Goal: Task Accomplishment & Management: Complete application form

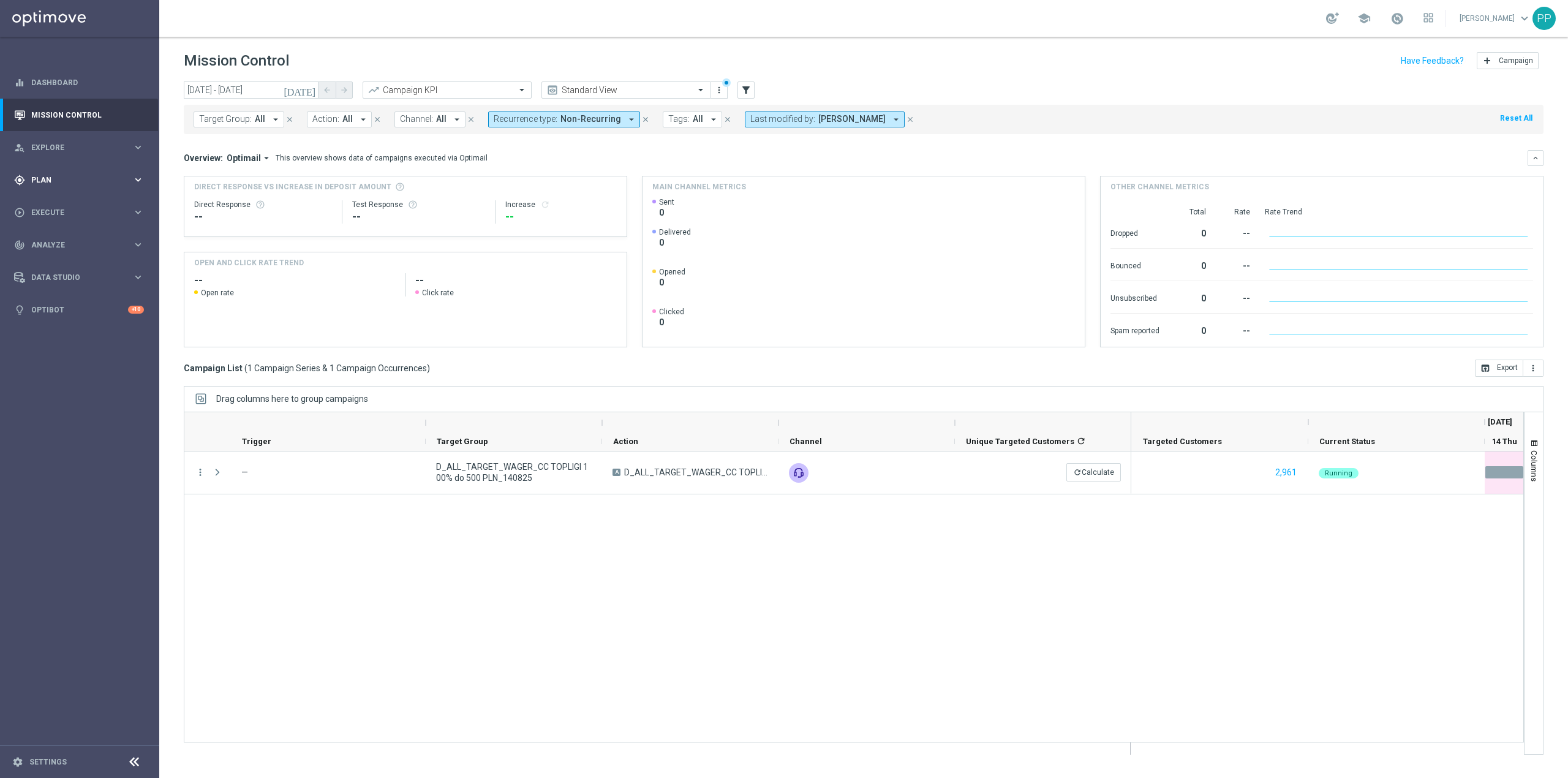
click at [72, 185] on div "gps_fixed Plan keyboard_arrow_right" at bounding box center [79, 180] width 158 height 32
click at [68, 289] on div "play_circle_outline Execute keyboard_arrow_right" at bounding box center [79, 304] width 158 height 32
drag, startPoint x: 70, startPoint y: 241, endPoint x: 144, endPoint y: 212, distance: 79.5
click at [71, 239] on link "Campaign Builder" at bounding box center [79, 237] width 95 height 10
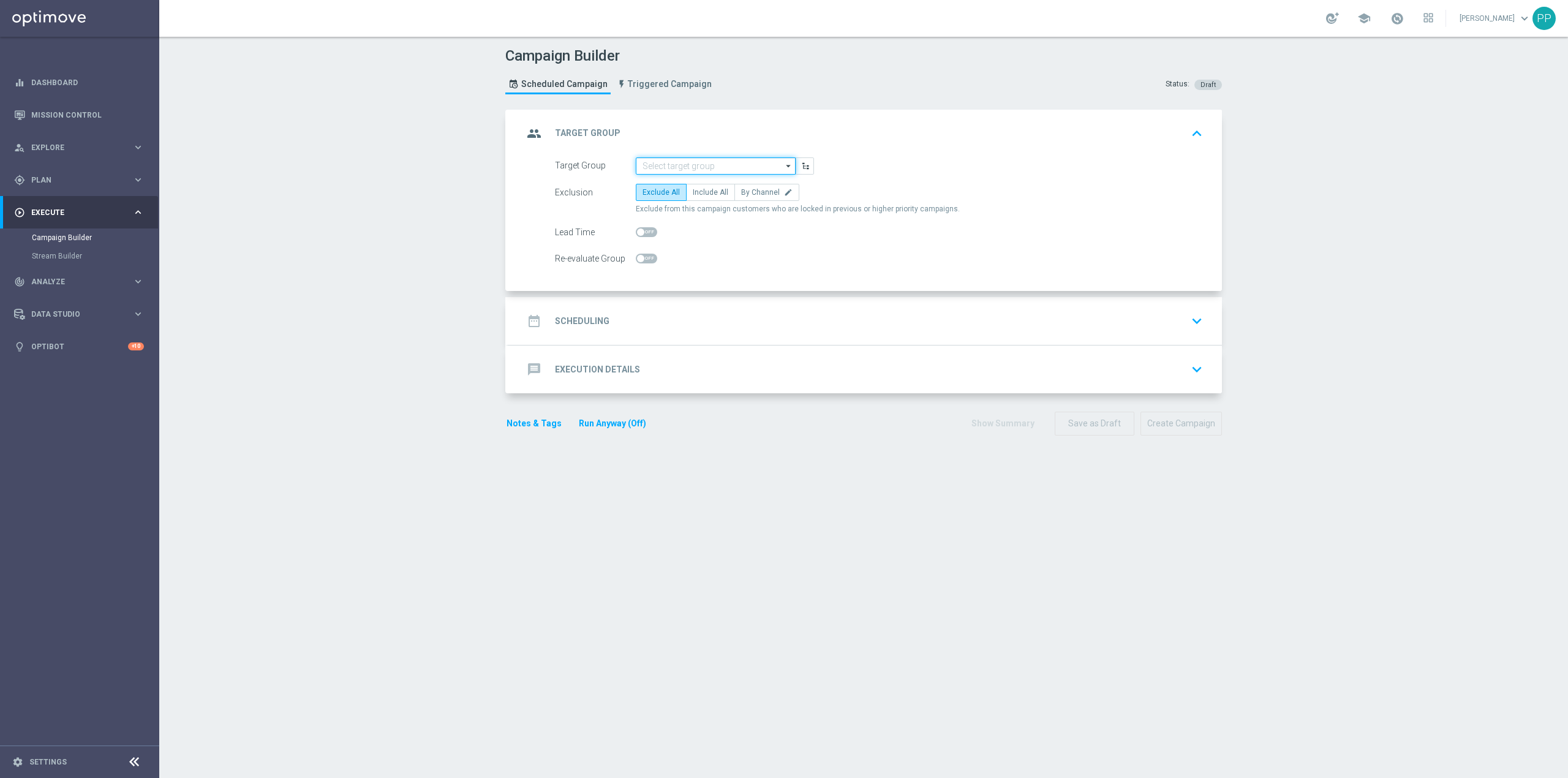
click at [647, 163] on input at bounding box center [715, 166] width 160 height 17
paste input "D_ALL_TARGET_DEPO_CC 100% do 500 PLN CZW SMS_110825"
click at [696, 196] on div "D_ALL_TARGET_DEPO_CC 100% do 500 PLN CZW SMS_110825" at bounding box center [726, 189] width 148 height 22
type input "D_ALL_TARGET_DEPO_CC 100% do 500 PLN CZW SMS_110825"
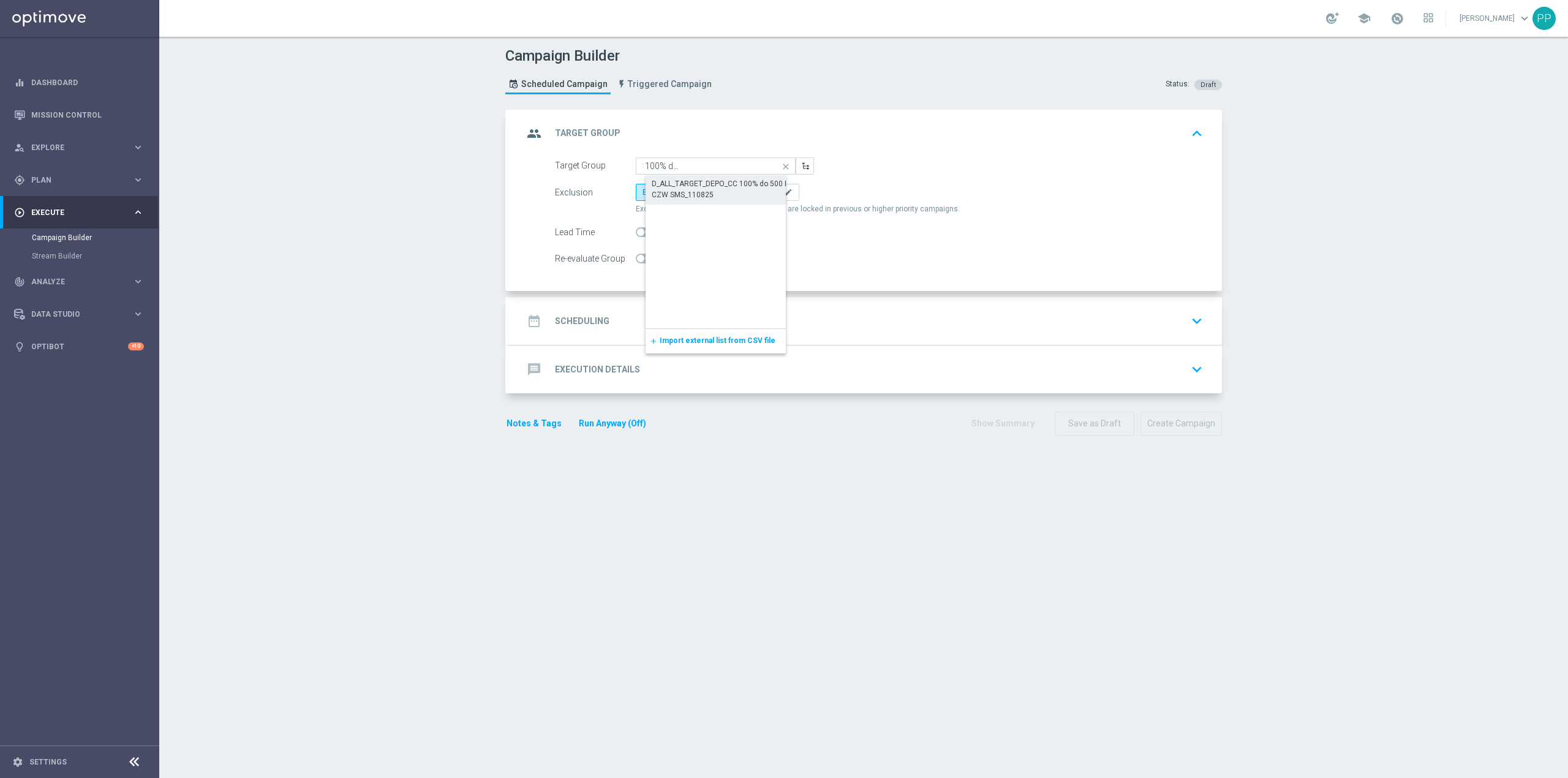
scroll to position [0, 0]
checkbox input "true"
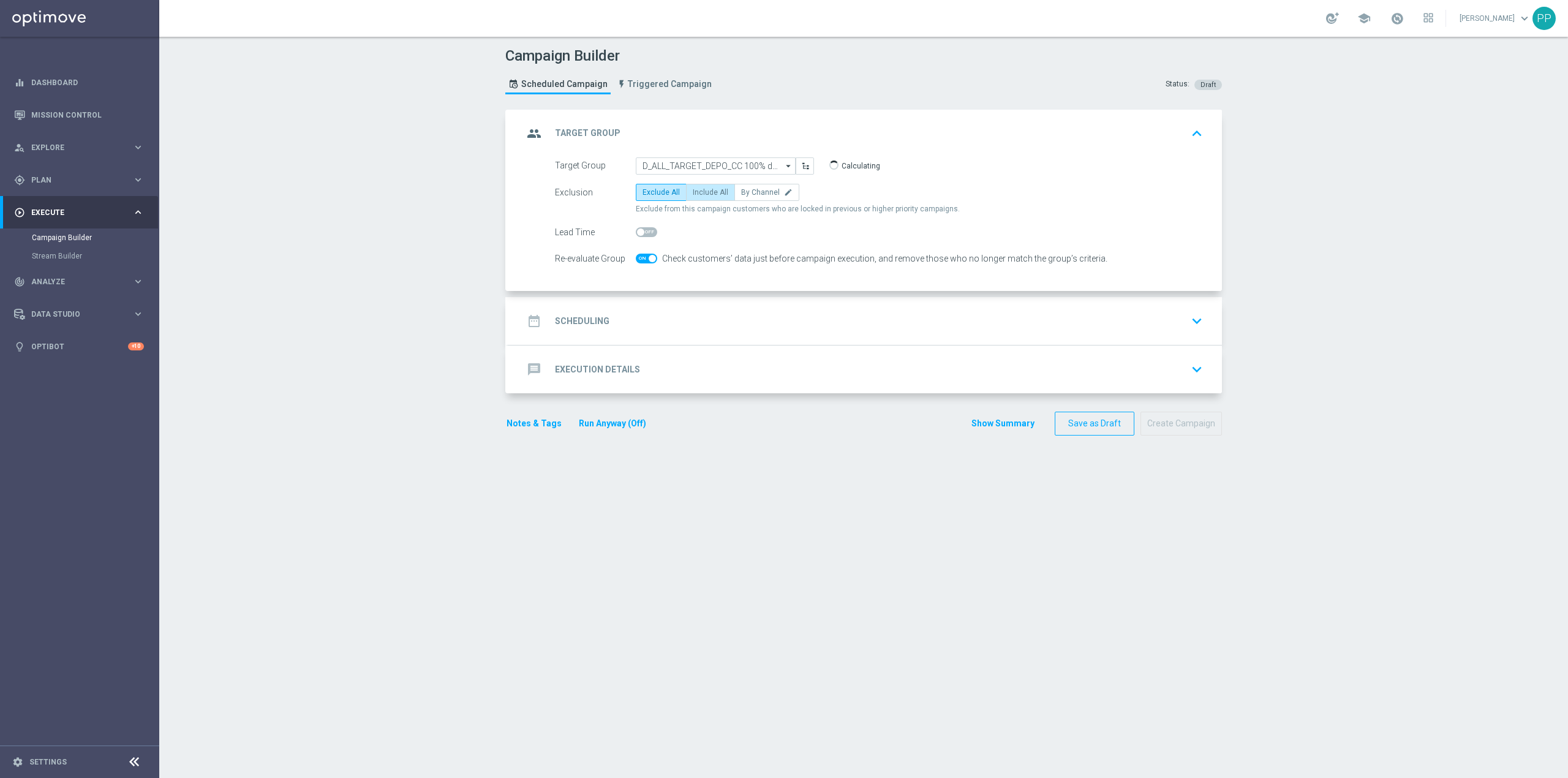
click at [711, 194] on span "Include All" at bounding box center [711, 192] width 36 height 9
click at [701, 194] on input "Include All" at bounding box center [697, 195] width 8 height 8
radio input "true"
click at [637, 333] on div "date_range Scheduling keyboard_arrow_down" at bounding box center [865, 321] width 684 height 23
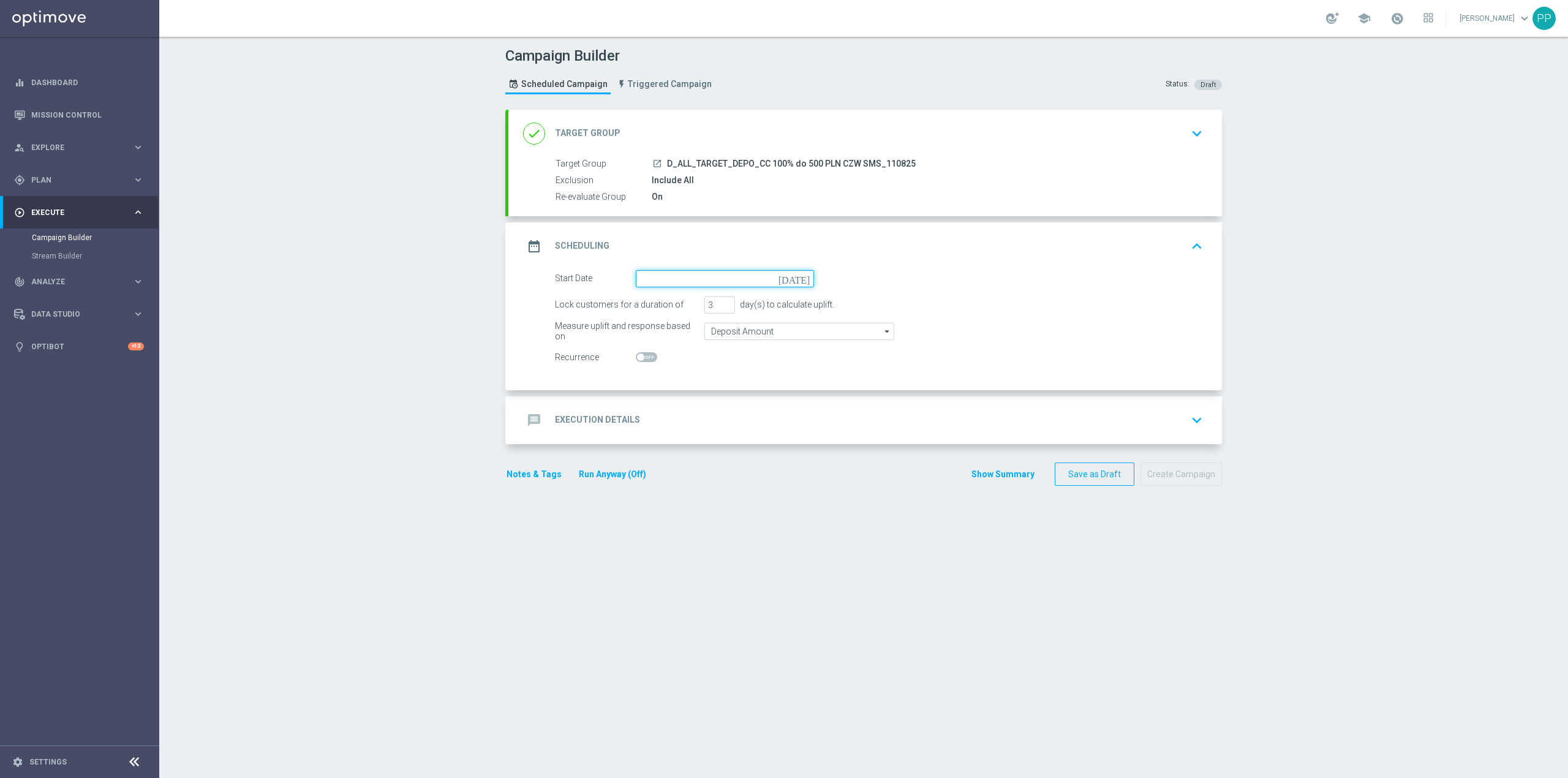
click at [643, 282] on input at bounding box center [725, 279] width 178 height 17
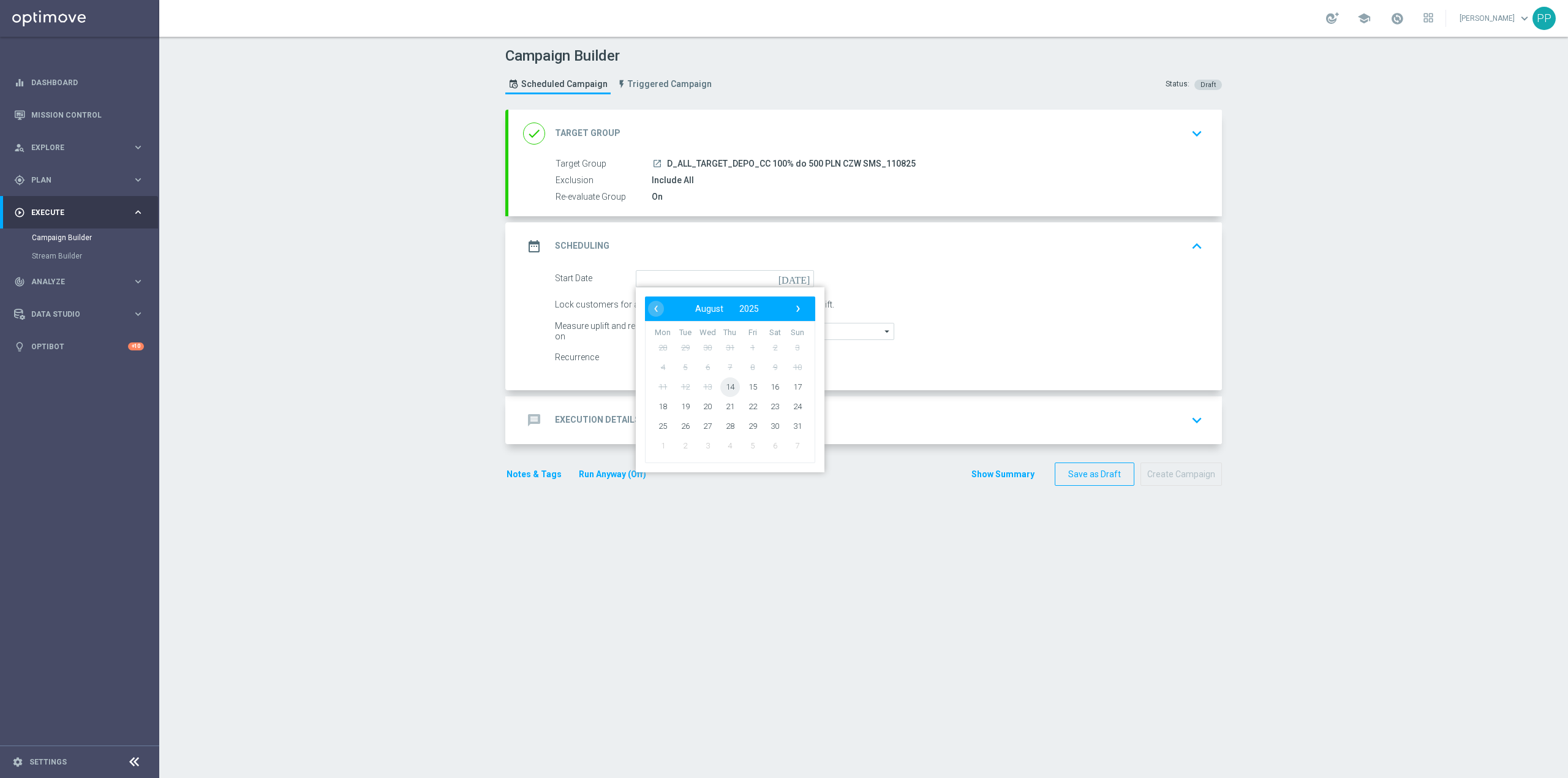
drag, startPoint x: 727, startPoint y: 392, endPoint x: 702, endPoint y: 333, distance: 64.1
click at [726, 390] on span "14" at bounding box center [730, 387] width 20 height 20
type input "[DATE]"
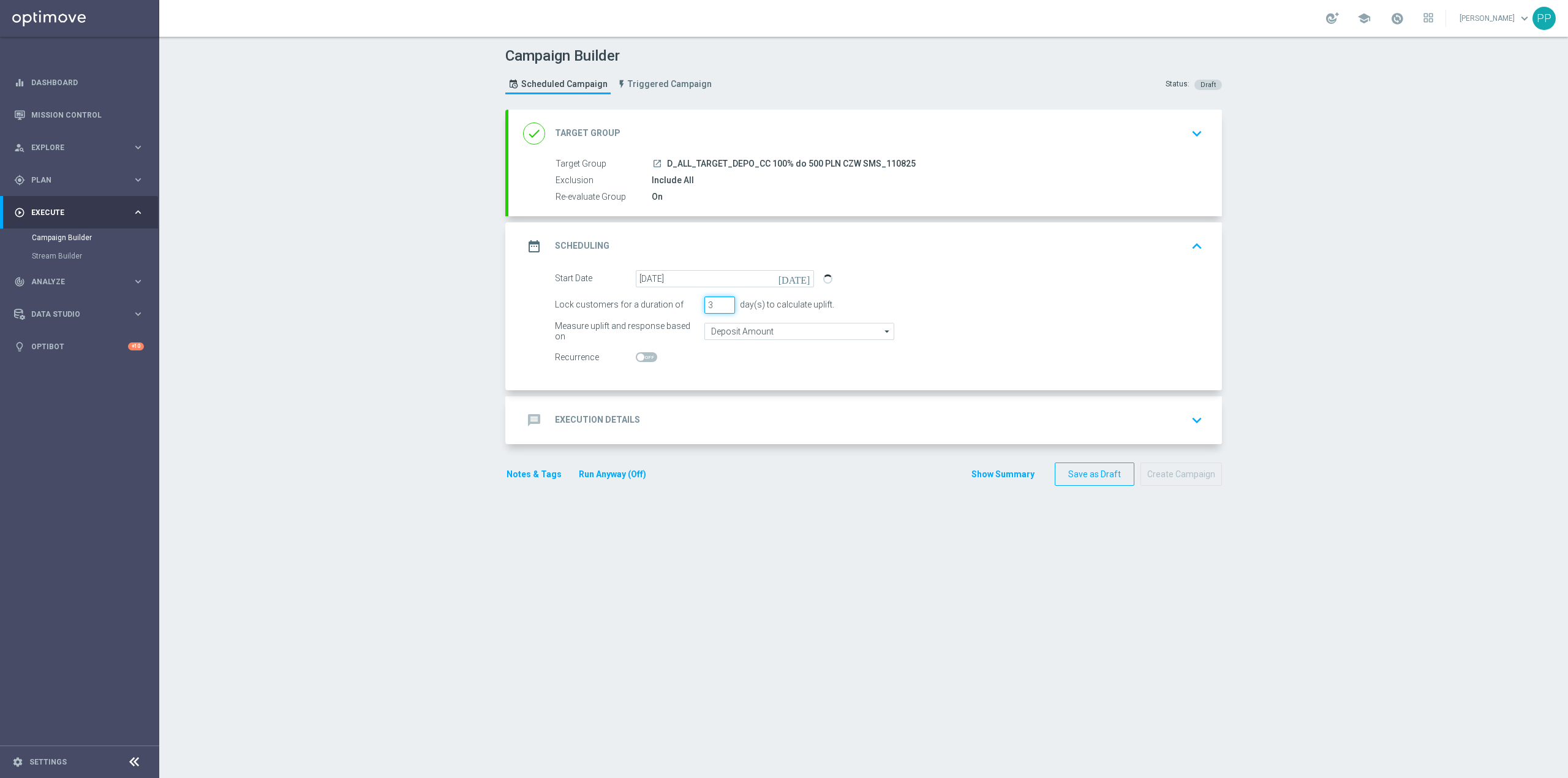
drag, startPoint x: 709, startPoint y: 305, endPoint x: 682, endPoint y: 305, distance: 27.0
click at [682, 305] on div "Lock customers for a duration of 3 day(s) to calculate uplift." at bounding box center [879, 306] width 666 height 17
type input "1"
click at [677, 408] on div "message Execution Details keyboard_arrow_down" at bounding box center [865, 420] width 713 height 48
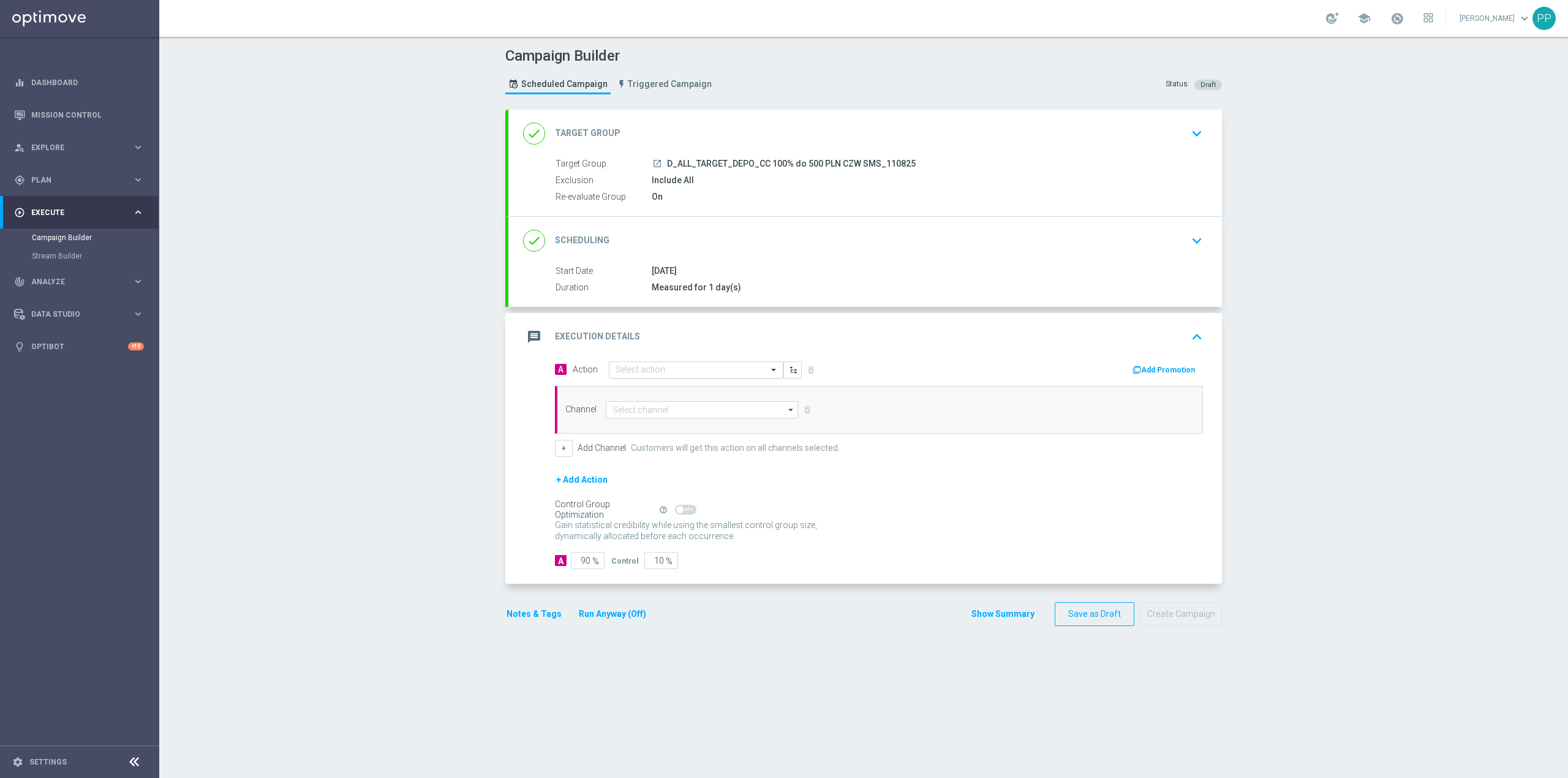
click at [647, 372] on input "text" at bounding box center [684, 370] width 136 height 11
click at [646, 534] on span "Create new action" at bounding box center [658, 536] width 64 height 9
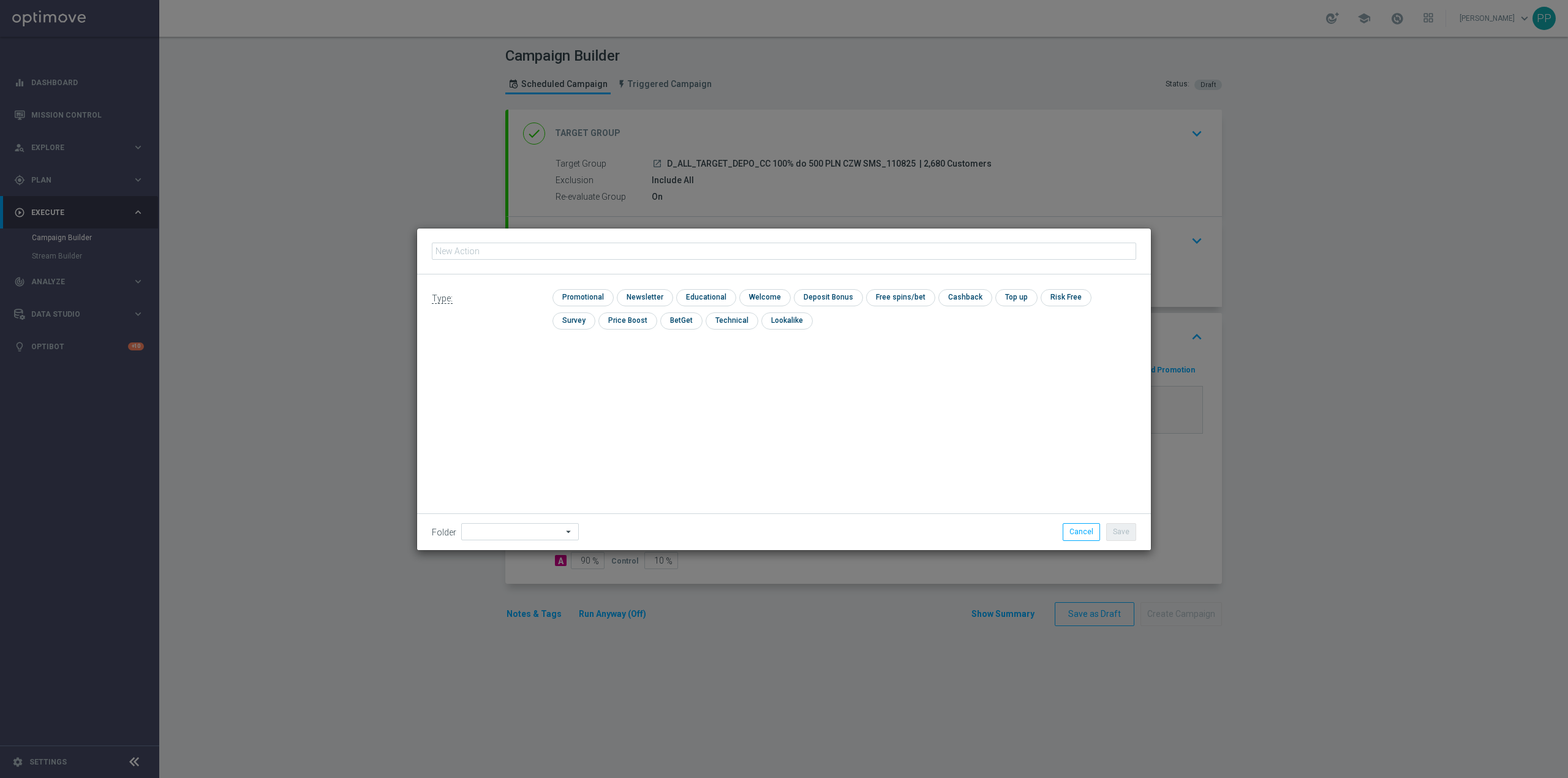
type input "D_ALL_TARGET_DEPO_CC 100% do 500 PLN CZW SMS_110825"
click at [564, 290] on input "checkbox" at bounding box center [582, 297] width 58 height 17
checkbox input "true"
click at [505, 535] on input at bounding box center [520, 532] width 118 height 17
click at [505, 381] on div "8. Sierpień 2025" at bounding box center [503, 378] width 54 height 11
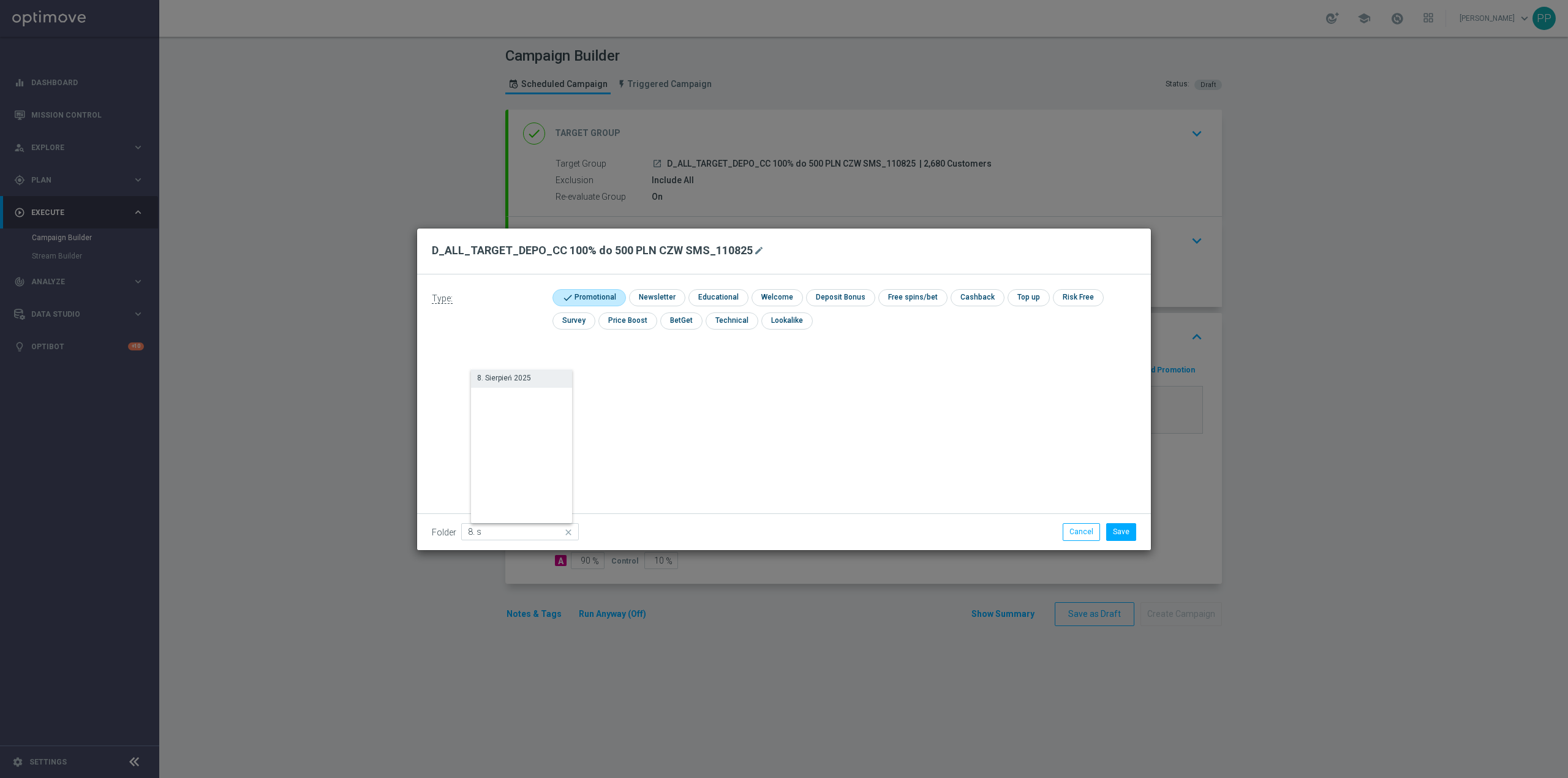
type input "8. Sierpień 2025"
click at [702, 410] on div "Type: check Promotional check Newsletter check Educational check Welcome check …" at bounding box center [784, 412] width 734 height 276
click at [1113, 530] on button "Save" at bounding box center [1121, 532] width 30 height 17
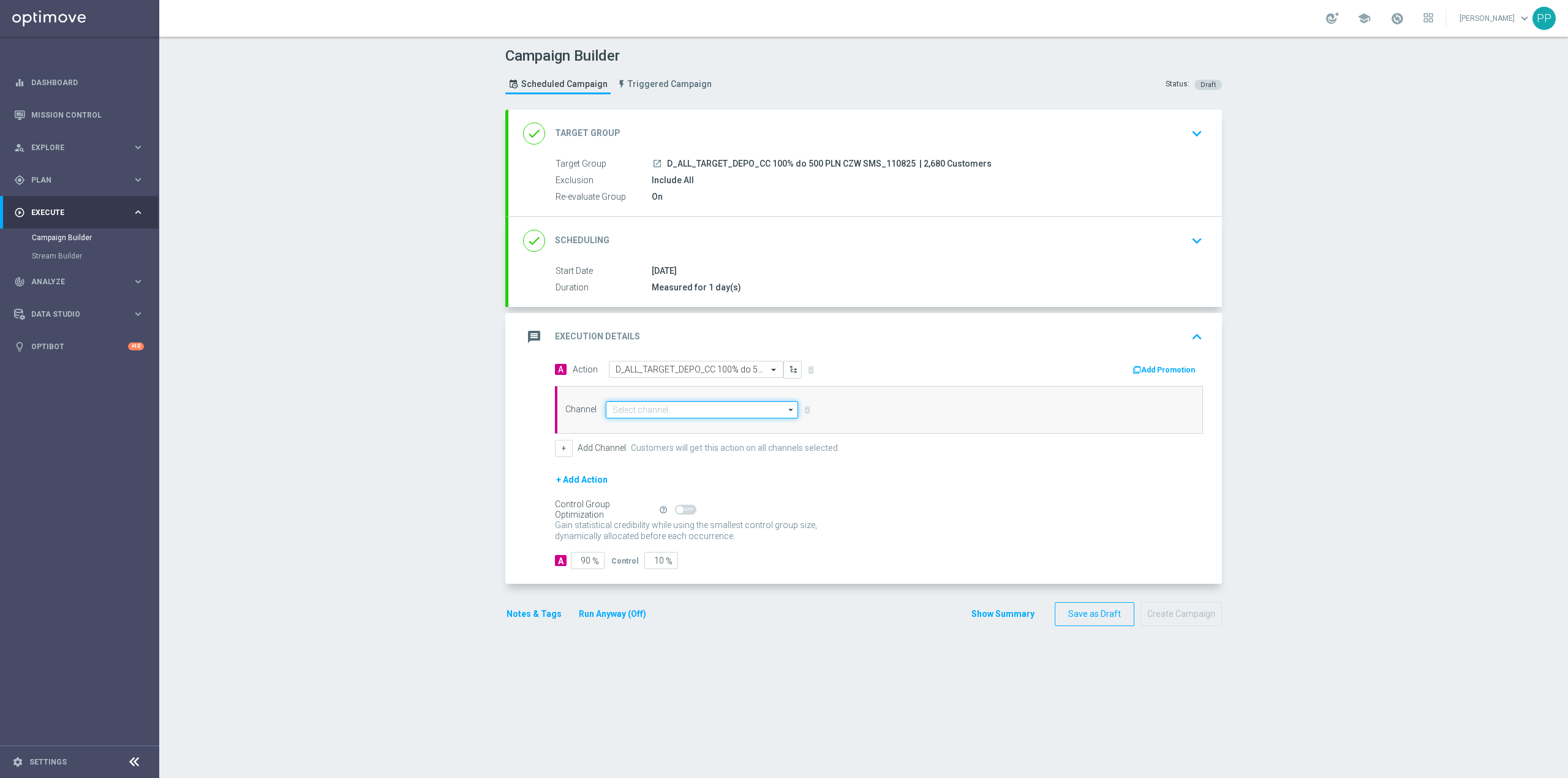
click at [730, 417] on input at bounding box center [702, 410] width 192 height 17
click at [645, 451] on div "SMS" at bounding box center [706, 446] width 182 height 17
type input "SMS"
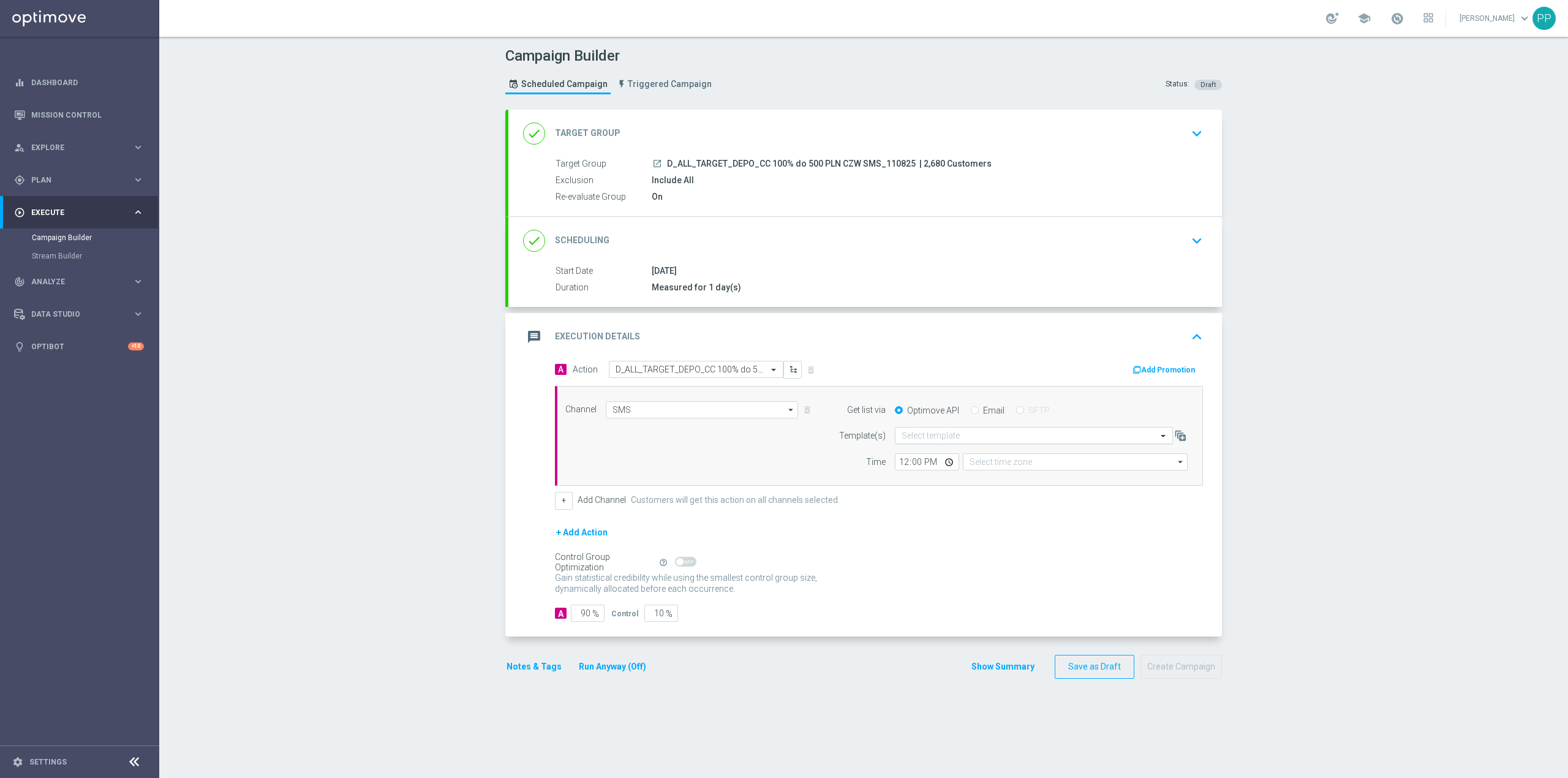
type input "Coordinated Universal Time (UTC 00:00)"
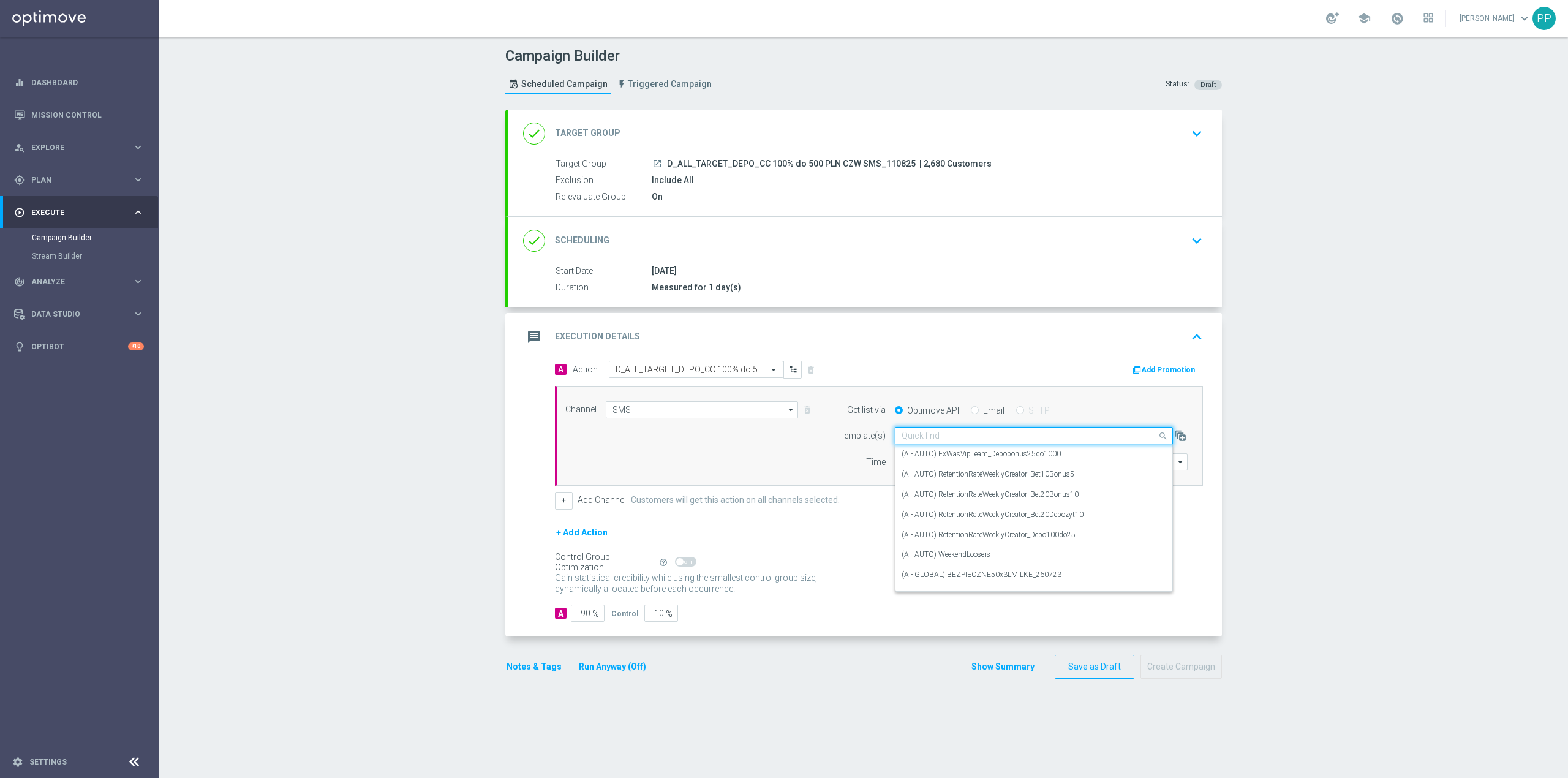
click at [990, 436] on input "text" at bounding box center [1021, 436] width 240 height 11
paste input "D_ALL_TARGET_DEPO_CC 100% do 500 PLN CZW SMS_110825"
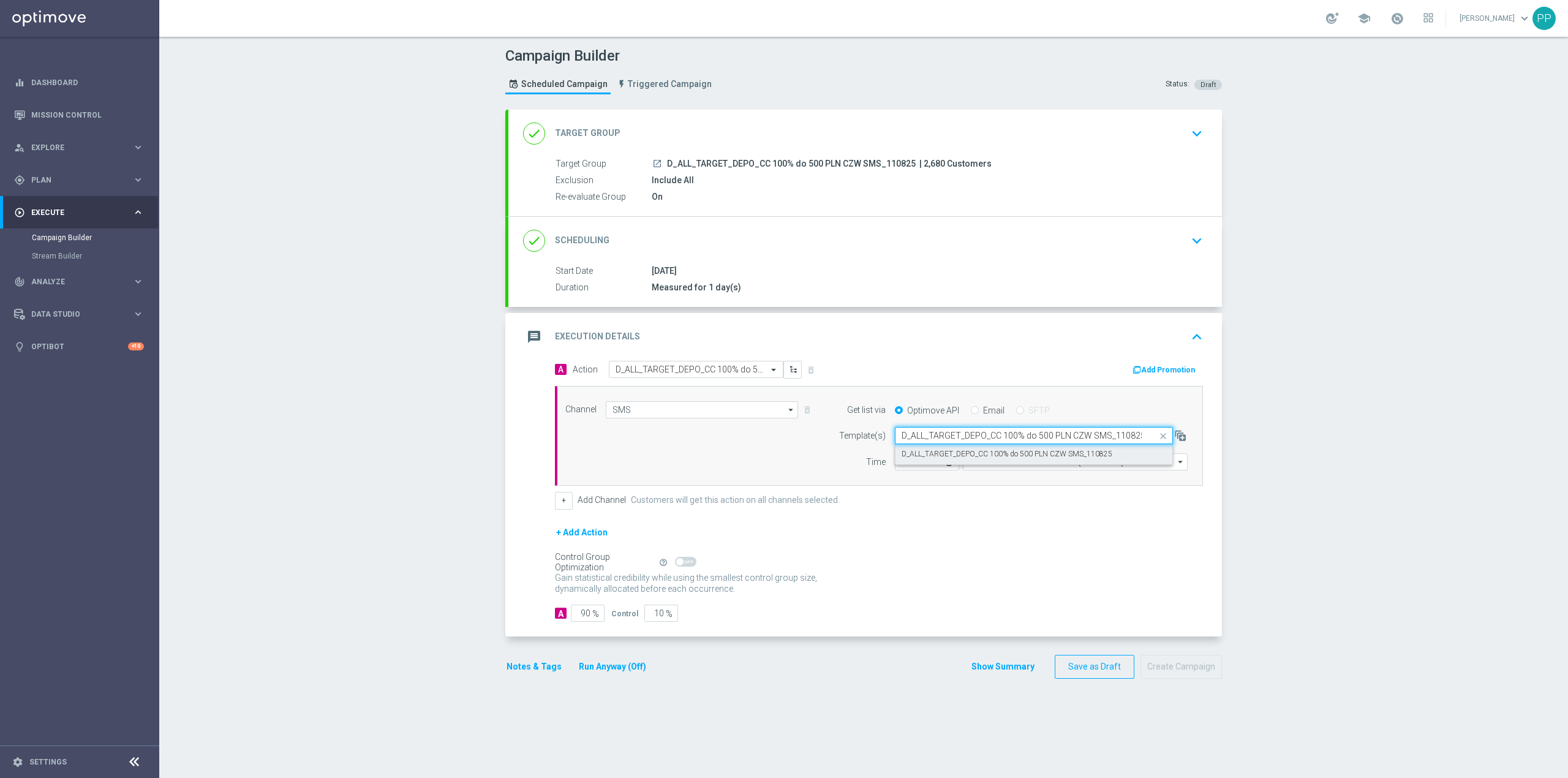
click at [989, 452] on label "D_ALL_TARGET_DEPO_CC 100% do 500 PLN CZW SMS_110825" at bounding box center [1007, 455] width 211 height 11
type input "D_ALL_TARGET_DEPO_CC 100% do 500 PLN CZW SMS_110825"
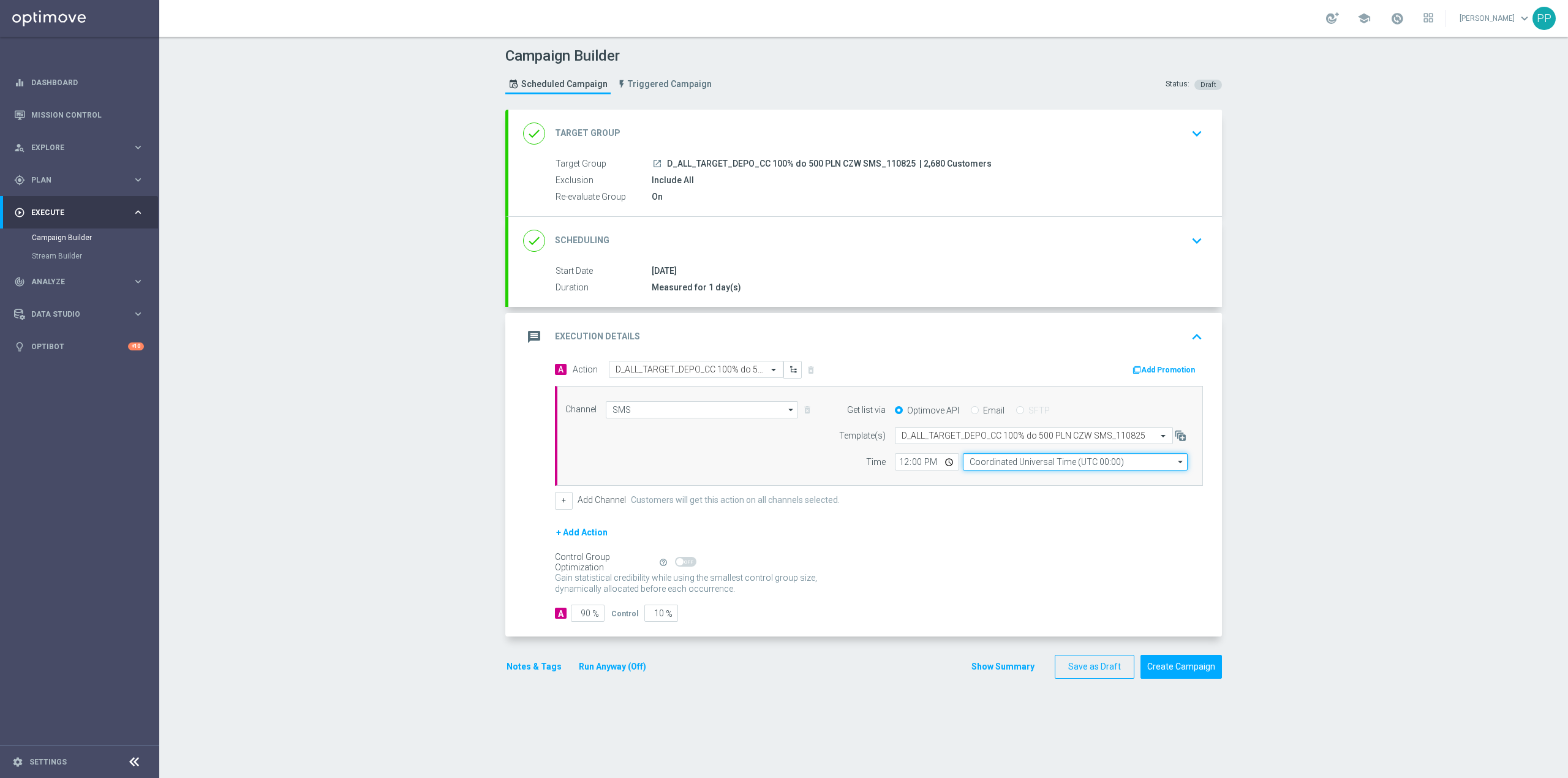
click at [1005, 461] on input "Coordinated Universal Time (UTC 00:00)" at bounding box center [1075, 462] width 225 height 17
click at [1008, 478] on div "Central European Time (Warsaw) (UTC +02:00)" at bounding box center [1079, 480] width 200 height 11
type input "Central European Time (Warsaw) (UTC +02:00)"
click at [577, 615] on input "90" at bounding box center [588, 614] width 34 height 17
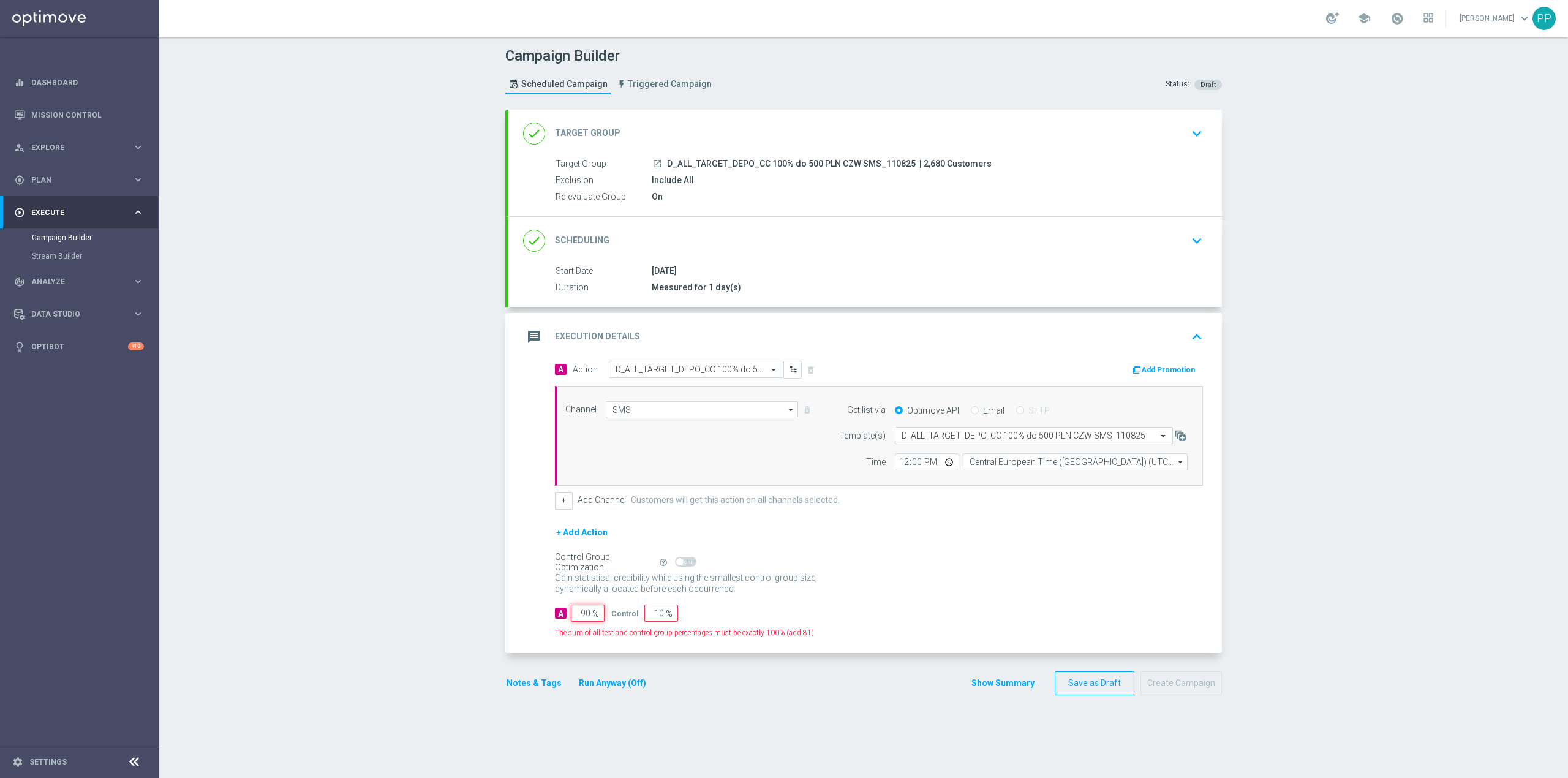
type input "9"
type input "91"
type input "95"
type input "5"
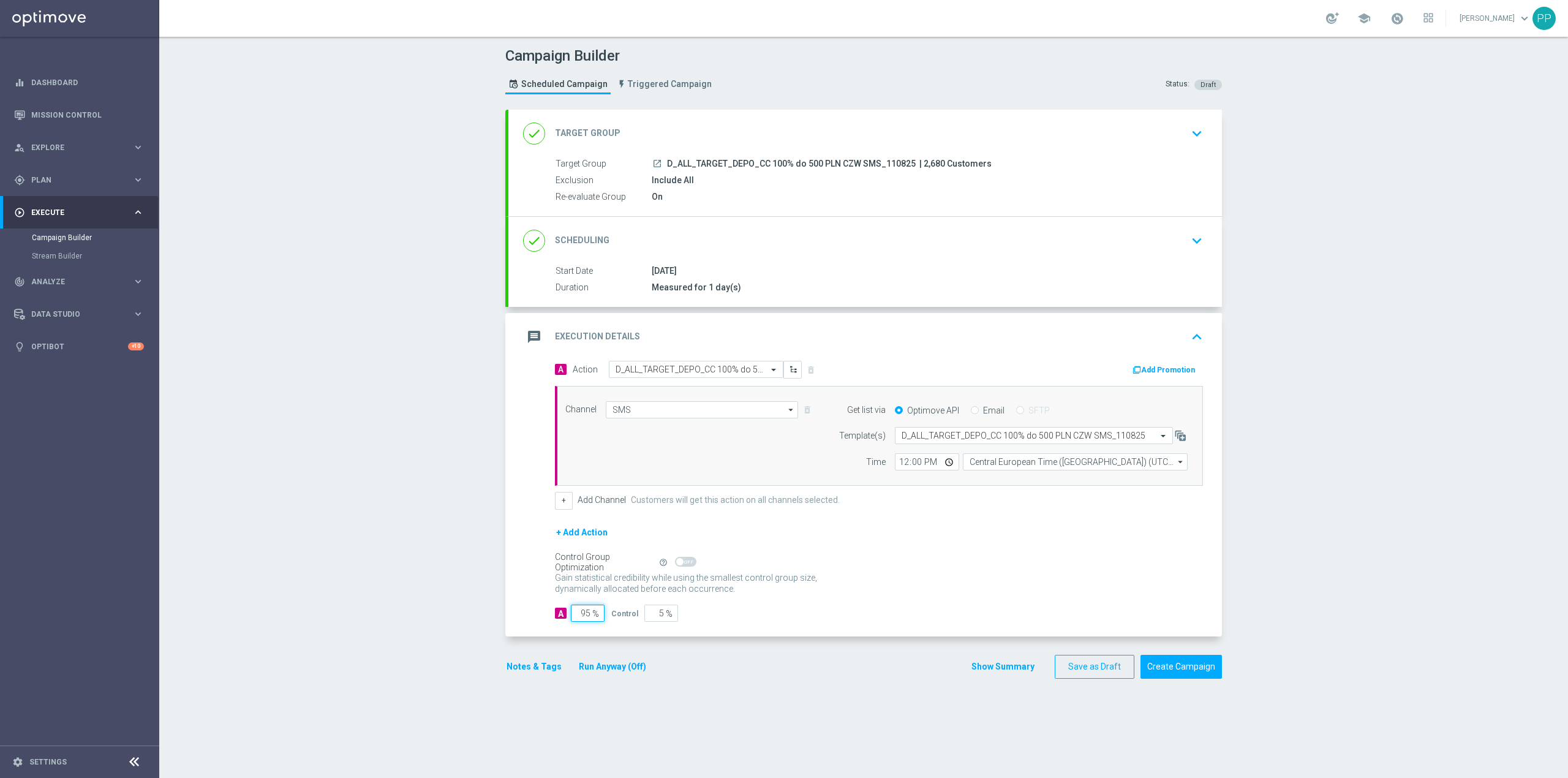
type input "95"
click at [895, 467] on input "12:00" at bounding box center [927, 462] width 64 height 17
type input "19:01"
click at [410, 499] on div "Campaign Builder Scheduled Campaign Triggered Campaign Status: Draft done Targe…" at bounding box center [863, 407] width 1409 height 742
click at [535, 669] on button "Notes & Tags" at bounding box center [534, 667] width 58 height 15
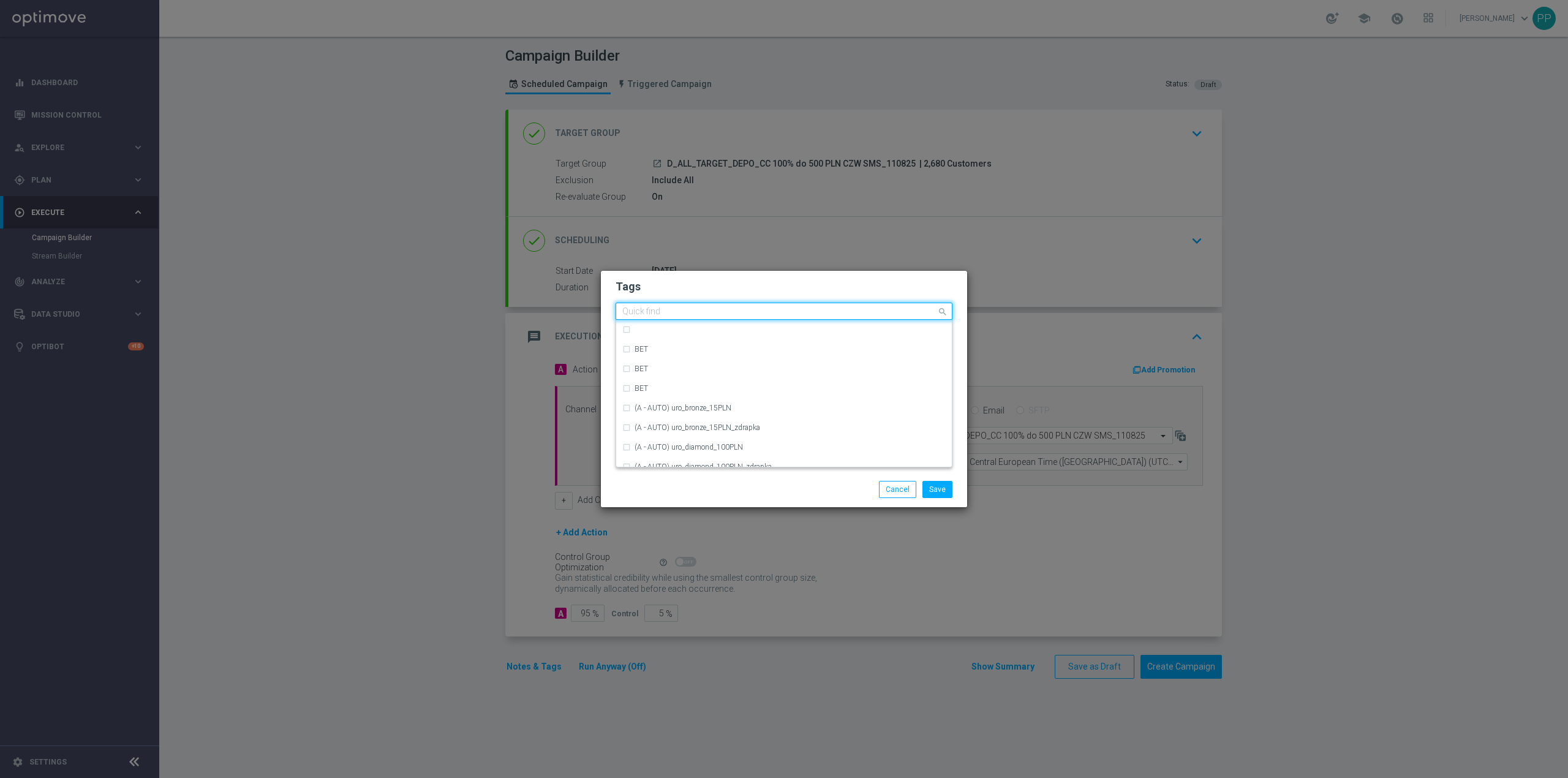
click at [709, 313] on input "text" at bounding box center [780, 312] width 314 height 11
type input "C"
click at [680, 357] on div "D" at bounding box center [784, 353] width 323 height 20
type input "D"
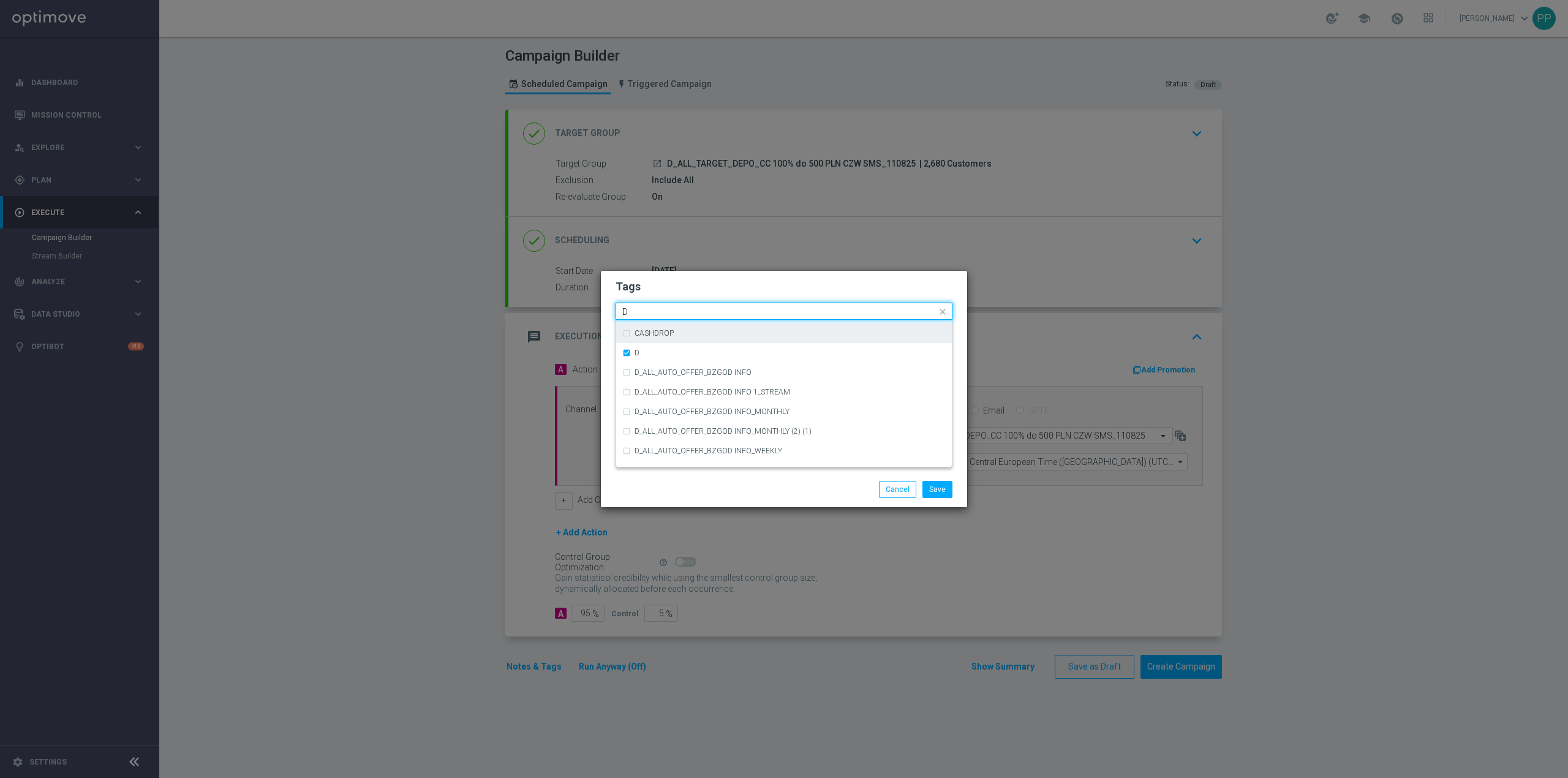
click at [662, 313] on input "D" at bounding box center [780, 312] width 314 height 11
click at [646, 323] on div "ALL" at bounding box center [784, 330] width 323 height 20
click at [647, 317] on div "ALL" at bounding box center [778, 313] width 316 height 12
type input "A"
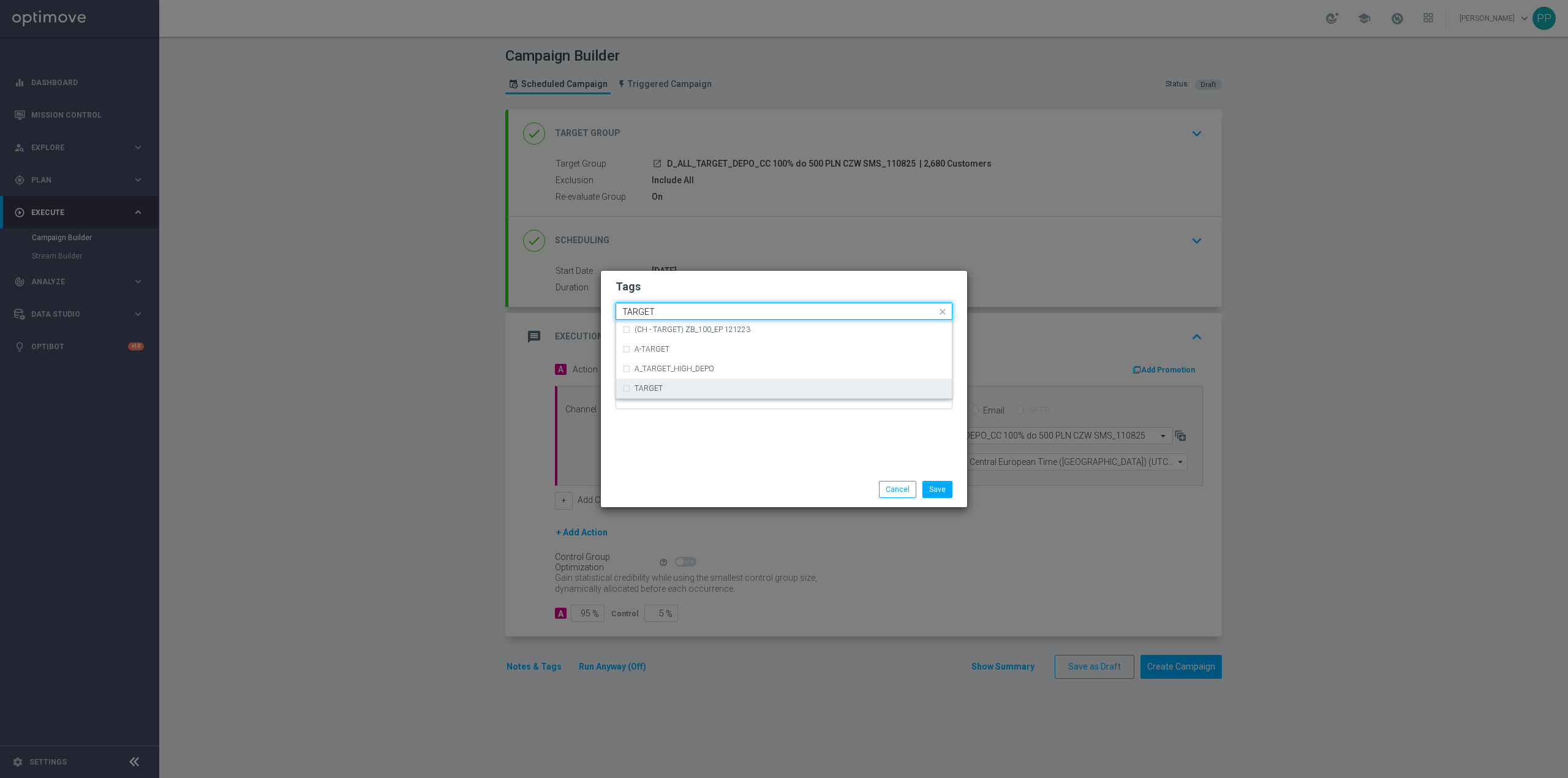
click at [643, 393] on div "TARGET" at bounding box center [784, 388] width 323 height 20
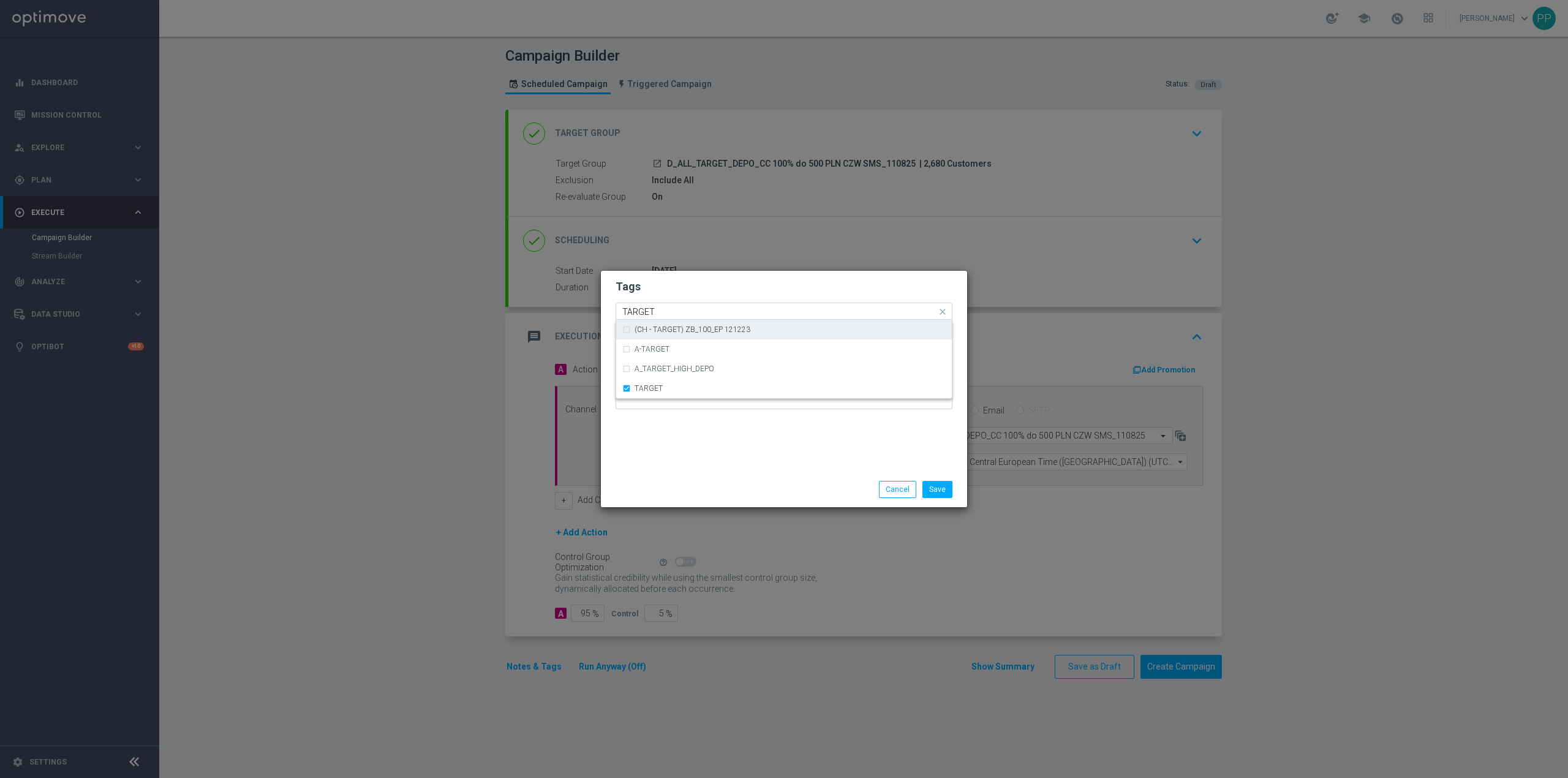
click at [675, 313] on input "TARGET" at bounding box center [780, 312] width 314 height 11
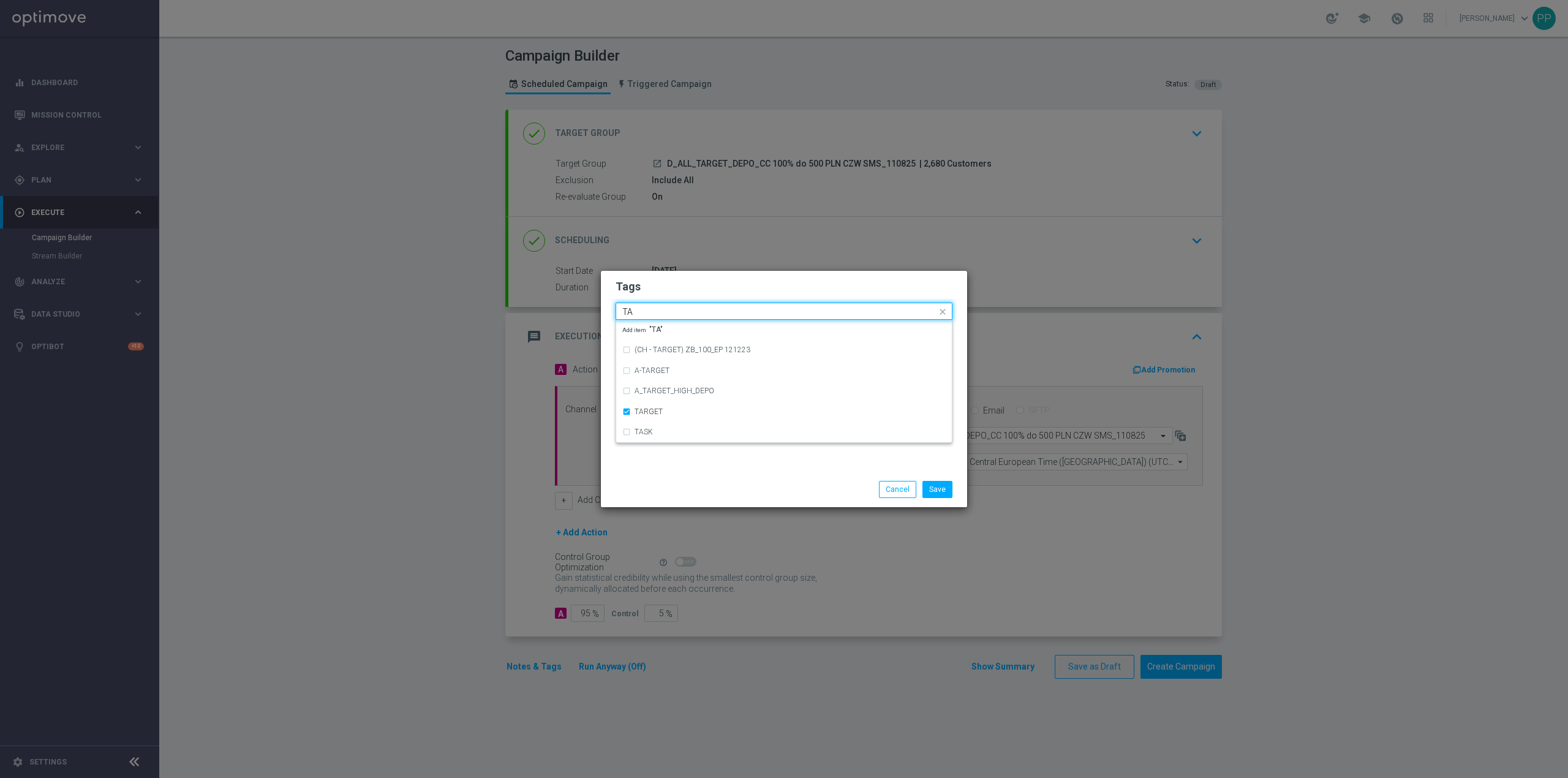
type input "T"
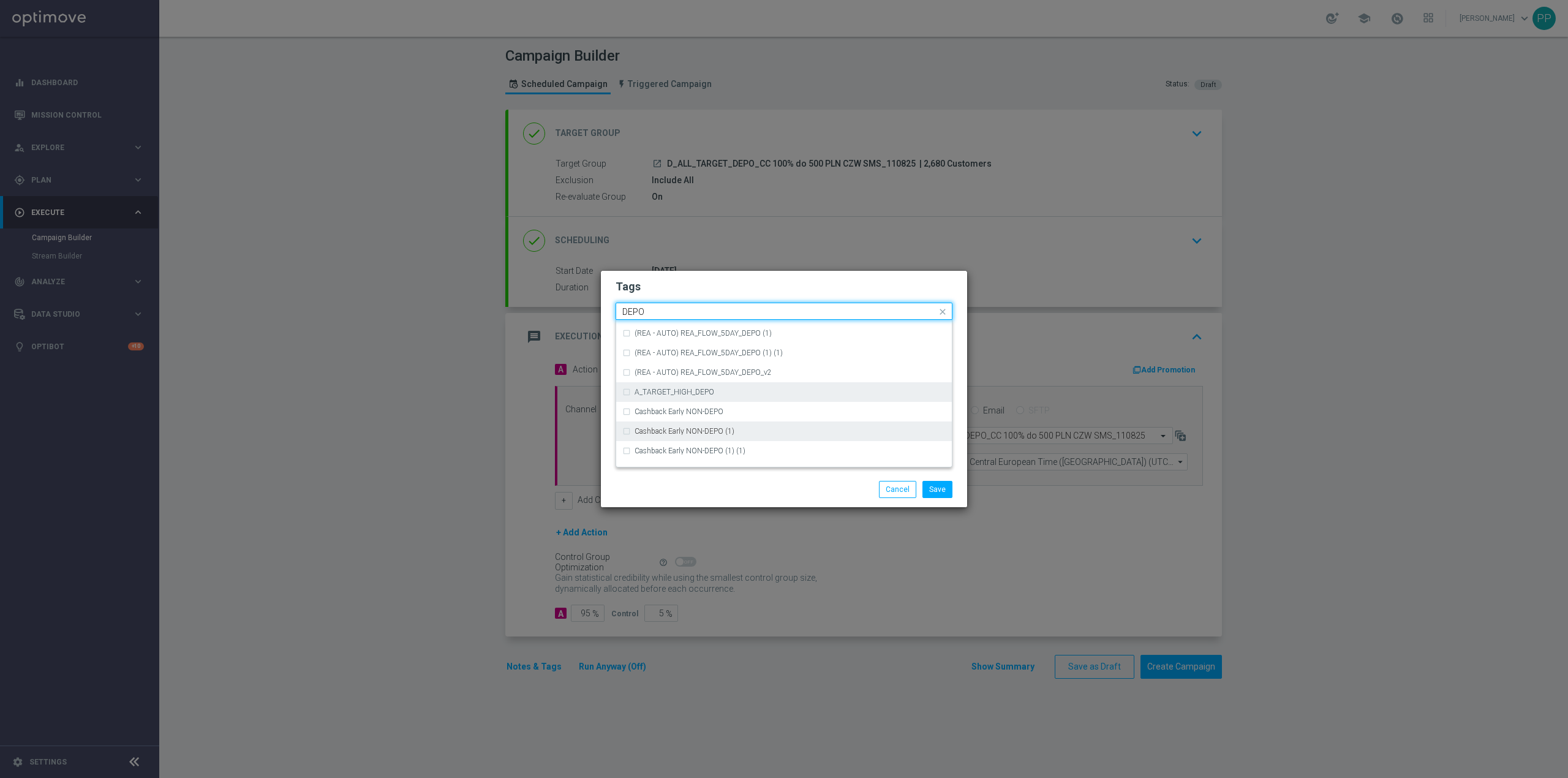
scroll to position [490, 0]
click at [711, 386] on div "DEPO" at bounding box center [790, 388] width 311 height 7
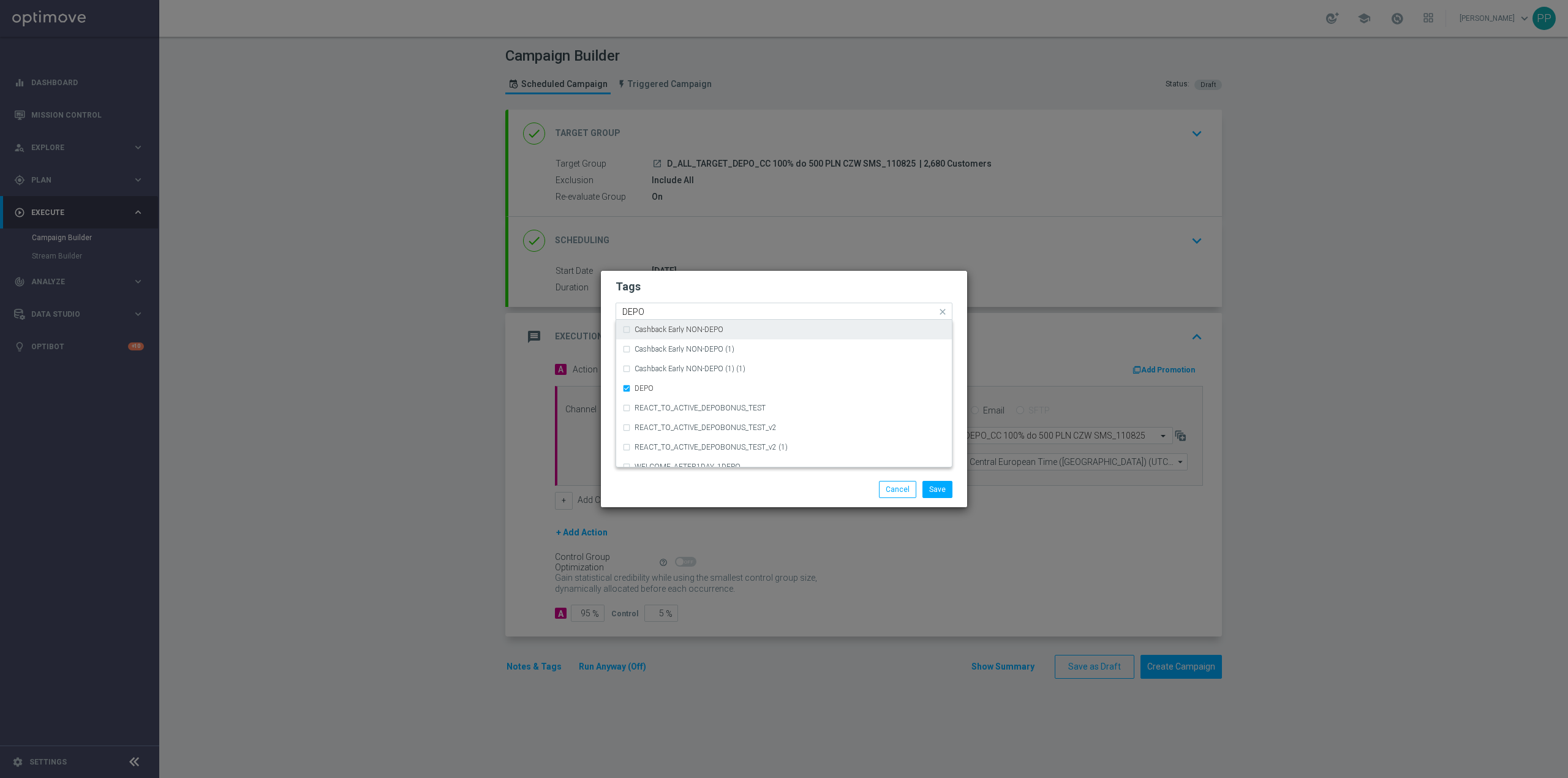
click at [657, 309] on input "DEPO" at bounding box center [780, 312] width 314 height 11
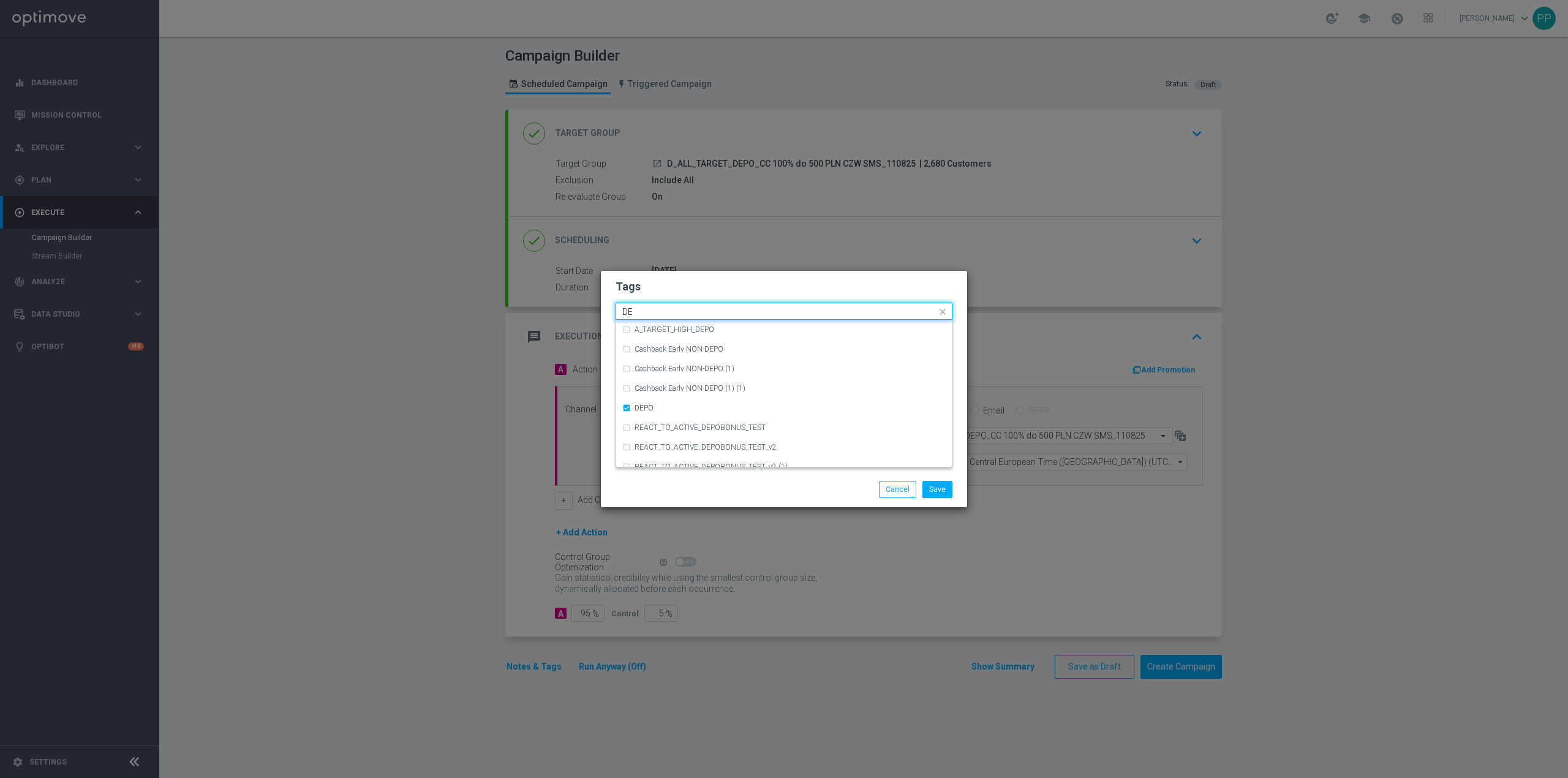
type input "D"
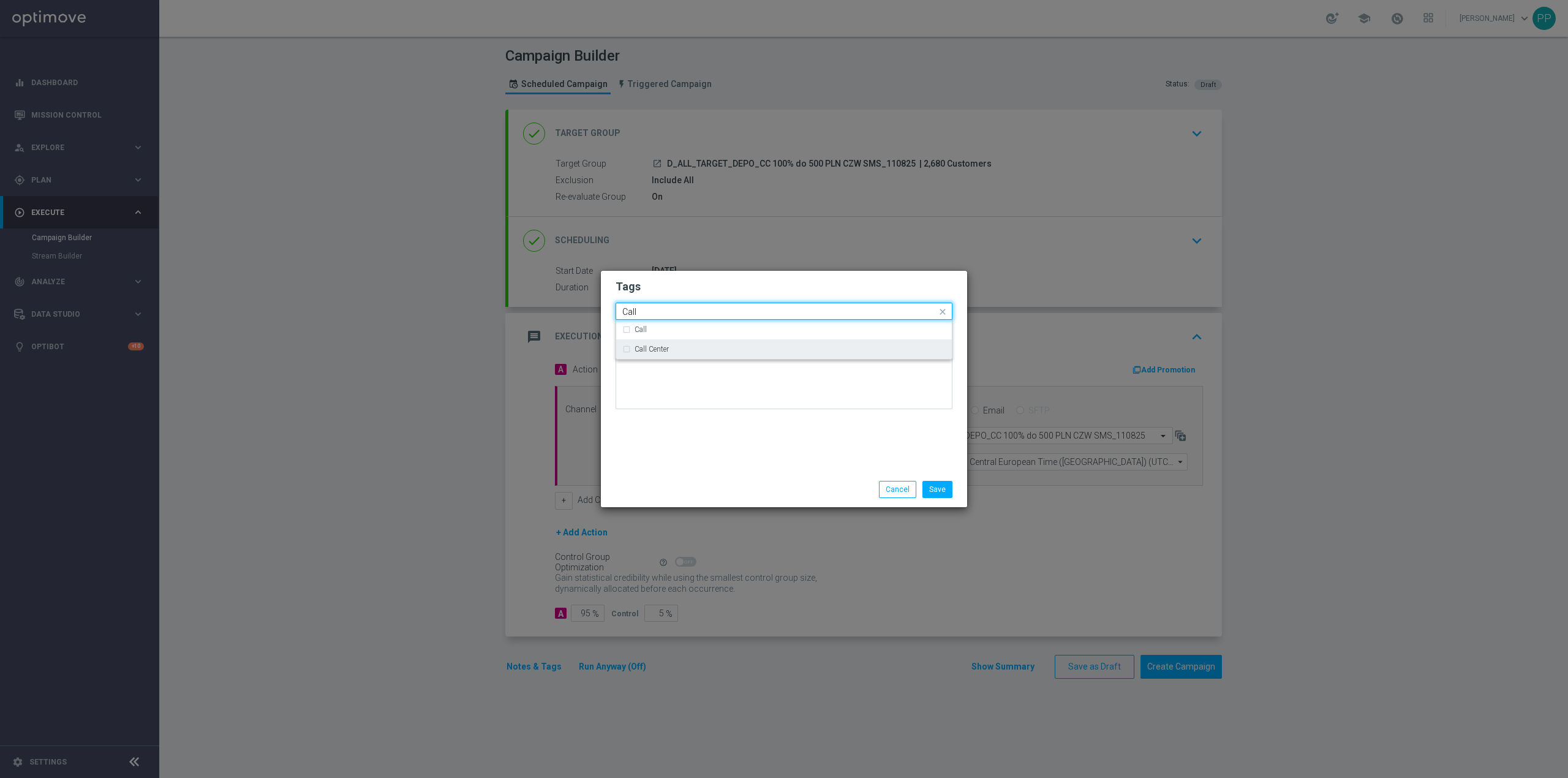
click at [647, 342] on div "Call Center" at bounding box center [784, 349] width 323 height 20
type input "Call"
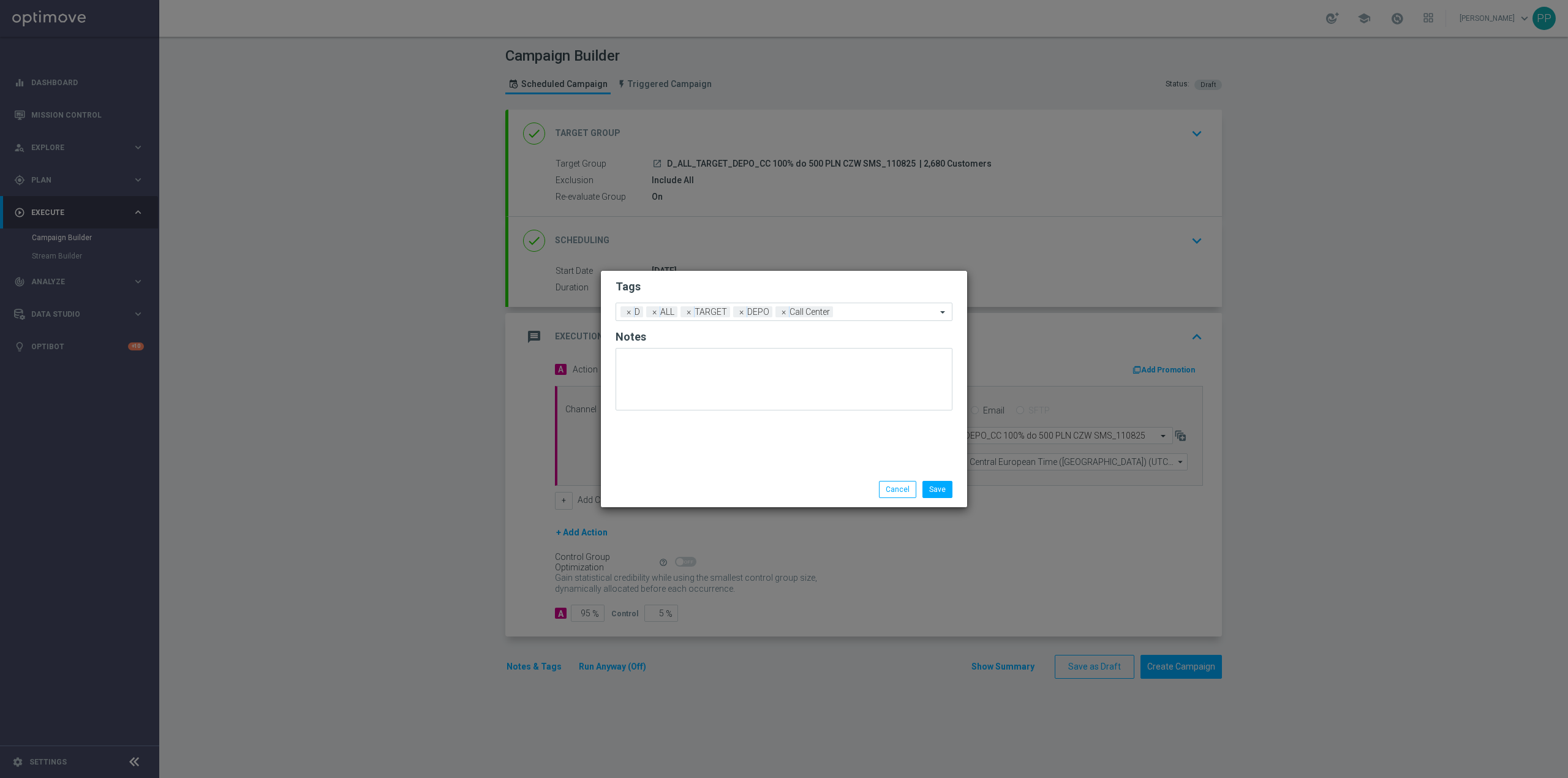
drag, startPoint x: 702, startPoint y: 454, endPoint x: 741, endPoint y: 456, distance: 39.1
click at [702, 455] on div "Tags Add a new tag × D × ALL × TARGET × DEPO × Call Center Notes" at bounding box center [784, 371] width 366 height 201
click at [944, 485] on button "Save" at bounding box center [937, 490] width 30 height 17
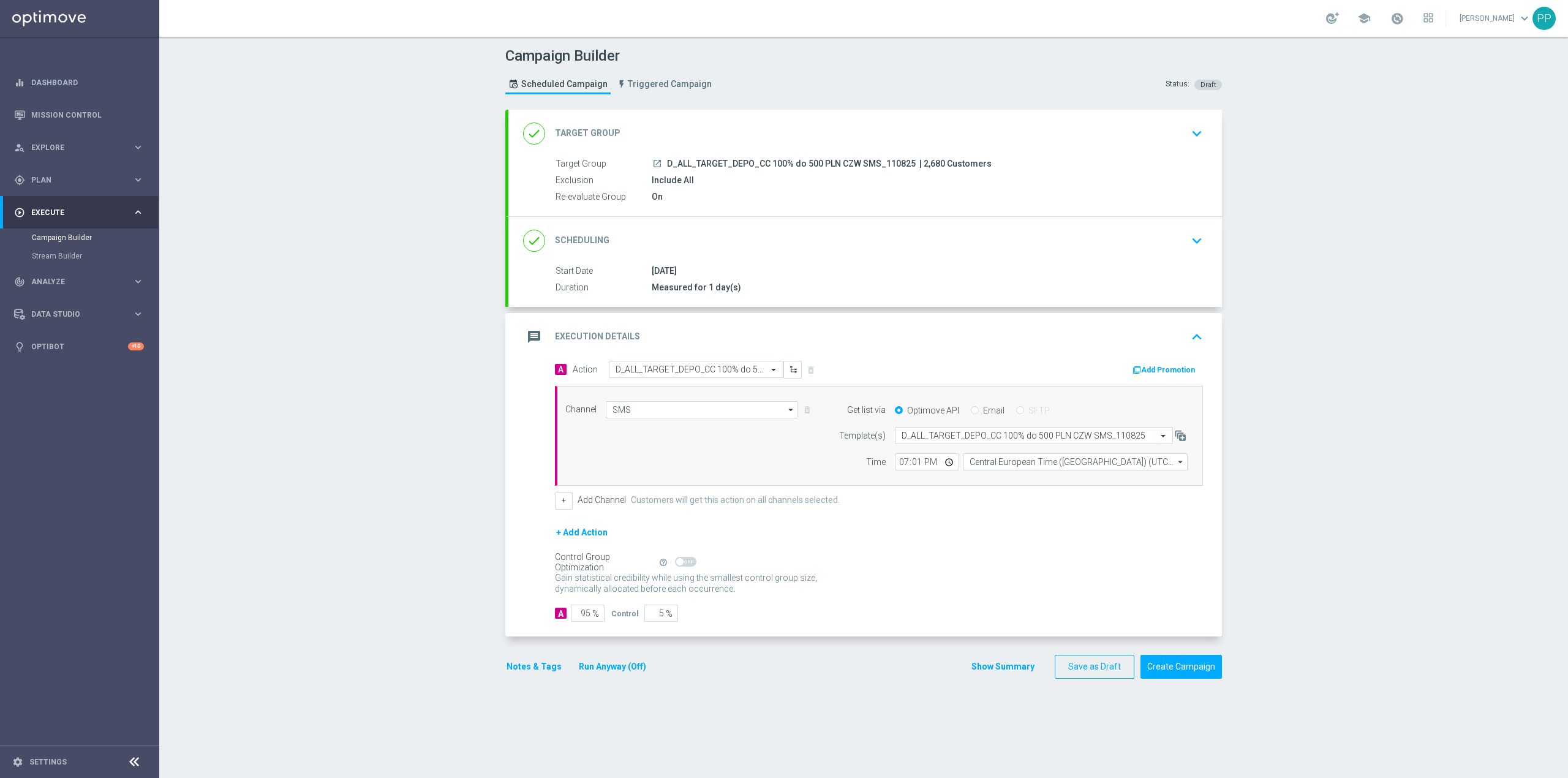
click at [849, 319] on div "message Execution Details keyboard_arrow_up" at bounding box center [865, 337] width 713 height 48
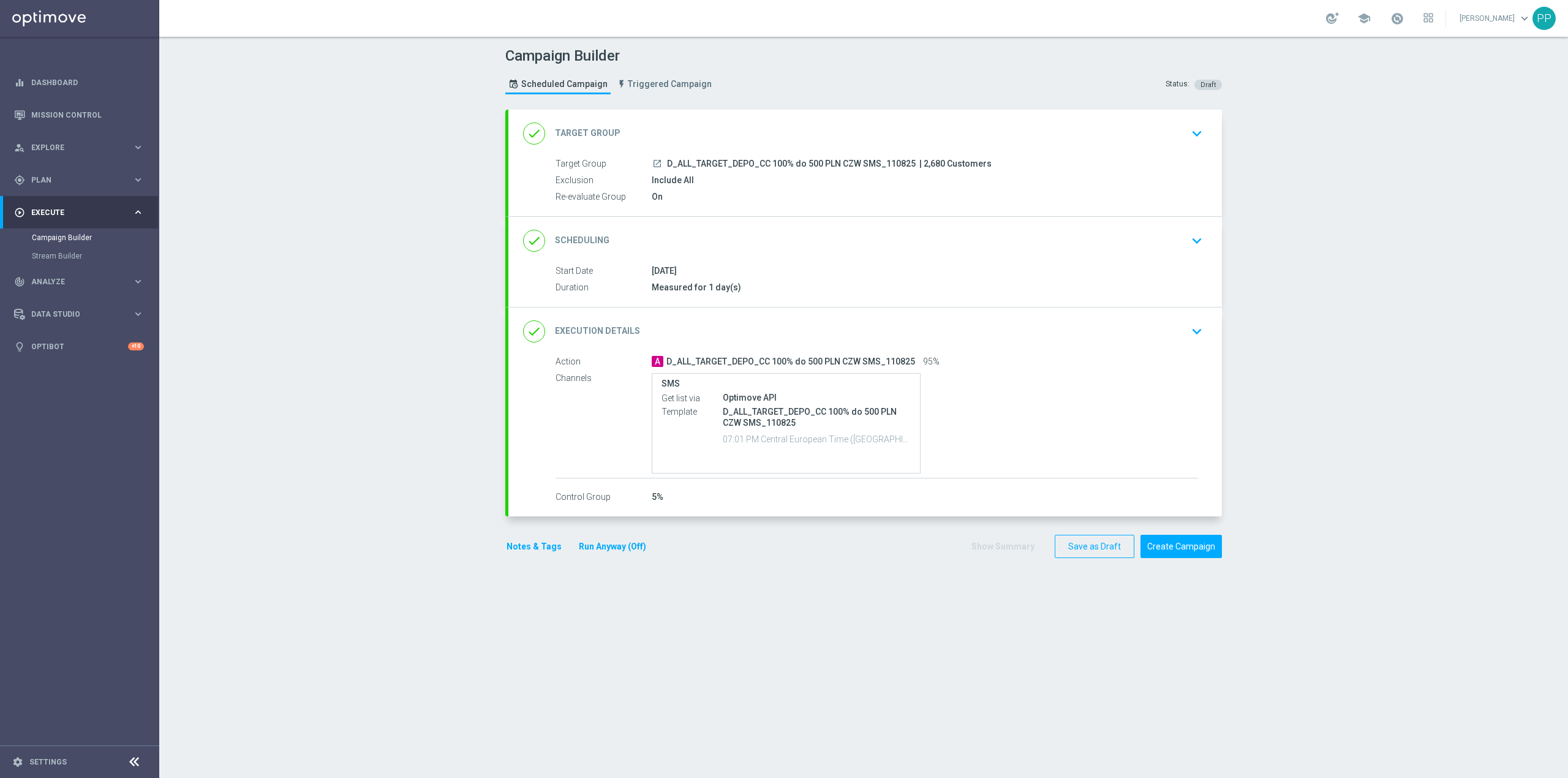
click at [293, 427] on div "Campaign Builder Scheduled Campaign Triggered Campaign Status: Draft done Targe…" at bounding box center [863, 407] width 1409 height 742
click at [1178, 544] on button "Create Campaign" at bounding box center [1181, 547] width 81 height 24
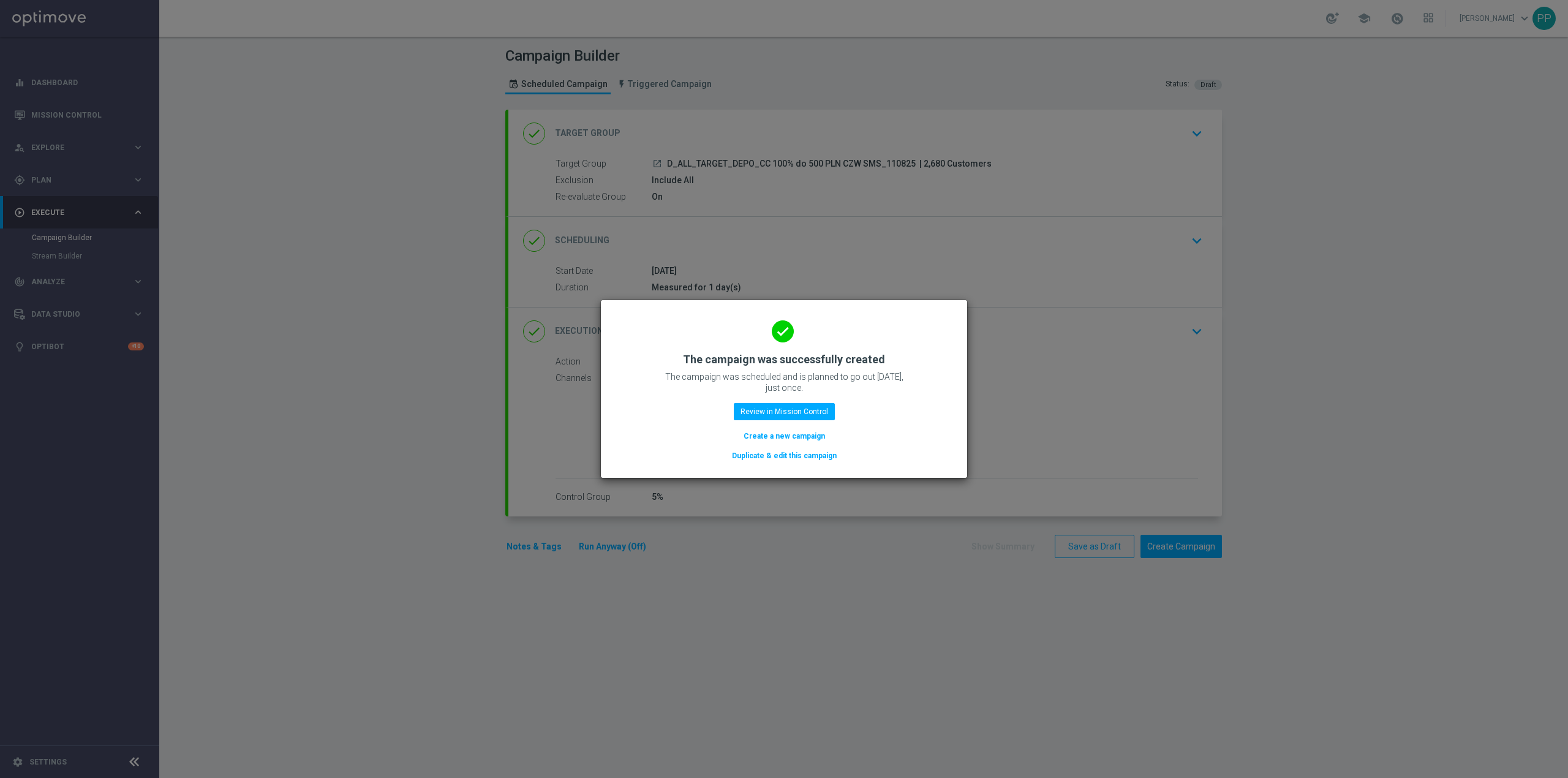
click at [797, 436] on button "Create a new campaign" at bounding box center [784, 436] width 84 height 13
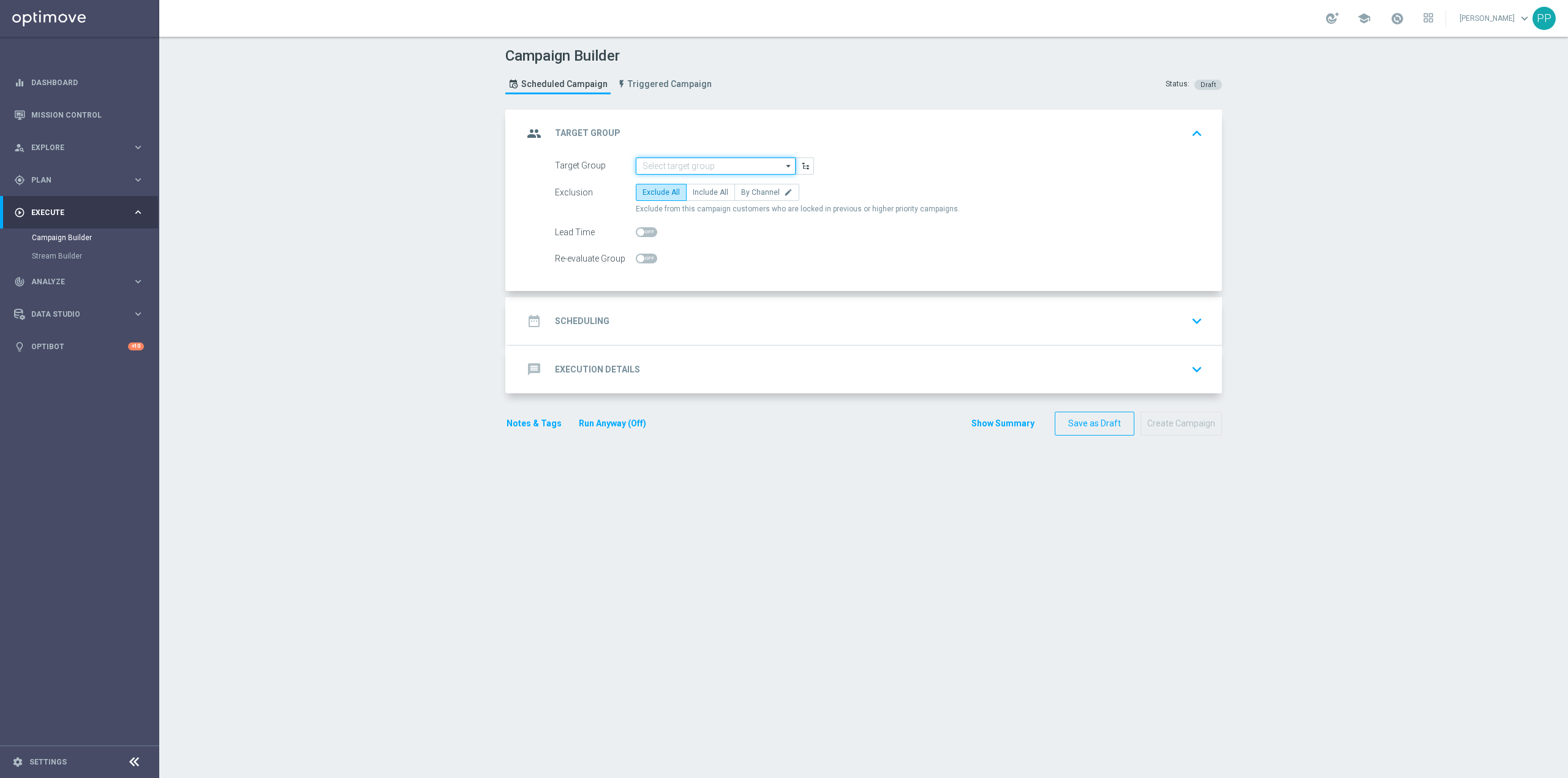
click at [696, 162] on input at bounding box center [715, 166] width 160 height 17
paste input "C_ALL_TARGET_DEPO_CC EP 100% do 300 PLN CZW SMS_110825"
click at [699, 192] on div "C_ALL_TARGET_DEPO_CC EP 100% do 300 PLN CZW SMS_110825" at bounding box center [726, 190] width 147 height 22
type input "C_ALL_TARGET_DEPO_CC EP 100% do 300 PLN CZW SMS_110825"
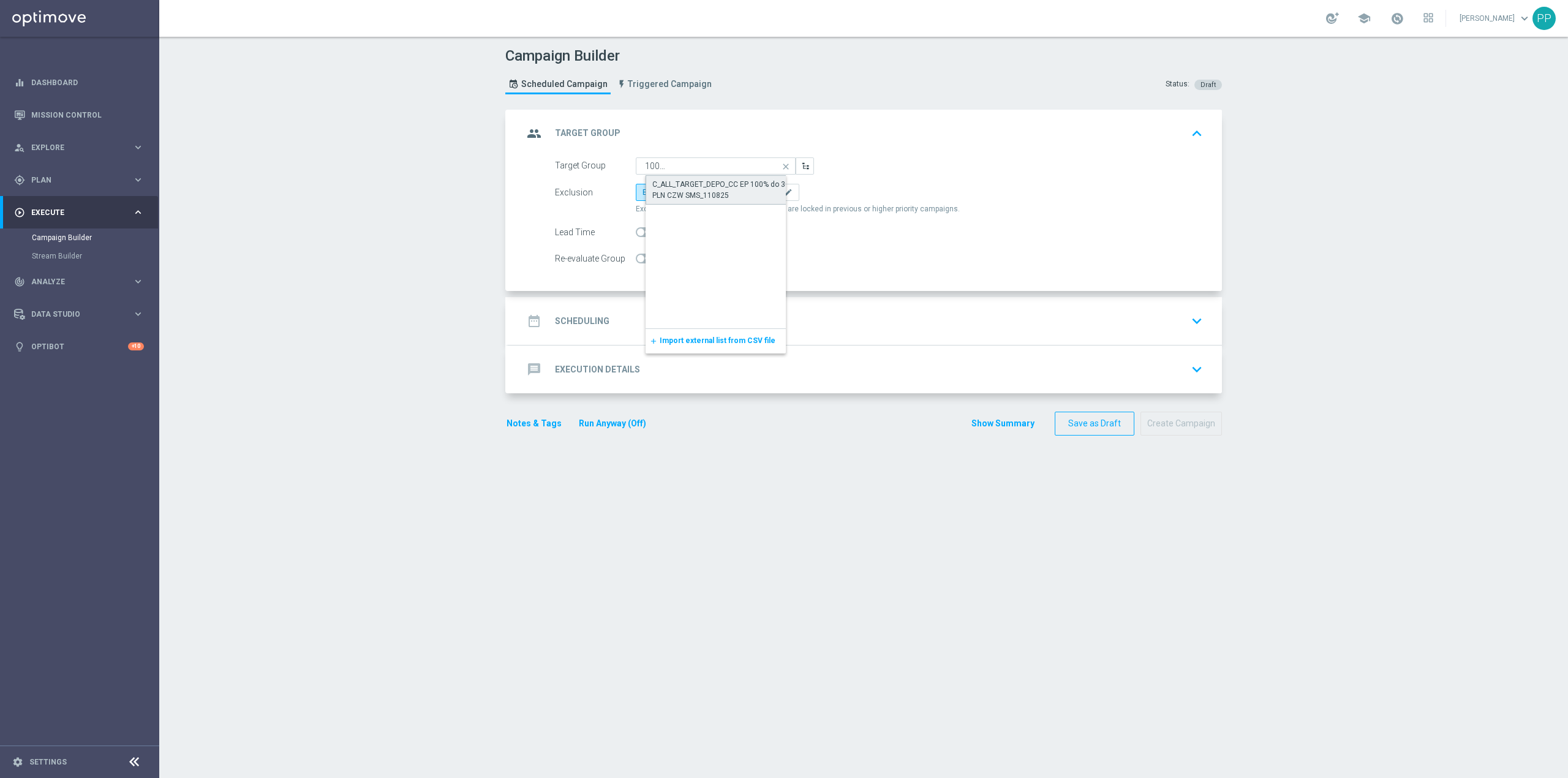
scroll to position [0, 0]
click at [696, 192] on span "Include All" at bounding box center [711, 192] width 36 height 9
click at [696, 192] on input "Include All" at bounding box center [697, 195] width 8 height 8
radio input "true"
click at [637, 261] on span at bounding box center [641, 258] width 7 height 7
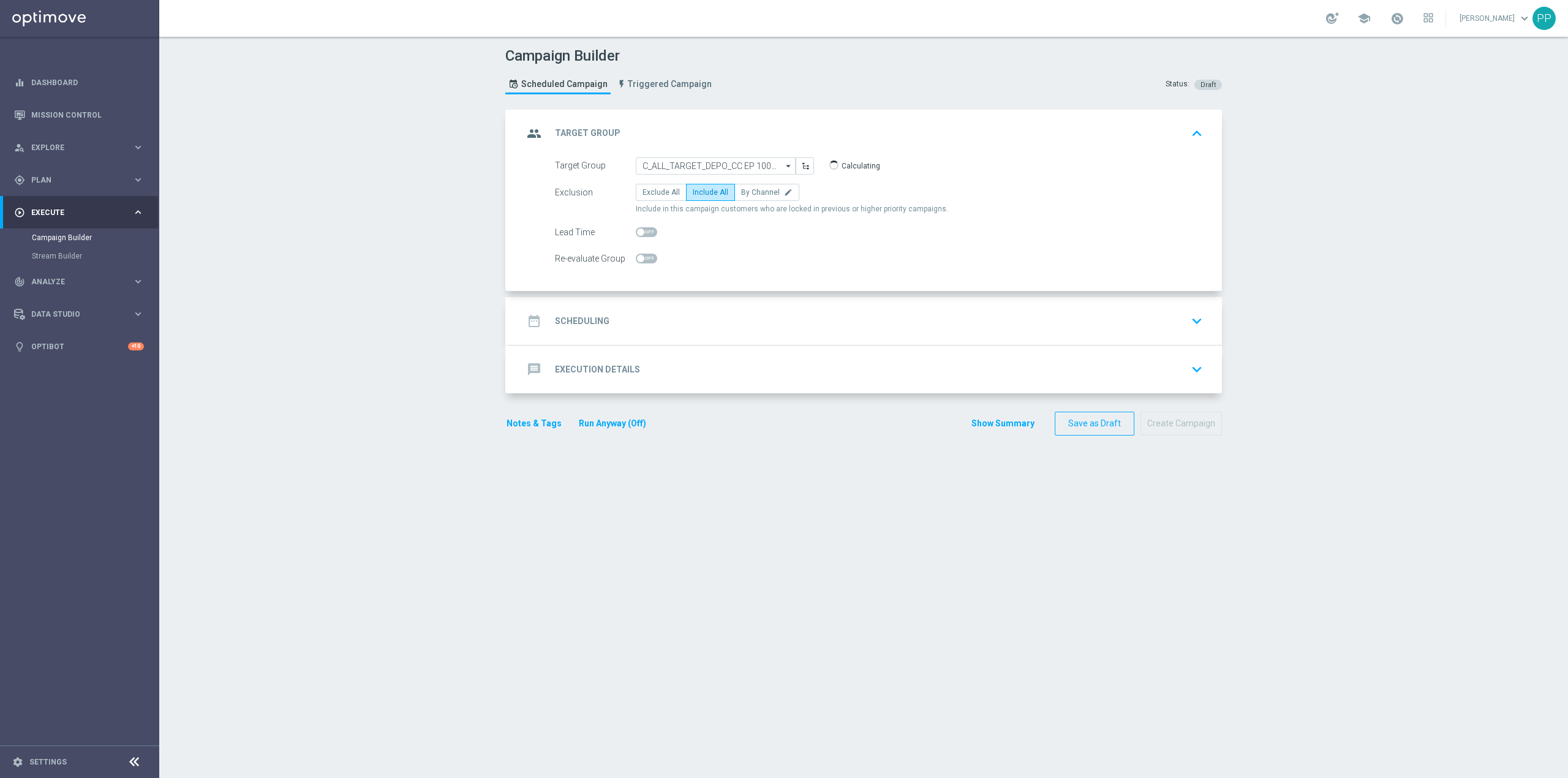
click at [636, 261] on input "checkbox" at bounding box center [647, 258] width 21 height 10
checkbox input "true"
click at [641, 313] on div "date_range Scheduling keyboard_arrow_down" at bounding box center [865, 321] width 684 height 23
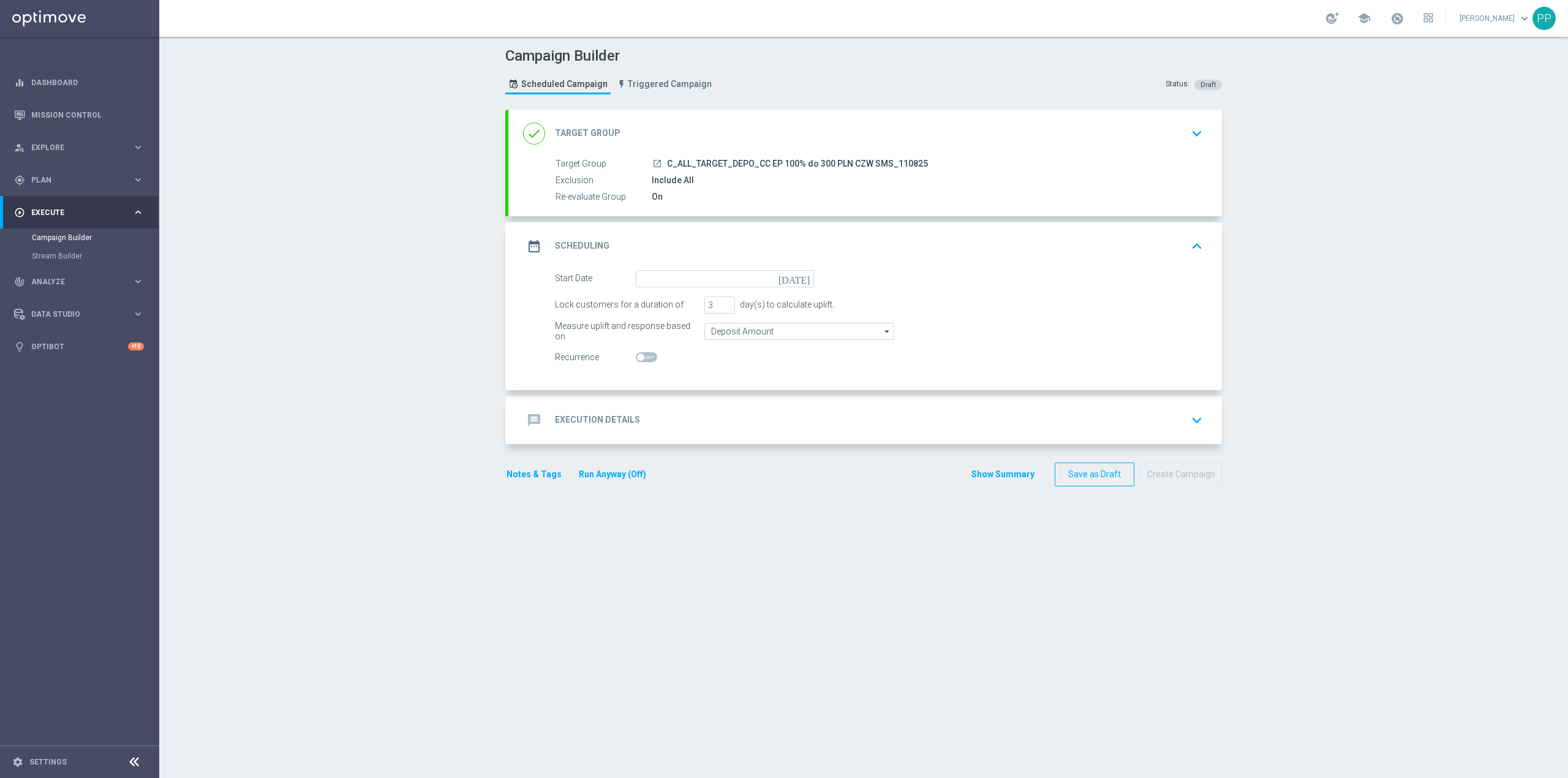
click at [640, 270] on div "date_range Scheduling keyboard_arrow_up" at bounding box center [865, 247] width 713 height 48
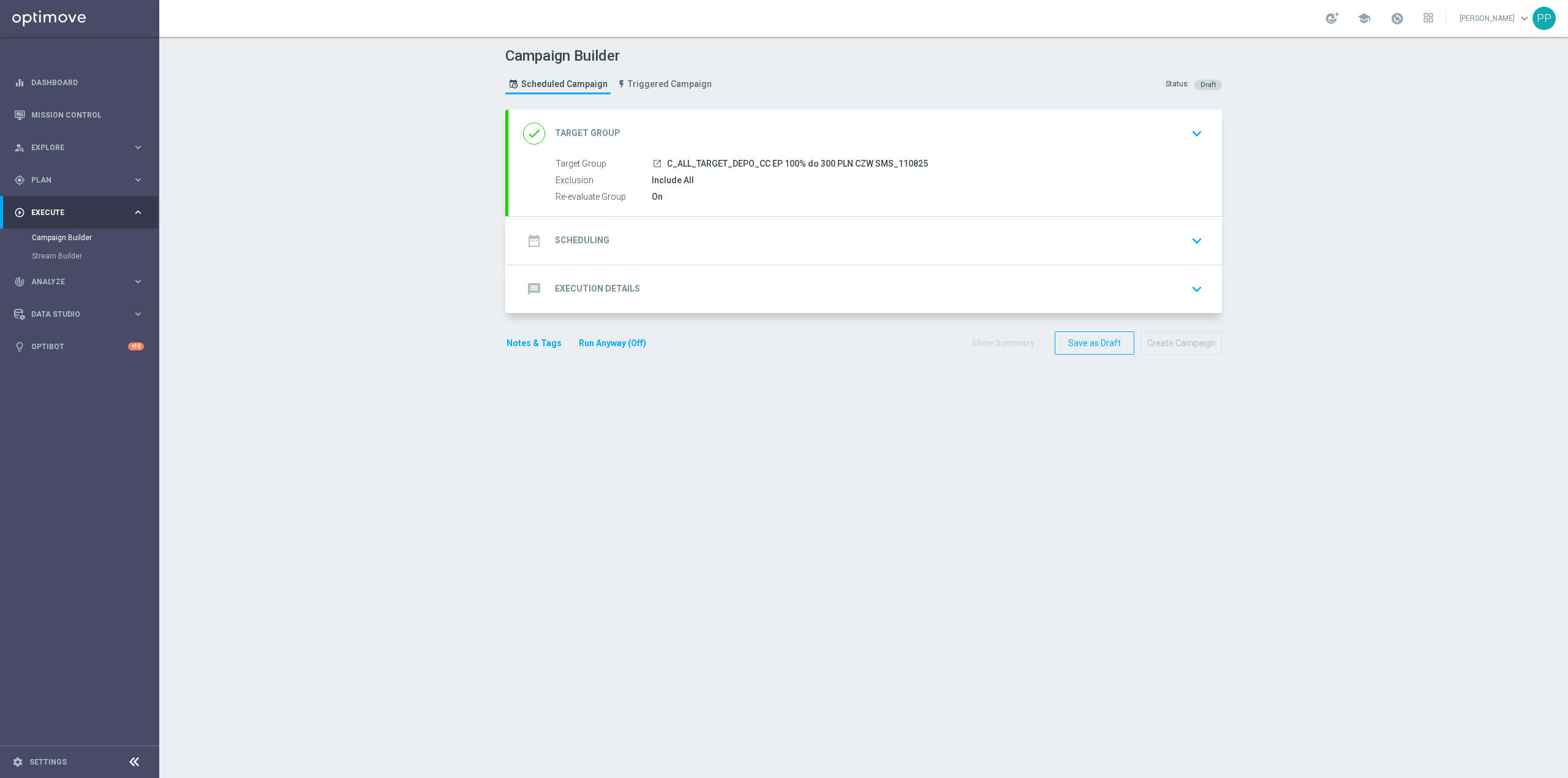
click at [650, 235] on div "date_range Scheduling keyboard_arrow_down" at bounding box center [865, 241] width 684 height 23
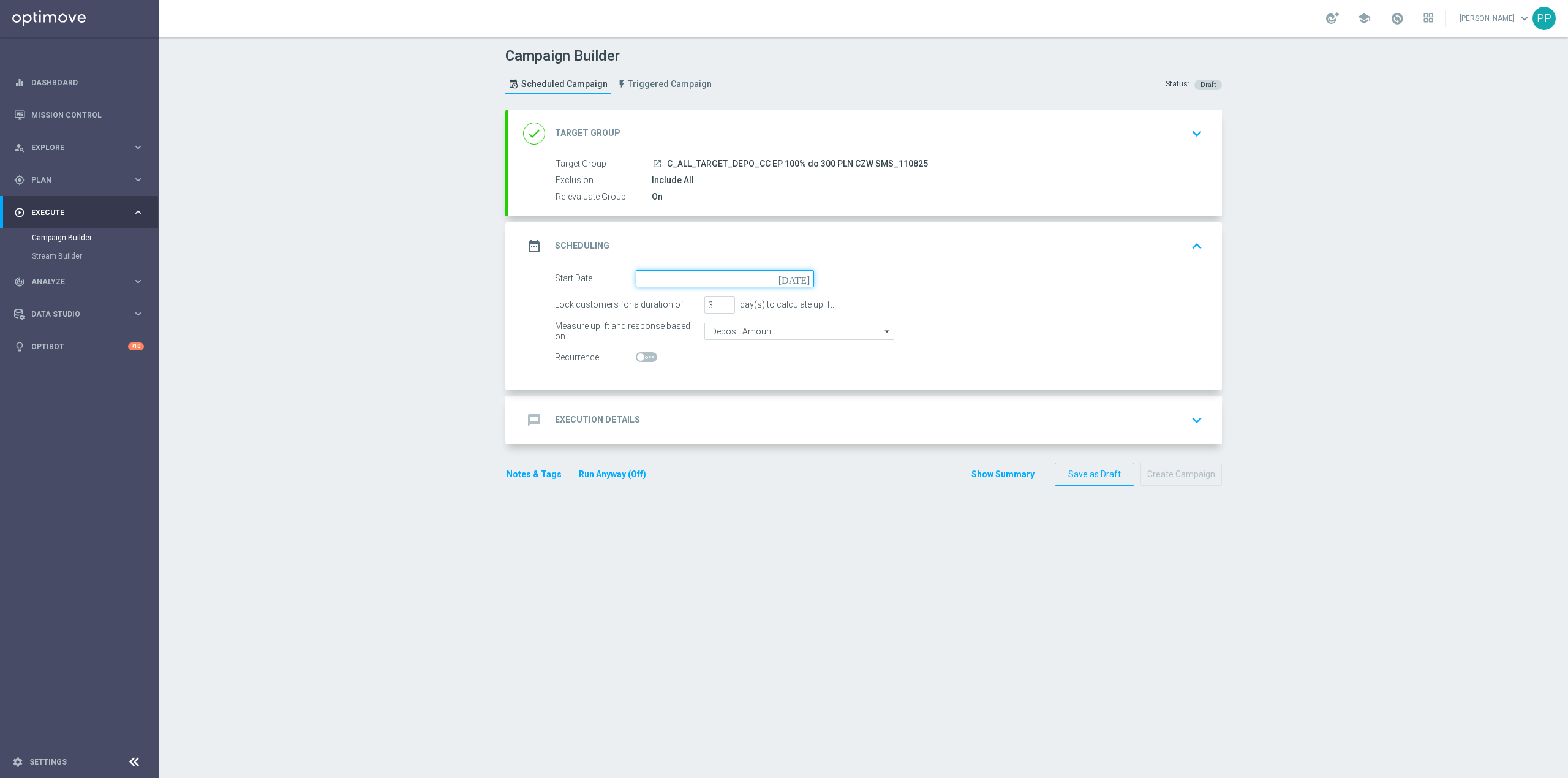
click at [658, 276] on input at bounding box center [725, 279] width 178 height 17
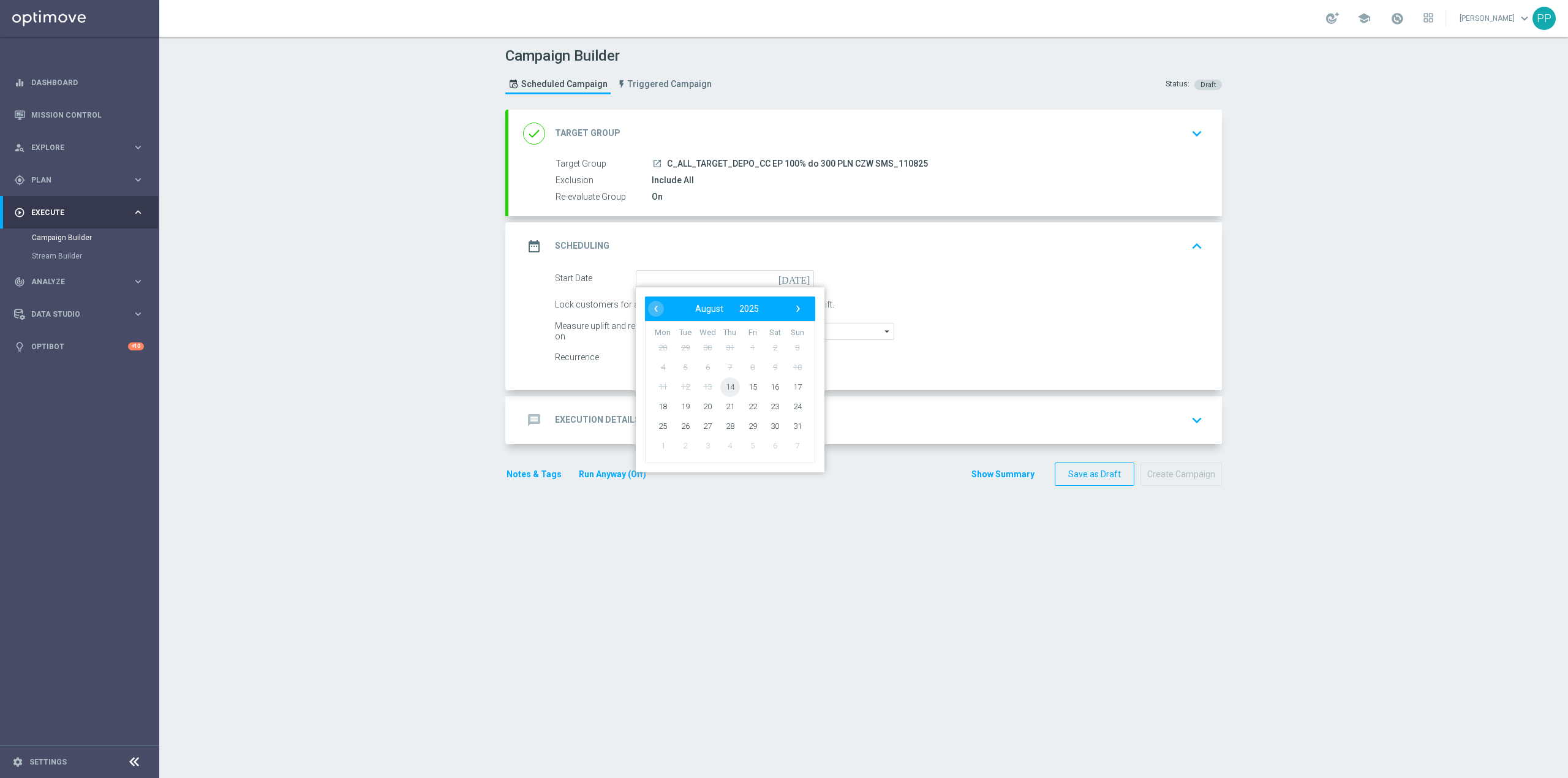
click at [728, 390] on span "14" at bounding box center [730, 387] width 20 height 20
type input "[DATE]"
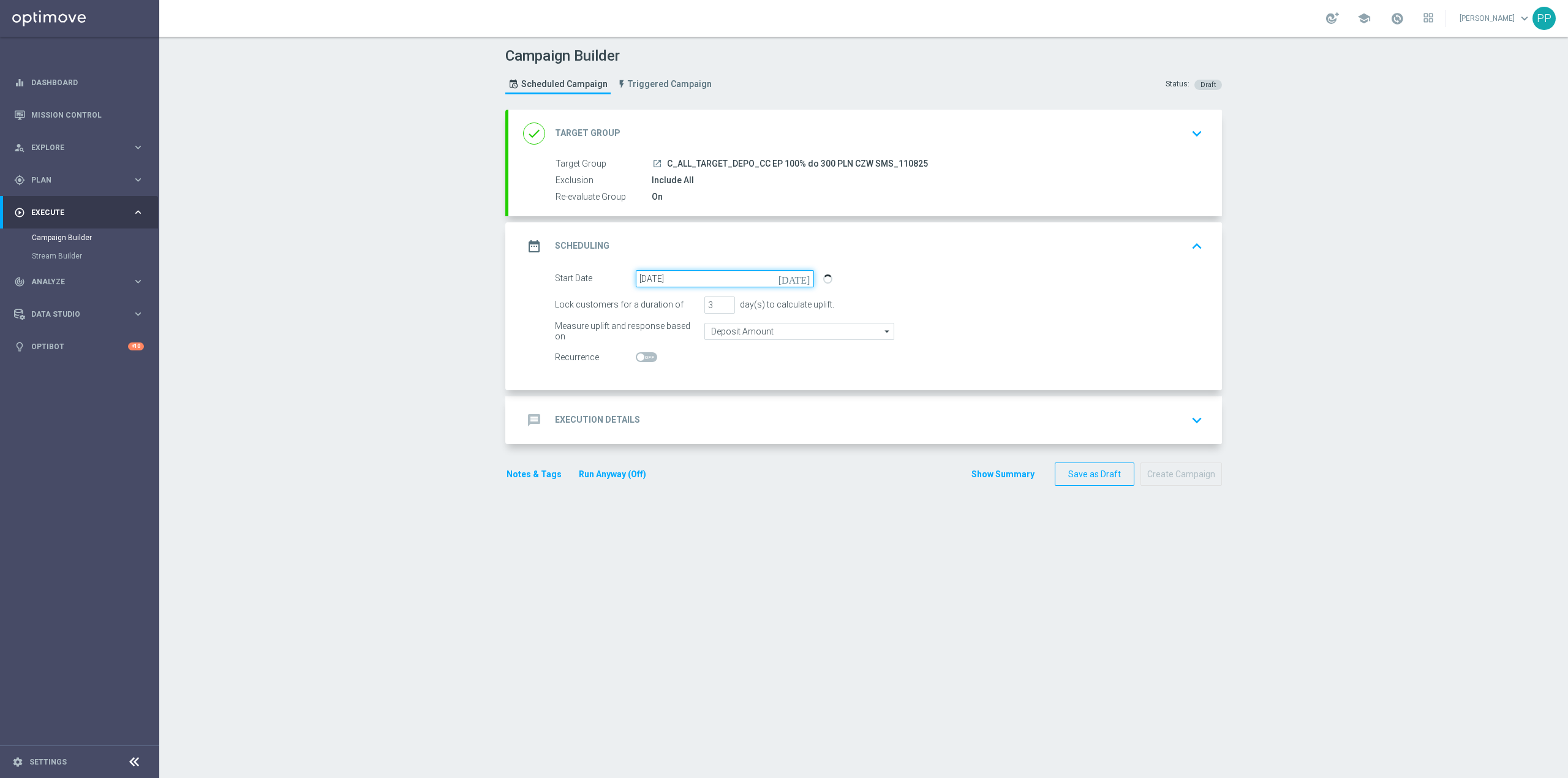
click at [692, 285] on input "[DATE]" at bounding box center [725, 279] width 178 height 17
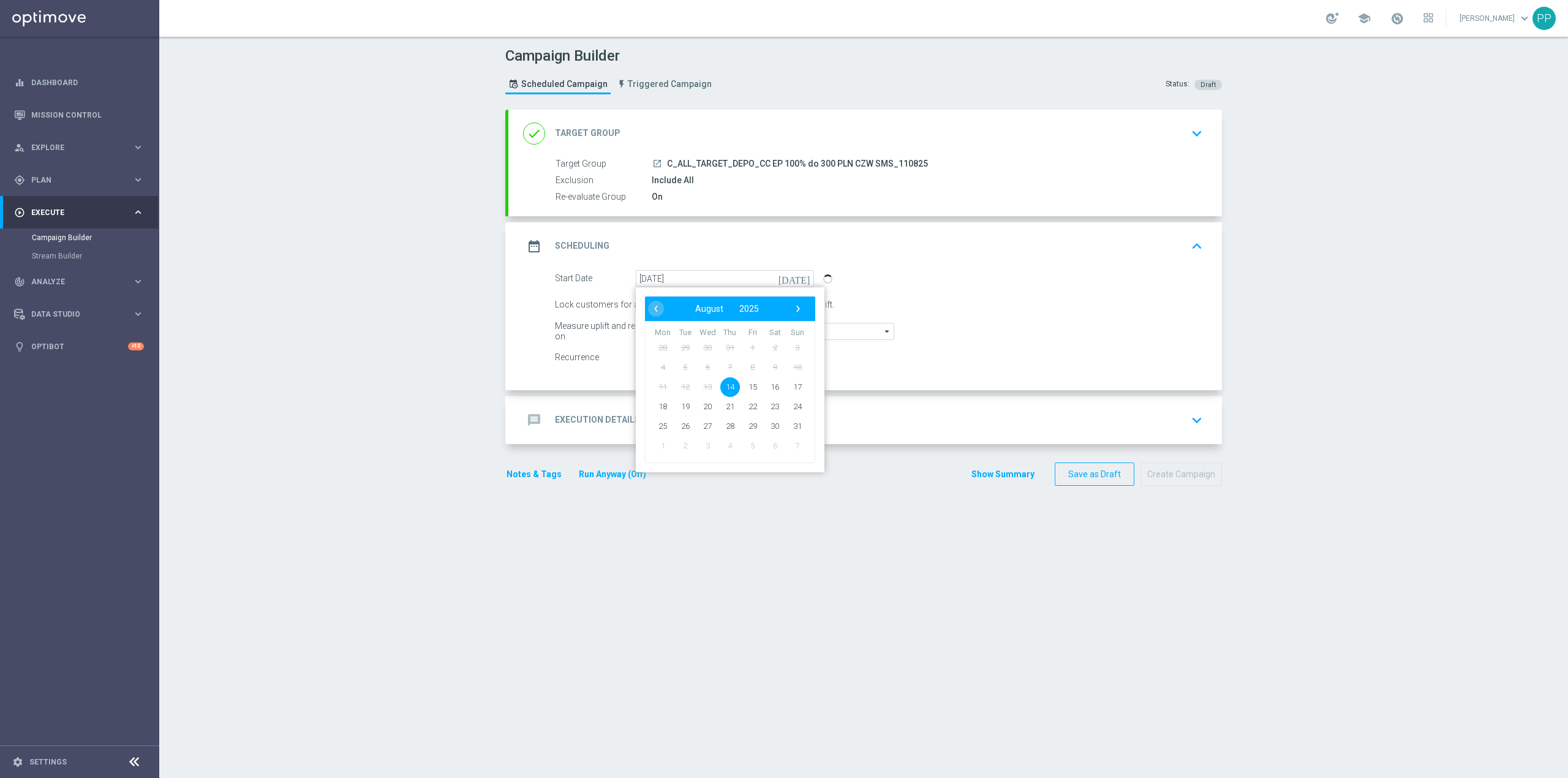
click at [725, 385] on span "14" at bounding box center [730, 387] width 20 height 20
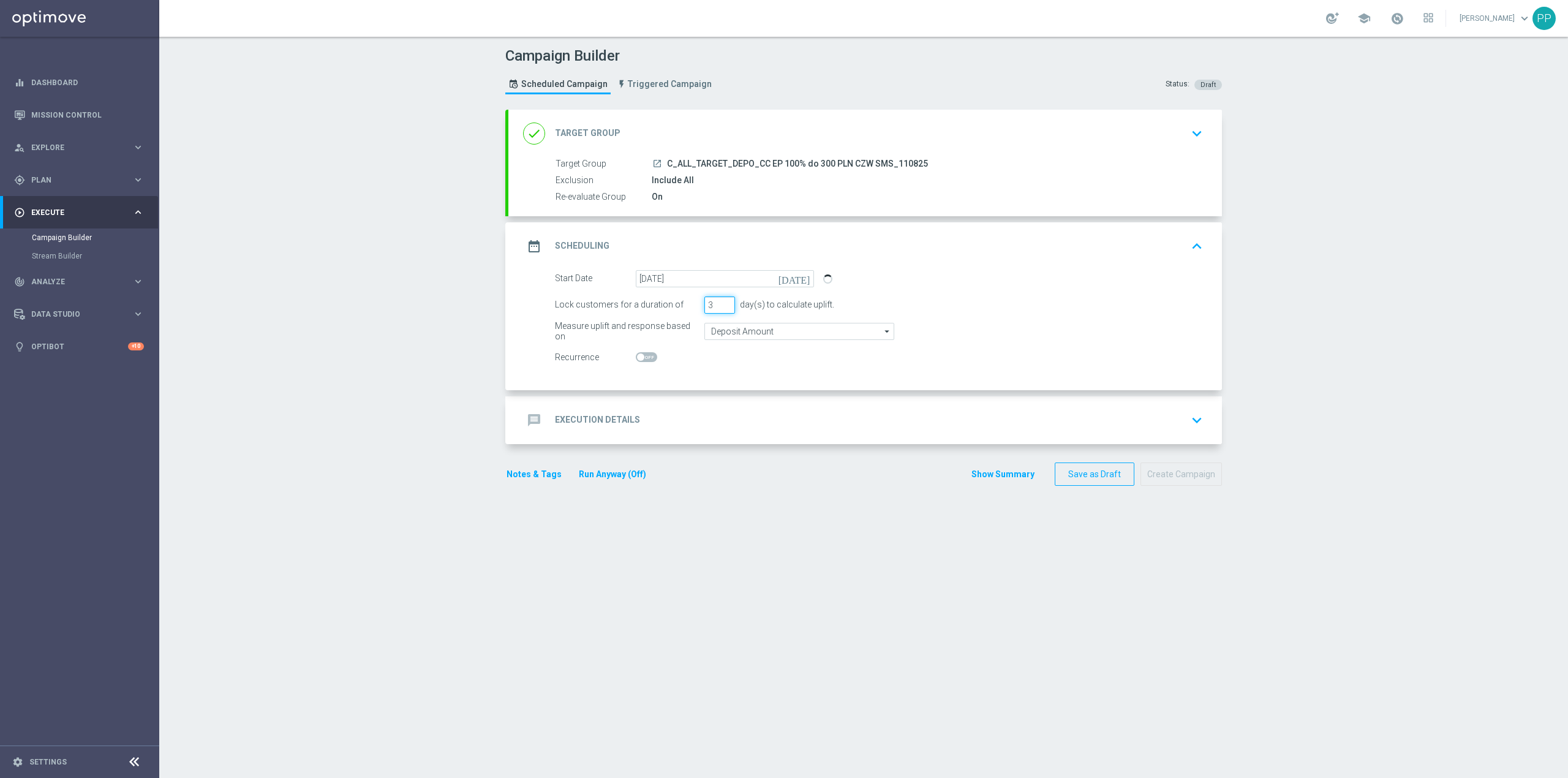
drag, startPoint x: 709, startPoint y: 310, endPoint x: 702, endPoint y: 310, distance: 7.0
click at [704, 310] on input "3" at bounding box center [719, 306] width 30 height 17
type input "1"
click at [704, 413] on div "message Execution Details keyboard_arrow_down" at bounding box center [865, 420] width 684 height 23
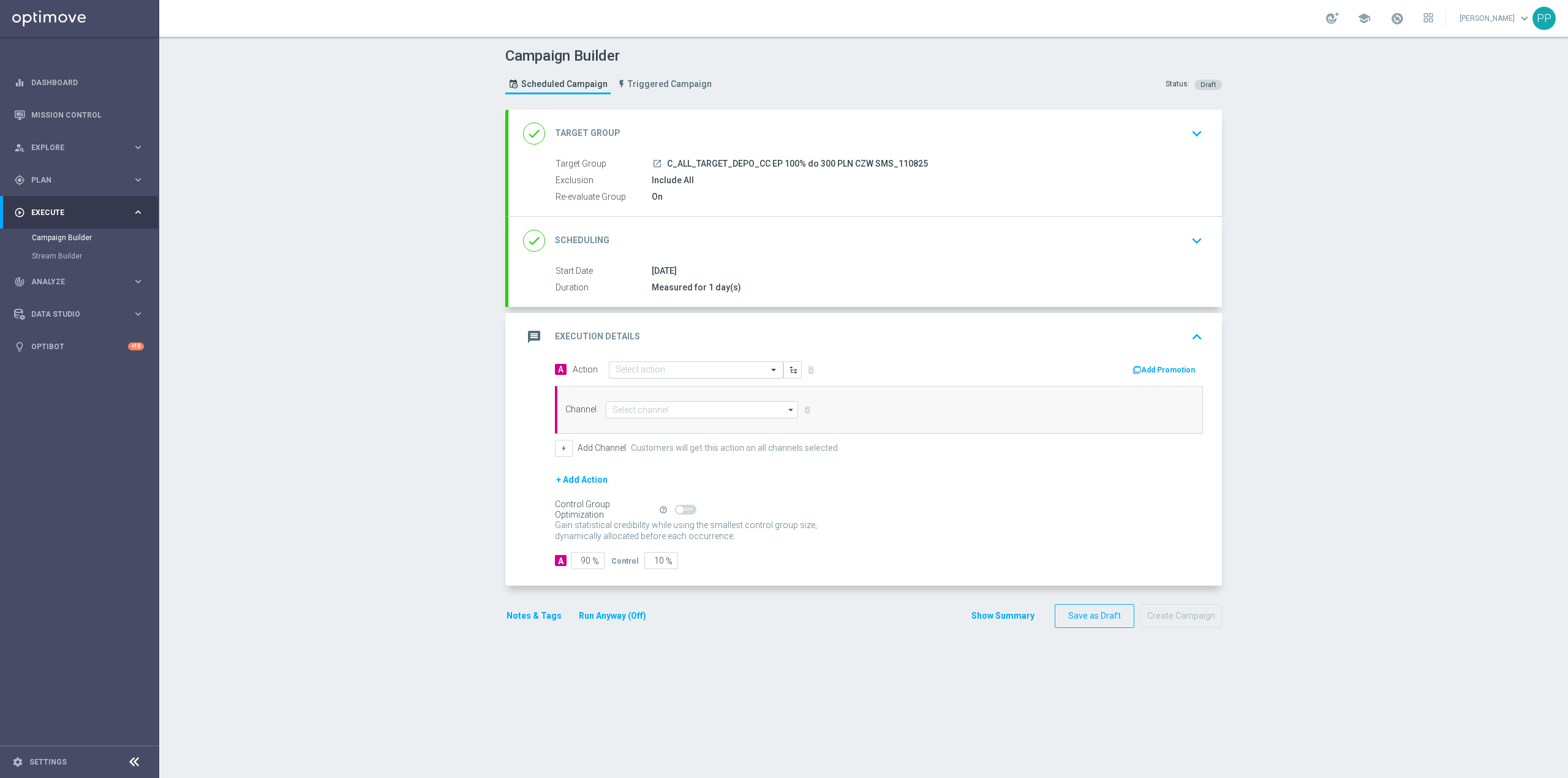
click at [662, 372] on input "text" at bounding box center [684, 370] width 136 height 11
click at [662, 537] on span "Create new action" at bounding box center [658, 536] width 64 height 9
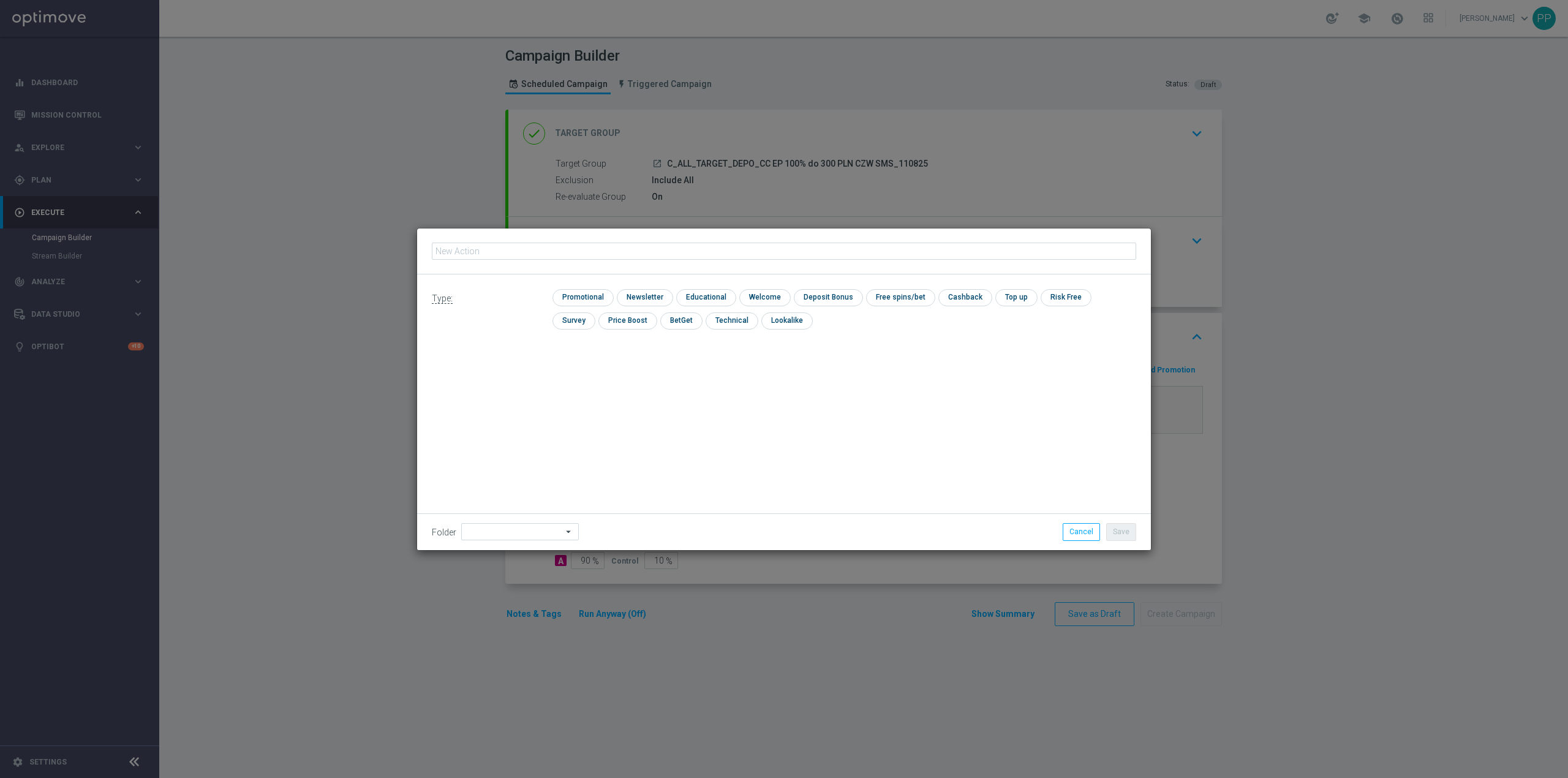
click at [560, 257] on input "text" at bounding box center [784, 251] width 704 height 17
type input "C_ALL_TARGET_DEPO_CC EP 100% do 300 PLN CZW SMS_110825"
click at [574, 297] on input "checkbox" at bounding box center [582, 297] width 58 height 17
checkbox input "true"
click at [496, 537] on input at bounding box center [520, 532] width 118 height 17
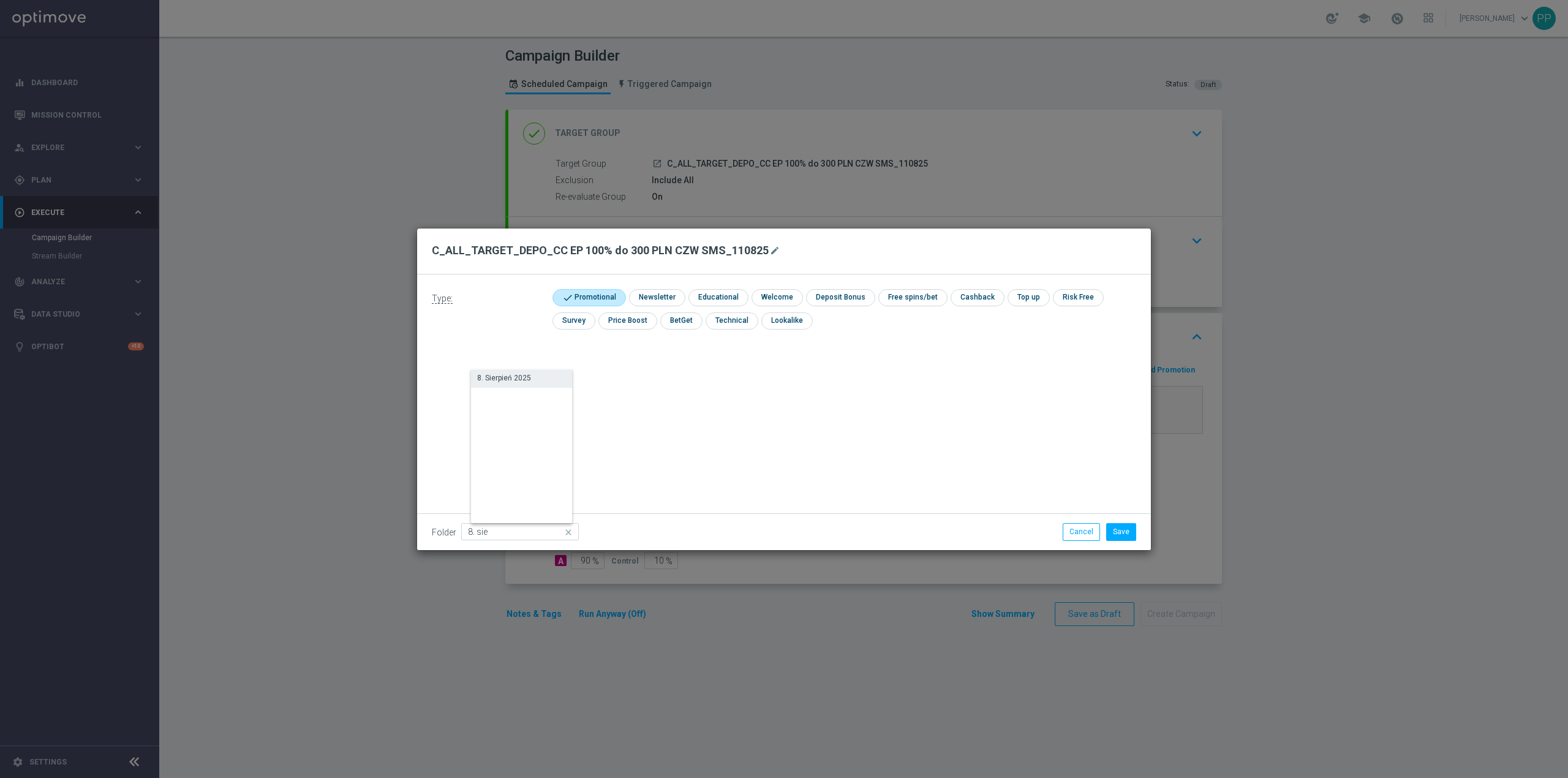
click at [511, 384] on div "8. Sierpień 2025" at bounding box center [527, 378] width 112 height 17
type input "8. Sierpień 2025"
click at [1116, 537] on button "Save" at bounding box center [1121, 532] width 30 height 17
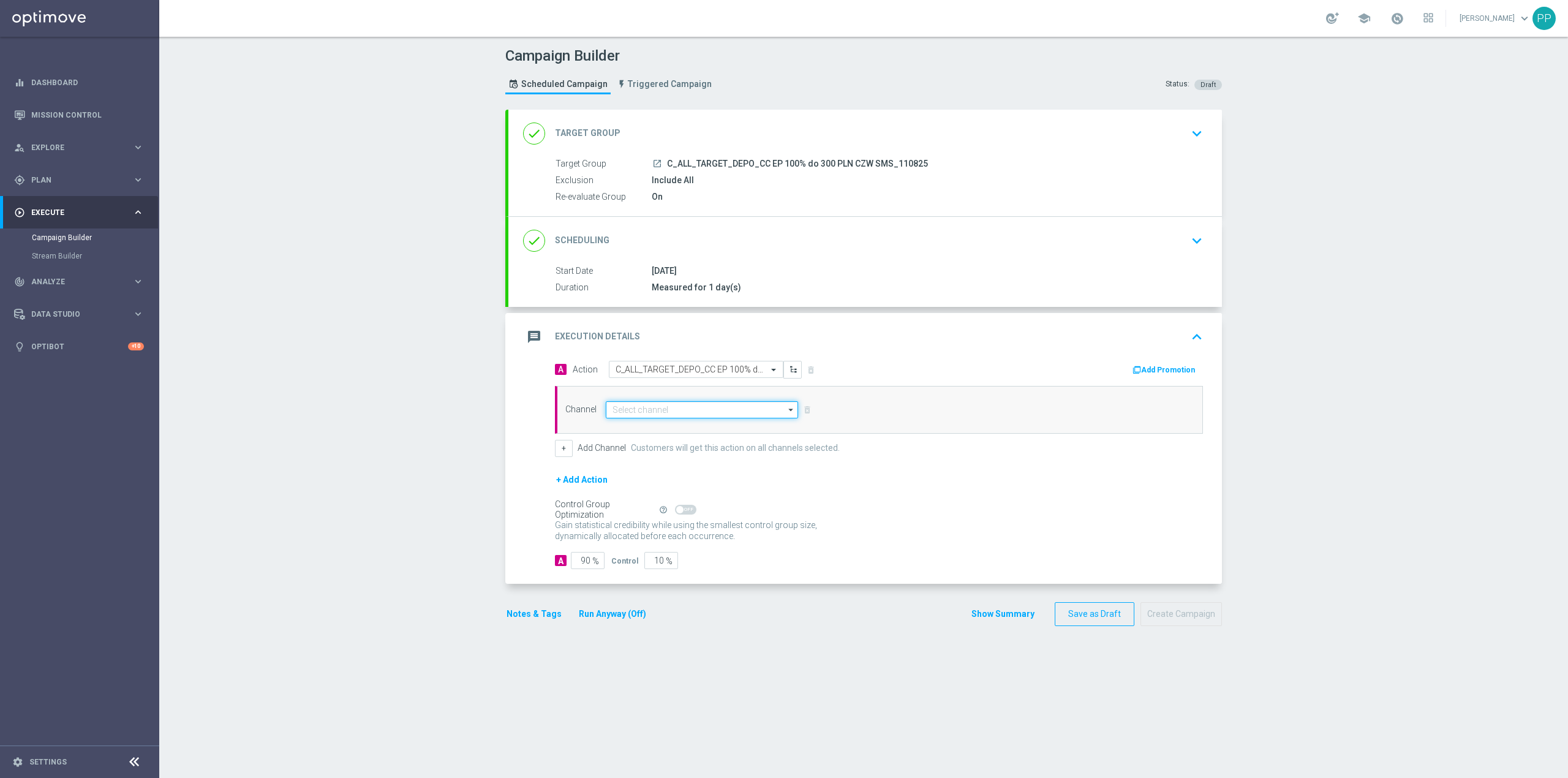
click at [621, 411] on input at bounding box center [702, 410] width 192 height 17
click at [632, 450] on div "SMS" at bounding box center [706, 446] width 182 height 17
type input "SMS"
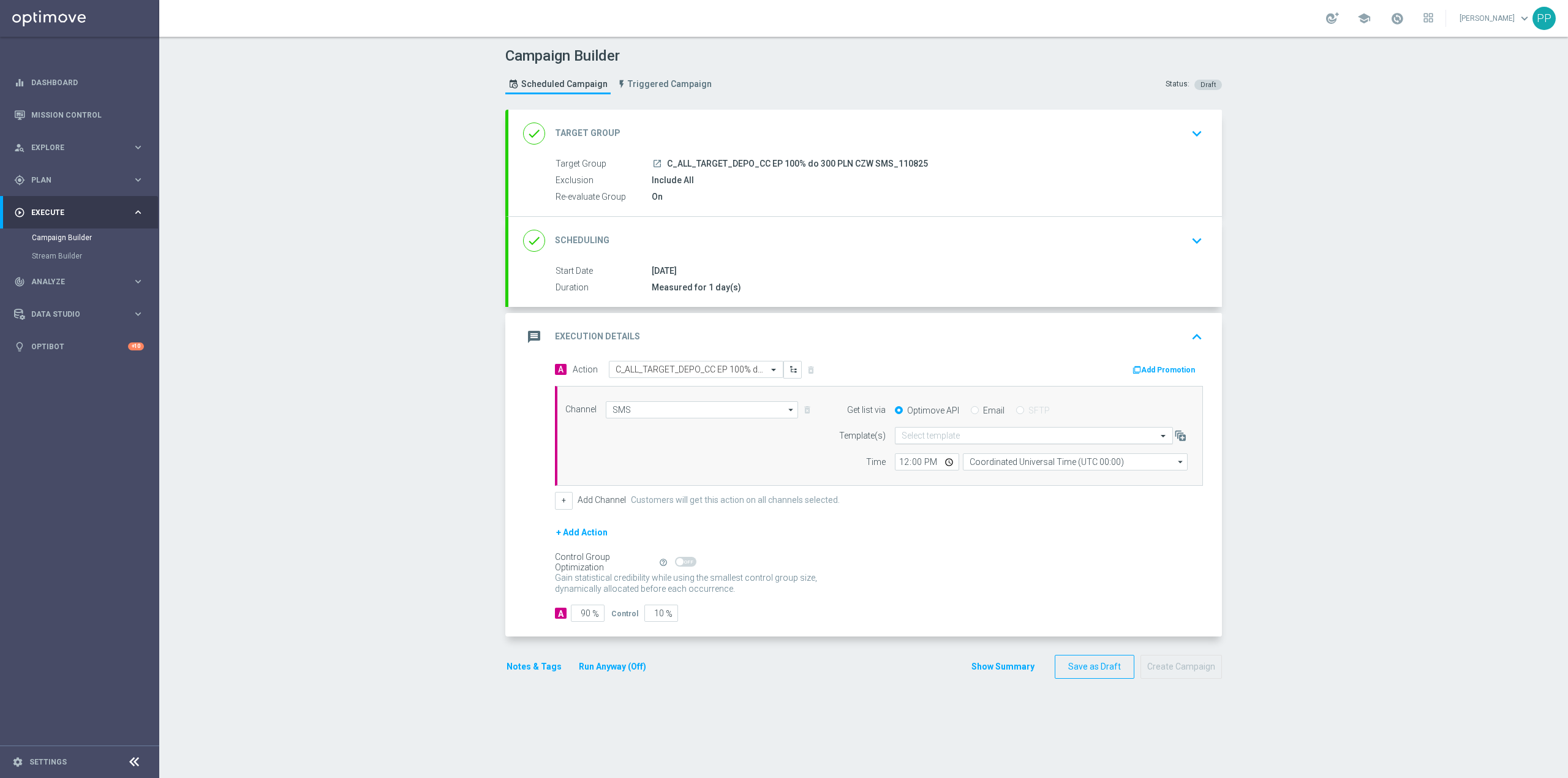
click at [933, 437] on input "text" at bounding box center [1021, 436] width 240 height 11
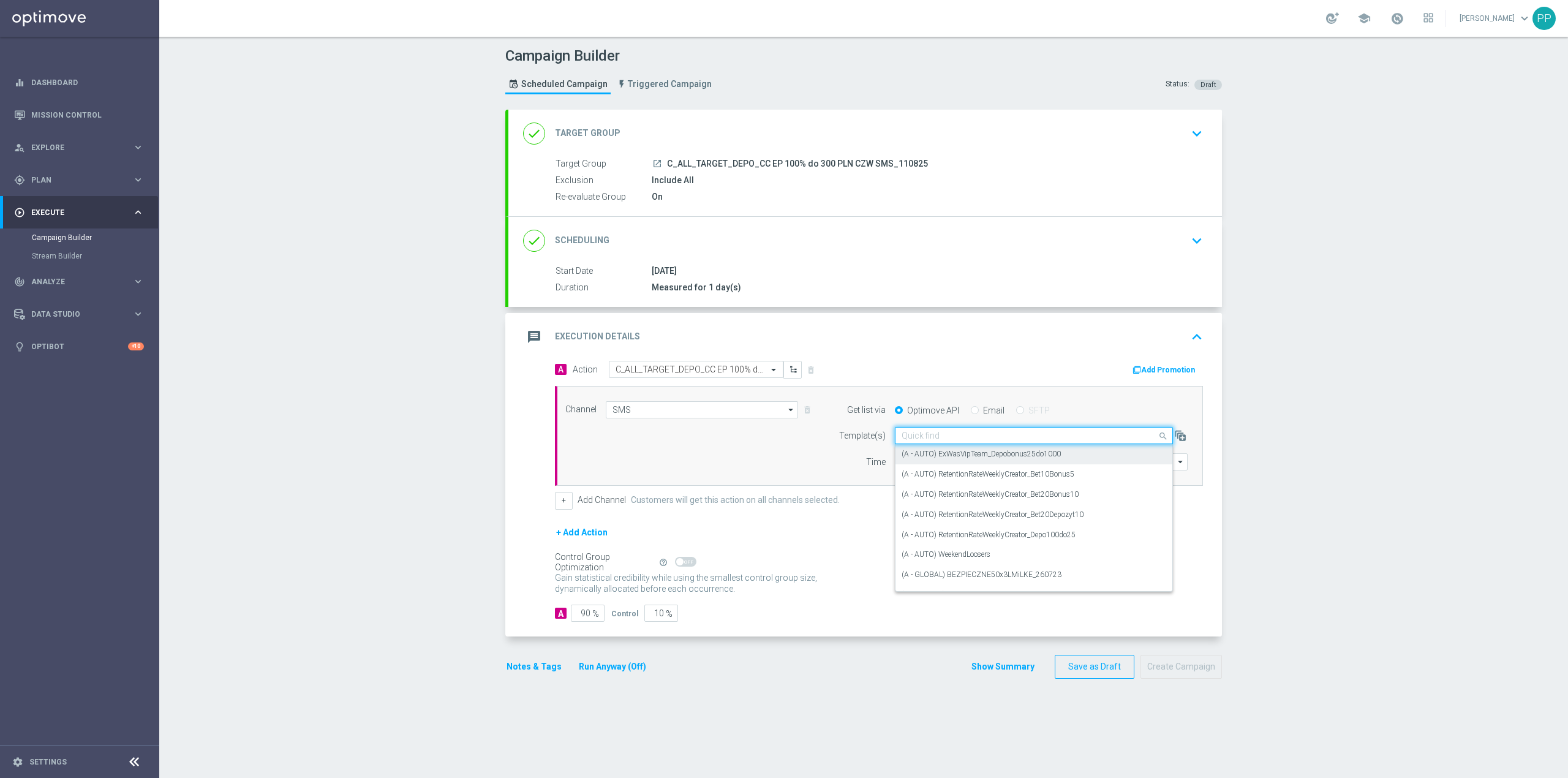
paste input "C_ALL_TARGET_DEPO_CC EP 100% do 300 PLN CZW SMS_110825"
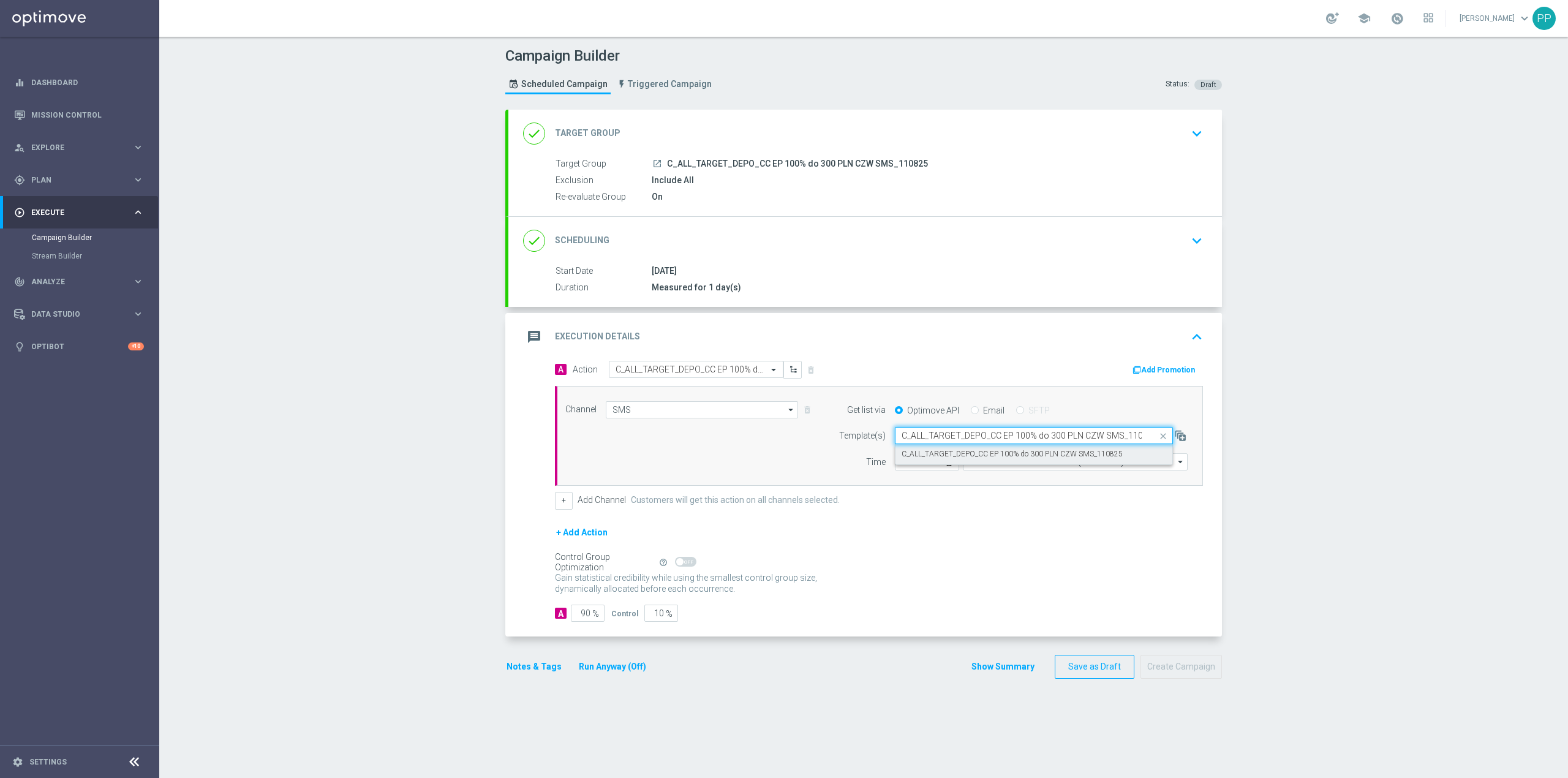
scroll to position [0, 12]
click at [937, 459] on label "C_ALL_TARGET_DEPO_CC EP 100% do 300 PLN CZW SMS_110825" at bounding box center [1012, 455] width 221 height 11
type input "C_ALL_TARGET_DEPO_CC EP 100% do 300 PLN CZW SMS_110825"
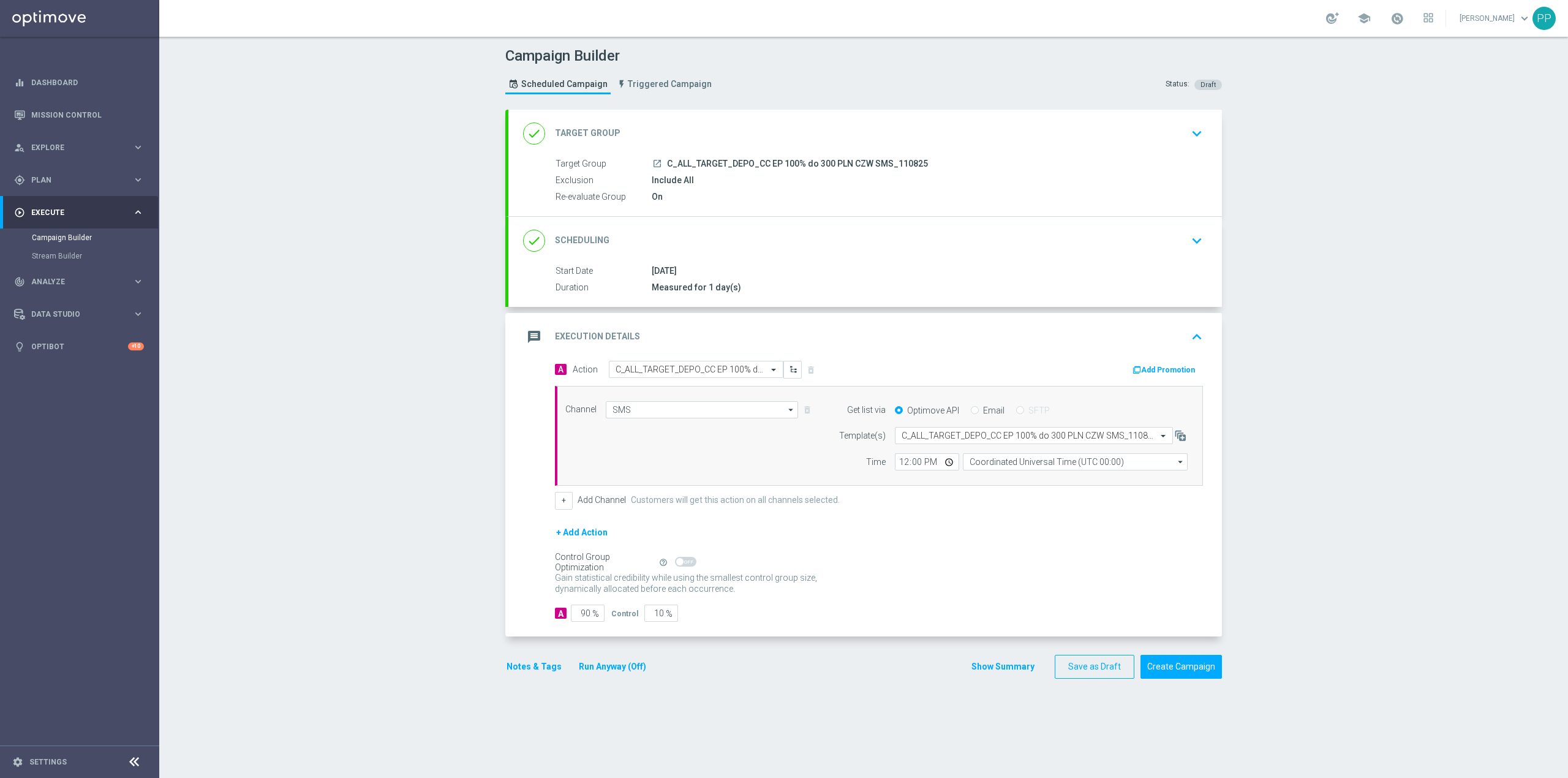
scroll to position [0, 0]
click at [976, 466] on input "Coordinated Universal Time (UTC 00:00)" at bounding box center [1075, 462] width 225 height 17
click at [980, 485] on div "Central European Time (Warsaw) (UTC +02:00)" at bounding box center [1080, 480] width 200 height 11
type input "Central European Time (Warsaw) (UTC +02:00)"
click at [896, 467] on input "12:00" at bounding box center [927, 462] width 64 height 17
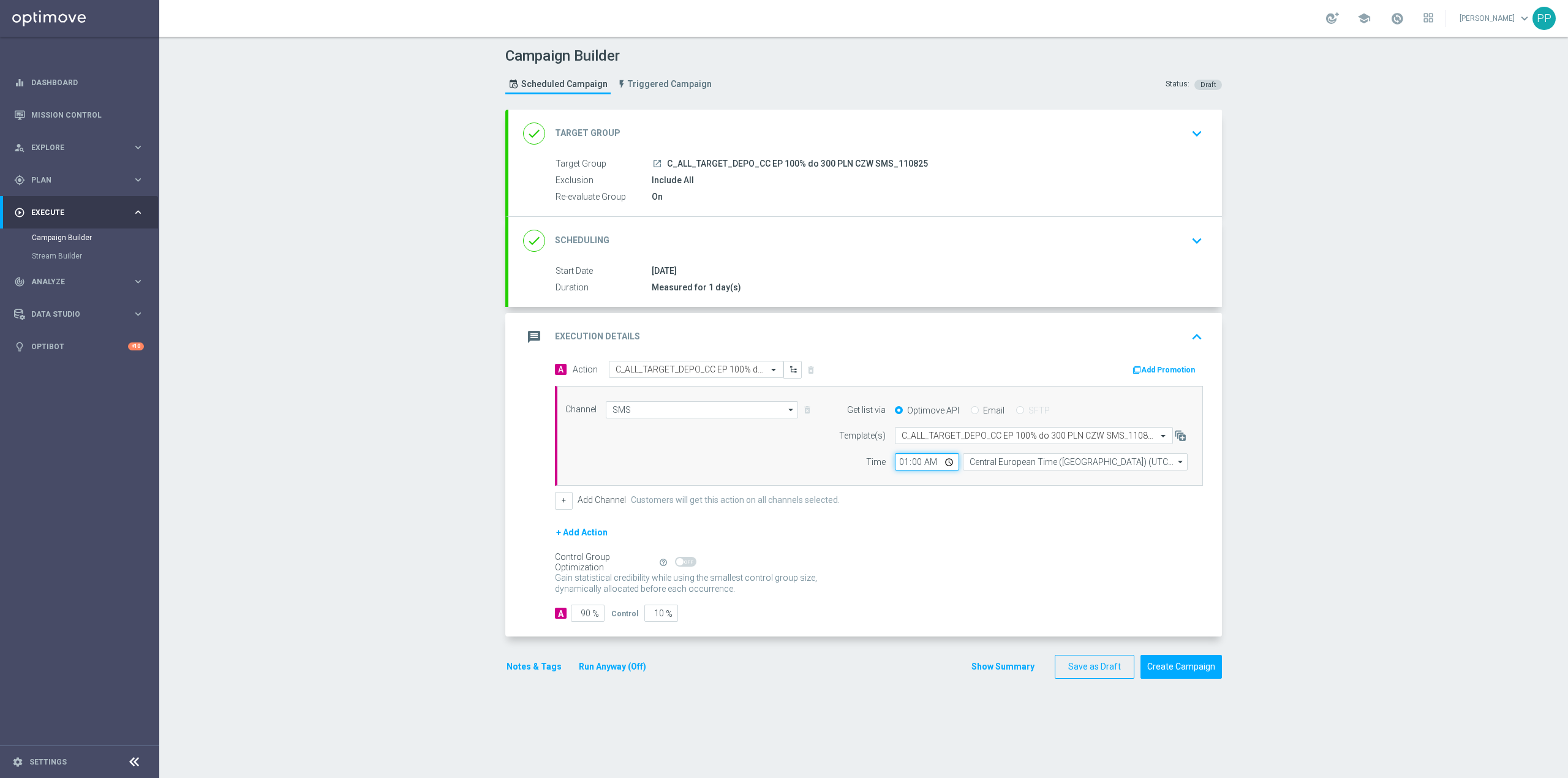
type input "19:00"
click at [425, 555] on div "Campaign Builder Scheduled Campaign Triggered Campaign Status: Draft done Targe…" at bounding box center [863, 407] width 1409 height 742
click at [582, 620] on input "90" at bounding box center [588, 614] width 34 height 17
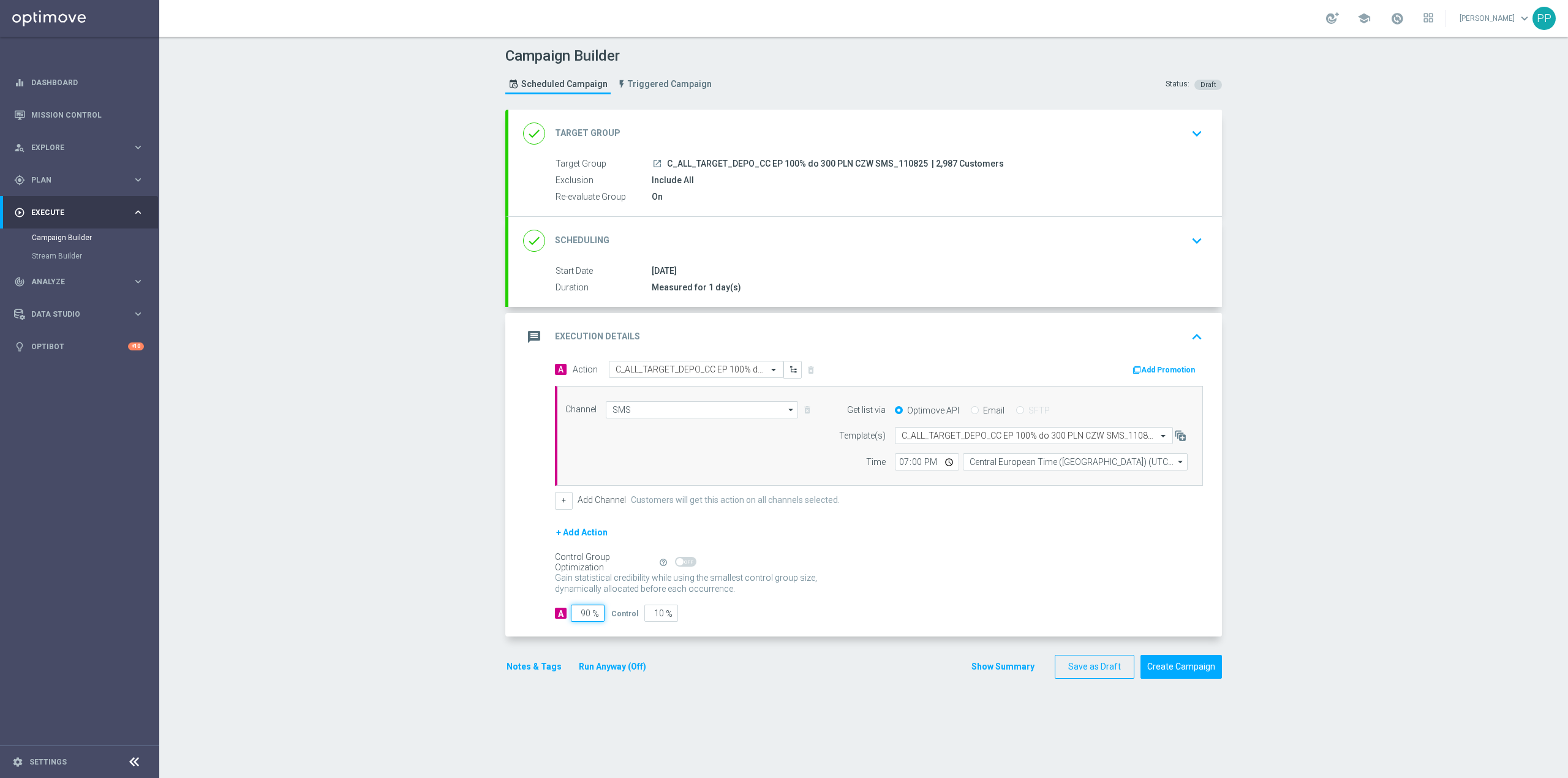
type input "9"
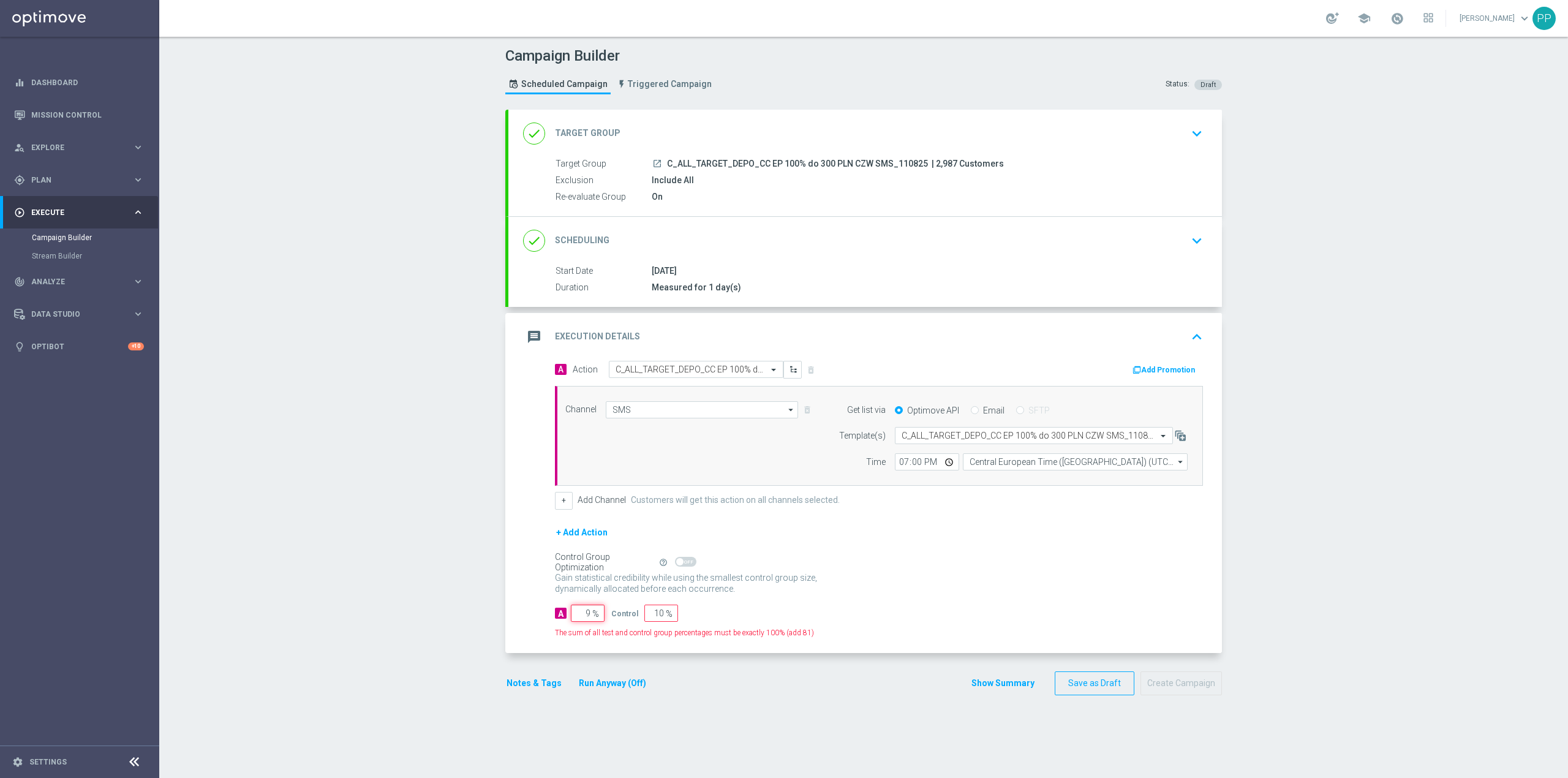
type input "91"
type input "95"
type input "5"
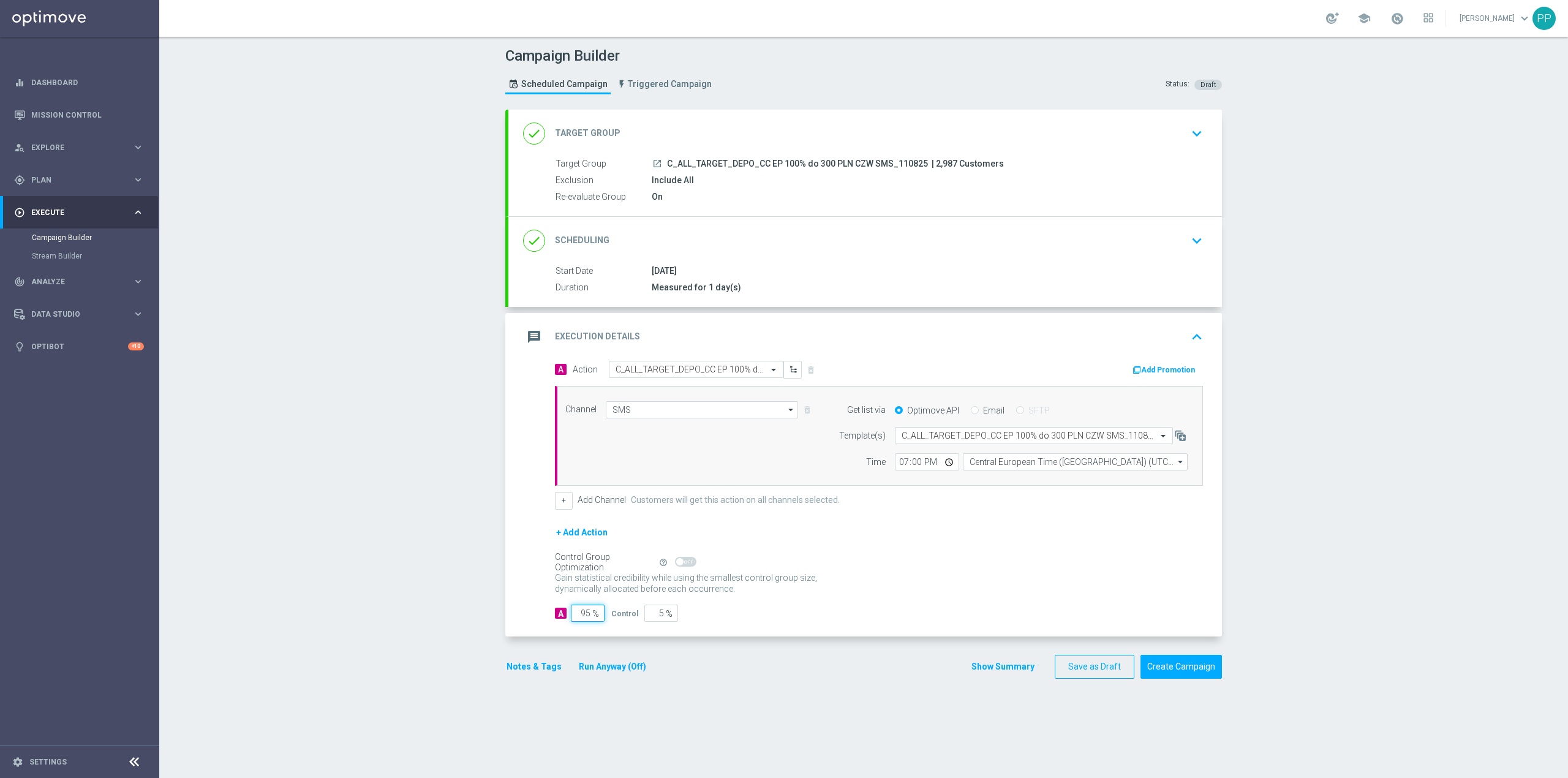
type input "95"
click at [454, 623] on div "Campaign Builder Scheduled Campaign Triggered Campaign Status: Draft done Targe…" at bounding box center [863, 407] width 1409 height 742
click at [537, 671] on button "Notes & Tags" at bounding box center [534, 667] width 58 height 15
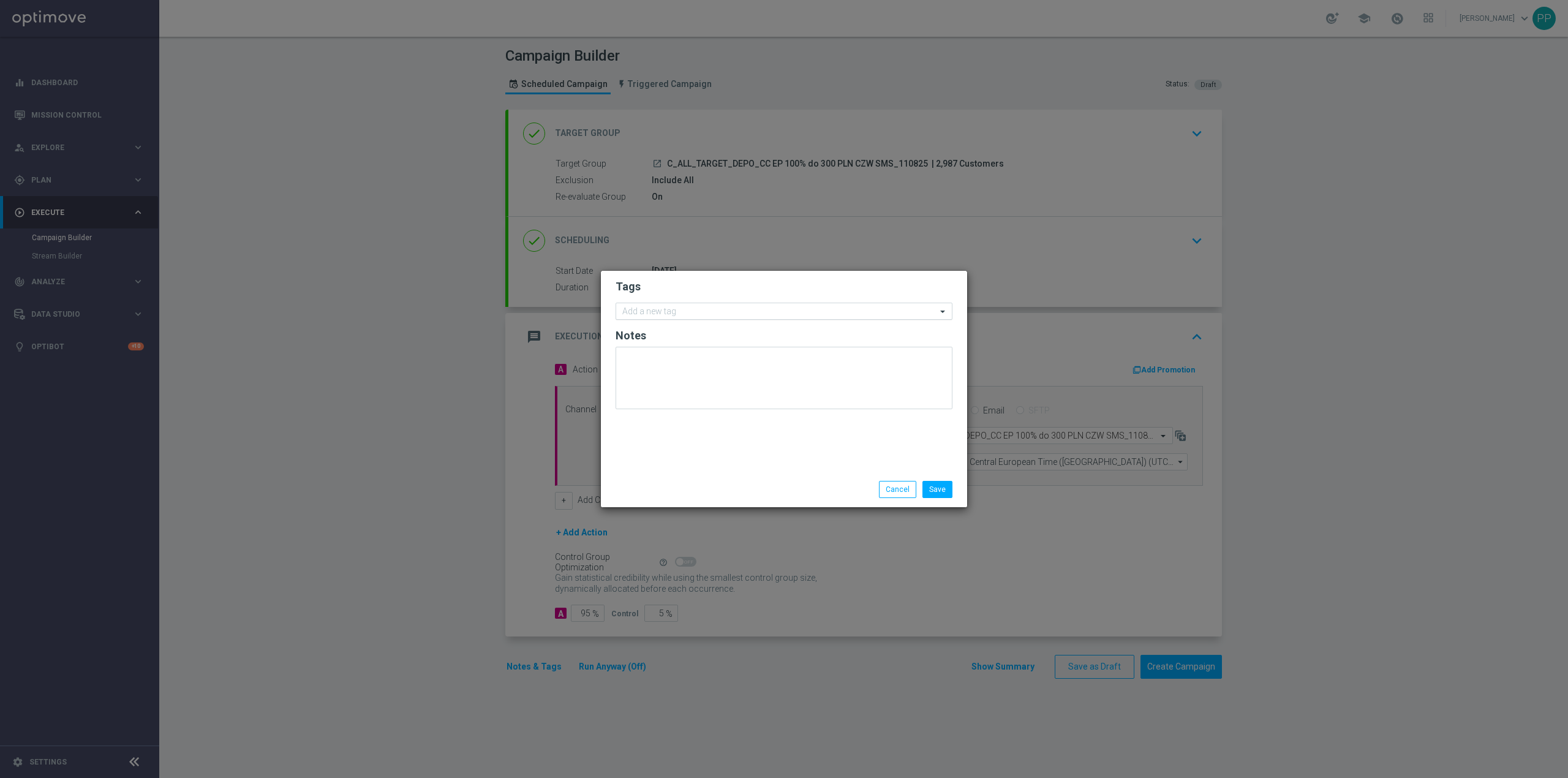
click at [655, 311] on input "text" at bounding box center [780, 312] width 314 height 11
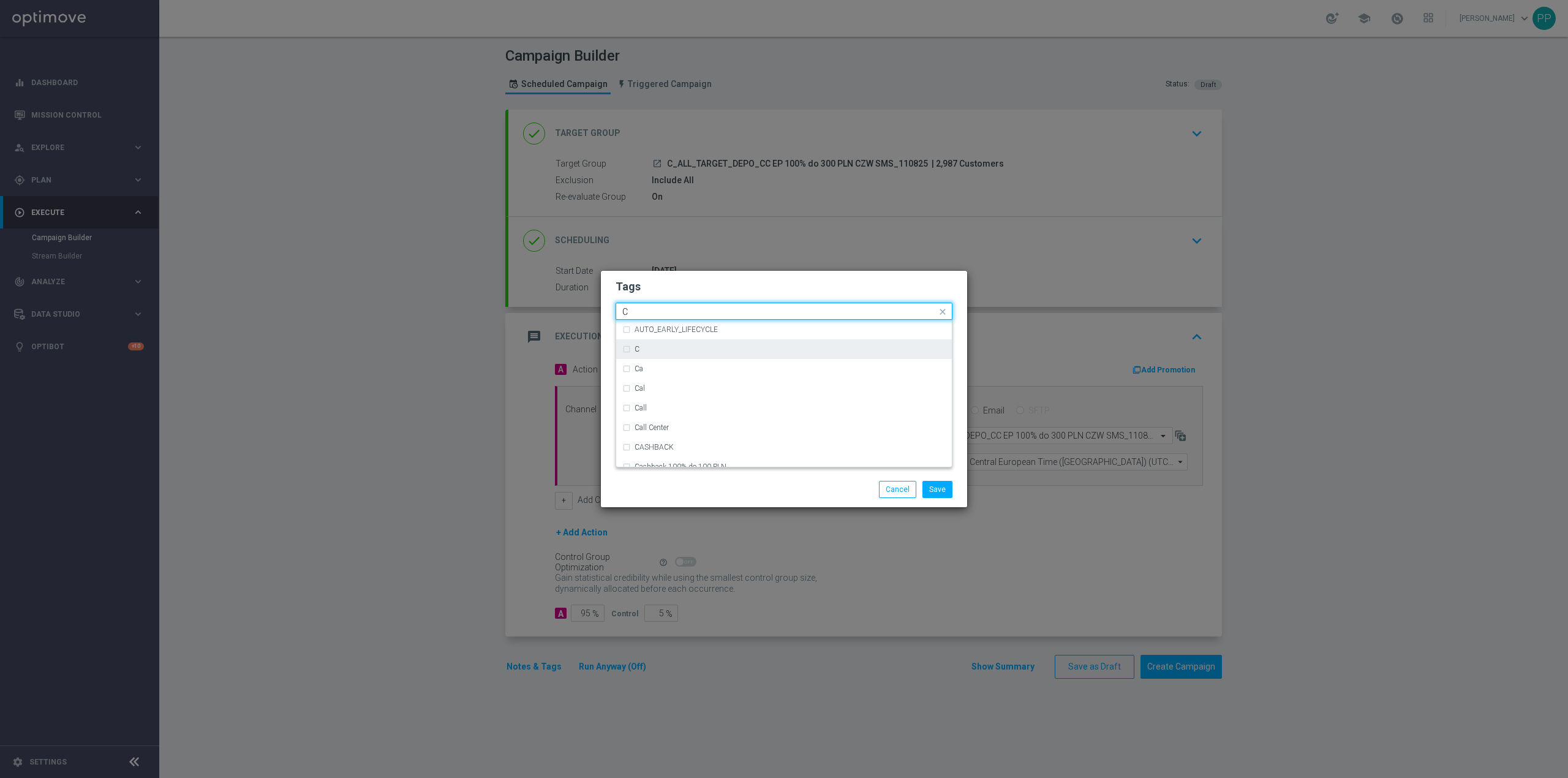
click at [676, 356] on div "C" at bounding box center [784, 349] width 323 height 20
type input "C"
click at [670, 312] on input "C" at bounding box center [780, 312] width 314 height 11
click at [659, 335] on div "ALL" at bounding box center [784, 330] width 323 height 20
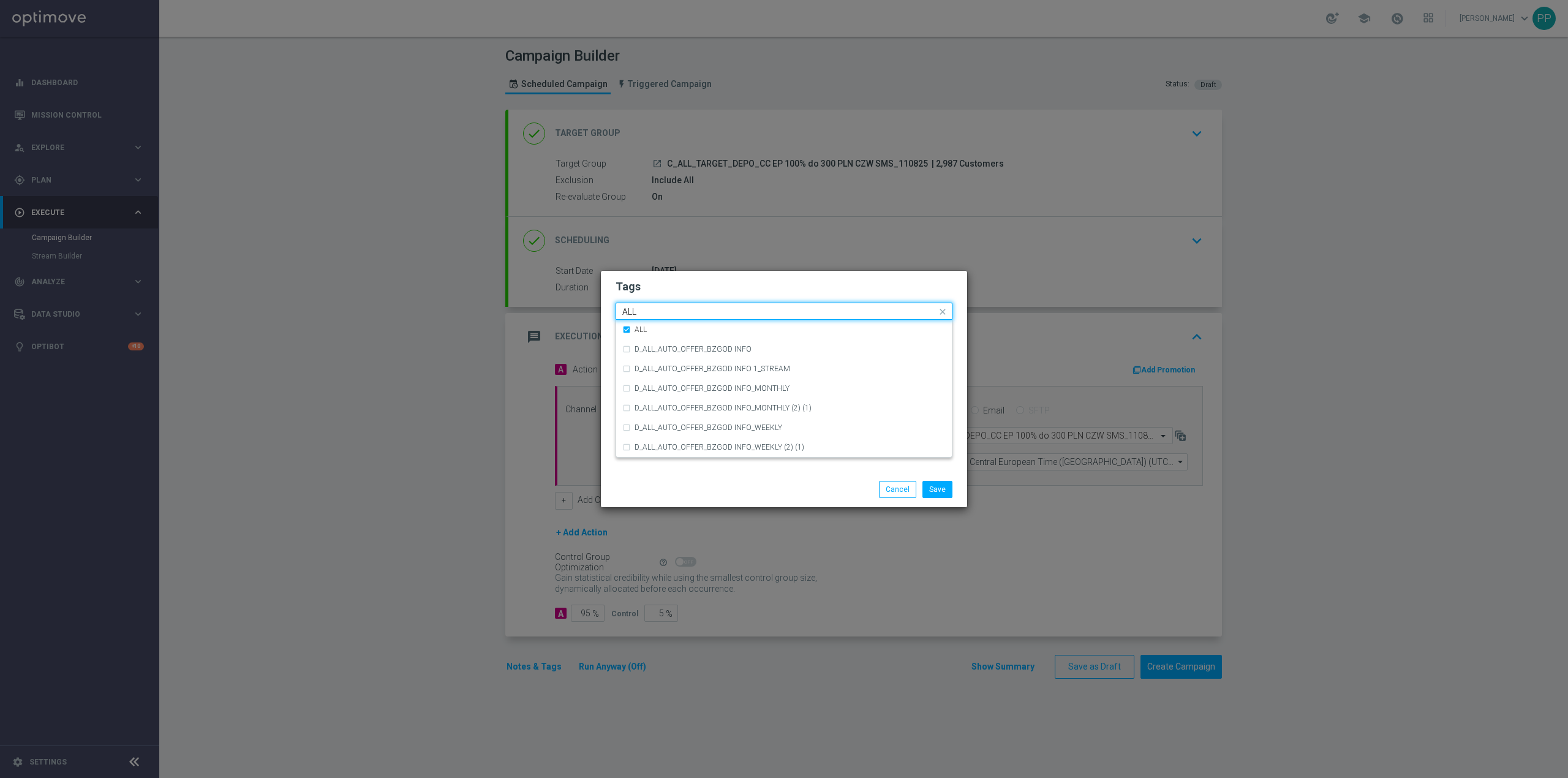
click at [664, 313] on input "ALL" at bounding box center [780, 312] width 314 height 11
type input "A"
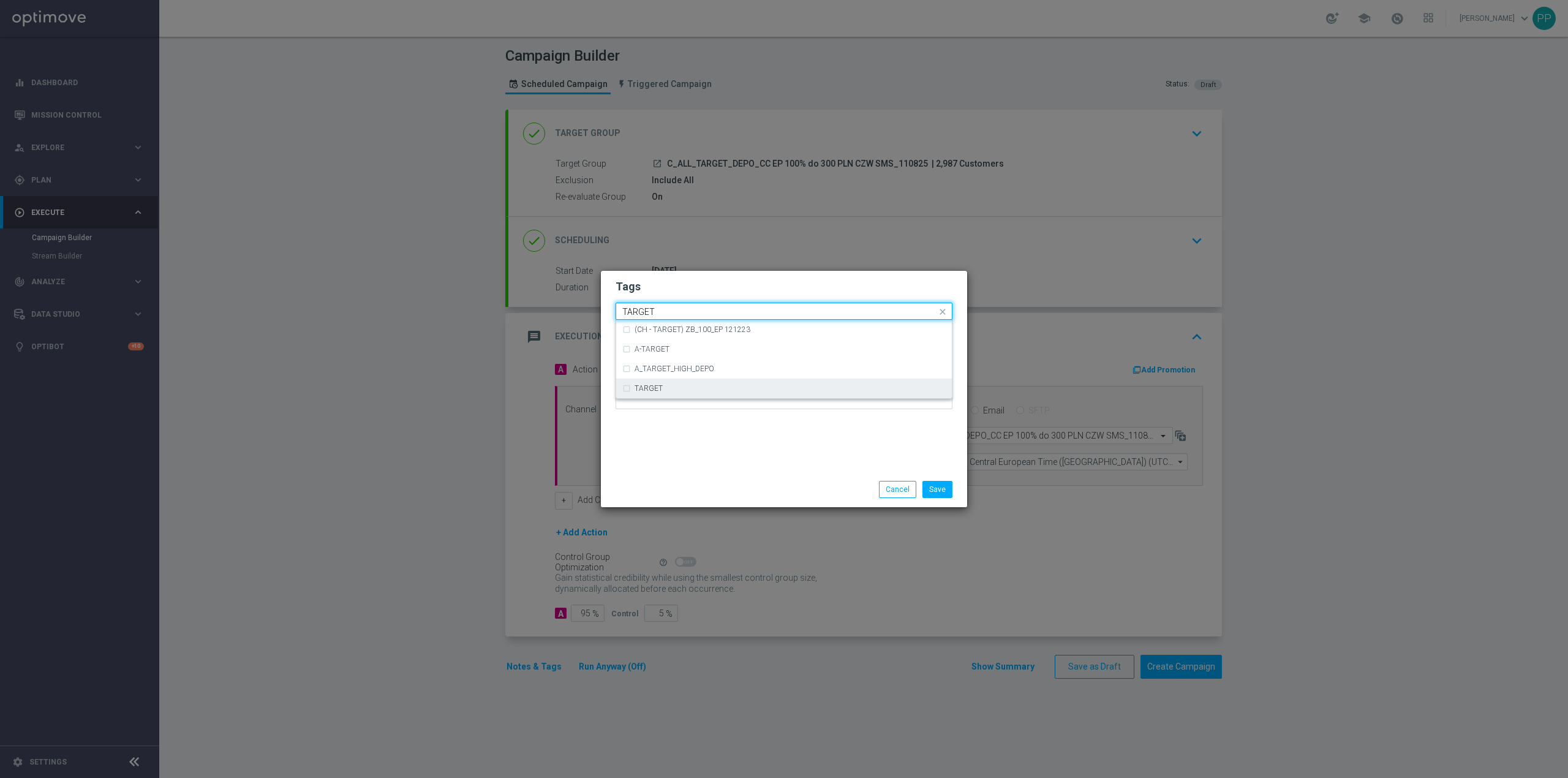
click at [635, 388] on label "TARGET" at bounding box center [649, 388] width 28 height 7
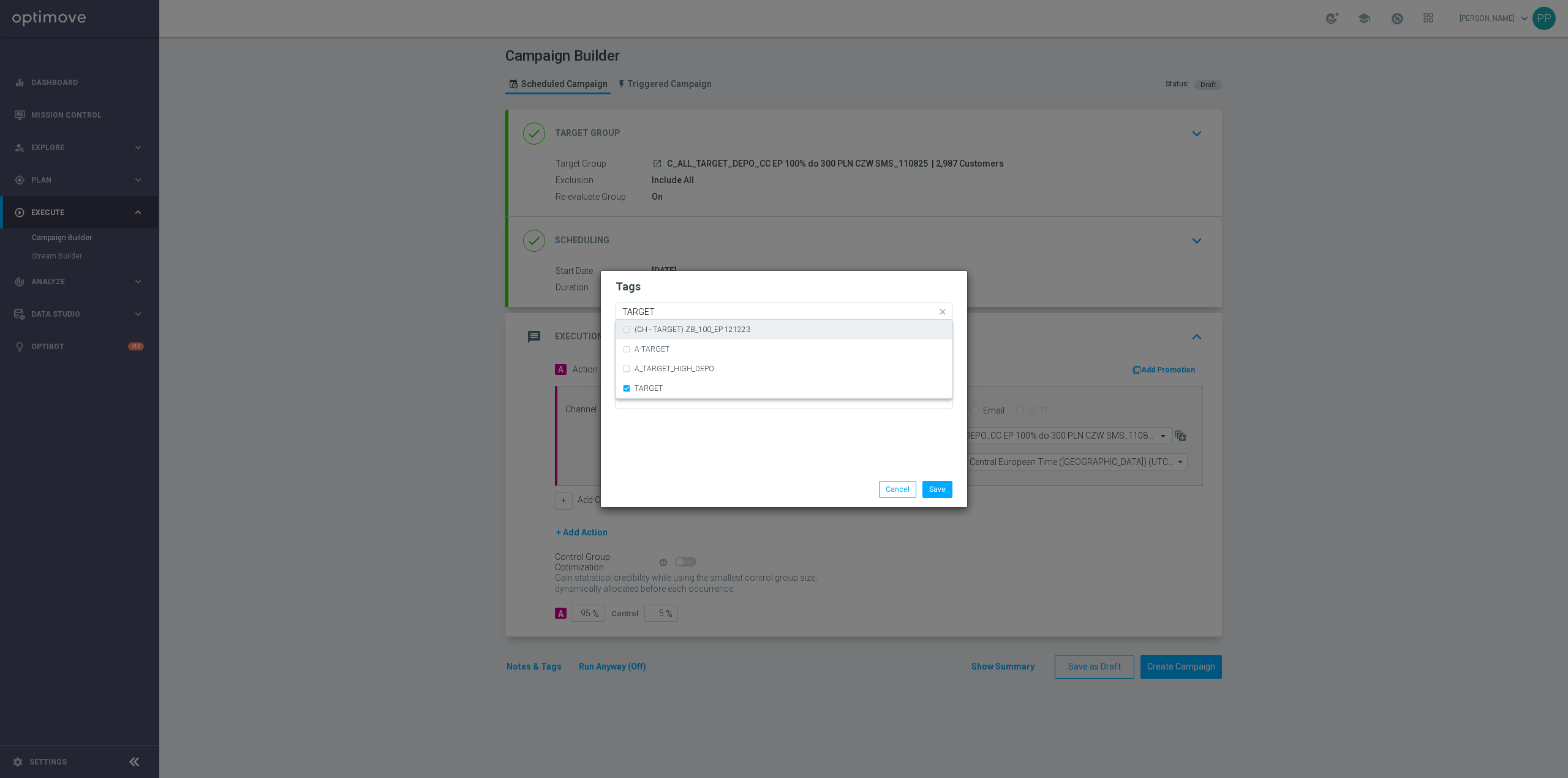
click at [656, 311] on input "TARGET" at bounding box center [780, 312] width 314 height 11
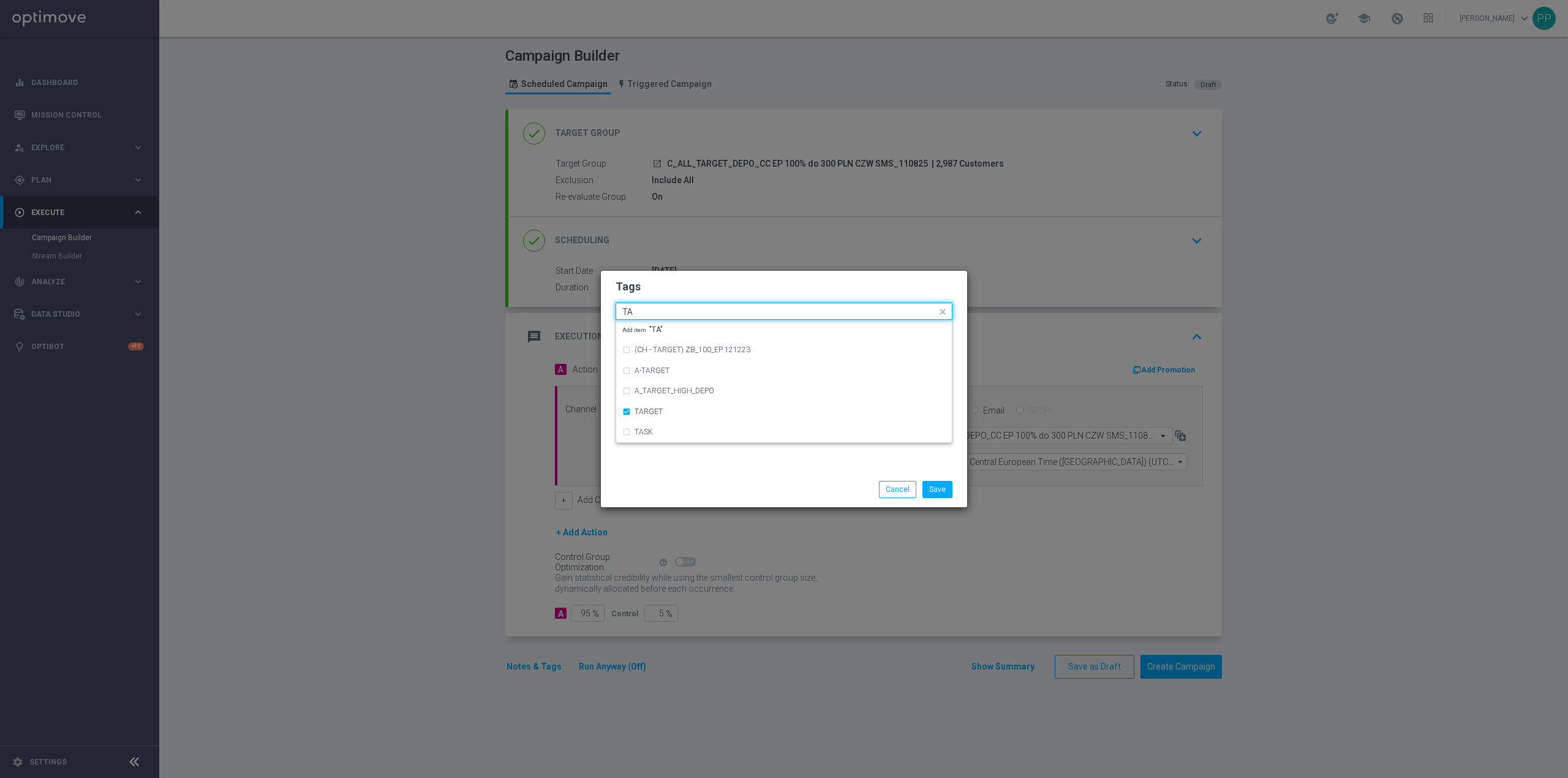
type input "T"
click at [694, 383] on div "DEPO" at bounding box center [784, 388] width 323 height 20
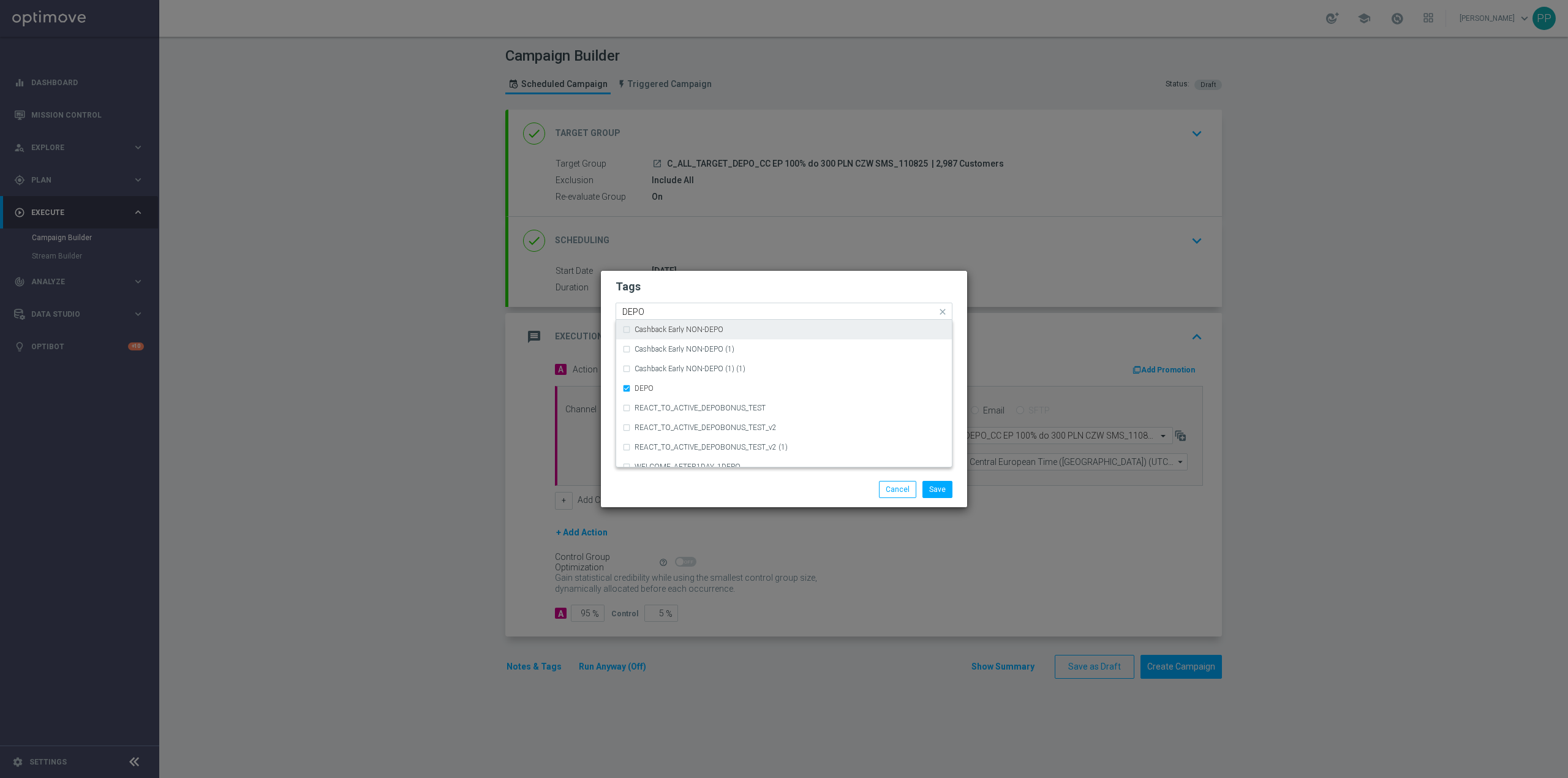
click at [666, 307] on input "DEPO" at bounding box center [780, 312] width 314 height 11
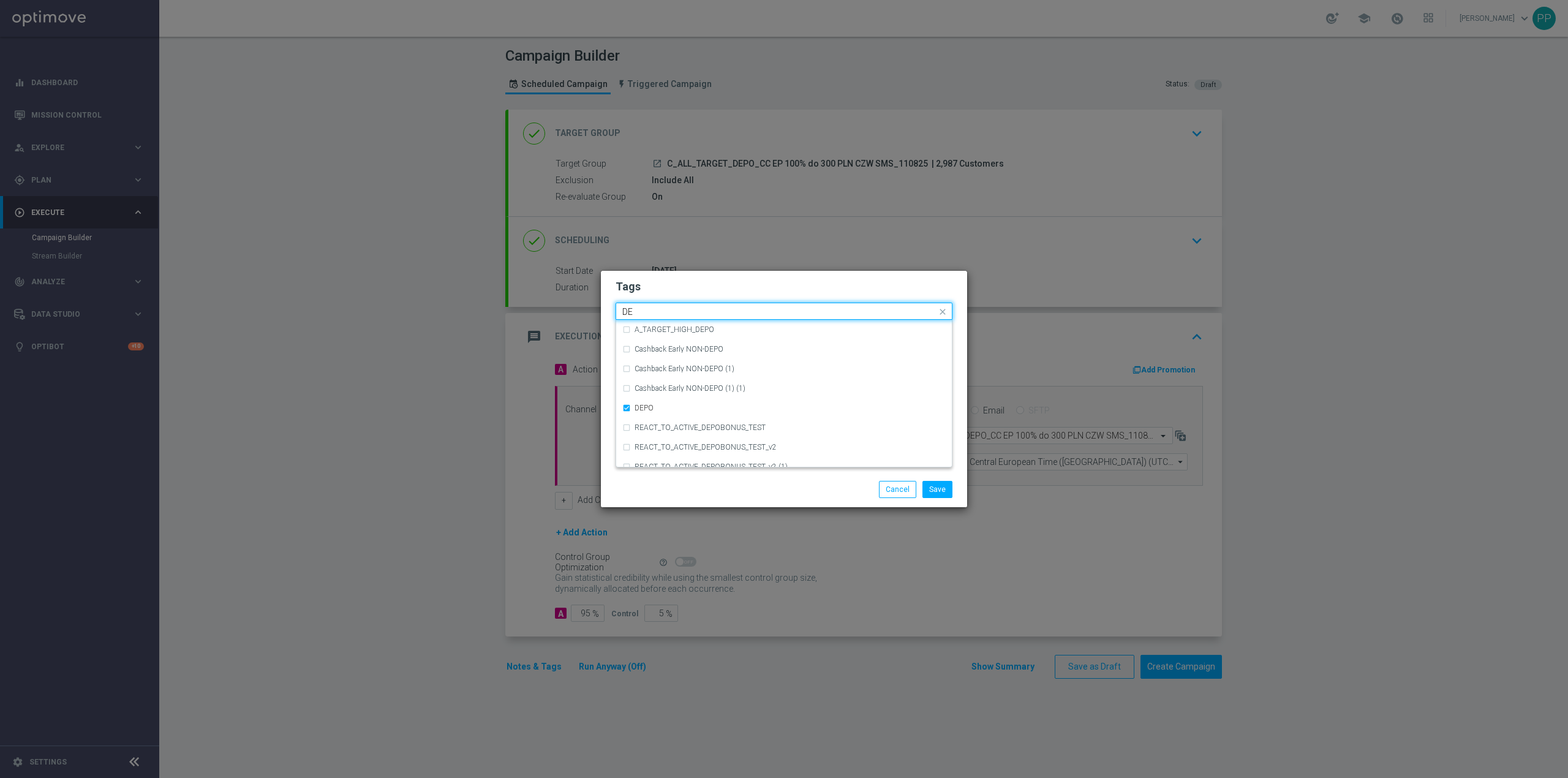
type input "D"
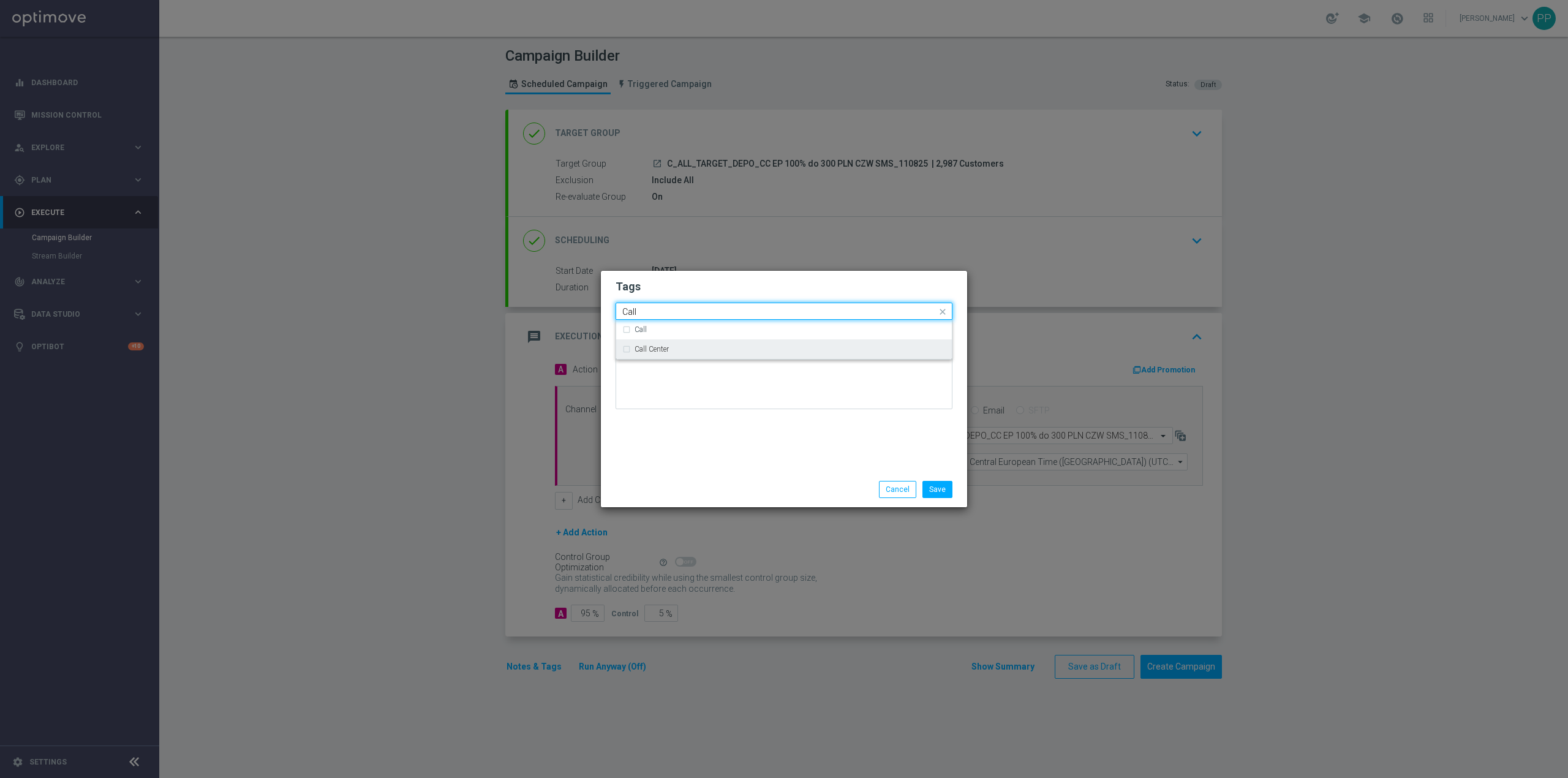
click at [691, 347] on div "Call Center" at bounding box center [790, 349] width 311 height 7
type input "Call"
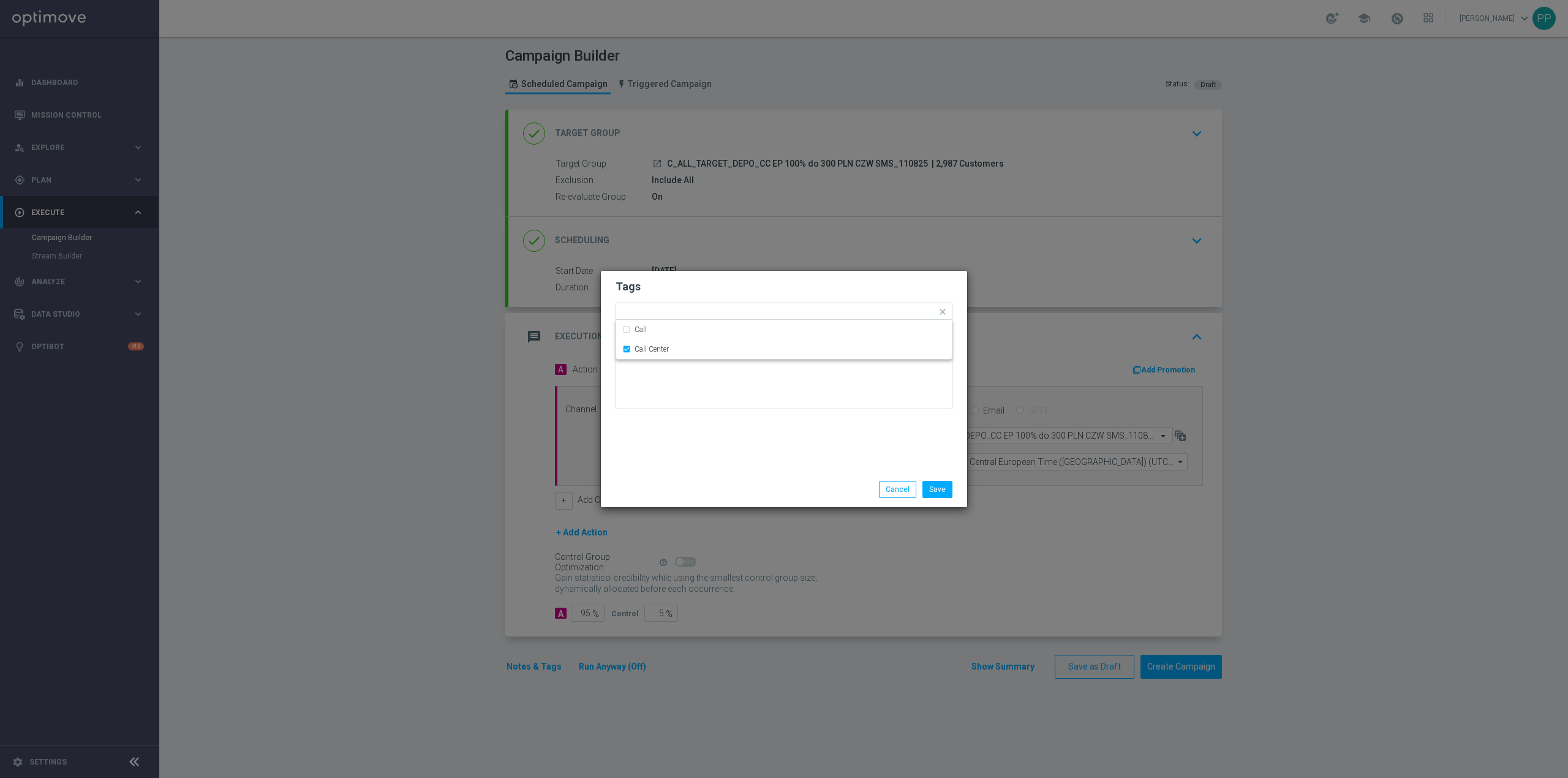
click at [704, 420] on div "Tags Quick find × C × ALL × TARGET × DEPO × Call Center Call Call Center Notes" at bounding box center [784, 371] width 366 height 201
click at [941, 485] on button "Save" at bounding box center [937, 490] width 30 height 17
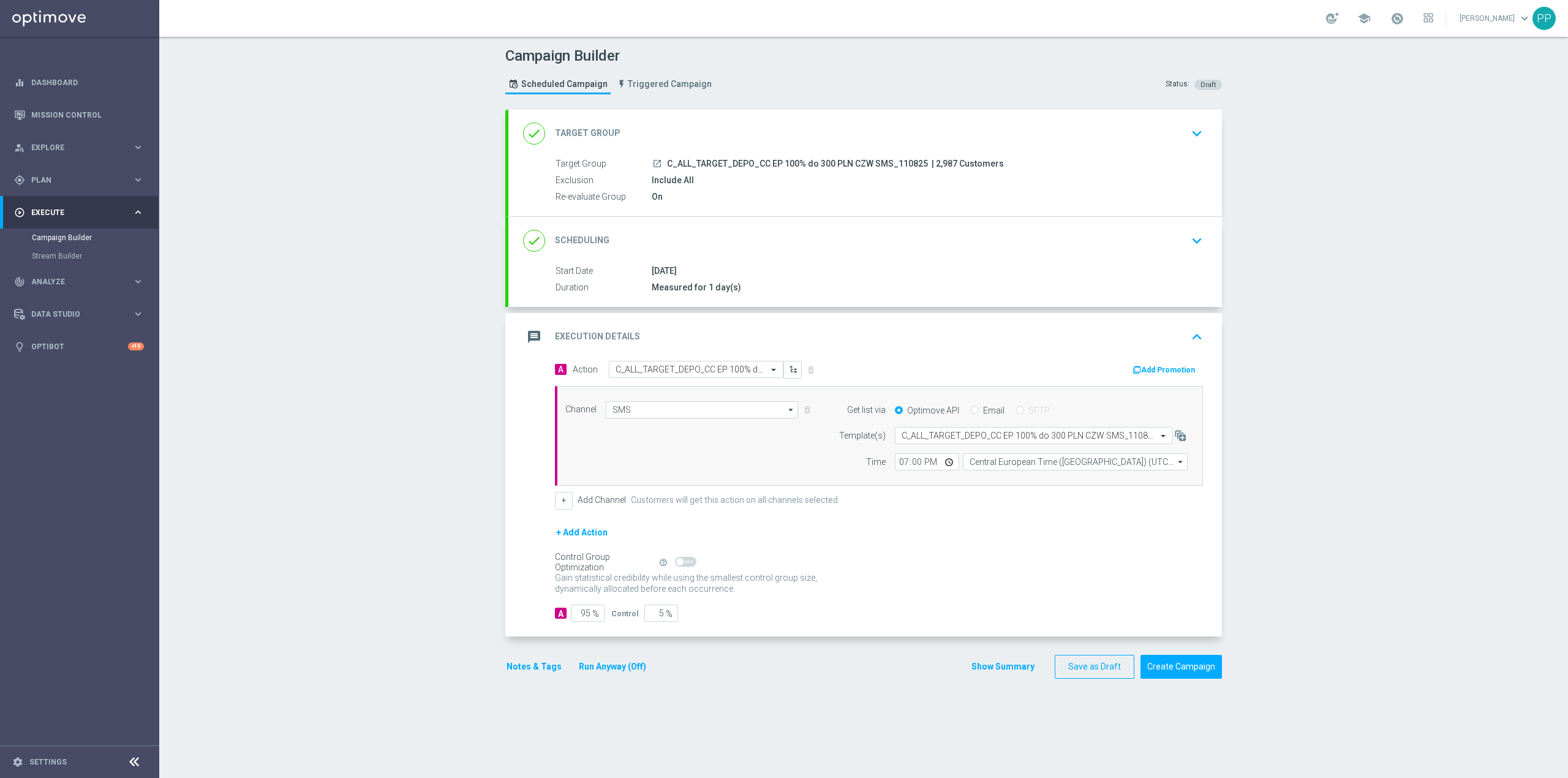
click at [737, 343] on div "message Execution Details keyboard_arrow_up" at bounding box center [865, 337] width 684 height 23
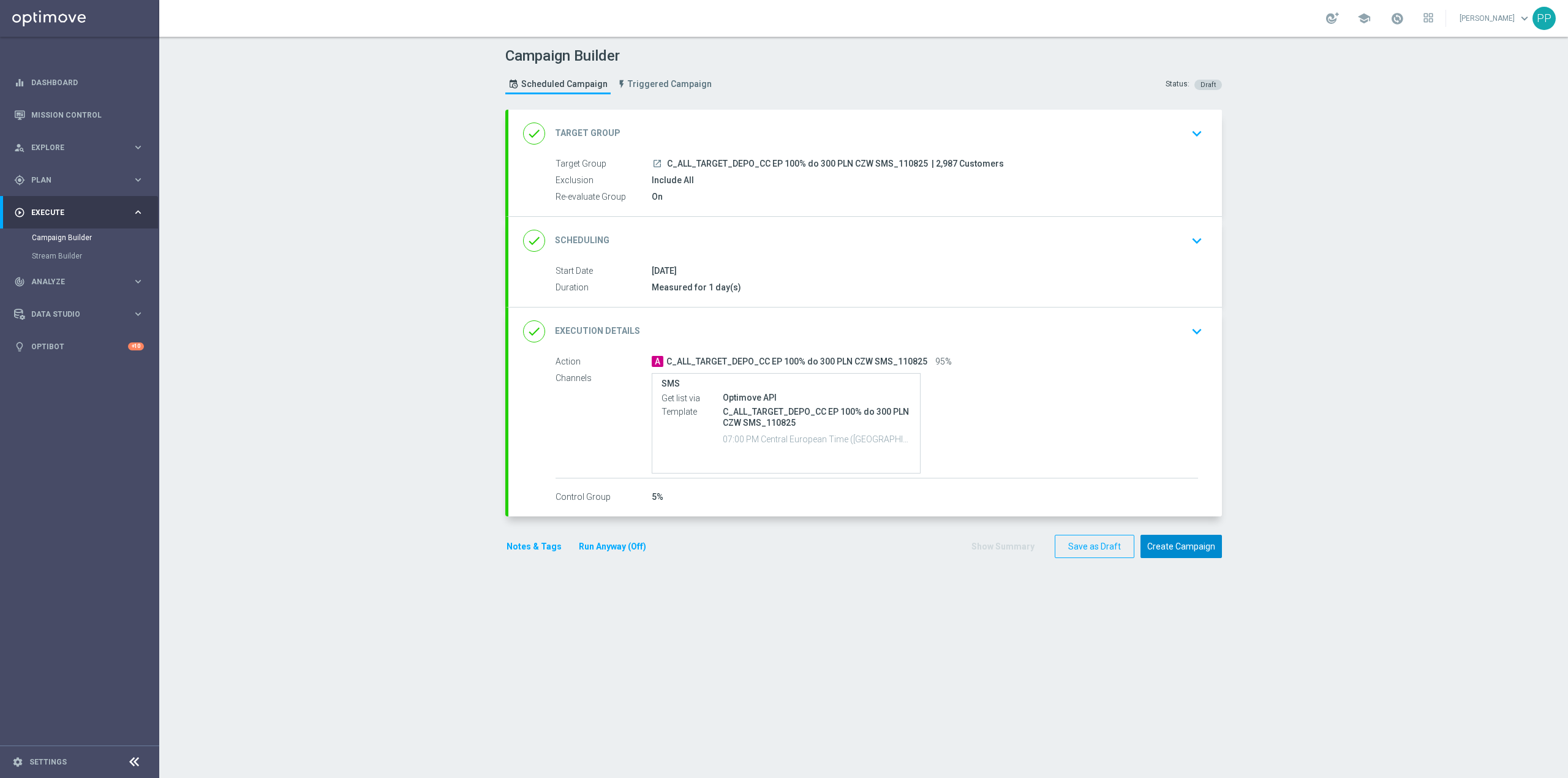
click at [1153, 548] on button "Create Campaign" at bounding box center [1181, 547] width 81 height 24
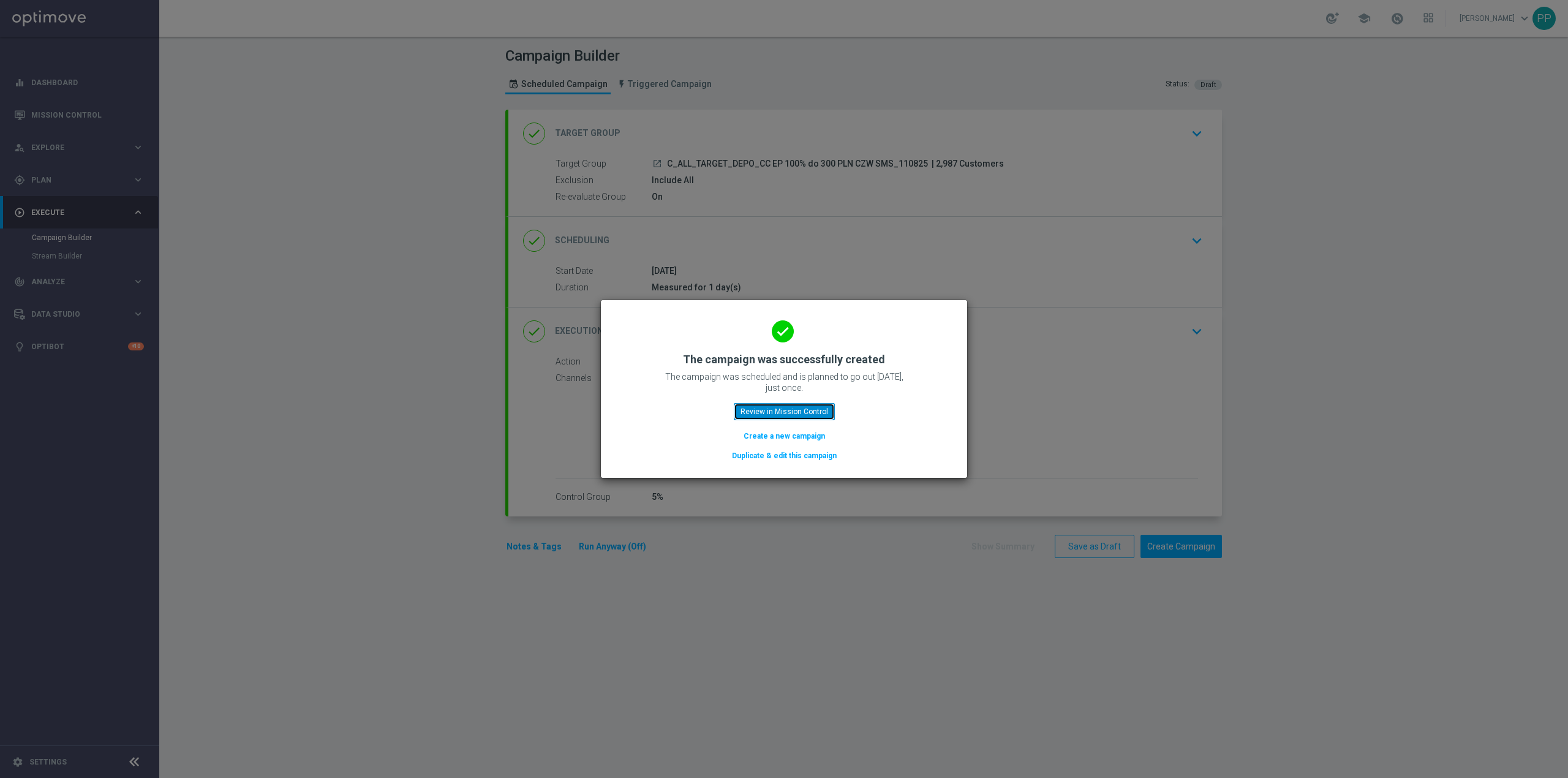
drag, startPoint x: 794, startPoint y: 413, endPoint x: 564, endPoint y: 76, distance: 408.0
click at [794, 412] on button "Review in Mission Control" at bounding box center [784, 412] width 101 height 17
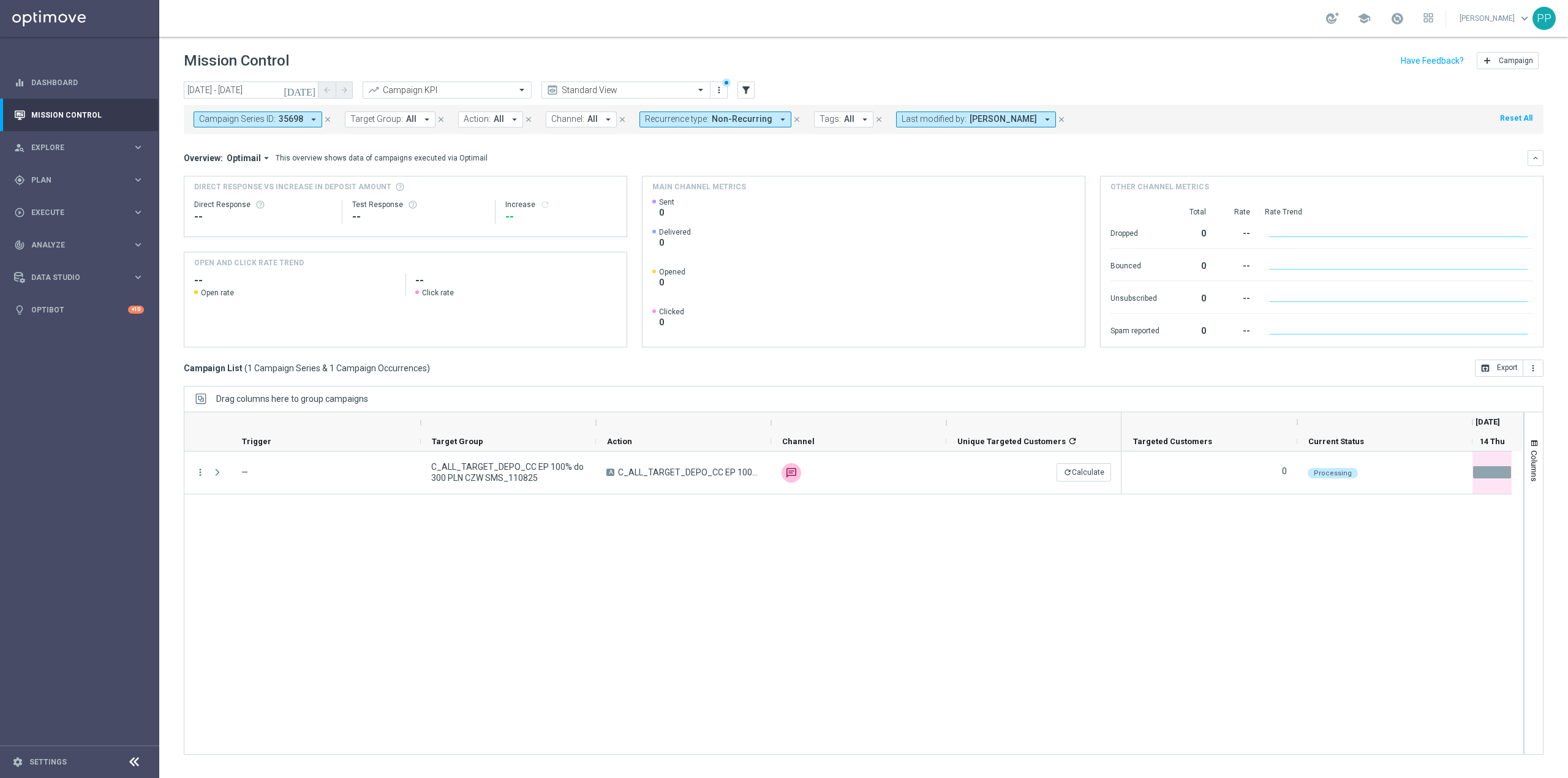
drag, startPoint x: 327, startPoint y: 116, endPoint x: 235, endPoint y: 87, distance: 96.5
click at [327, 116] on icon "close" at bounding box center [327, 119] width 9 height 9
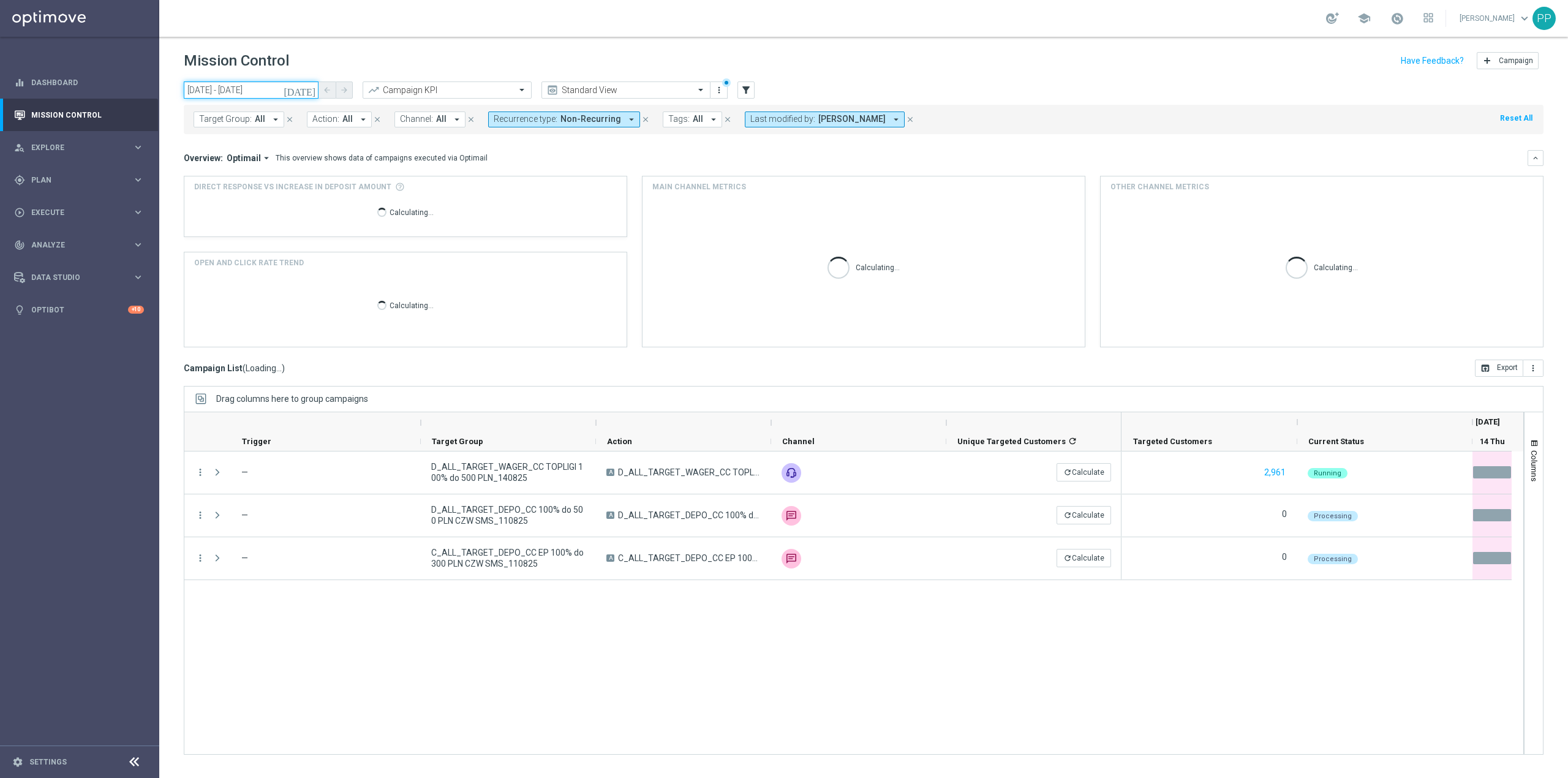
click at [235, 86] on input "14 Aug 2025 - 14 Aug 2025" at bounding box center [250, 90] width 134 height 17
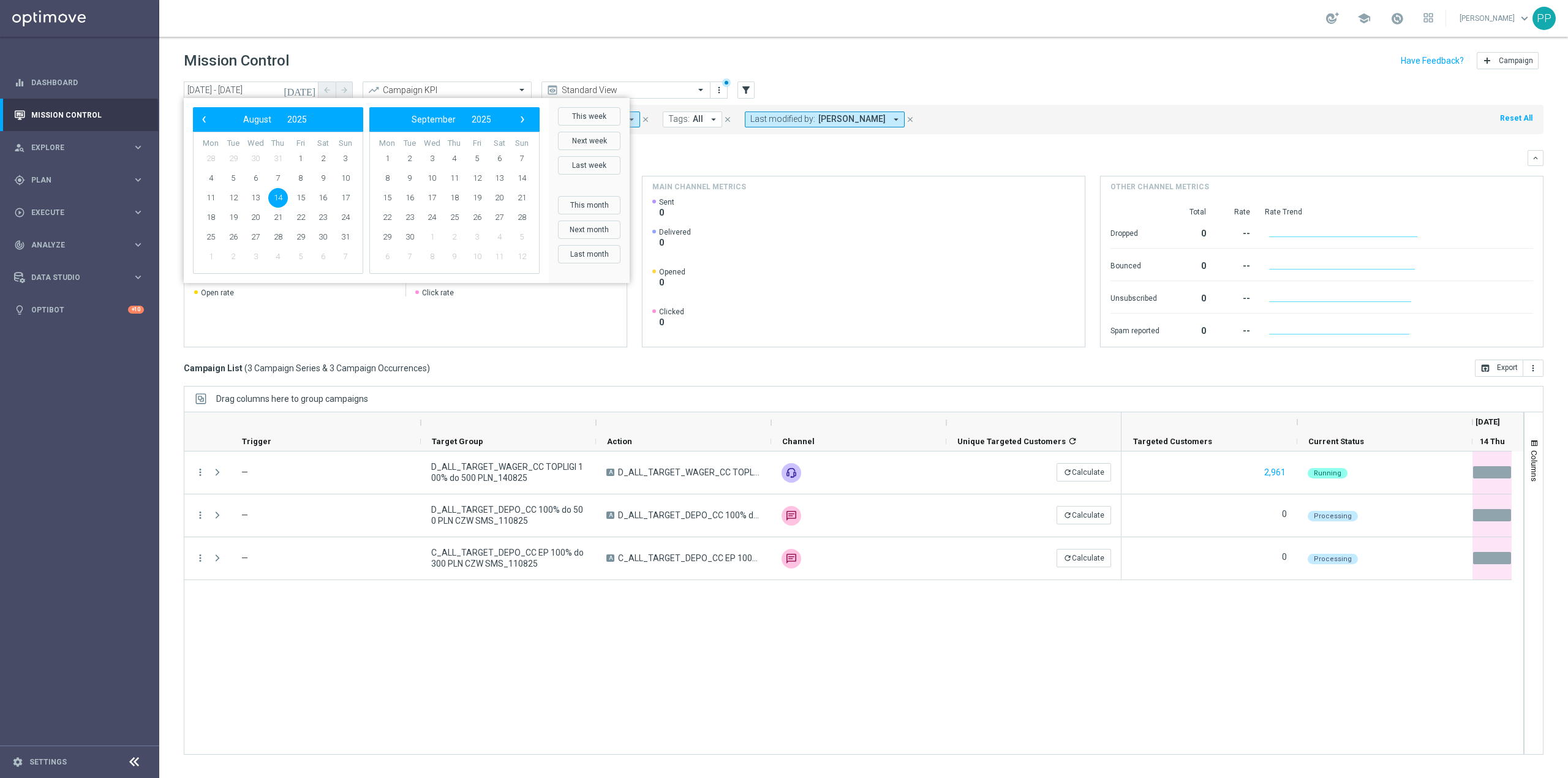
click at [313, 45] on header "Mission Control add Campaign" at bounding box center [863, 59] width 1409 height 45
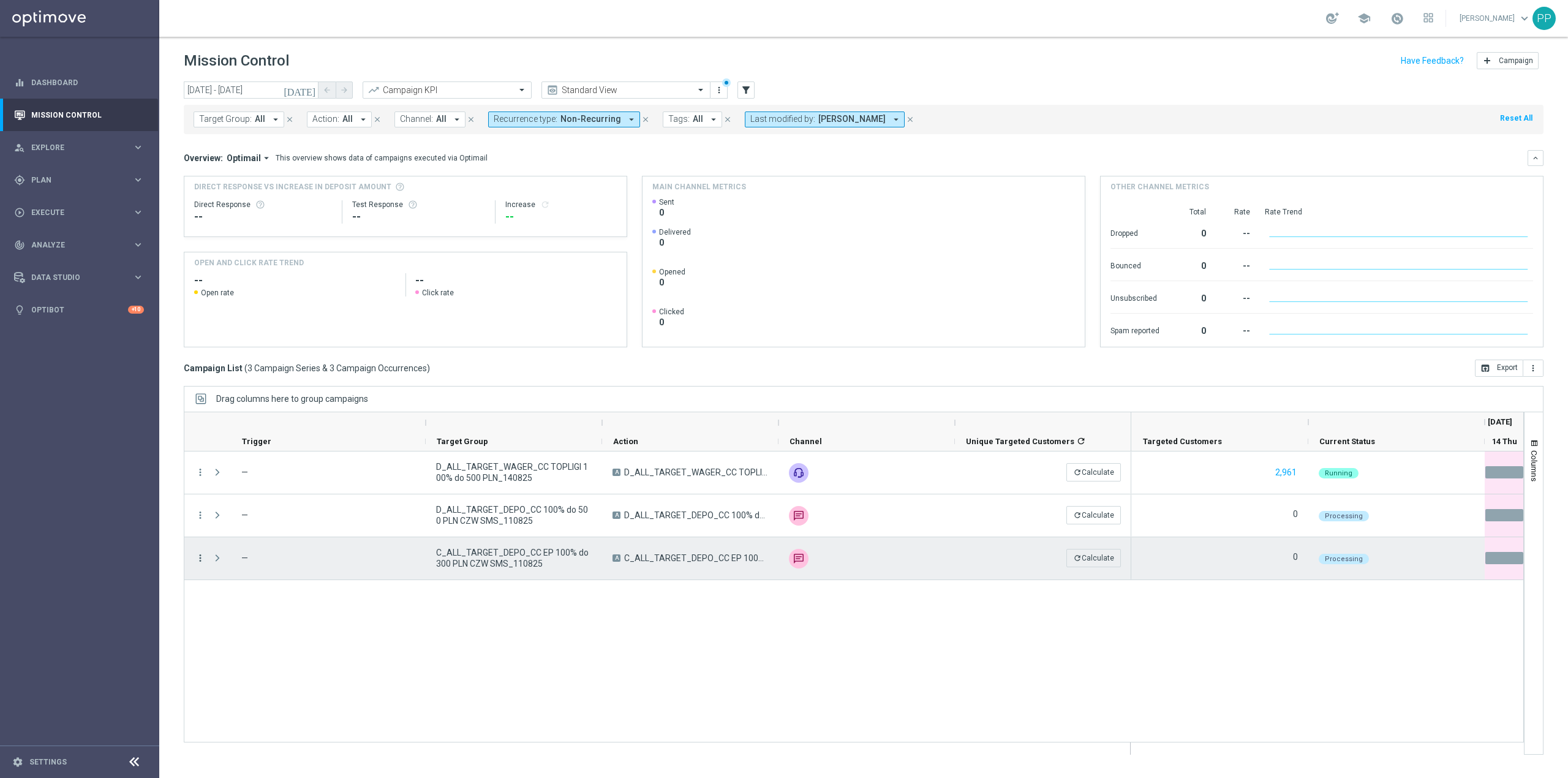
click at [201, 558] on icon "more_vert" at bounding box center [200, 558] width 11 height 11
click at [242, 566] on span "Campaign Details" at bounding box center [255, 567] width 62 height 9
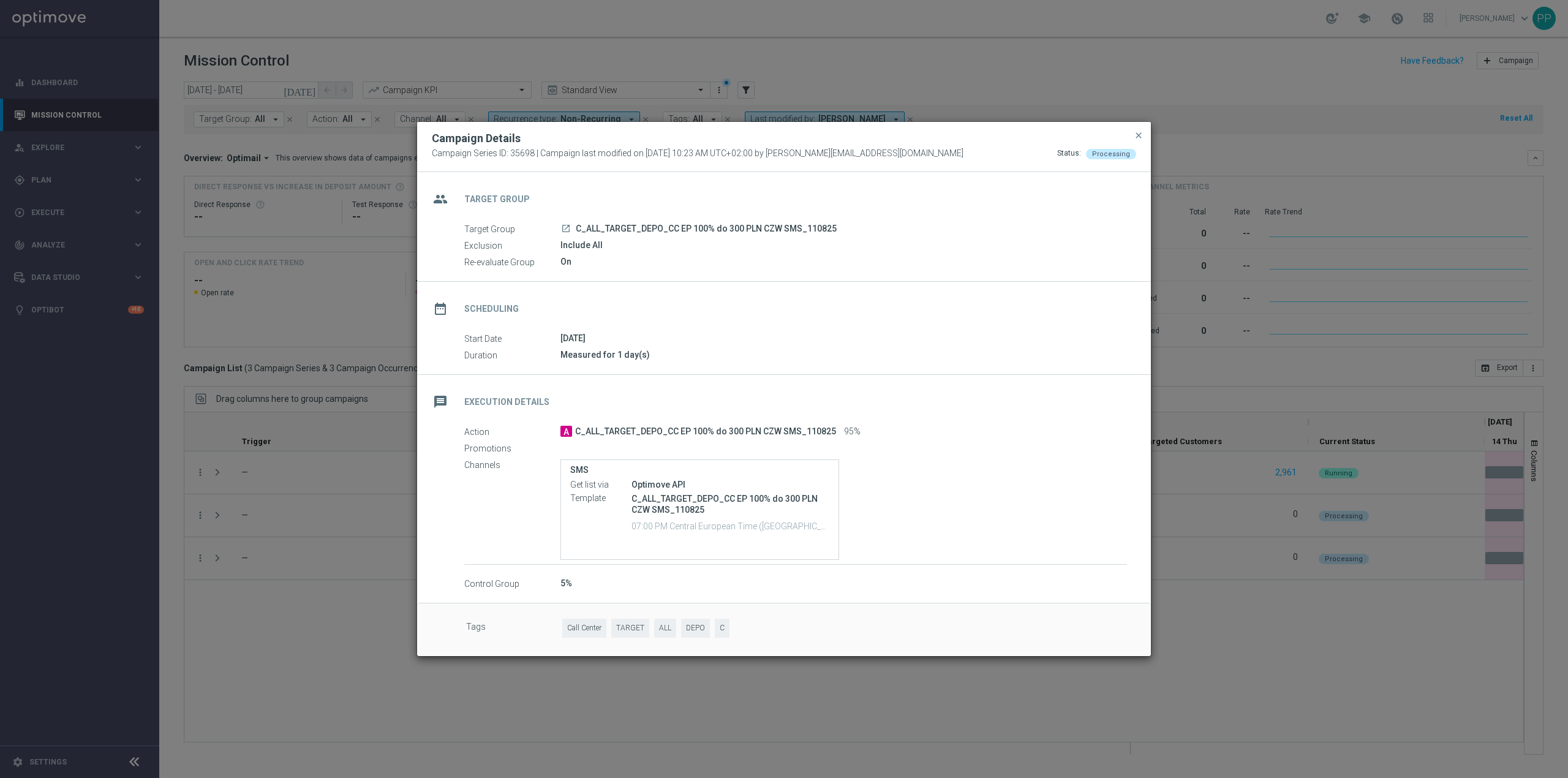
click at [290, 623] on modal-container "Campaign Details Campaign Series ID: 35698 | Campaign last modified on 14 Aug 2…" at bounding box center [784, 389] width 1568 height 778
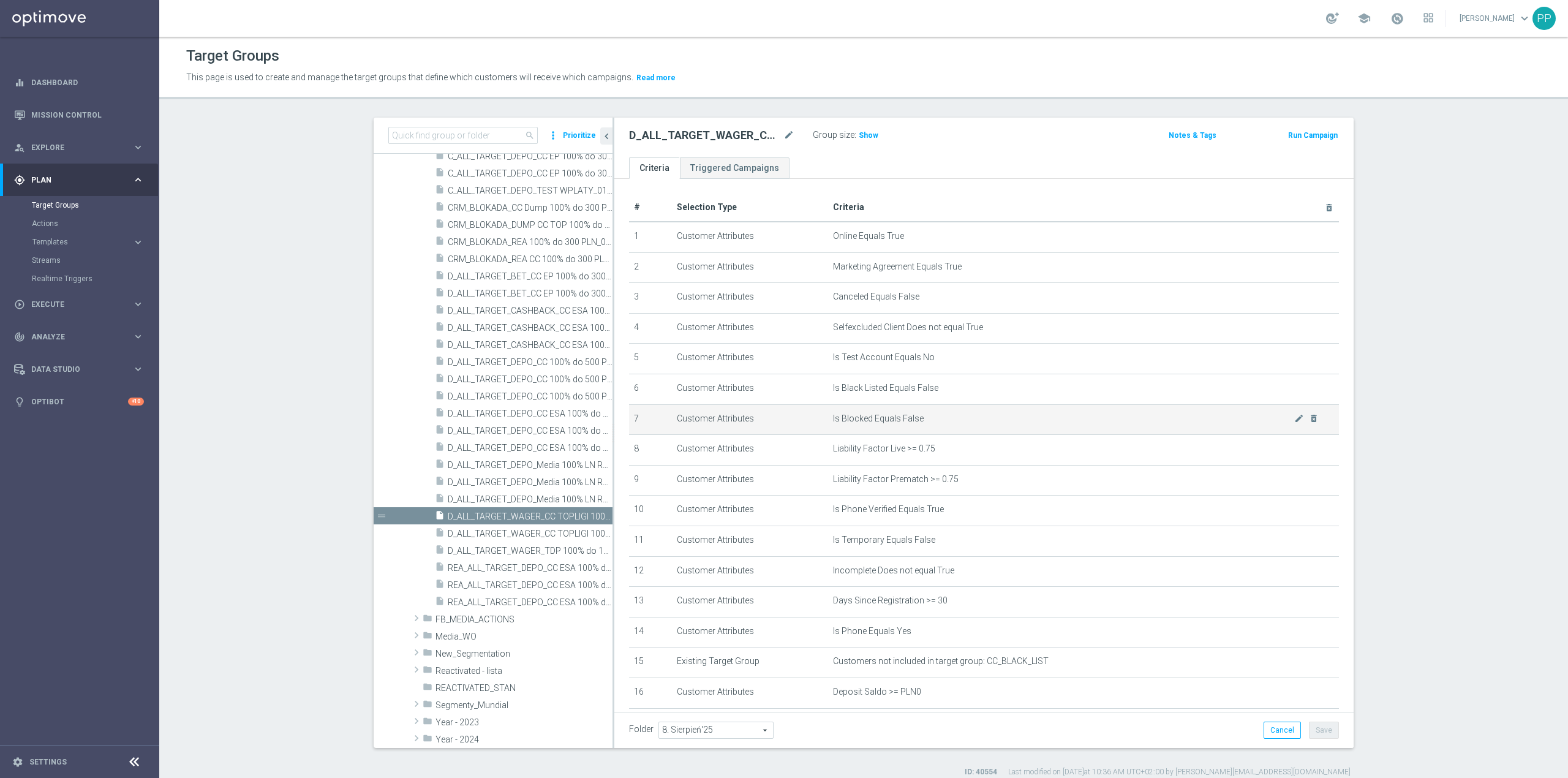
scroll to position [287, 0]
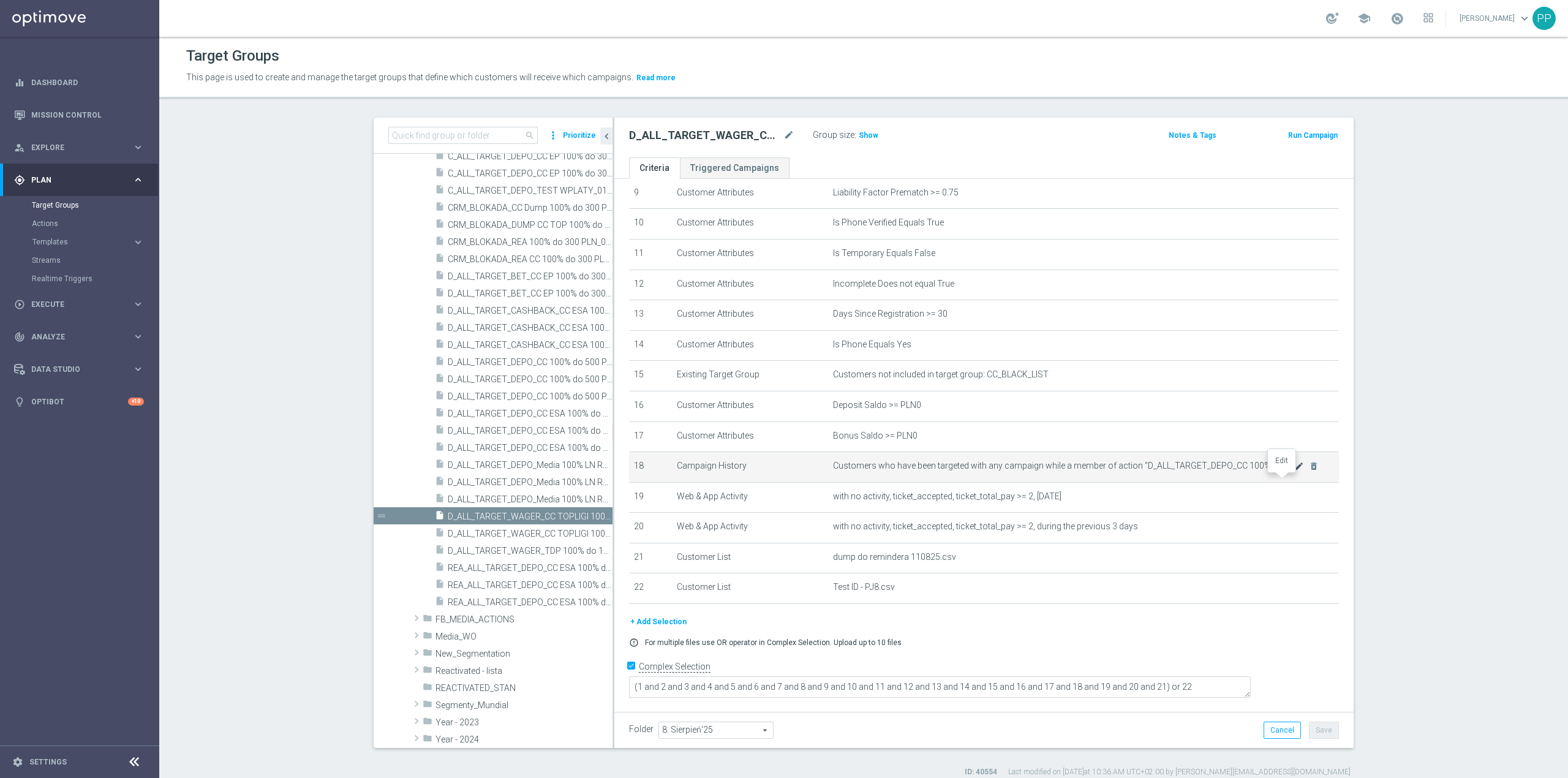
click at [1294, 471] on icon "mode_edit" at bounding box center [1299, 466] width 10 height 10
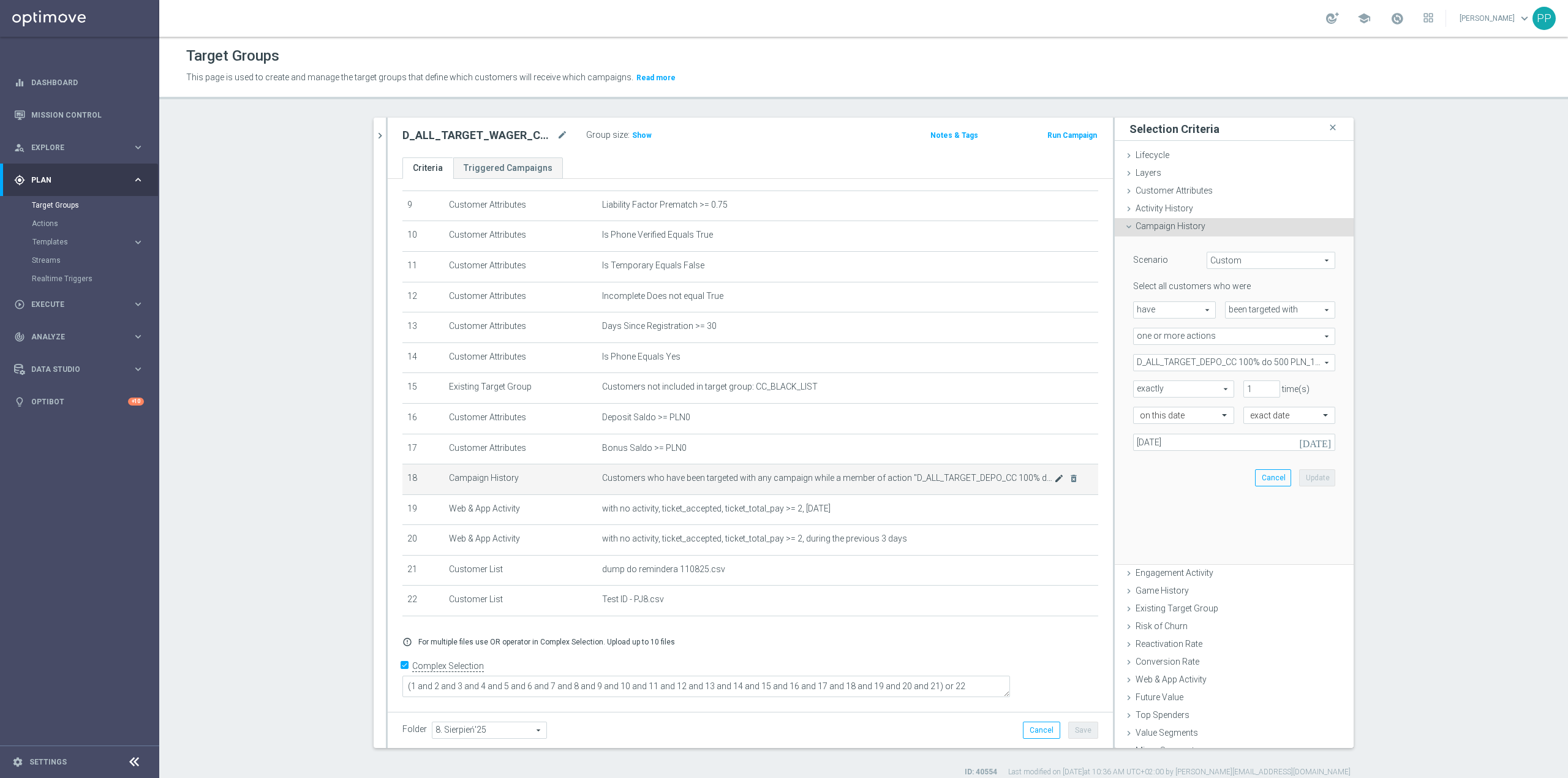
scroll to position [273, 0]
click at [1210, 361] on span "D_ALL_TARGET_DEPO_CC 100% do 500 PLN_110825" at bounding box center [1234, 362] width 201 height 16
click at [1138, 391] on input "Show Selected" at bounding box center [1142, 390] width 8 height 8
checkbox input "true"
click at [1151, 403] on label "(All)" at bounding box center [1243, 409] width 185 height 16
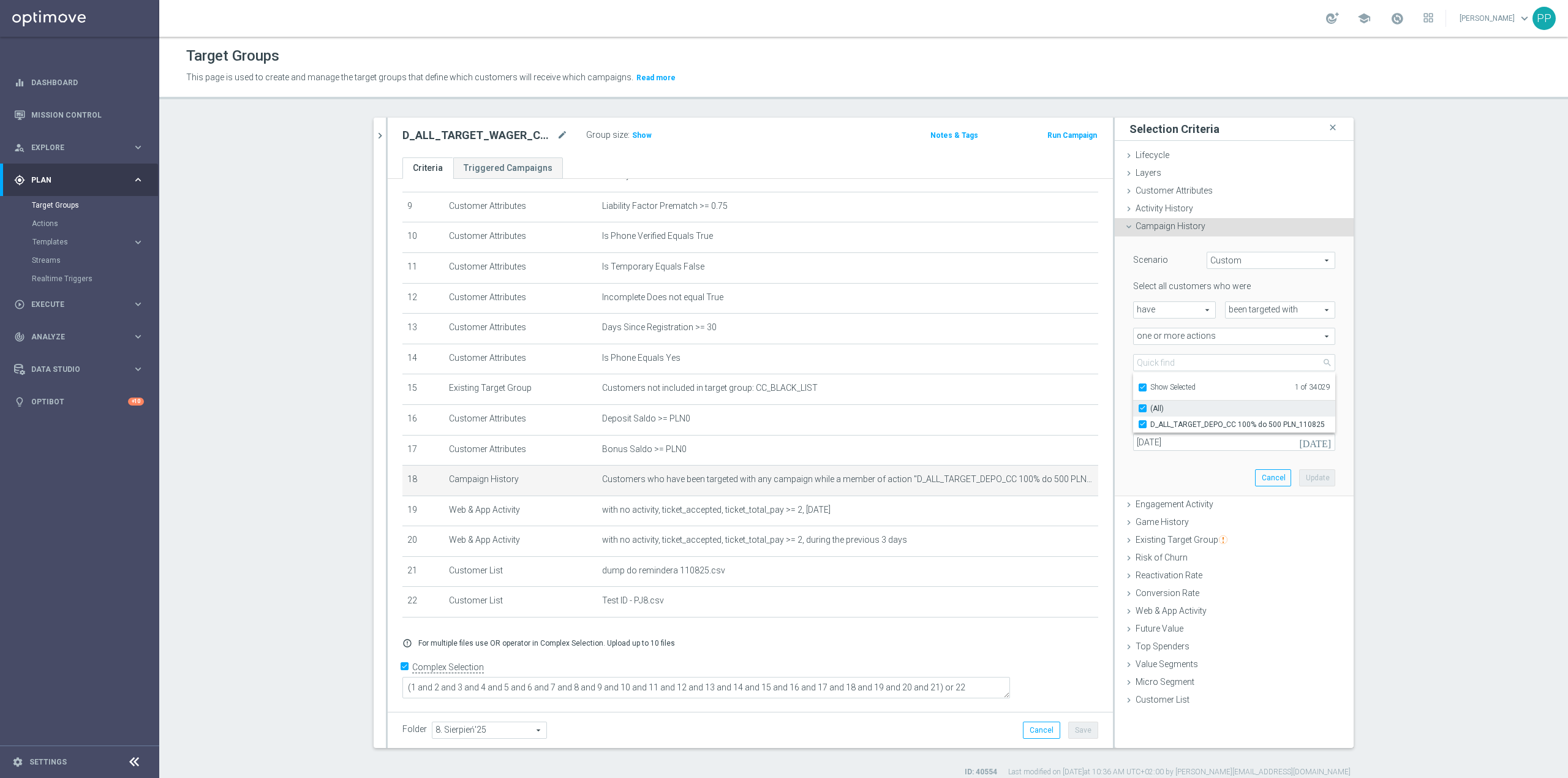
click at [1143, 404] on input "(All)" at bounding box center [1147, 408] width 8 height 8
checkbox input "false"
type input "Select Action"
checkbox input "false"
drag, startPoint x: 1137, startPoint y: 386, endPoint x: 1143, endPoint y: 366, distance: 20.9
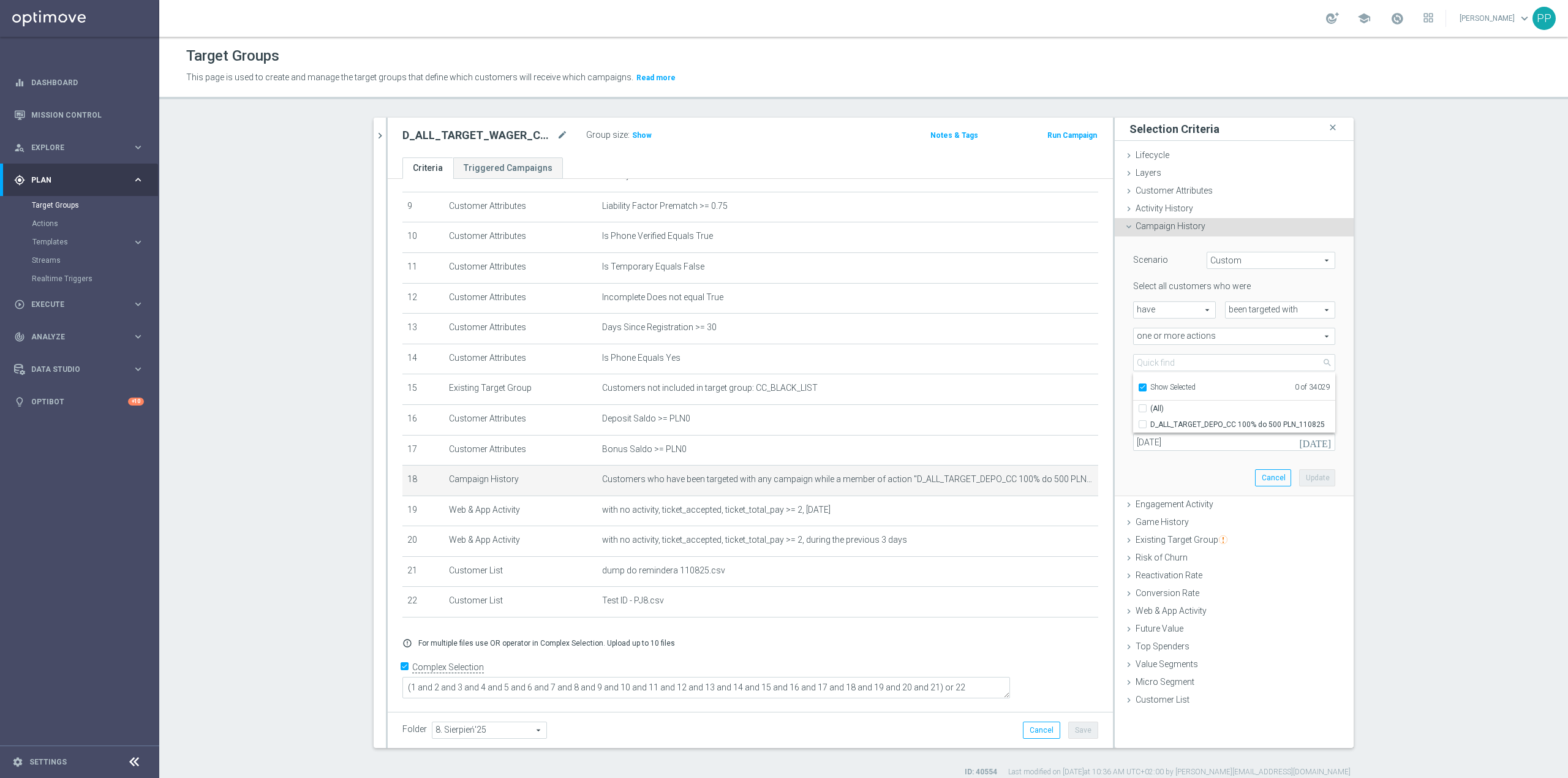
click at [1138, 386] on input "Show Selected" at bounding box center [1142, 390] width 8 height 8
checkbox input "false"
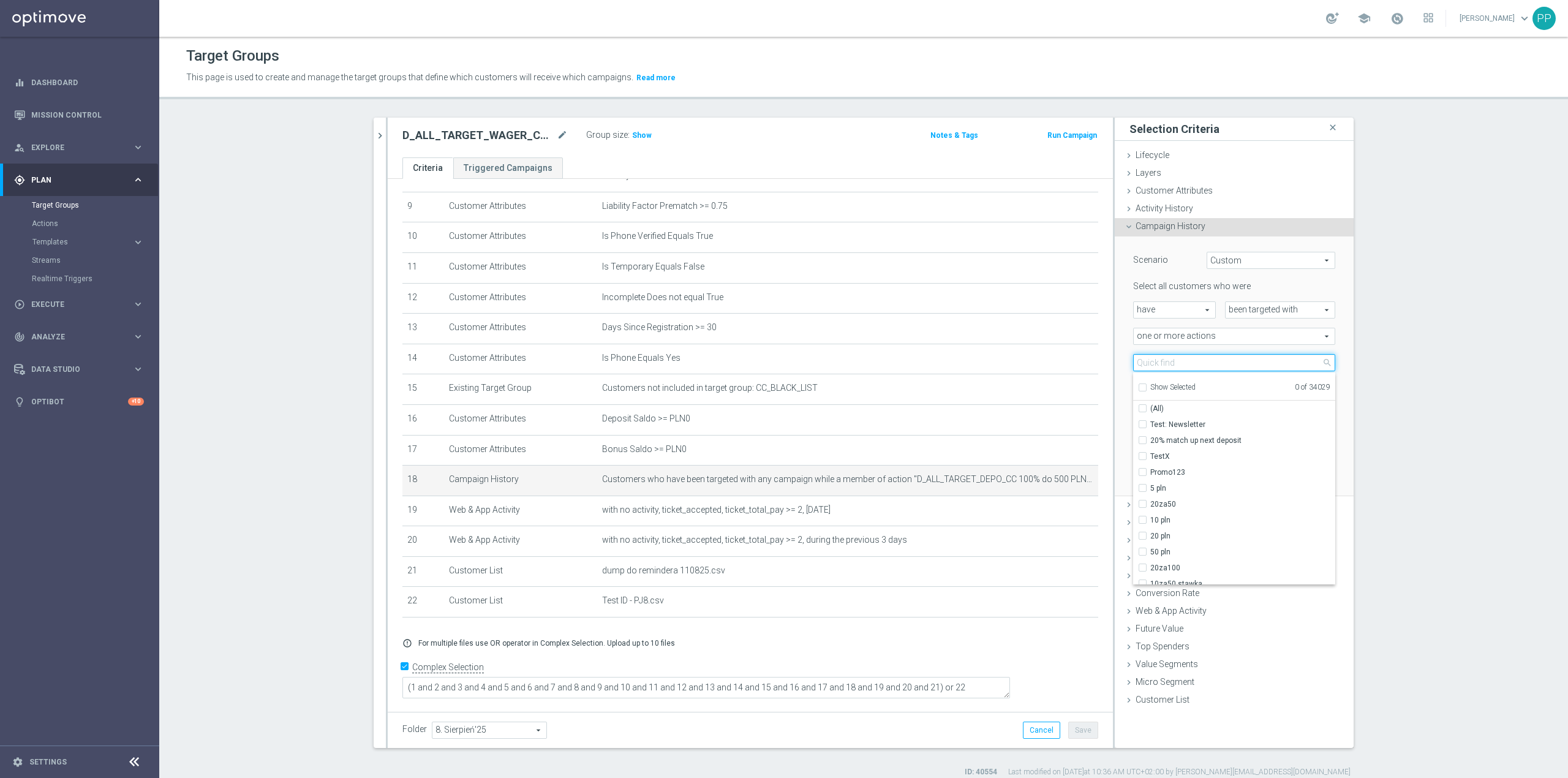
click at [1143, 365] on input "search" at bounding box center [1234, 362] width 202 height 17
paste input "D_ALL_TARGET_WAGER_CC TOPLIGI 100% do 500 PLN_140825"
type input "D_ALL_TARGET_WAGER_CC TOPLIGI 100% do 500 PLN_140825"
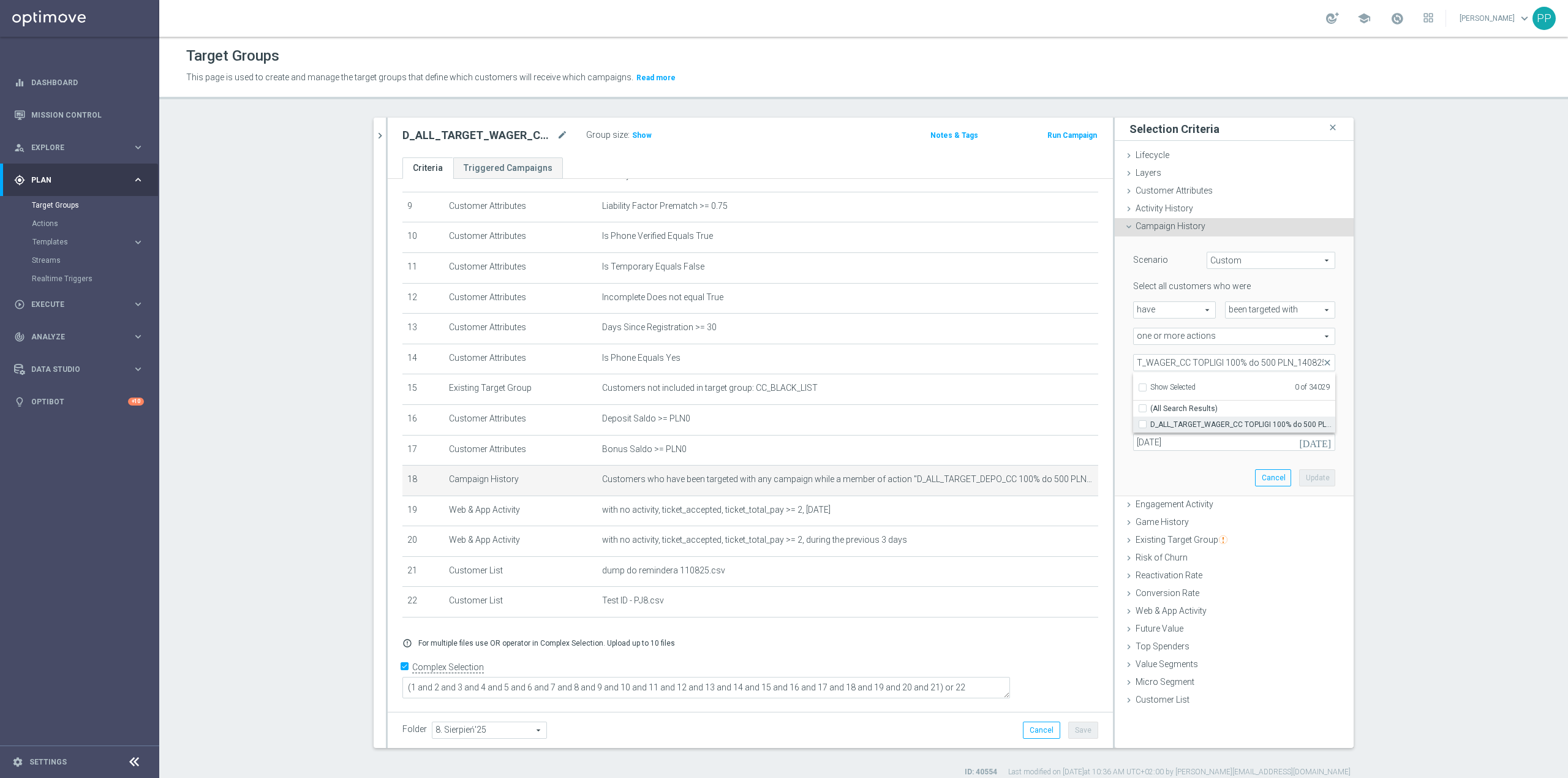
click at [1172, 419] on span "D_ALL_TARGET_WAGER_CC TOPLIGI 100% do 500 PLN_140825" at bounding box center [1243, 424] width 185 height 10
click at [1151, 420] on input "D_ALL_TARGET_WAGER_CC TOPLIGI 100% do 500 PLN_140825" at bounding box center [1147, 424] width 8 height 8
checkbox input "true"
type input "D_ALL_TARGET_WAGER_CC TOPLIGI 100% do 500 PLN_140825"
checkbox input "true"
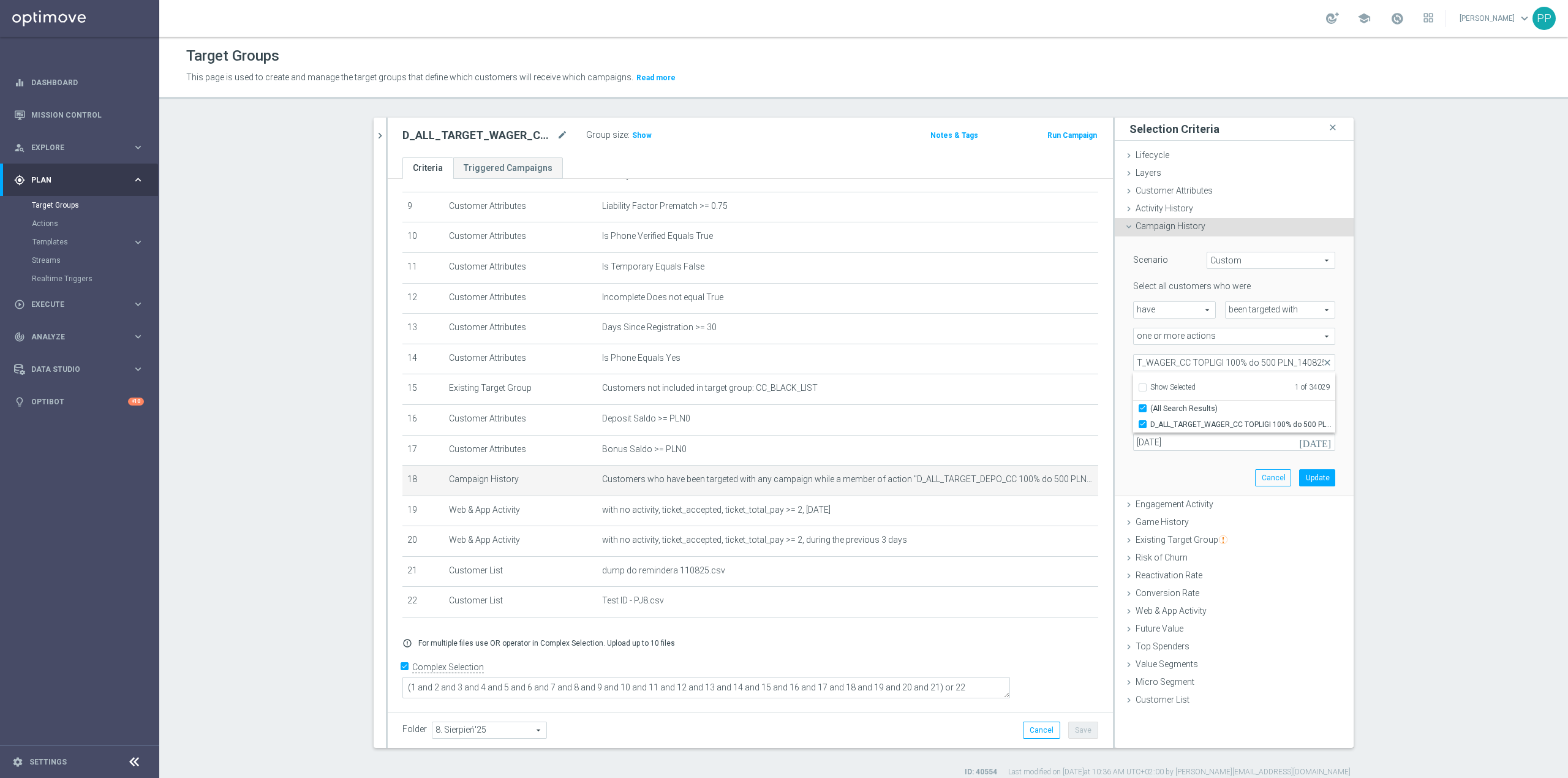
scroll to position [0, 0]
click at [1124, 394] on div "exactly exactly arrow_drop_down search" at bounding box center [1179, 389] width 110 height 17
click at [1160, 444] on input "11 Aug 2025" at bounding box center [1234, 443] width 202 height 17
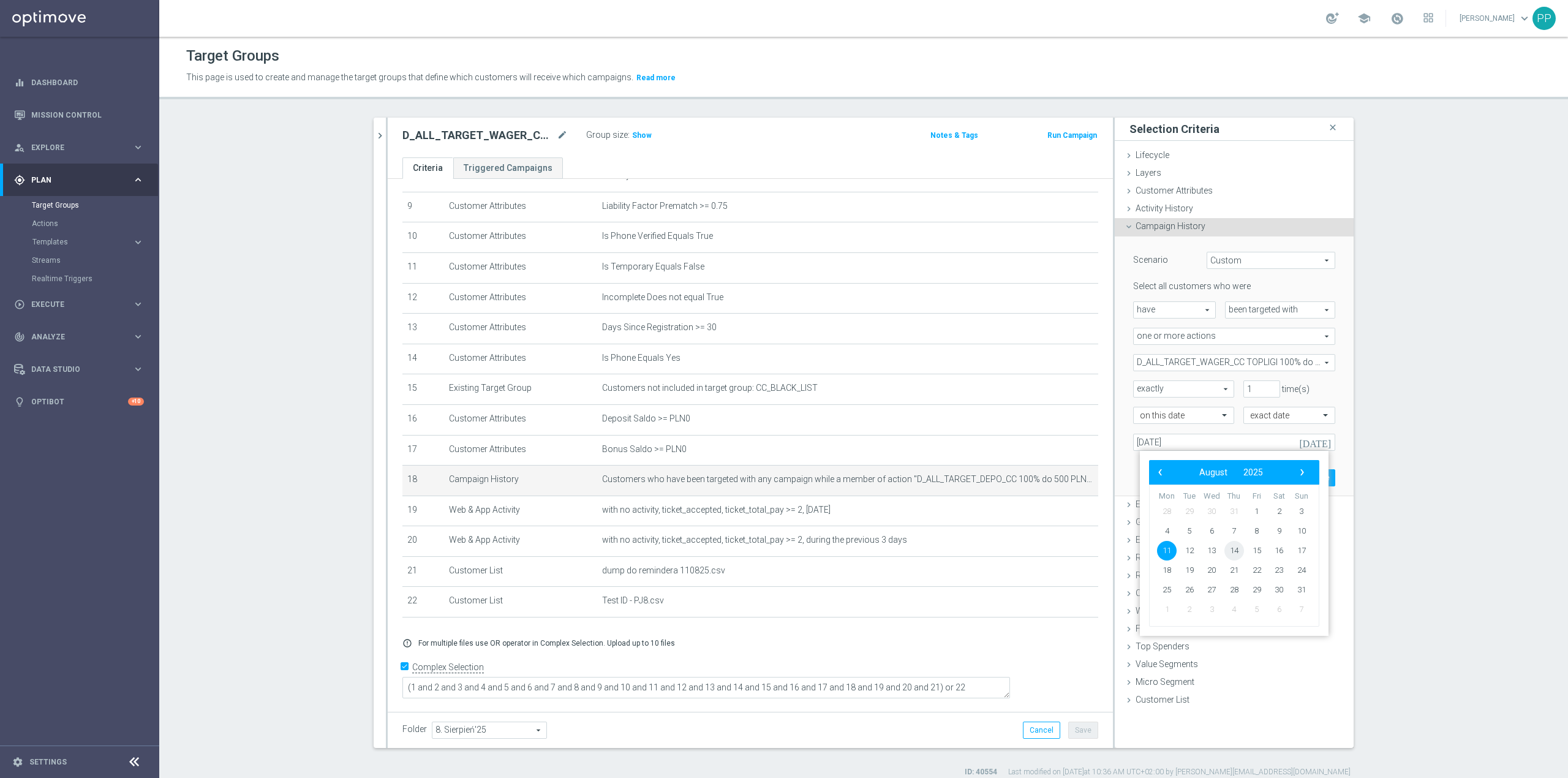
click at [1233, 548] on span "14" at bounding box center [1235, 551] width 20 height 20
type input "[DATE]"
click at [1318, 479] on button "Update" at bounding box center [1317, 478] width 36 height 17
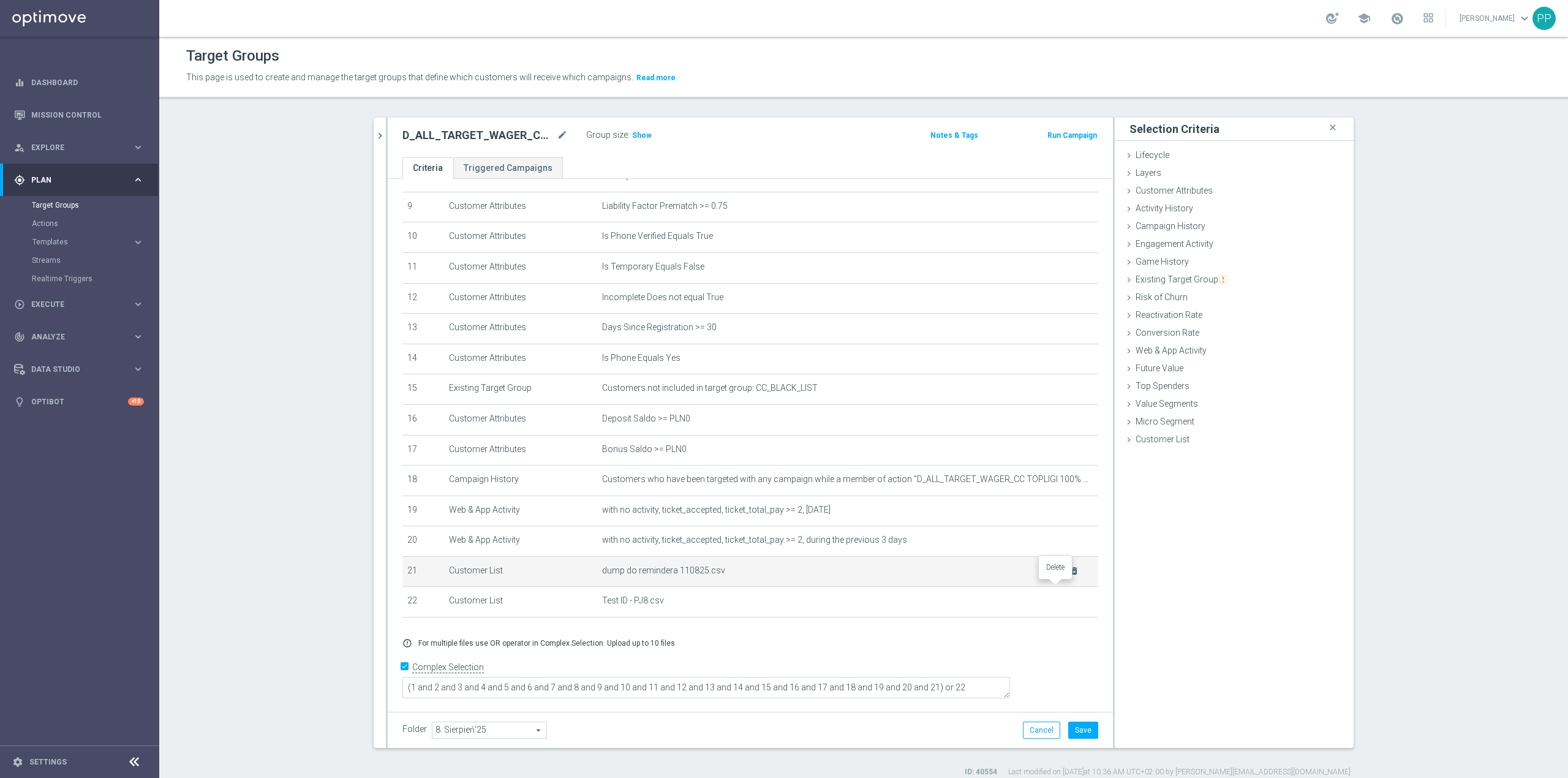
click at [1070, 576] on icon "delete_forever" at bounding box center [1074, 571] width 10 height 10
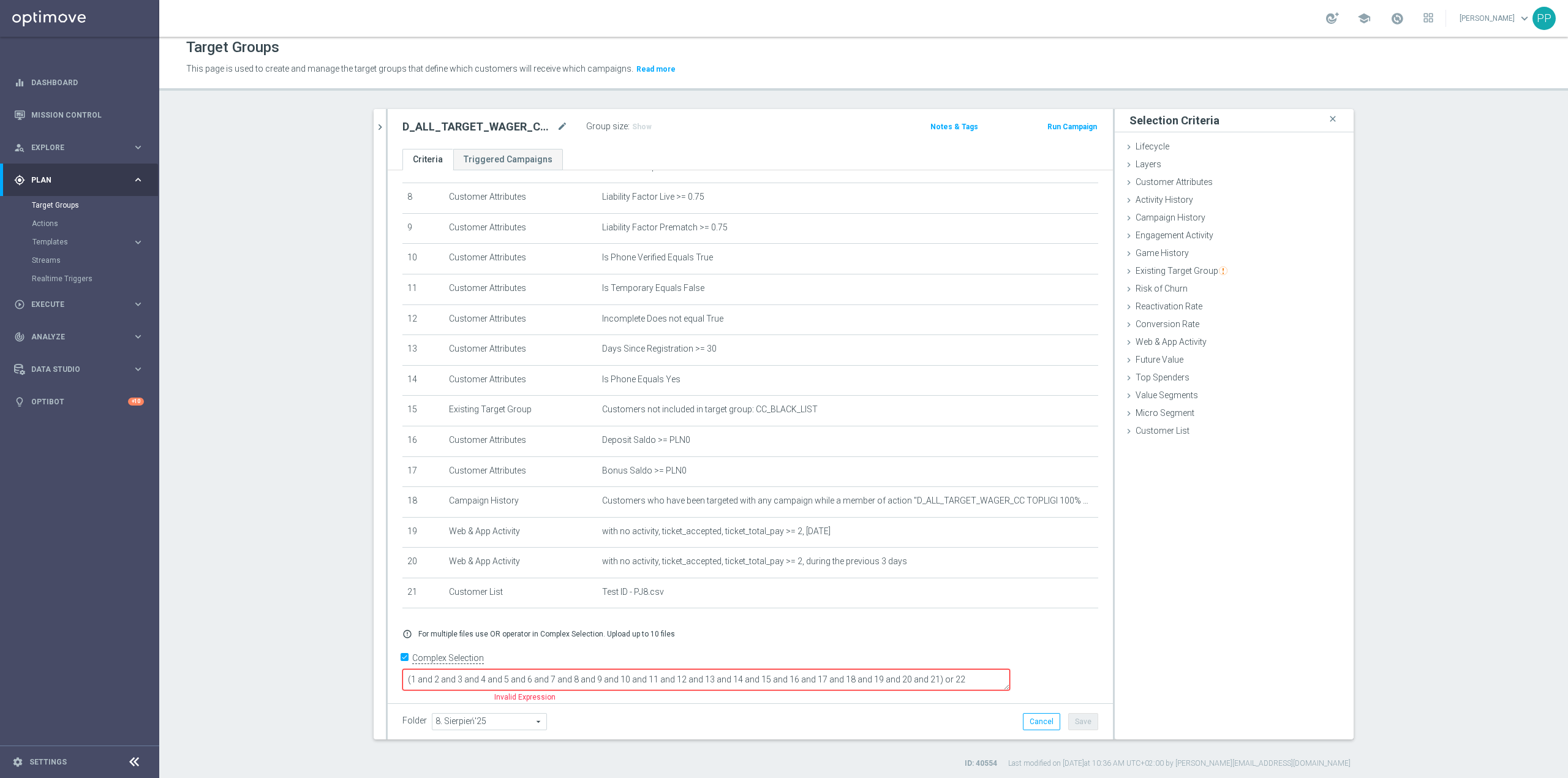
scroll to position [11, 0]
click at [1010, 672] on textarea "(1 and 2 and 3 and 4 and 5 and 6 and 7 and 8 and 9 and 10 and 11 and 12 and 13 …" at bounding box center [706, 677] width 607 height 21
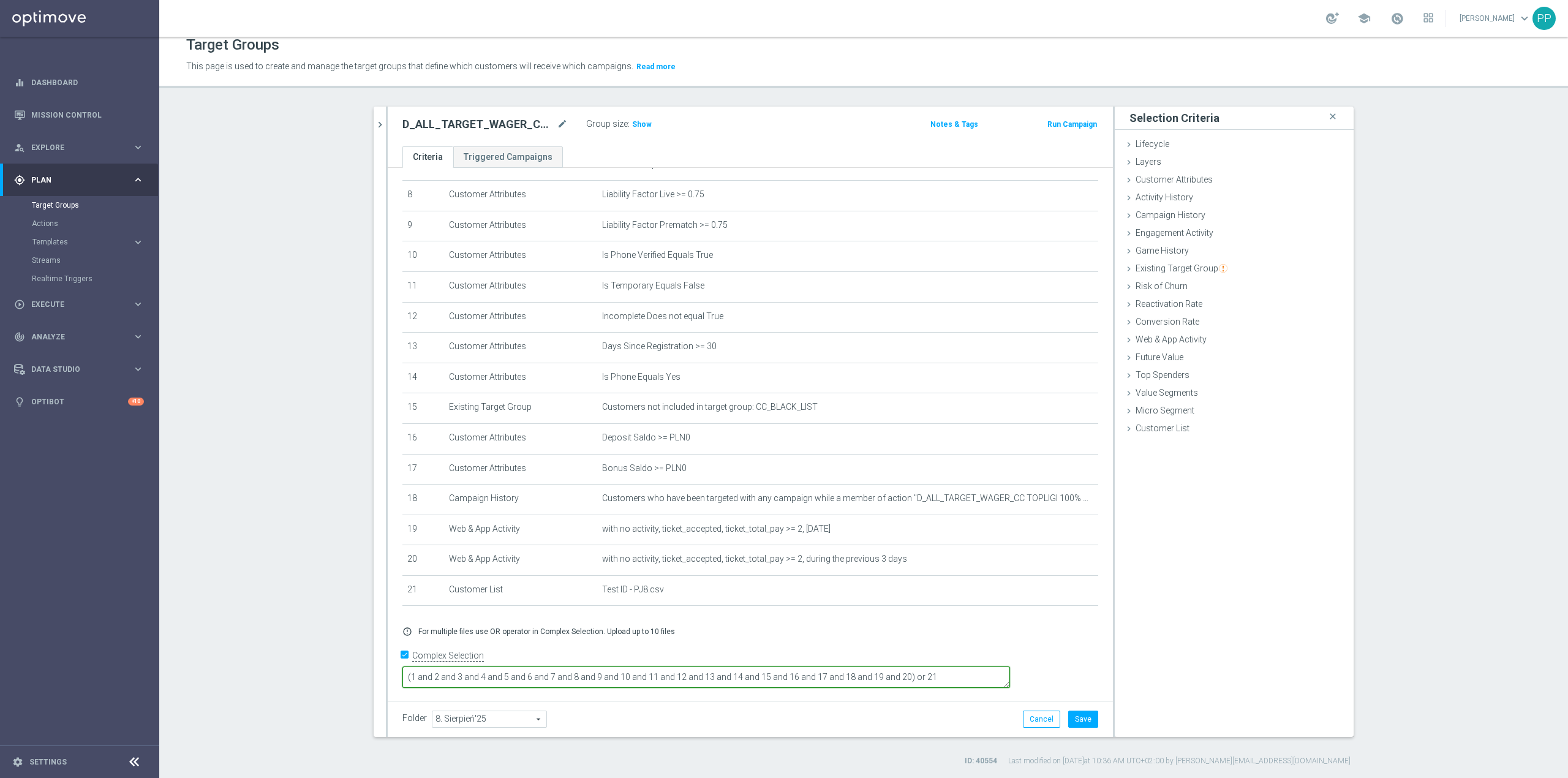
type textarea "(1 and 2 and 3 and 4 and 5 and 6 and 7 and 8 and 9 and 10 and 11 and 12 and 13 …"
click at [972, 726] on div "Folder 8. Sierpień'25 8. Sierpień'25 arrow_drop_down search Cancel Save Saving.…" at bounding box center [751, 720] width 696 height 17
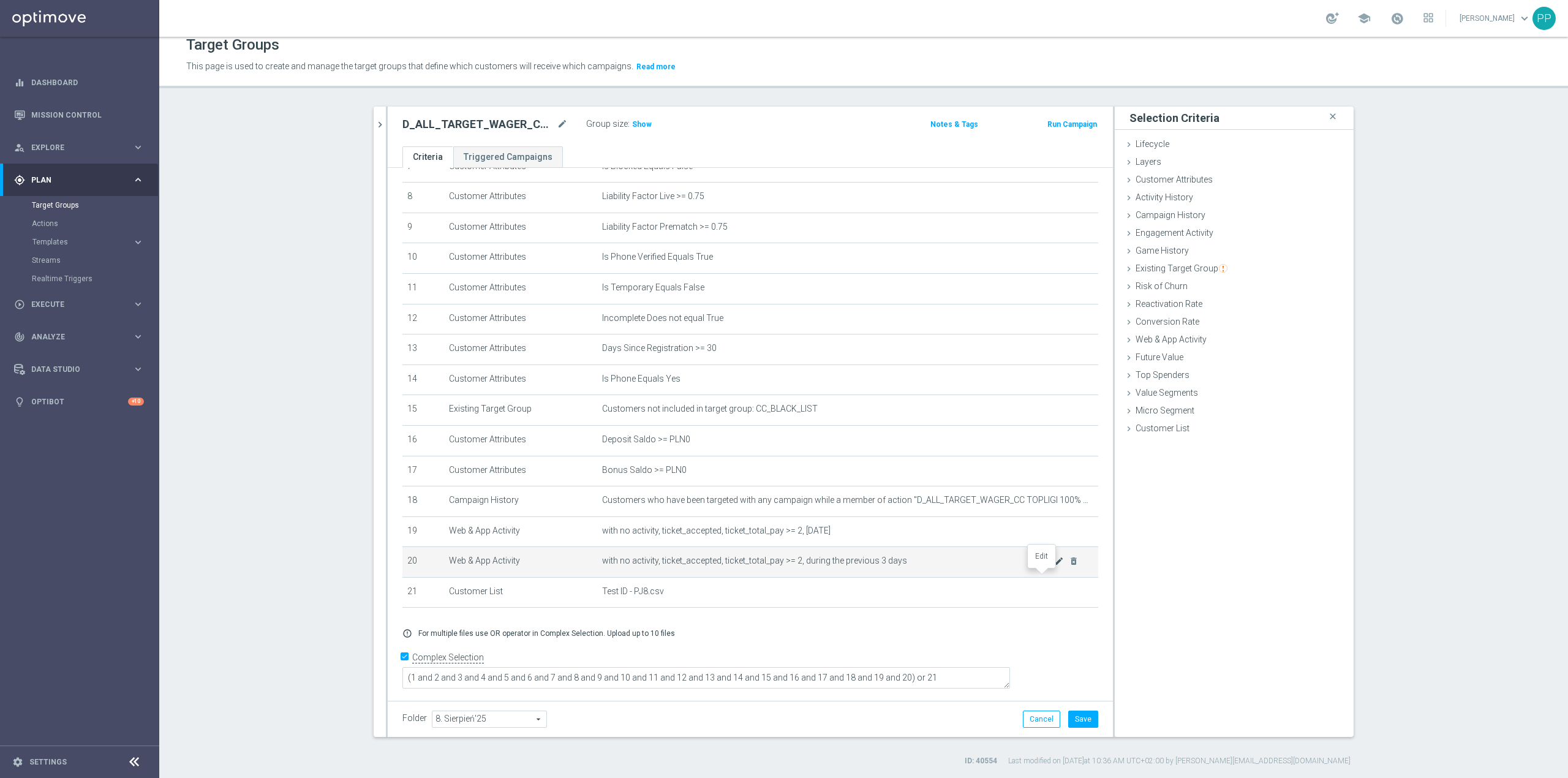
click at [1054, 566] on icon "mode_edit" at bounding box center [1059, 561] width 10 height 10
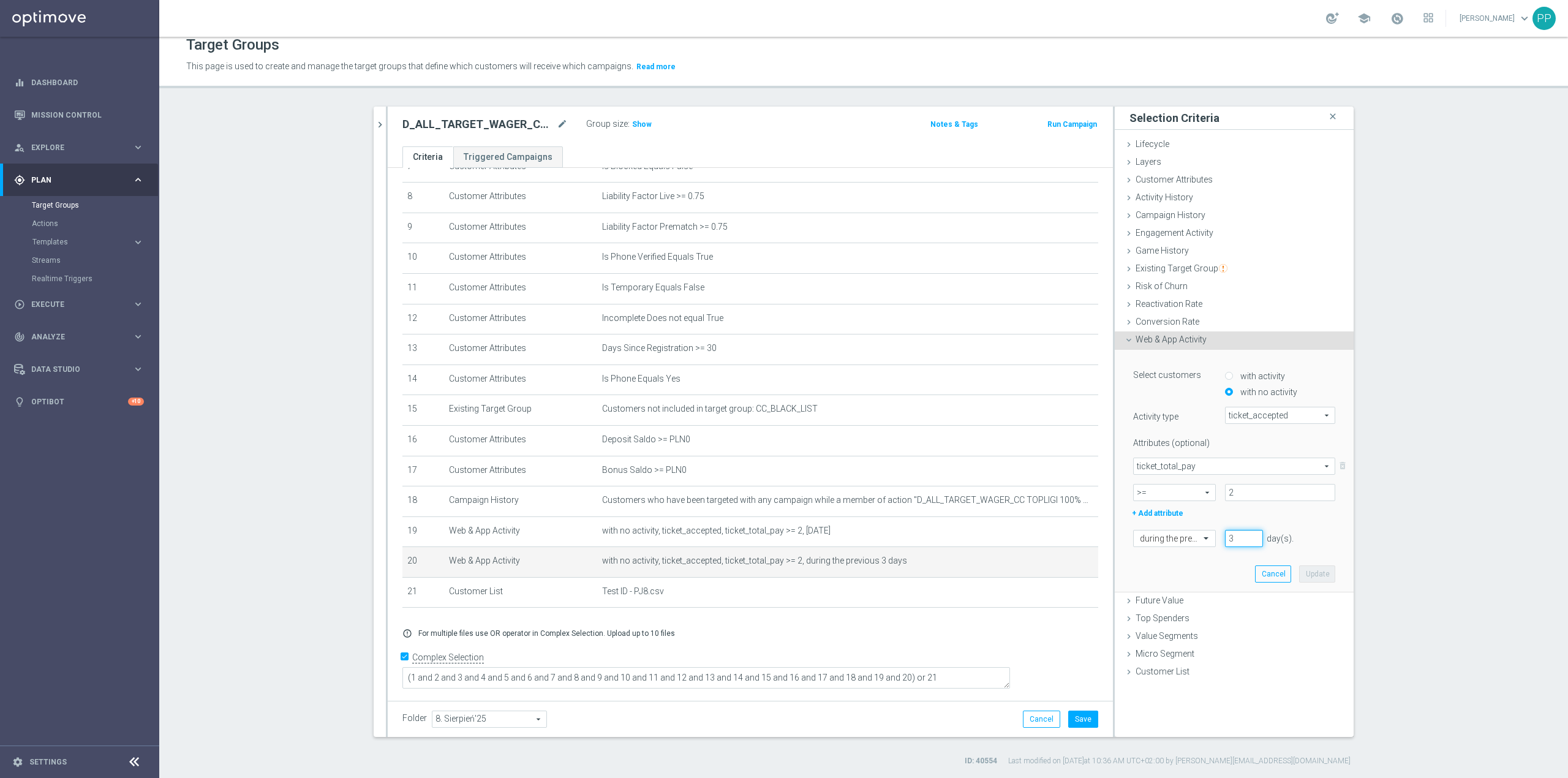
drag, startPoint x: 1230, startPoint y: 543, endPoint x: 1216, endPoint y: 541, distance: 14.1
click at [1222, 541] on li "3" at bounding box center [1244, 539] width 44 height 17
type input "4"
click at [1318, 576] on button "Update" at bounding box center [1317, 575] width 36 height 17
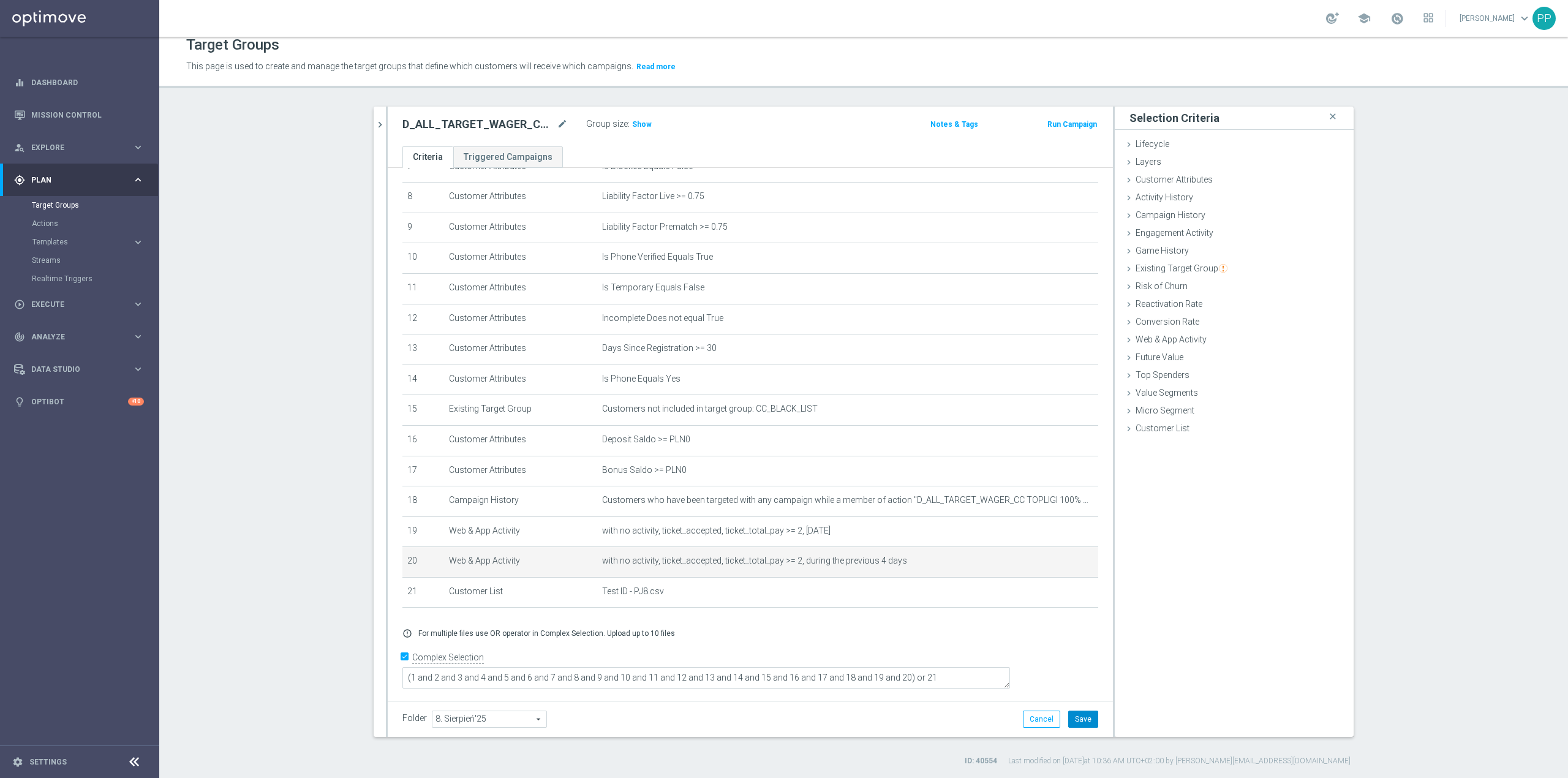
click at [1077, 714] on button "Save" at bounding box center [1083, 720] width 30 height 17
click at [340, 382] on section "search more_vert Prioritize Customer Target Groups library_add create_new_folder" at bounding box center [863, 437] width 1409 height 660
click at [378, 130] on icon "chevron_right" at bounding box center [380, 125] width 12 height 12
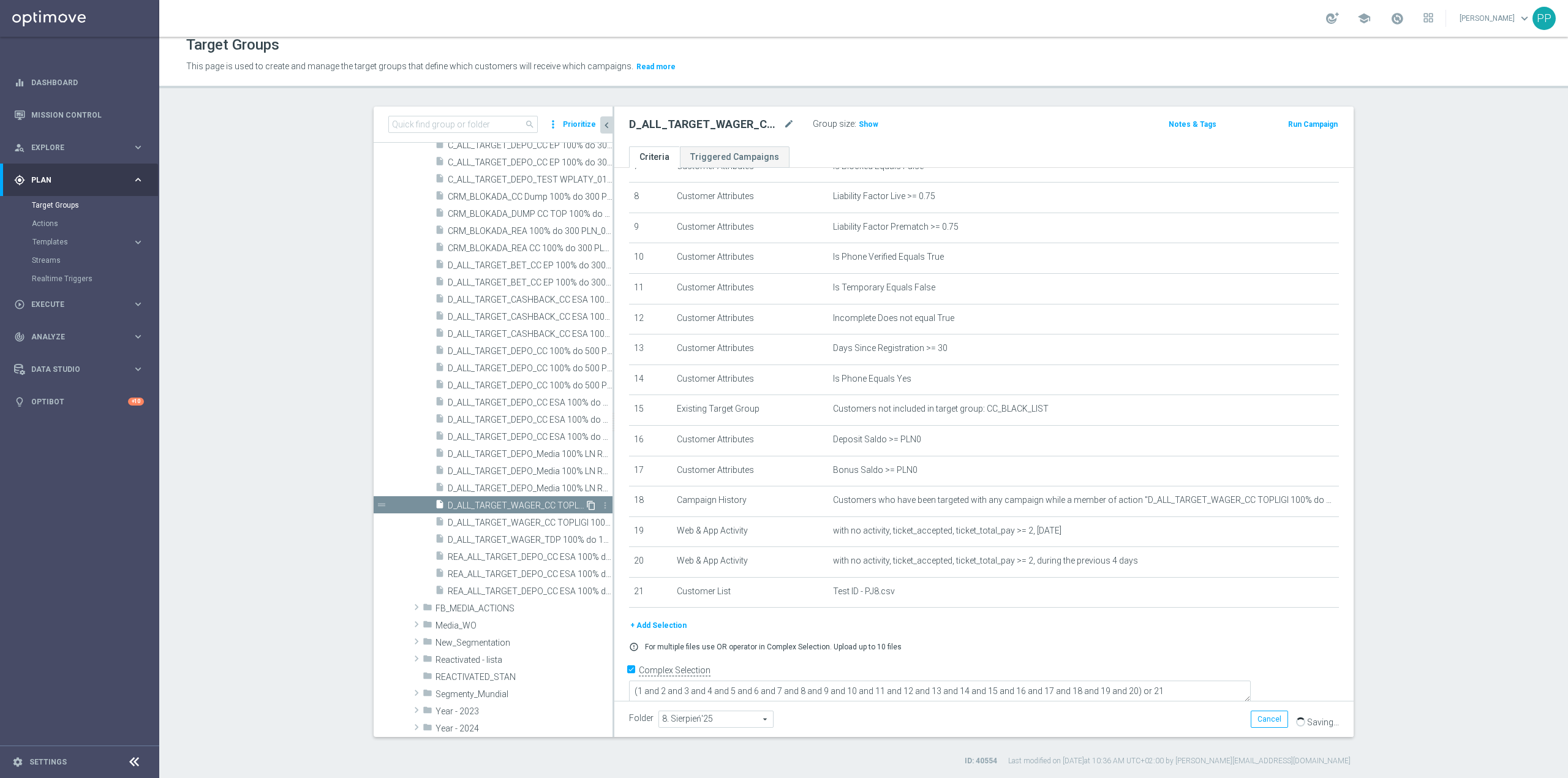
click at [586, 509] on icon "content_copy" at bounding box center [591, 506] width 10 height 10
type textarea "(1 and 2 and 3 and 4 and 5 and 6 and 7 and 8 and 9 and 10 and 11 and 12 and 13 …"
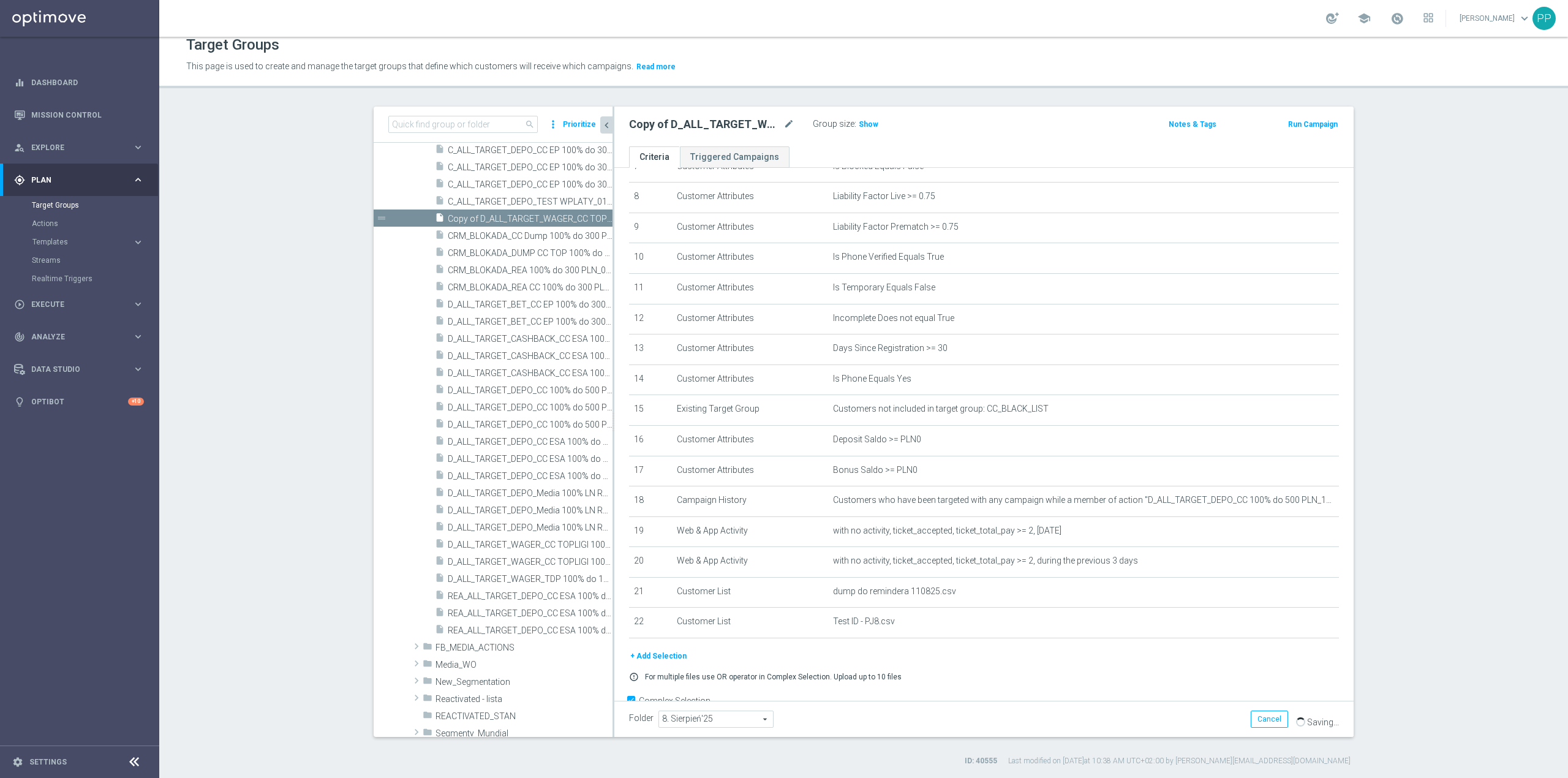
scroll to position [324, 0]
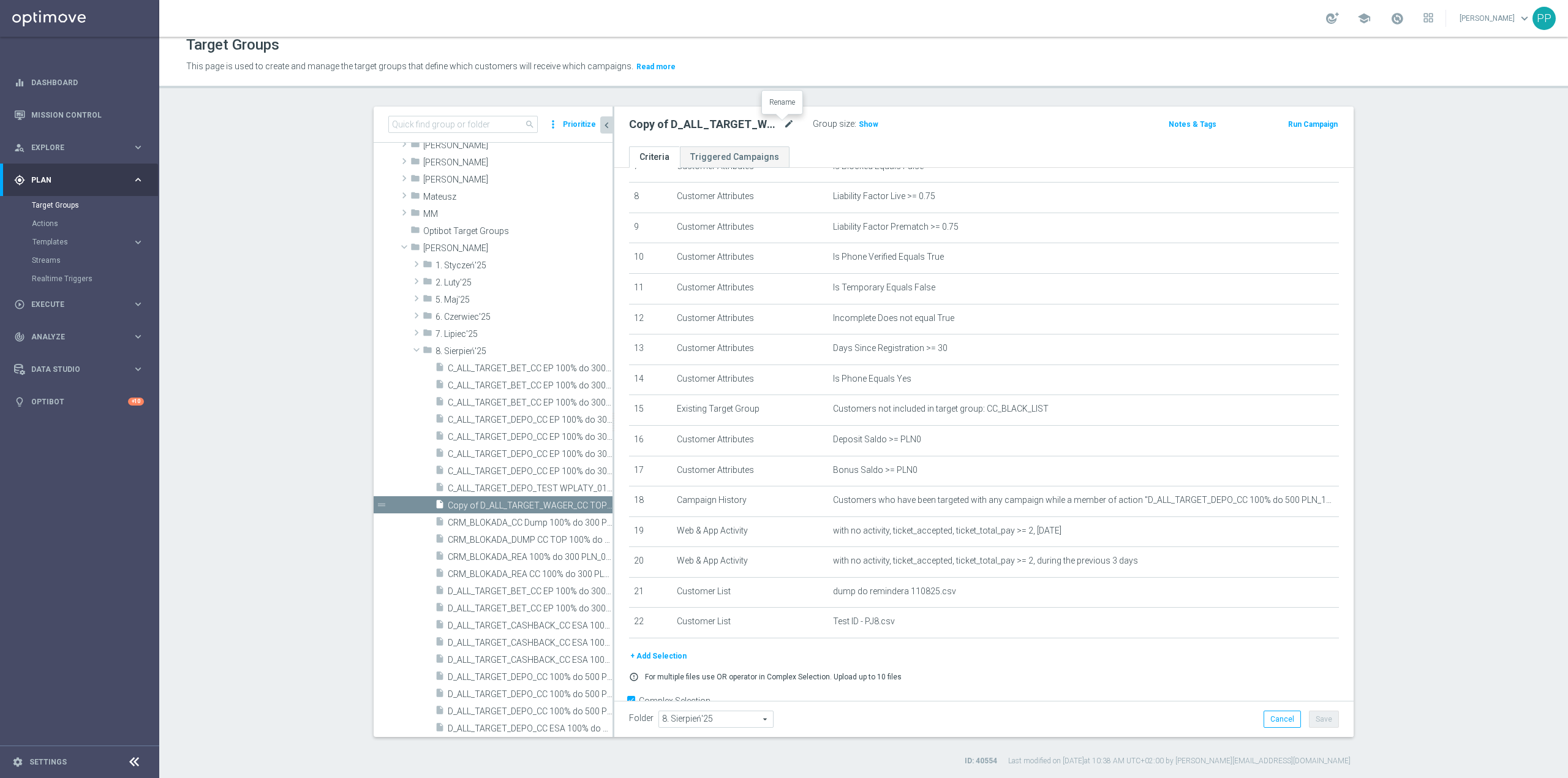
click at [784, 123] on icon "mode_edit" at bounding box center [789, 125] width 11 height 15
type input "D_ALL_TARGET_WAGER_CC TOPLIGI 100% do 500 PLN SB PUSH_140825"
click at [796, 78] on header "Target Groups This page is used to create and manage the target groups that def…" at bounding box center [863, 57] width 1409 height 62
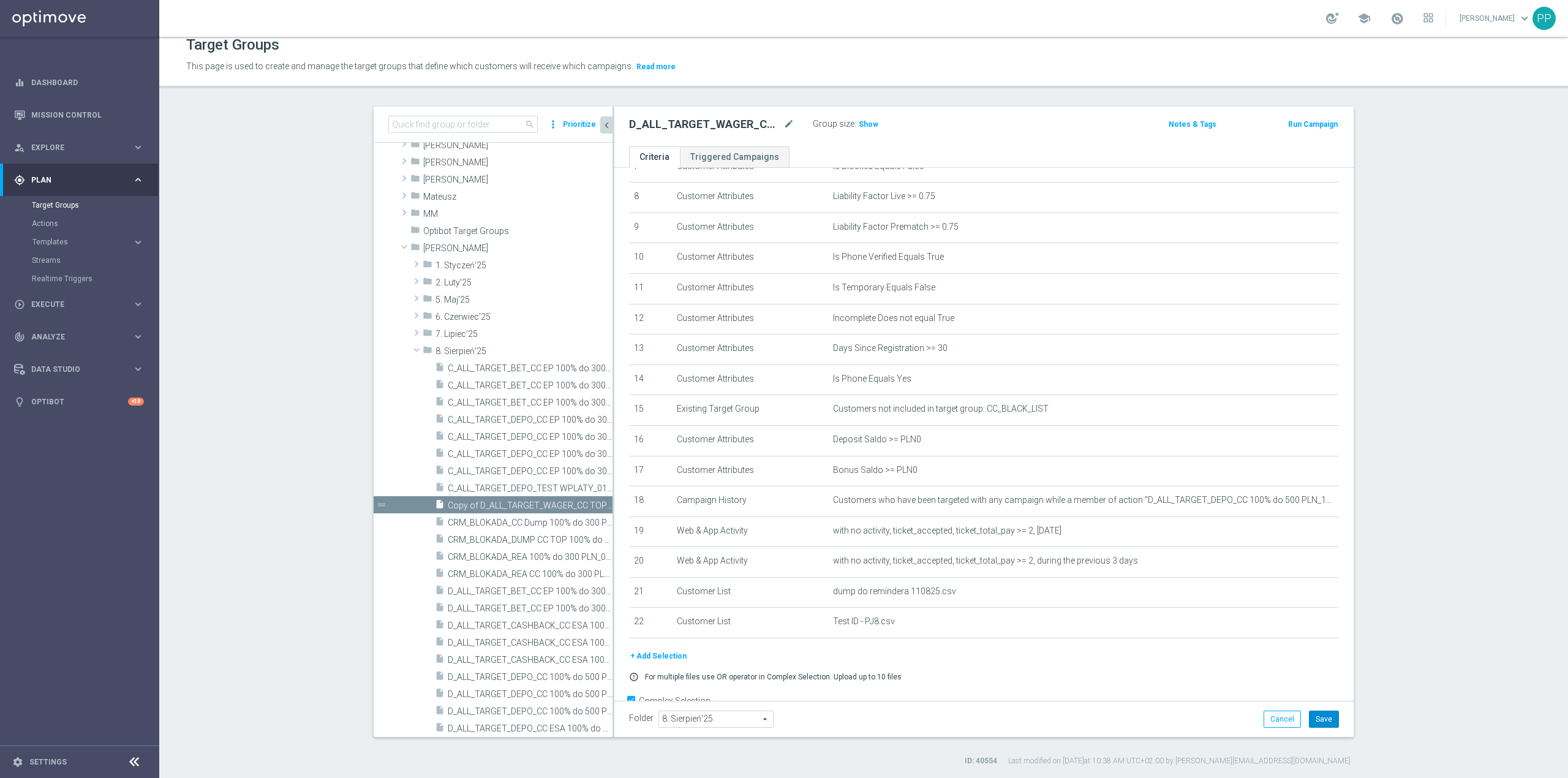
click at [1316, 720] on button "Save" at bounding box center [1324, 720] width 30 height 17
click at [784, 123] on icon "mode_edit" at bounding box center [789, 125] width 11 height 15
click at [815, 95] on div "Target Groups This page is used to create and manage the target groups that def…" at bounding box center [863, 407] width 1409 height 742
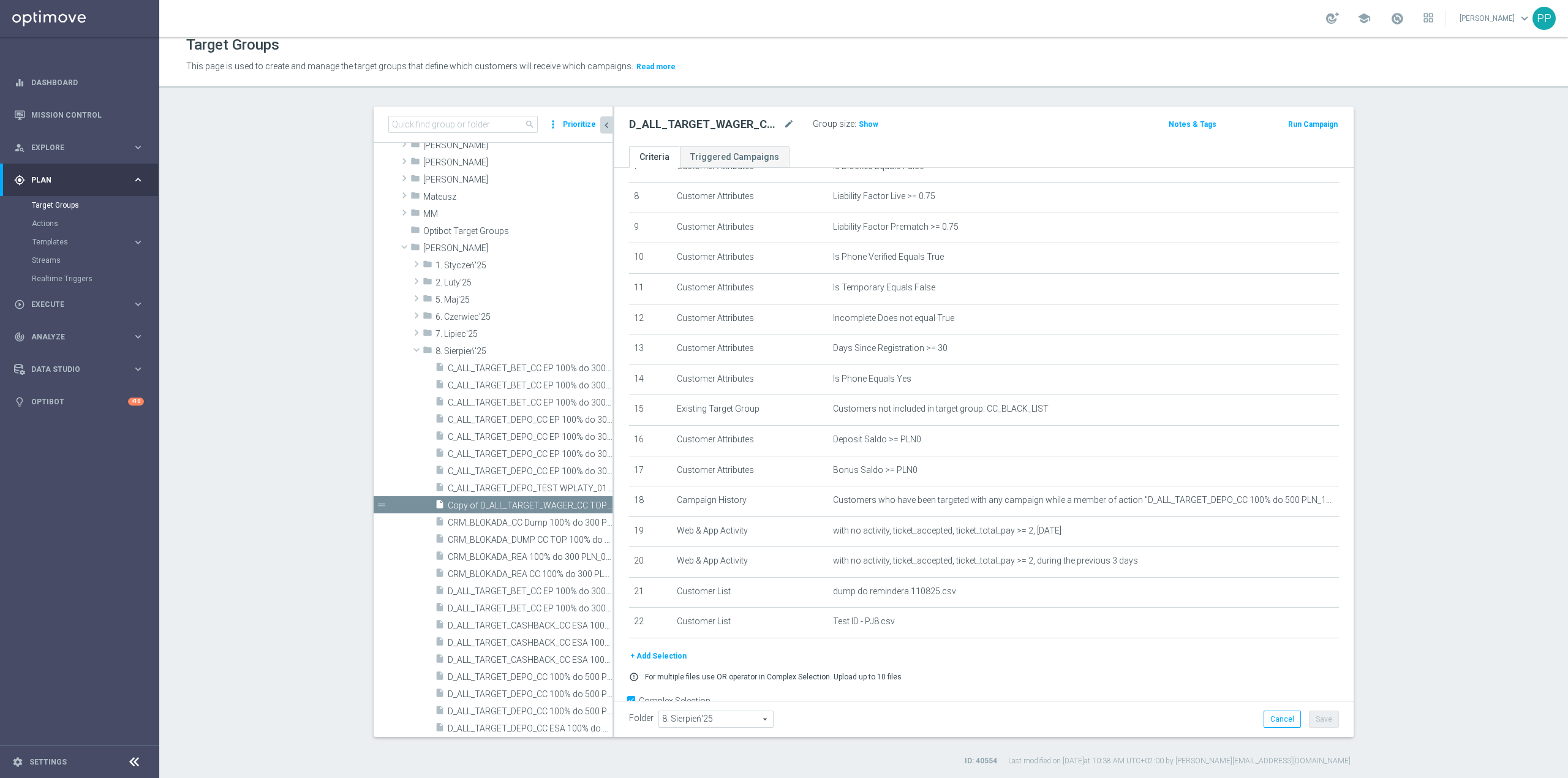
click at [996, 116] on div "D_ALL_TARGET_WAGER_CC TOPLIGI 100% do 500 PLN SB PUSH_140825 mode_edit Group si…" at bounding box center [862, 125] width 486 height 17
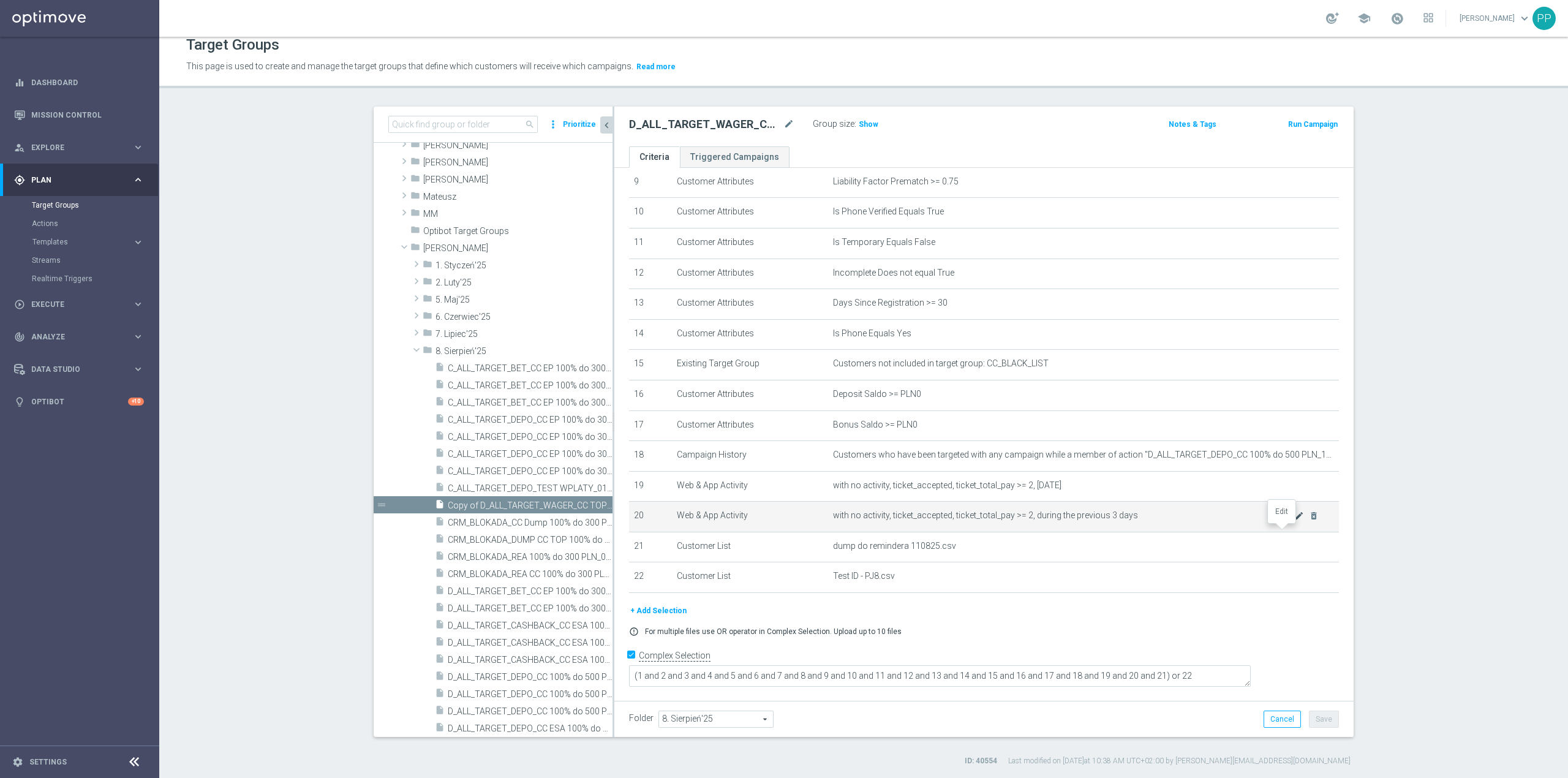
click at [1294, 521] on icon "mode_edit" at bounding box center [1299, 516] width 10 height 10
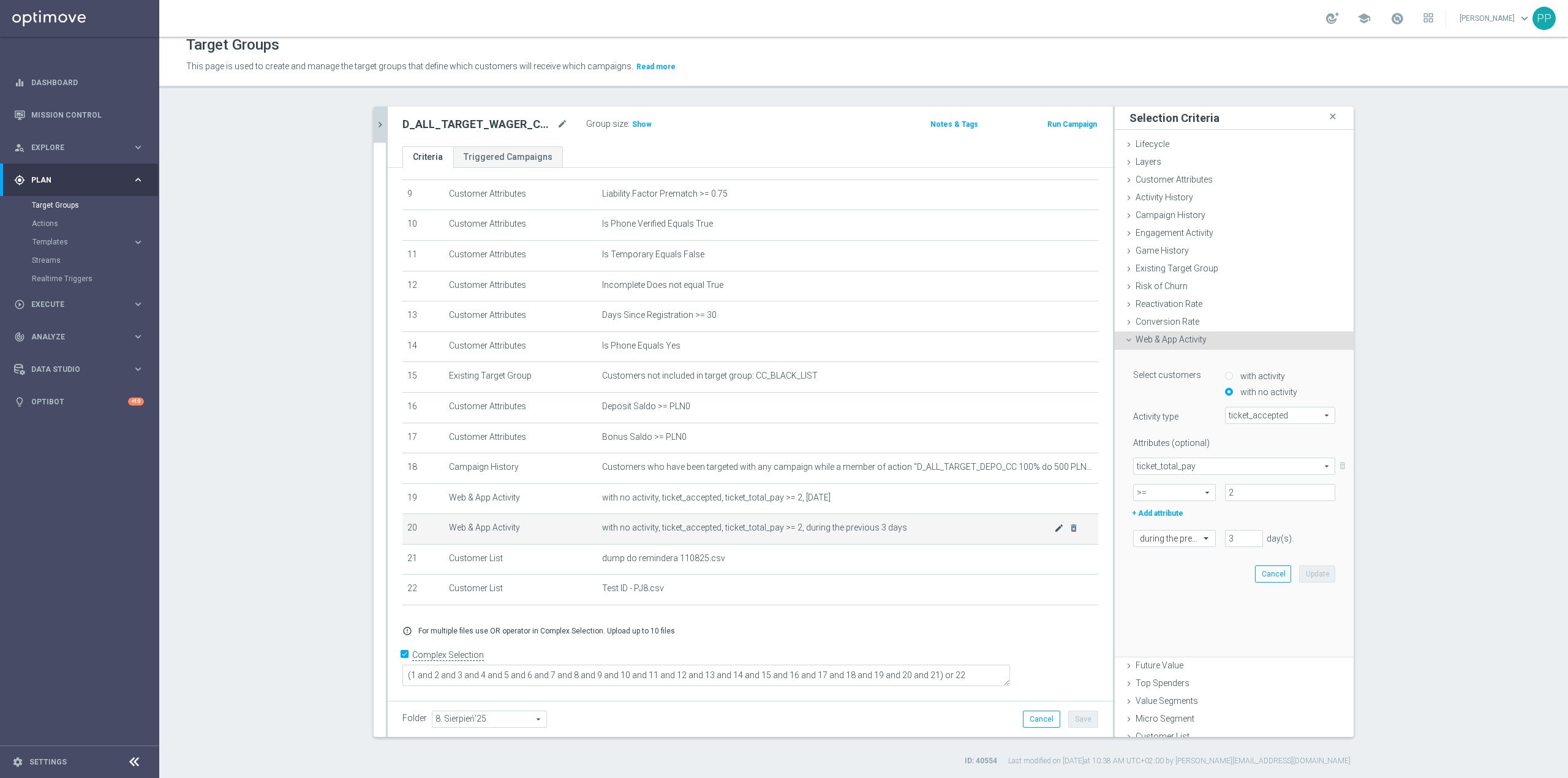
scroll to position [273, 0]
drag, startPoint x: 1233, startPoint y: 541, endPoint x: 1214, endPoint y: 541, distance: 19.0
click at [1216, 541] on div "3 day(s). Enter a number between 1 and 730" at bounding box center [1271, 539] width 110 height 17
type input "4"
click at [1312, 571] on button "Update" at bounding box center [1317, 575] width 36 height 17
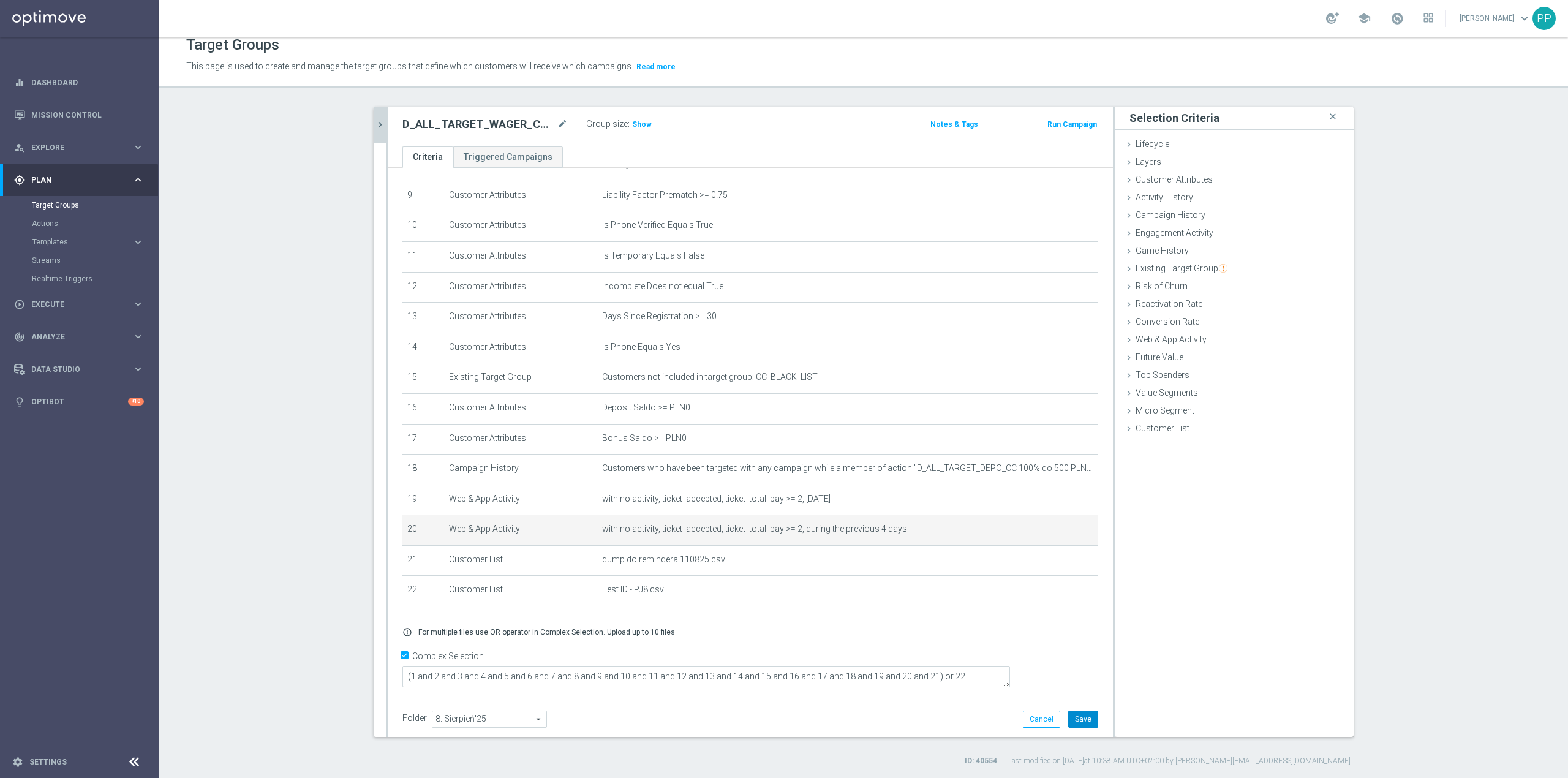
click at [1082, 724] on button "Save" at bounding box center [1083, 720] width 30 height 17
click at [374, 131] on button "chevron_right" at bounding box center [380, 125] width 12 height 36
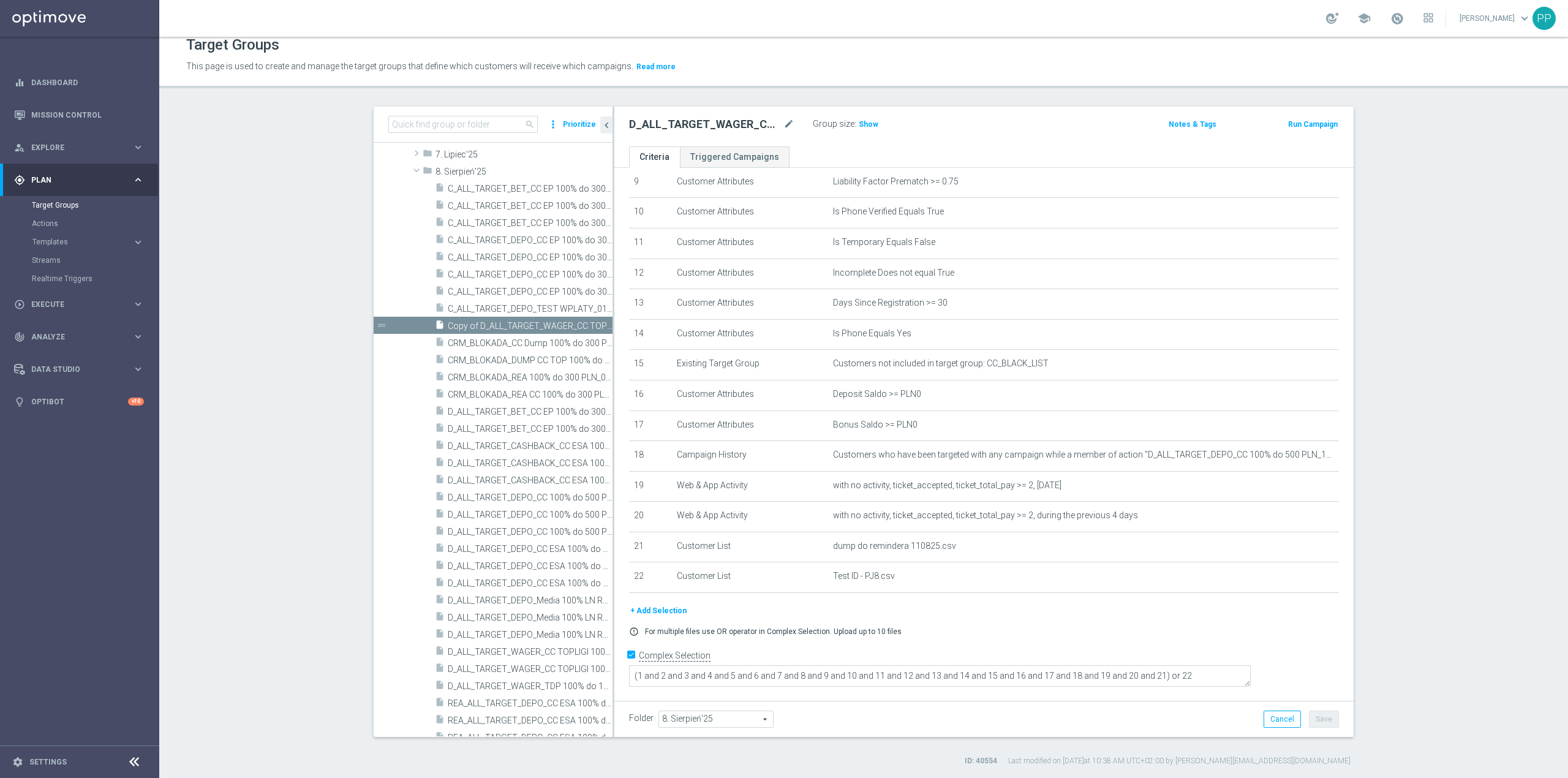
scroll to position [464, 0]
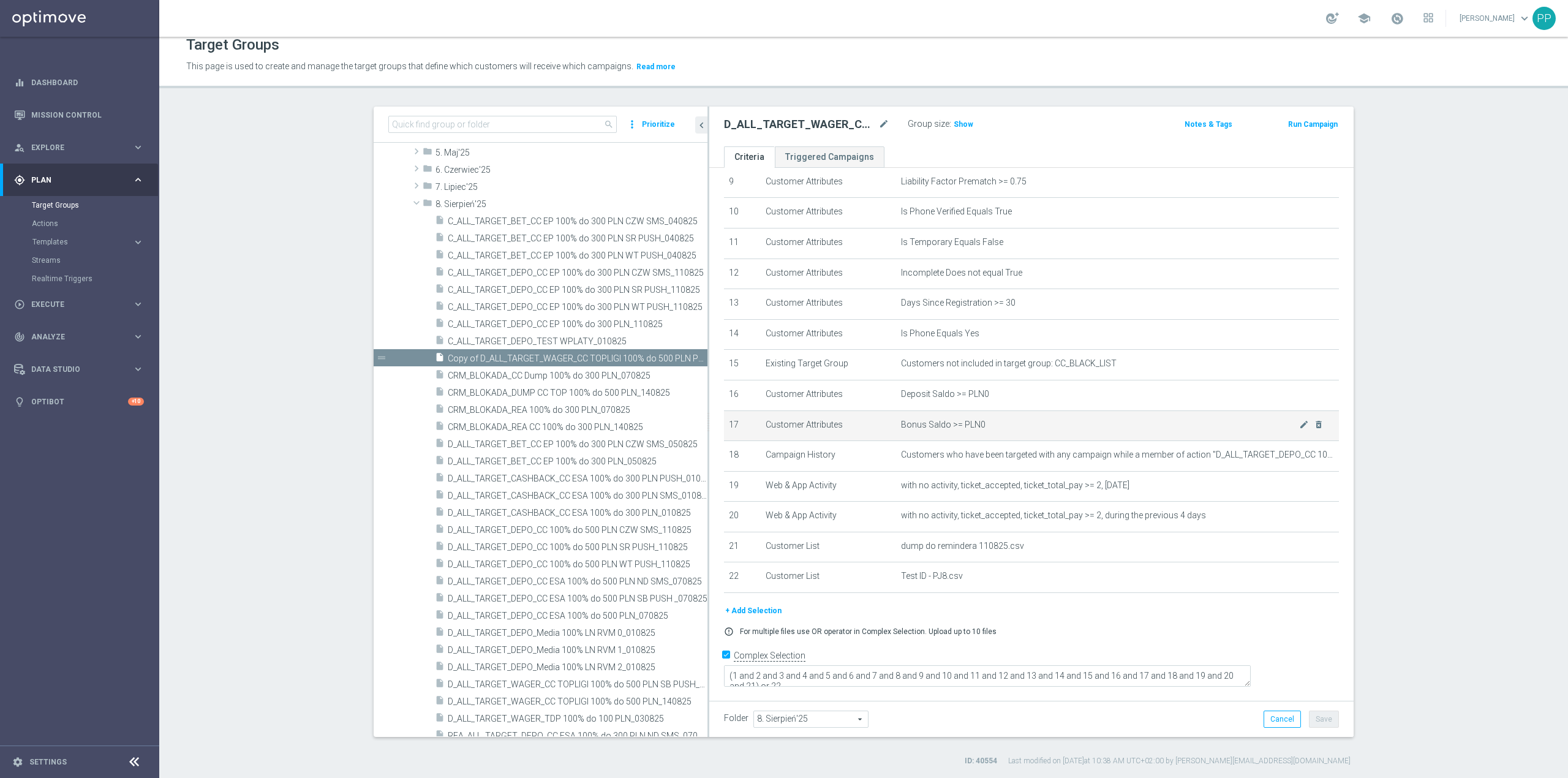
drag, startPoint x: 606, startPoint y: 455, endPoint x: 755, endPoint y: 442, distance: 149.6
click at [753, 444] on as-split "search more_vert Prioritize Customer Target Groups library_add create_new_folder" at bounding box center [864, 422] width 980 height 631
click at [964, 121] on span "Show" at bounding box center [964, 124] width 20 height 9
click at [566, 359] on span "Copy of D_ALL_TARGET_WAGER_CC TOPLIGI 100% do 500 PLN PT PUSH_140825" at bounding box center [564, 359] width 232 height 11
click at [880, 119] on icon "mode_edit" at bounding box center [884, 125] width 11 height 15
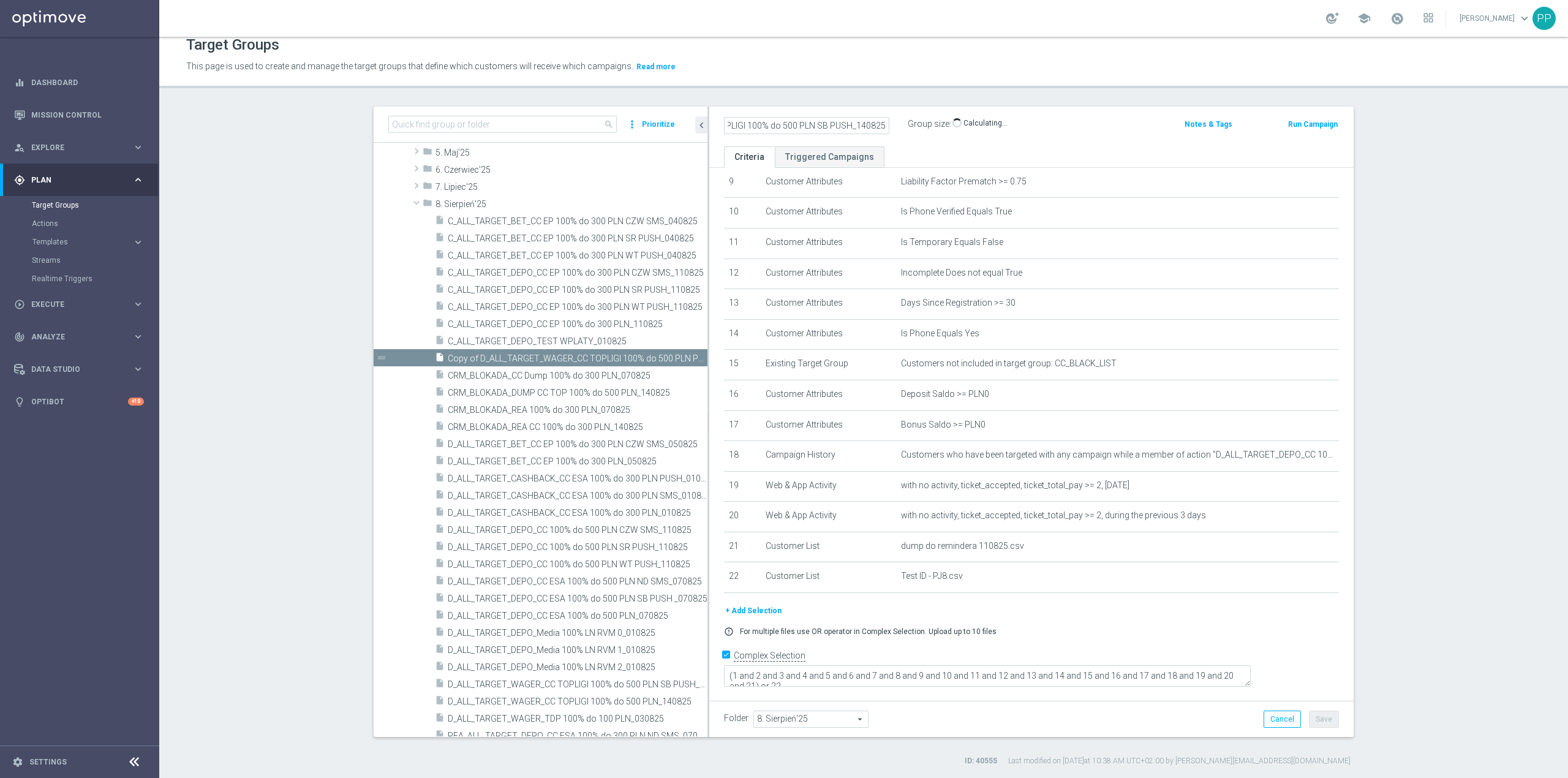
scroll to position [0, 119]
type input "D_ALL_TARGET_WAGER_CC TOPLIGI 100% do 500 PLN SB PUSH_140825"
click at [1164, 618] on div "+ Add Selection" at bounding box center [1031, 611] width 633 height 13
click at [1299, 521] on icon "mode_edit" at bounding box center [1304, 516] width 10 height 10
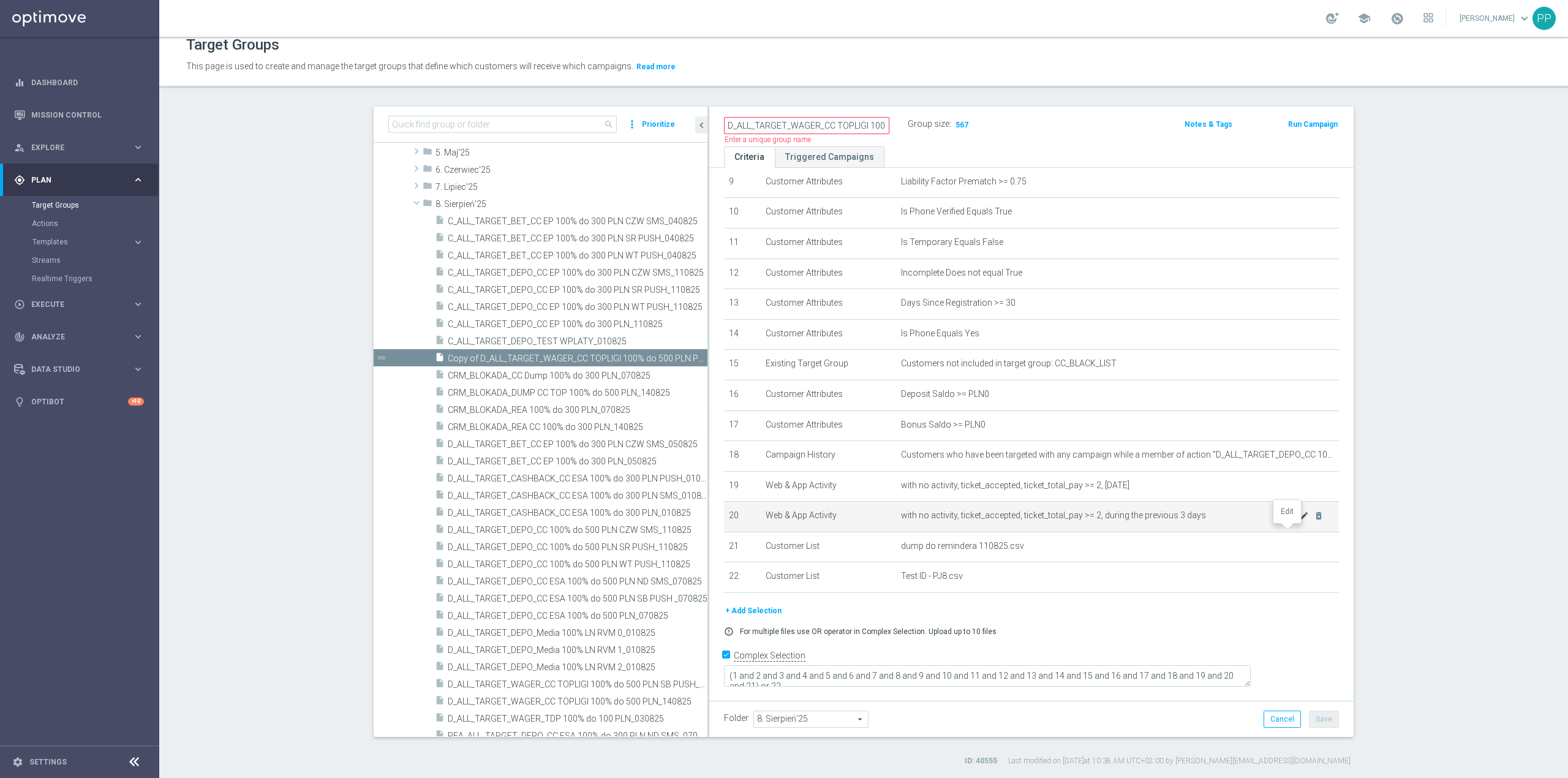
scroll to position [273, 0]
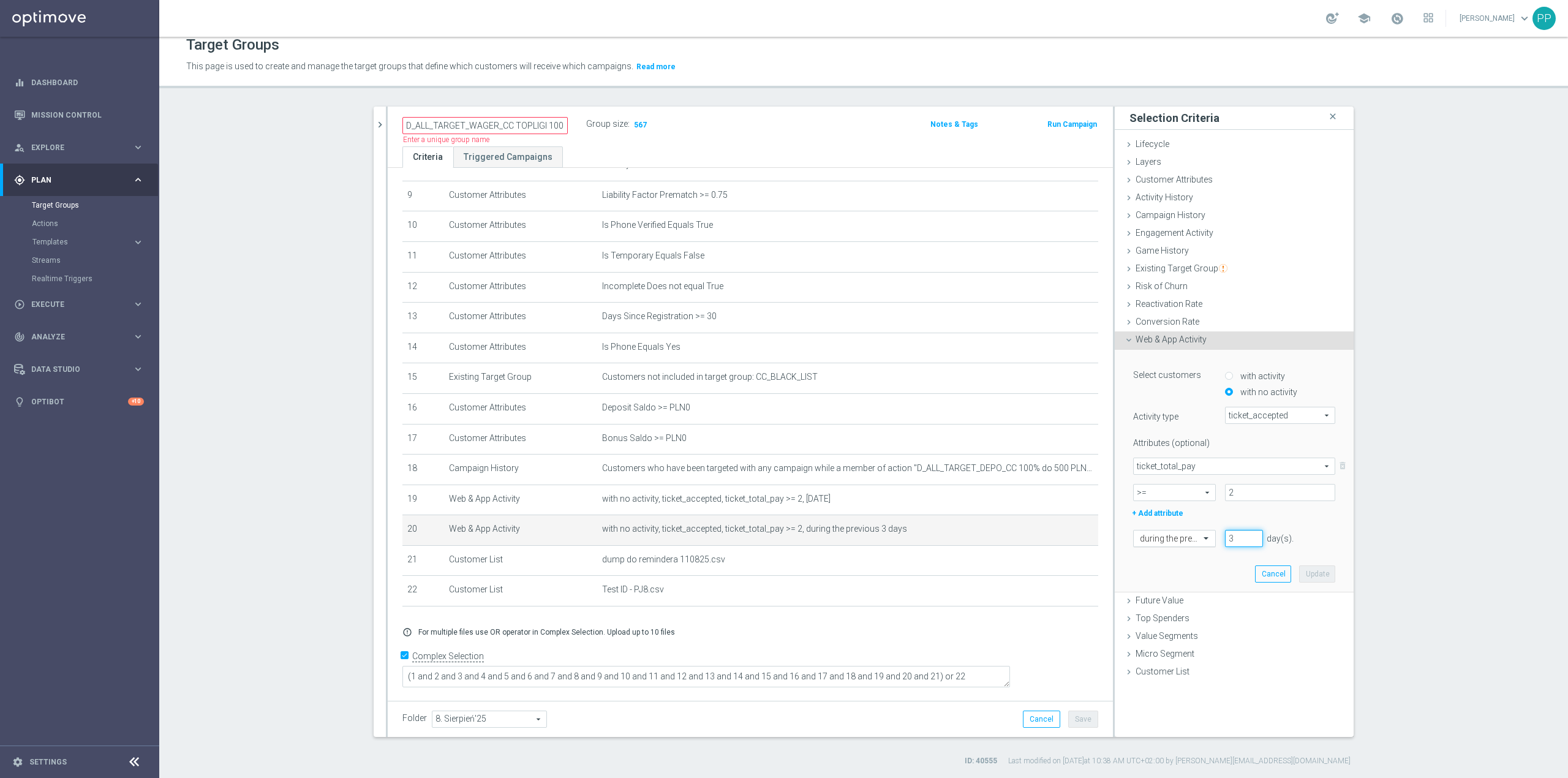
drag, startPoint x: 1239, startPoint y: 537, endPoint x: 1196, endPoint y: 541, distance: 43.2
click at [1196, 541] on div "during the previous 3 day(s). Enter a number between 1 and 730" at bounding box center [1234, 539] width 221 height 17
type input "4"
click at [1306, 574] on button "Update" at bounding box center [1317, 575] width 36 height 17
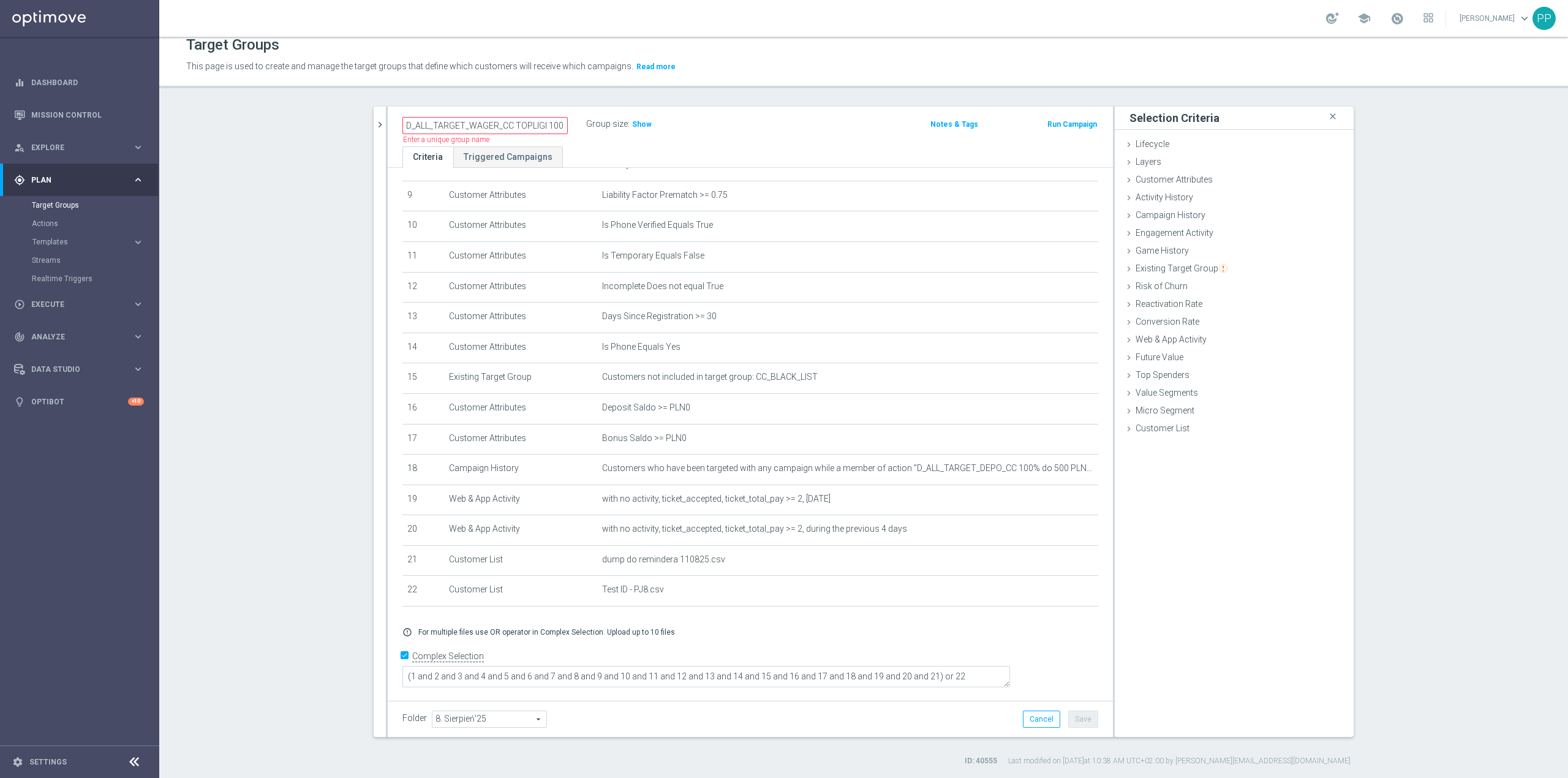
click at [932, 638] on div "error_outline For multiple files use OR operator in Complex Selection. Upload u…" at bounding box center [751, 632] width 714 height 10
click at [1029, 722] on button "Cancel" at bounding box center [1041, 720] width 37 height 17
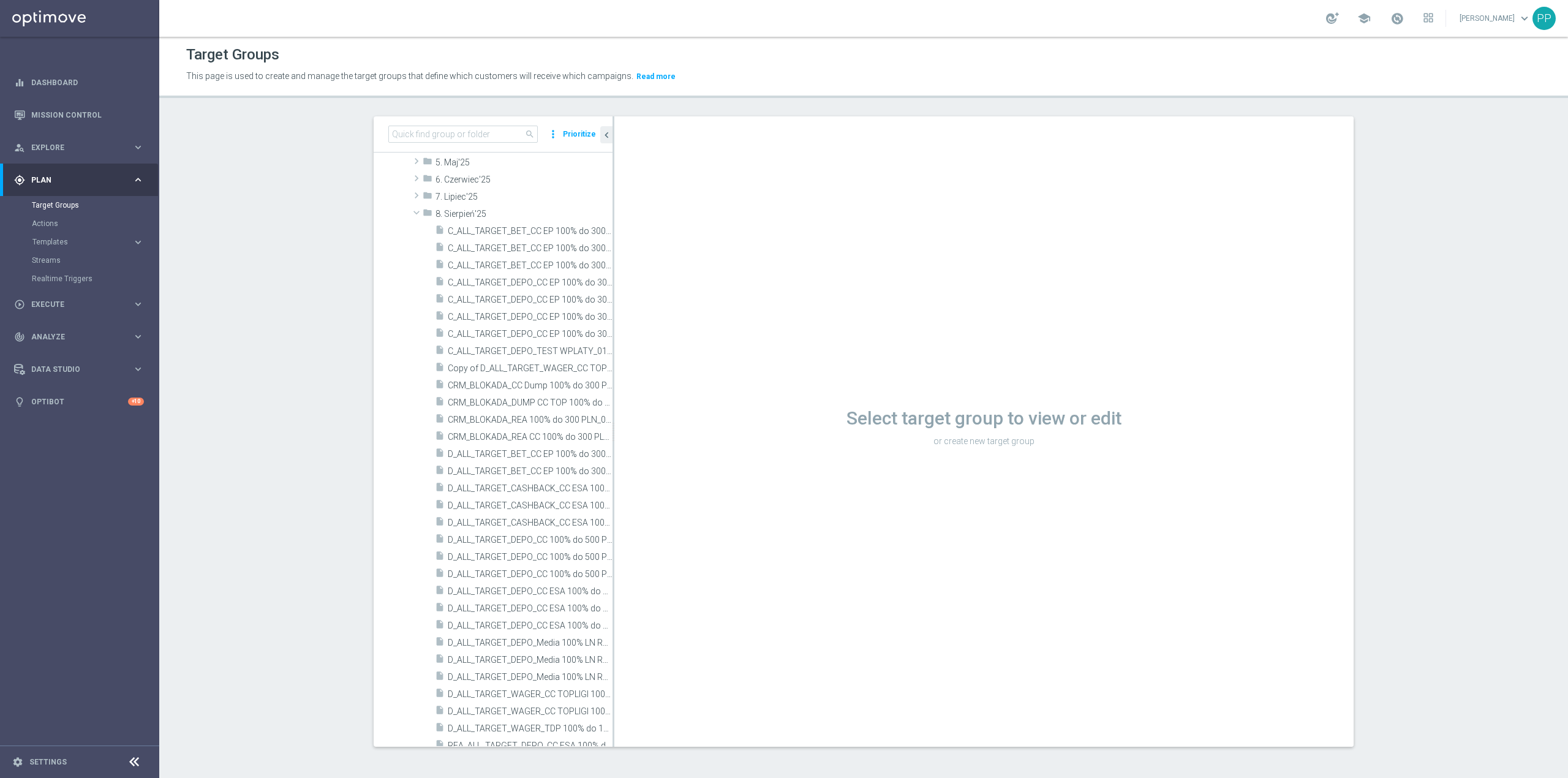
scroll to position [1, 0]
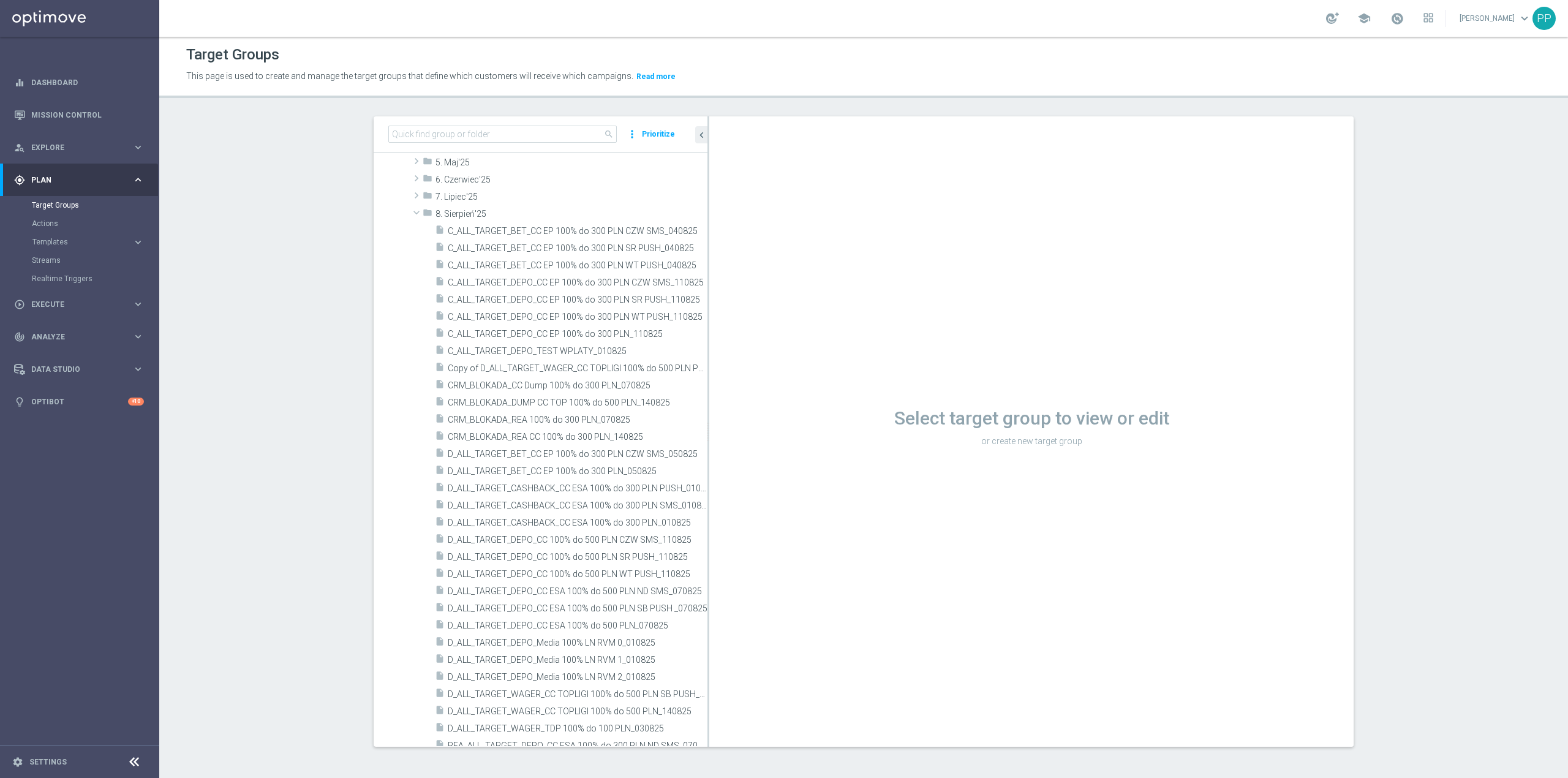
drag, startPoint x: 606, startPoint y: 380, endPoint x: 892, endPoint y: 378, distance: 286.0
click at [892, 378] on as-split "search more_vert Prioritize Customer Target Groups library_add create_new_folder" at bounding box center [864, 432] width 980 height 631
click at [427, 134] on input at bounding box center [502, 135] width 229 height 17
paste input "D_ALL_TARGET_WAGER_CC TOPLIGI 100% do 500 PLN"
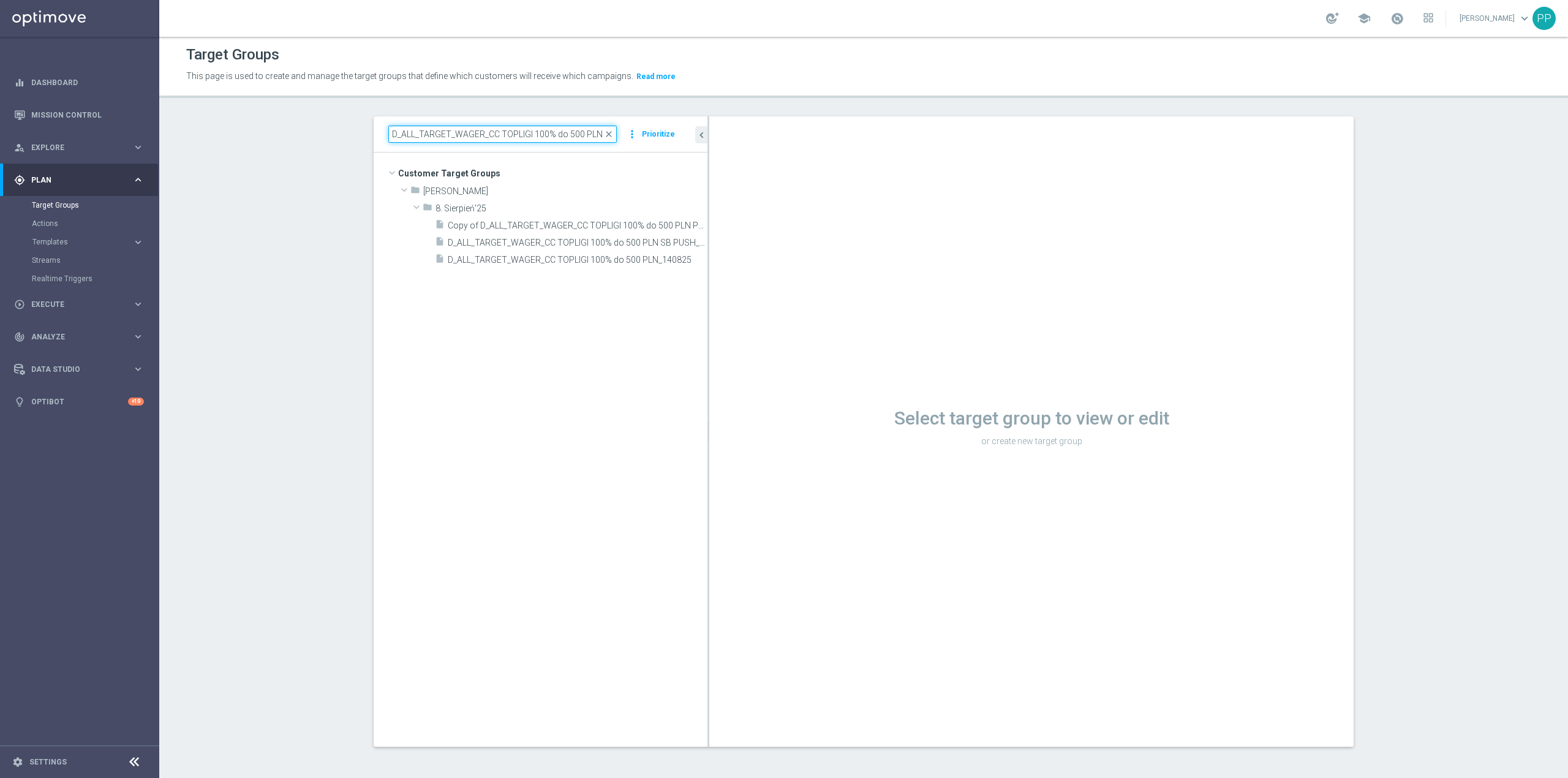
drag, startPoint x: 702, startPoint y: 365, endPoint x: 857, endPoint y: 363, distance: 155.0
click at [857, 363] on as-split "D_ALL_TARGET_WAGER_CC TOPLIGI 100% do 500 PLN close more_vert Prioritize Custom…" at bounding box center [864, 432] width 980 height 631
type input "D_ALL_TARGET_WAGER_CC TOPLIGI 100% do 500 PLN"
click at [547, 246] on span "D_ALL_TARGET_WAGER_CC TOPLIGI 100% do 500 PLN SB PUSH_140825" at bounding box center [564, 243] width 232 height 11
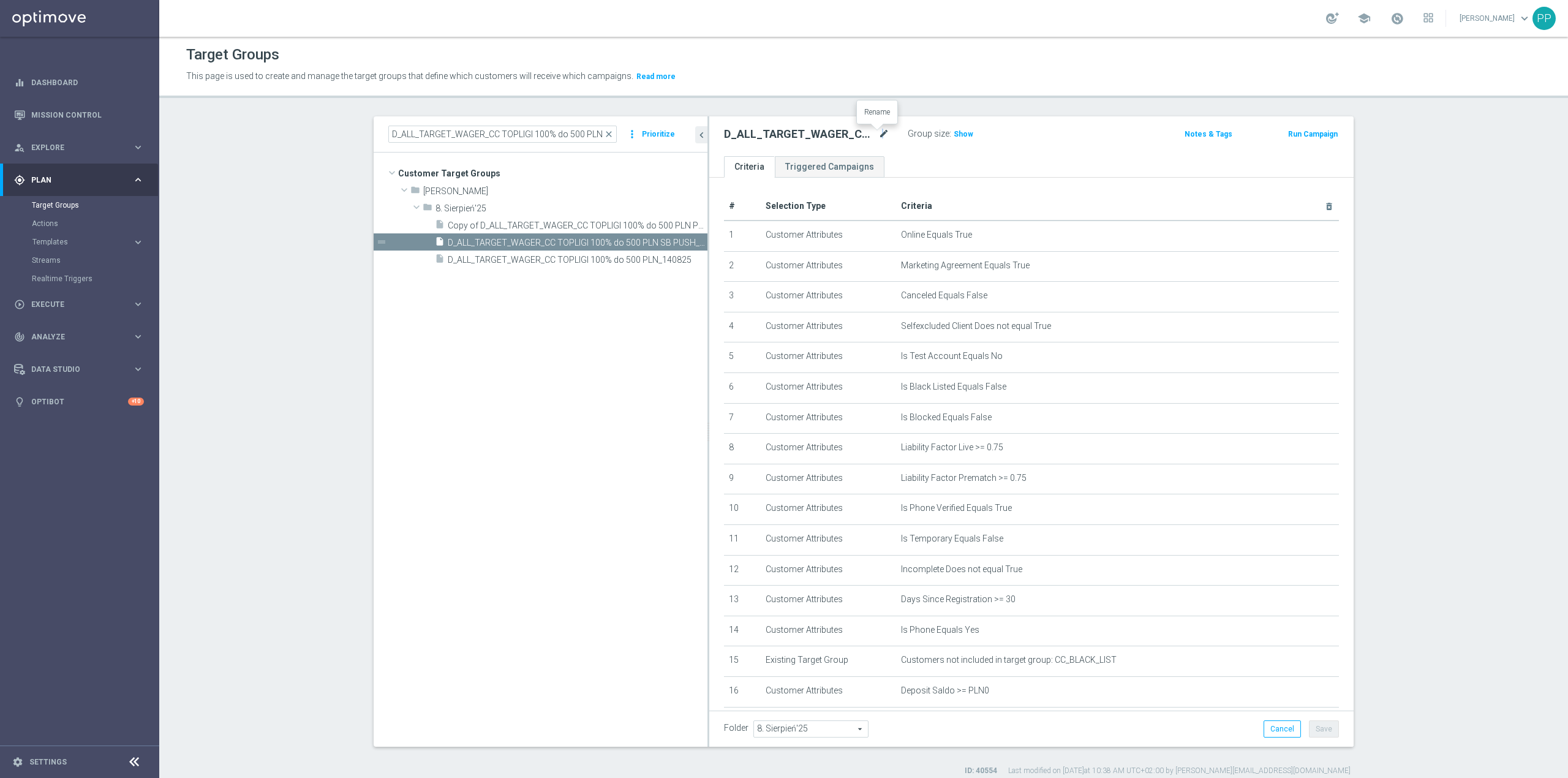
click at [878, 134] on icon "mode_edit" at bounding box center [884, 134] width 11 height 15
type input "D_ALL_TARGET_WAGER_CC TOPLIGI 100% do 500 PLN PT PUSH_140825"
click at [868, 88] on header "Target Groups This page is used to create and manage the target groups that def…" at bounding box center [863, 67] width 1409 height 62
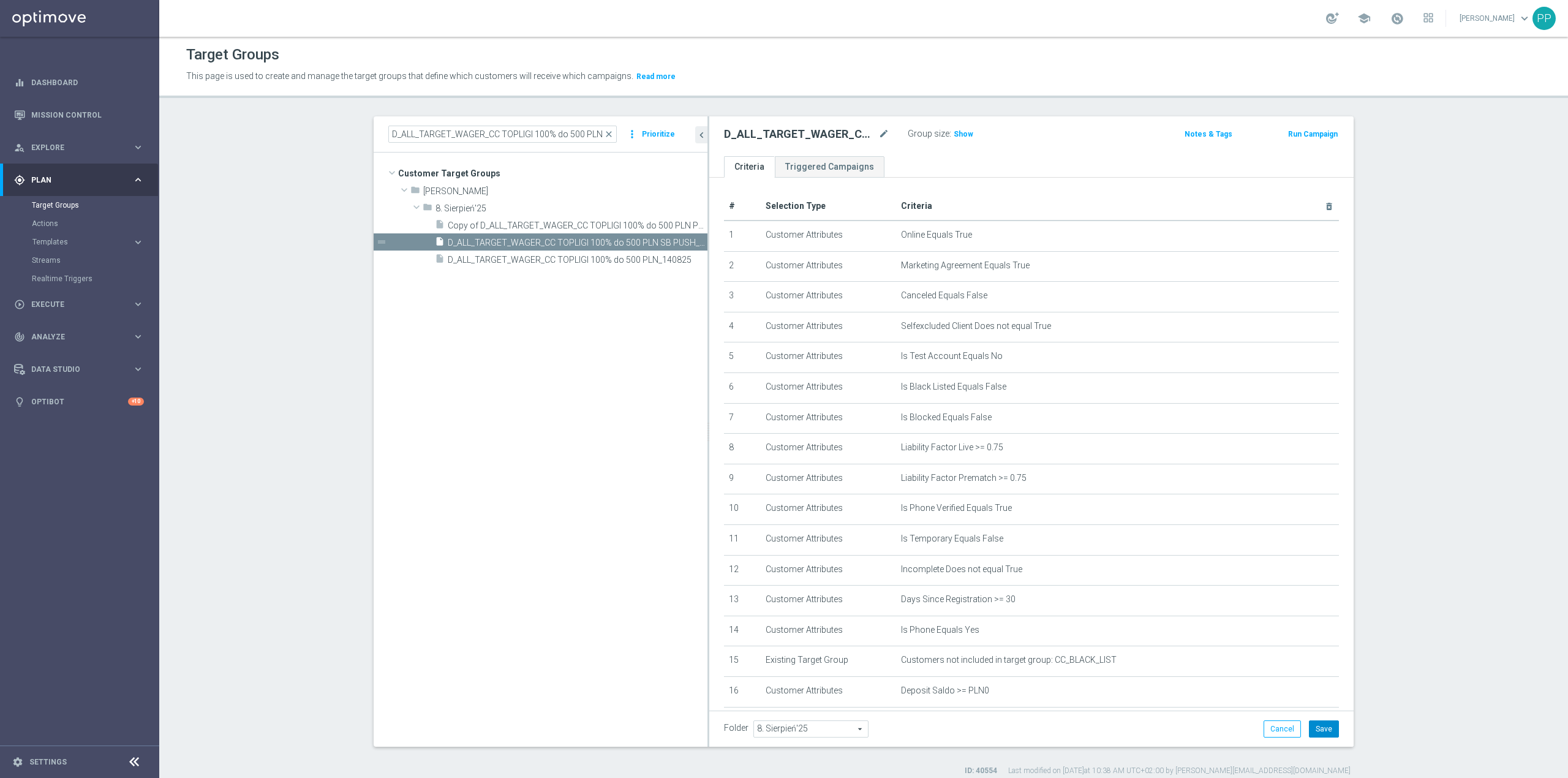
click at [1319, 723] on button "Save" at bounding box center [1324, 729] width 30 height 17
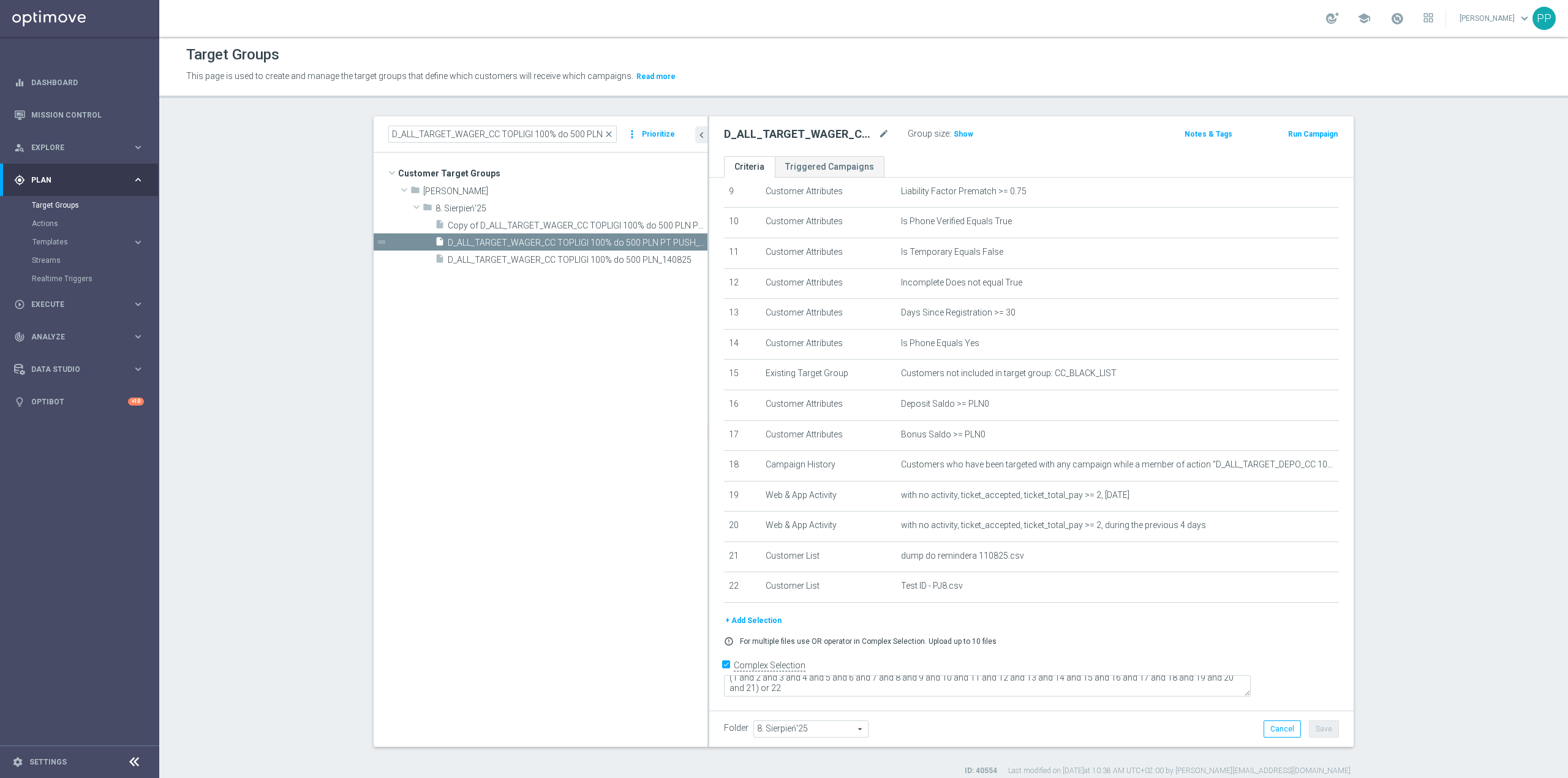
scroll to position [10, 0]
click at [1314, 561] on icon "delete_forever" at bounding box center [1319, 556] width 10 height 10
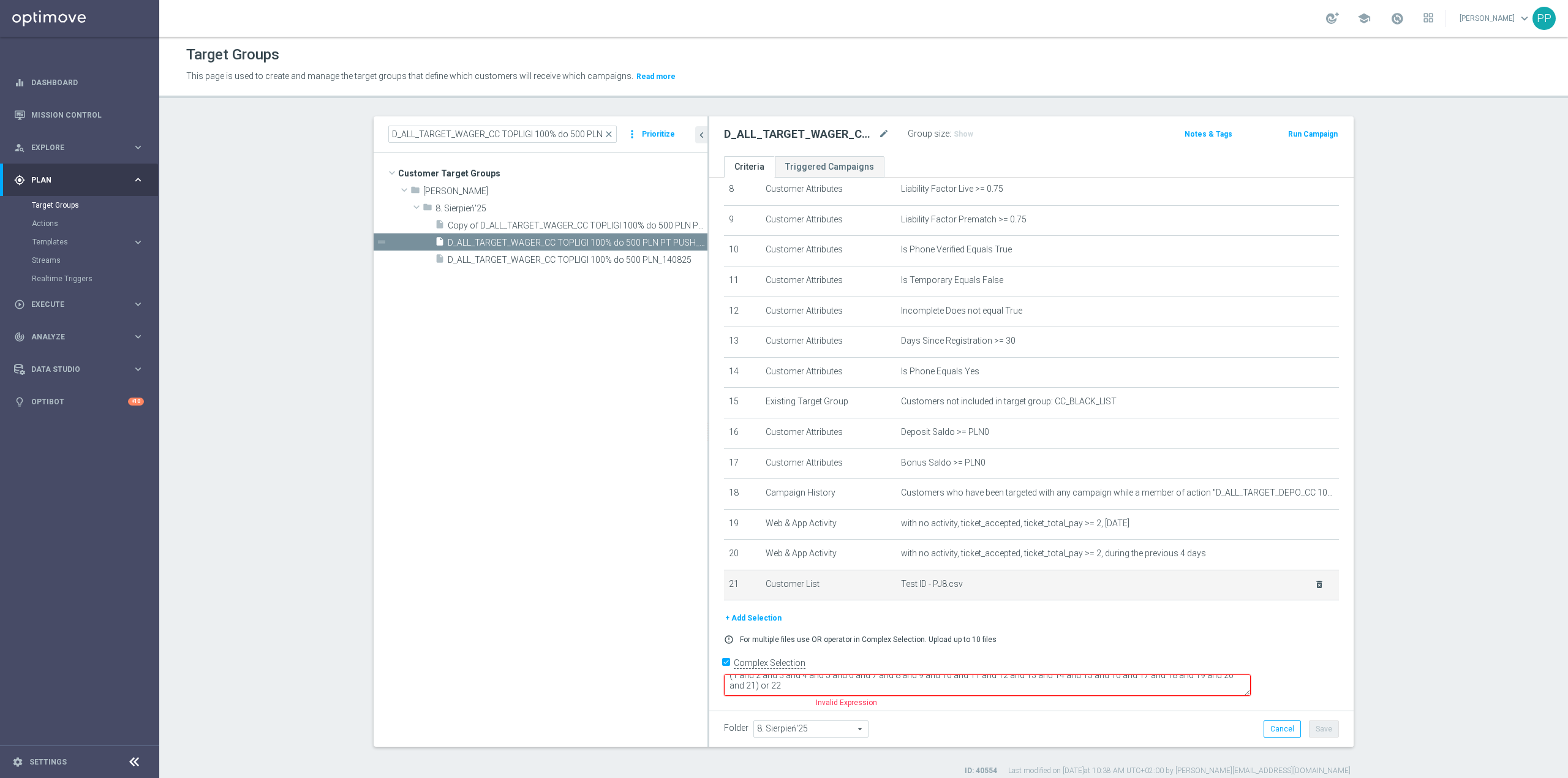
scroll to position [257, 0]
click at [875, 687] on textarea "(1 and 2 and 3 and 4 and 5 and 6 and 7 and 8 and 9 and 10 and 11 and 12 and 13 …" at bounding box center [987, 687] width 527 height 21
click at [848, 687] on textarea "(1 and 2 and 3 and 4 and 5 and 6 and 7 and 8 and 9 and 10 and 11 and 12 and 13 …" at bounding box center [987, 687] width 527 height 21
click at [898, 704] on form "Complex Selection (1 and 2 and 3 and 4 and 5 and 6 and 7 and 8 and 9 and 10 and…" at bounding box center [1031, 683] width 615 height 56
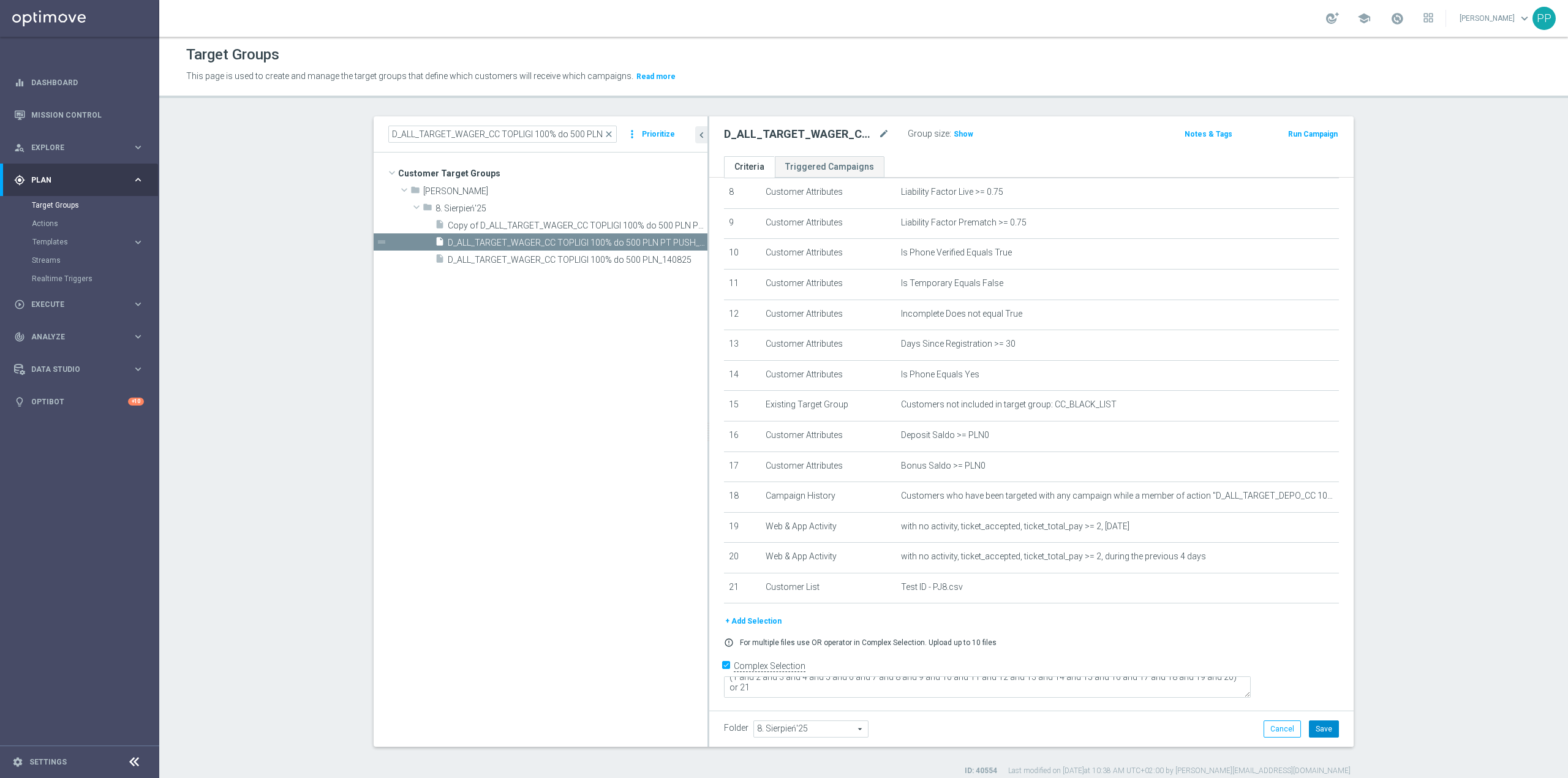
click at [1311, 724] on button "Save" at bounding box center [1324, 729] width 30 height 17
drag, startPoint x: 629, startPoint y: 224, endPoint x: 794, endPoint y: 182, distance: 170.3
click at [631, 224] on span "Copy of D_ALL_TARGET_WAGER_CC TOPLIGI 100% do 500 PLN PT PUSH_140825" at bounding box center [578, 226] width 260 height 11
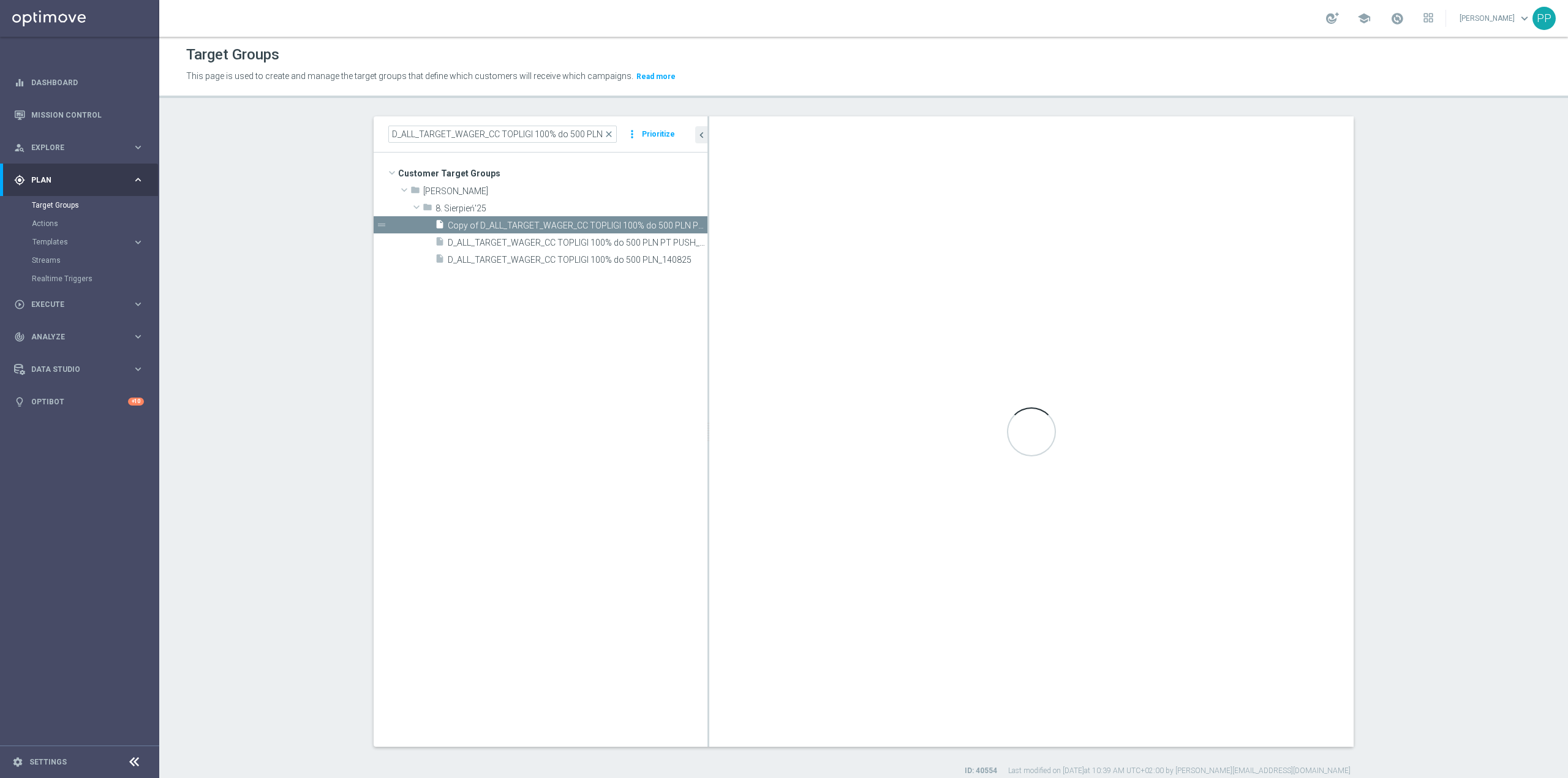
type textarea "(1 and 2 and 3 and 4 and 5 and 6 and 7 and 8 and 9 and 10 and 11 and 12 and 13 …"
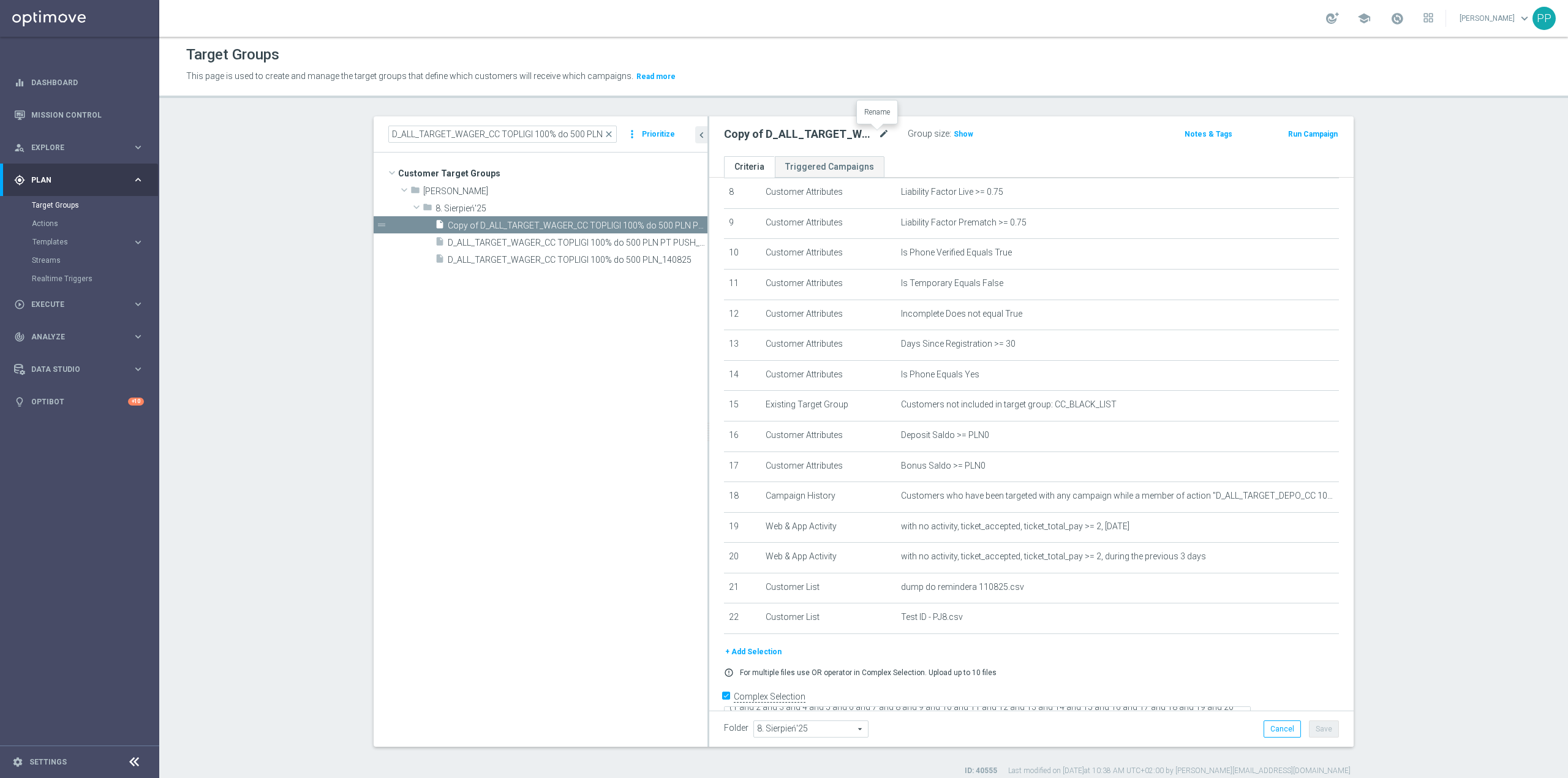
click at [878, 135] on icon "mode_edit" at bounding box center [884, 134] width 11 height 15
type input "D_ALL_TARGET_WAGER_CC TOPLIGI 100% do 500 PLN SB PUSH_140825"
click at [886, 94] on header "Target Groups This page is used to create and manage the target groups that def…" at bounding box center [863, 67] width 1409 height 62
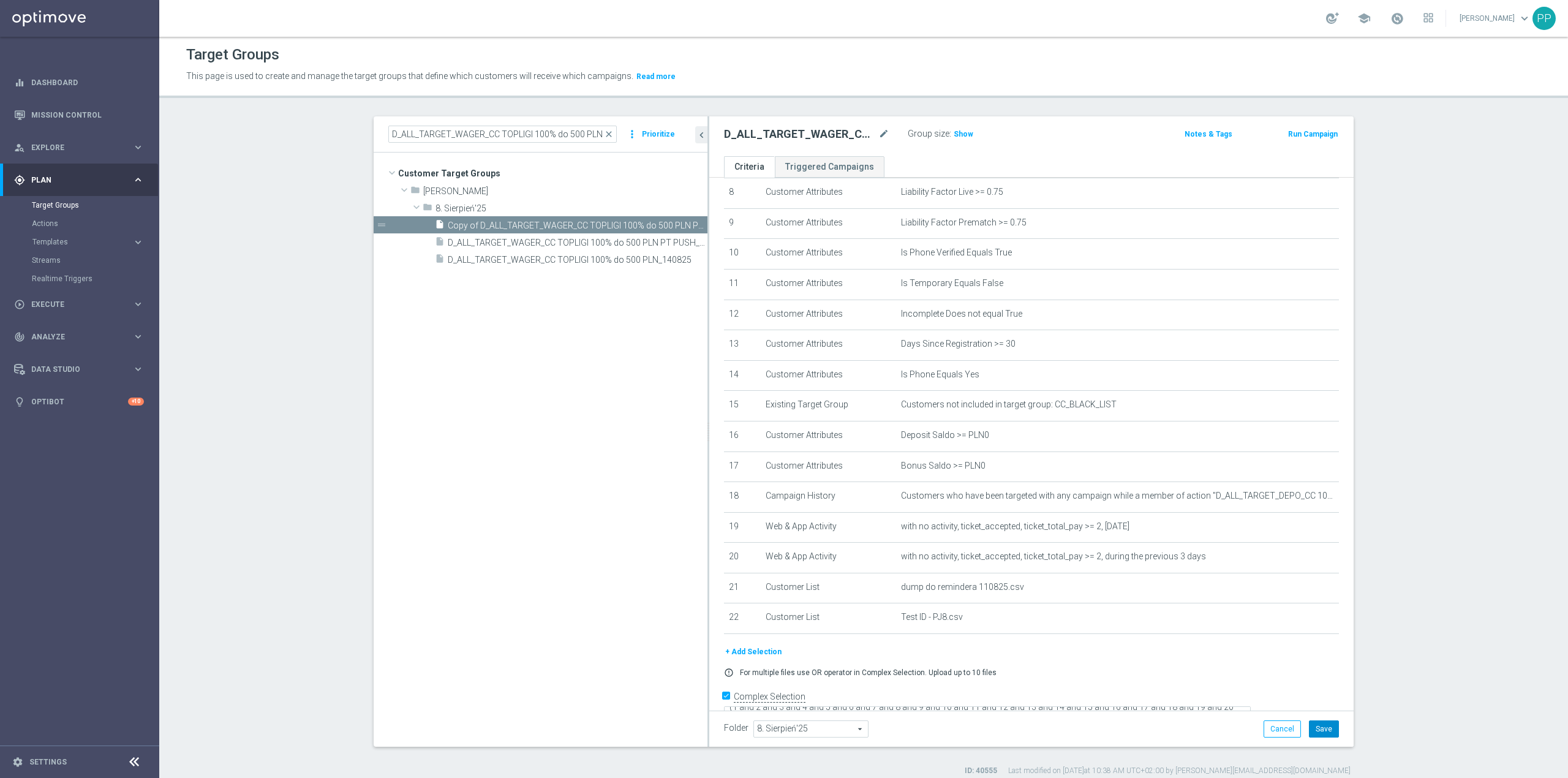
click at [1319, 726] on button "Save" at bounding box center [1324, 729] width 30 height 17
click at [1299, 562] on icon "mode_edit" at bounding box center [1304, 557] width 10 height 10
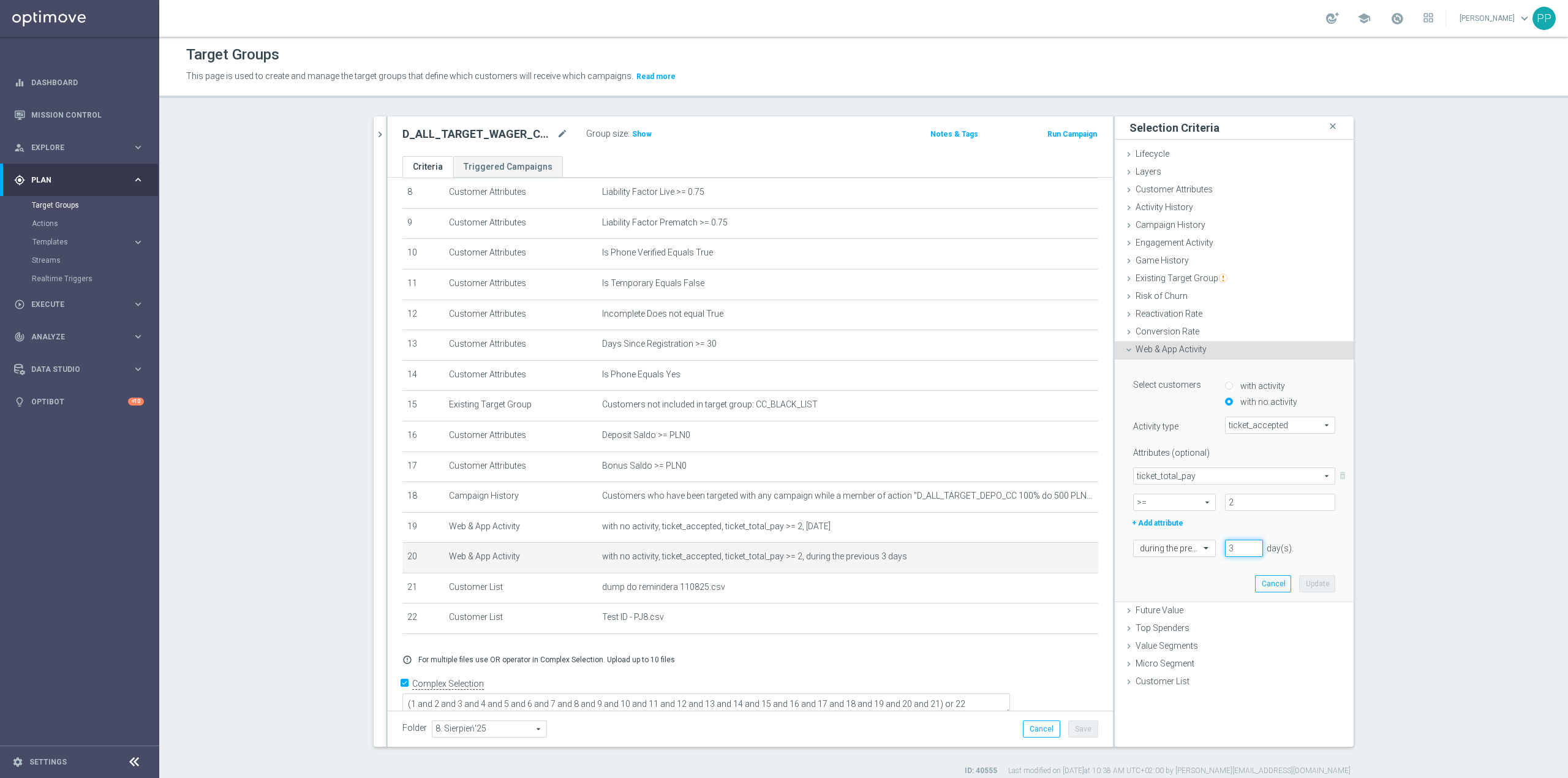
drag, startPoint x: 1238, startPoint y: 550, endPoint x: 1206, endPoint y: 553, distance: 32.1
click at [1206, 553] on div "during the previous 3 day(s). Enter a number between 1 and 730" at bounding box center [1234, 549] width 221 height 17
type input "4"
click at [1308, 572] on div "Select customers with activity with no activity Activity type ticket_accepted t…" at bounding box center [1234, 480] width 221 height 242
click at [1309, 577] on button "Update" at bounding box center [1317, 584] width 36 height 17
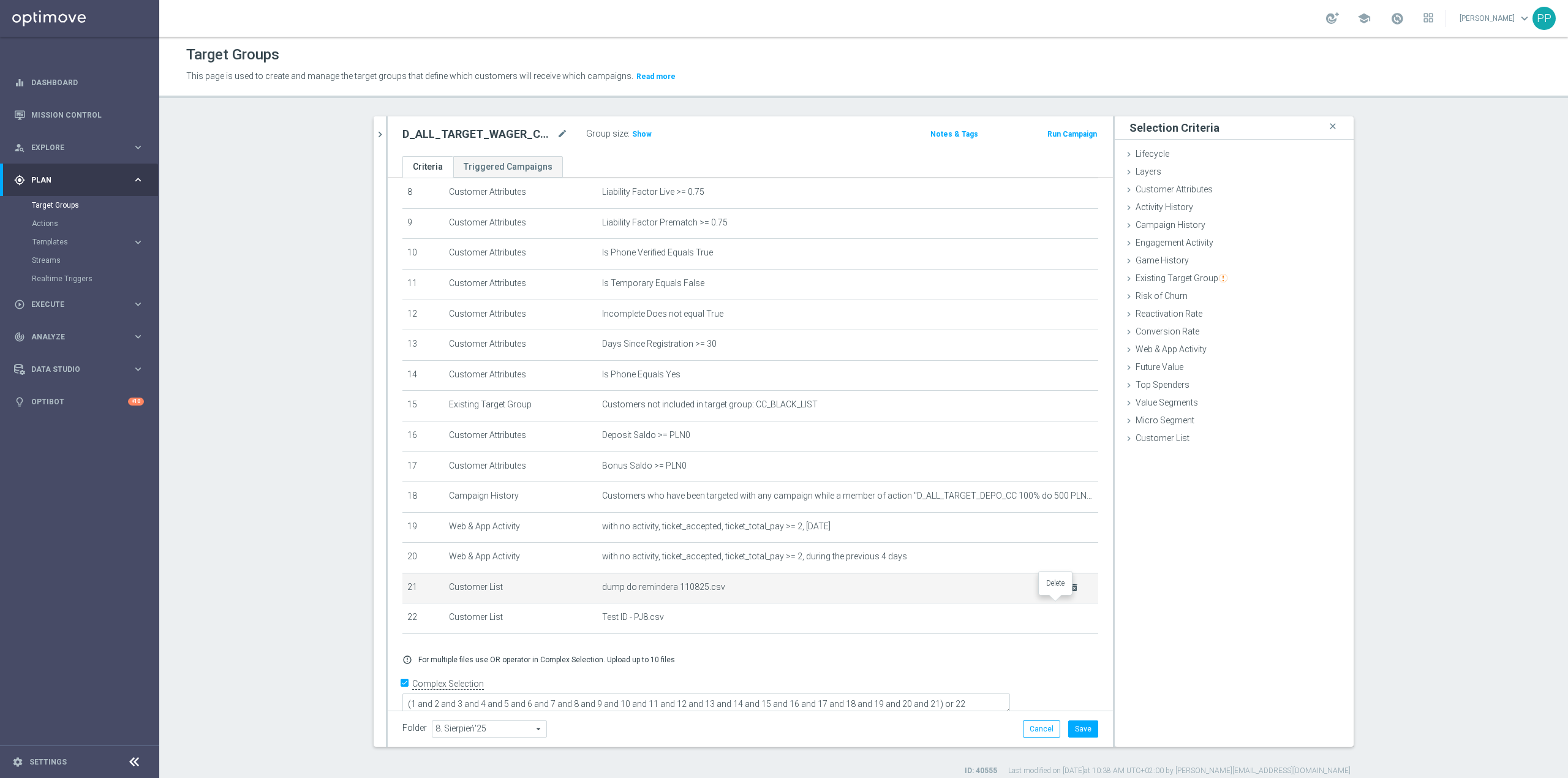
click at [1070, 592] on icon "delete_forever" at bounding box center [1074, 587] width 10 height 10
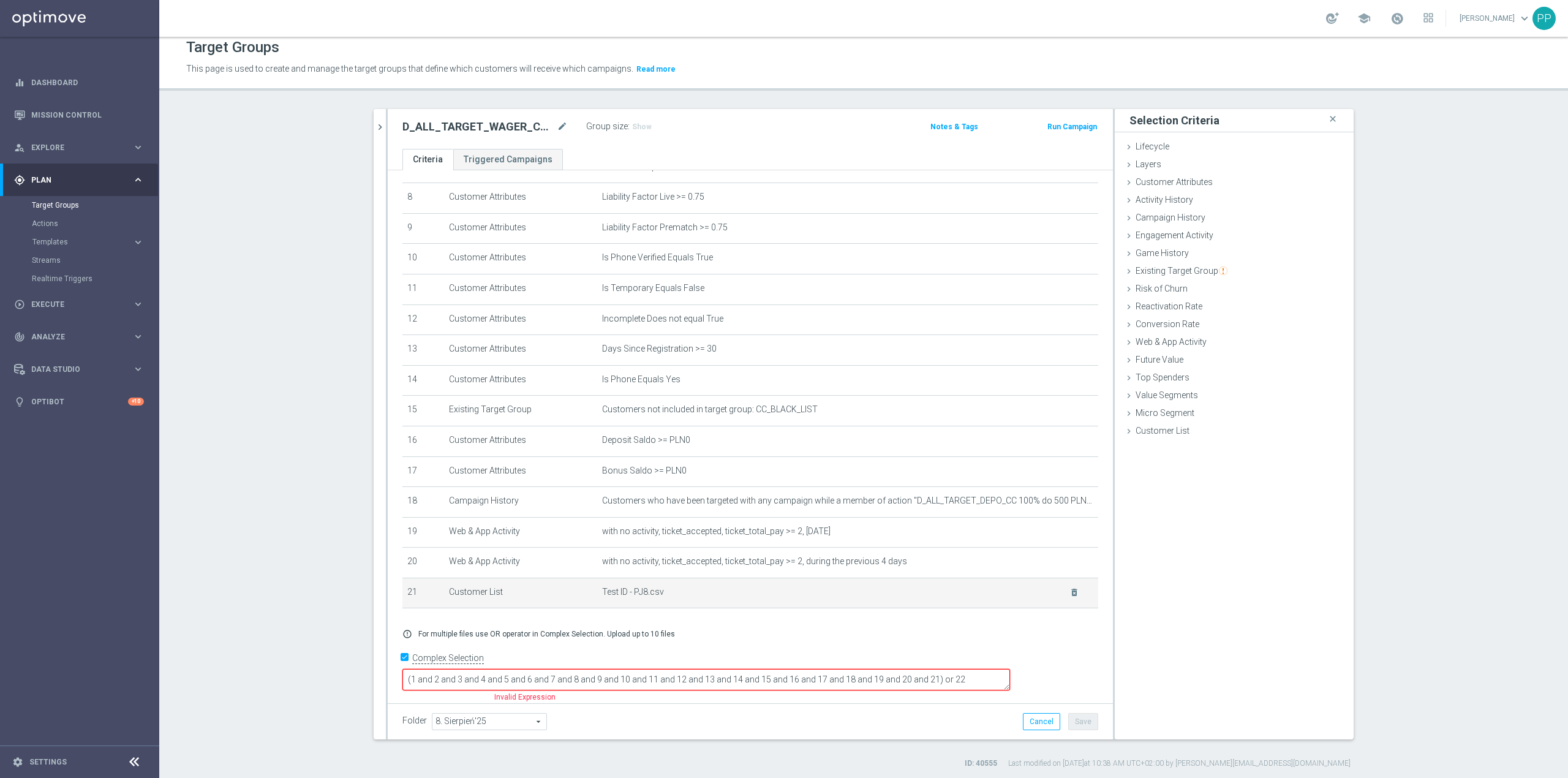
scroll to position [11, 0]
click at [1010, 671] on textarea "(1 and 2 and 3 and 4 and 5 and 6 and 7 and 8 and 9 and 10 and 11 and 12 and 13 …" at bounding box center [706, 677] width 607 height 21
click at [1010, 673] on textarea "(1 and 2 and 3 and 4 and 5 and 6 and 7 and 8 and 9 and 10 and 11 and 12 and 13 …" at bounding box center [706, 677] width 607 height 21
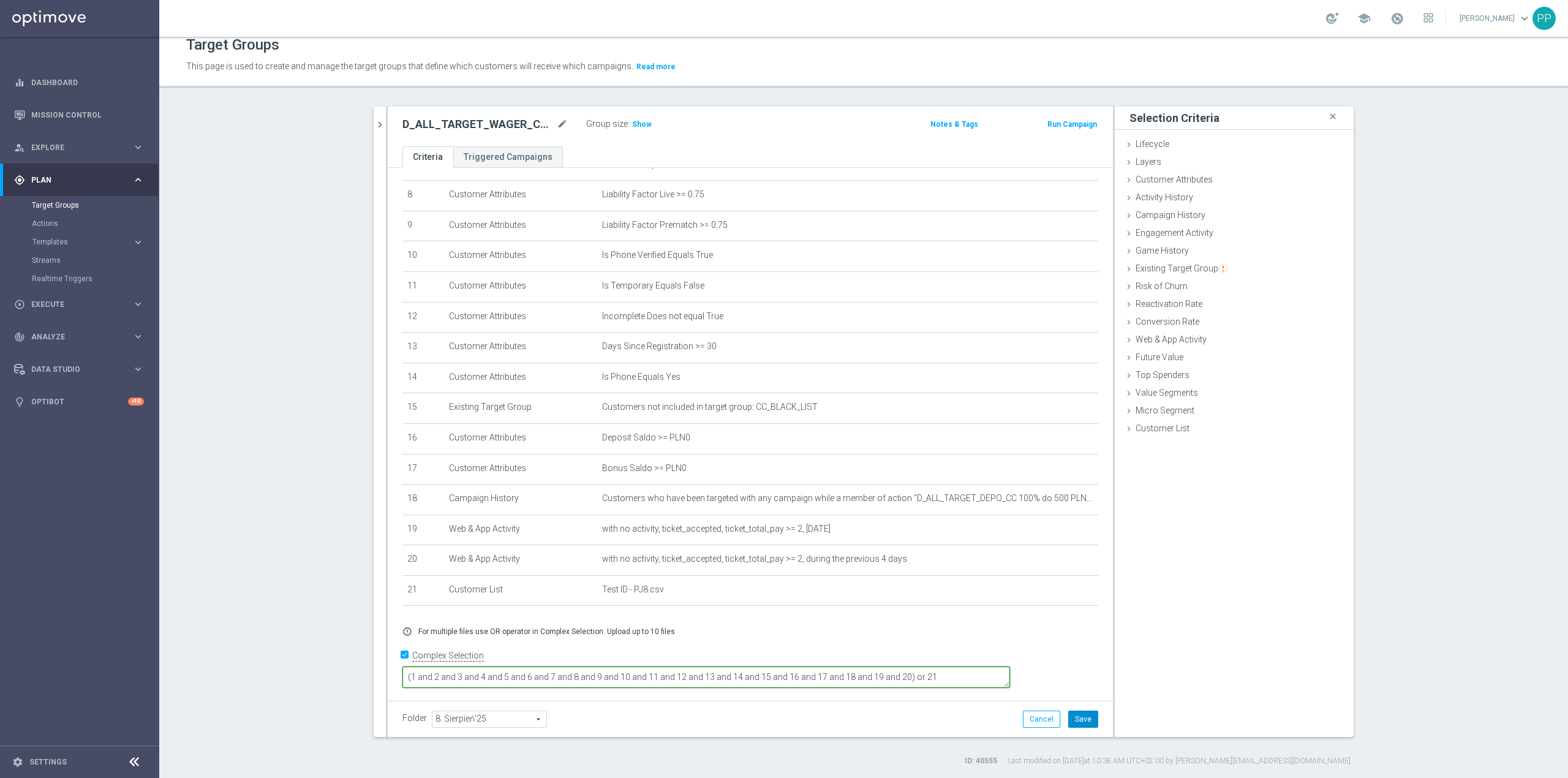
type textarea "(1 and 2 and 3 and 4 and 5 and 6 and 7 and 8 and 9 and 10 and 11 and 12 and 13 …"
click at [1080, 726] on button "Save" at bounding box center [1083, 720] width 30 height 17
click at [636, 127] on span "Show" at bounding box center [642, 124] width 20 height 9
click at [378, 125] on icon "chevron_right" at bounding box center [380, 125] width 12 height 12
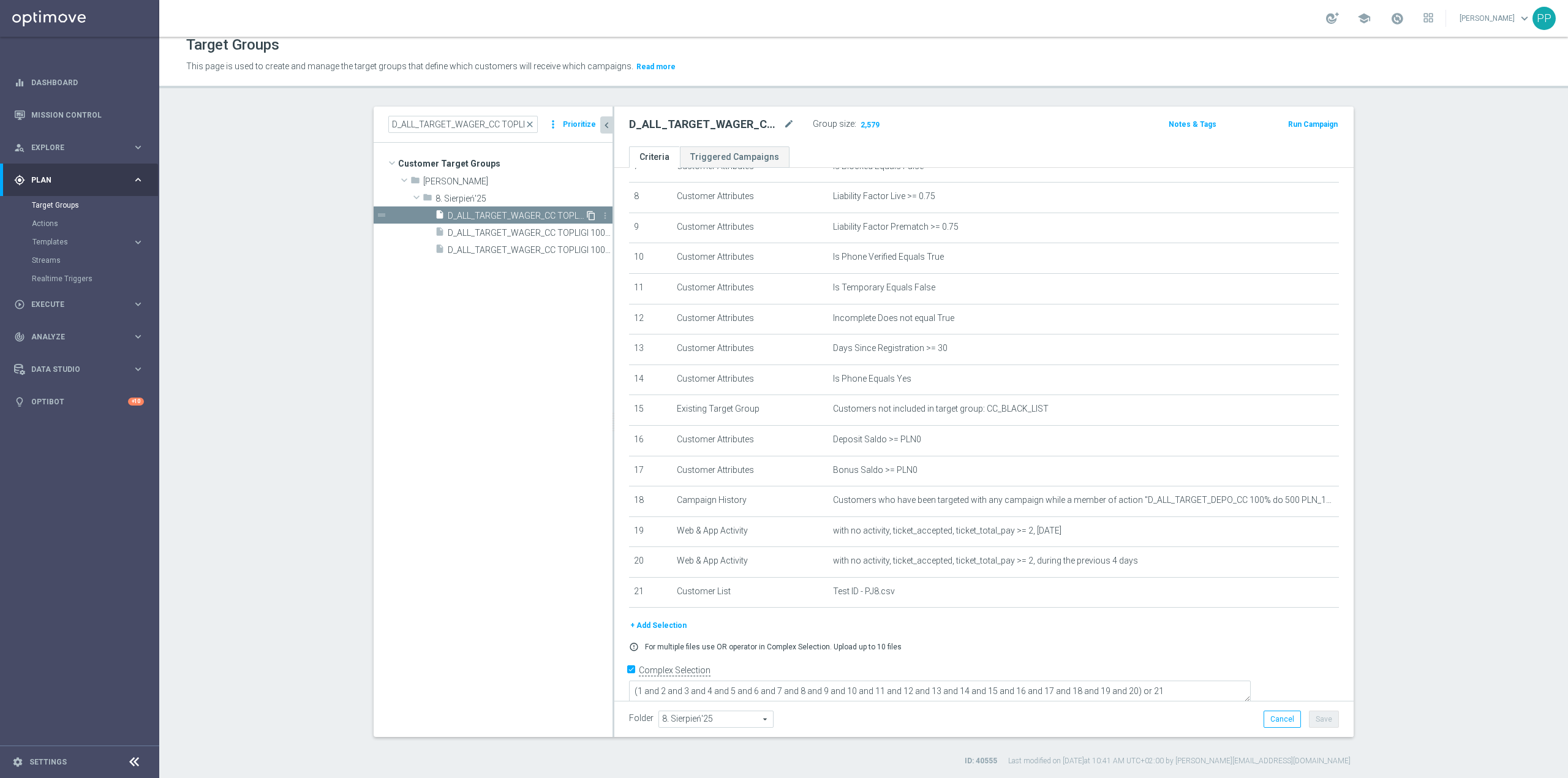
click at [586, 216] on icon "content_copy" at bounding box center [591, 215] width 10 height 10
click at [784, 124] on icon "mode_edit" at bounding box center [789, 125] width 11 height 15
type input "D_ALL_TARGET_WAGER_CC TOPLIGI 100% do 500 PLN ND SMS_140825"
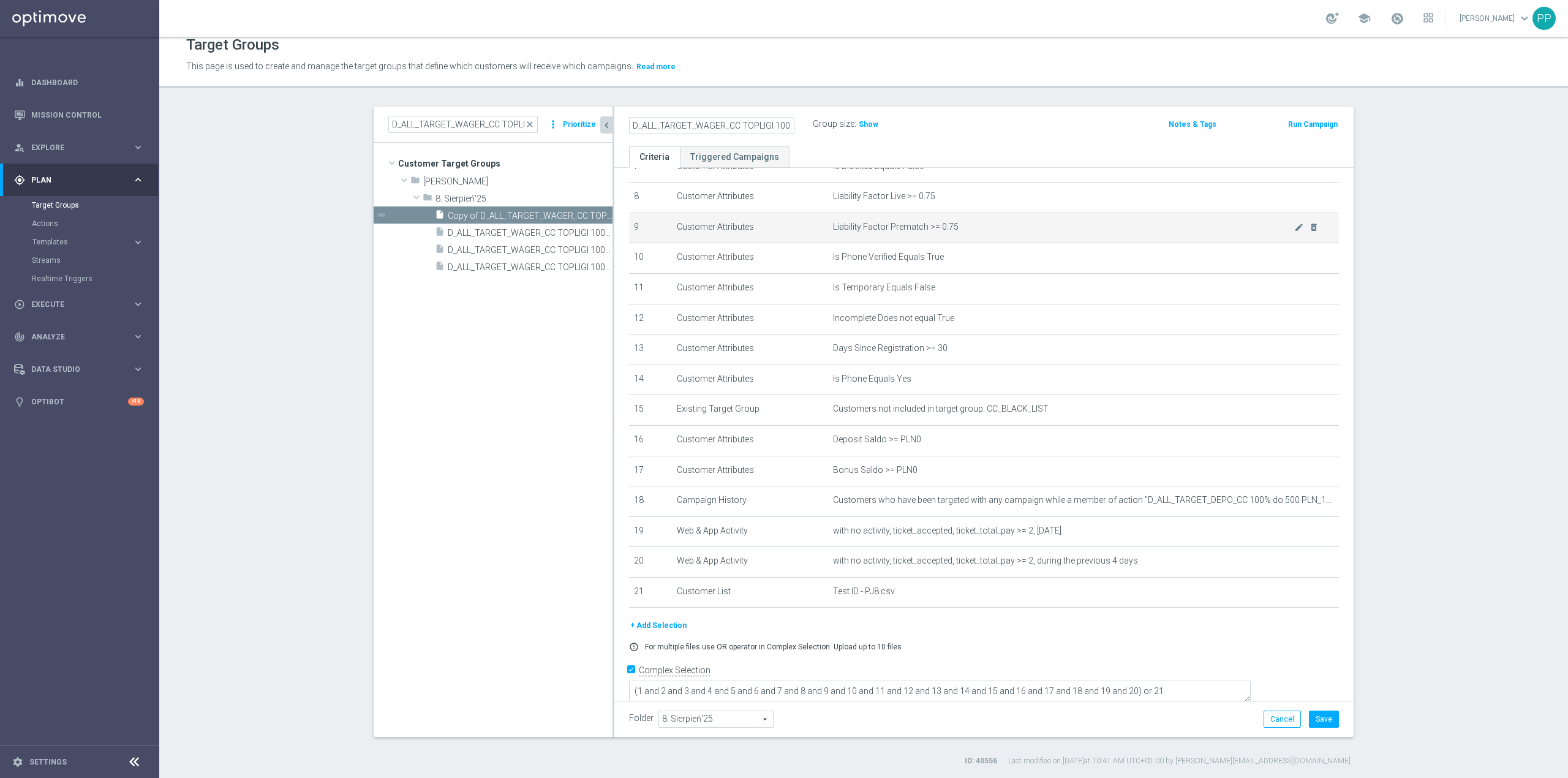
drag, startPoint x: 802, startPoint y: 81, endPoint x: 1007, endPoint y: 243, distance: 261.3
click at [802, 81] on header "Target Groups This page is used to create and manage the target groups that def…" at bounding box center [863, 57] width 1409 height 62
click at [1314, 722] on button "Save" at bounding box center [1324, 720] width 30 height 17
click at [861, 127] on span "Show" at bounding box center [868, 124] width 20 height 9
click at [503, 249] on span "D_ALL_TARGET_WAGER_CC TOPLIGI 100% do 500 PLN SB PUSH_140825" at bounding box center [516, 250] width 137 height 11
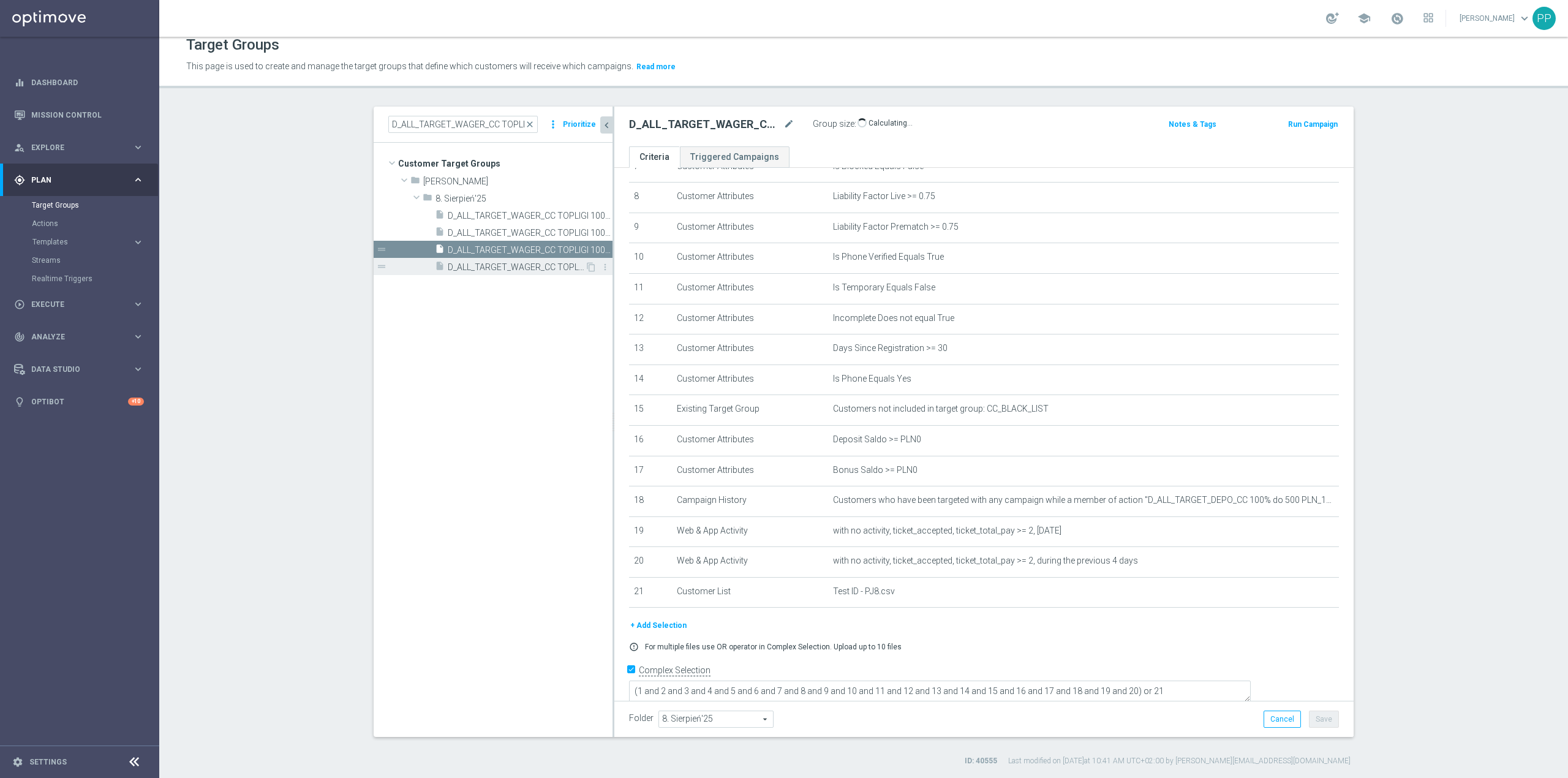
click at [489, 271] on span "D_ALL_TARGET_WAGER_CC TOPLIGI 100% do 500 PLN_140825" at bounding box center [516, 268] width 137 height 11
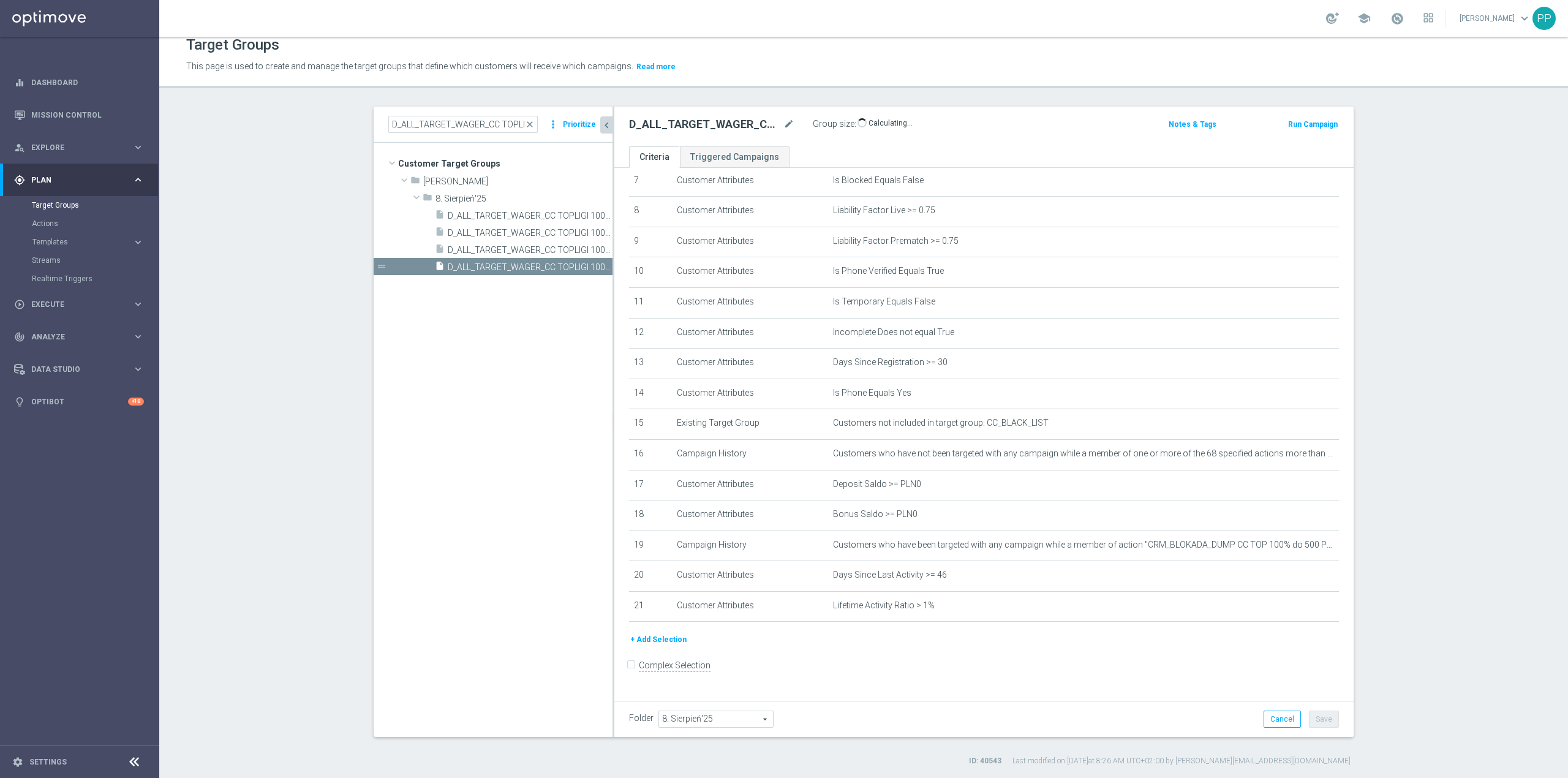
scroll to position [234, 0]
click at [784, 127] on icon "mode_edit" at bounding box center [789, 125] width 11 height 15
click at [807, 80] on header "Target Groups This page is used to create and manage the target groups that def…" at bounding box center [863, 57] width 1409 height 62
click at [490, 245] on span "D_ALL_TARGET_WAGER_CC TOPLIGI 100% do 500 PLN SB PUSH_140825" at bounding box center [516, 250] width 137 height 11
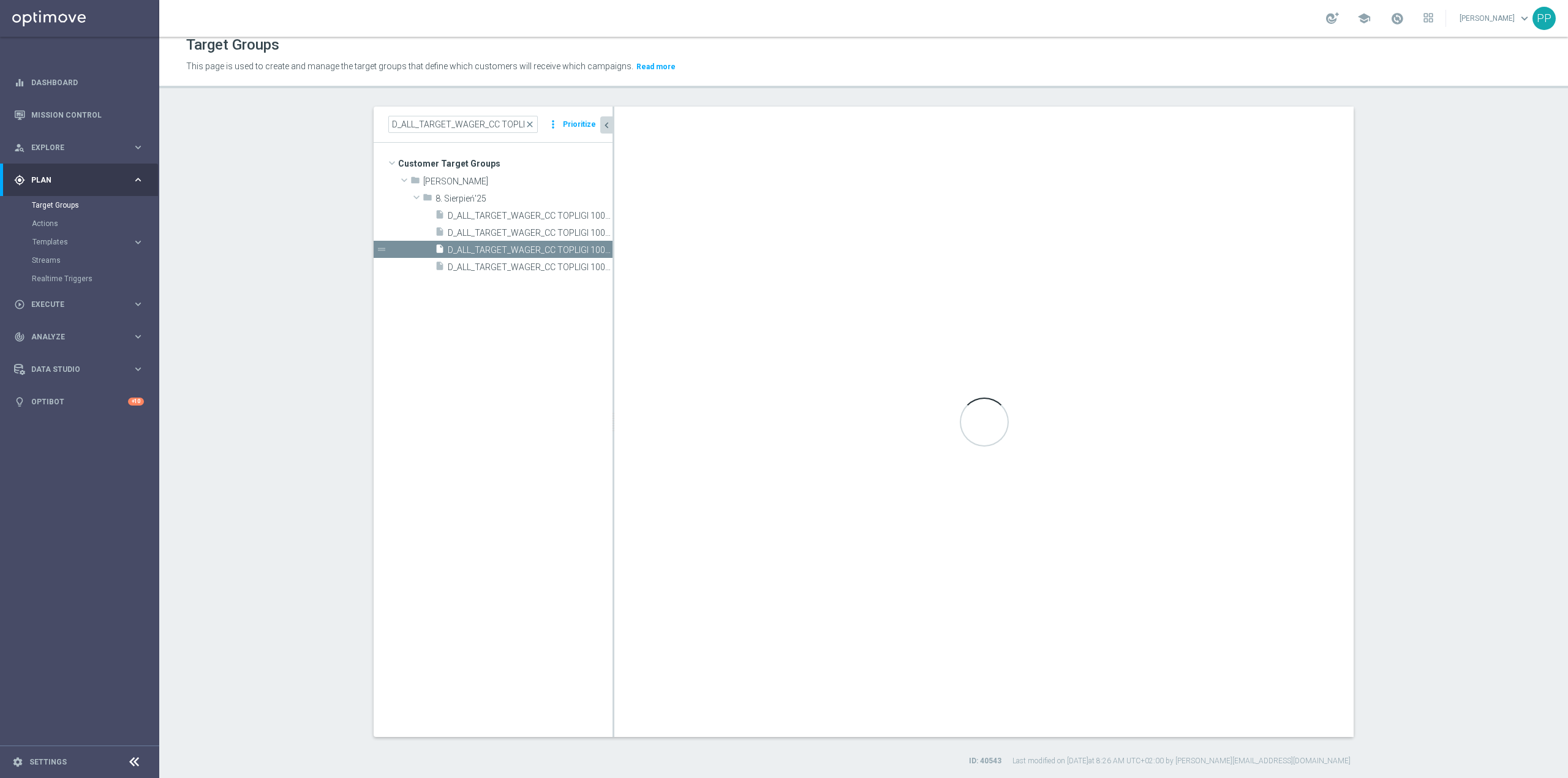
checkbox input "true"
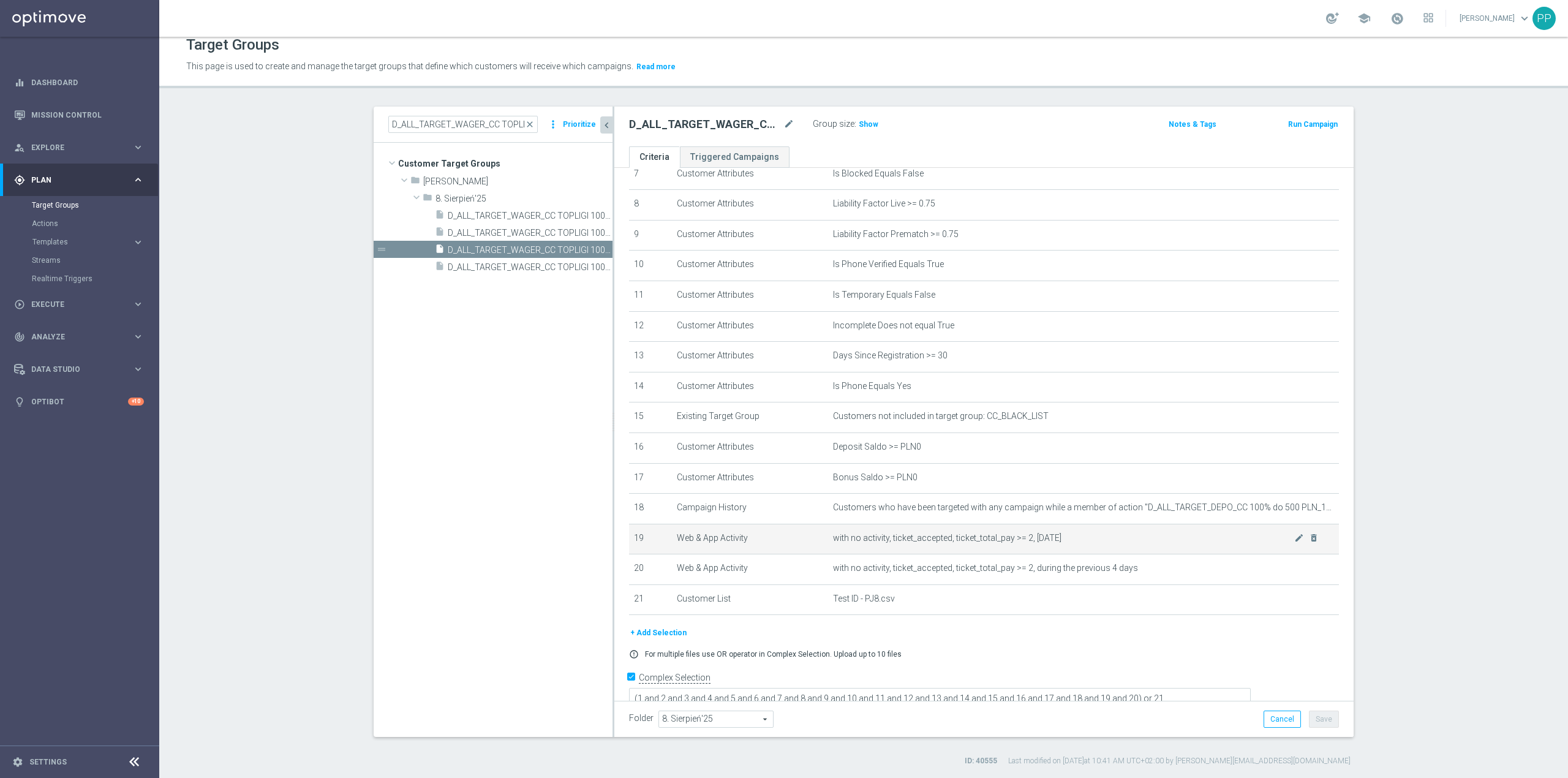
scroll to position [241, 0]
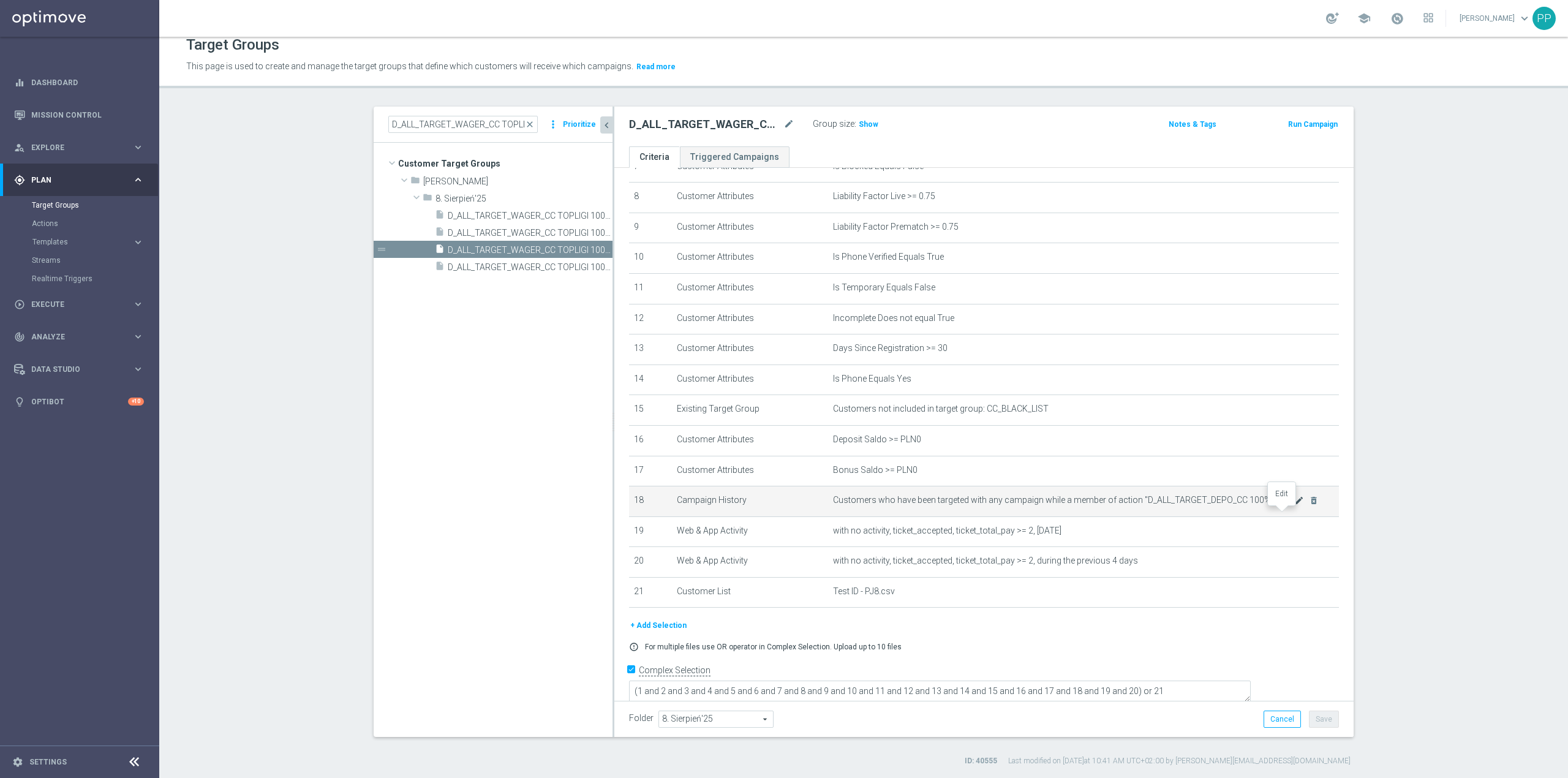
click at [1294, 506] on icon "mode_edit" at bounding box center [1299, 500] width 10 height 10
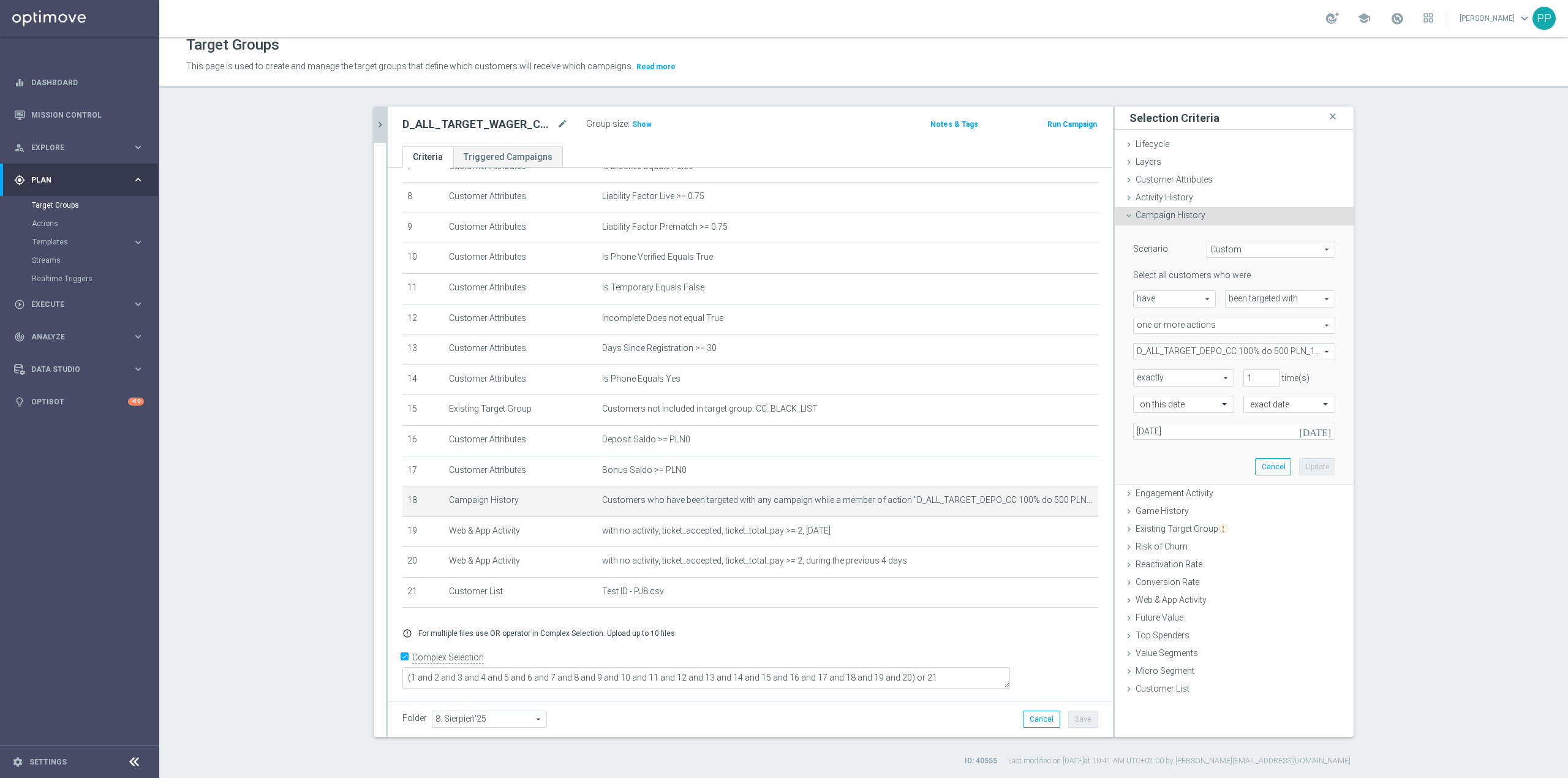
click at [1151, 354] on span "D_ALL_TARGET_DEPO_CC 100% do 500 PLN_110825" at bounding box center [1234, 352] width 201 height 16
click at [1138, 378] on input "Show Selected" at bounding box center [1142, 378] width 8 height 8
checkbox input "true"
click at [1143, 396] on input "(All)" at bounding box center [1147, 398] width 8 height 8
checkbox input "false"
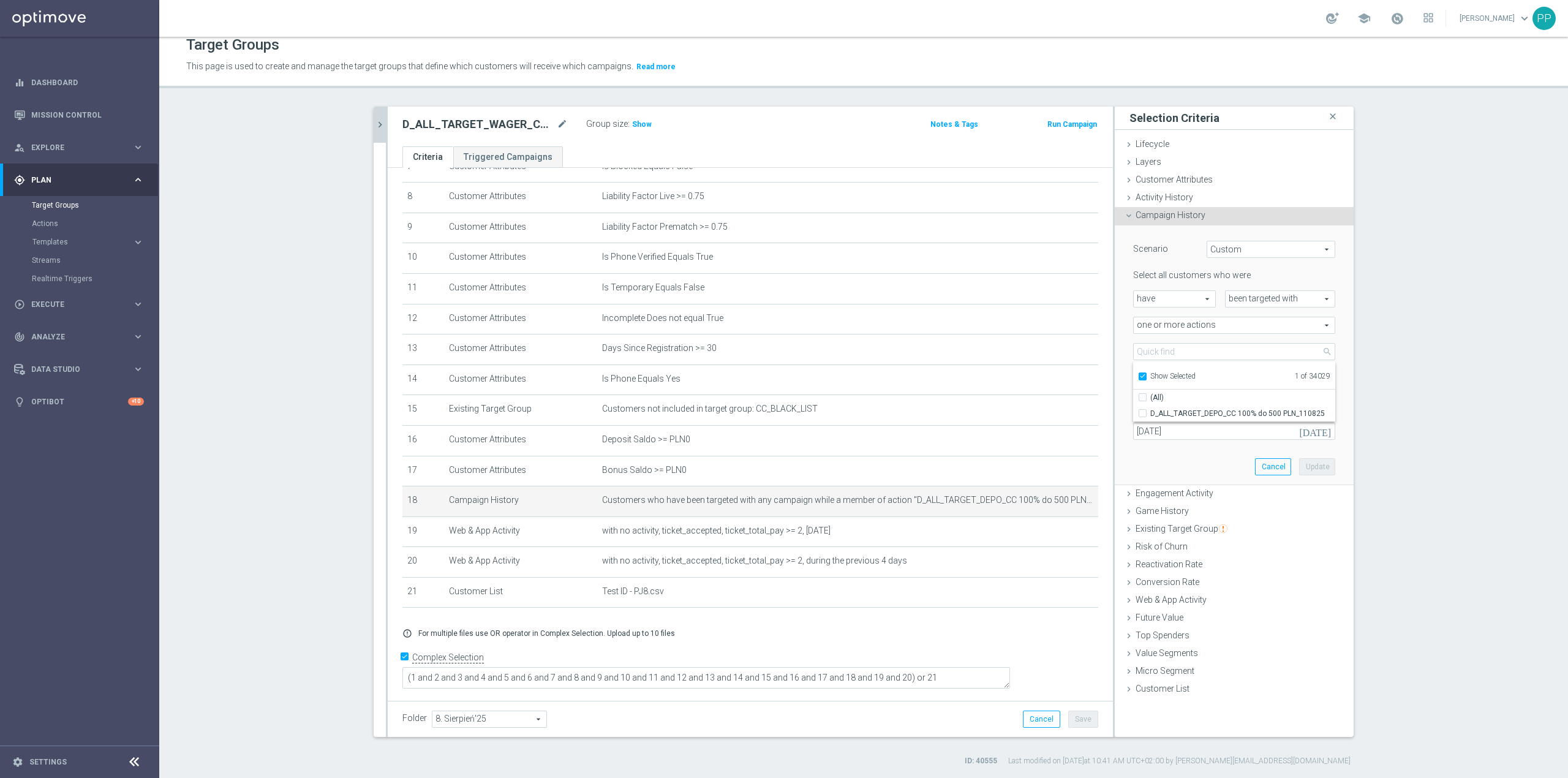
type input "Select Action"
checkbox input "false"
drag, startPoint x: 1137, startPoint y: 380, endPoint x: 1145, endPoint y: 346, distance: 34.9
click at [1138, 378] on input "Show Selected" at bounding box center [1142, 378] width 8 height 8
checkbox input "false"
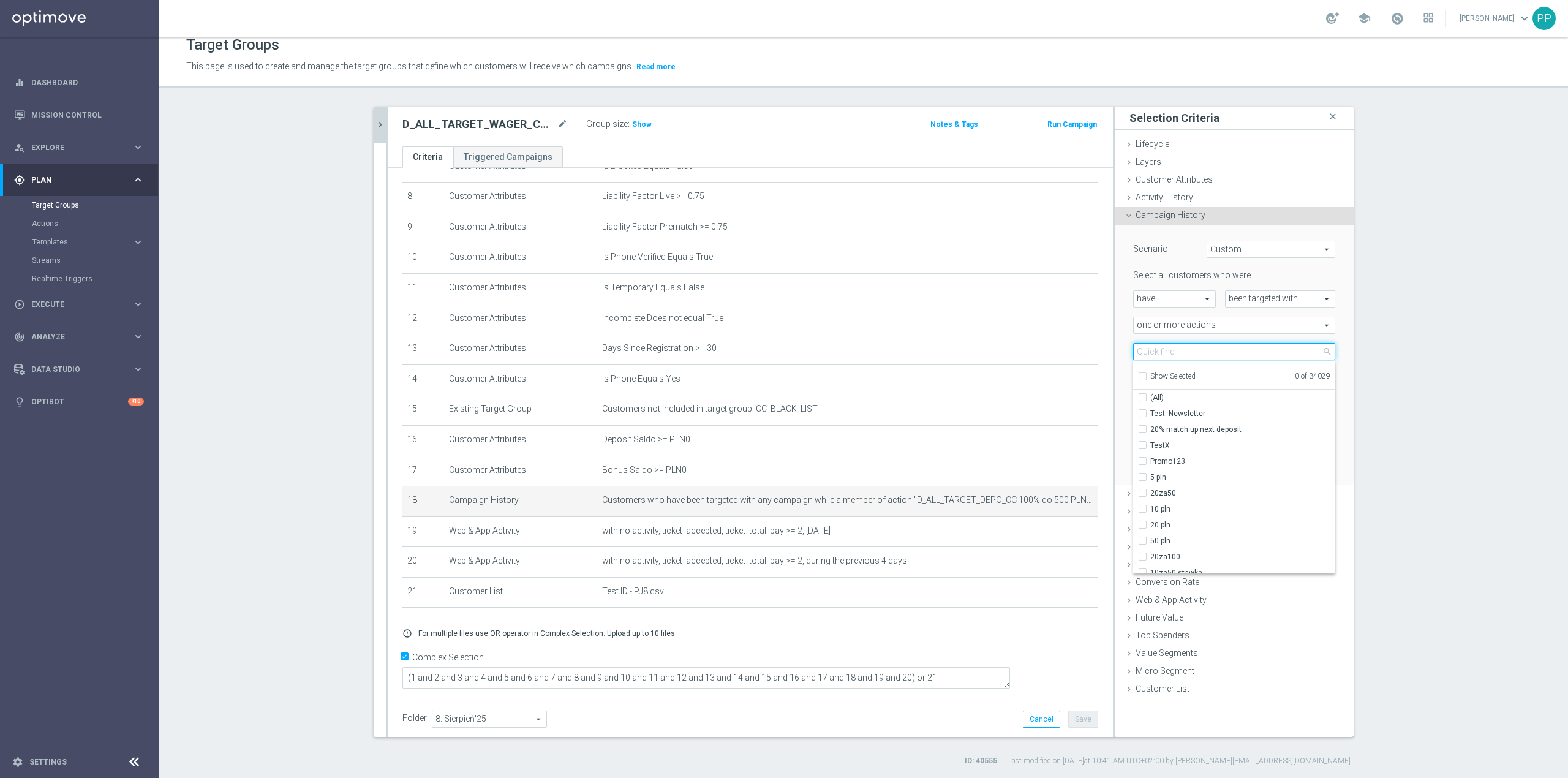
click at [1145, 346] on input "search" at bounding box center [1234, 352] width 202 height 17
paste input "D_ALL_TARGET_WAGER_CC TOPLIGI 100% do 500 PLN_140825"
type input "D_ALL_TARGET_WAGER_CC TOPLIGI 100% do 500 PLN_140825"
click at [1184, 406] on label "D_ALL_TARGET_WAGER_CC TOPLIGI 100% do 500 PLN_140825" at bounding box center [1243, 414] width 185 height 16
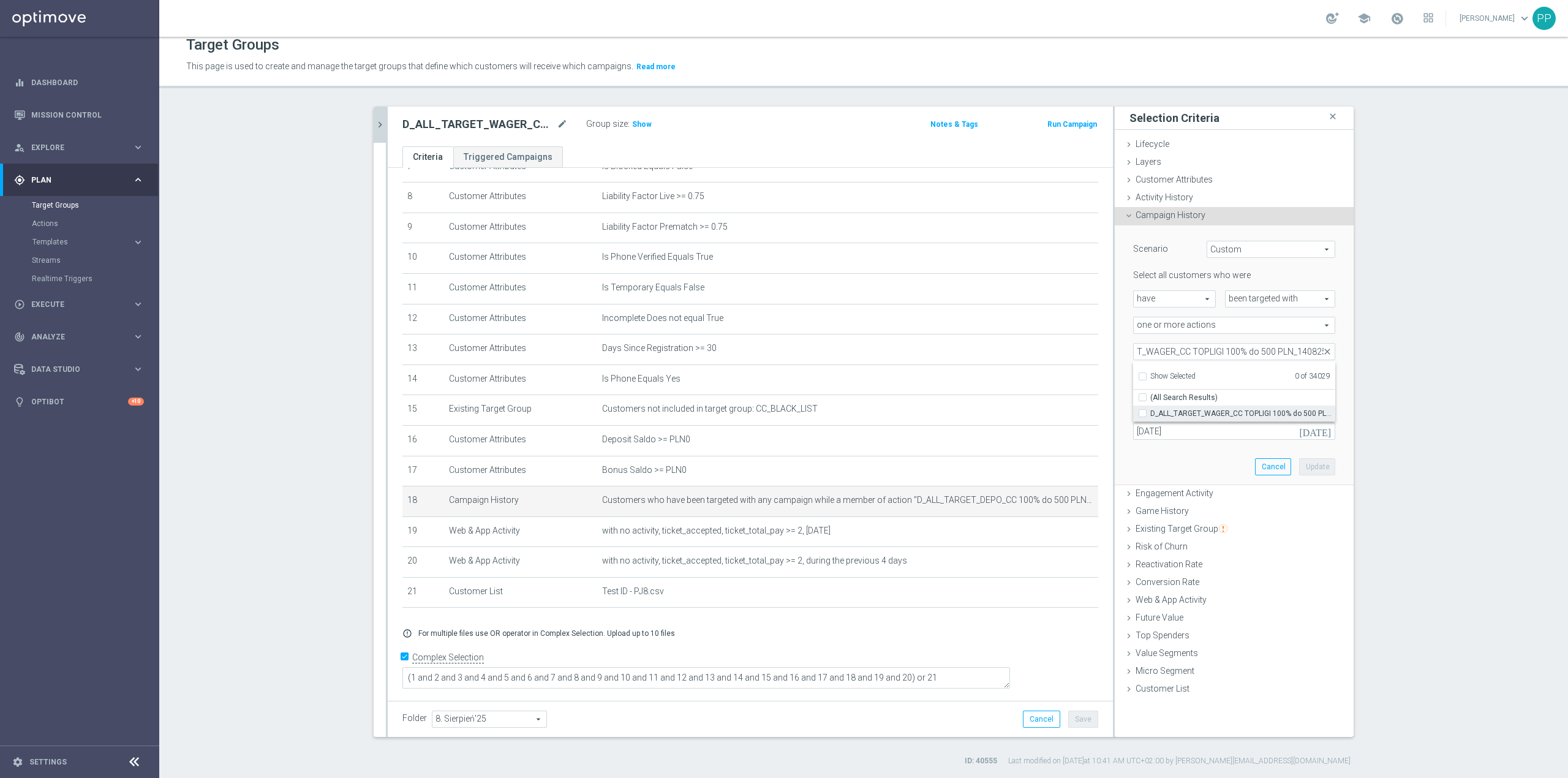
click at [1151, 410] on input "D_ALL_TARGET_WAGER_CC TOPLIGI 100% do 500 PLN_140825" at bounding box center [1147, 414] width 8 height 8
checkbox input "true"
type input "D_ALL_TARGET_WAGER_CC TOPLIGI 100% do 500 PLN_140825"
checkbox input "true"
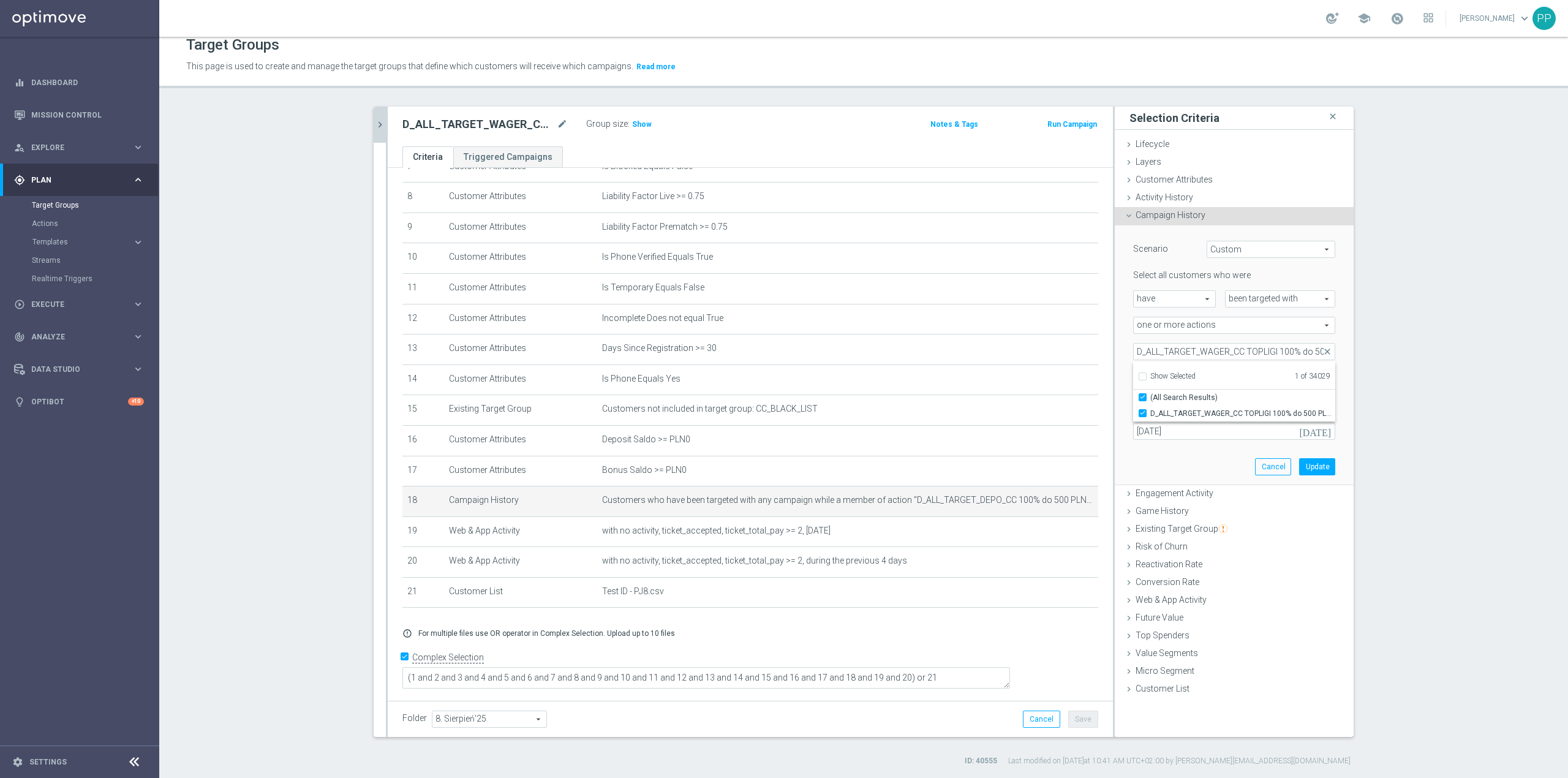
click at [1116, 410] on div "Scenario Custom Custom arrow_drop_down search Select all customers who were hav…" at bounding box center [1234, 355] width 239 height 260
click at [1149, 432] on input "11 Aug 2025" at bounding box center [1234, 431] width 202 height 17
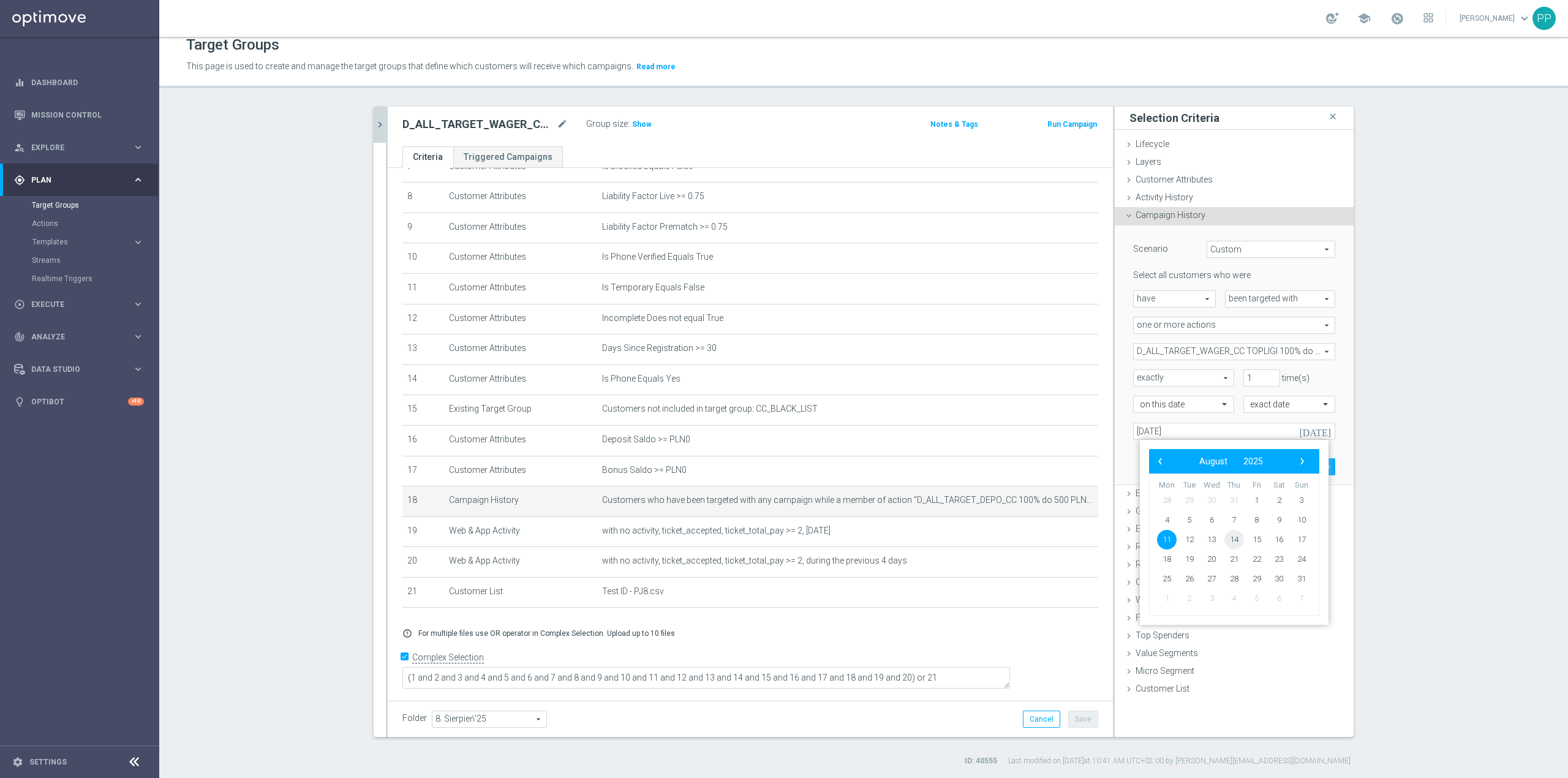
click at [1237, 541] on span "14" at bounding box center [1235, 540] width 20 height 20
type input "[DATE]"
click at [1314, 467] on button "Update" at bounding box center [1317, 467] width 36 height 17
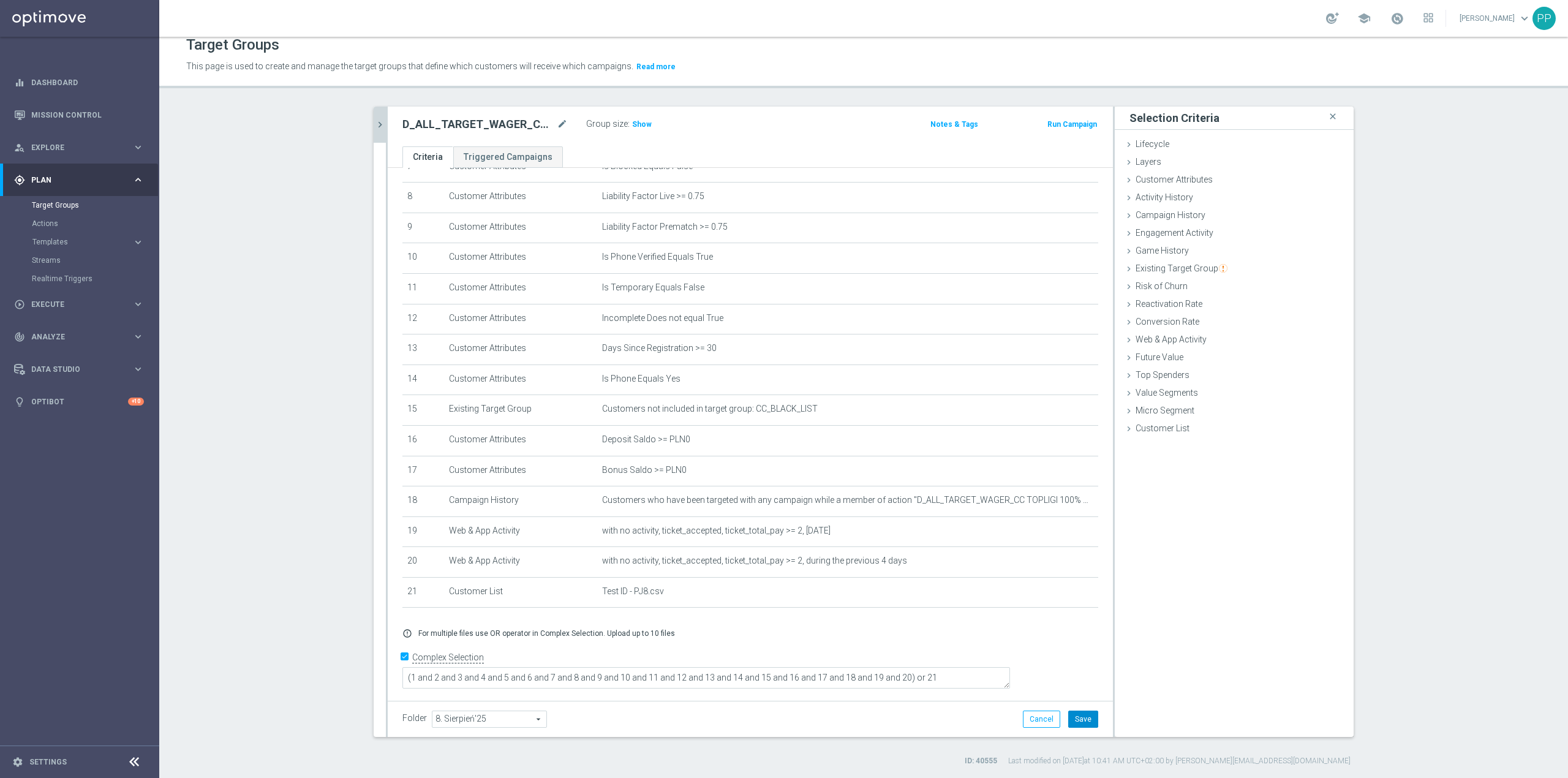
click at [1083, 720] on button "Save" at bounding box center [1083, 720] width 30 height 17
click at [641, 126] on span "Show" at bounding box center [642, 124] width 20 height 9
click at [376, 127] on icon "chevron_right" at bounding box center [380, 125] width 12 height 12
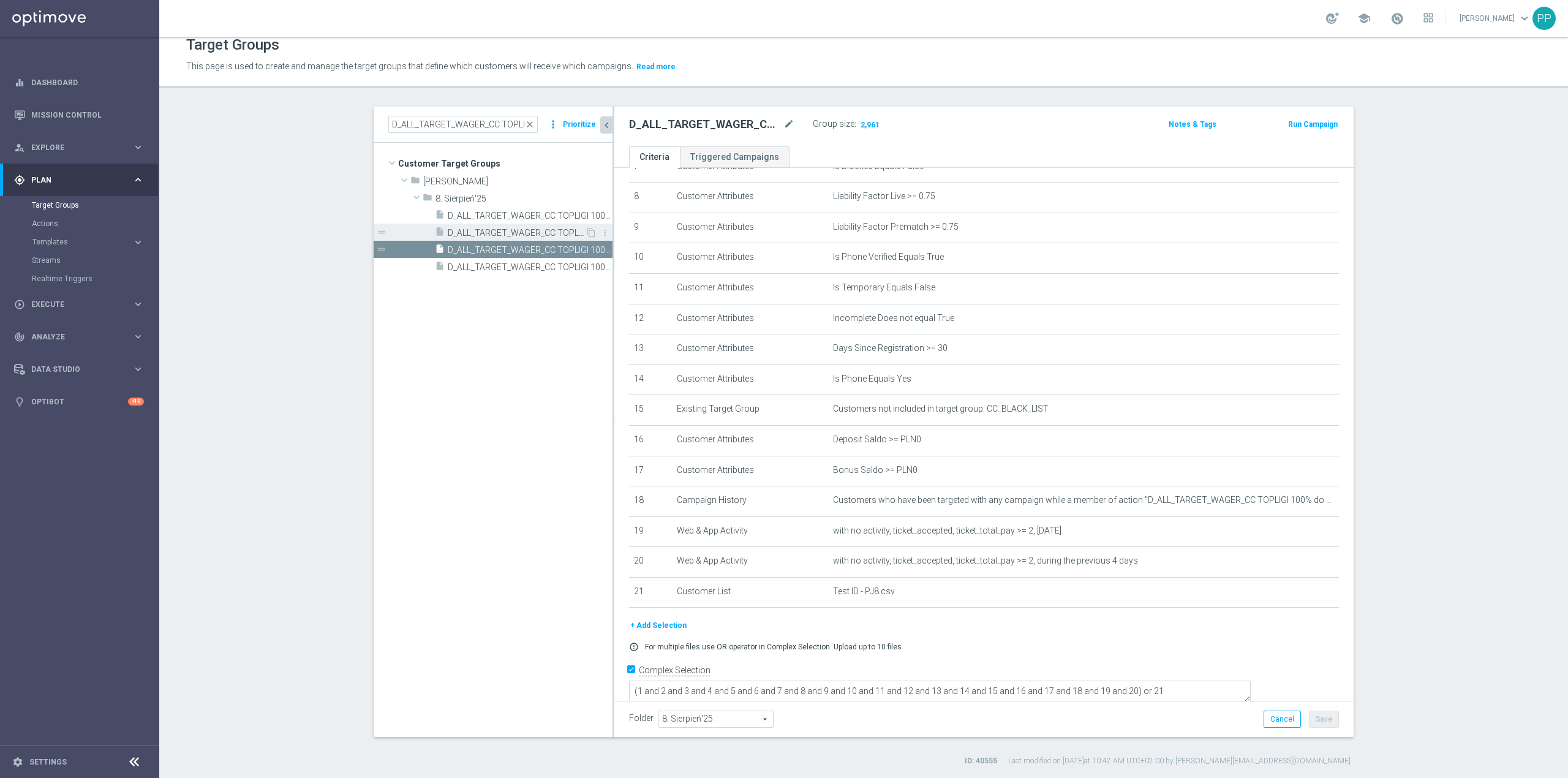
click at [523, 228] on span "D_ALL_TARGET_WAGER_CC TOPLIGI 100% do 500 PLN PT PUSH_140825" at bounding box center [516, 233] width 137 height 11
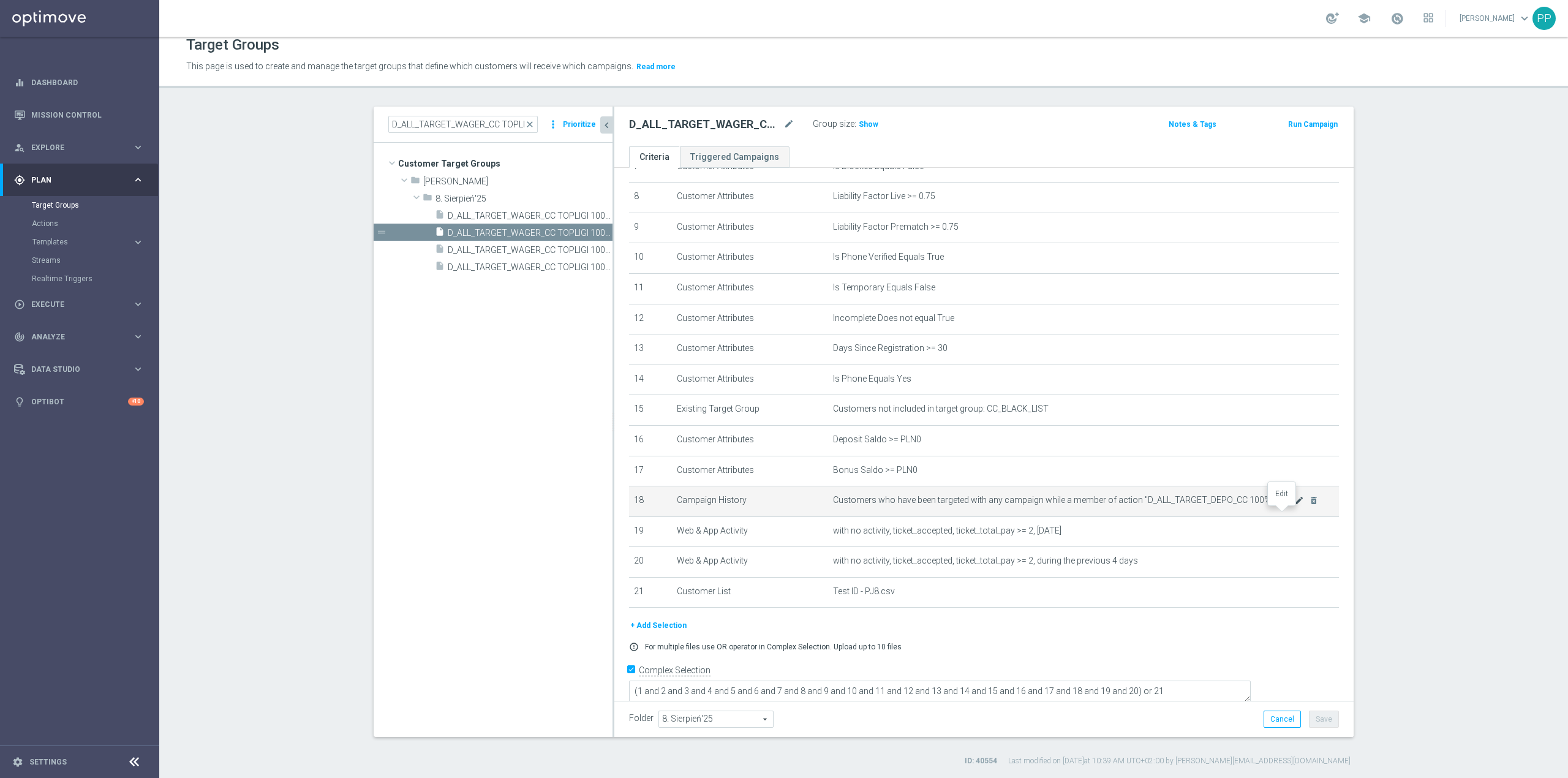
click at [1294, 506] on icon "mode_edit" at bounding box center [1299, 500] width 10 height 10
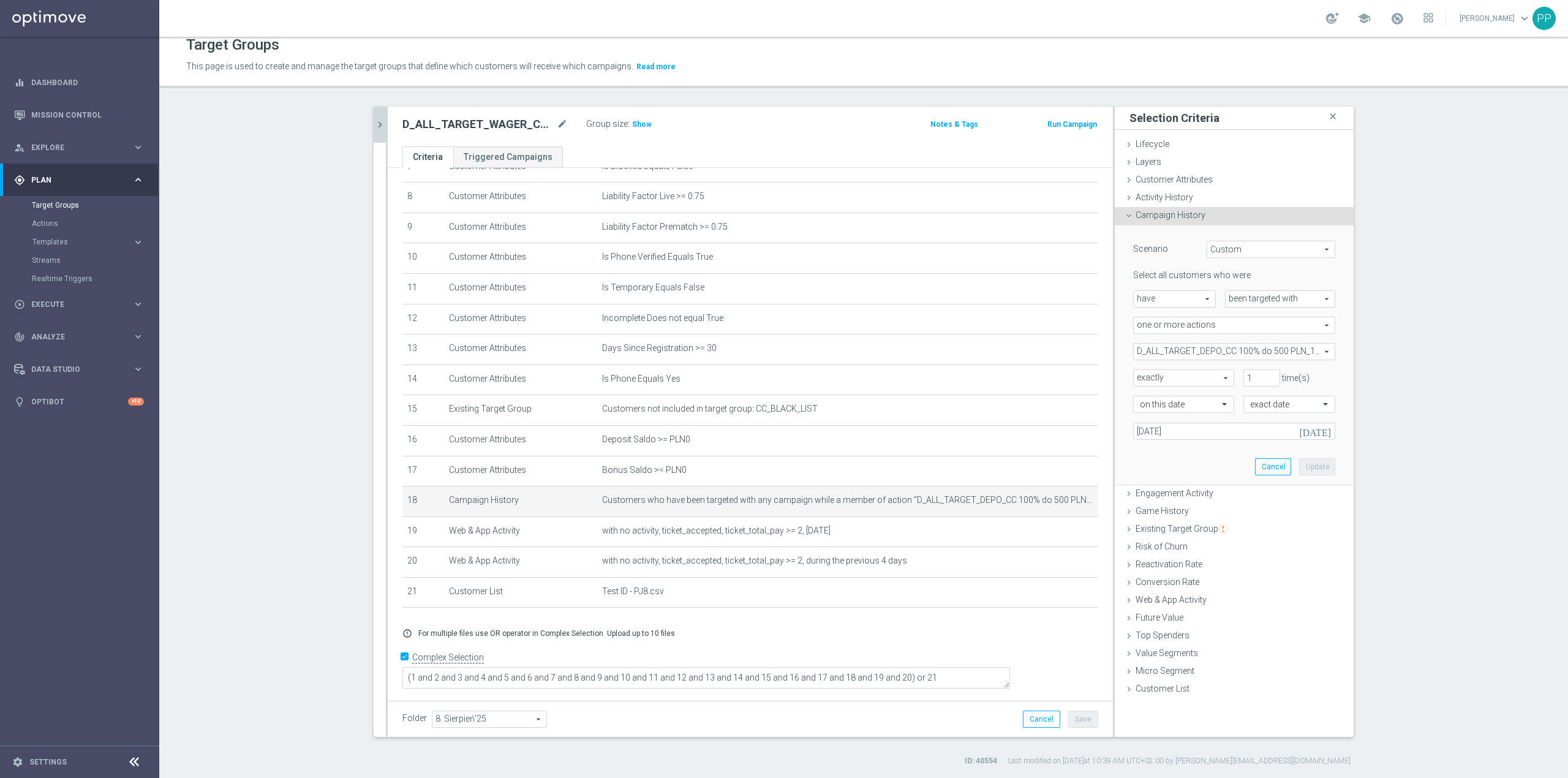
click at [1200, 356] on span "D_ALL_TARGET_DEPO_CC 100% do 500 PLN_110825" at bounding box center [1234, 352] width 201 height 16
click at [1138, 374] on input "Show Selected" at bounding box center [1142, 378] width 8 height 8
checkbox input "true"
drag, startPoint x: 1137, startPoint y: 397, endPoint x: 1135, endPoint y: 386, distance: 11.2
click at [1143, 395] on input "(All)" at bounding box center [1147, 398] width 8 height 8
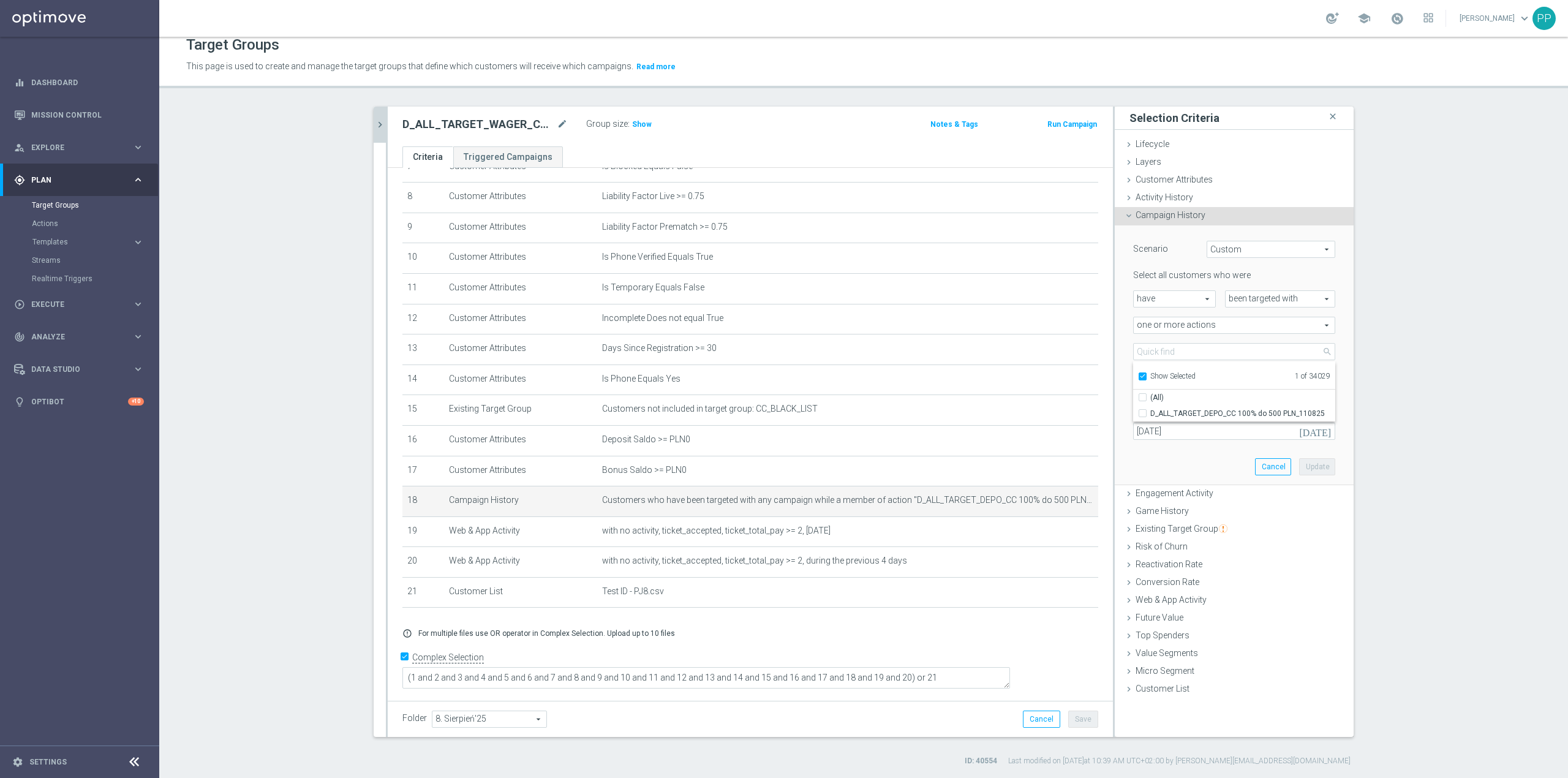
checkbox input "false"
type input "Select Action"
checkbox input "false"
click at [1138, 381] on input "Show Selected" at bounding box center [1142, 378] width 8 height 8
checkbox input "false"
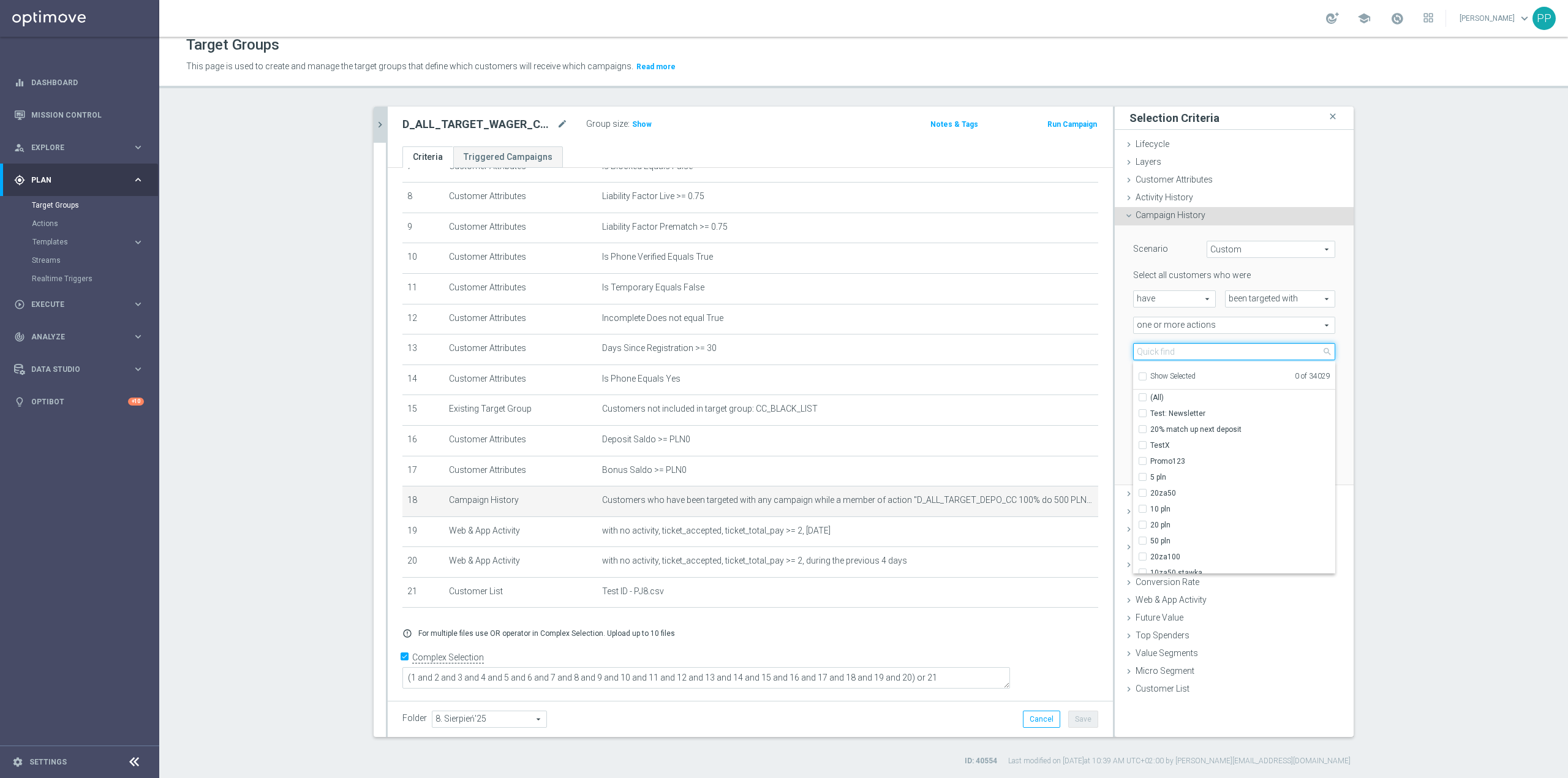
click at [1143, 354] on input "search" at bounding box center [1234, 352] width 202 height 17
paste input "D_ALL_TARGET_WAGER_CC TOPLIGI 100% do 500 PLN_140825"
type input "D_ALL_TARGET_WAGER_CC TOPLIGI 100% do 500 PLN_140825"
click at [1172, 412] on span "D_ALL_TARGET_WAGER_CC TOPLIGI 100% do 500 PLN_140825" at bounding box center [1243, 414] width 185 height 10
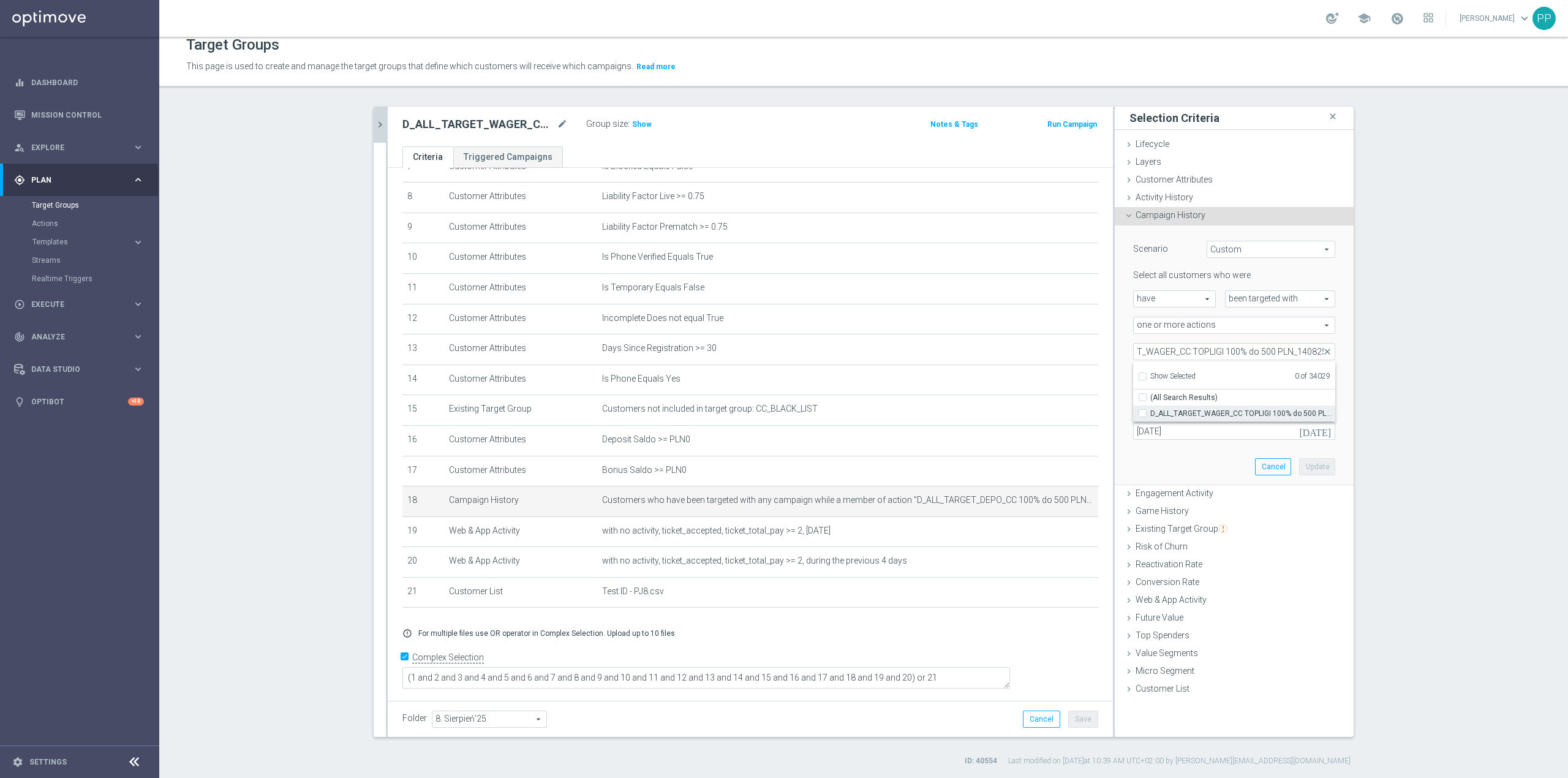
click at [1151, 412] on input "D_ALL_TARGET_WAGER_CC TOPLIGI 100% do 500 PLN_140825" at bounding box center [1147, 414] width 8 height 8
checkbox input "true"
type input "D_ALL_TARGET_WAGER_CC TOPLIGI 100% do 500 PLN_140825"
checkbox input "true"
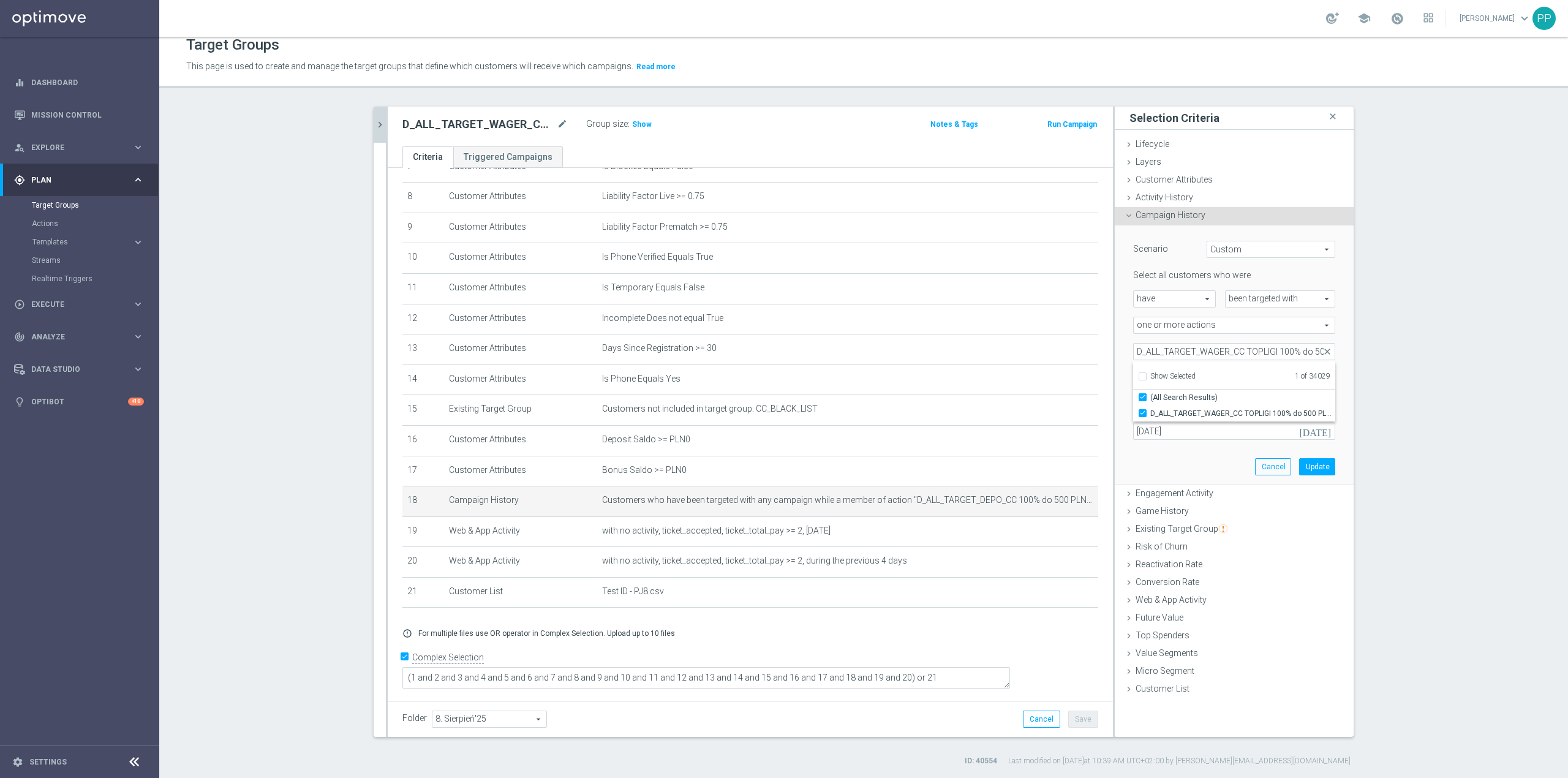
drag, startPoint x: 1133, startPoint y: 461, endPoint x: 1135, endPoint y: 455, distance: 6.3
click at [1133, 460] on div "Scenario Custom Custom arrow_drop_down search Select all customers who were hav…" at bounding box center [1234, 355] width 221 height 259
click at [1145, 434] on input "11 Aug 2025" at bounding box center [1234, 431] width 202 height 17
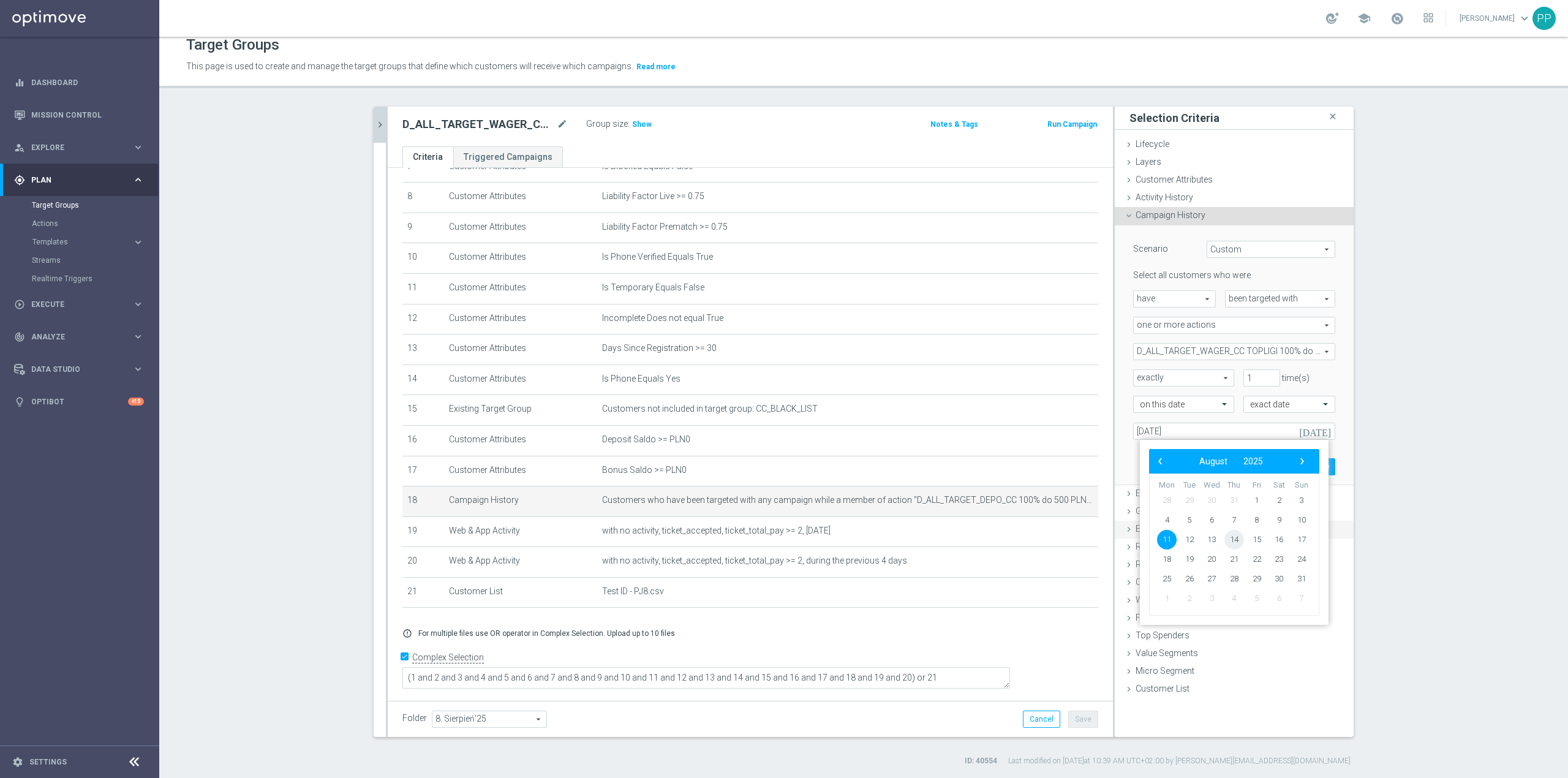
click at [1236, 541] on span "14" at bounding box center [1235, 540] width 20 height 20
type input "[DATE]"
click at [1306, 476] on div "Scenario Custom Custom arrow_drop_down search Select all customers who were hav…" at bounding box center [1234, 355] width 221 height 259
click at [1310, 471] on button "Update" at bounding box center [1317, 467] width 36 height 17
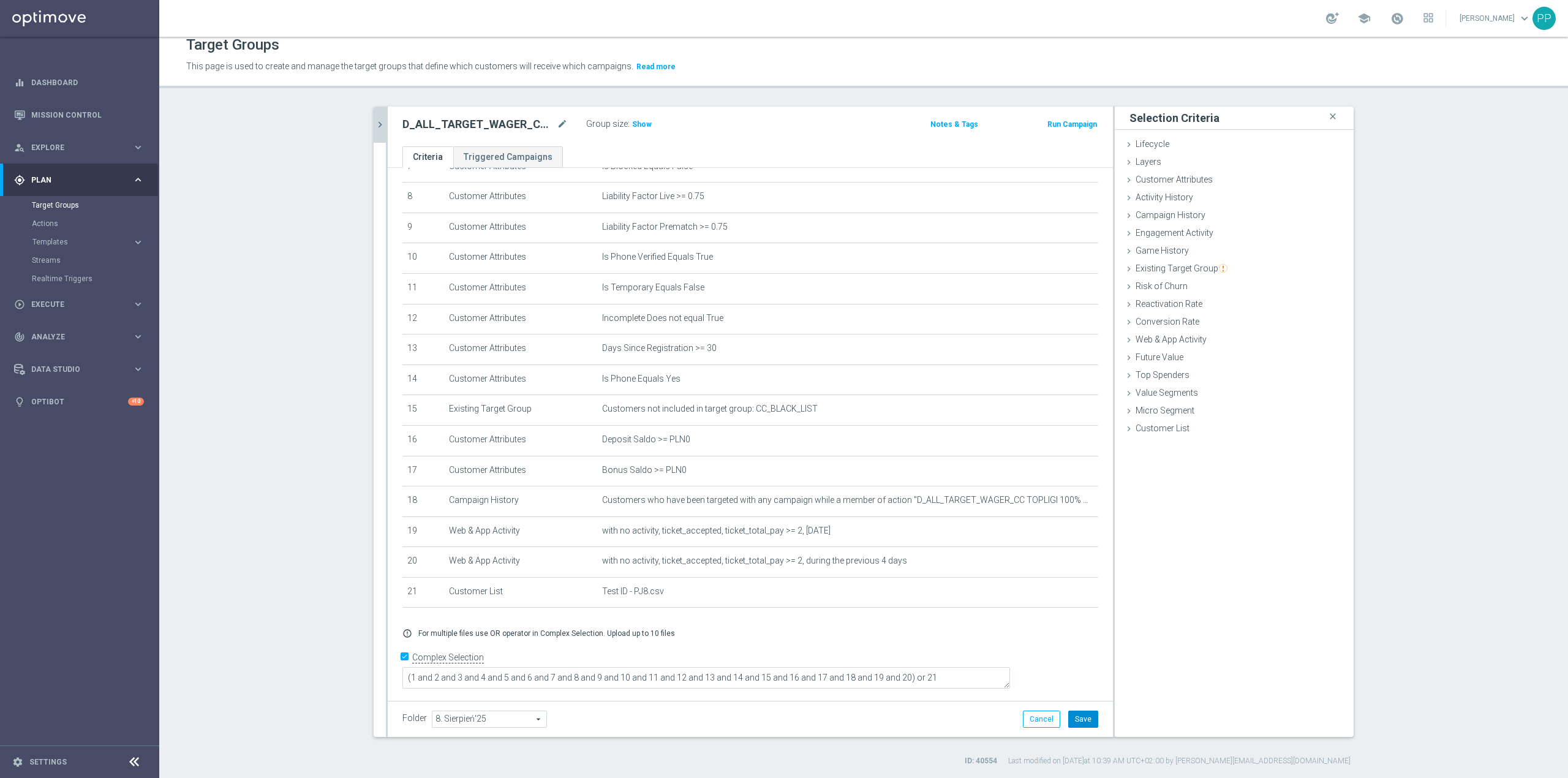
click at [1077, 724] on button "Save" at bounding box center [1083, 720] width 30 height 17
click at [639, 127] on span "Show" at bounding box center [642, 124] width 20 height 9
click at [376, 128] on icon "chevron_right" at bounding box center [380, 125] width 12 height 12
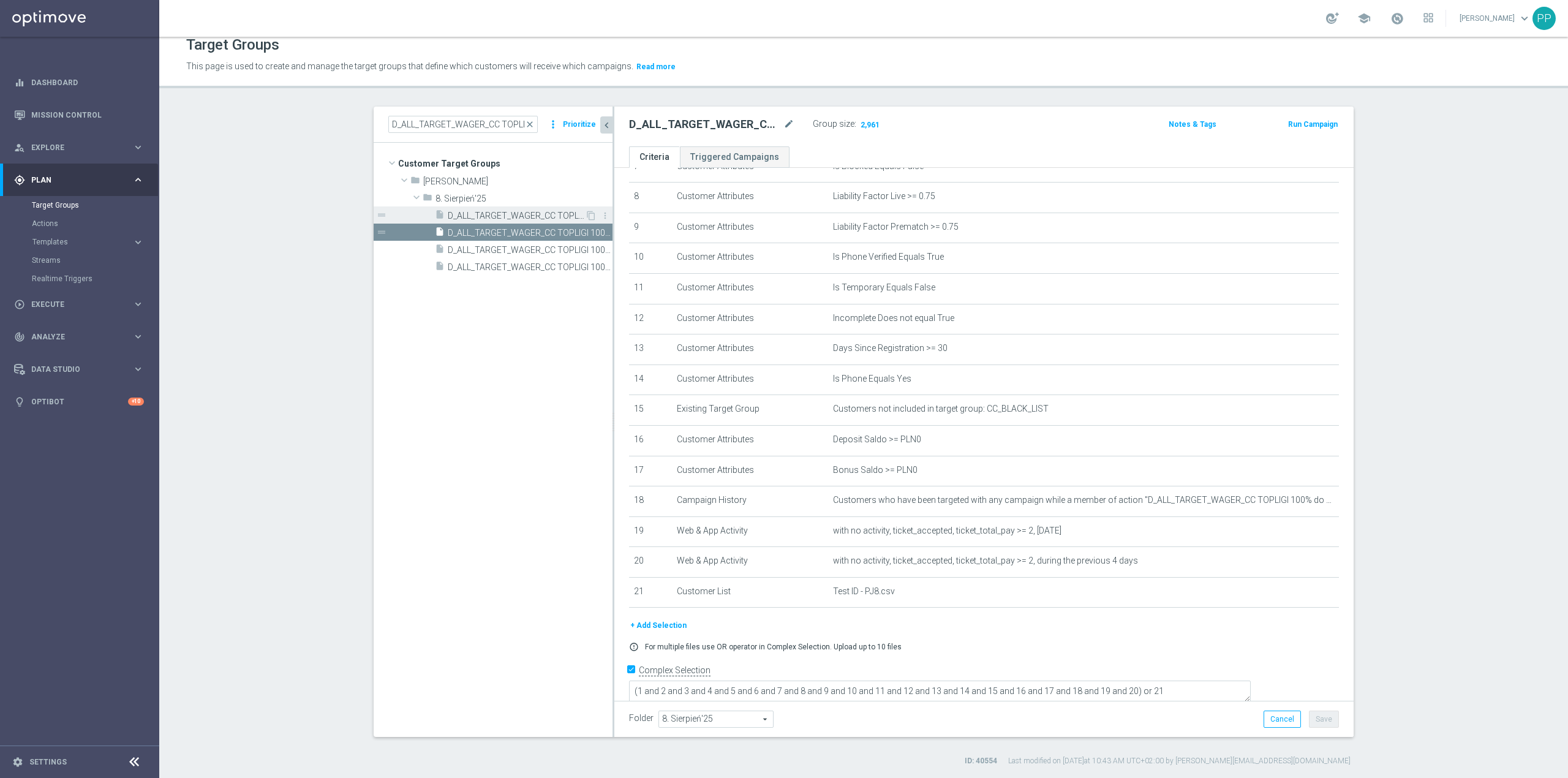
click at [522, 216] on span "D_ALL_TARGET_WAGER_CC TOPLIGI 100% do 500 PLN ND SMS_140825" at bounding box center [516, 216] width 137 height 11
click at [1294, 506] on icon "mode_edit" at bounding box center [1299, 500] width 10 height 10
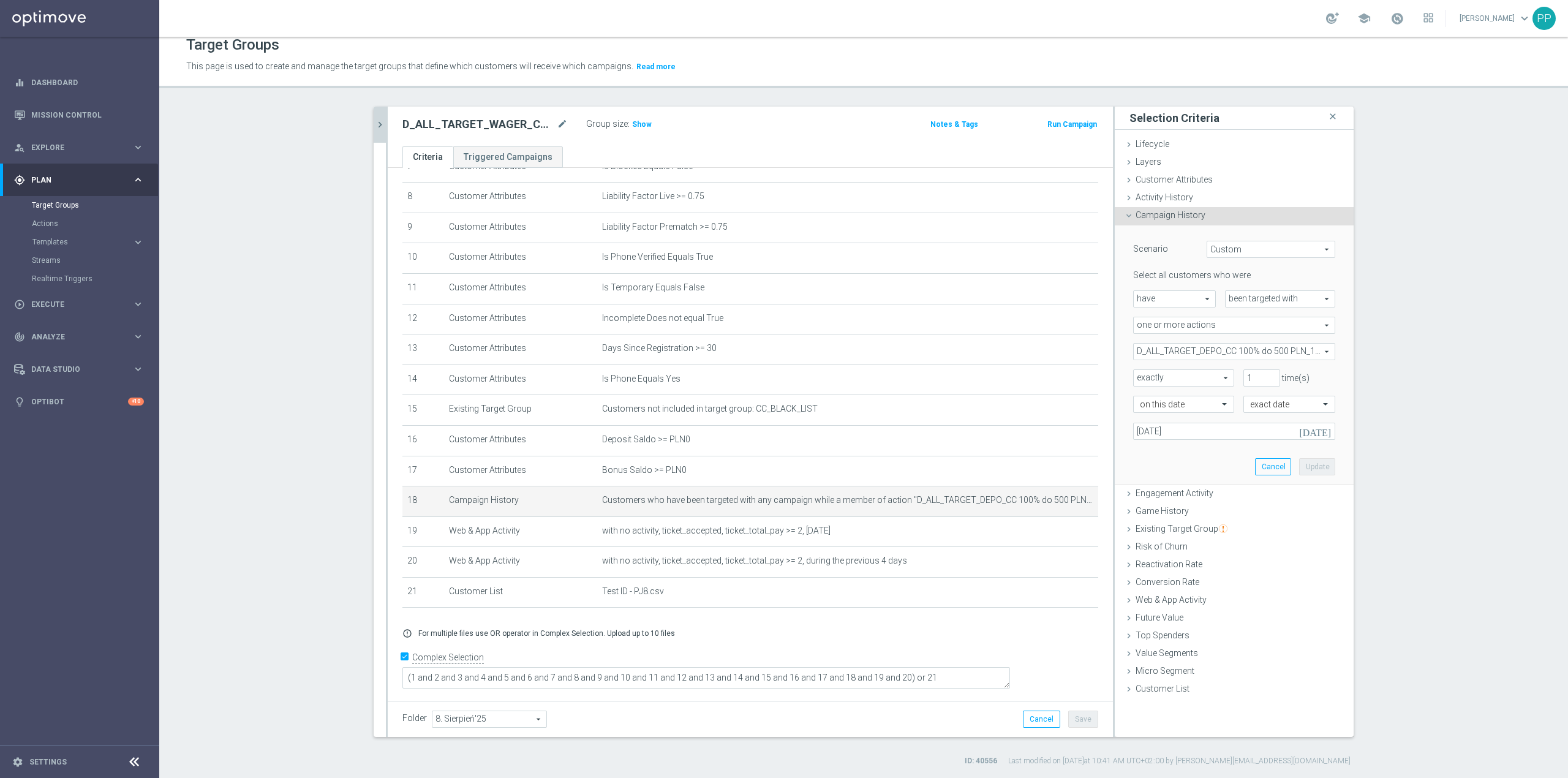
drag, startPoint x: 1218, startPoint y: 356, endPoint x: 1208, endPoint y: 361, distance: 11.2
click at [1218, 356] on span "D_ALL_TARGET_DEPO_CC 100% do 500 PLN_110825" at bounding box center [1234, 352] width 201 height 16
click at [1138, 374] on input "Show Selected" at bounding box center [1142, 378] width 8 height 8
checkbox input "true"
click at [1143, 397] on input "(All)" at bounding box center [1147, 398] width 8 height 8
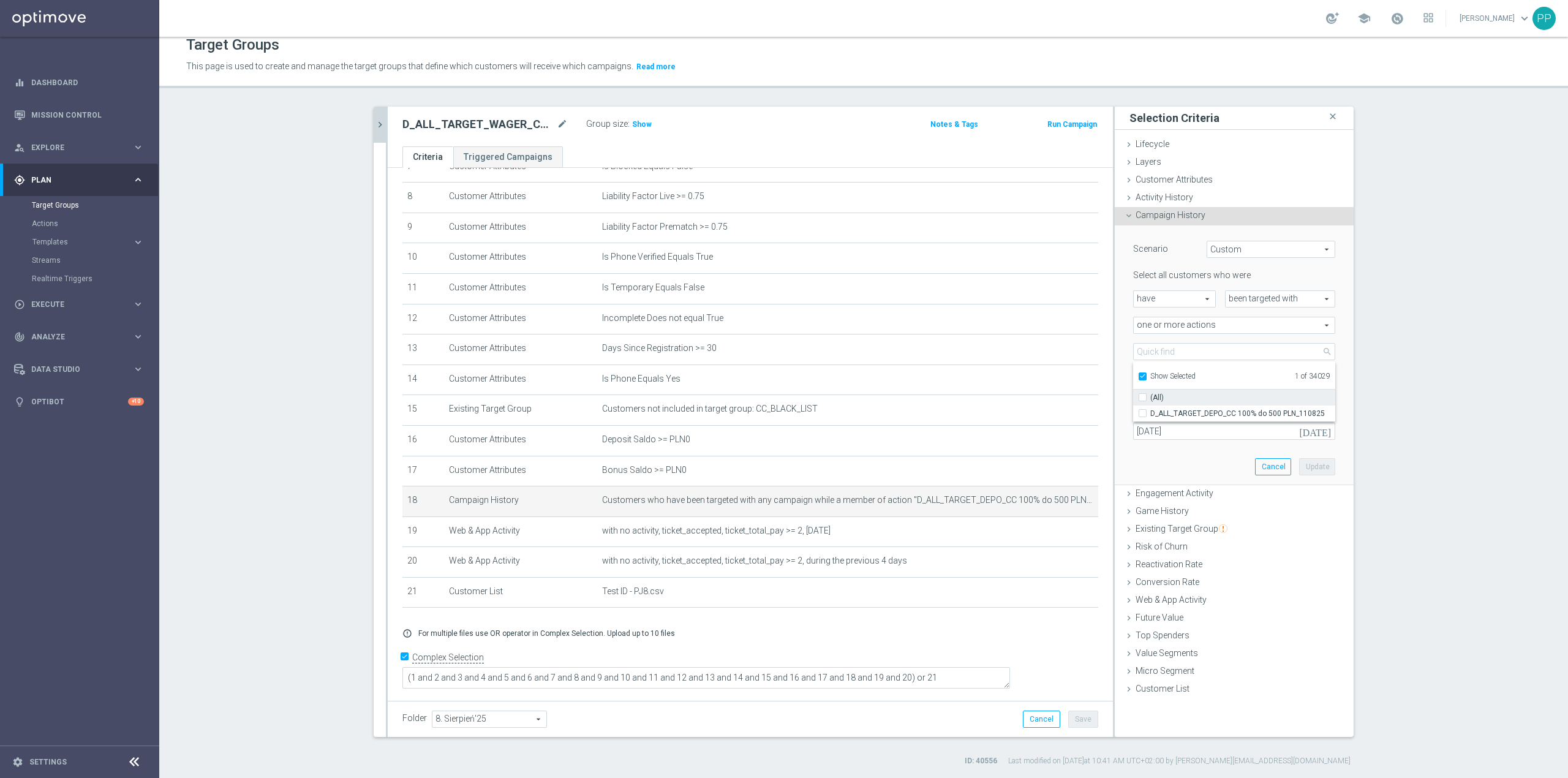
checkbox input "false"
type input "Select Action"
checkbox input "false"
click at [1137, 384] on ul "Show Selected 0 of 34029" at bounding box center [1234, 376] width 202 height 28
click at [1138, 378] on input "Show Selected" at bounding box center [1142, 378] width 8 height 8
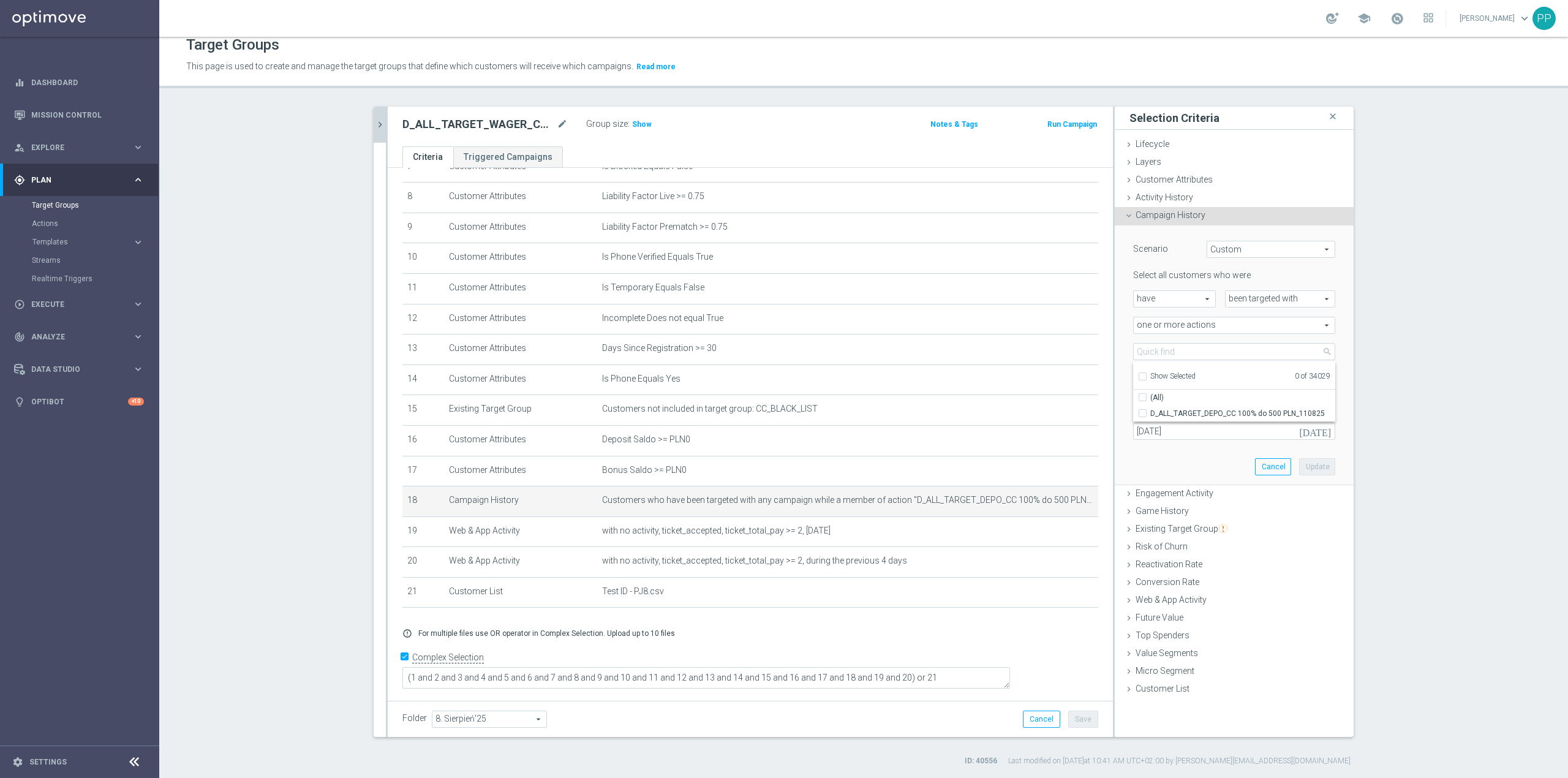
checkbox input "false"
click at [1149, 349] on input "search" at bounding box center [1234, 352] width 202 height 17
paste input "D_ALL_TARGET_WAGER_CC TOPLIGI 100% do 500 PLN_140825"
type input "D_ALL_TARGET_WAGER_CC TOPLIGI 100% do 500 PLN_140825"
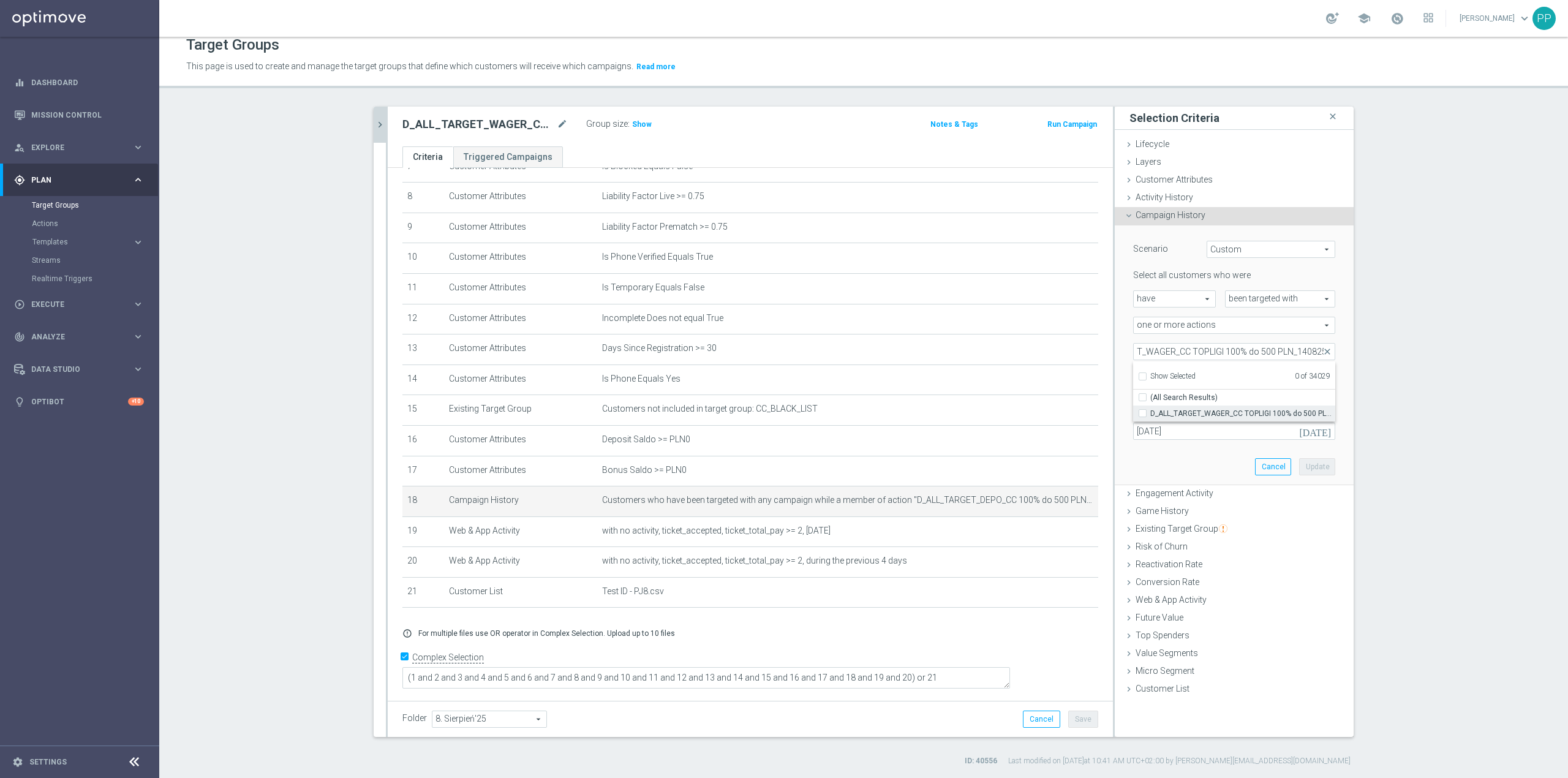
click at [1162, 411] on span "D_ALL_TARGET_WAGER_CC TOPLIGI 100% do 500 PLN_140825" at bounding box center [1243, 414] width 185 height 10
click at [1151, 411] on input "D_ALL_TARGET_WAGER_CC TOPLIGI 100% do 500 PLN_140825" at bounding box center [1147, 414] width 8 height 8
checkbox input "true"
type input "D_ALL_TARGET_WAGER_CC TOPLIGI 100% do 500 PLN_140825"
checkbox input "true"
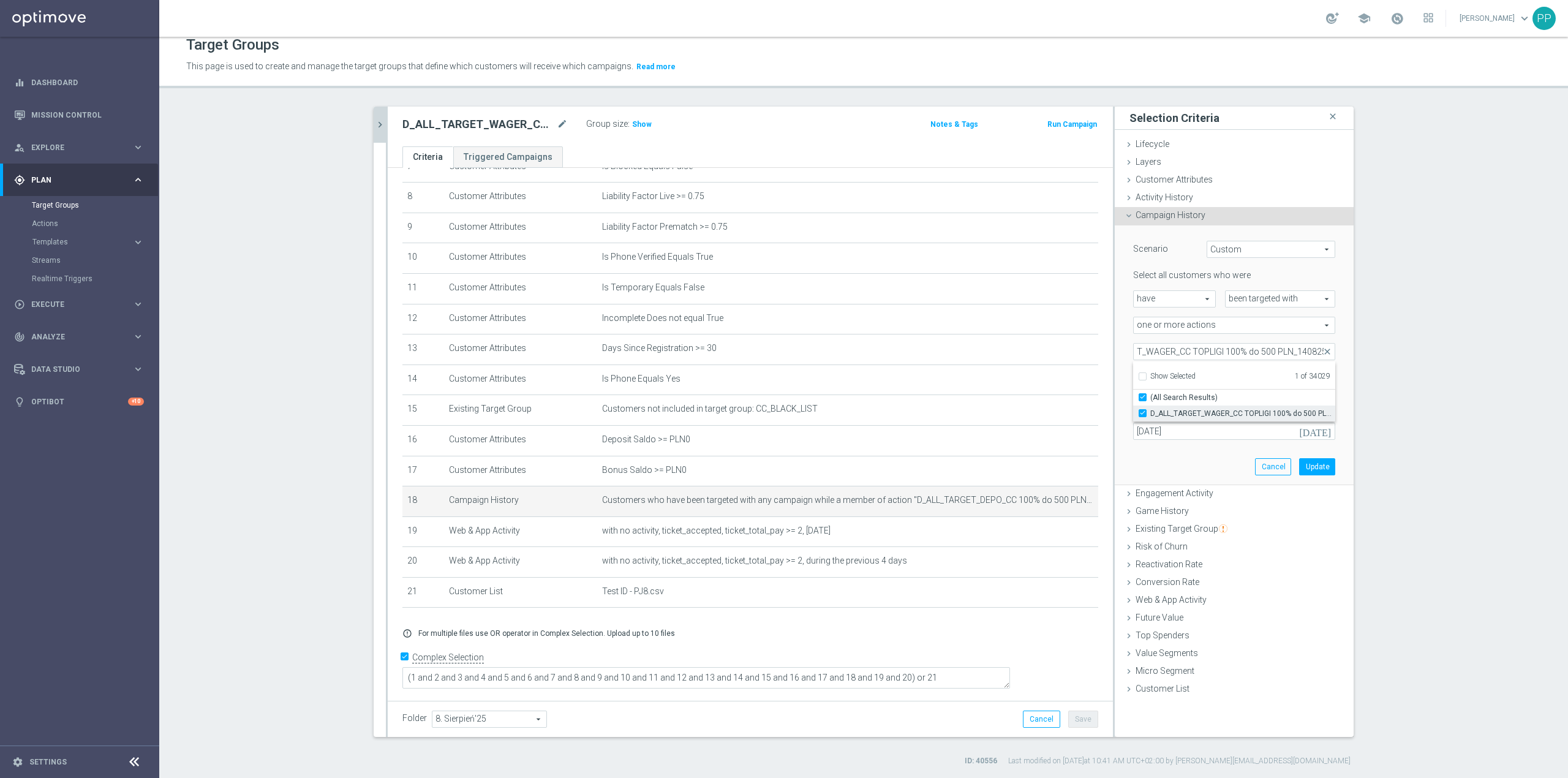
scroll to position [0, 0]
click at [1115, 395] on div "Scenario Custom Custom arrow_drop_down search Select all customers who were hav…" at bounding box center [1234, 355] width 239 height 260
click at [1175, 433] on input "11 Aug 2025" at bounding box center [1234, 431] width 202 height 17
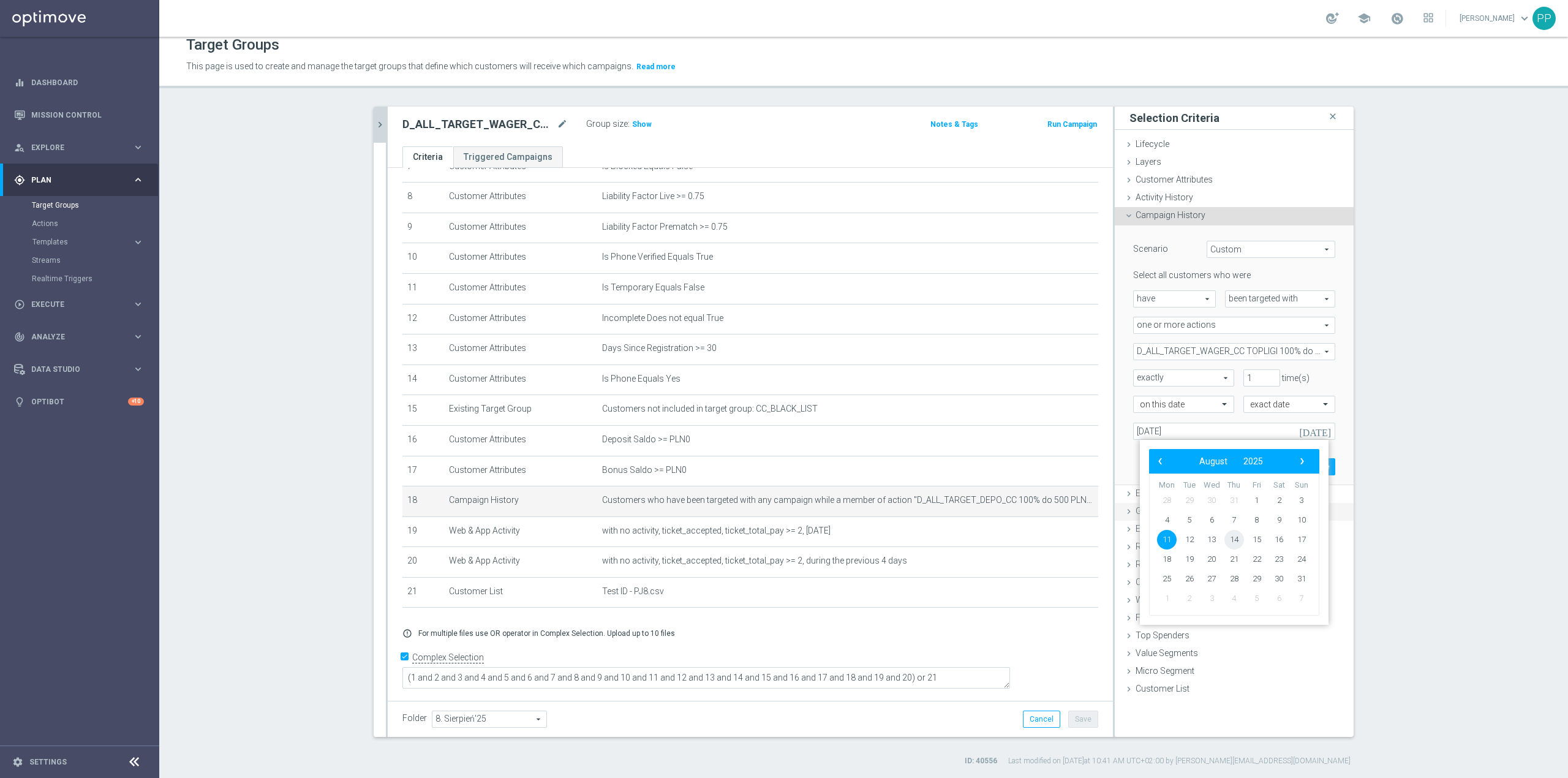
click at [1241, 539] on span "14" at bounding box center [1235, 540] width 20 height 20
type input "[DATE]"
click at [1310, 467] on button "Update" at bounding box center [1317, 467] width 36 height 17
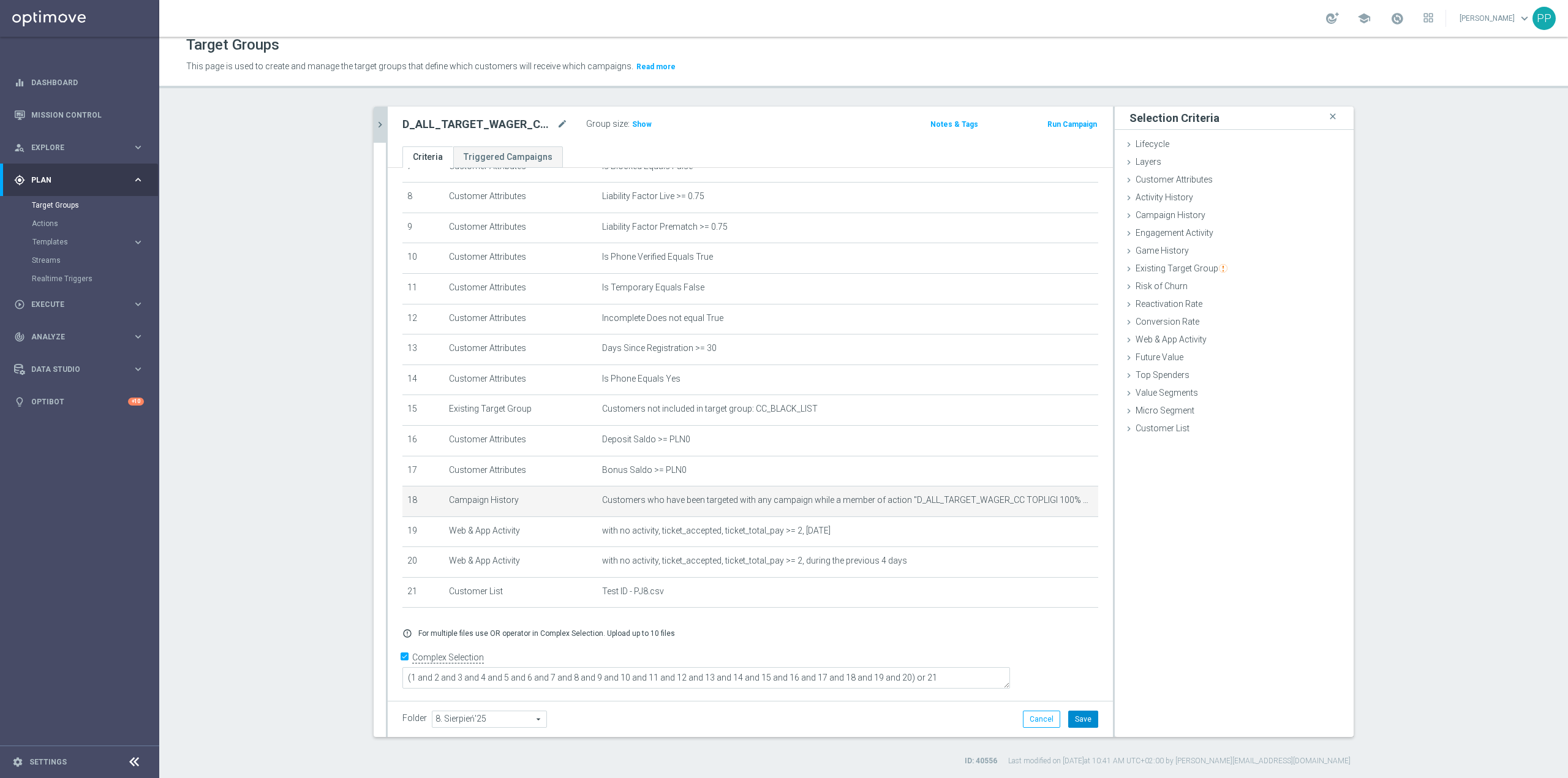
click at [1078, 712] on button "Save" at bounding box center [1083, 720] width 30 height 17
click at [636, 126] on span "Show" at bounding box center [642, 124] width 20 height 9
click at [374, 131] on button "chevron_right" at bounding box center [380, 125] width 12 height 36
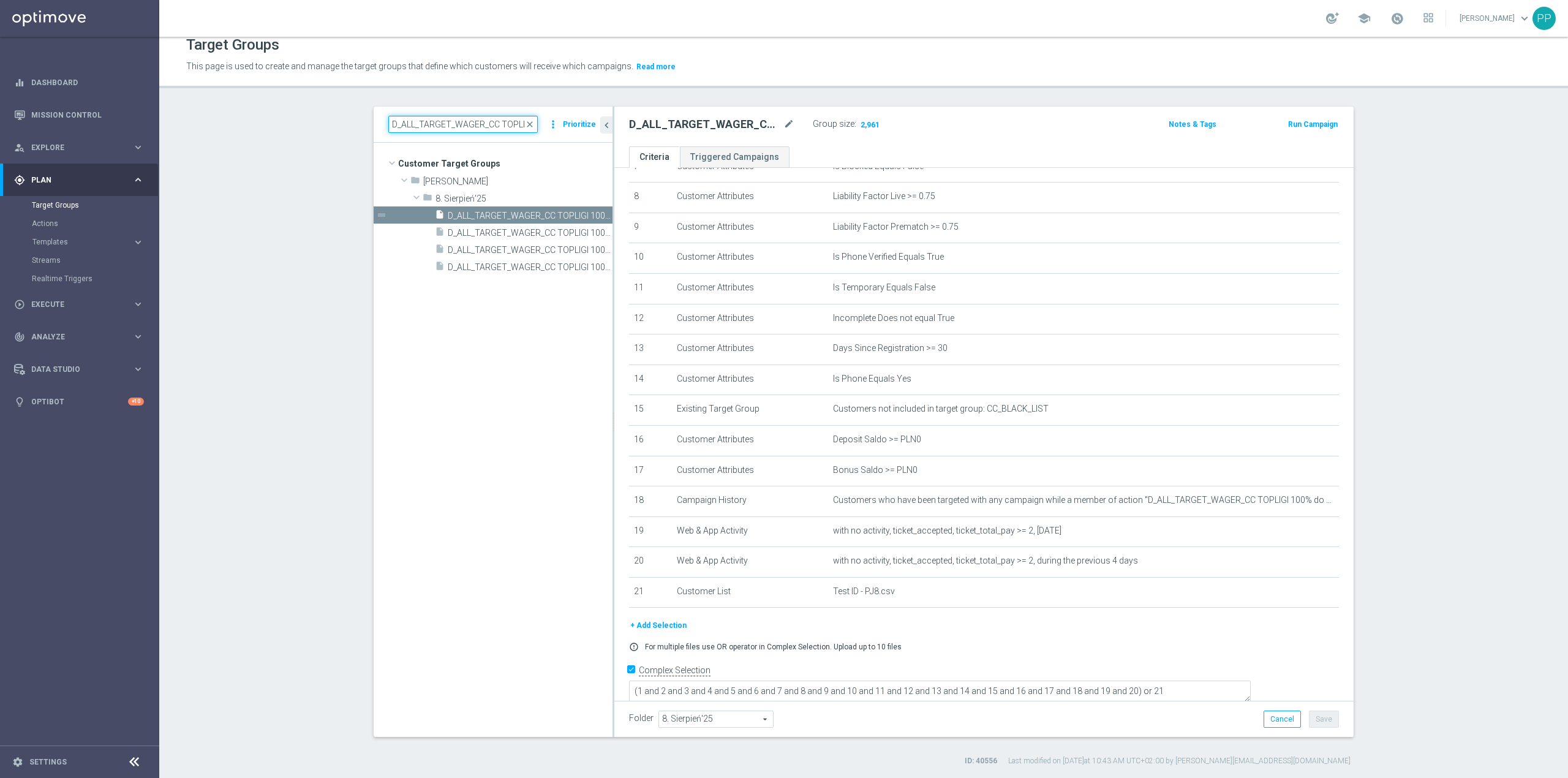
click at [451, 128] on input "D_ALL_TARGET_WAGER_CC TOPLIGI 100% do 500 PLN" at bounding box center [463, 125] width 150 height 17
click at [503, 270] on span "D_ALL_TARGET_WAGER_CC TOPLIGI 100% do 500 PLN_140825" at bounding box center [516, 268] width 137 height 11
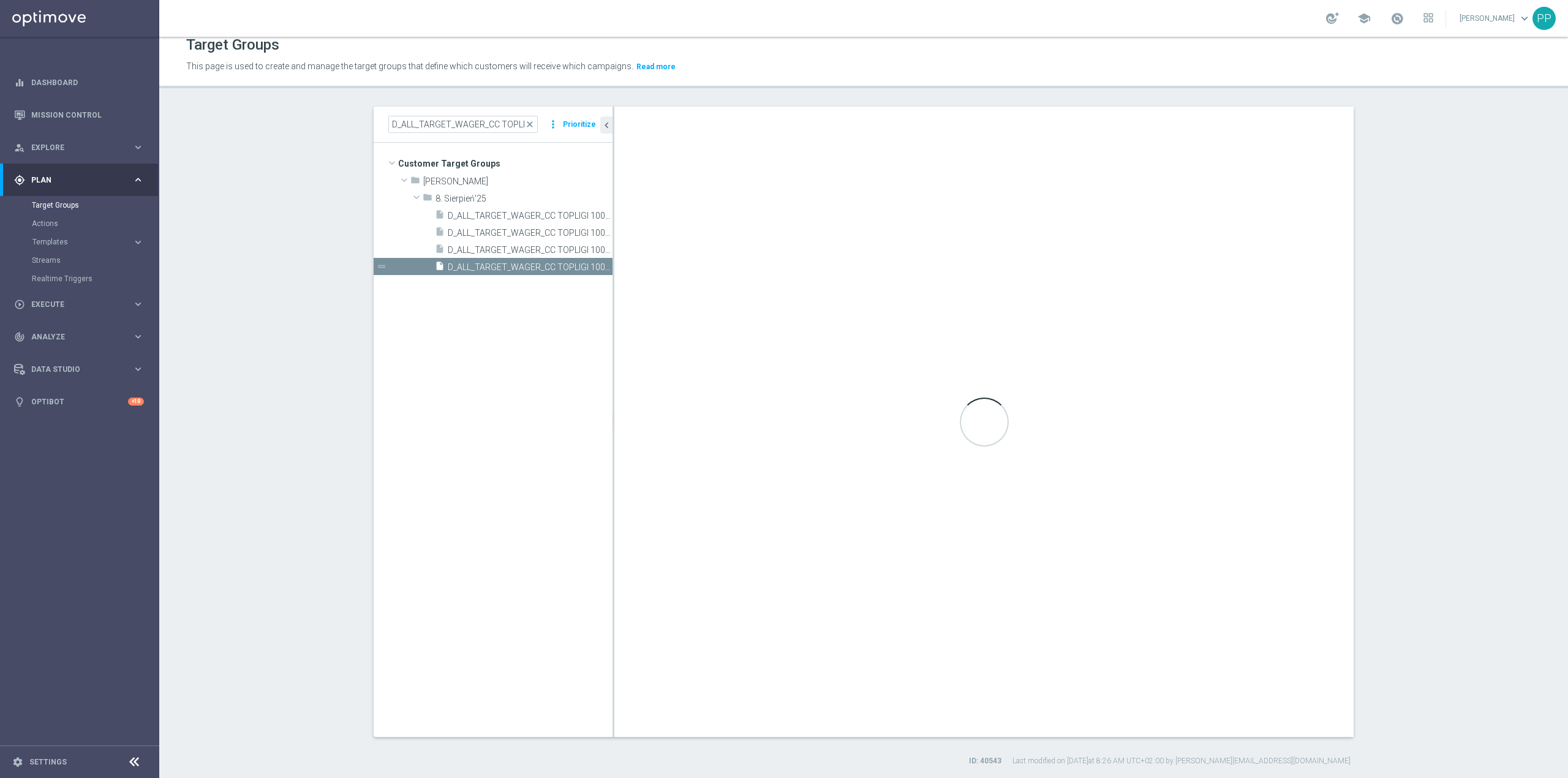
checkbox input "false"
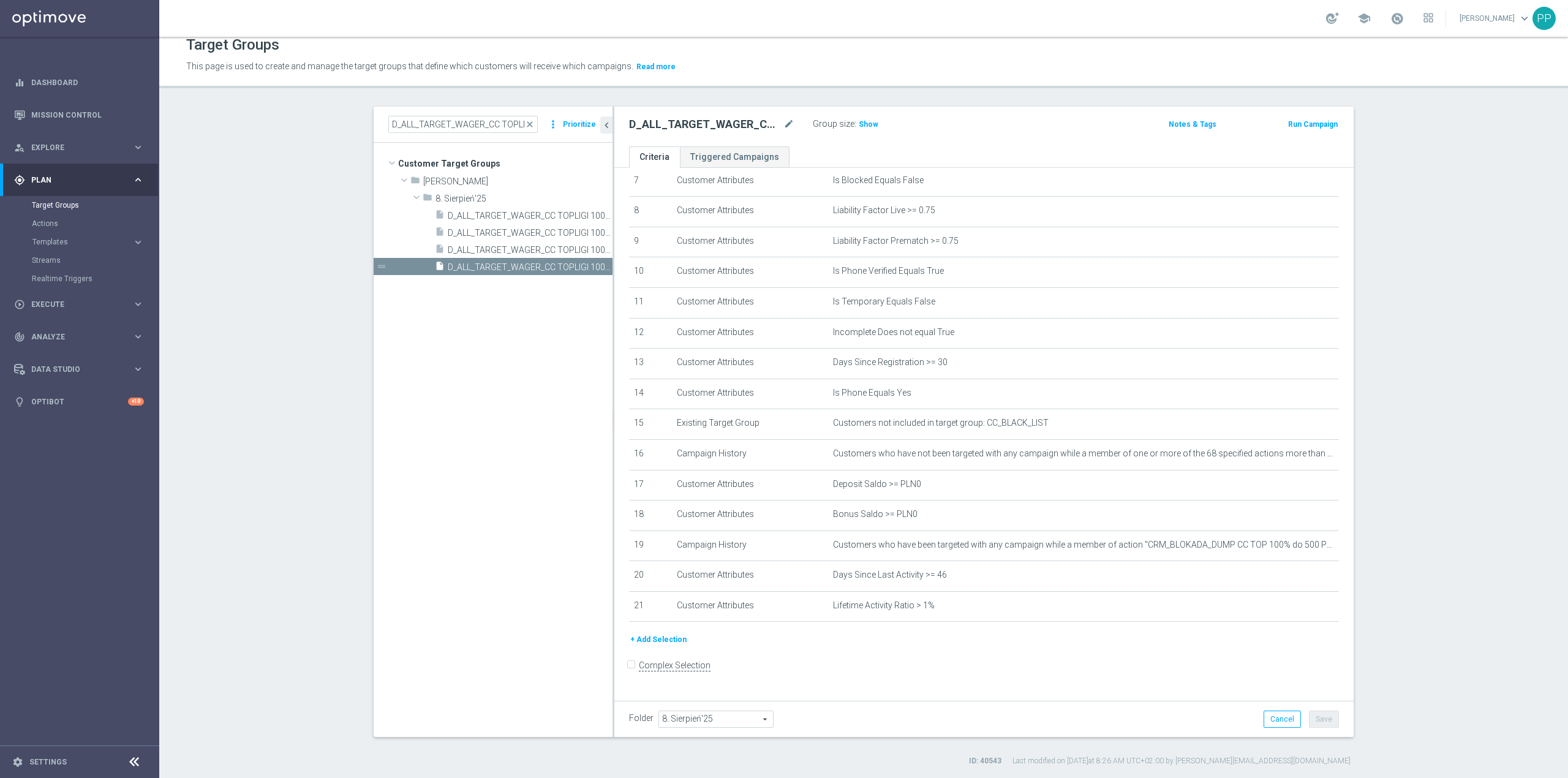
scroll to position [234, 0]
click at [404, 133] on input "D_ALL_TARGET_WAGER_CC TOPLIGI 100% do 500 PLN" at bounding box center [463, 125] width 150 height 17
paste input "CRM_BLOKADA_DUMP CC TOP 100% do 500 PLN_140825"
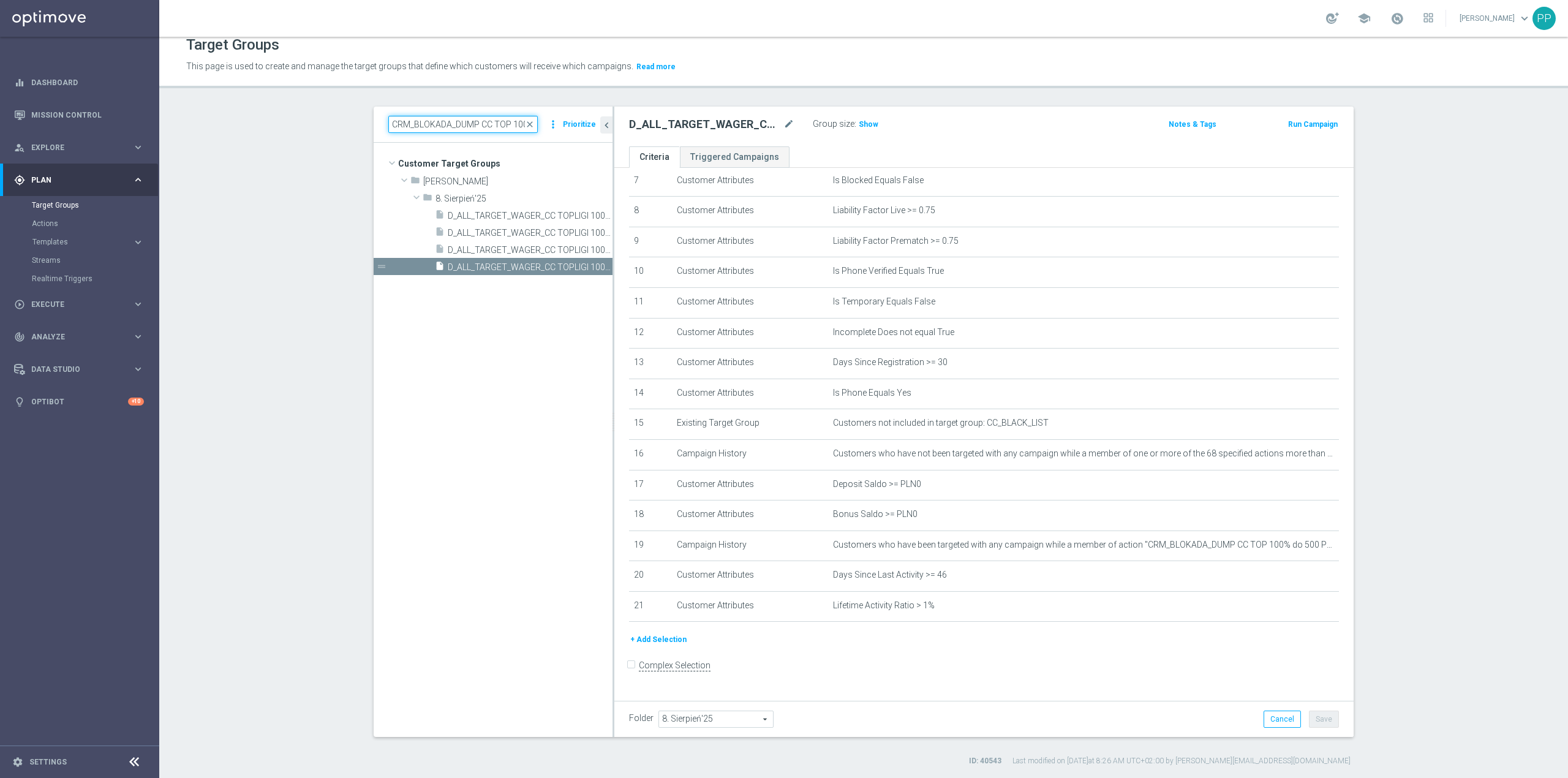
scroll to position [0, 83]
type input "CRM_BLOKADA_DUMP CC TOP 100% do 500 PLN_140825"
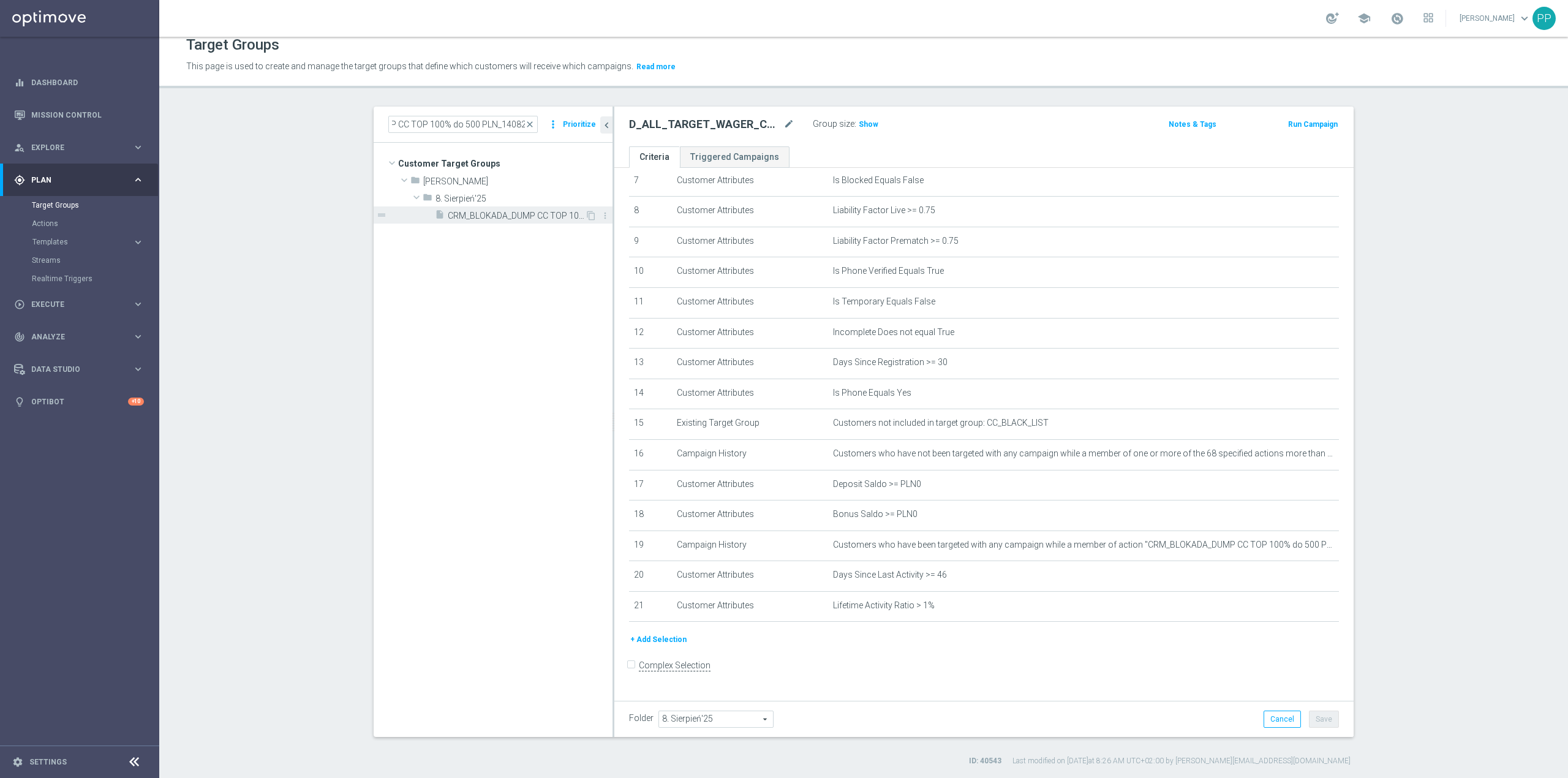
click at [494, 212] on span "CRM_BLOKADA_DUMP CC TOP 100% do 500 PLN_140825" at bounding box center [516, 216] width 137 height 11
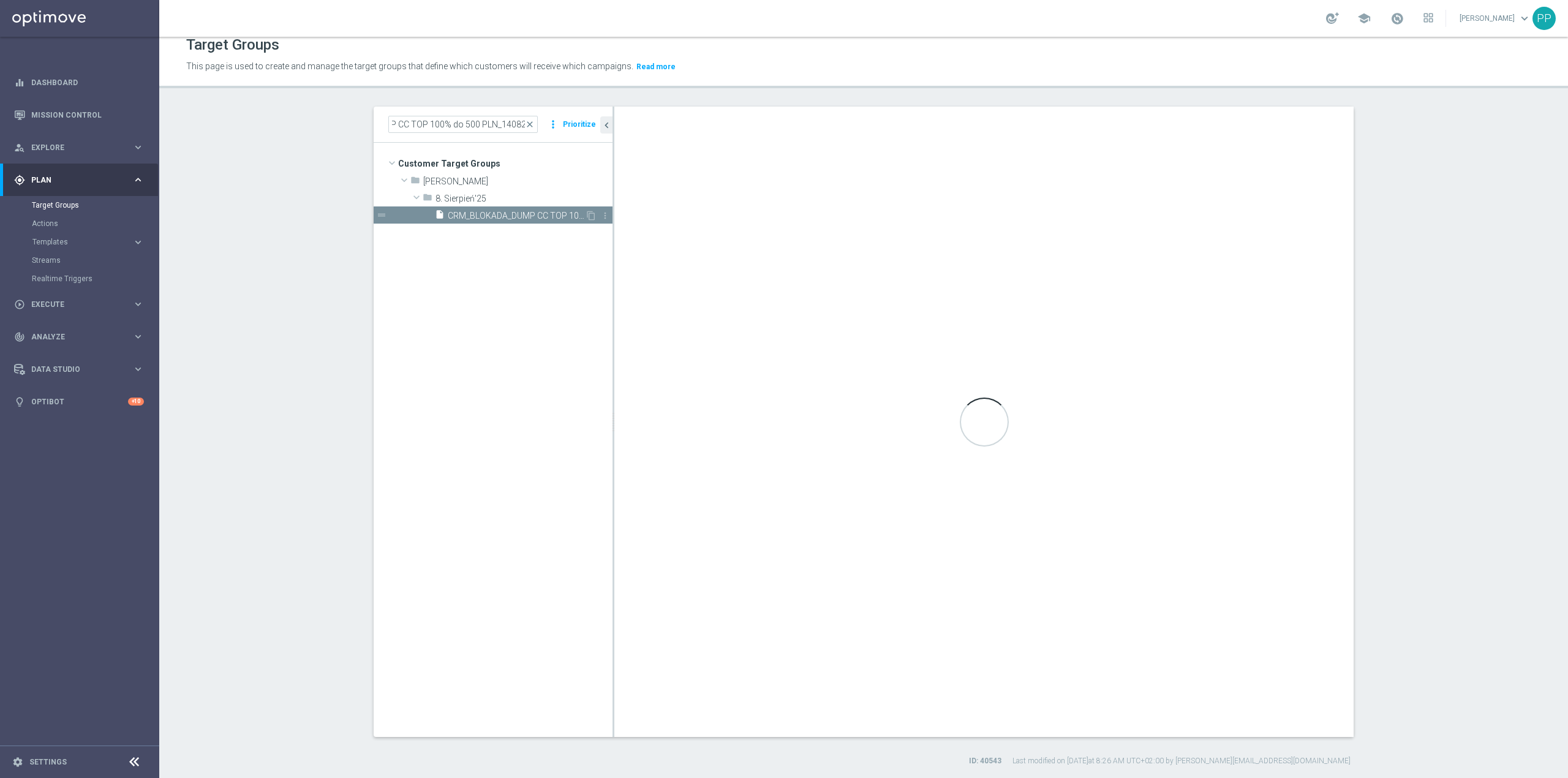
scroll to position [0, 0]
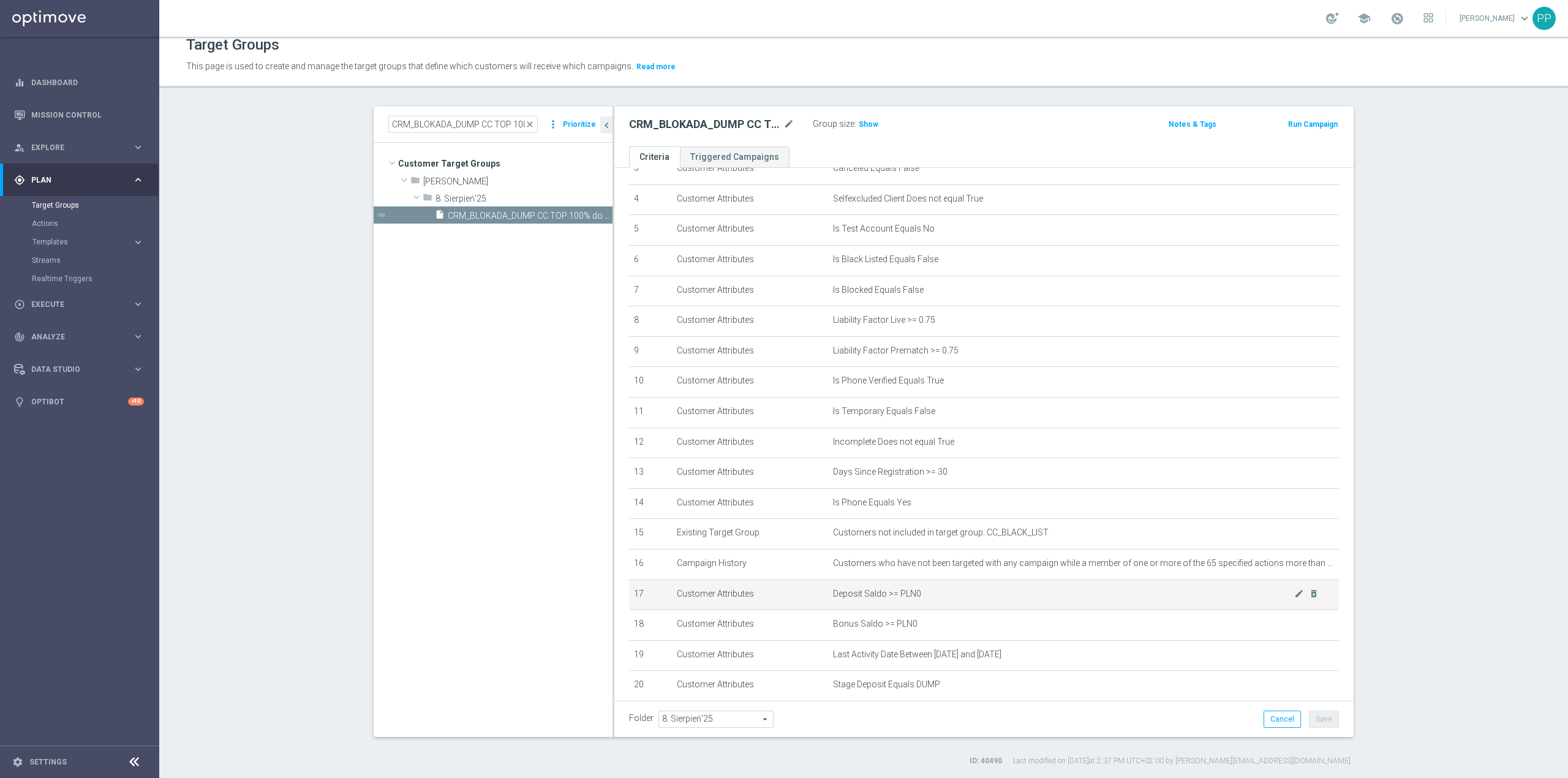
scroll to position [234, 0]
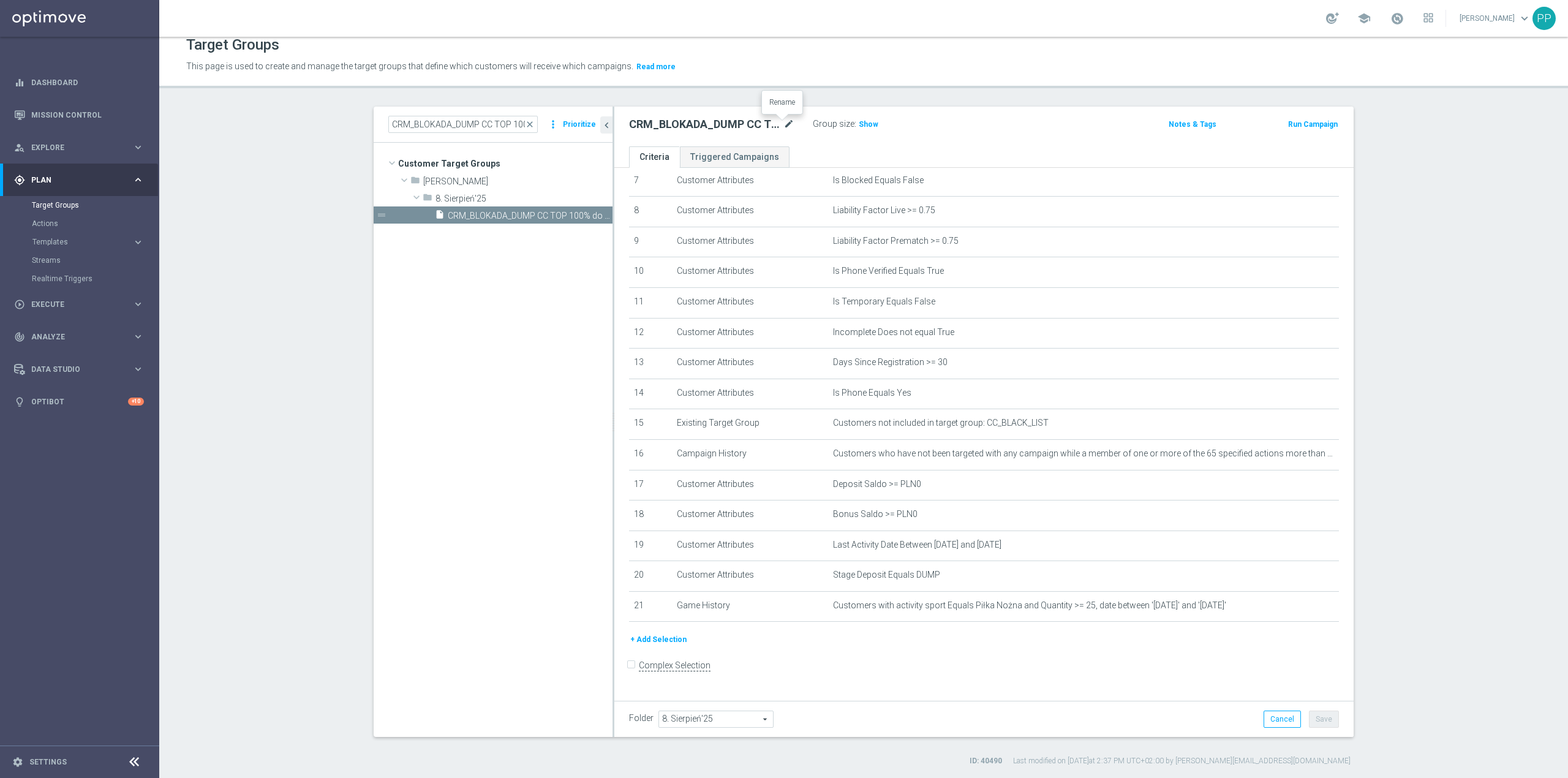
click at [784, 128] on icon "mode_edit" at bounding box center [789, 125] width 11 height 15
click at [793, 65] on p "This page is used to create and manage the target groups that define which cust…" at bounding box center [692, 67] width 1012 height 13
click at [93, 120] on link "Mission Control" at bounding box center [87, 115] width 113 height 32
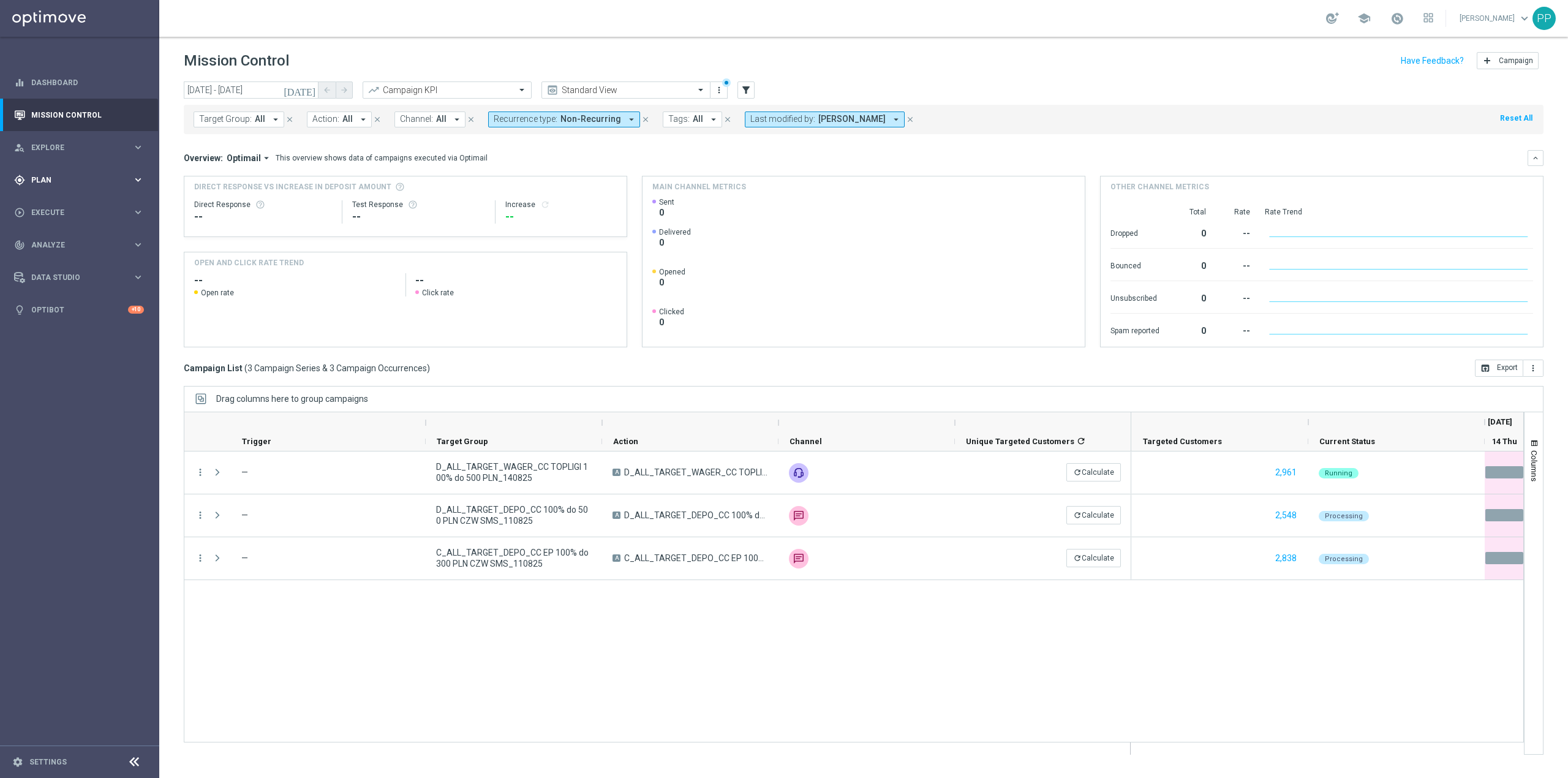
click at [81, 188] on div "gps_fixed Plan keyboard_arrow_right" at bounding box center [79, 180] width 158 height 32
click at [82, 206] on link "Target Groups" at bounding box center [79, 205] width 95 height 10
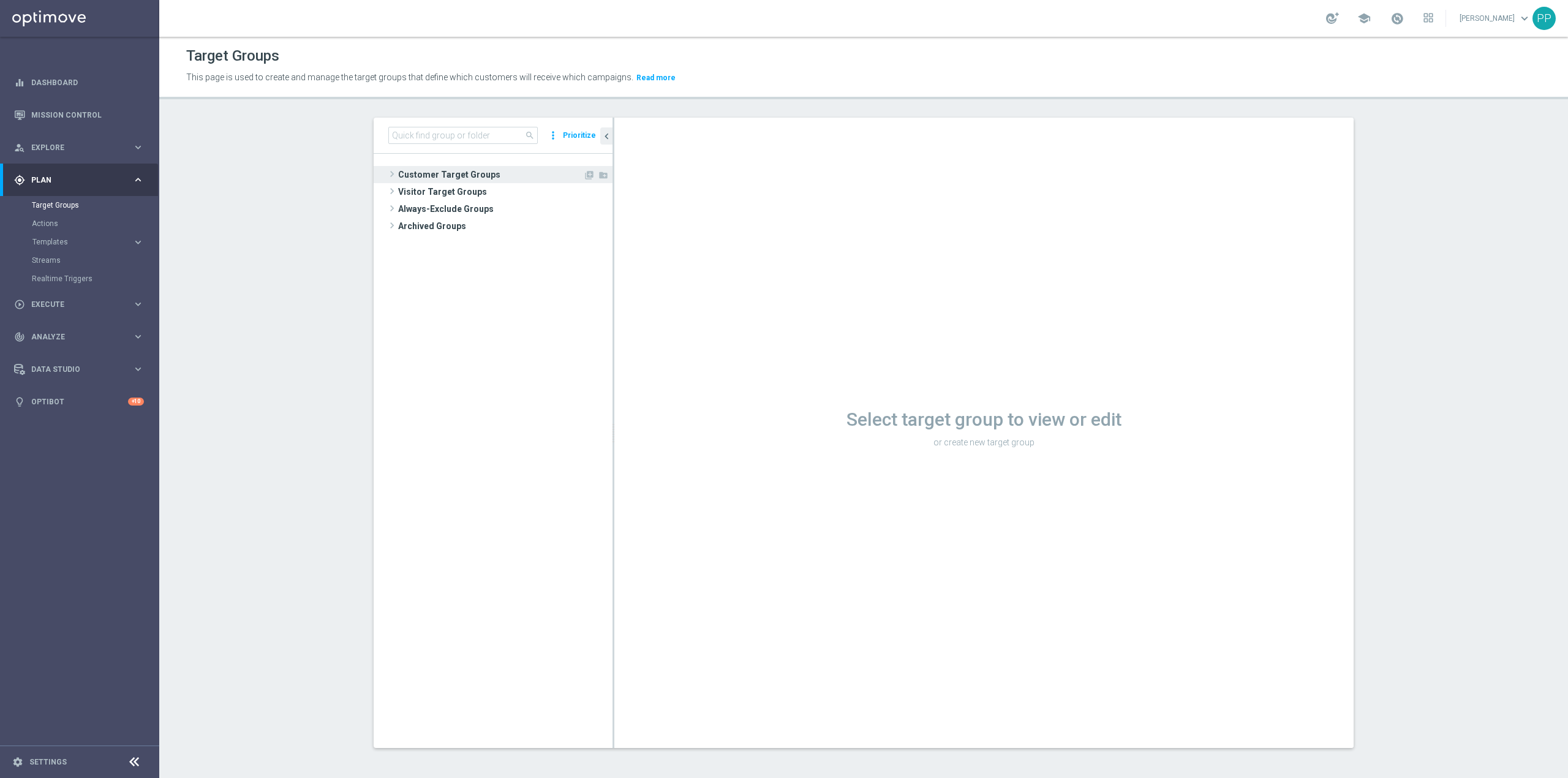
click at [431, 170] on span "Customer Target Groups" at bounding box center [490, 175] width 185 height 17
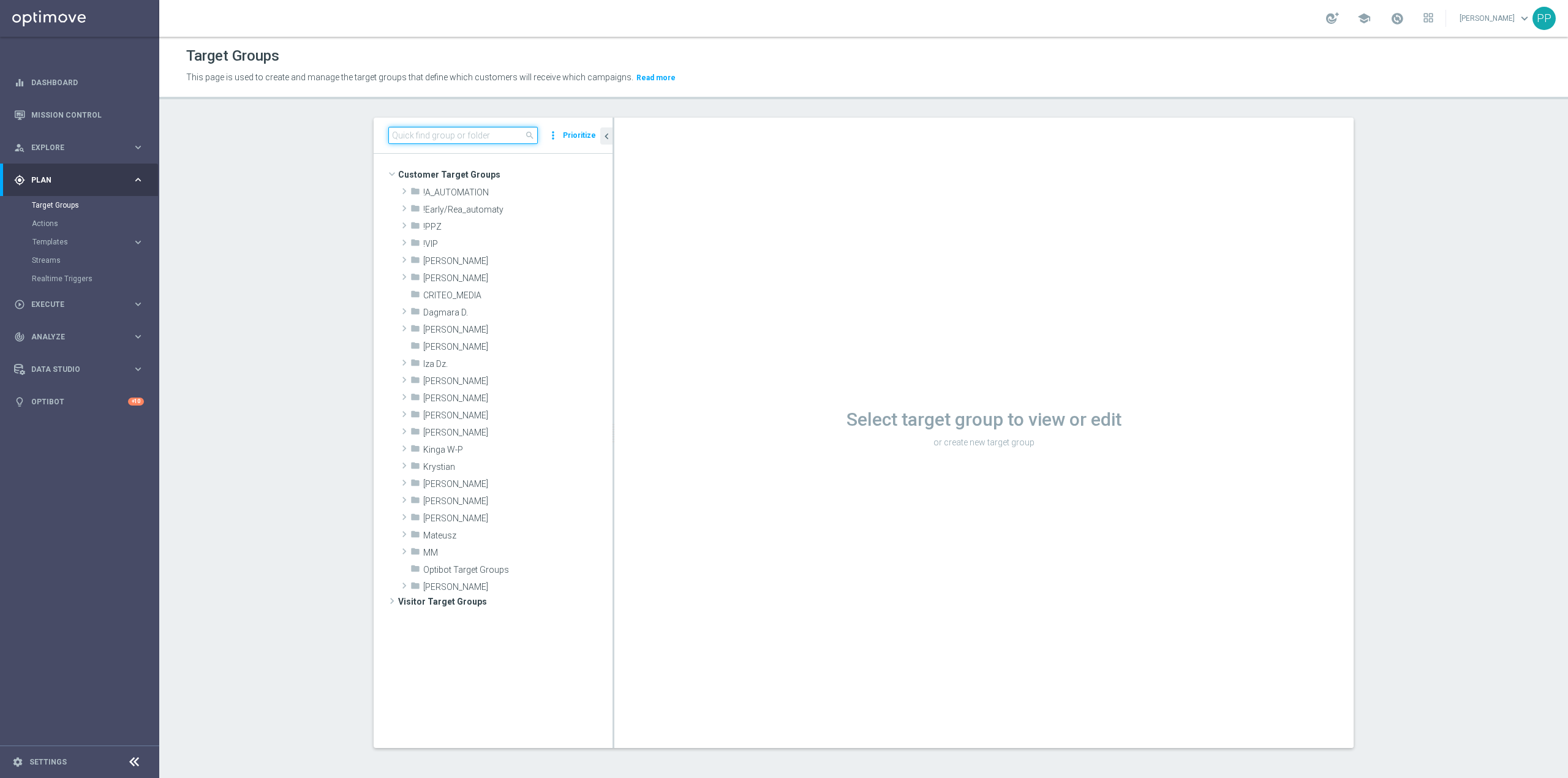
click at [435, 139] on input at bounding box center [463, 135] width 150 height 17
paste input "CRM_BLOKADA_DUMP CC TOP 100% do 500 PLN_140825"
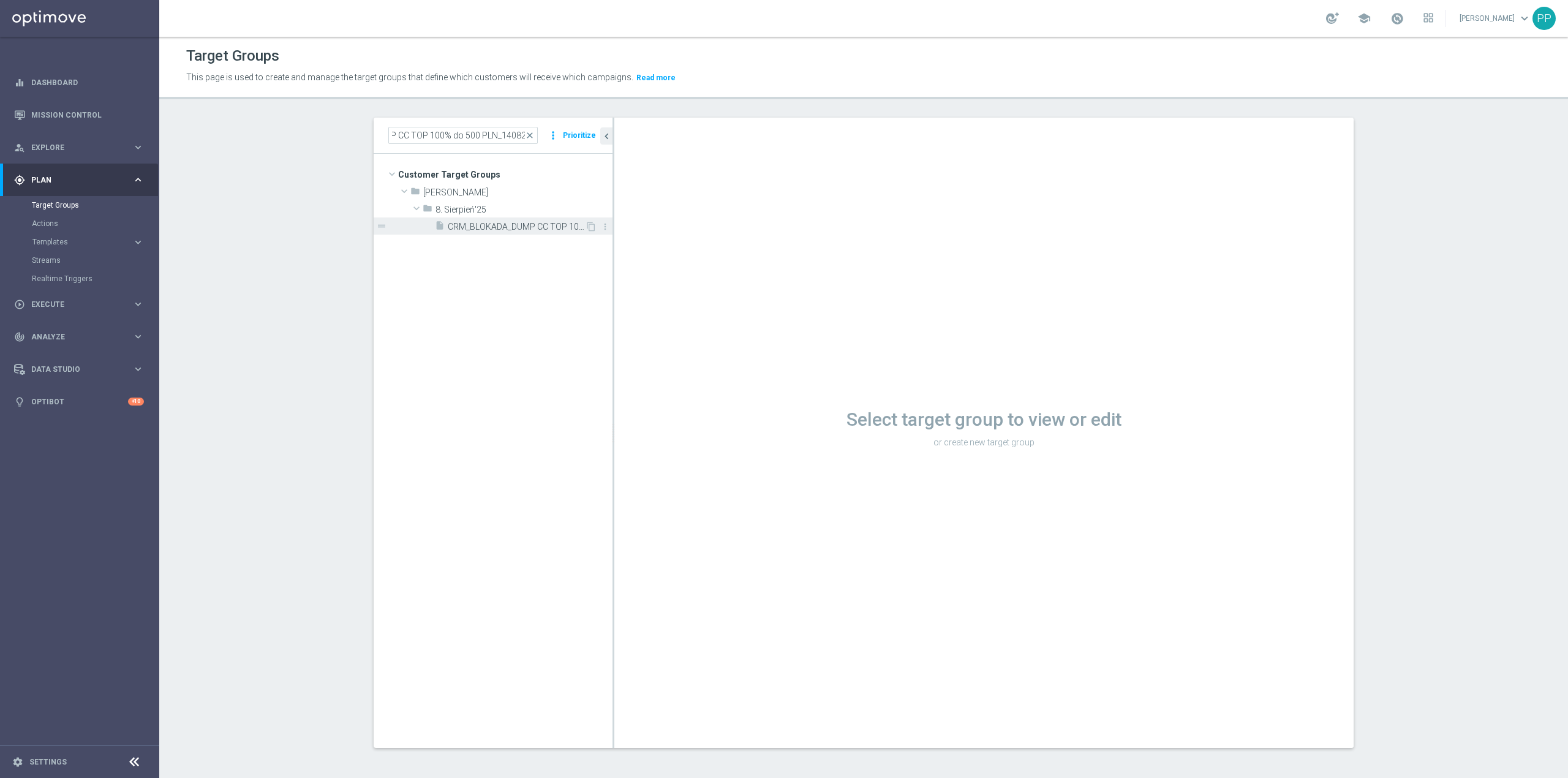
click at [496, 227] on span "CRM_BLOKADA_DUMP CC TOP 100% do 500 PLN_140825" at bounding box center [516, 227] width 137 height 11
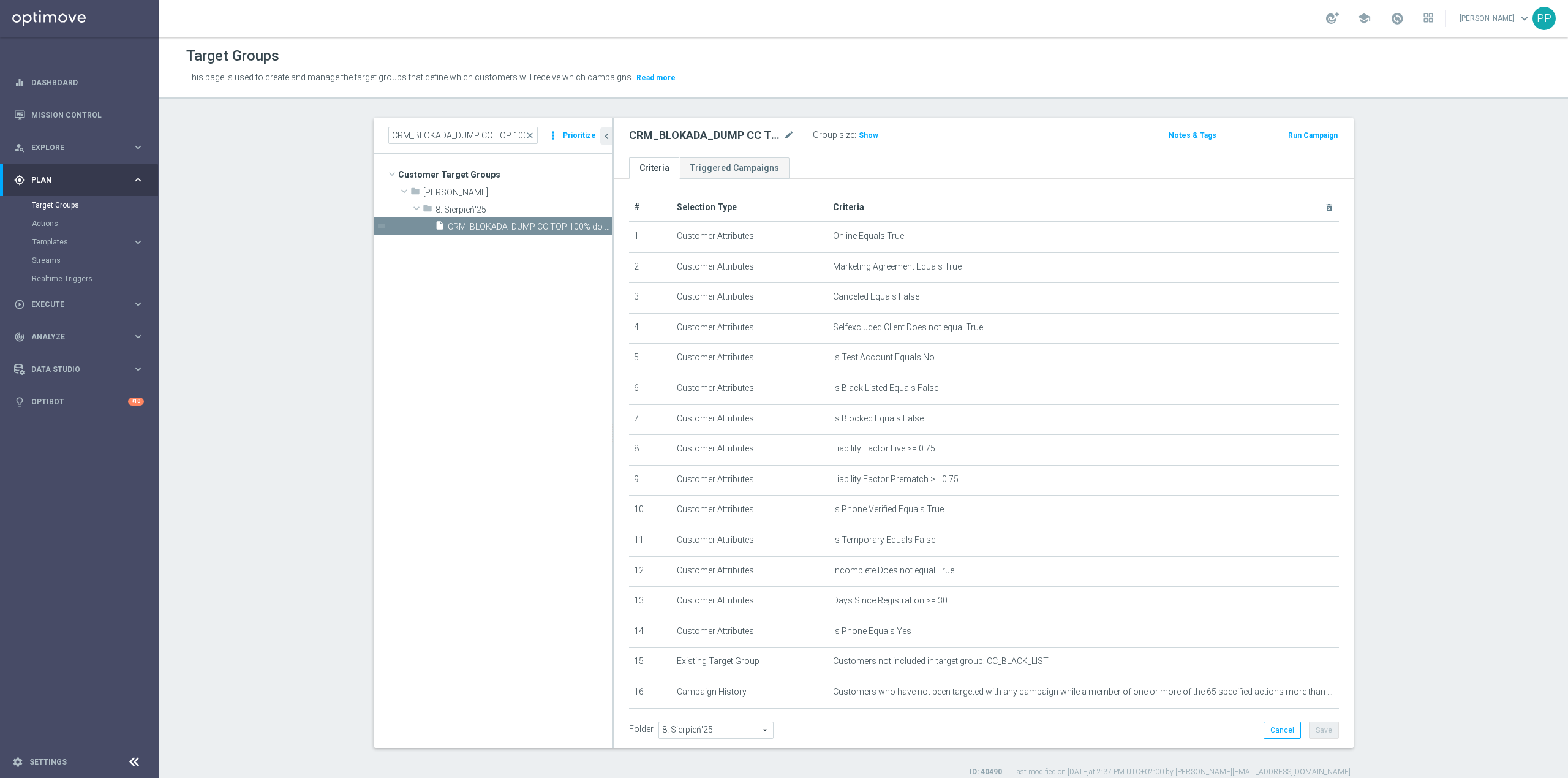
click at [535, 380] on tree-viewport "Customer Target Groups library_add create_new_folder folder" at bounding box center [493, 451] width 239 height 594
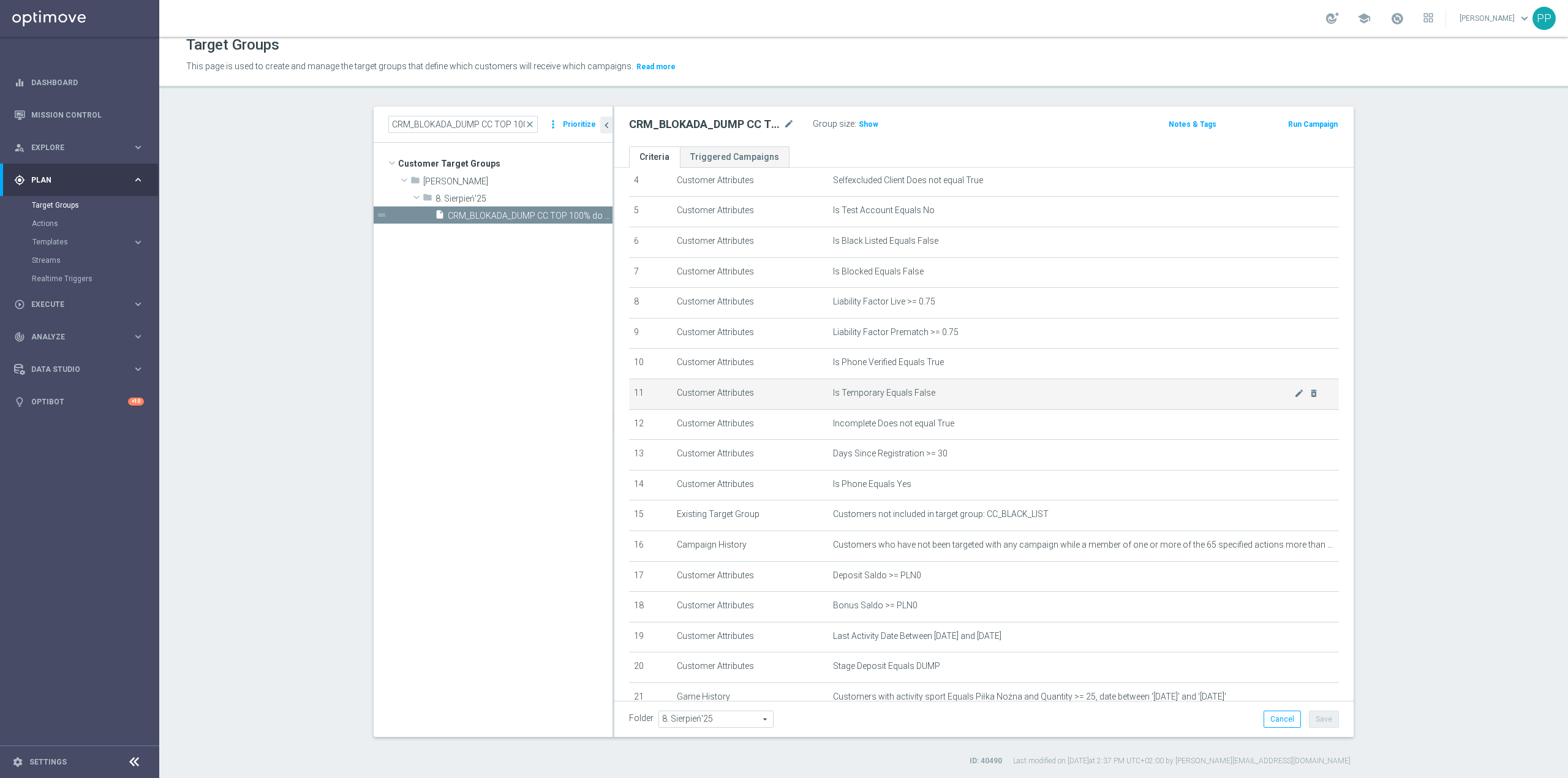
scroll to position [234, 0]
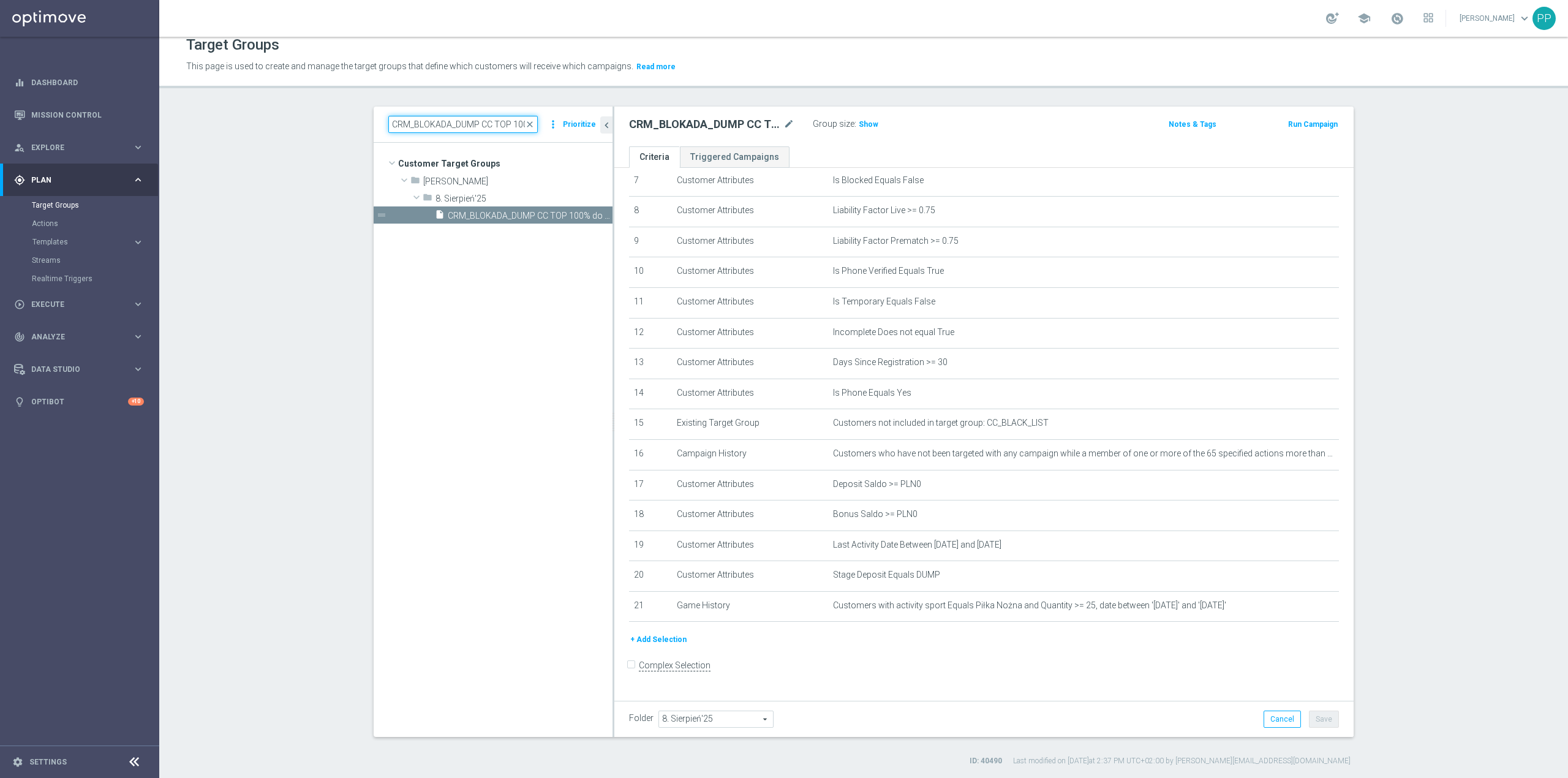
click at [485, 124] on input "CRM_BLOKADA_DUMP CC TOP 100% do 500 PLN_140825" at bounding box center [463, 125] width 150 height 17
paste input "D_ALL_TARGET_WAGER_CC TOPLIGI"
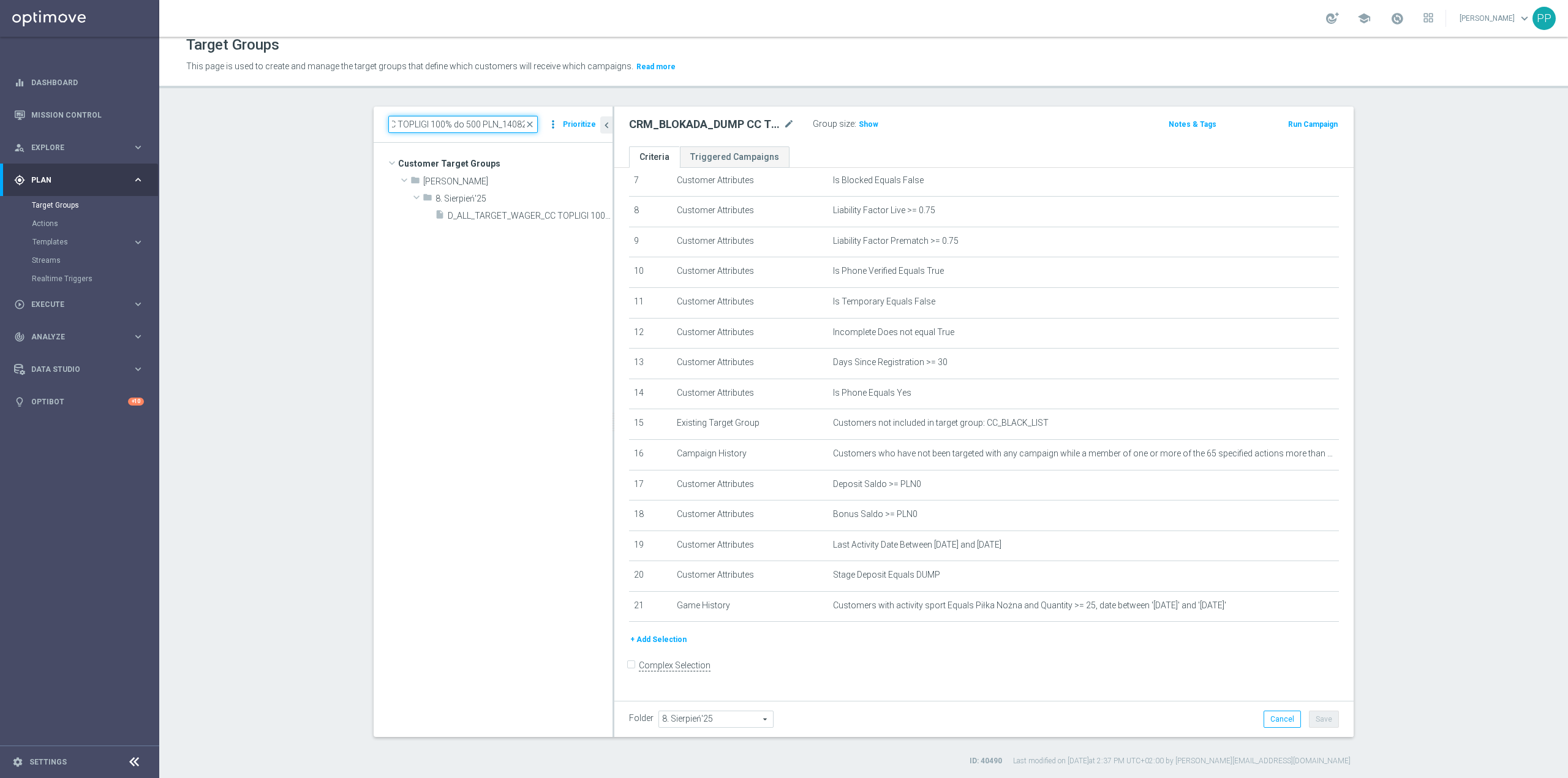
drag, startPoint x: 490, startPoint y: 123, endPoint x: 554, endPoint y: 123, distance: 64.0
click at [554, 123] on div "D_ALL_TARGET_WAGER_CC TOPLIGI 100% do 500 PLN_140825 close more_vert Prioritize" at bounding box center [493, 125] width 209 height 17
type input "D_ALL_TARGET_WAGER_CC TOPLIGI 100% do 500 PLN"
click at [509, 251] on span "D_ALL_TARGET_WAGER_CC TOPLIGI 100% do 500 PLN SB PUSH_140825" at bounding box center [516, 250] width 137 height 11
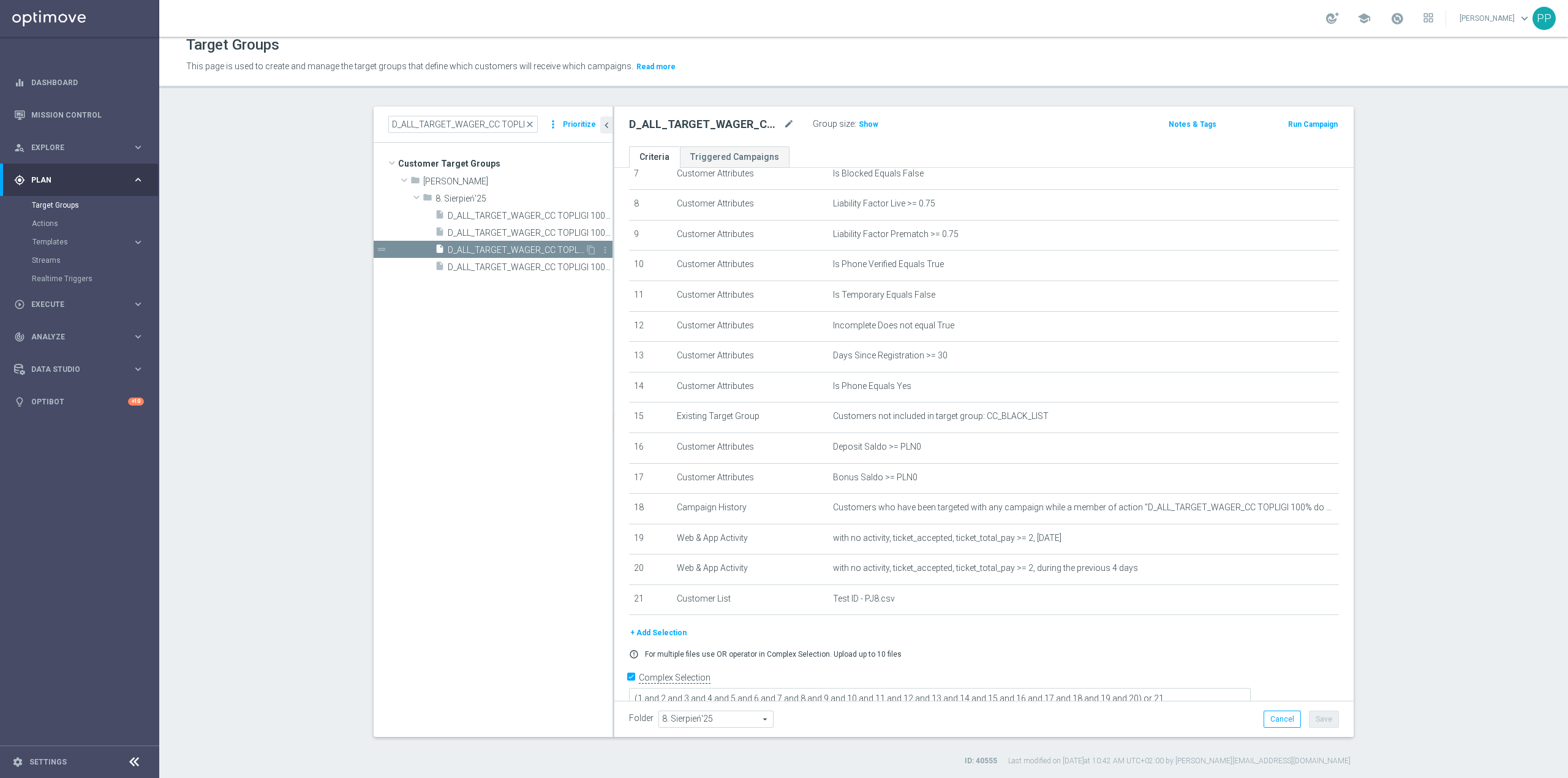
checkbox input "true"
click at [859, 126] on span "Show" at bounding box center [868, 124] width 20 height 9
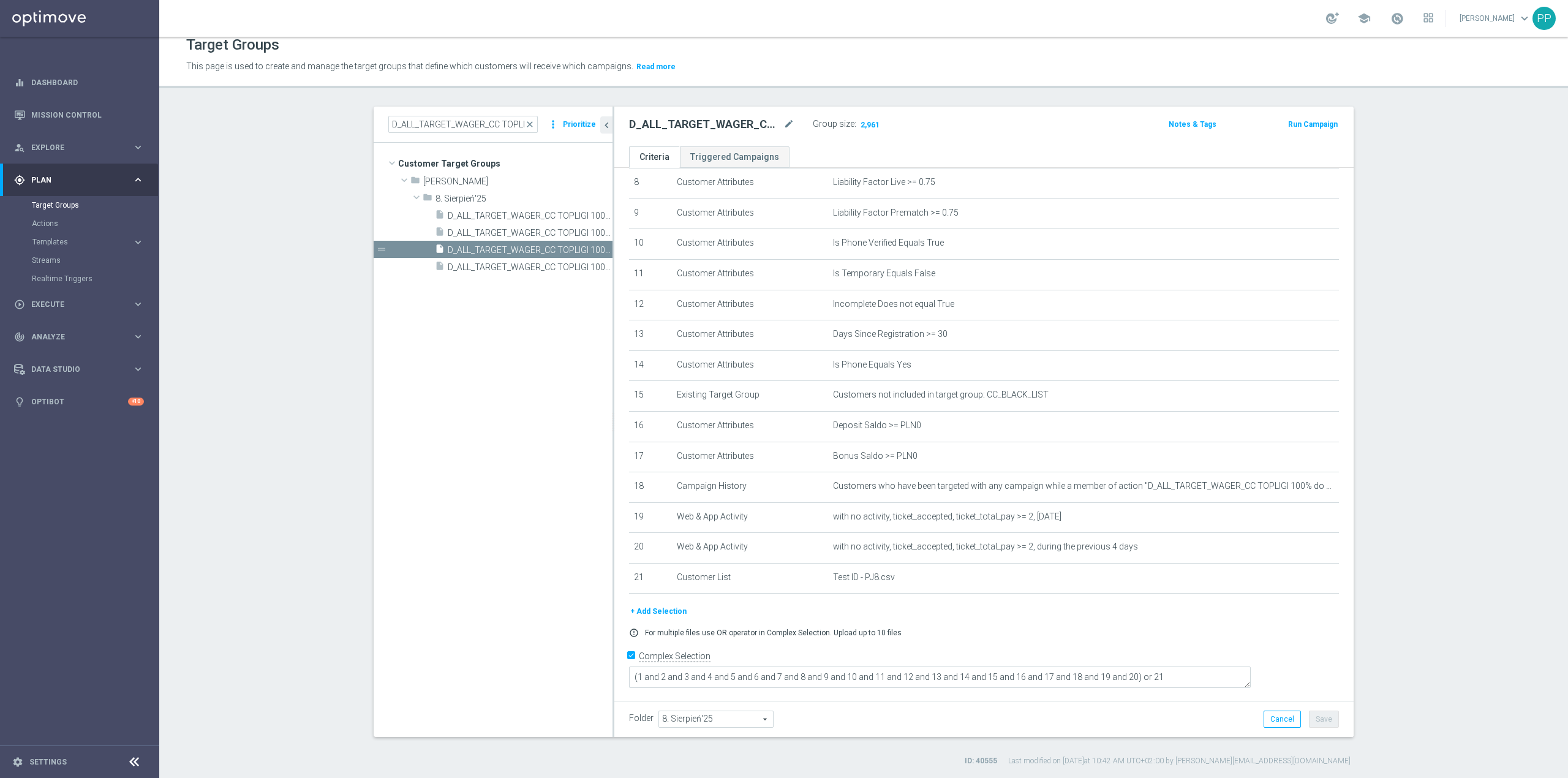
click at [662, 618] on button "+ Add Selection" at bounding box center [658, 612] width 59 height 13
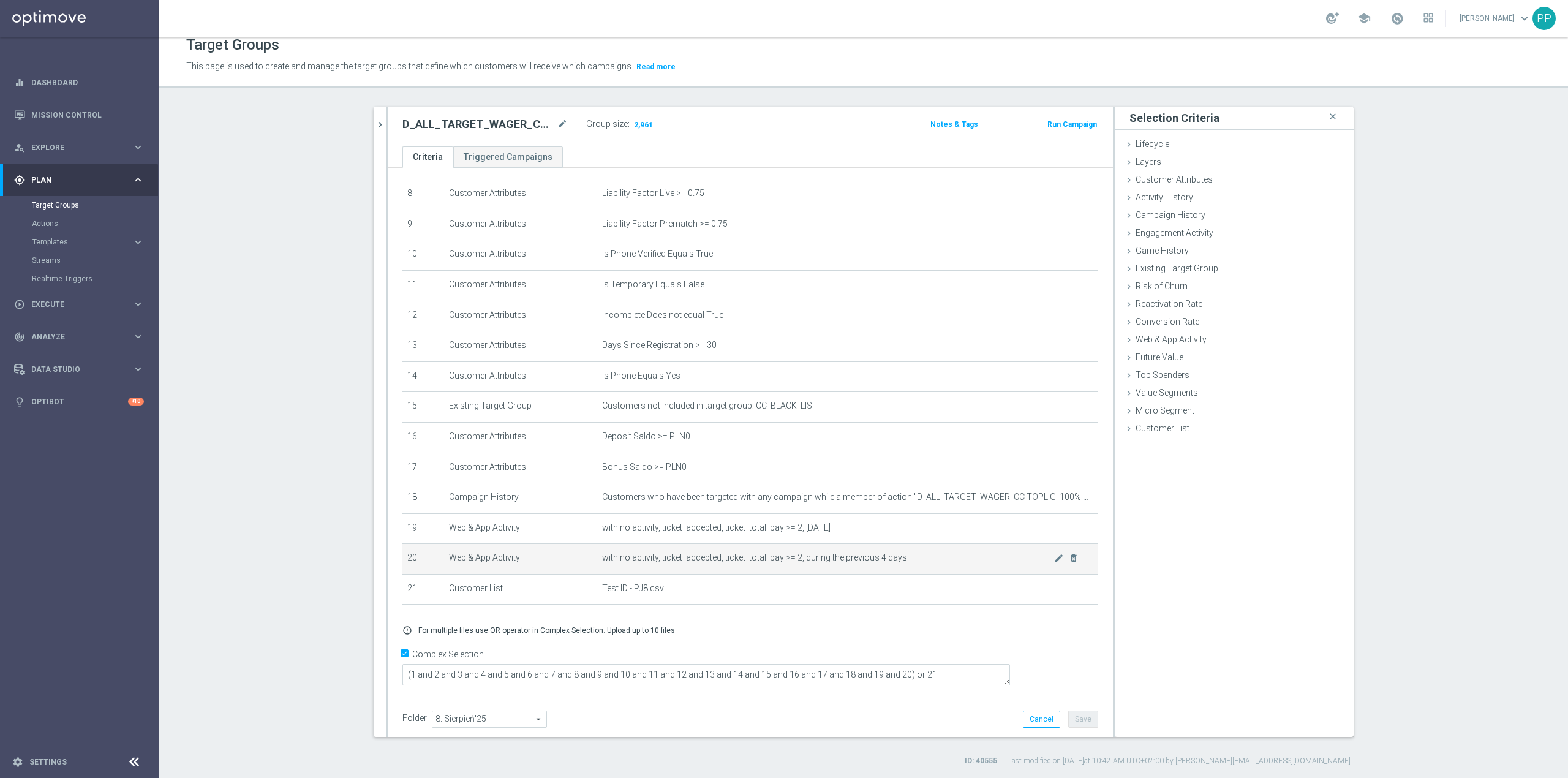
scroll to position [241, 0]
click at [1172, 182] on span "Customer Attributes" at bounding box center [1174, 180] width 78 height 10
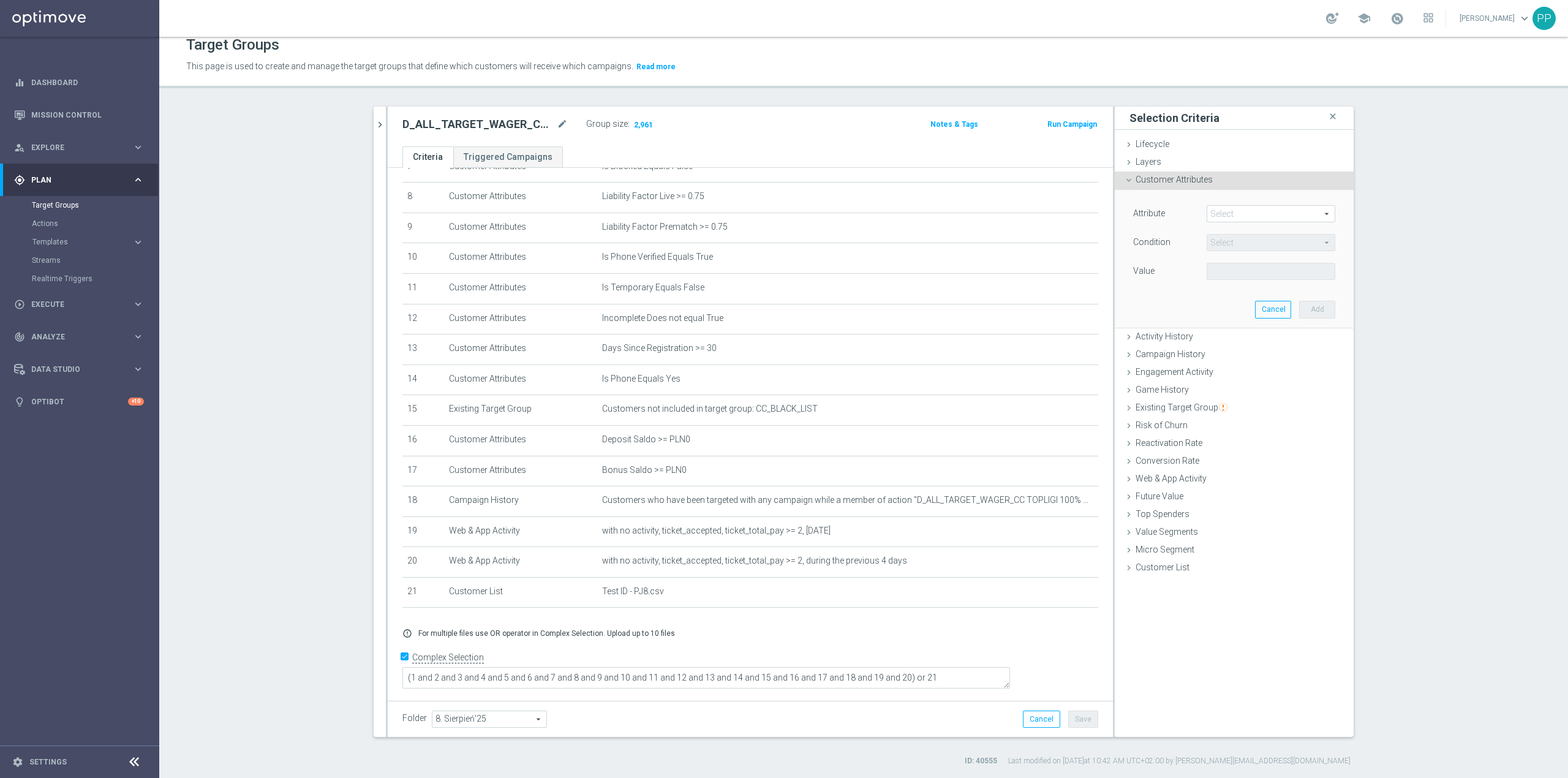
click at [1252, 212] on span at bounding box center [1271, 214] width 127 height 16
click at [0, 0] on input "search" at bounding box center [0, 0] width 0 height 0
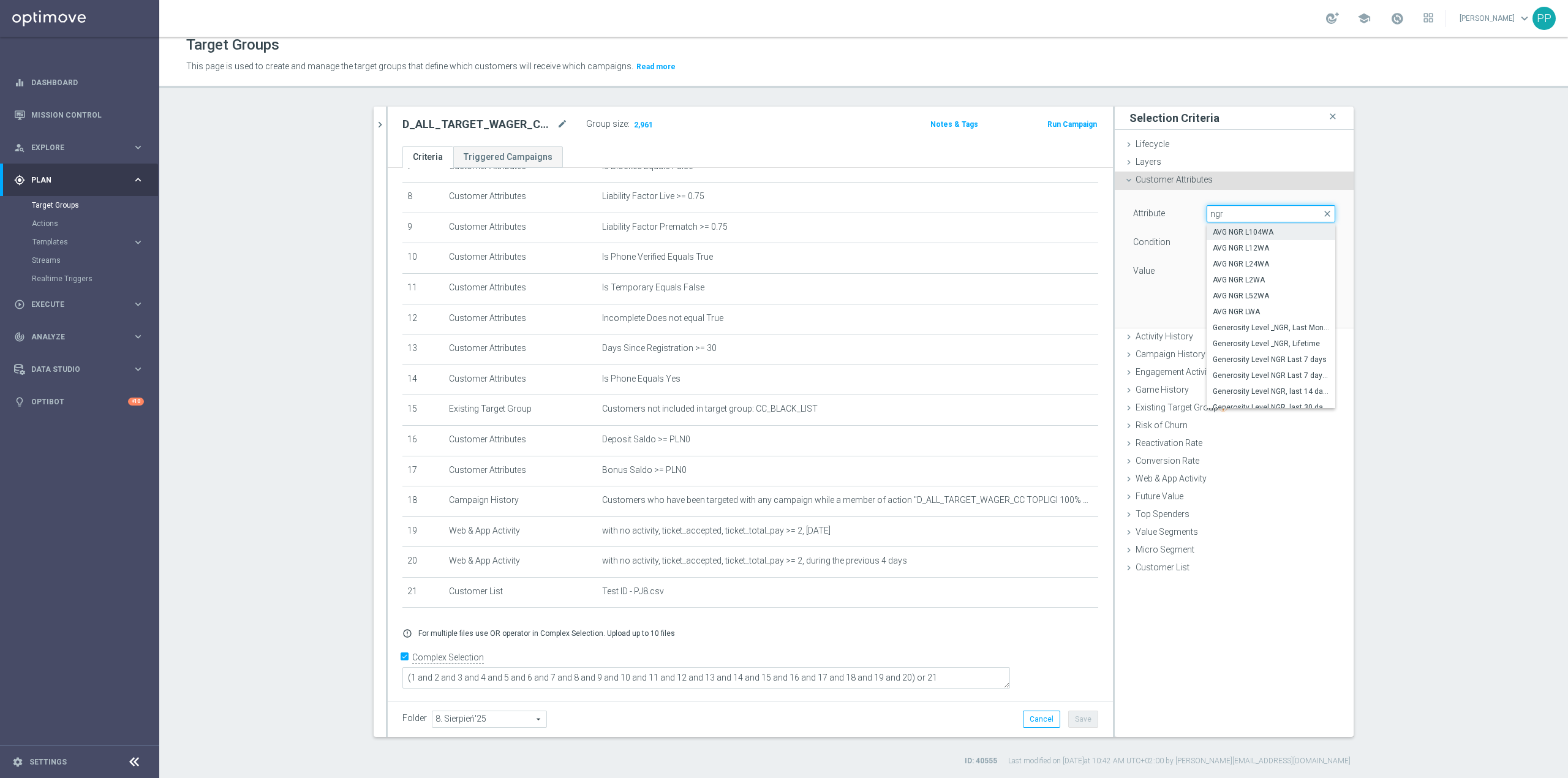
type input "ngr"
click at [1269, 236] on span "AVG NGR L104WA" at bounding box center [1271, 232] width 117 height 10
type input "AVG NGR L104WA"
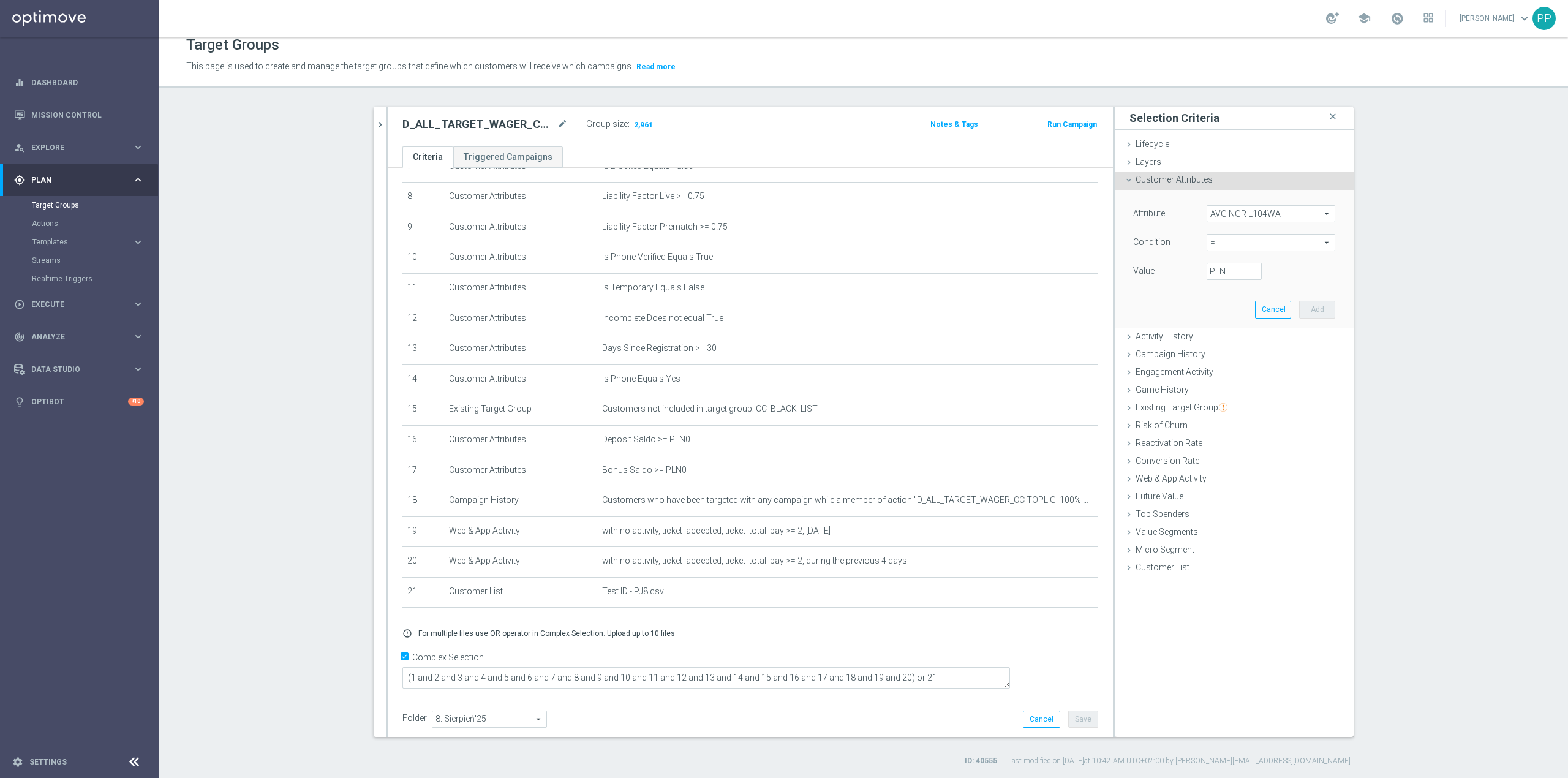
click at [1229, 243] on span "=" at bounding box center [1271, 243] width 127 height 16
click at [1224, 354] on span "between" at bounding box center [1271, 357] width 117 height 10
type input "between"
click at [1218, 270] on label "PLN" at bounding box center [1216, 271] width 12 height 11
click at [1218, 270] on input "PLN" at bounding box center [1234, 272] width 55 height 17
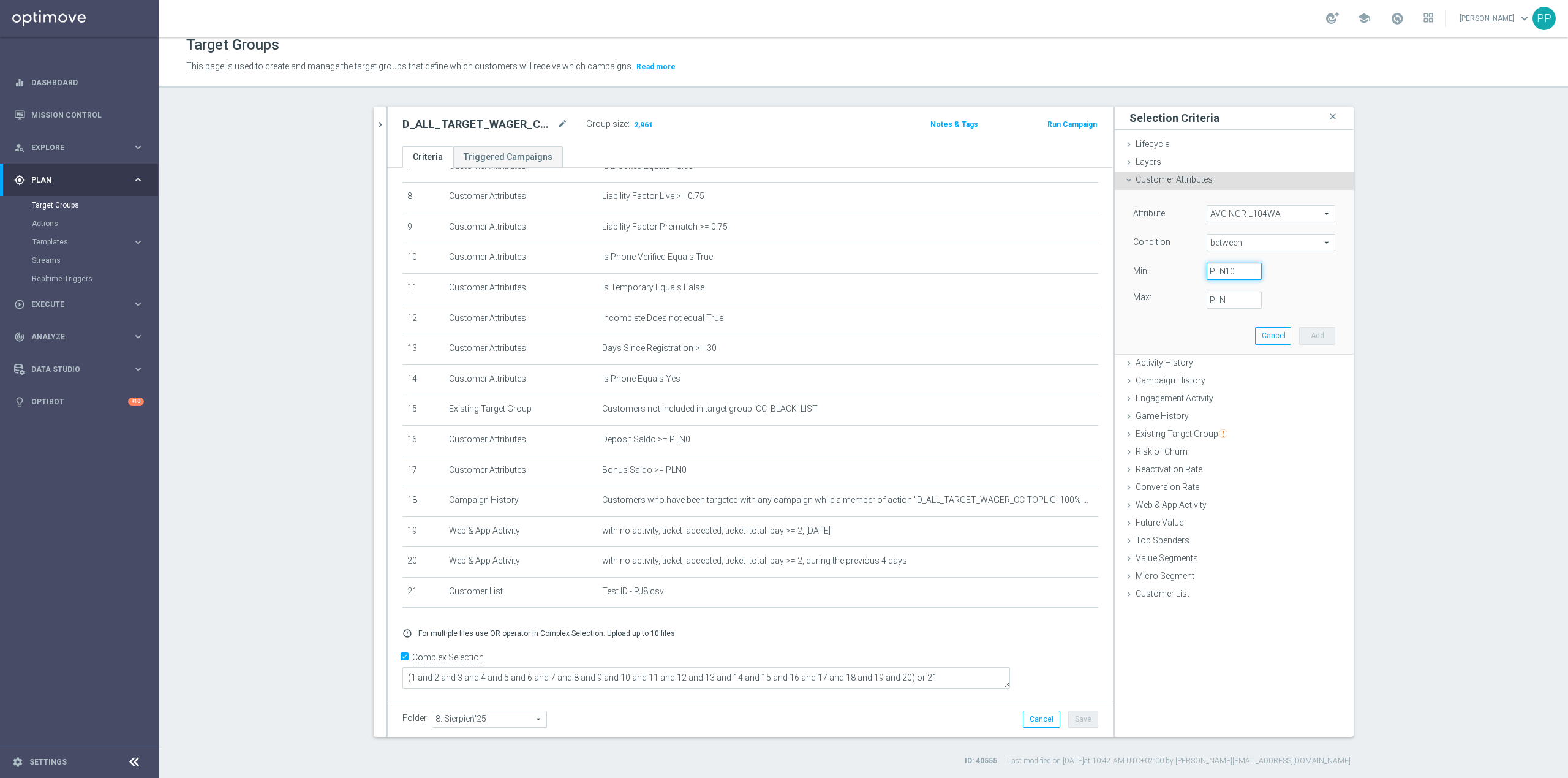
type input "-10"
click at [1213, 297] on label "PLN" at bounding box center [1216, 300] width 12 height 11
click at [1213, 297] on input "PLN" at bounding box center [1234, 300] width 55 height 17
type input "2499.99"
click at [1316, 330] on button "Add" at bounding box center [1317, 336] width 36 height 17
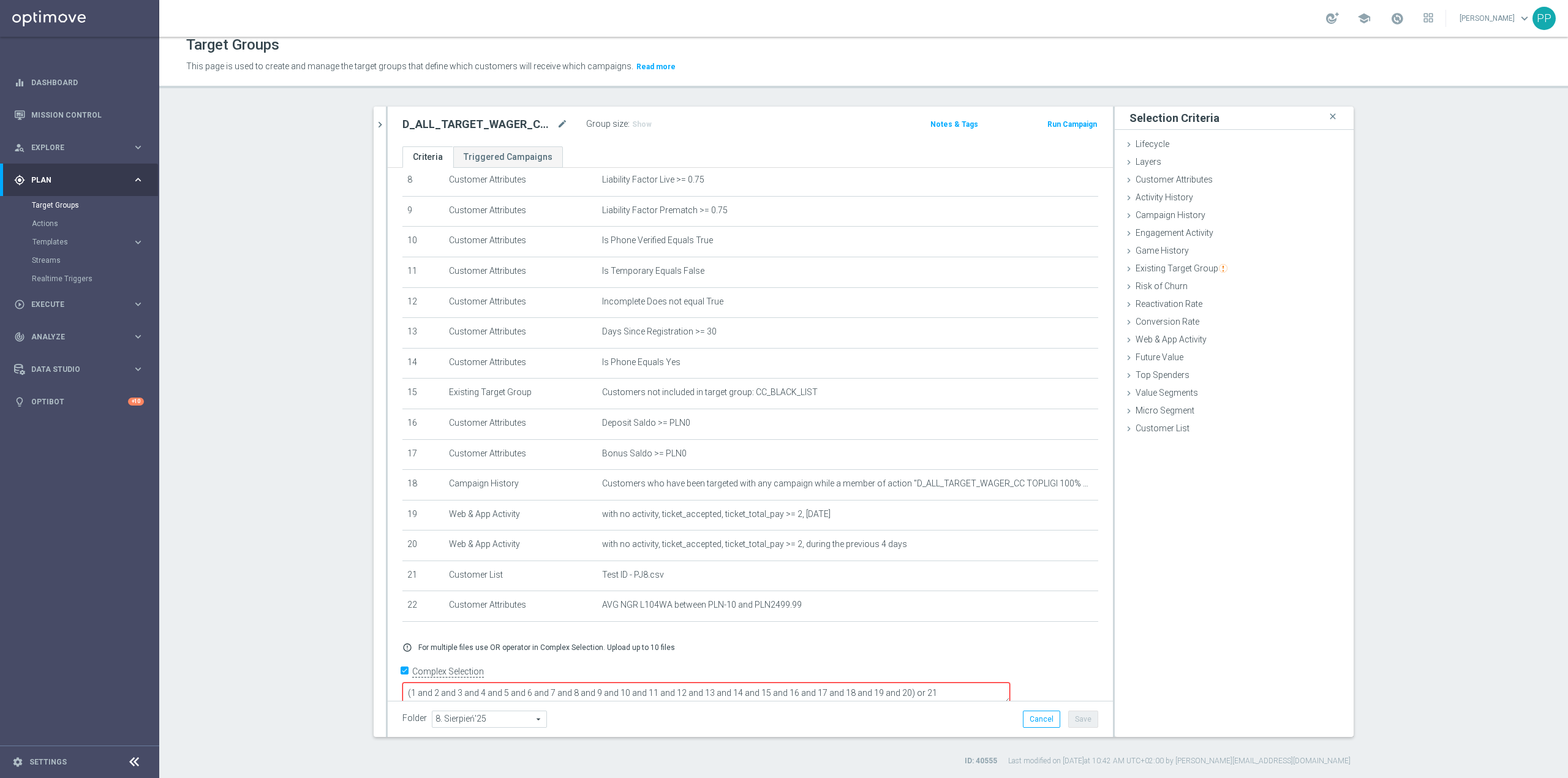
scroll to position [274, 0]
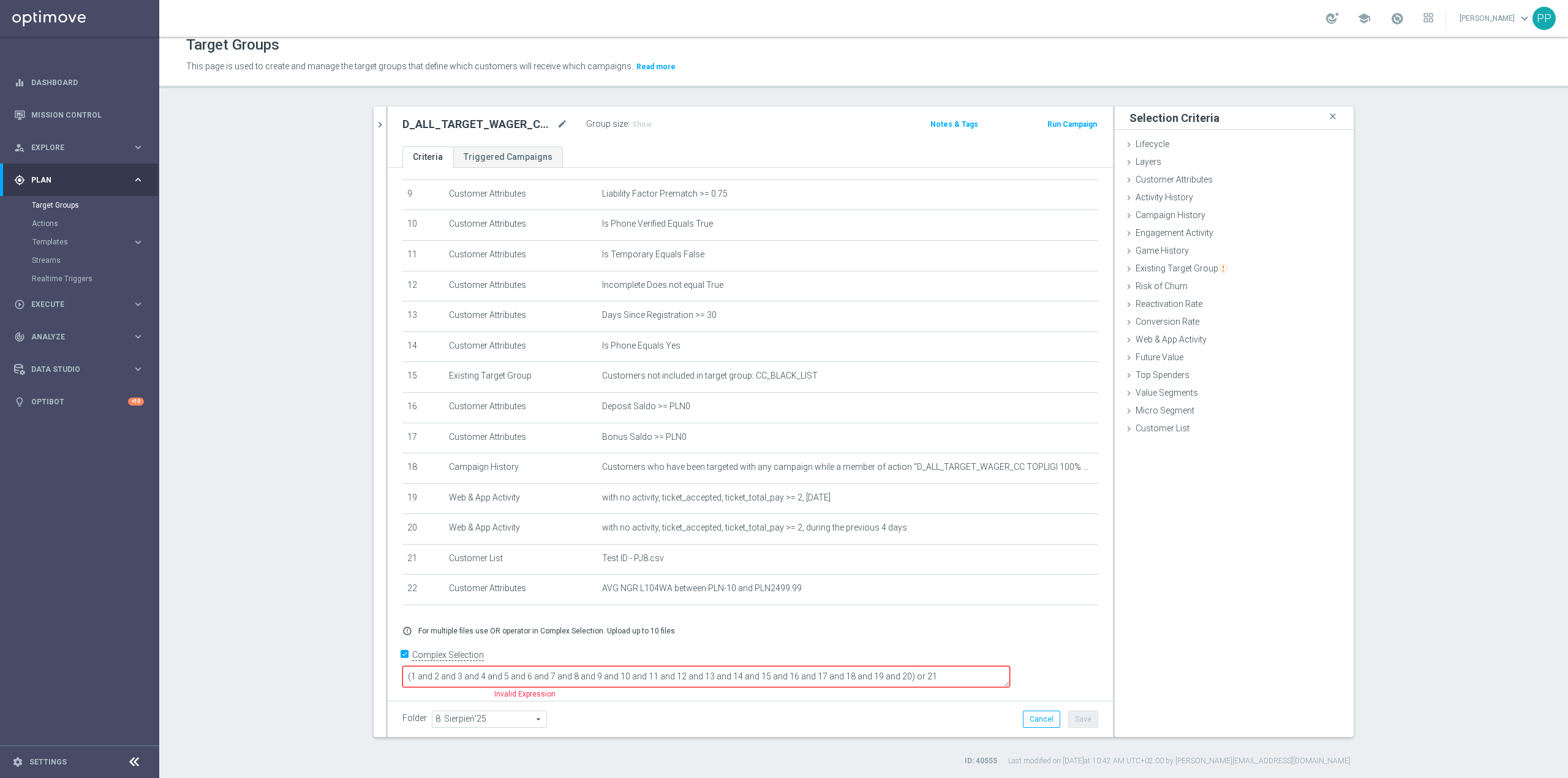
click at [1010, 675] on textarea "(1 and 2 and 3 and 4 and 5 and 6 and 7 and 8 and 9 and 10 and 11 and 12 and 13 …" at bounding box center [706, 677] width 607 height 21
click at [988, 677] on textarea "(1 and 2 and 3 and 4 and 5 and 6 and 7 and 8 and 9 and 10 and 11 and 12 and 13 …" at bounding box center [706, 677] width 607 height 21
click at [1084, 721] on button "Save" at bounding box center [1083, 720] width 30 height 17
click at [637, 121] on span "Show" at bounding box center [642, 124] width 20 height 9
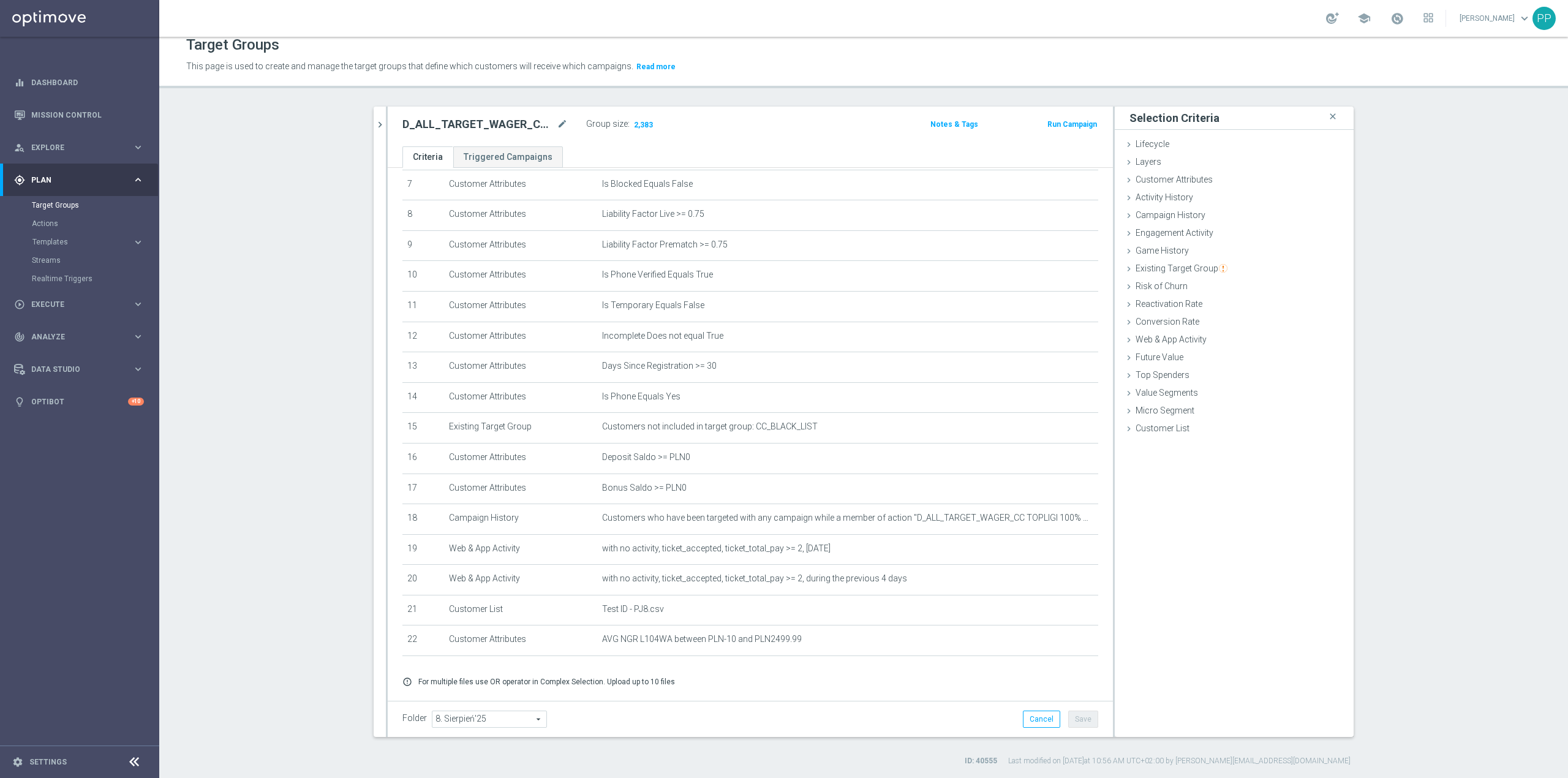
scroll to position [245, 0]
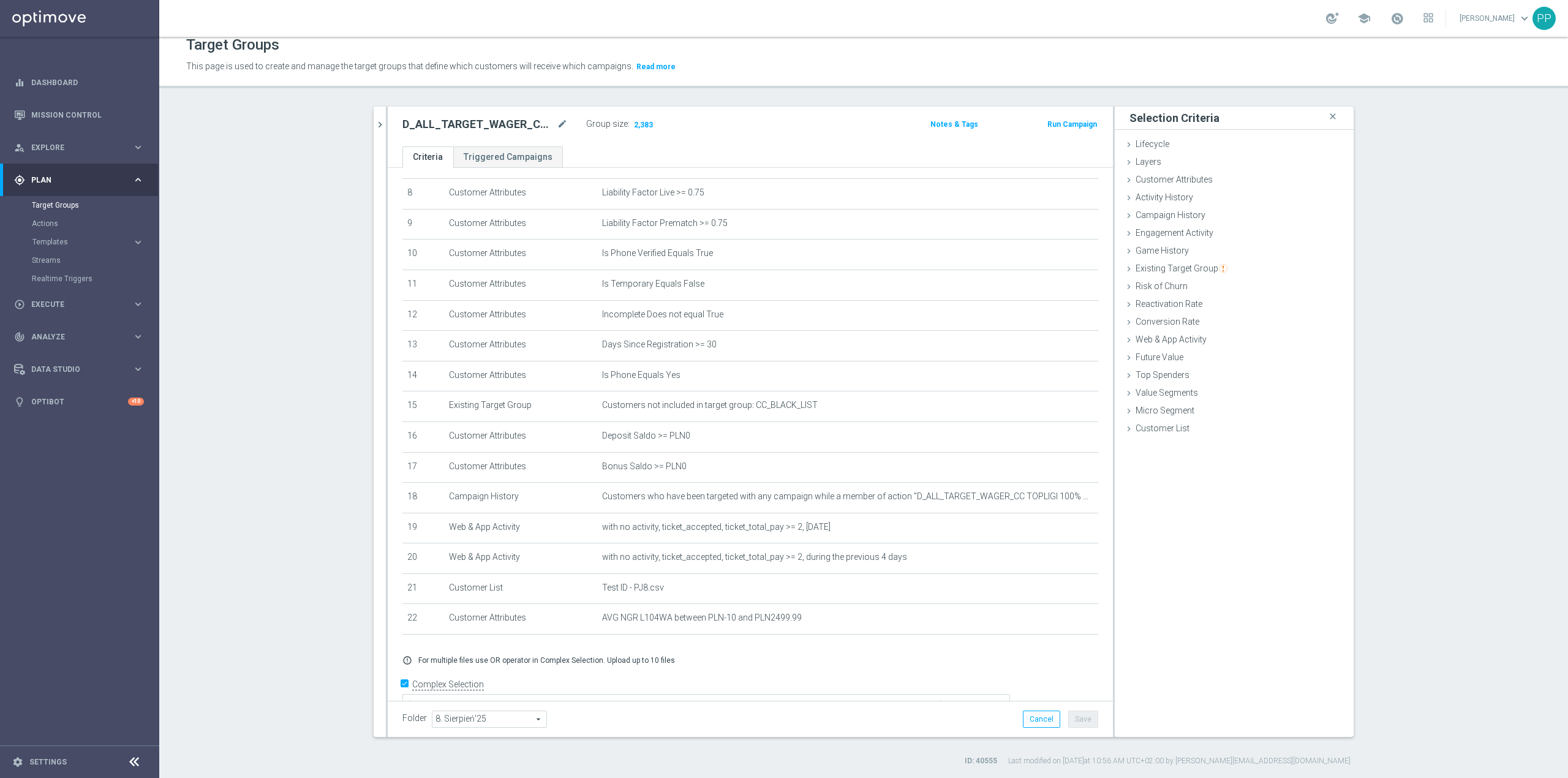
drag, startPoint x: 371, startPoint y: 123, endPoint x: 365, endPoint y: 121, distance: 6.3
click at [374, 123] on icon "chevron_right" at bounding box center [380, 125] width 12 height 12
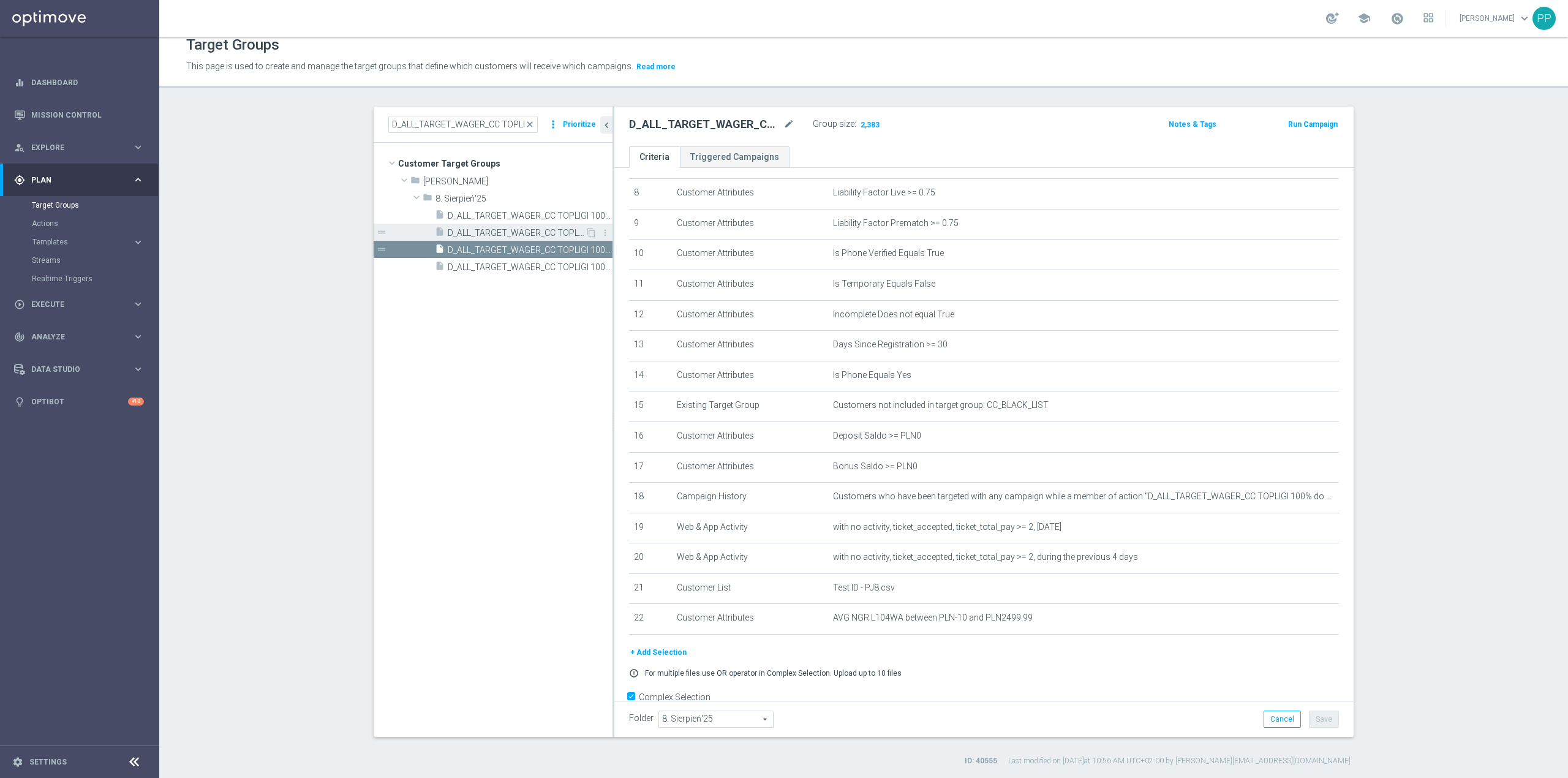
click at [520, 233] on span "D_ALL_TARGET_WAGER_CC TOPLIGI 100% do 500 PLN PT PUSH_140825" at bounding box center [516, 233] width 137 height 11
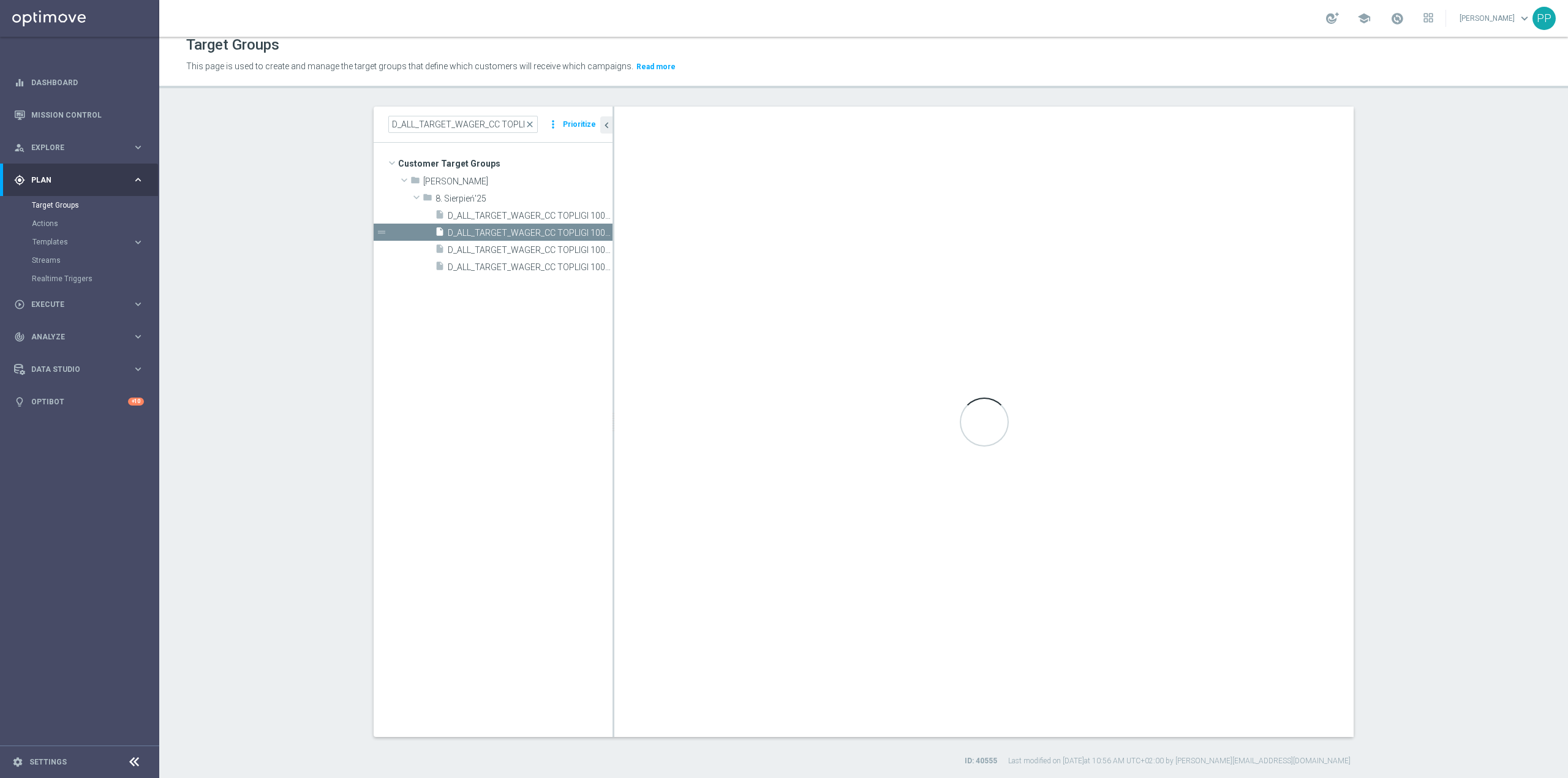
type textarea "(1 and 2 and 3 and 4 and 5 and 6 and 7 and 8 and 9 and 10 and 11 and 12 and 13 …"
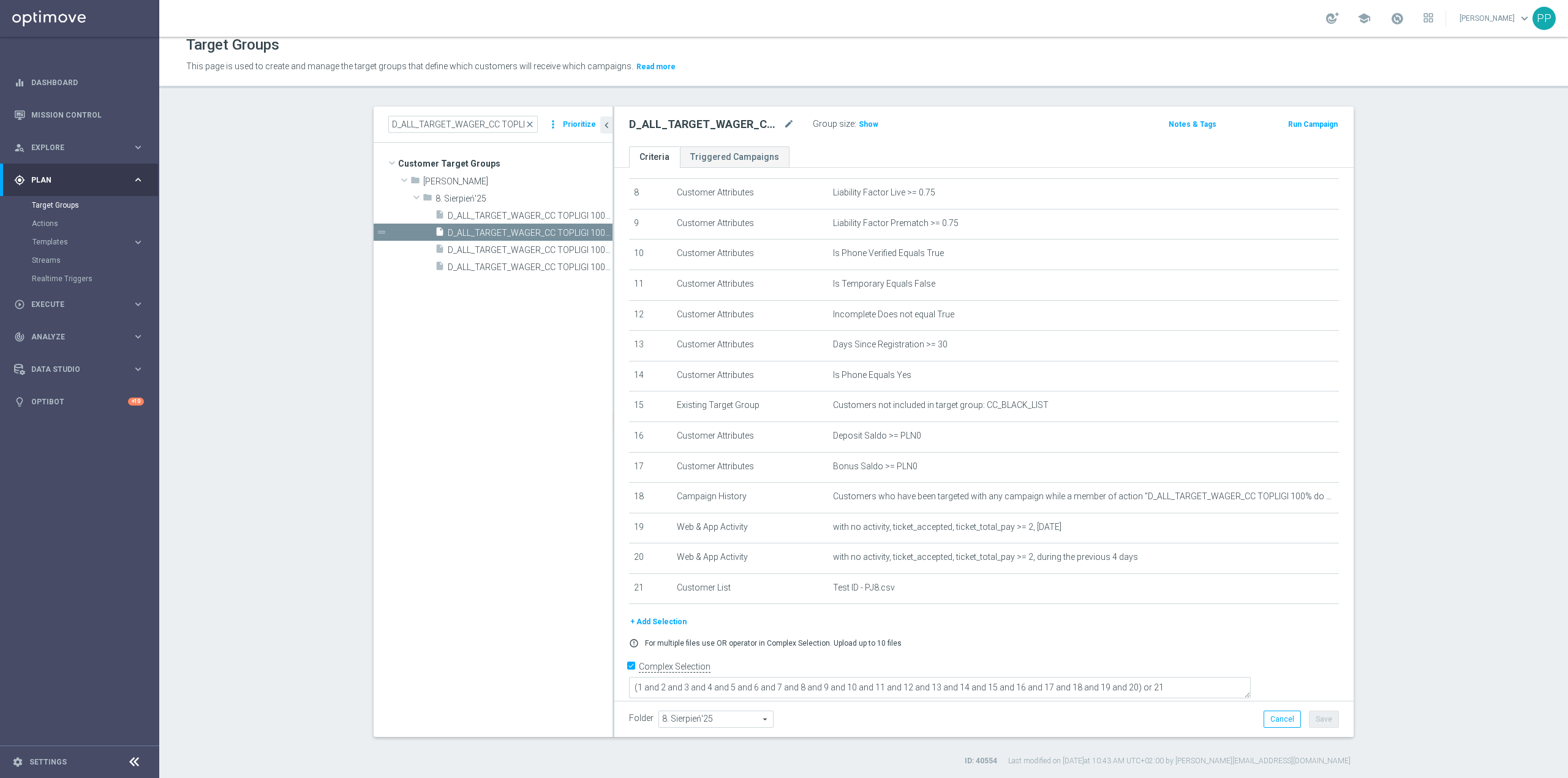
click at [665, 629] on button "+ Add Selection" at bounding box center [658, 622] width 59 height 13
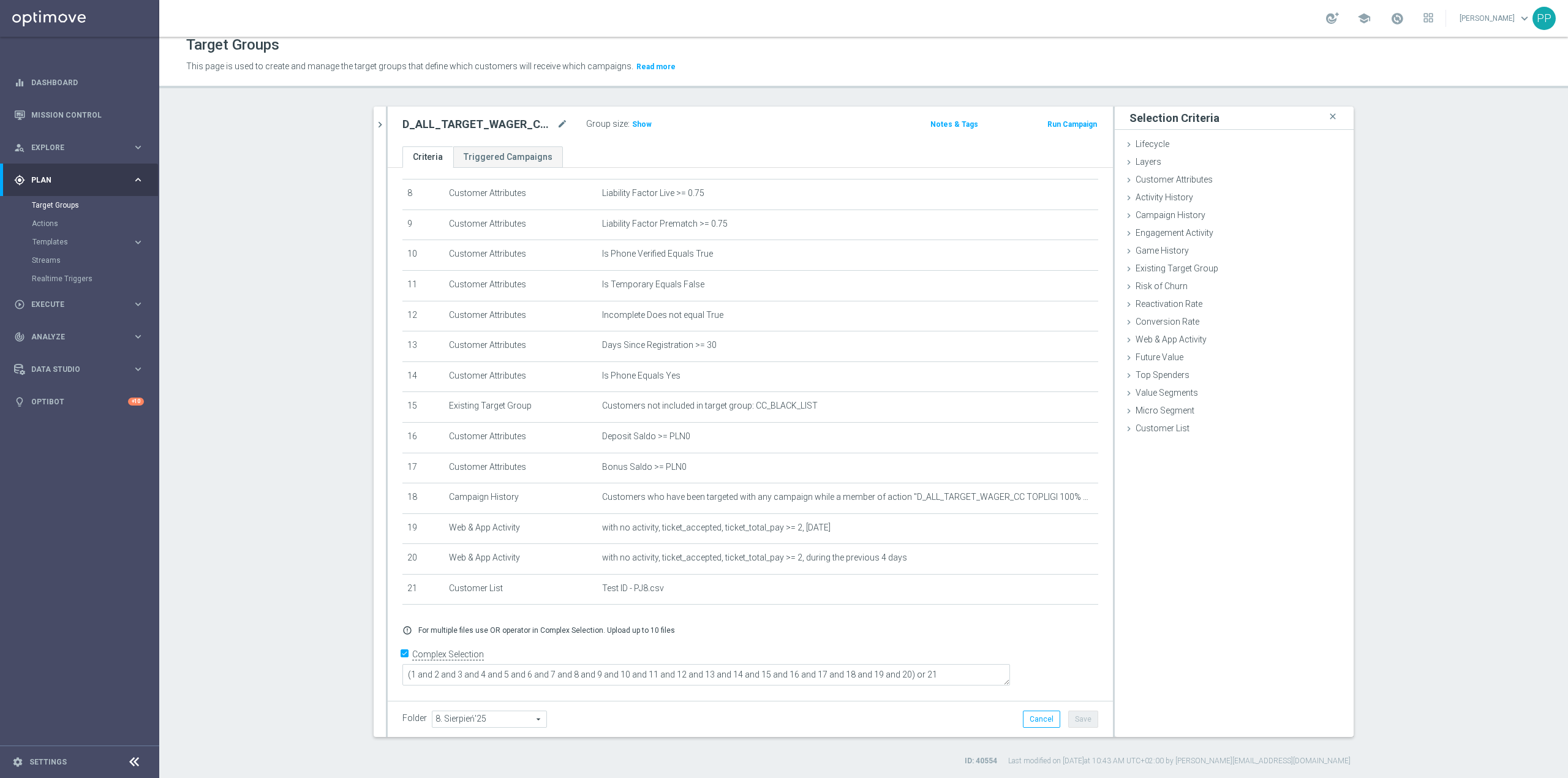
scroll to position [241, 0]
click at [1188, 223] on div "Campaign History done" at bounding box center [1234, 217] width 239 height 19
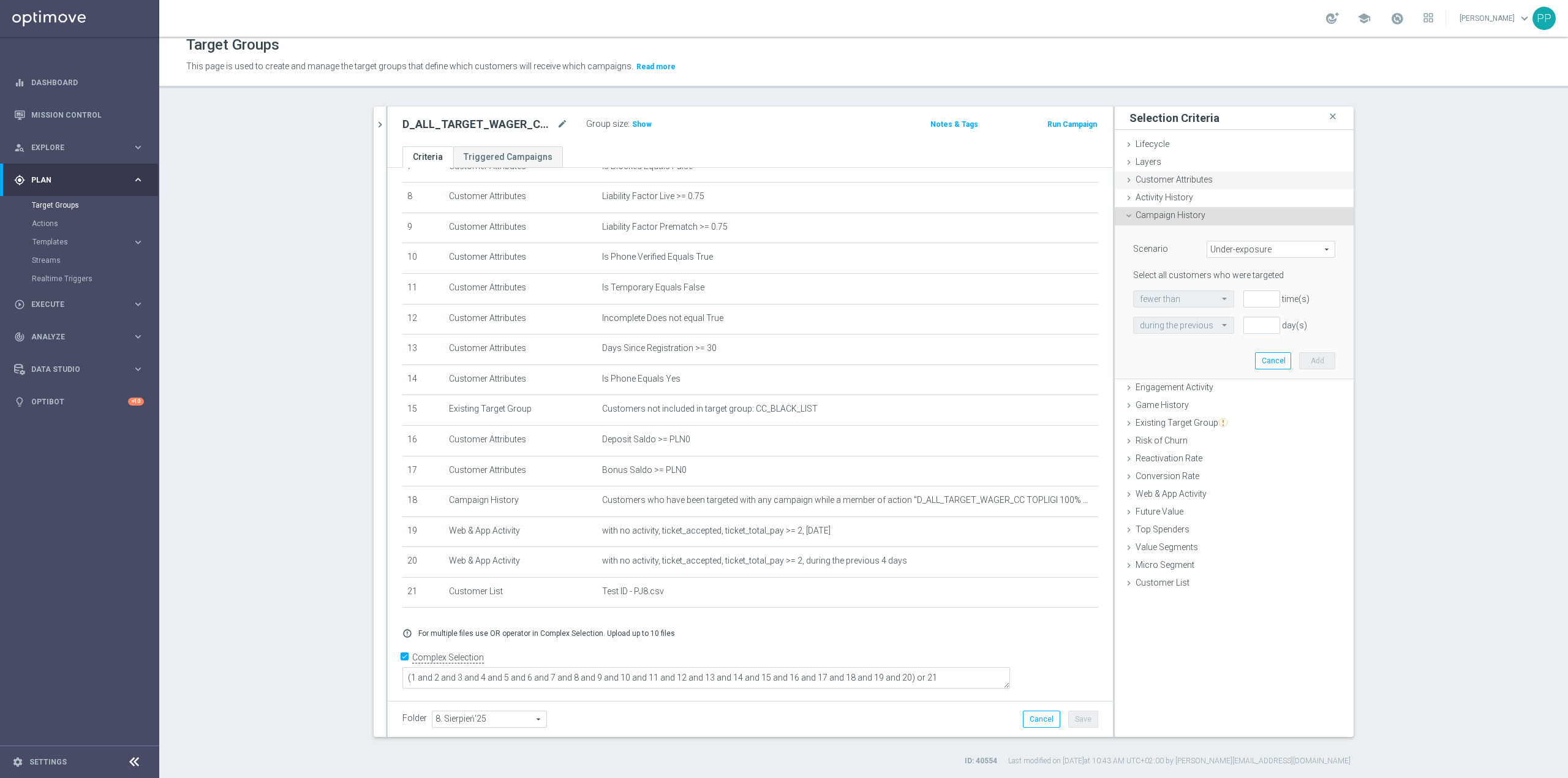
click at [1187, 178] on span "Customer Attributes" at bounding box center [1174, 180] width 78 height 10
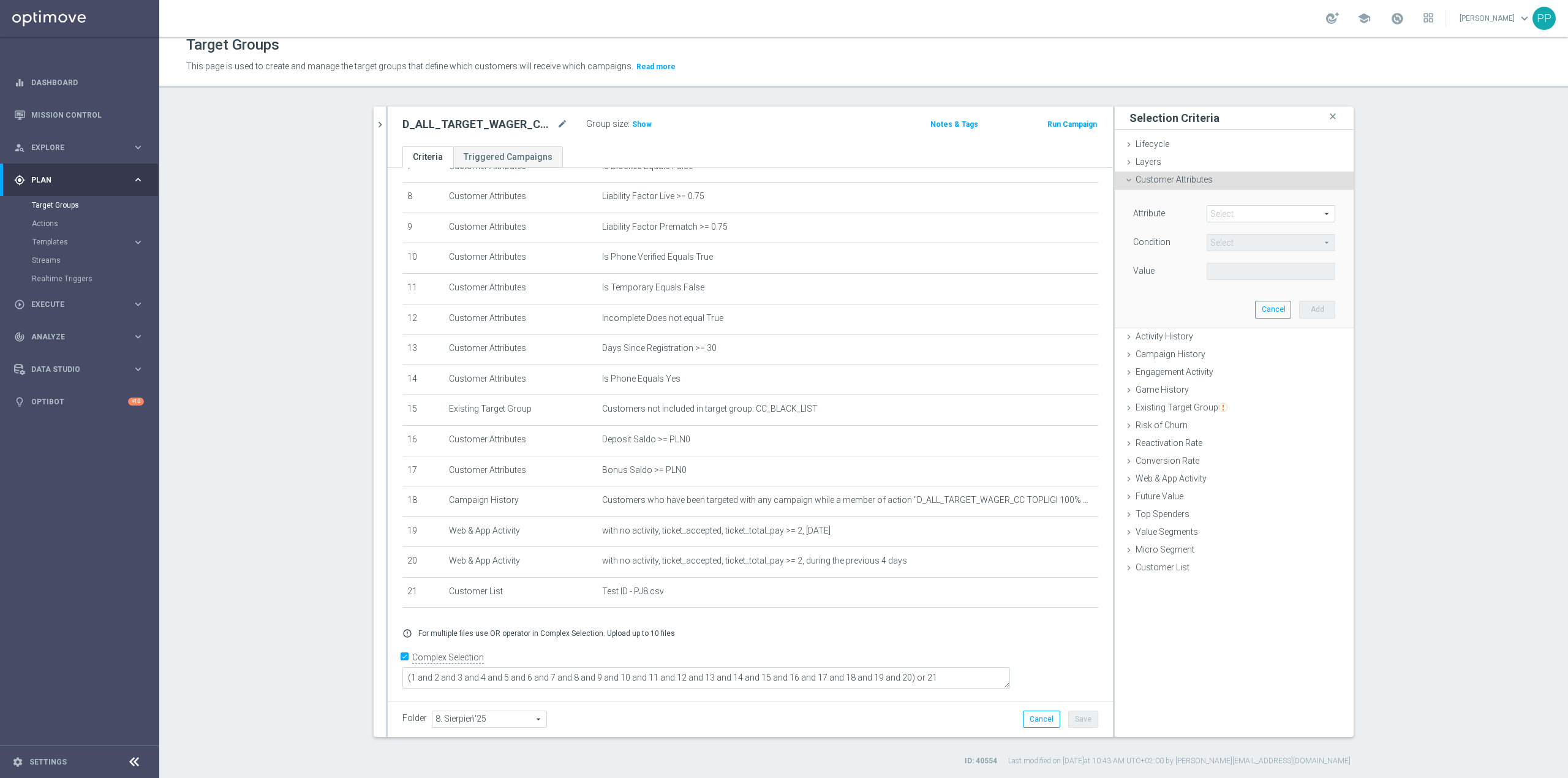
click at [1225, 216] on span at bounding box center [1271, 214] width 127 height 16
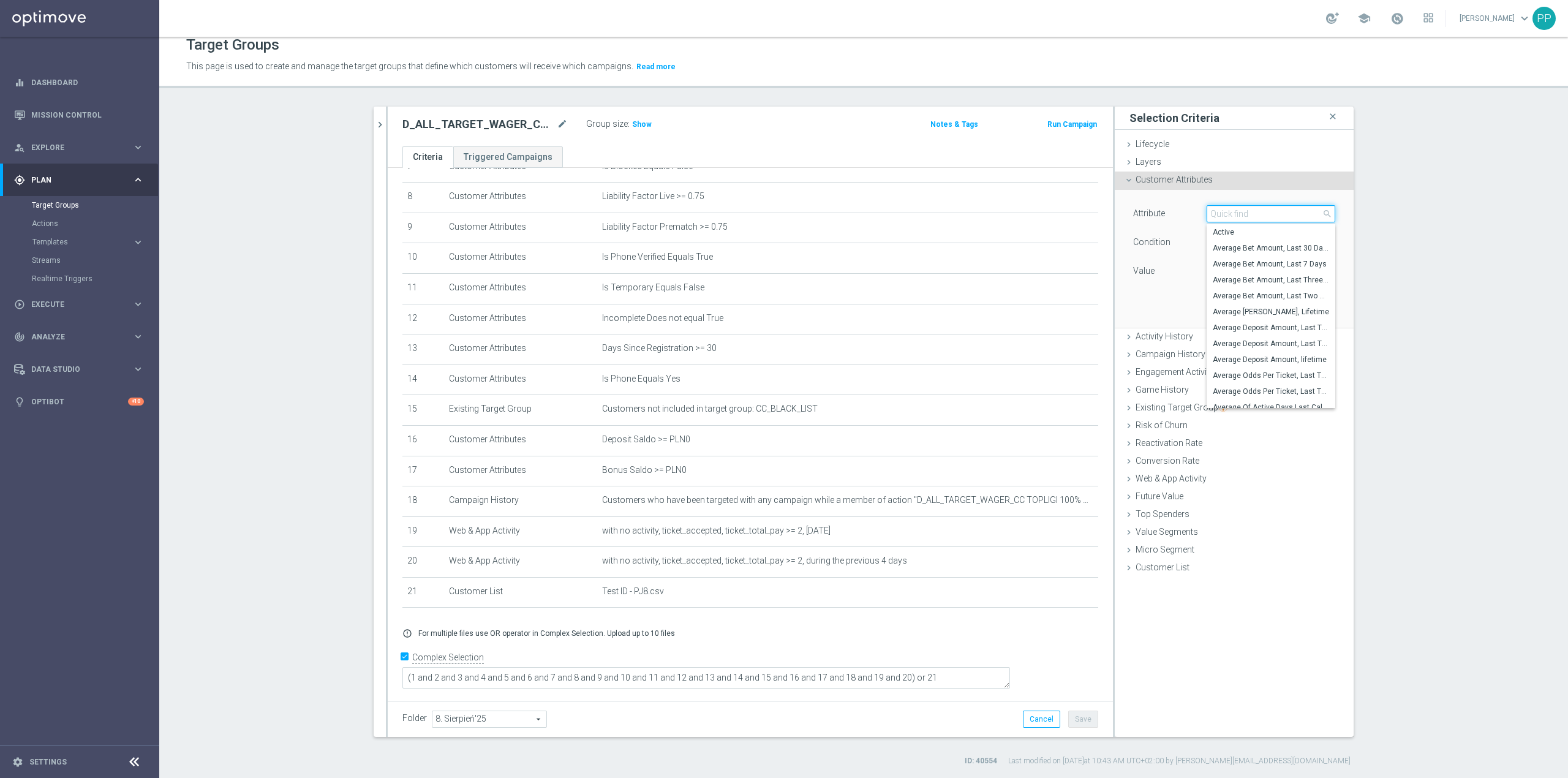
click at [1225, 216] on input "search" at bounding box center [1271, 214] width 129 height 17
type input "ngr"
click at [1257, 236] on span "AVG NGR L104WA" at bounding box center [1271, 232] width 117 height 10
type input "AVG NGR L104WA"
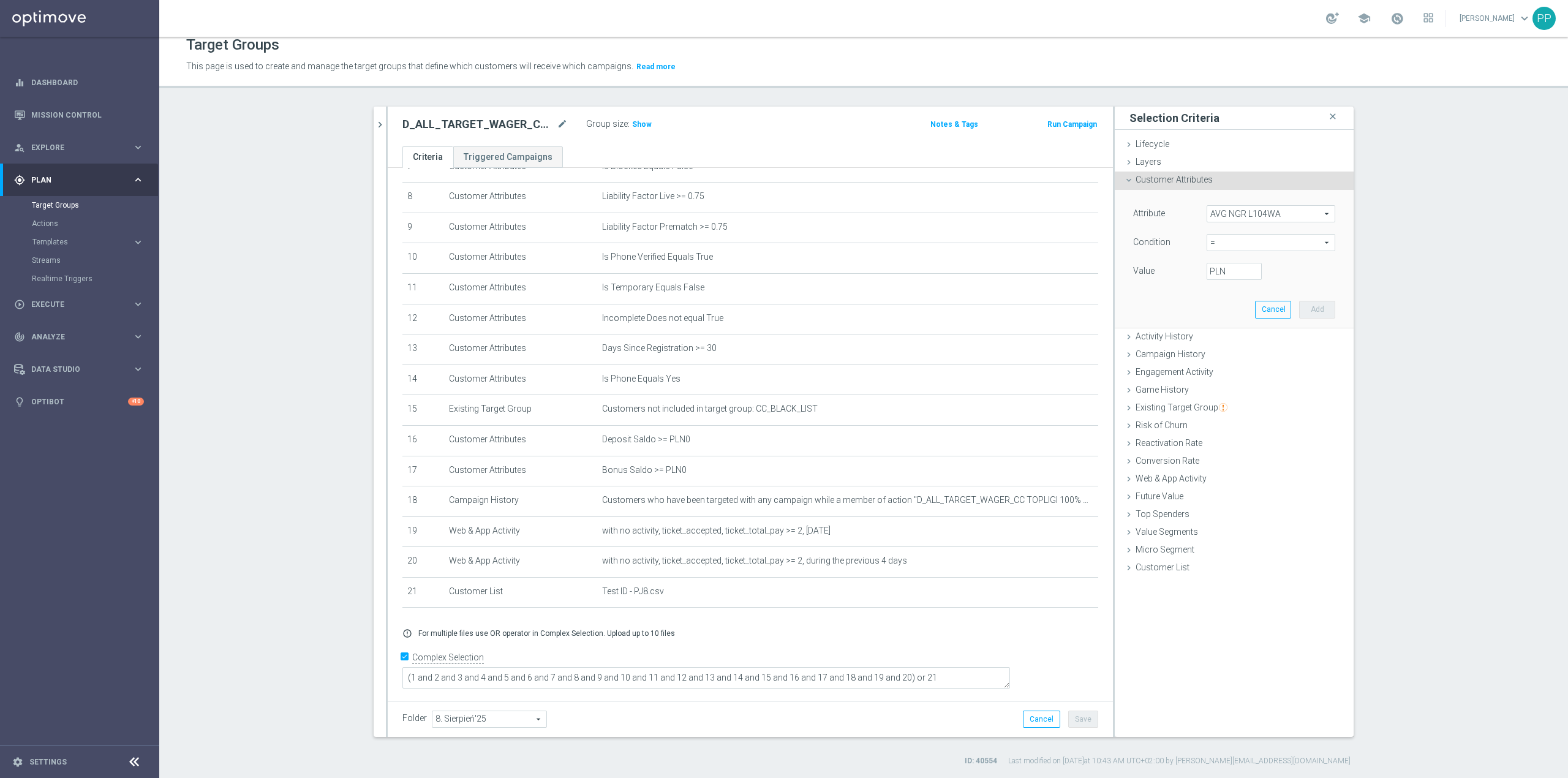
click at [1226, 245] on span "=" at bounding box center [1271, 243] width 127 height 16
drag, startPoint x: 1229, startPoint y: 354, endPoint x: 1226, endPoint y: 325, distance: 29.2
click at [1229, 353] on span "between" at bounding box center [1271, 357] width 117 height 10
type input "between"
click at [1218, 273] on label "PLN" at bounding box center [1216, 271] width 12 height 11
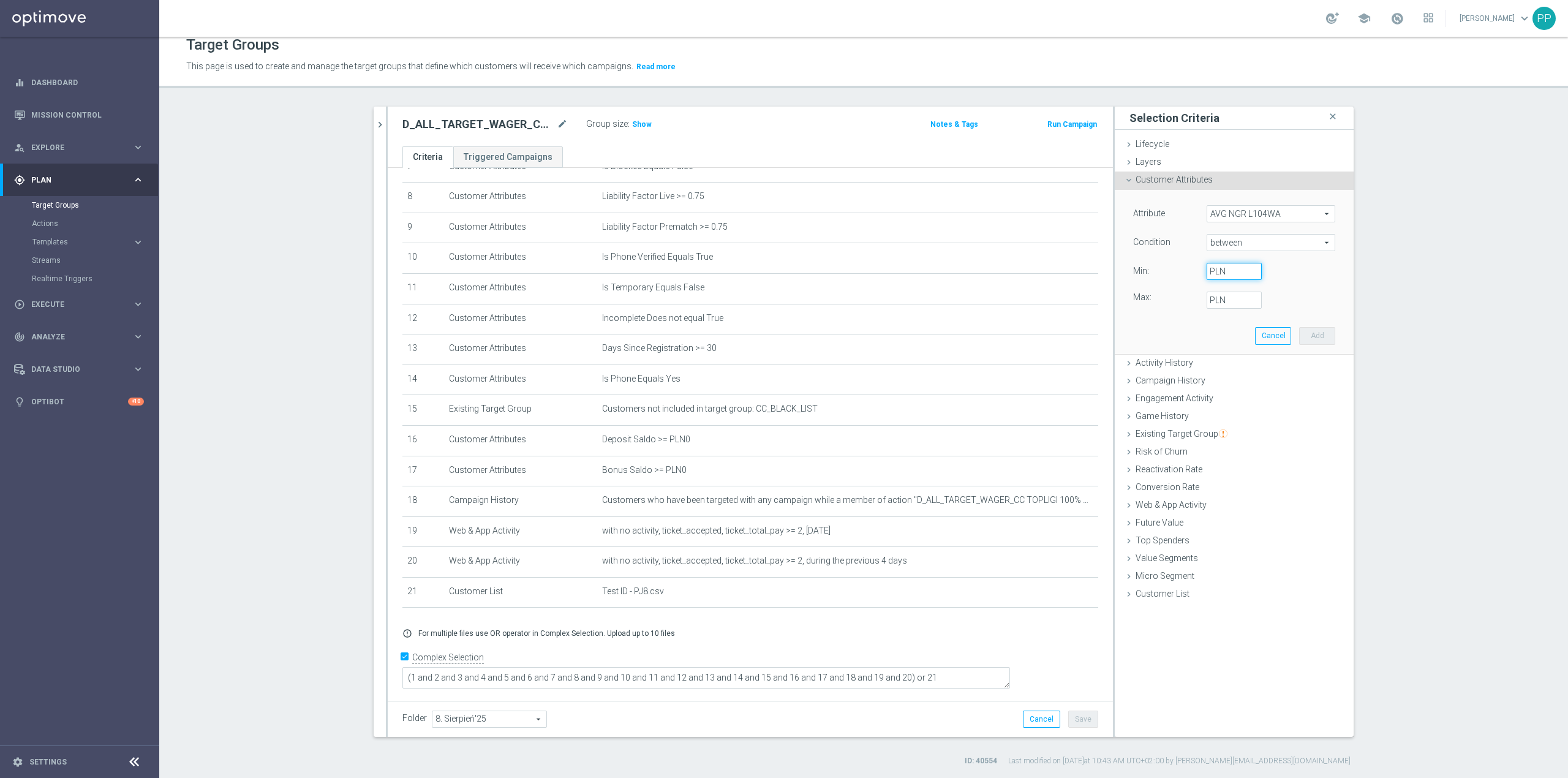
click at [1218, 273] on input "PLN" at bounding box center [1234, 272] width 55 height 17
type input "-10"
type input "2499.99"
drag, startPoint x: 1191, startPoint y: 339, endPoint x: 1208, endPoint y: 335, distance: 17.5
click at [1192, 339] on div "Attribute AVG NGR L104WA AVG NGR L104WA arrow_drop_down search Condition betwee…" at bounding box center [1234, 272] width 221 height 164
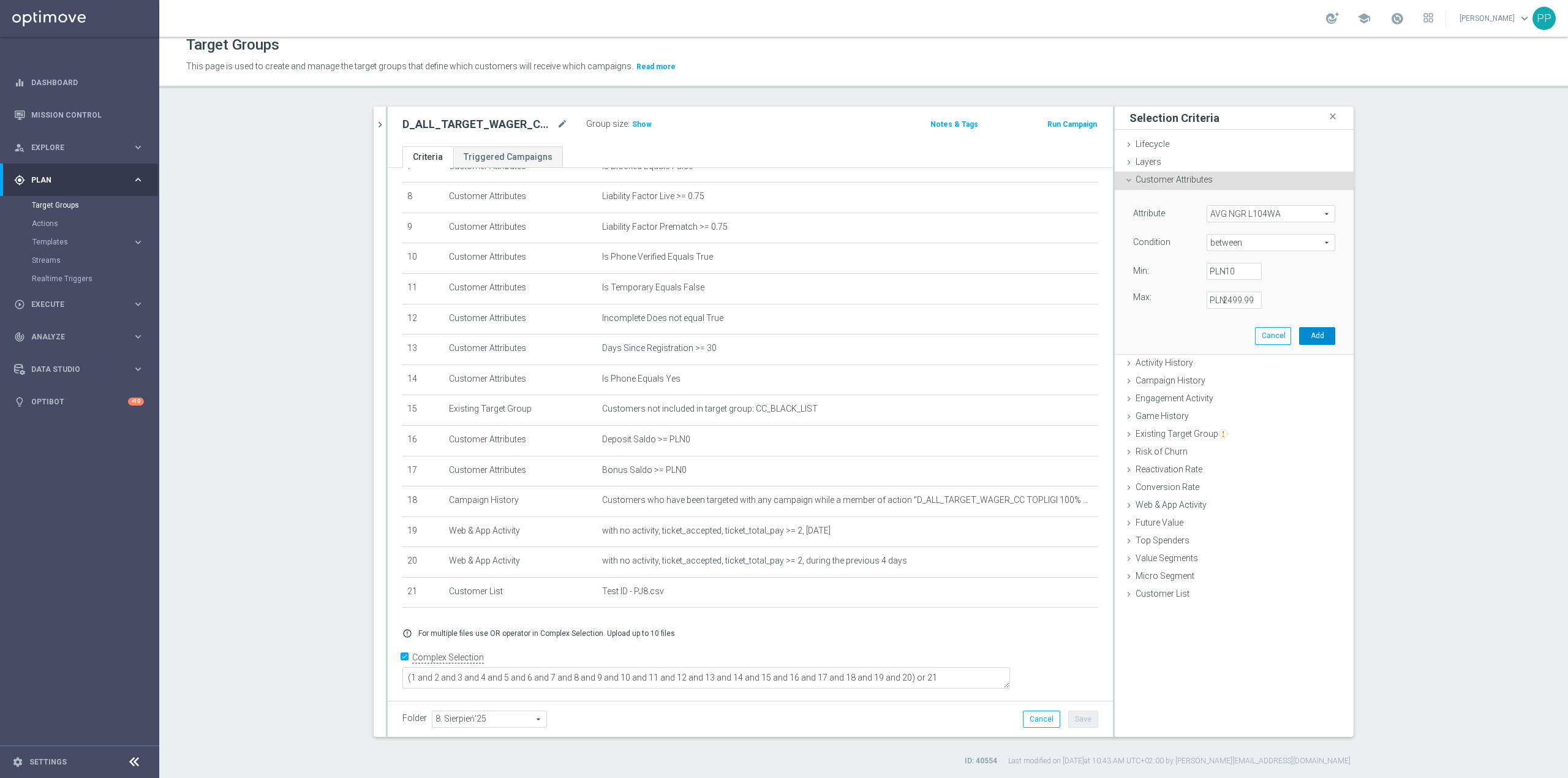
click at [1318, 331] on button "Add" at bounding box center [1317, 336] width 36 height 17
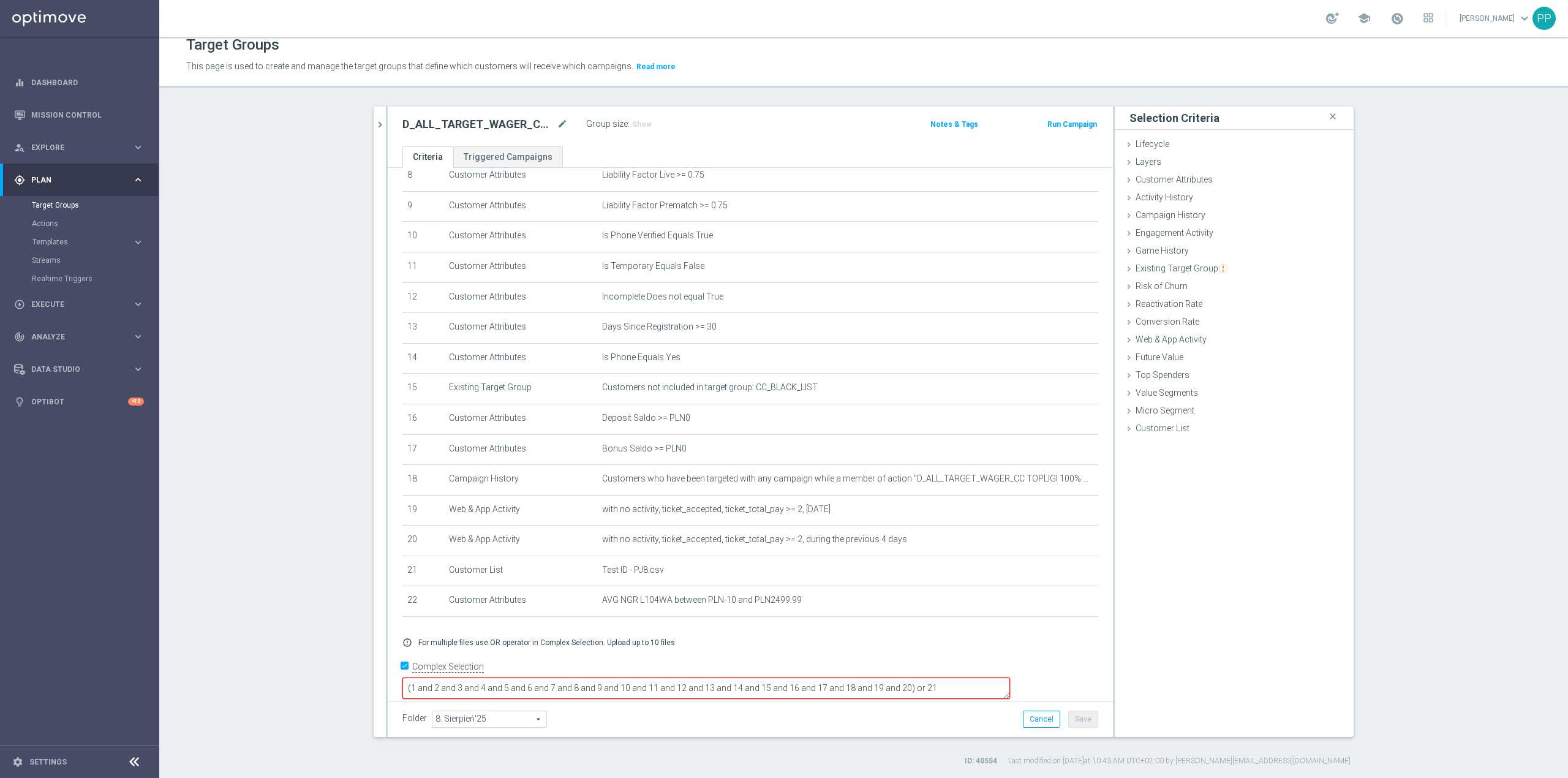
scroll to position [274, 0]
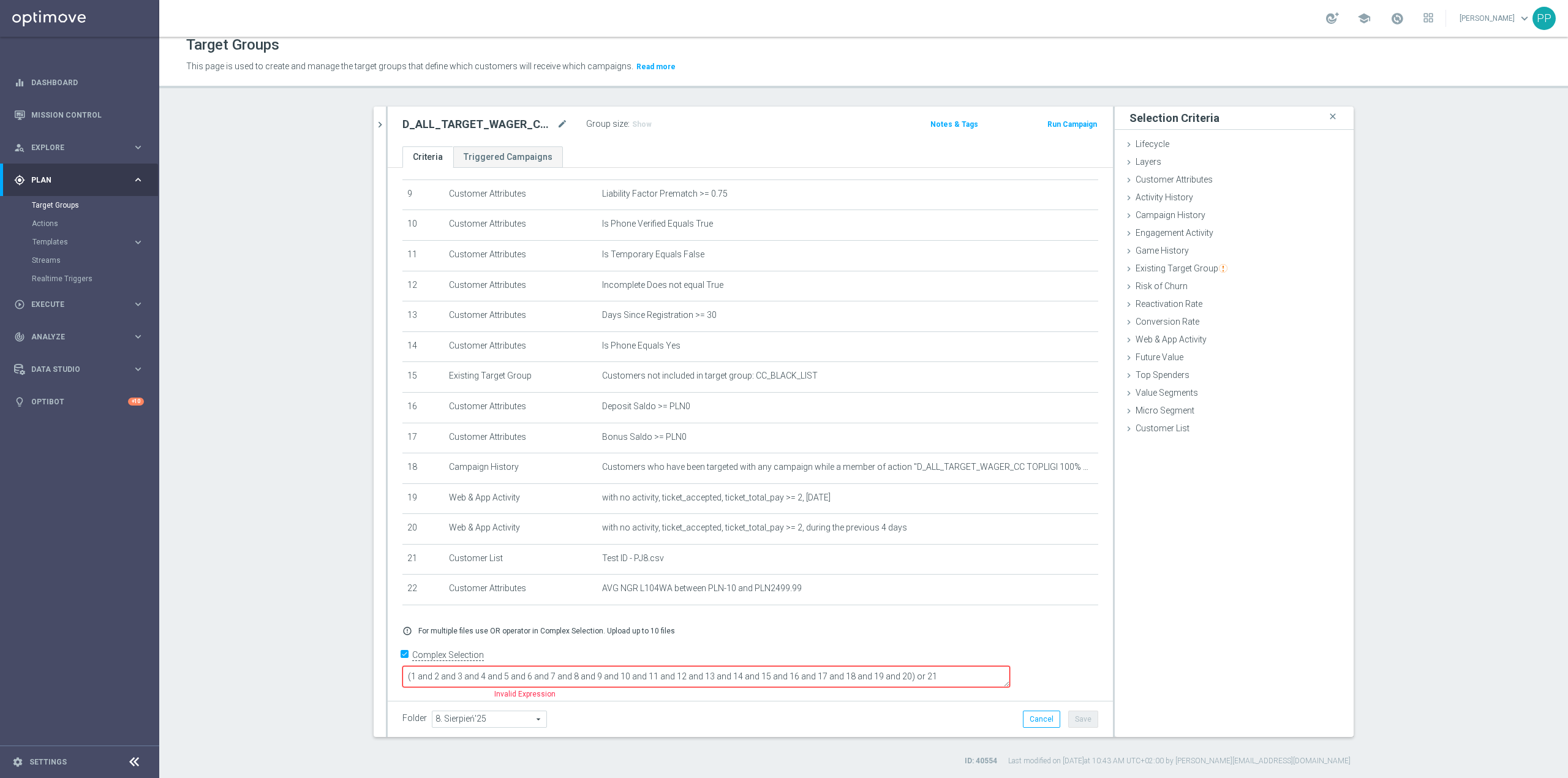
click at [986, 672] on textarea "(1 and 2 and 3 and 4 and 5 and 6 and 7 and 8 and 9 and 10 and 11 and 12 and 13 …" at bounding box center [706, 677] width 607 height 21
drag, startPoint x: 962, startPoint y: 706, endPoint x: 1033, endPoint y: 709, distance: 71.1
click at [963, 706] on div "Folder 8. Sierpień'25 8. Sierpień'25 arrow_drop_down search Cancel Save Saving.…" at bounding box center [750, 719] width 725 height 36
click at [1078, 714] on button "Save" at bounding box center [1083, 720] width 30 height 17
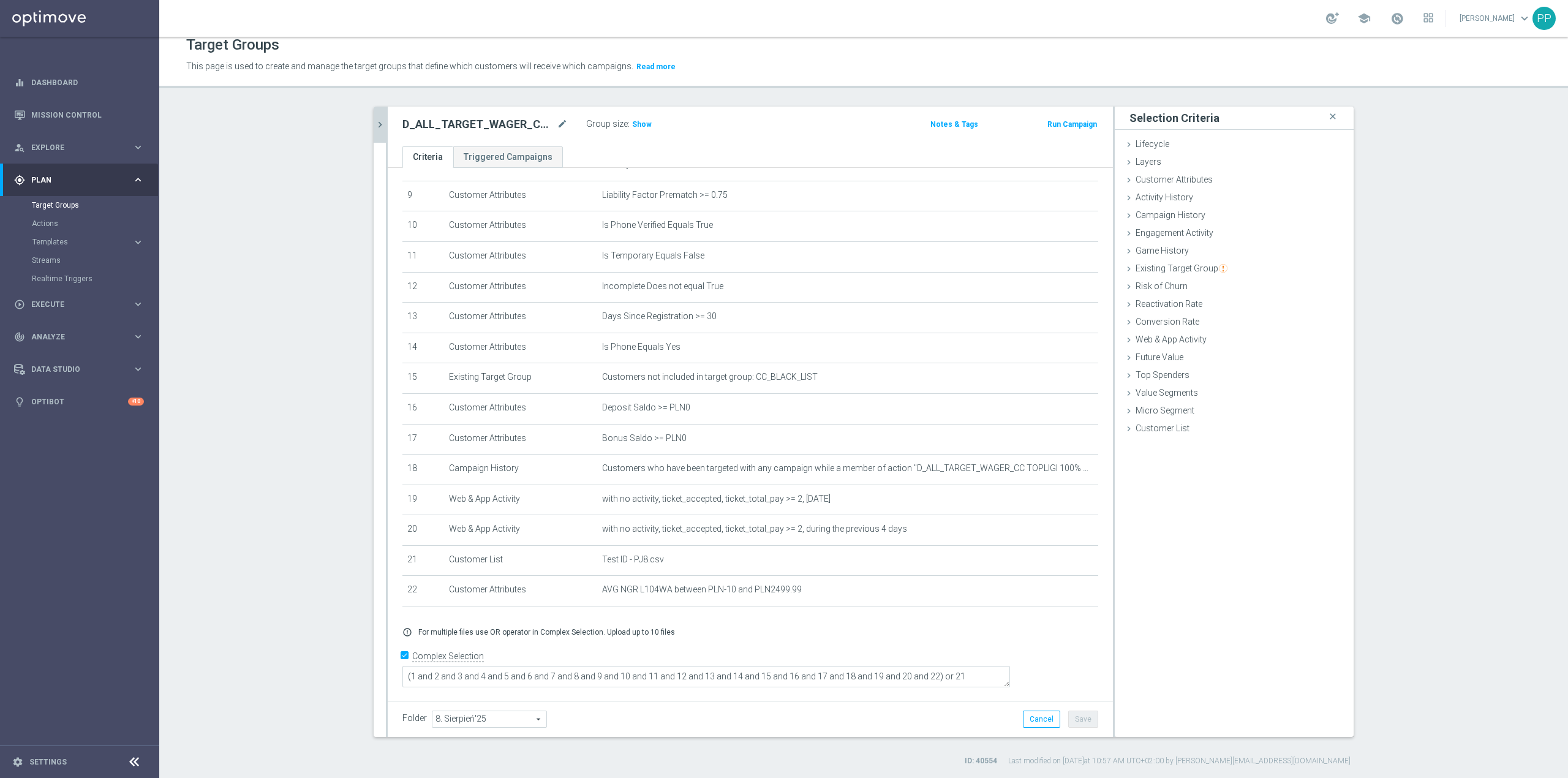
click at [376, 125] on icon "chevron_right" at bounding box center [380, 125] width 12 height 12
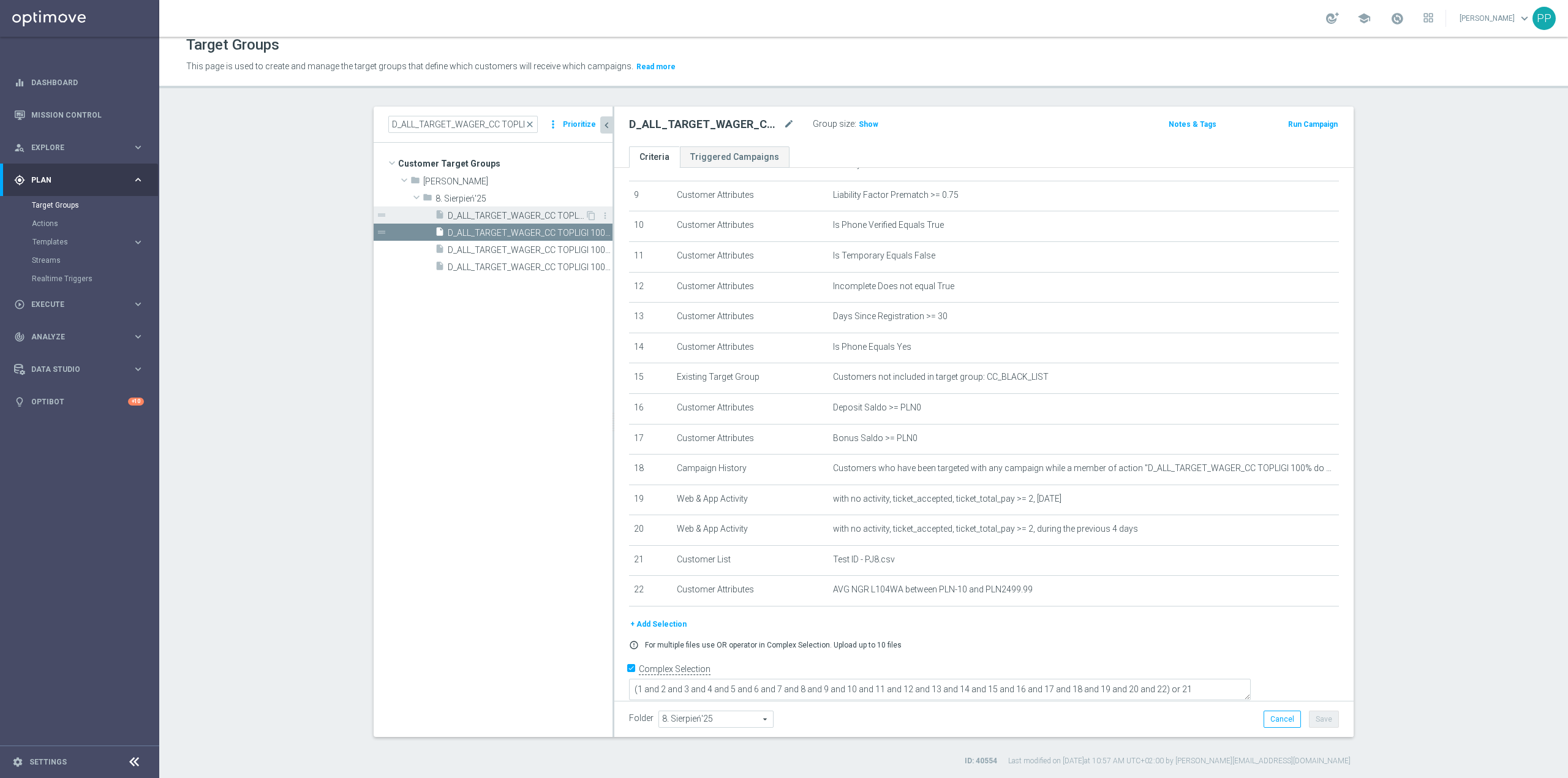
click at [490, 212] on span "D_ALL_TARGET_WAGER_CC TOPLIGI 100% do 500 PLN ND SMS_140825" at bounding box center [516, 216] width 137 height 11
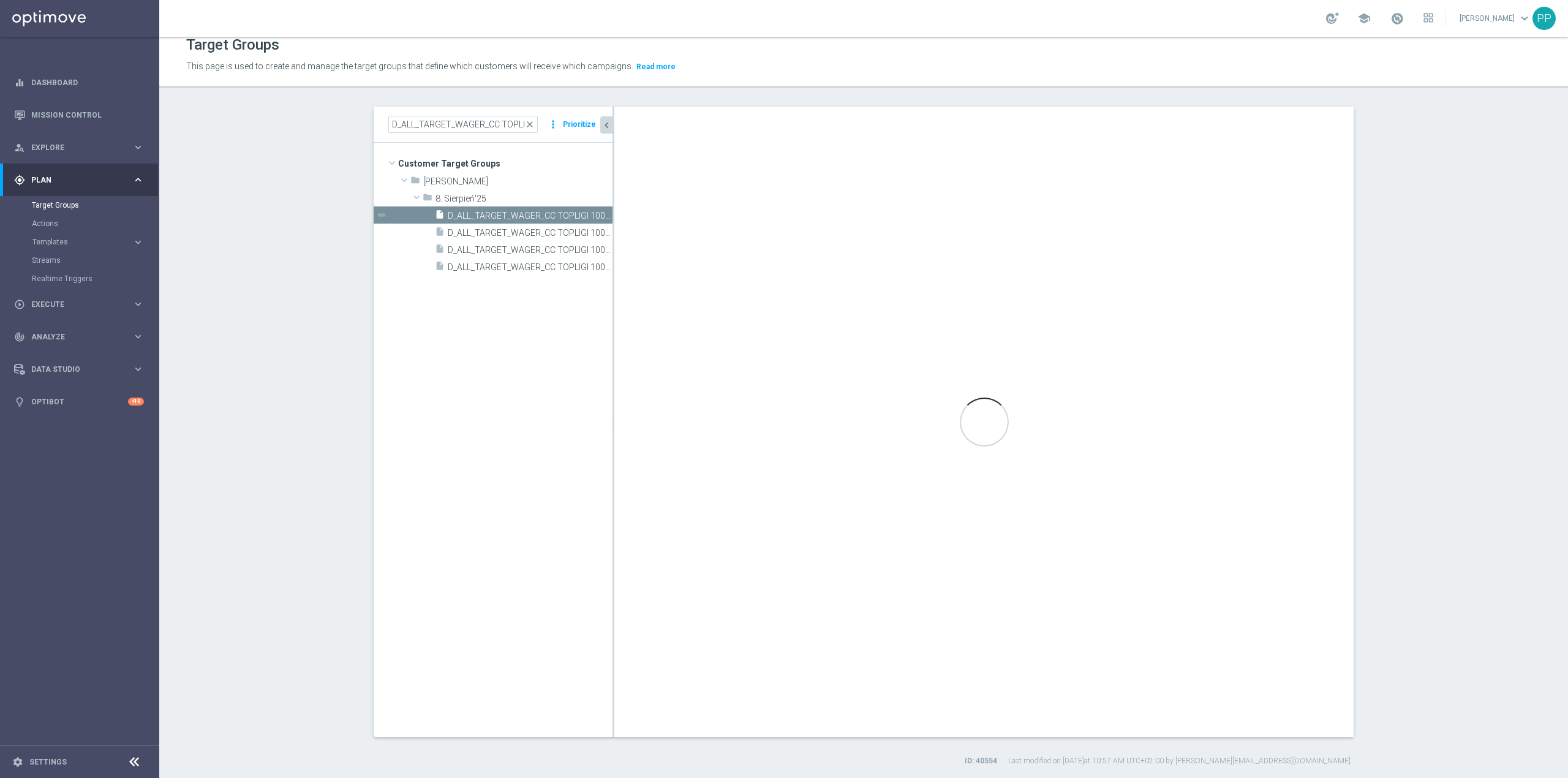
type textarea "(1 and 2 and 3 and 4 and 5 and 6 and 7 and 8 and 9 and 10 and 11 and 12 and 13 …"
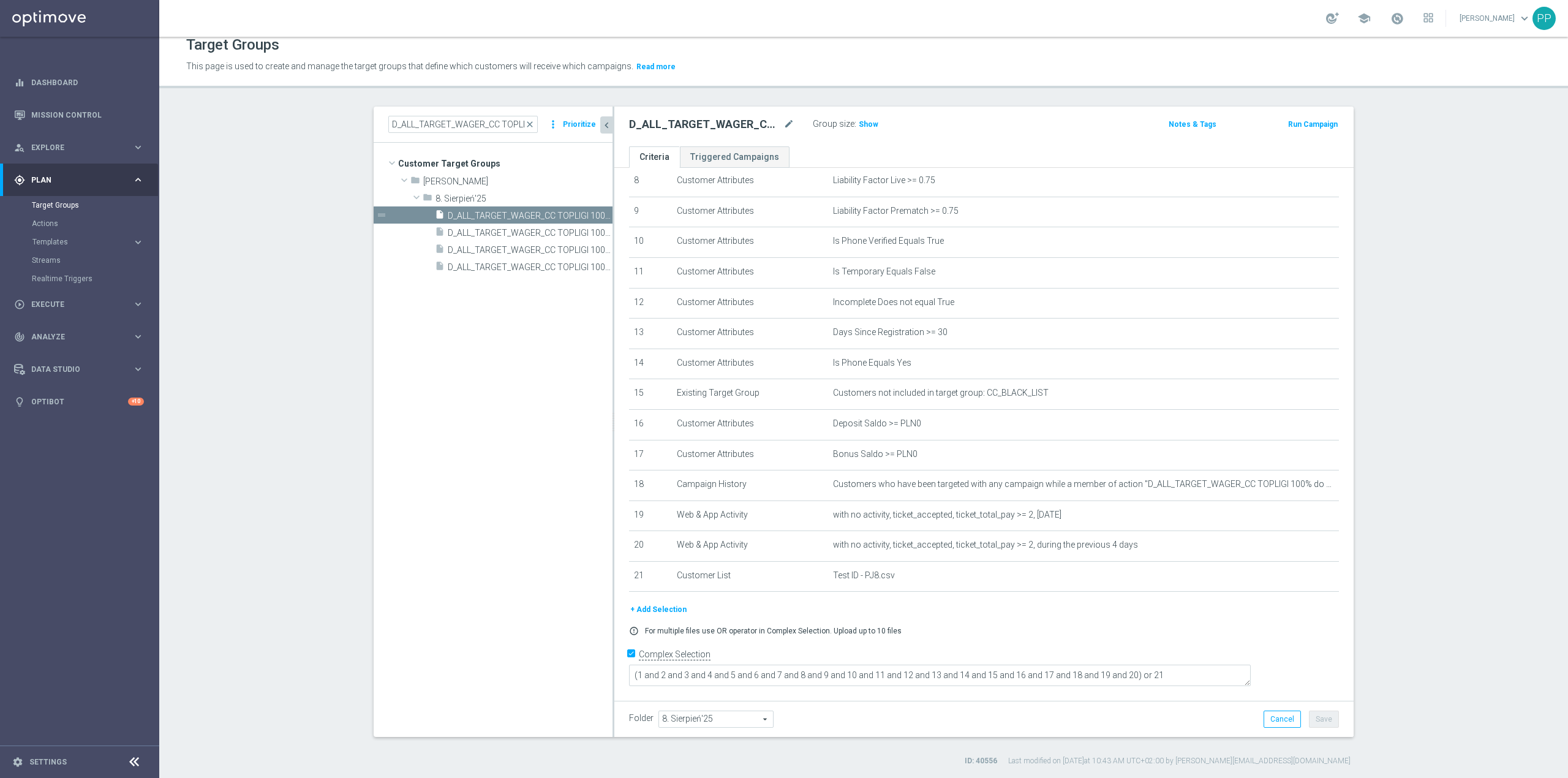
scroll to position [256, 0]
click at [655, 618] on button "+ Add Selection" at bounding box center [658, 612] width 59 height 13
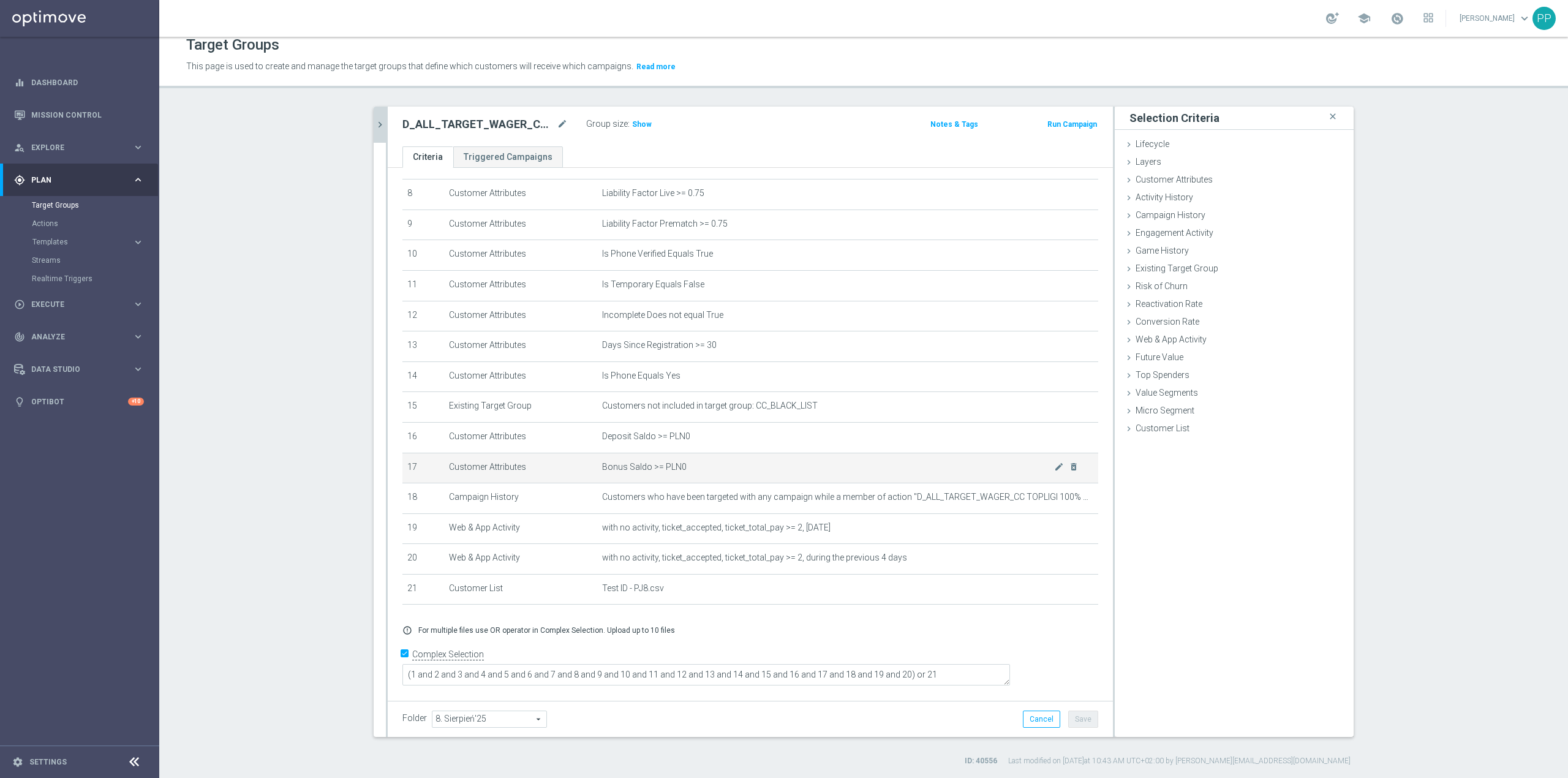
scroll to position [241, 0]
click at [1158, 186] on div "Customer Attributes done selection saved" at bounding box center [1234, 181] width 239 height 19
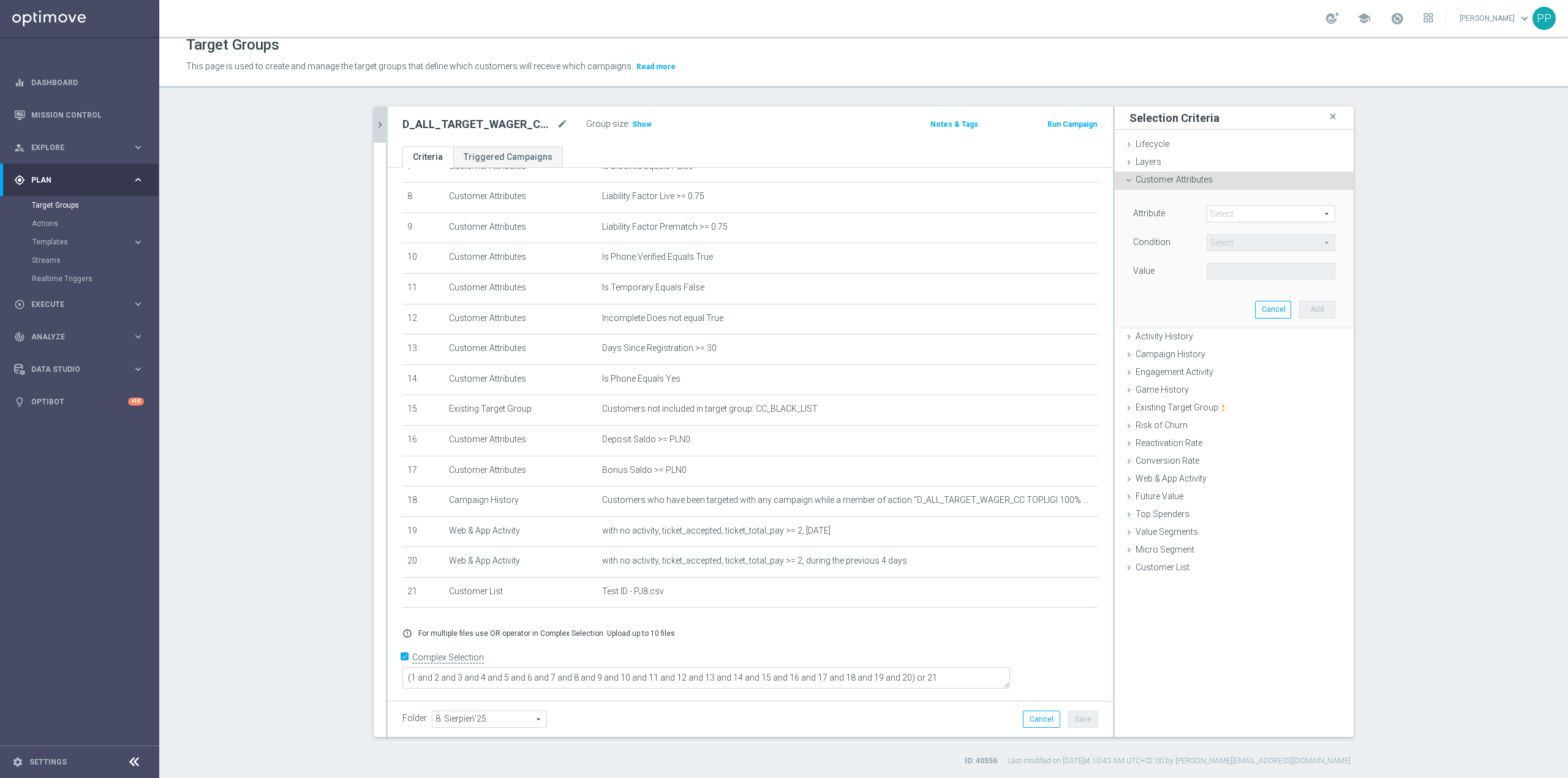
click at [1225, 214] on span at bounding box center [1271, 214] width 127 height 16
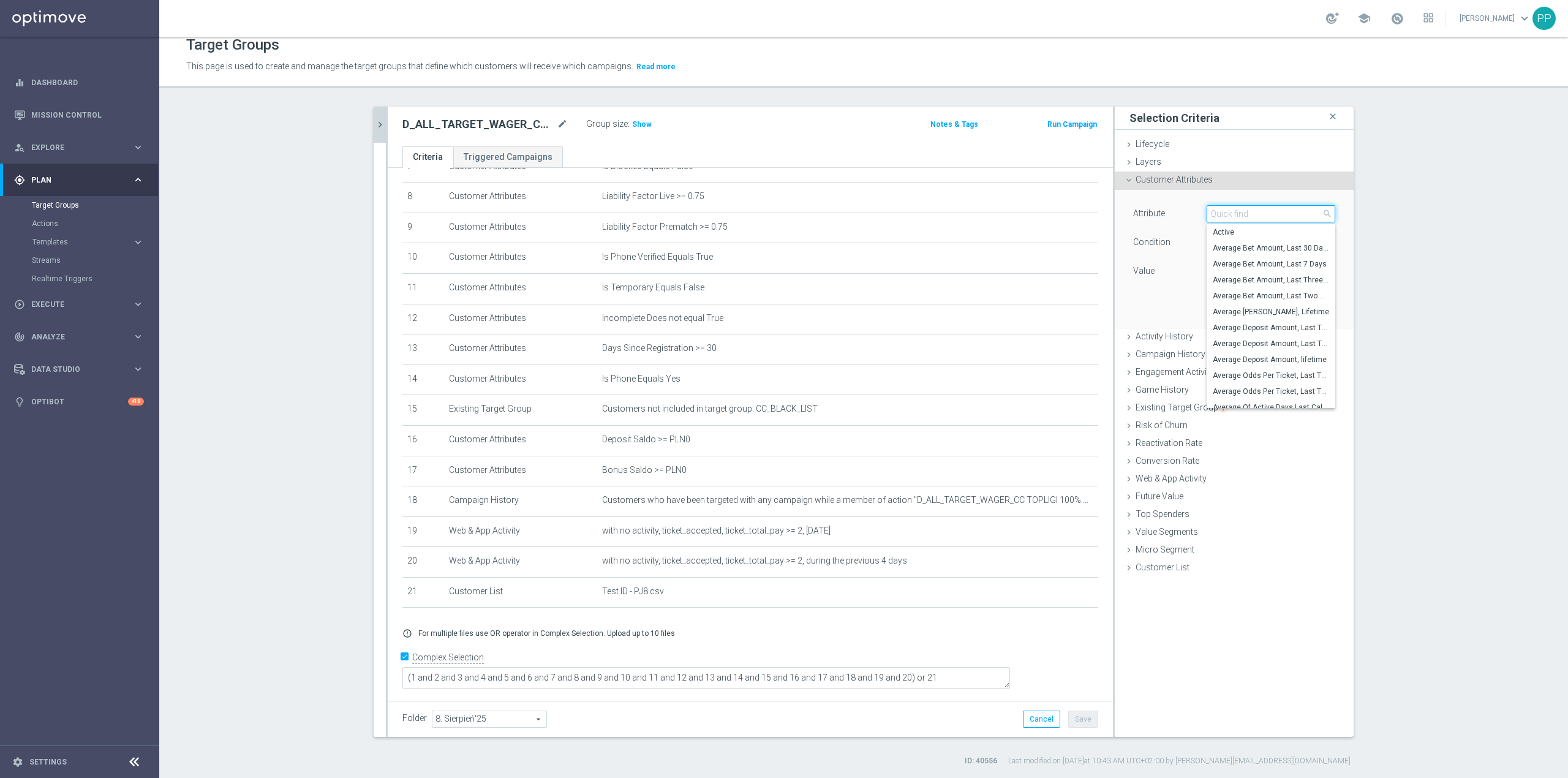
click at [1225, 214] on input "search" at bounding box center [1271, 214] width 129 height 17
type input "ngr"
click at [1243, 229] on span "AVG NGR L104WA" at bounding box center [1271, 232] width 117 height 10
type input "AVG NGR L104WA"
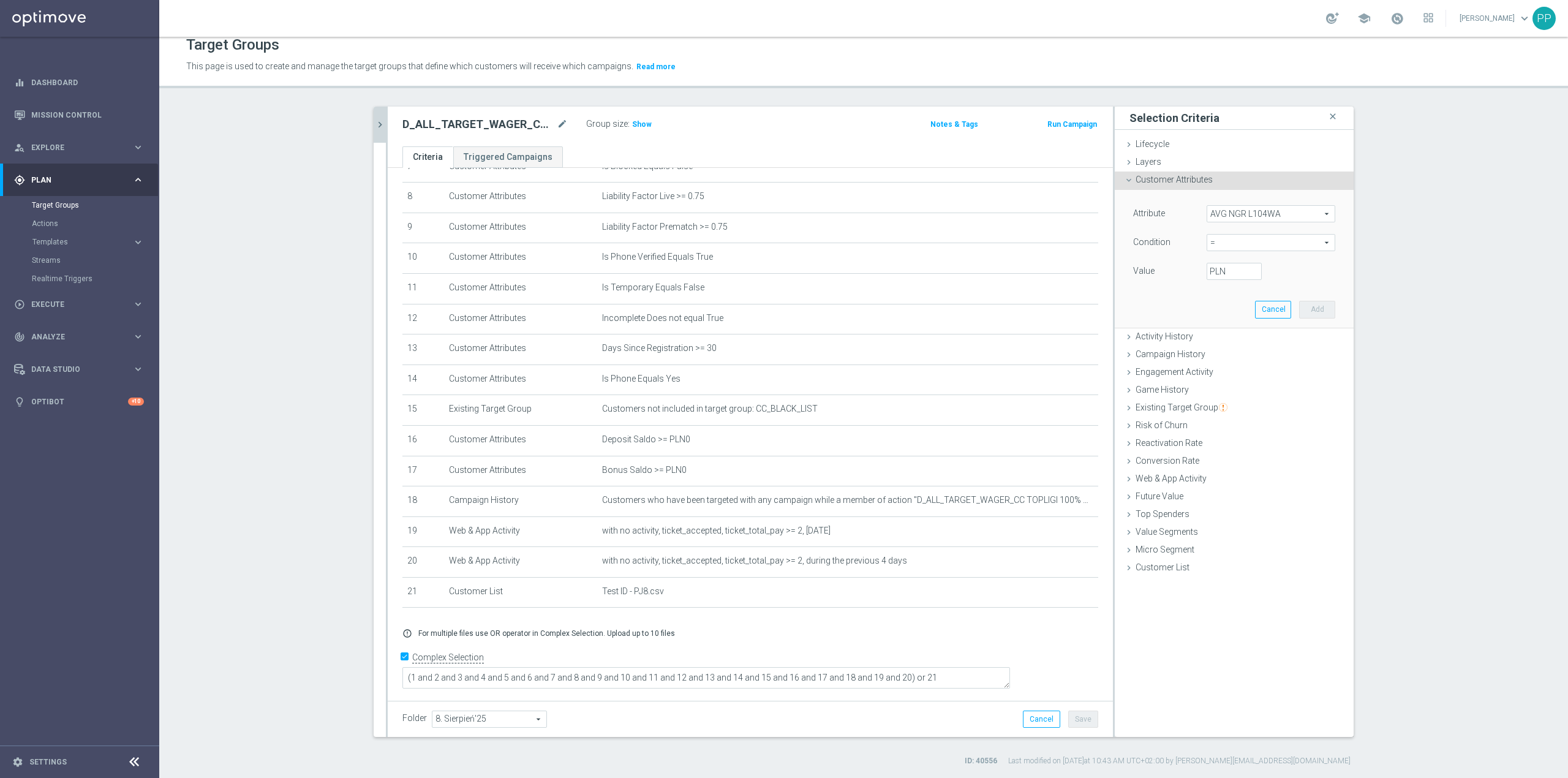
click at [1224, 246] on span "=" at bounding box center [1271, 243] width 127 height 16
drag, startPoint x: 1218, startPoint y: 354, endPoint x: 1218, endPoint y: 323, distance: 31.0
click at [1218, 352] on span "between" at bounding box center [1271, 357] width 117 height 10
type input "between"
click at [1219, 272] on input "PLN" at bounding box center [1234, 272] width 55 height 17
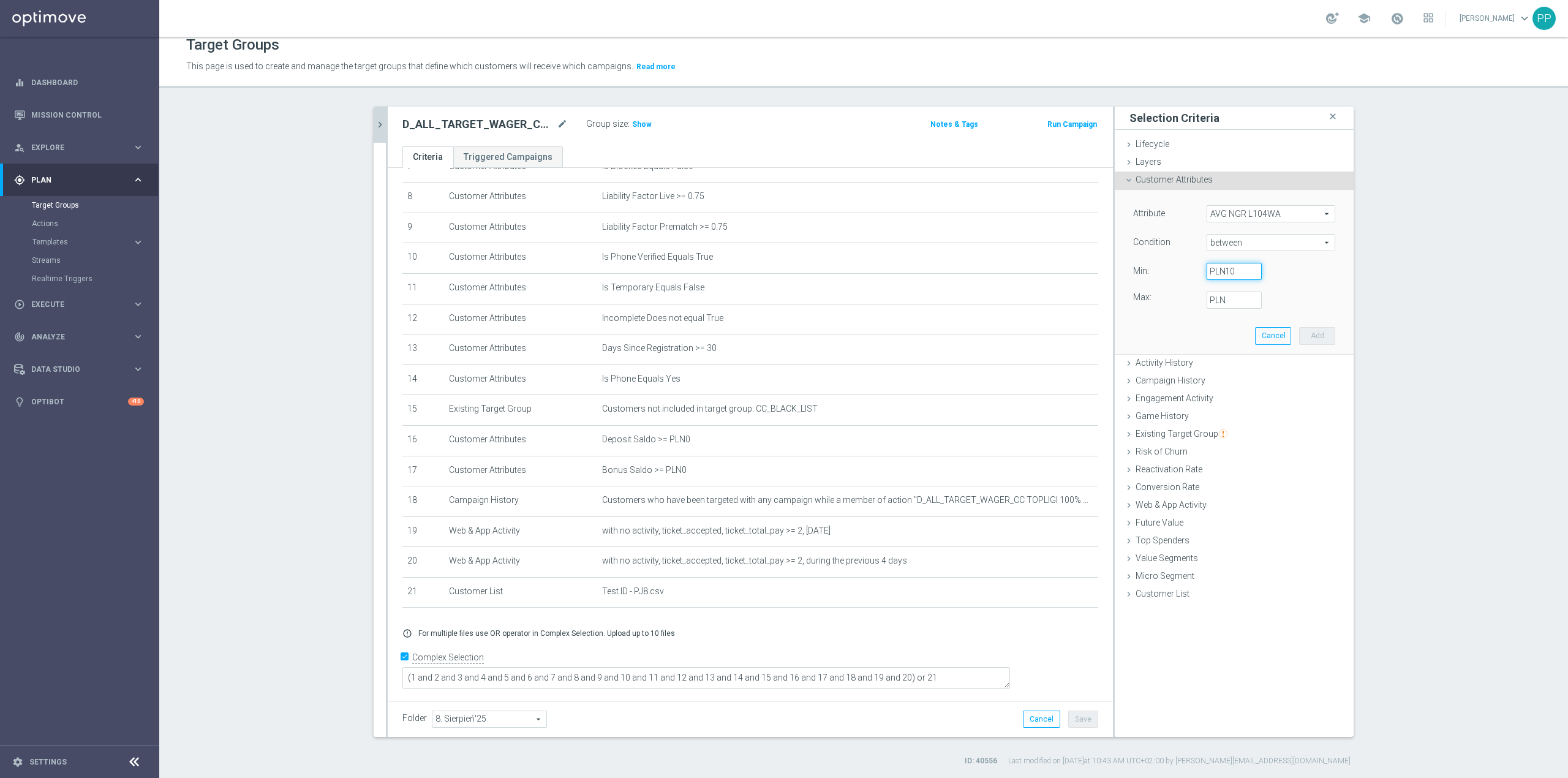
type input "-10"
click at [1225, 307] on input "PLN" at bounding box center [1234, 300] width 55 height 17
type input "2499.99"
click at [1307, 332] on button "Add" at bounding box center [1317, 336] width 36 height 17
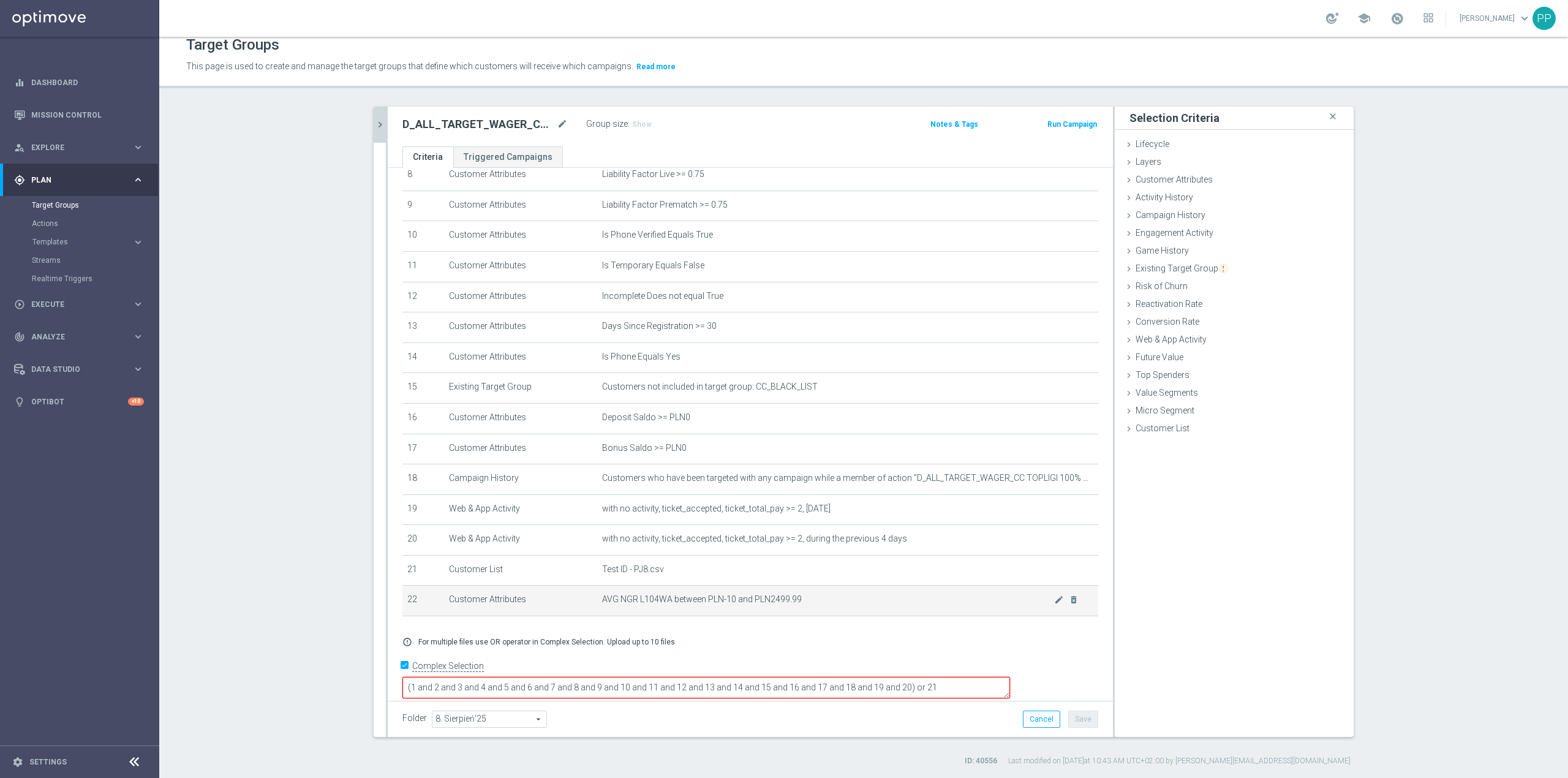
scroll to position [274, 0]
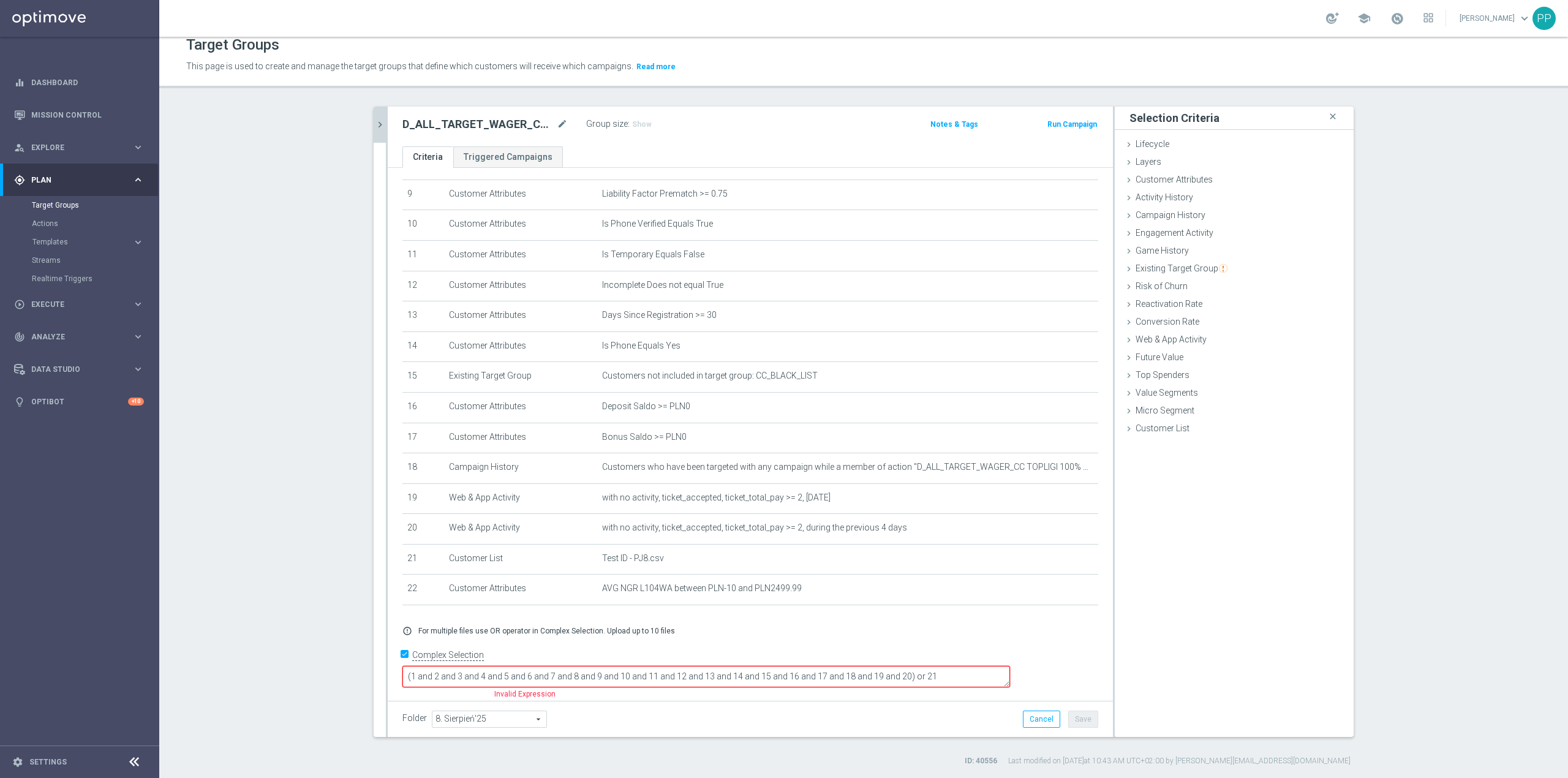
click at [986, 673] on textarea "(1 and 2 and 3 and 4 and 5 and 6 and 7 and 8 and 9 and 10 and 11 and 12 and 13 …" at bounding box center [706, 677] width 607 height 21
type textarea "(1 and 2 and 3 and 4 and 5 and 6 and 7 and 8 and 9 and 10 and 11 and 12 and 13 …"
click at [1083, 714] on button "Save" at bounding box center [1083, 720] width 30 height 17
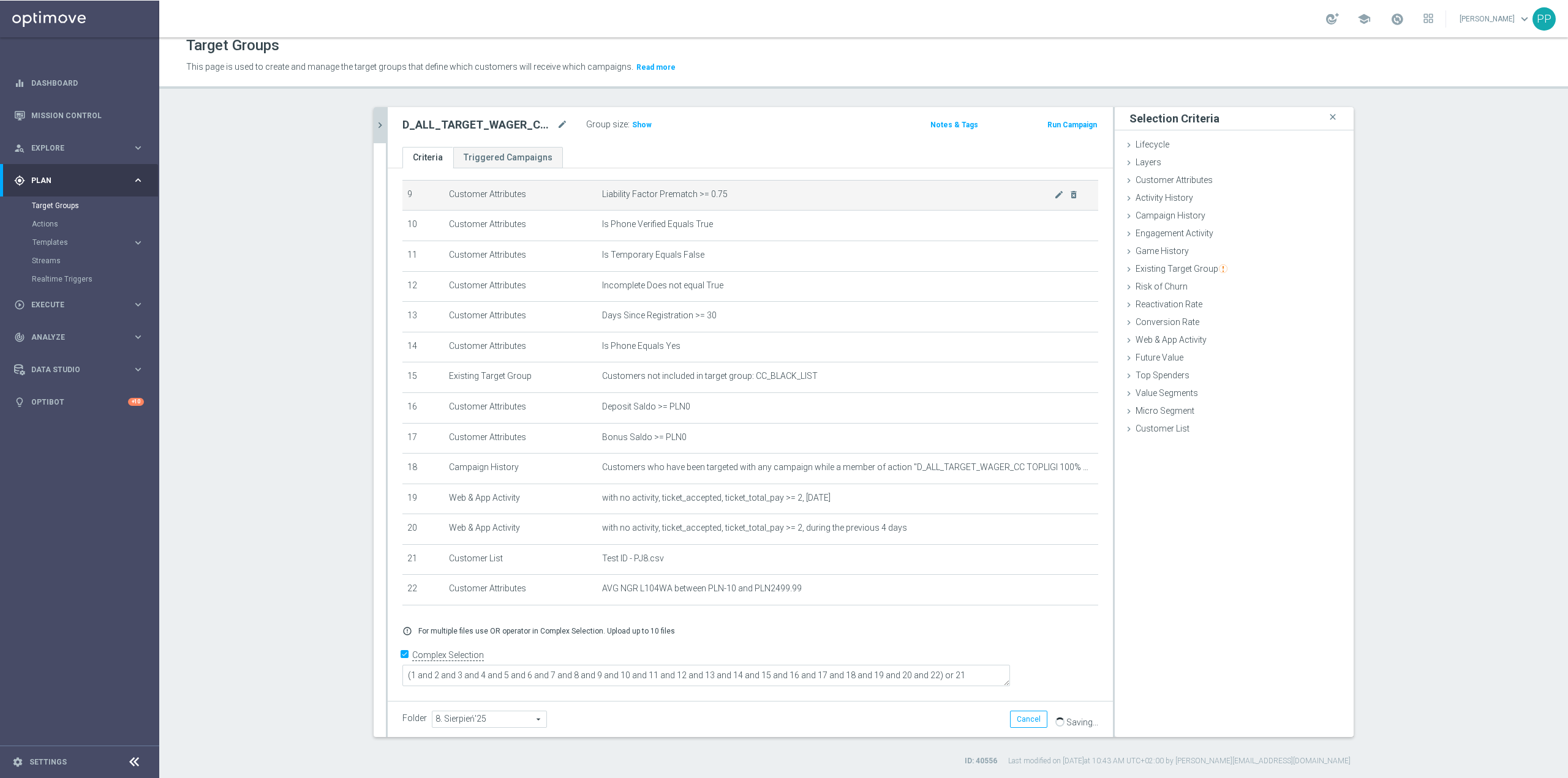
scroll to position [273, 0]
click at [374, 132] on button "chevron_right" at bounding box center [380, 124] width 12 height 36
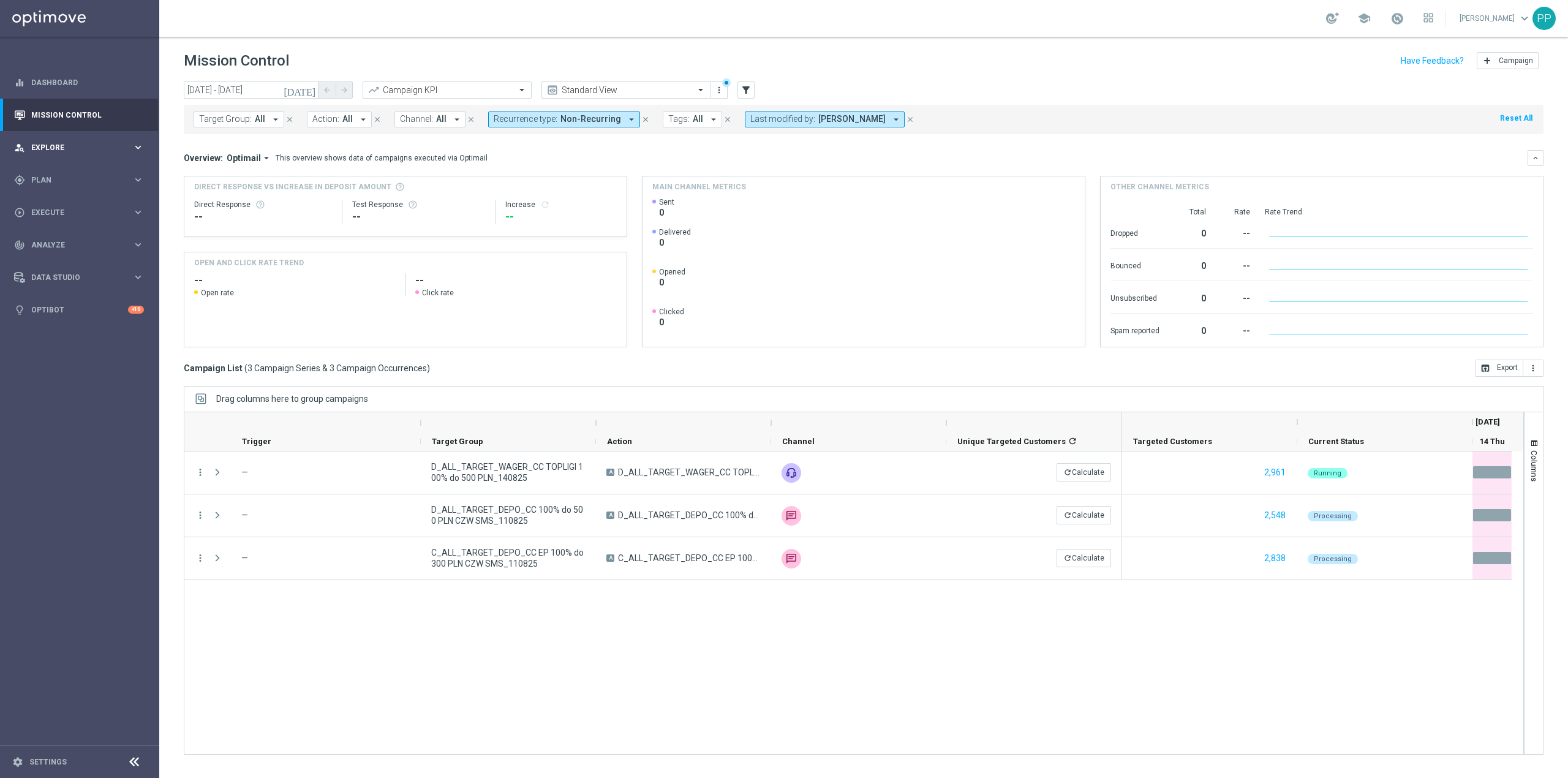
click at [78, 140] on div "person_search Explore keyboard_arrow_right" at bounding box center [79, 147] width 158 height 32
drag, startPoint x: 69, startPoint y: 175, endPoint x: 126, endPoint y: 129, distance: 73.2
click at [69, 175] on link "Customer Explorer" at bounding box center [79, 172] width 95 height 10
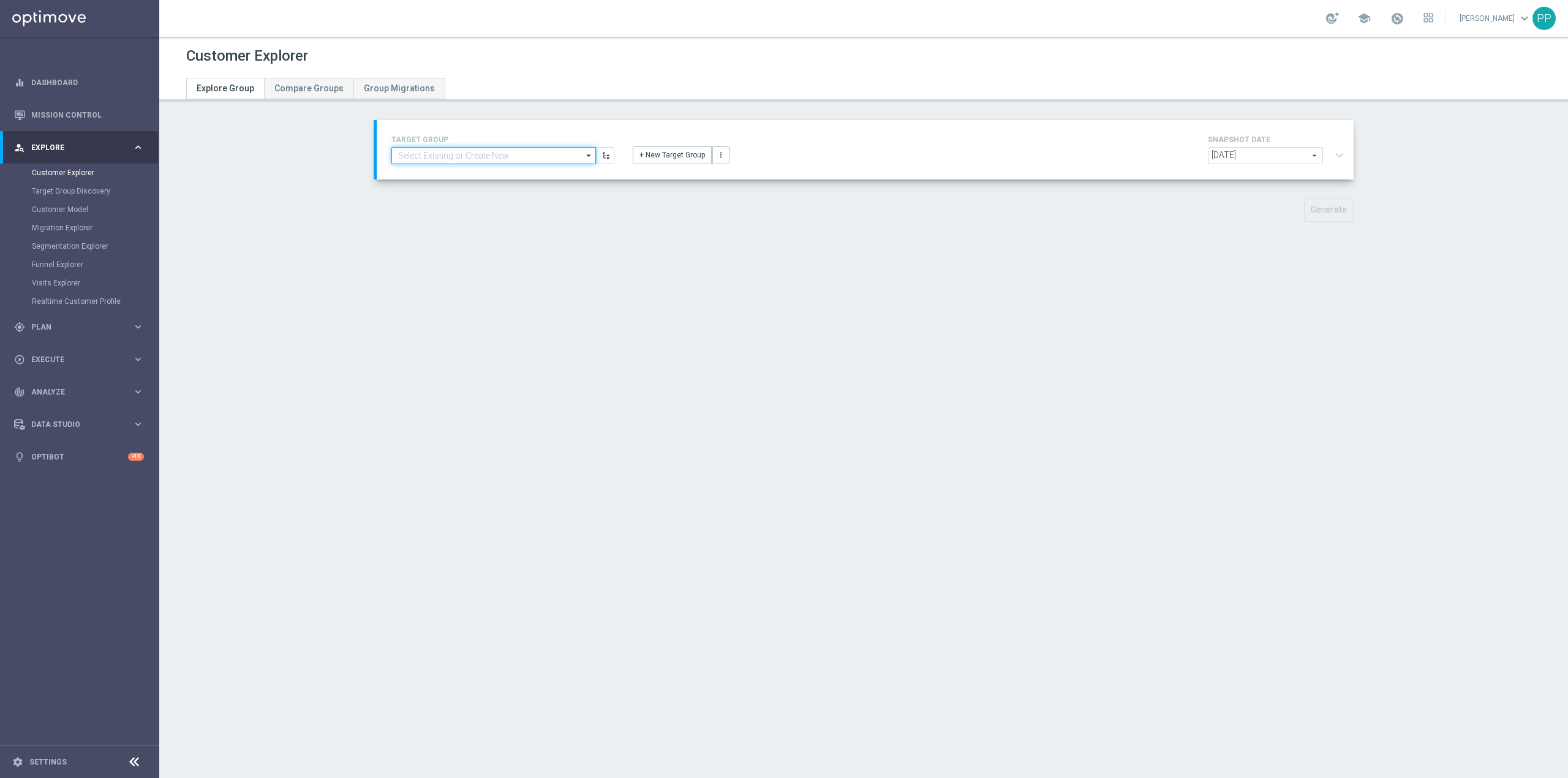
click at [443, 157] on input at bounding box center [494, 156] width 205 height 17
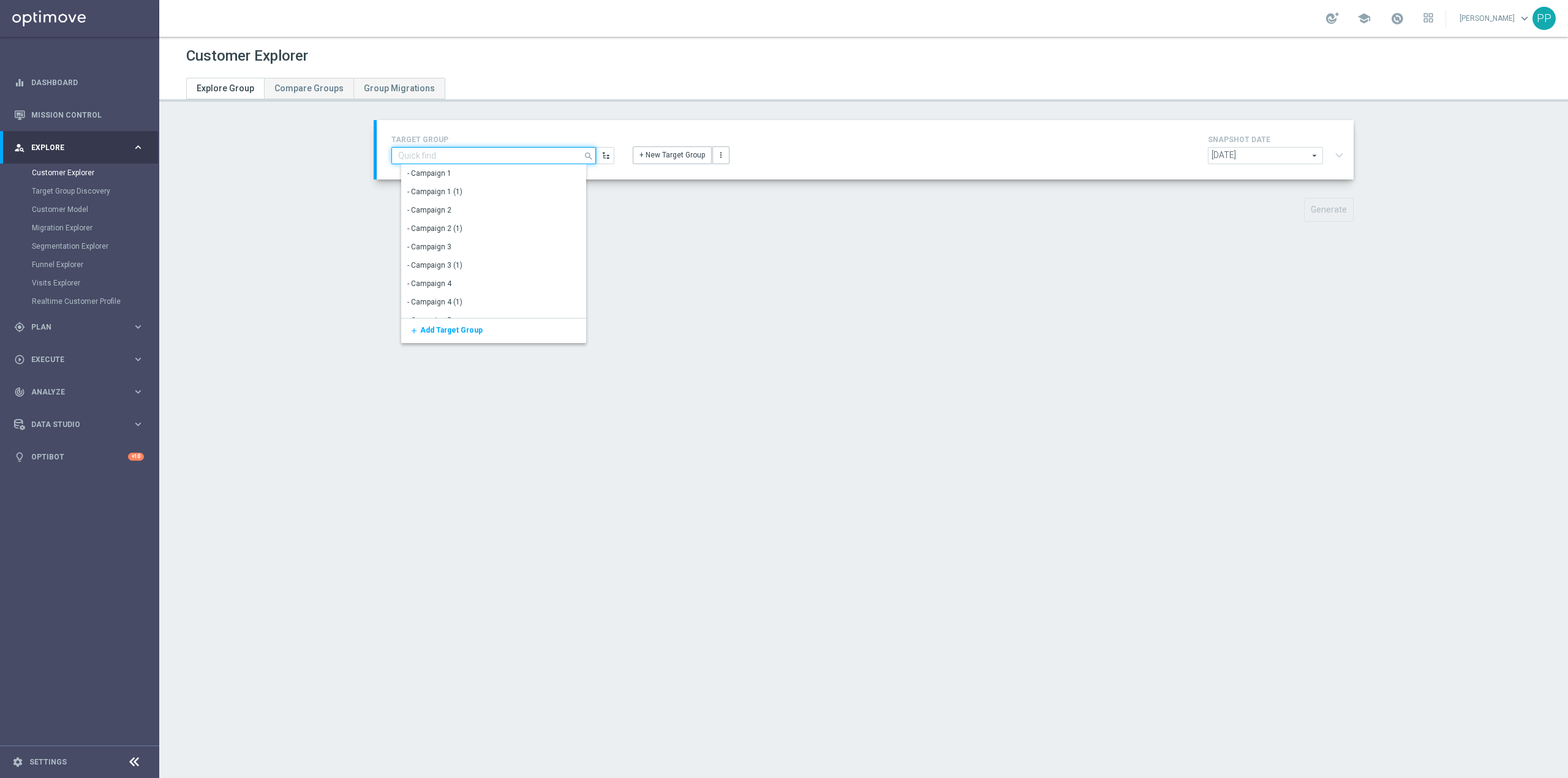
paste input "CRM_BLOKADA_DUMP CC TOP 100% do 500 PLN_140825"
type input "CRM_BLOKADA_DUMP CC TOP 100% do 500 PLN_140825"
click at [678, 160] on button "+ New Target Group" at bounding box center [672, 155] width 79 height 17
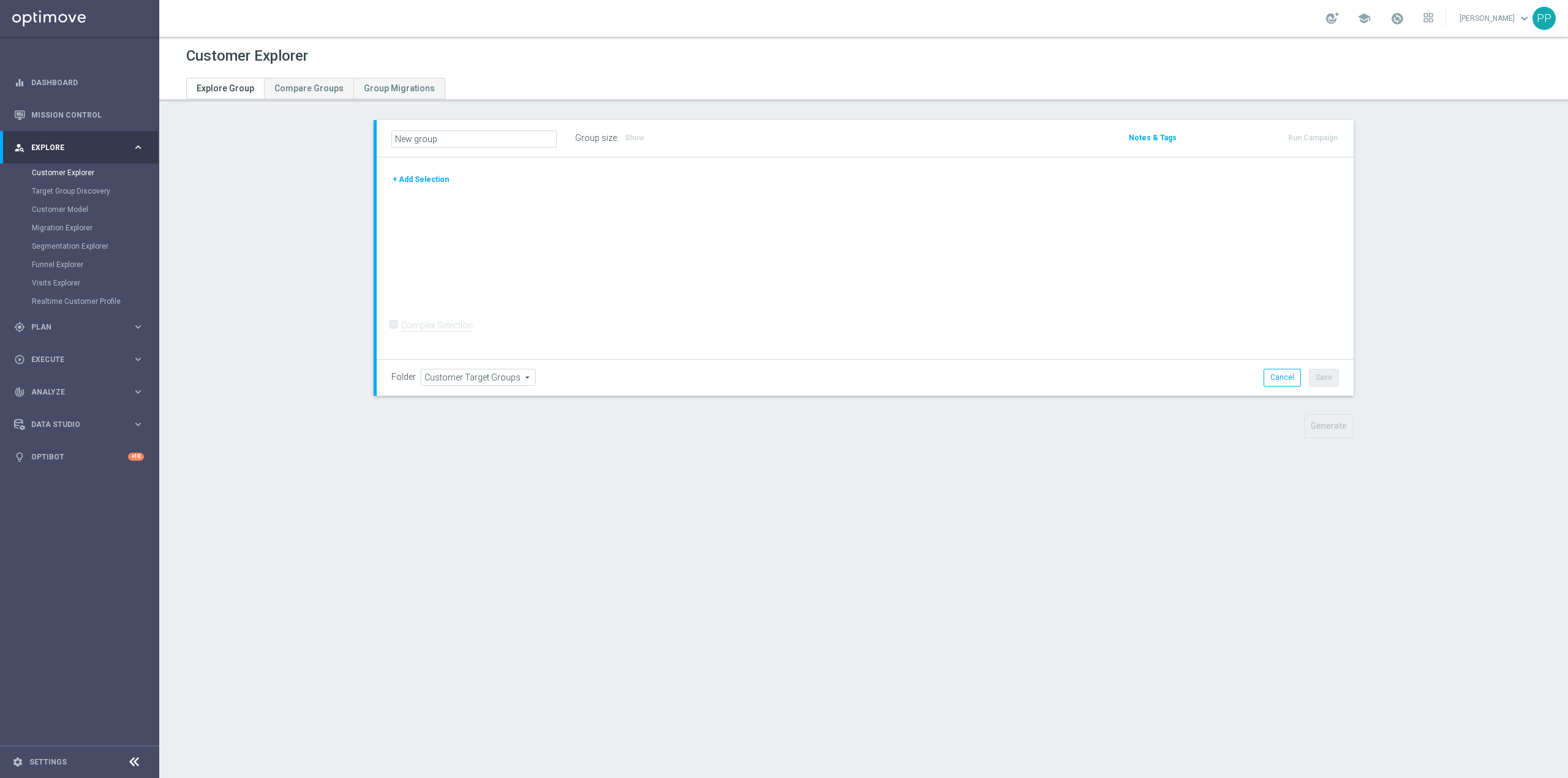
click at [411, 182] on button "+ Add Selection" at bounding box center [421, 180] width 59 height 13
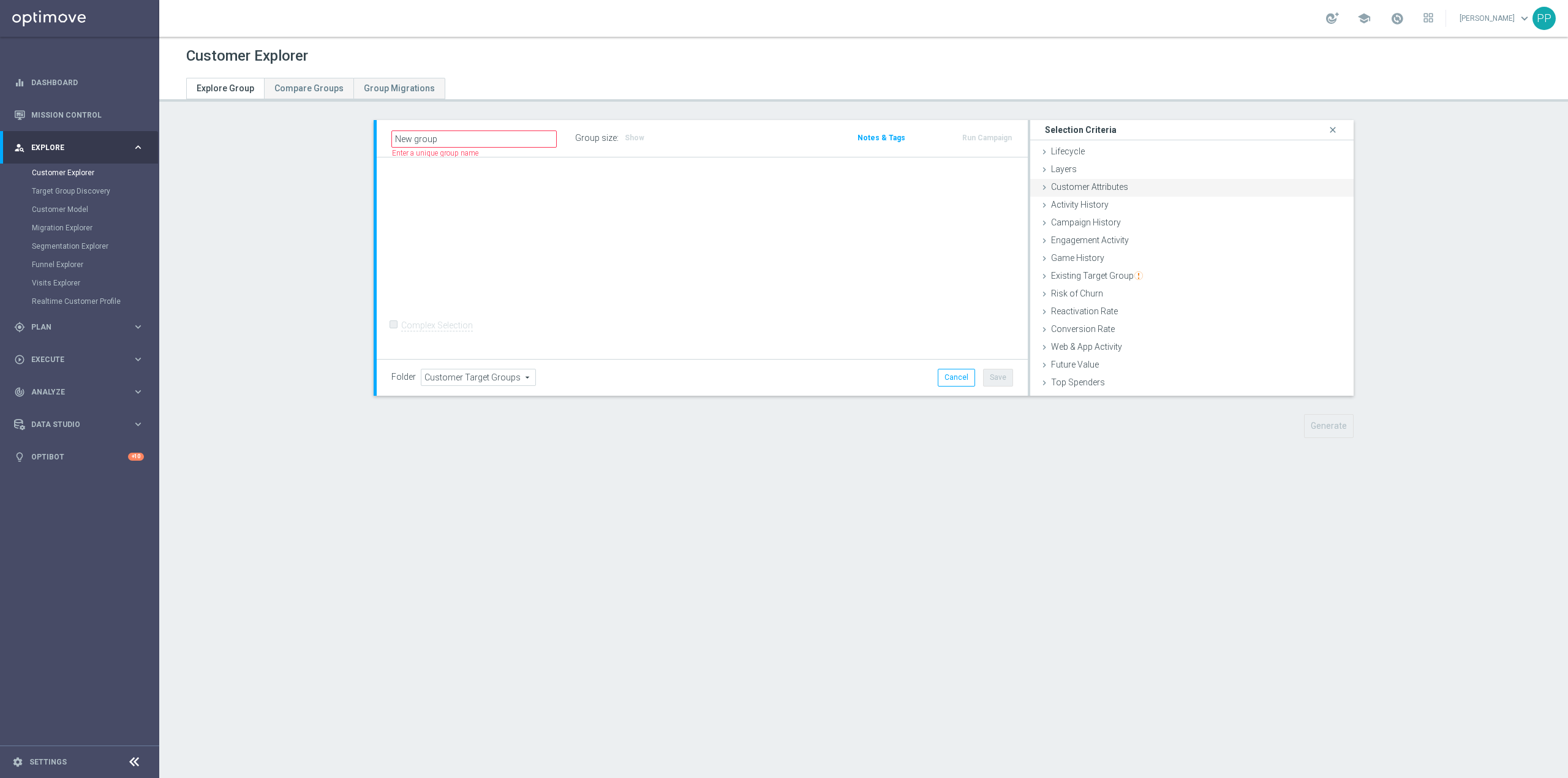
click at [1069, 194] on div "Customer Attributes done" at bounding box center [1192, 188] width 323 height 19
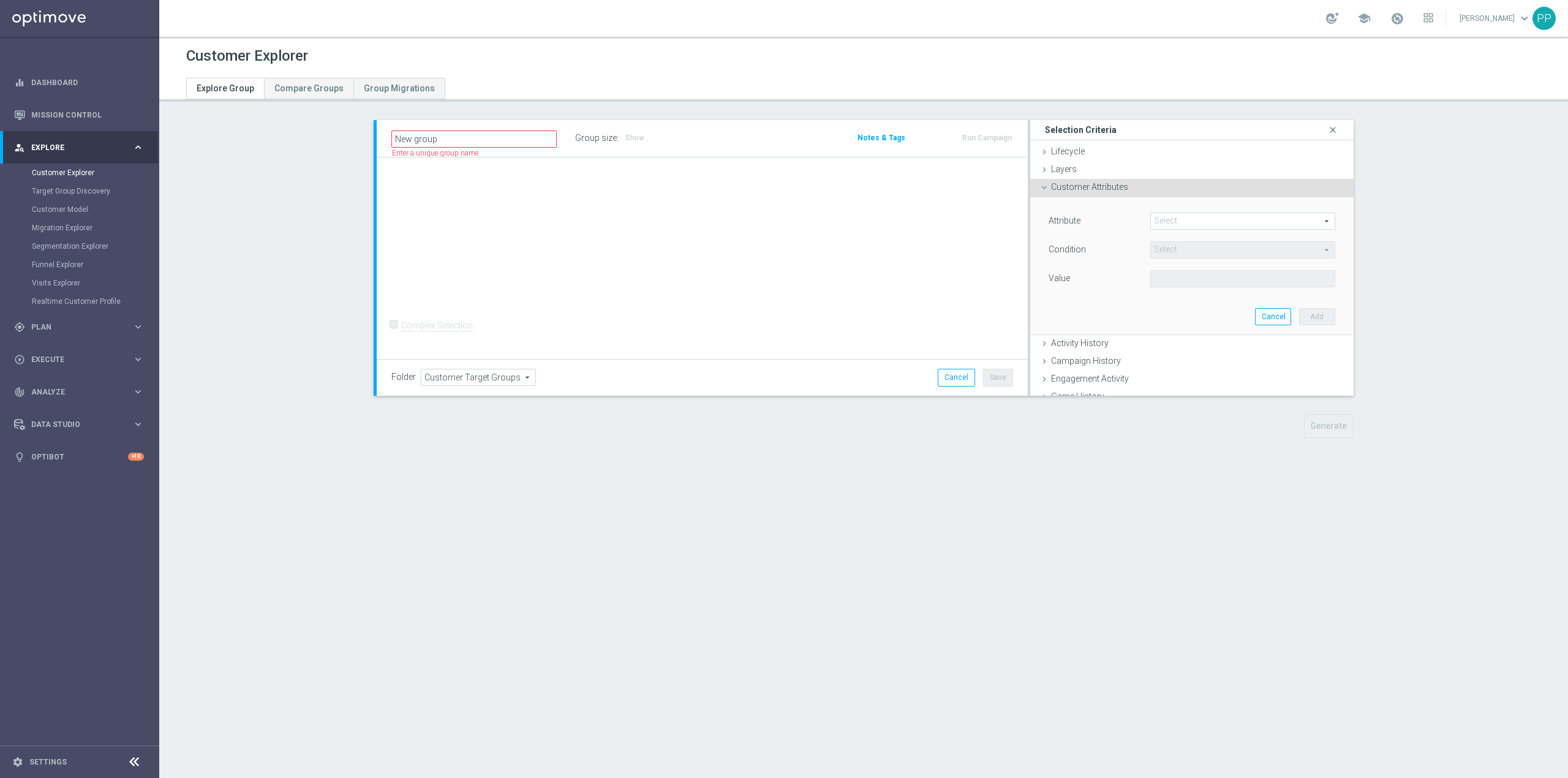
click at [1184, 231] on div "Attribute Select arrow_drop_down search" at bounding box center [1192, 223] width 305 height 20
click at [1184, 227] on span at bounding box center [1243, 221] width 183 height 16
click at [1090, 288] on div "Value" at bounding box center [1090, 280] width 102 height 20
click at [1098, 190] on span "Customer Attributes" at bounding box center [1090, 187] width 78 height 10
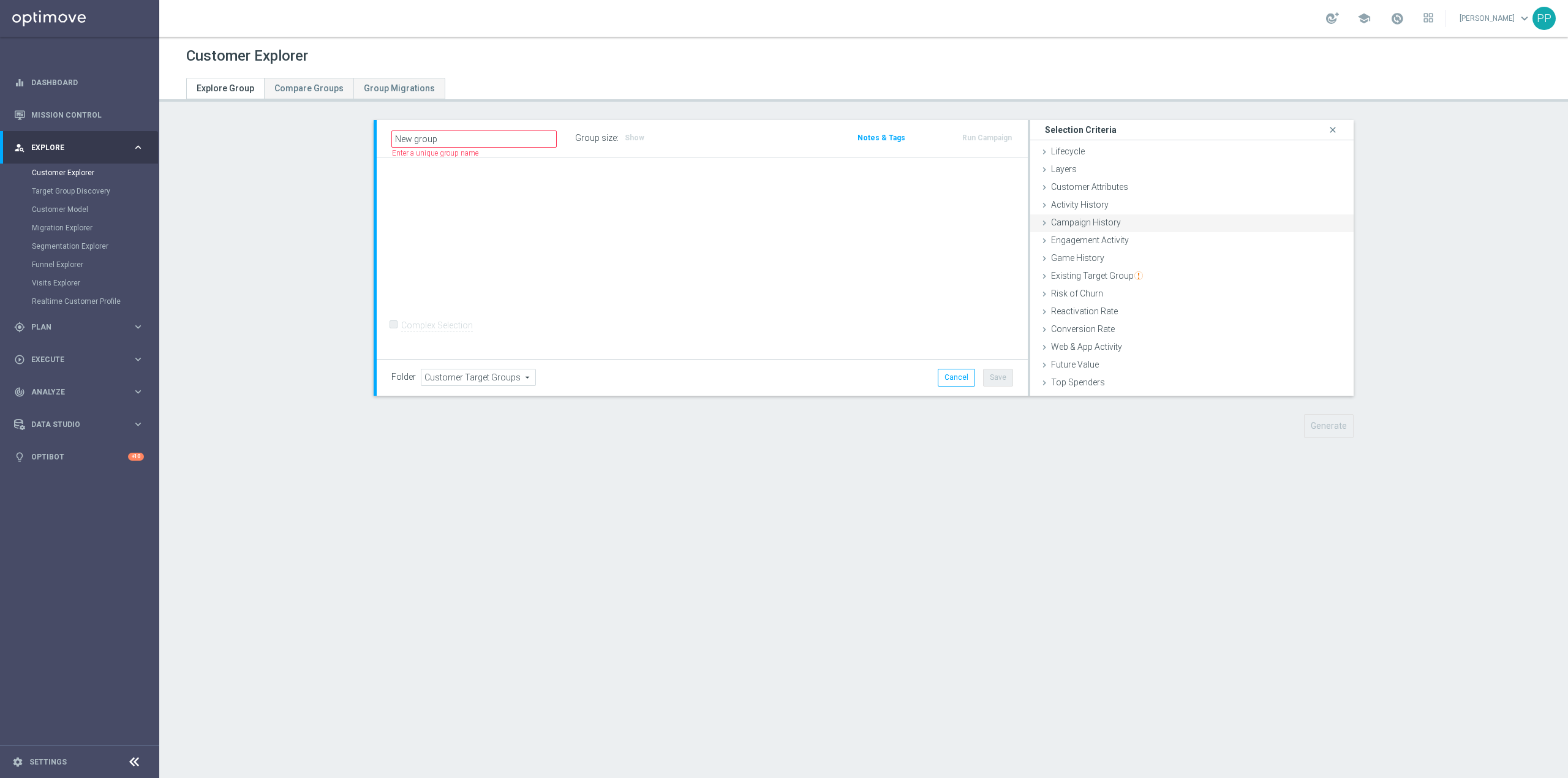
drag, startPoint x: 1100, startPoint y: 219, endPoint x: 1106, endPoint y: 223, distance: 7.2
click at [1101, 219] on span "Campaign History" at bounding box center [1086, 222] width 70 height 10
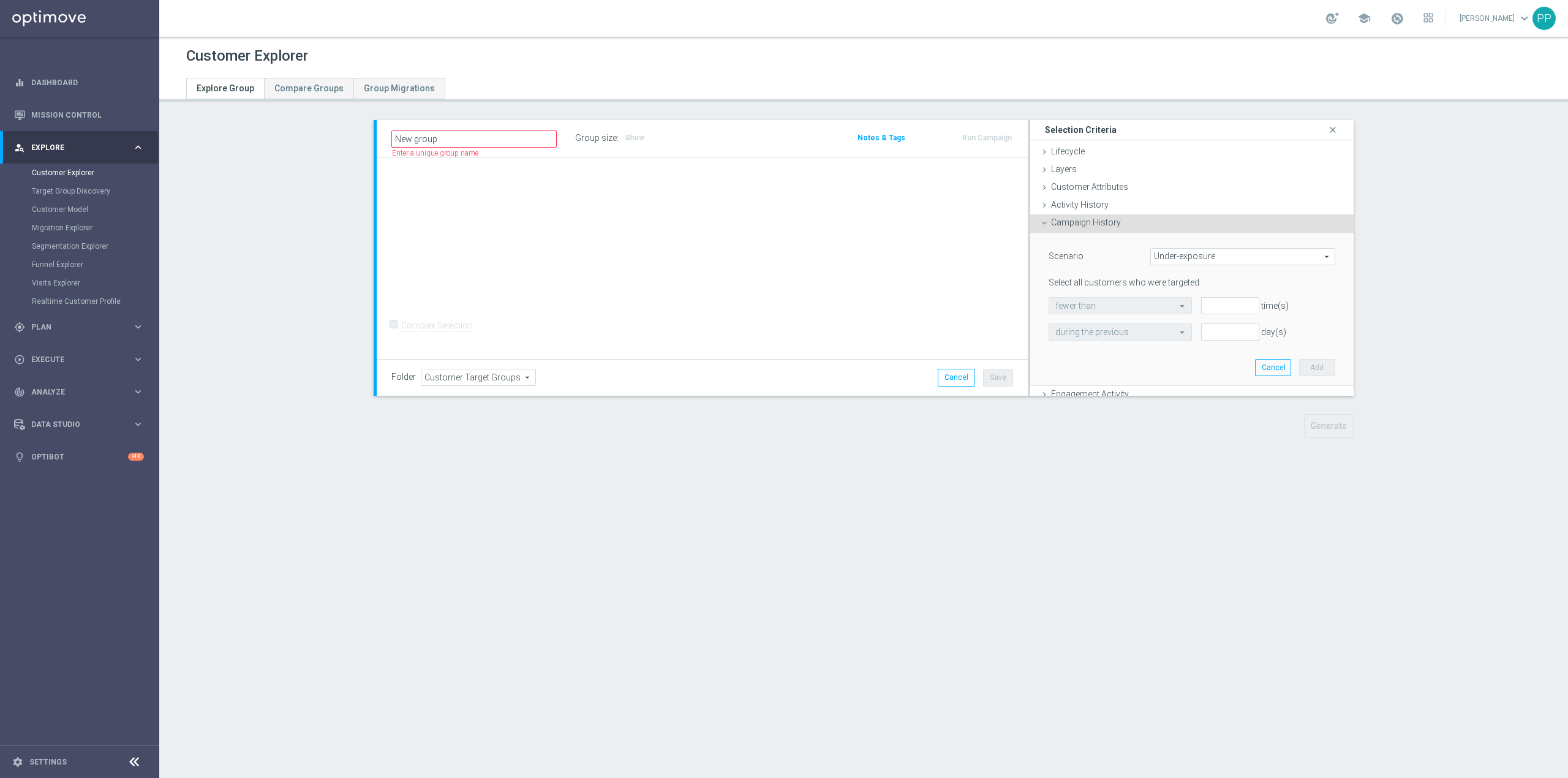
click at [1168, 257] on span "Under-exposure" at bounding box center [1243, 256] width 183 height 16
click at [1165, 331] on label "Custom" at bounding box center [1243, 338] width 183 height 16
type input "Custom"
click at [1192, 306] on span "responded to" at bounding box center [1255, 306] width 158 height 16
click at [1191, 337] on span "been targeted with" at bounding box center [1256, 339] width 146 height 10
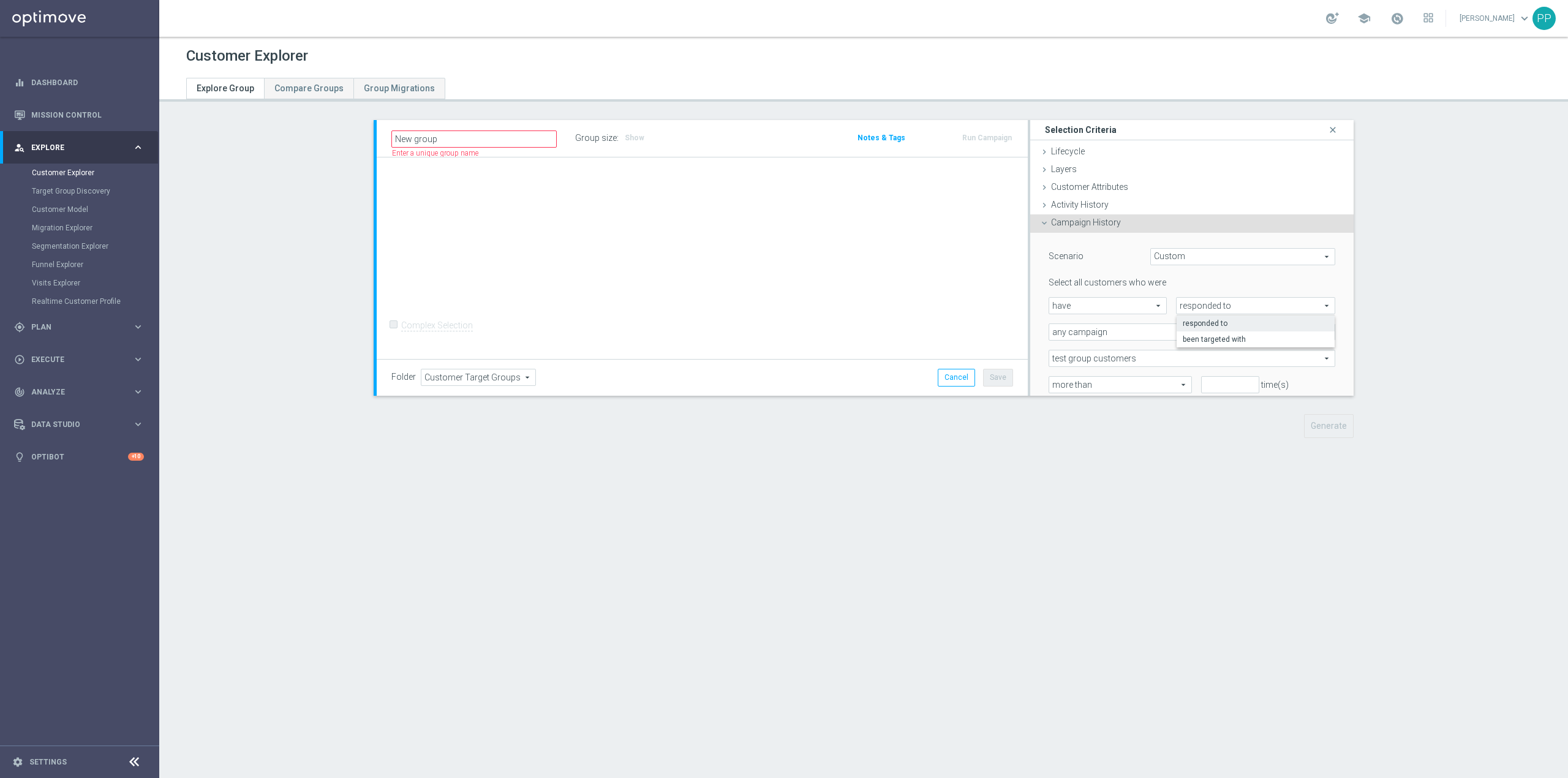
type input "been targeted with"
click at [1141, 339] on span "any campaign" at bounding box center [1192, 332] width 286 height 16
click at [1110, 380] on span "one or more actions" at bounding box center [1192, 382] width 273 height 10
type input "one or more actions"
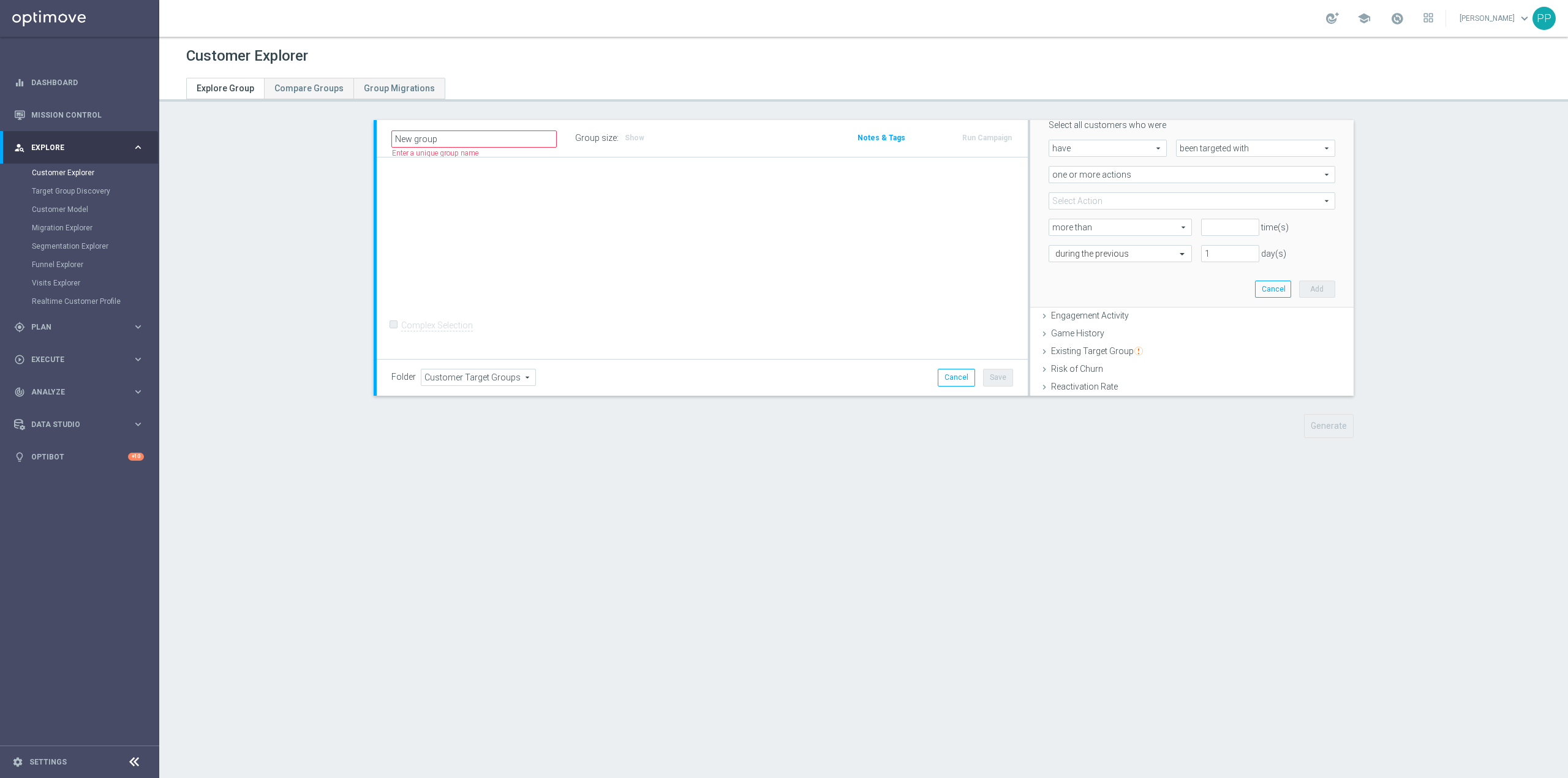
scroll to position [163, 0]
click at [1086, 192] on span at bounding box center [1192, 195] width 286 height 16
click at [1088, 192] on input "search" at bounding box center [1192, 195] width 287 height 17
paste input "CRM_BLOKADA_DUMP CC TOP 100% do 500 PLN_140825"
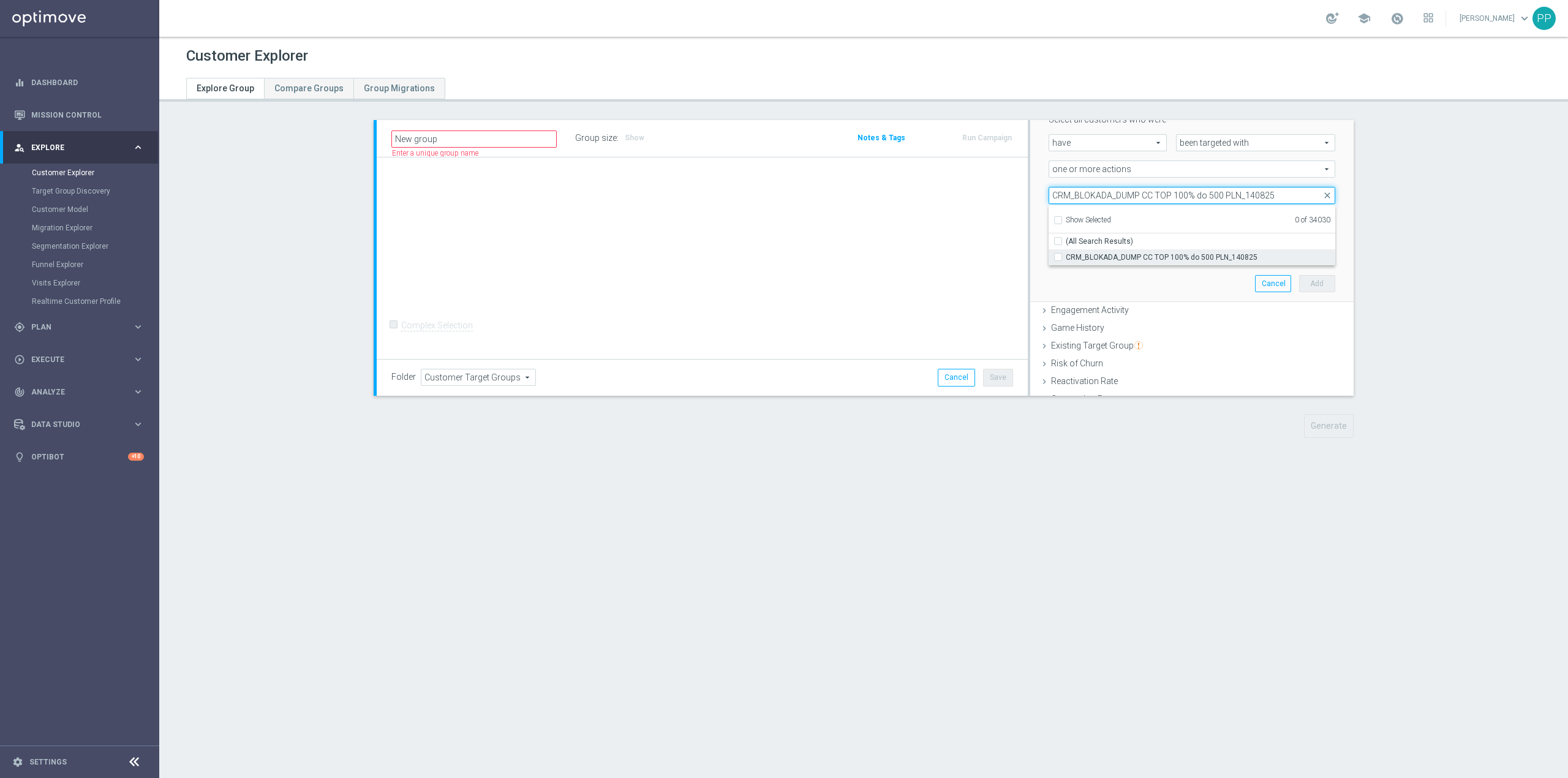
type input "CRM_BLOKADA_DUMP CC TOP 100% do 500 PLN_140825"
click at [1095, 262] on span "CRM_BLOKADA_DUMP CC TOP 100% do 500 PLN_140825" at bounding box center [1200, 257] width 270 height 10
click at [1066, 261] on input "CRM_BLOKADA_DUMP CC TOP 100% do 500 PLN_140825" at bounding box center [1062, 257] width 8 height 8
checkbox input "true"
type input "CRM_BLOKADA_DUMP CC TOP 100% do 500 PLN_140825"
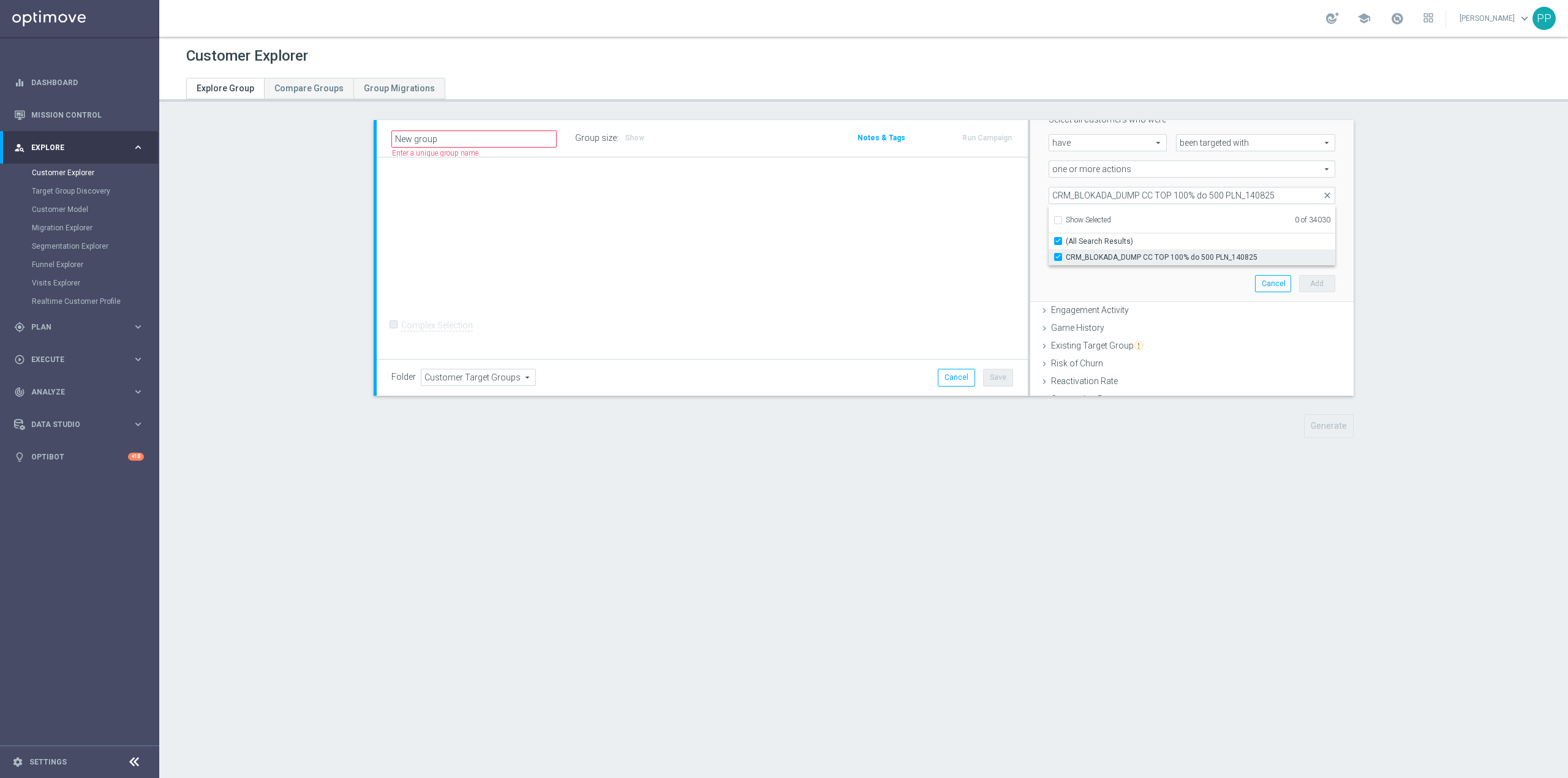
checkbox input "true"
click at [1069, 289] on div "Scenario Custom Custom arrow_drop_down search Select all customers who were hav…" at bounding box center [1192, 186] width 305 height 232
click at [1100, 227] on span "more than" at bounding box center [1120, 222] width 142 height 16
drag, startPoint x: 1082, startPoint y: 274, endPoint x: 1172, endPoint y: 243, distance: 95.2
click at [1083, 273] on span "exactly" at bounding box center [1120, 271] width 130 height 10
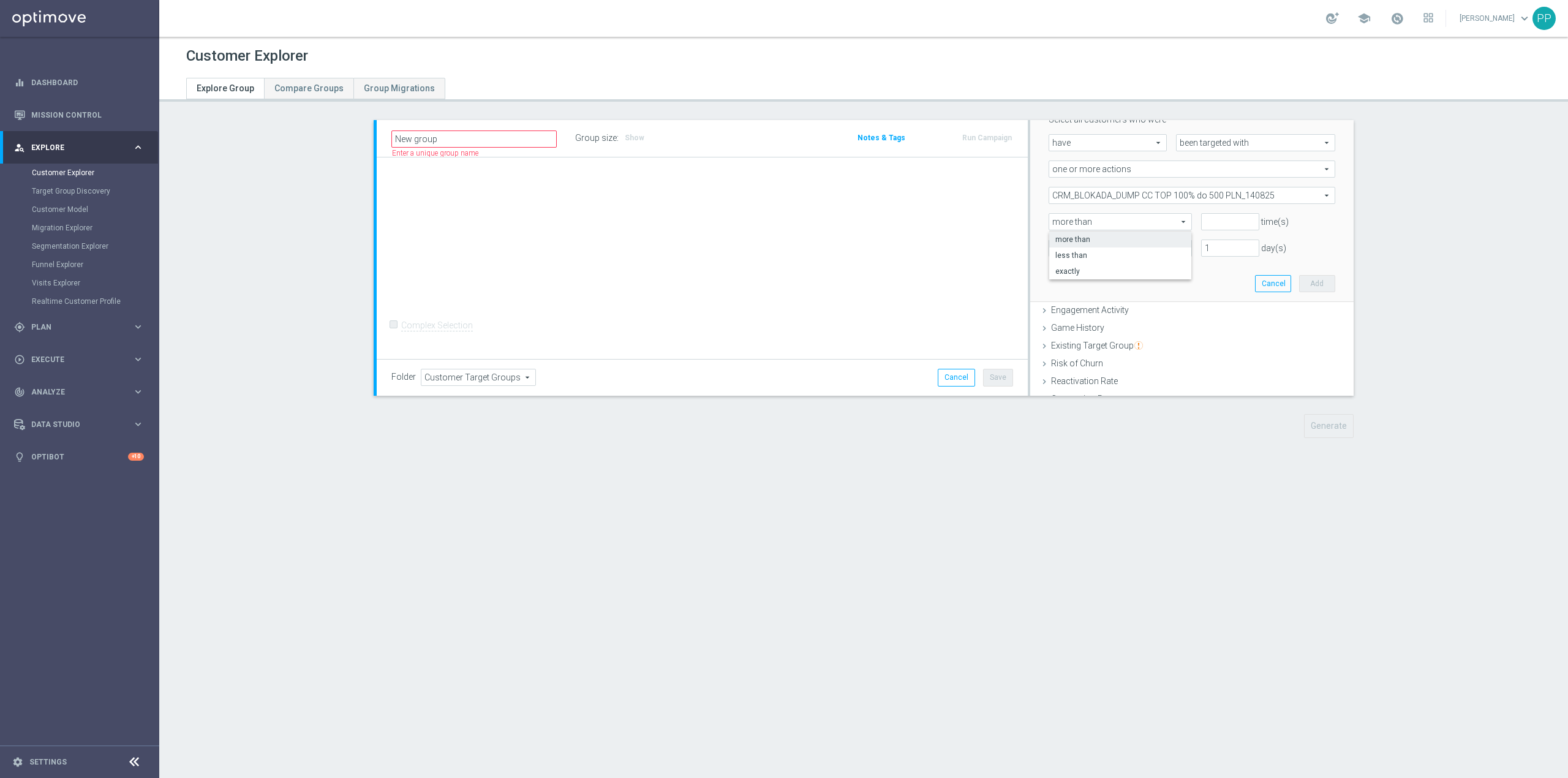
type input "exactly"
click at [1203, 224] on input "number" at bounding box center [1229, 222] width 58 height 17
type input "1"
click at [1119, 250] on input "text" at bounding box center [1108, 249] width 105 height 11
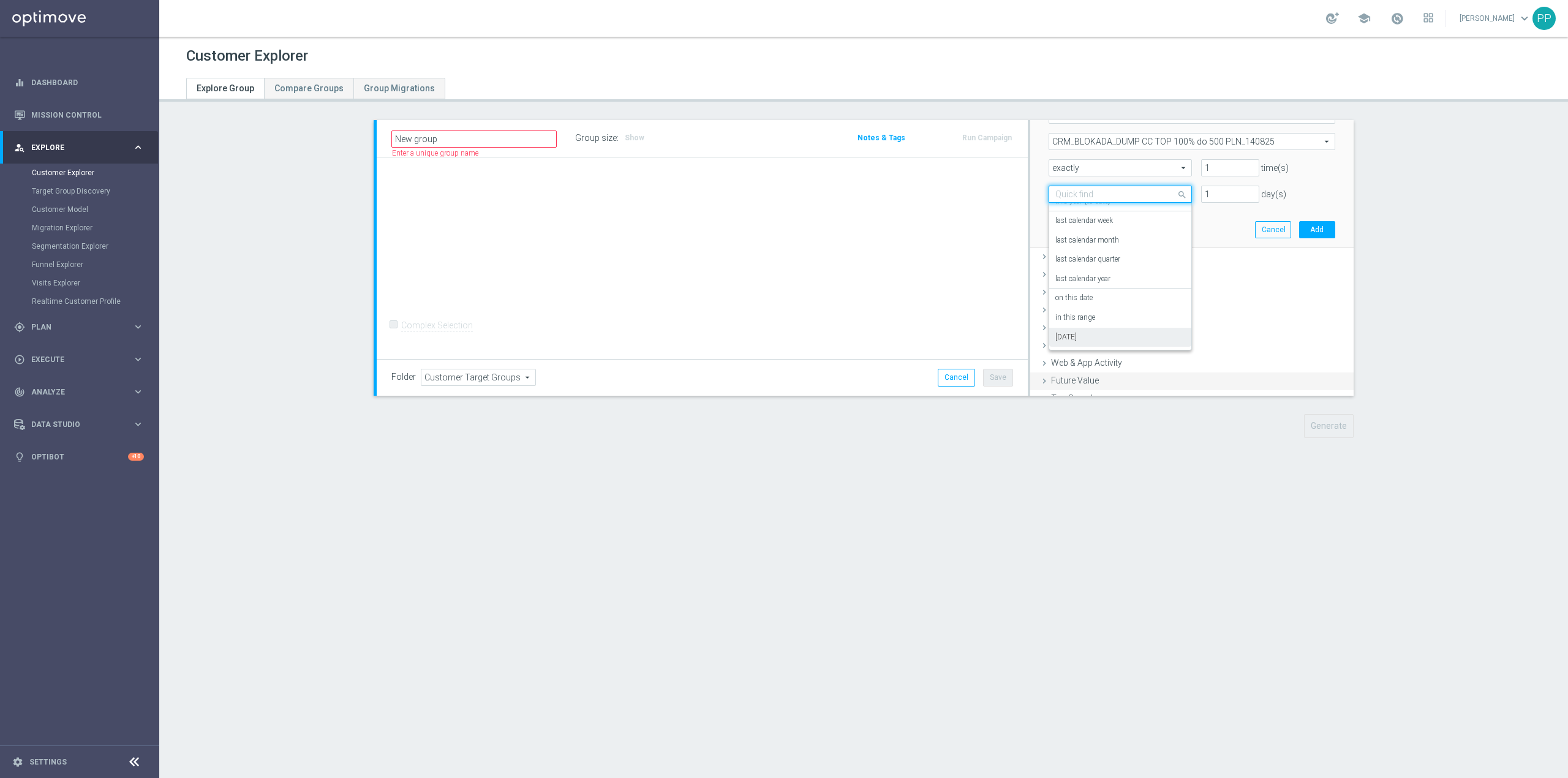
scroll to position [245, 0]
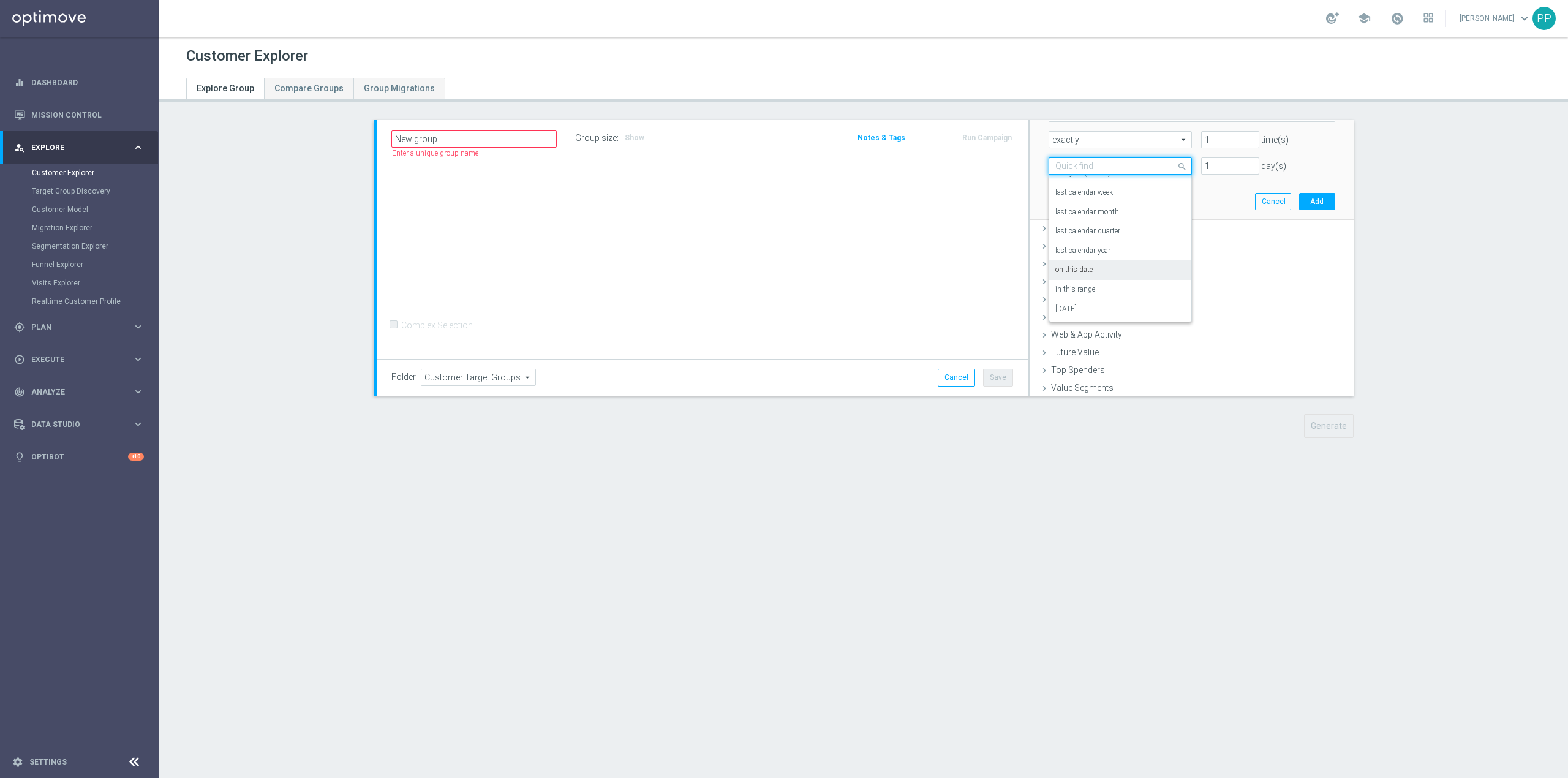
click at [1086, 270] on label "on this date" at bounding box center [1074, 270] width 37 height 10
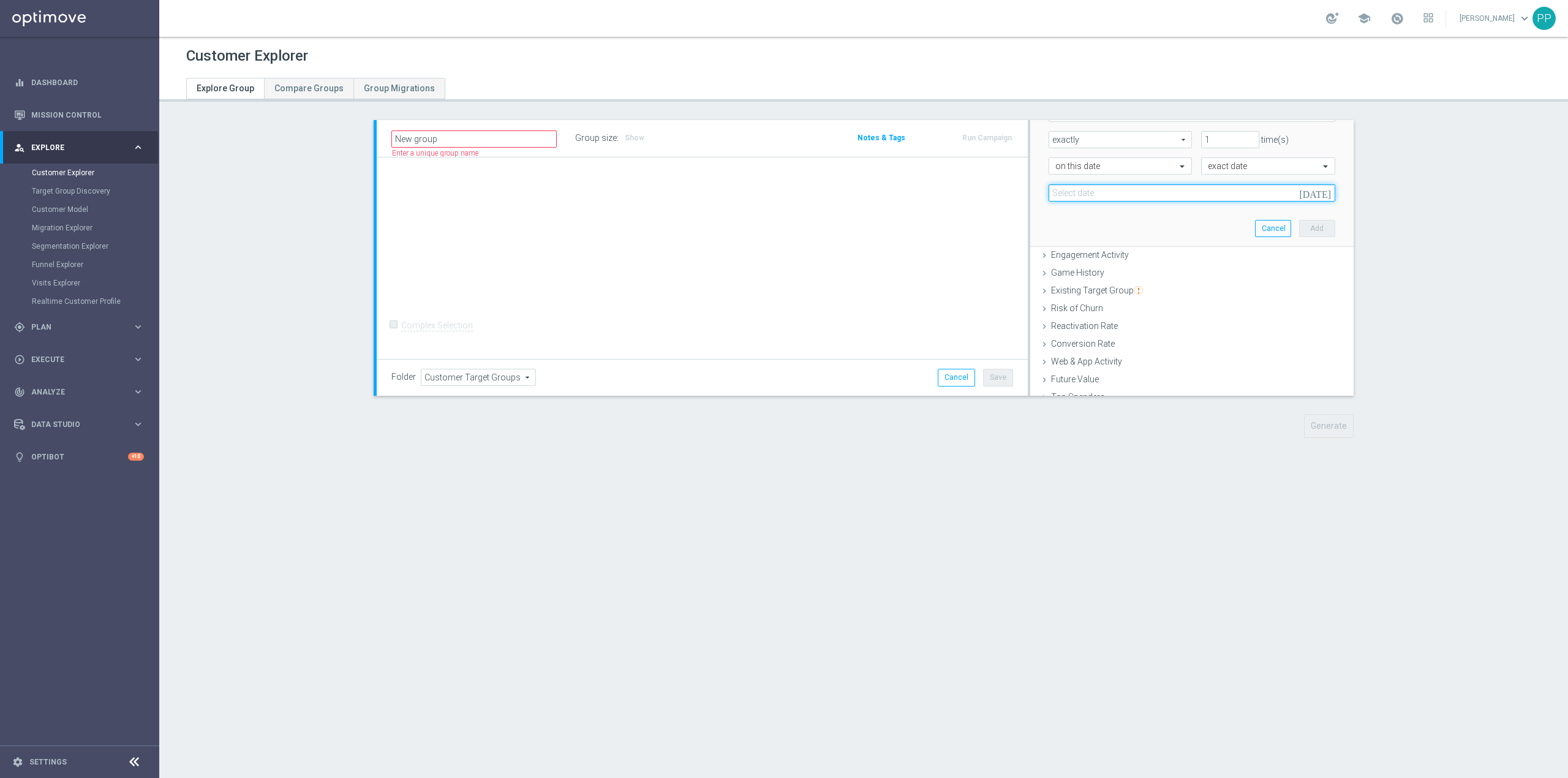
click at [1114, 192] on input at bounding box center [1192, 193] width 287 height 17
click at [1170, 300] on span "12" at bounding box center [1178, 302] width 20 height 20
type input "12 Aug 2025"
click at [1299, 232] on button "Add" at bounding box center [1317, 229] width 36 height 17
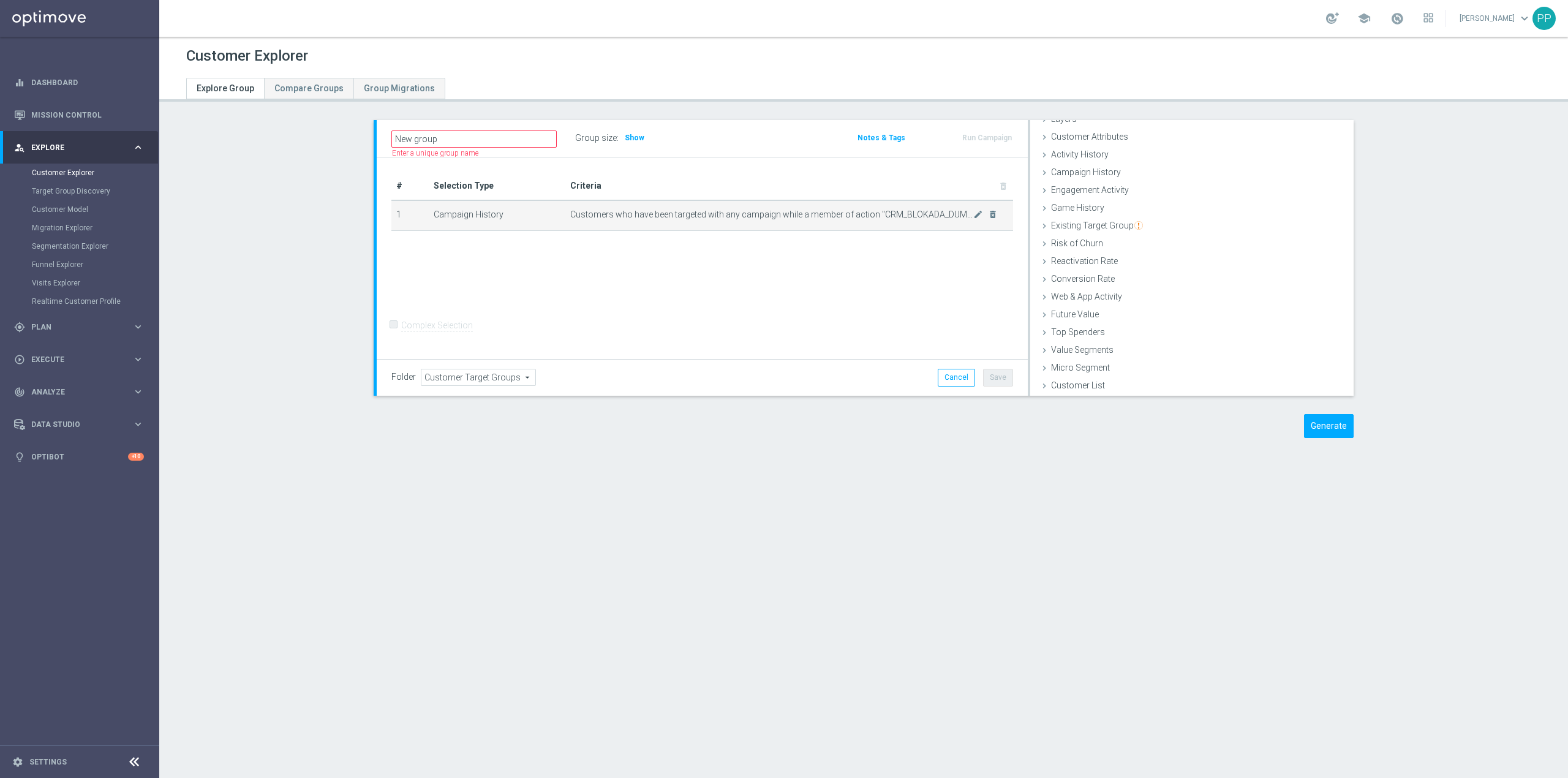
scroll to position [50, 0]
click at [515, 264] on div "# Selection Type Criteria delete_forever 1 Campaign History Customers who have …" at bounding box center [702, 258] width 651 height 202
click at [449, 271] on div "# Selection Type Criteria delete_forever 1 Campaign History Customers who have …" at bounding box center [702, 258] width 651 height 202
click at [494, 133] on input "New group" at bounding box center [474, 139] width 166 height 17
click at [1319, 433] on button "Generate" at bounding box center [1329, 426] width 50 height 24
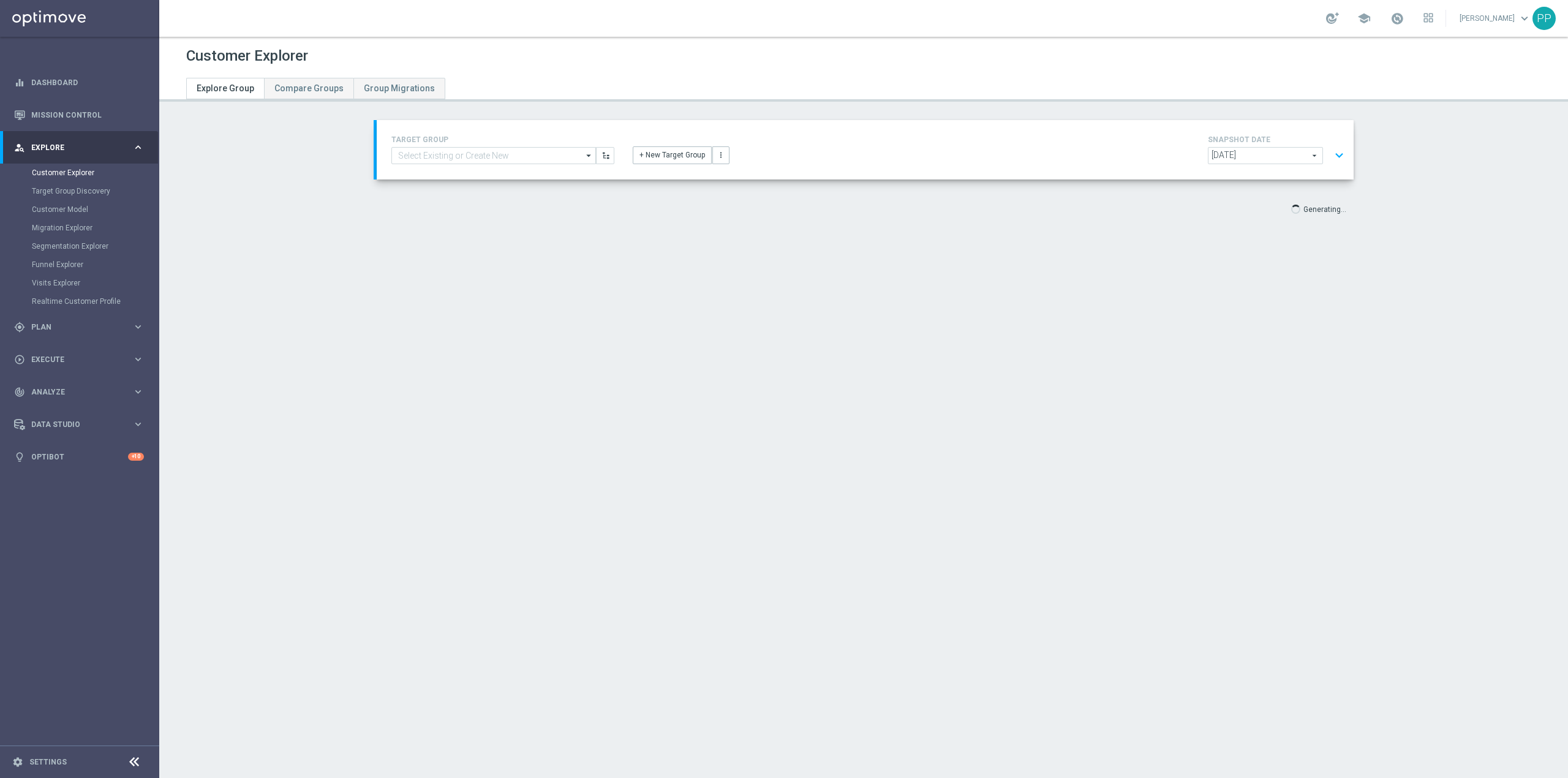
scroll to position [23, 0]
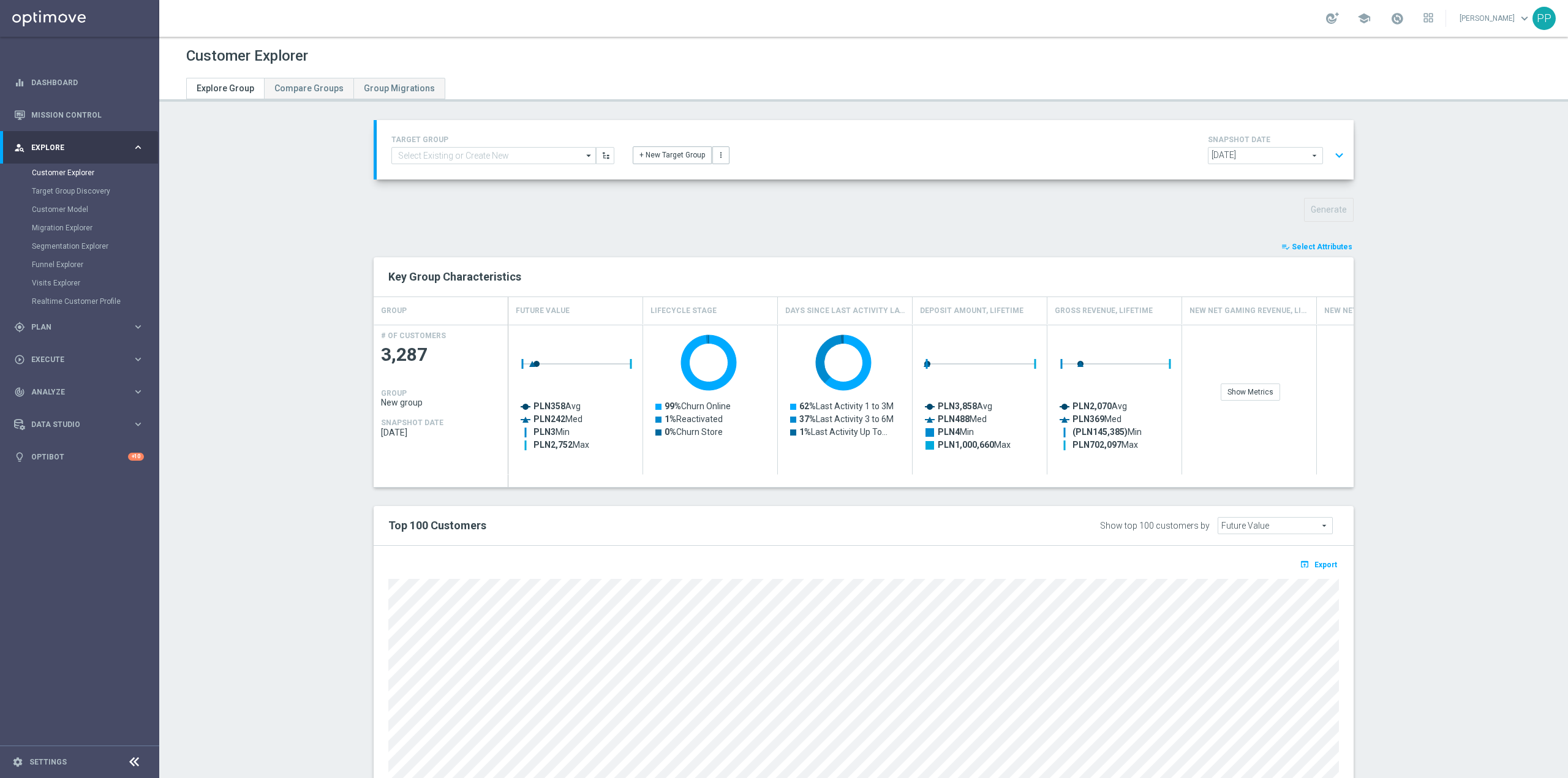
click at [1331, 249] on span "Select Attributes" at bounding box center [1322, 247] width 61 height 9
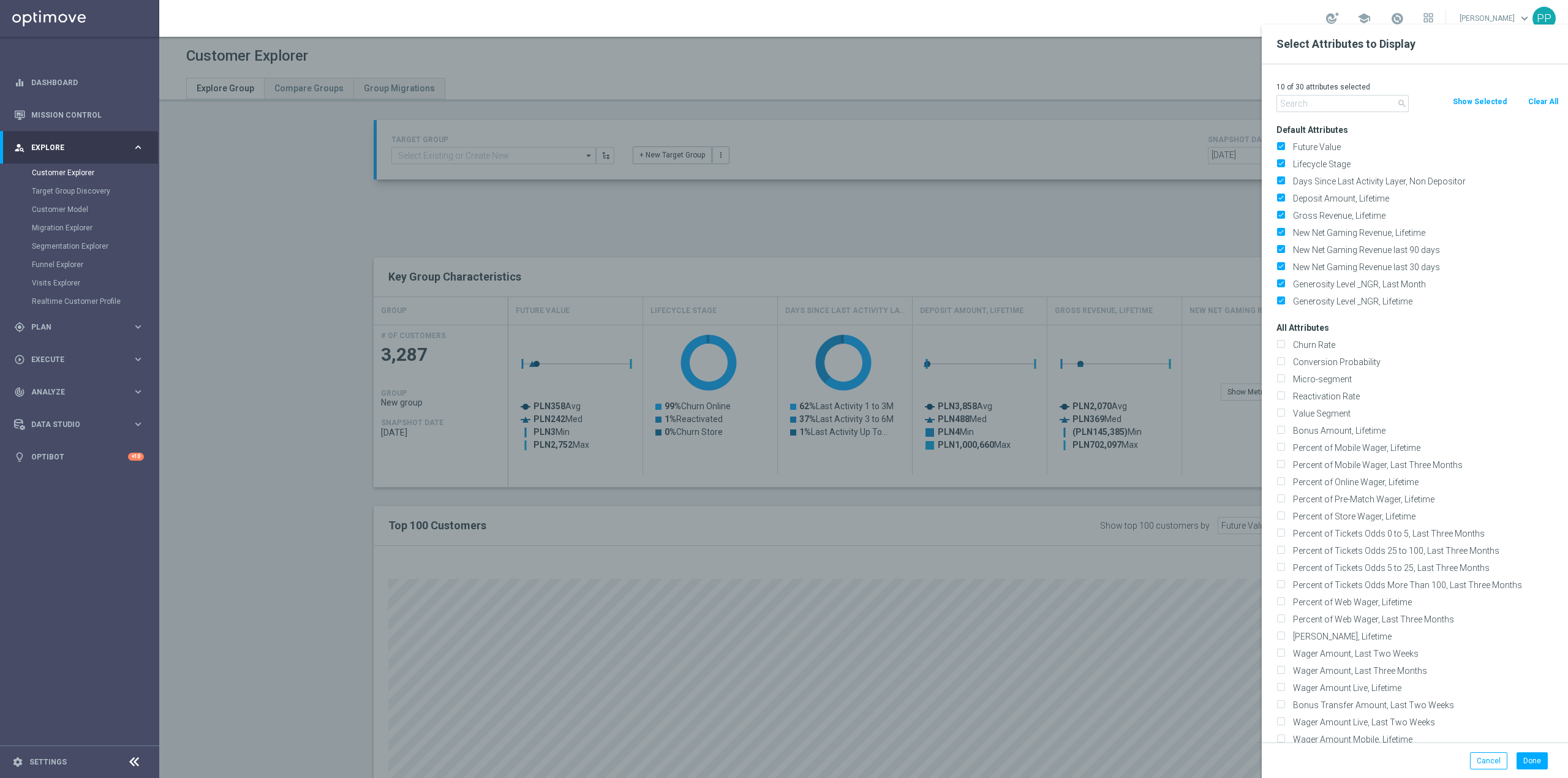
drag, startPoint x: 1535, startPoint y: 96, endPoint x: 1510, endPoint y: 96, distance: 25.0
click at [1536, 96] on button "Clear All" at bounding box center [1543, 101] width 32 height 13
checkbox input "false"
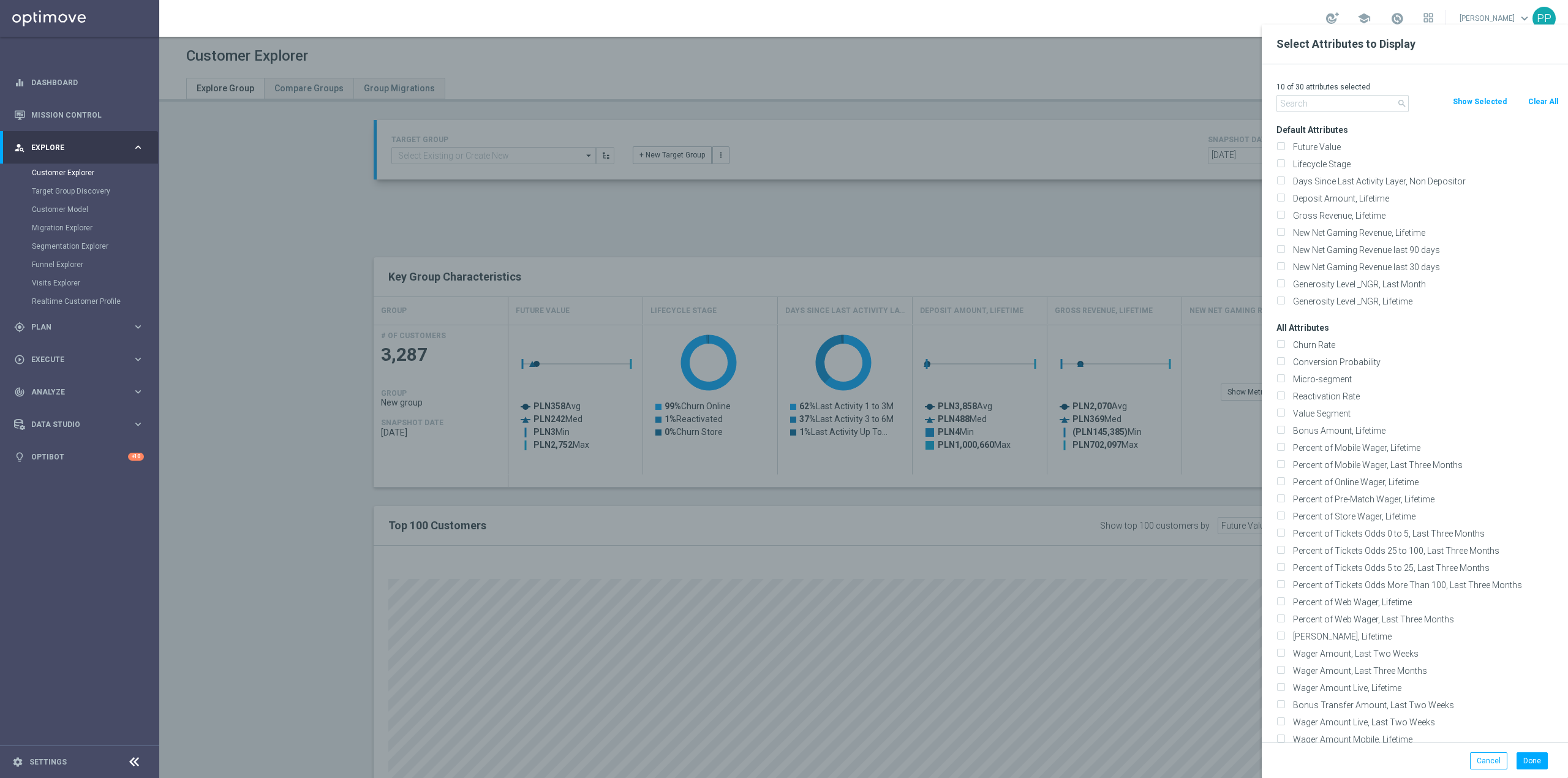
checkbox input "false"
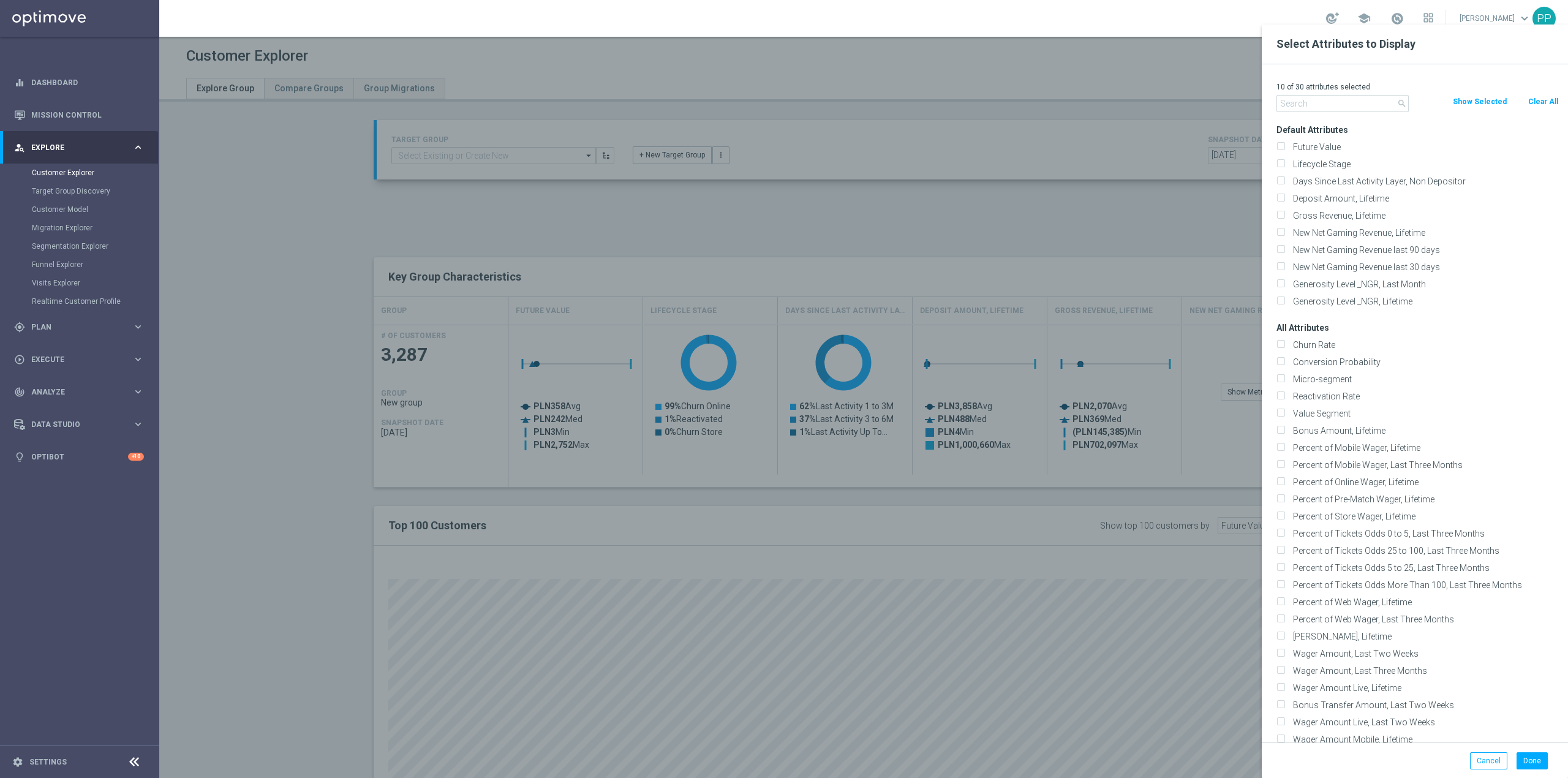
checkbox input "false"
click at [1363, 95] on input "text" at bounding box center [1343, 103] width 132 height 17
type input "ngr"
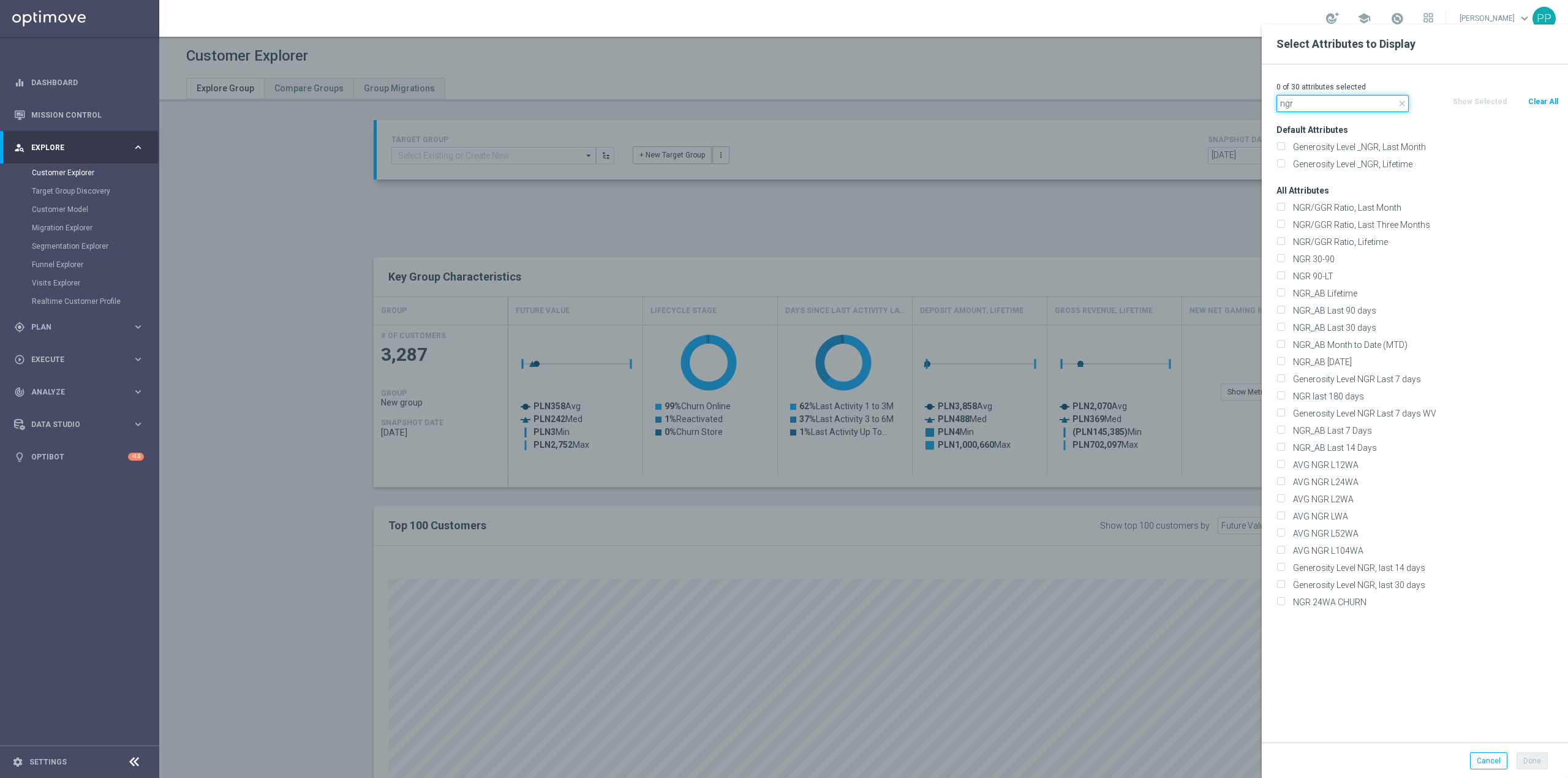
drag, startPoint x: 1344, startPoint y: 106, endPoint x: 1268, endPoint y: 103, distance: 76.1
click at [1268, 103] on div "close ngr" at bounding box center [1342, 103] width 150 height 17
type input "ngr"
click at [1375, 548] on label "AVG NGR L104WA" at bounding box center [1424, 551] width 270 height 11
click at [1284, 549] on input "AVG NGR L104WA" at bounding box center [1281, 553] width 8 height 8
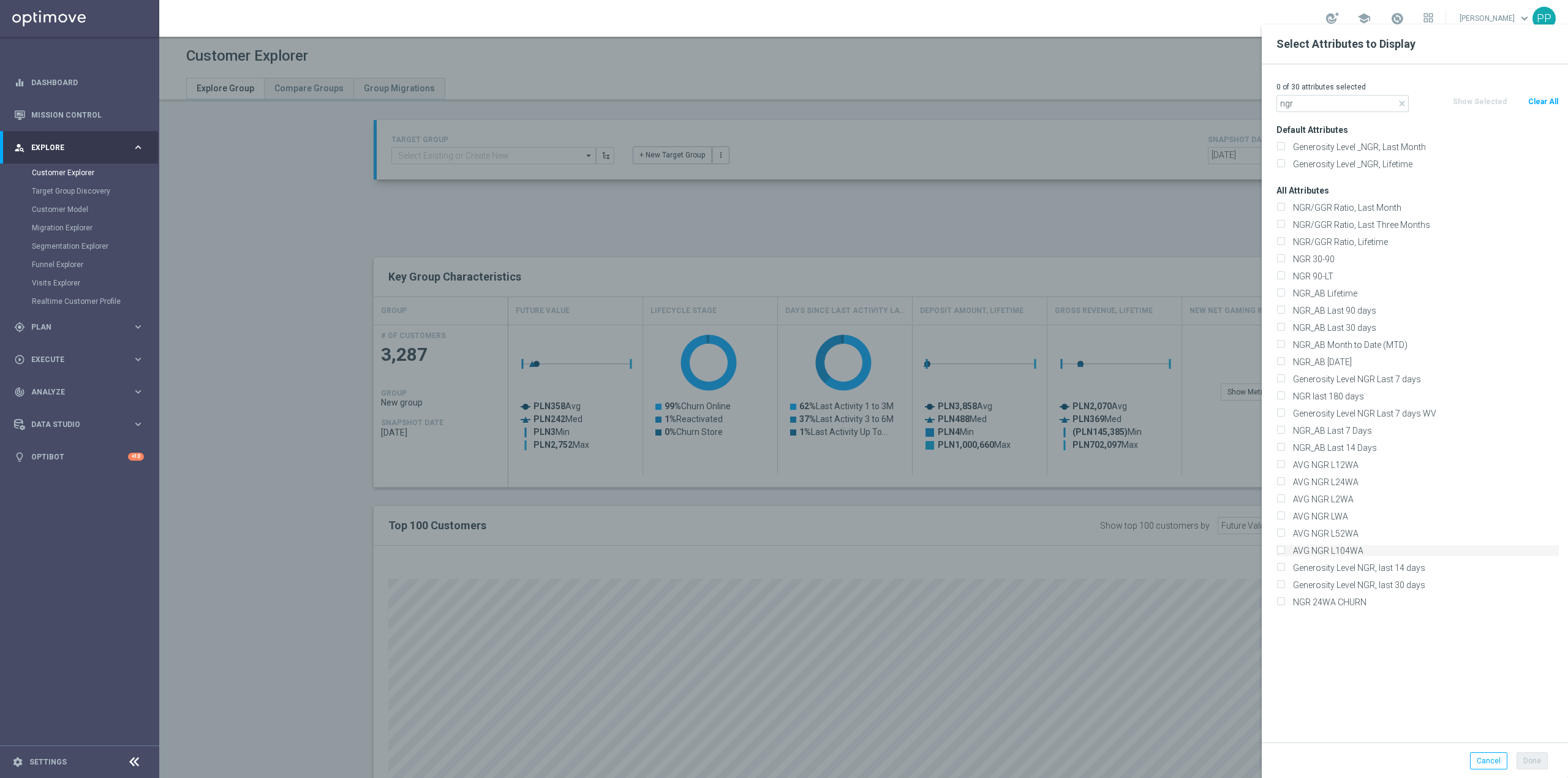
checkbox input "true"
drag, startPoint x: 1326, startPoint y: 107, endPoint x: 1278, endPoint y: 107, distance: 48.0
click at [1278, 107] on input "ngr" at bounding box center [1343, 103] width 132 height 17
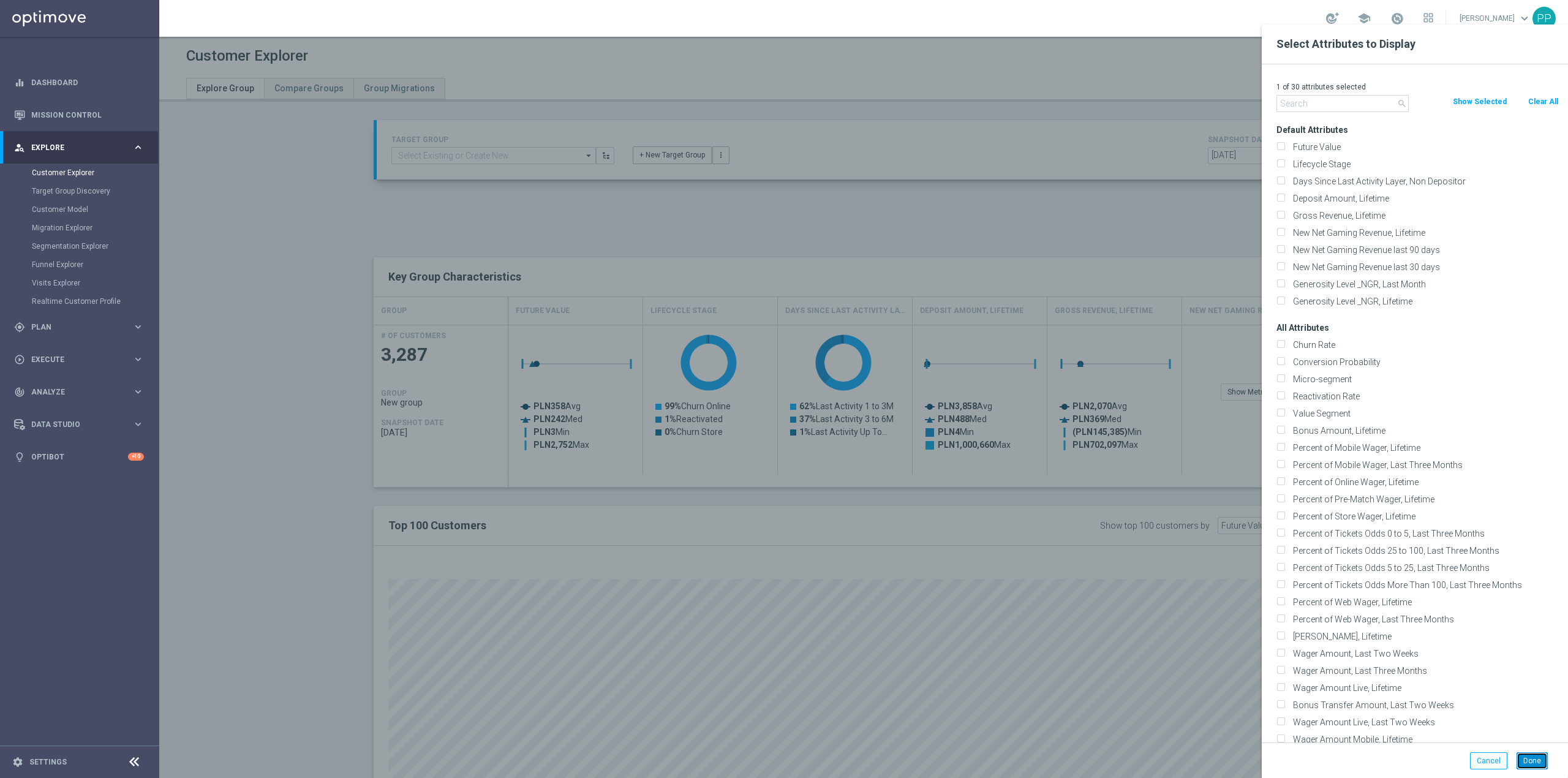
click at [1543, 763] on button "Done" at bounding box center [1532, 761] width 31 height 17
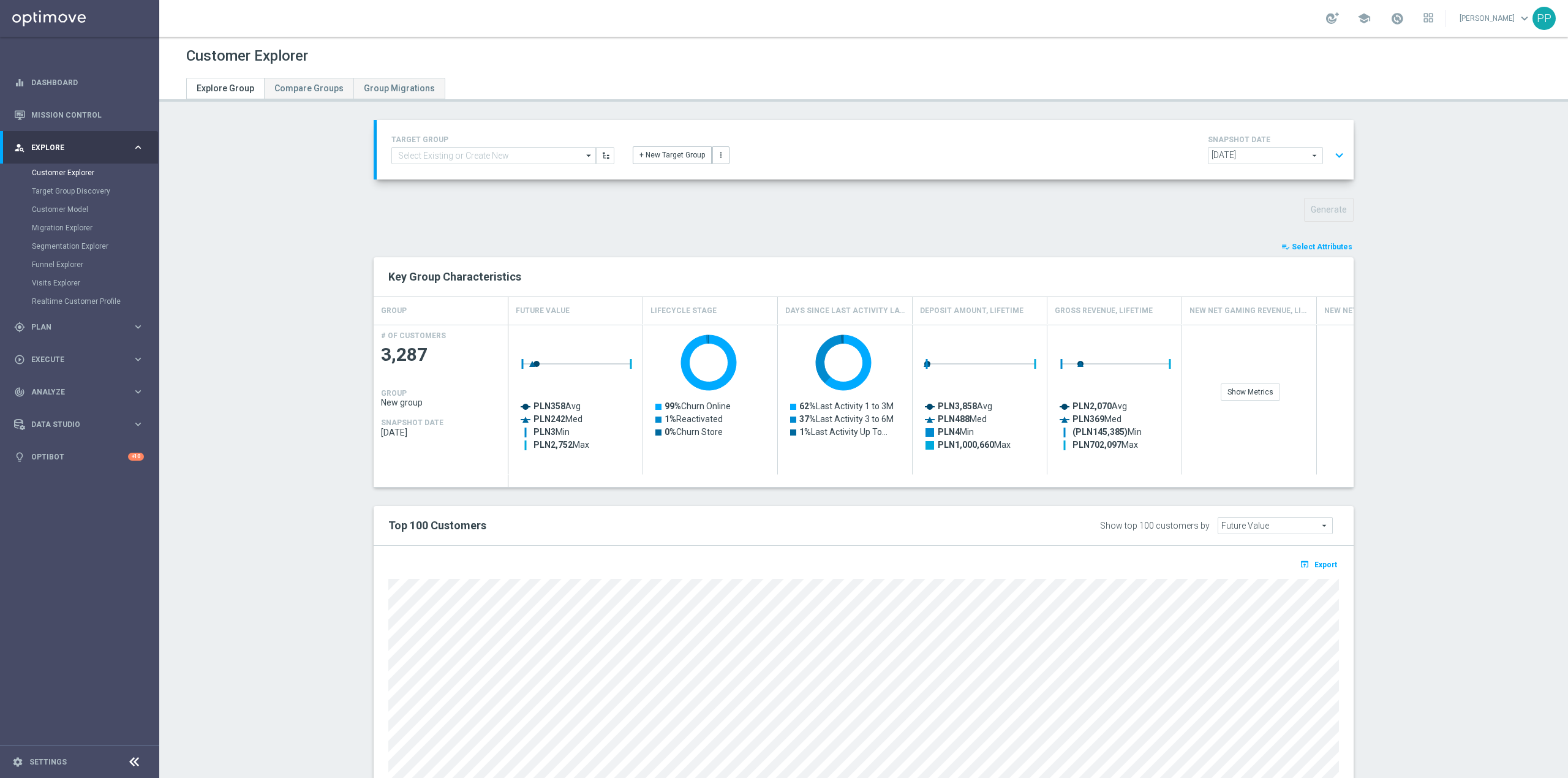
type input "Search"
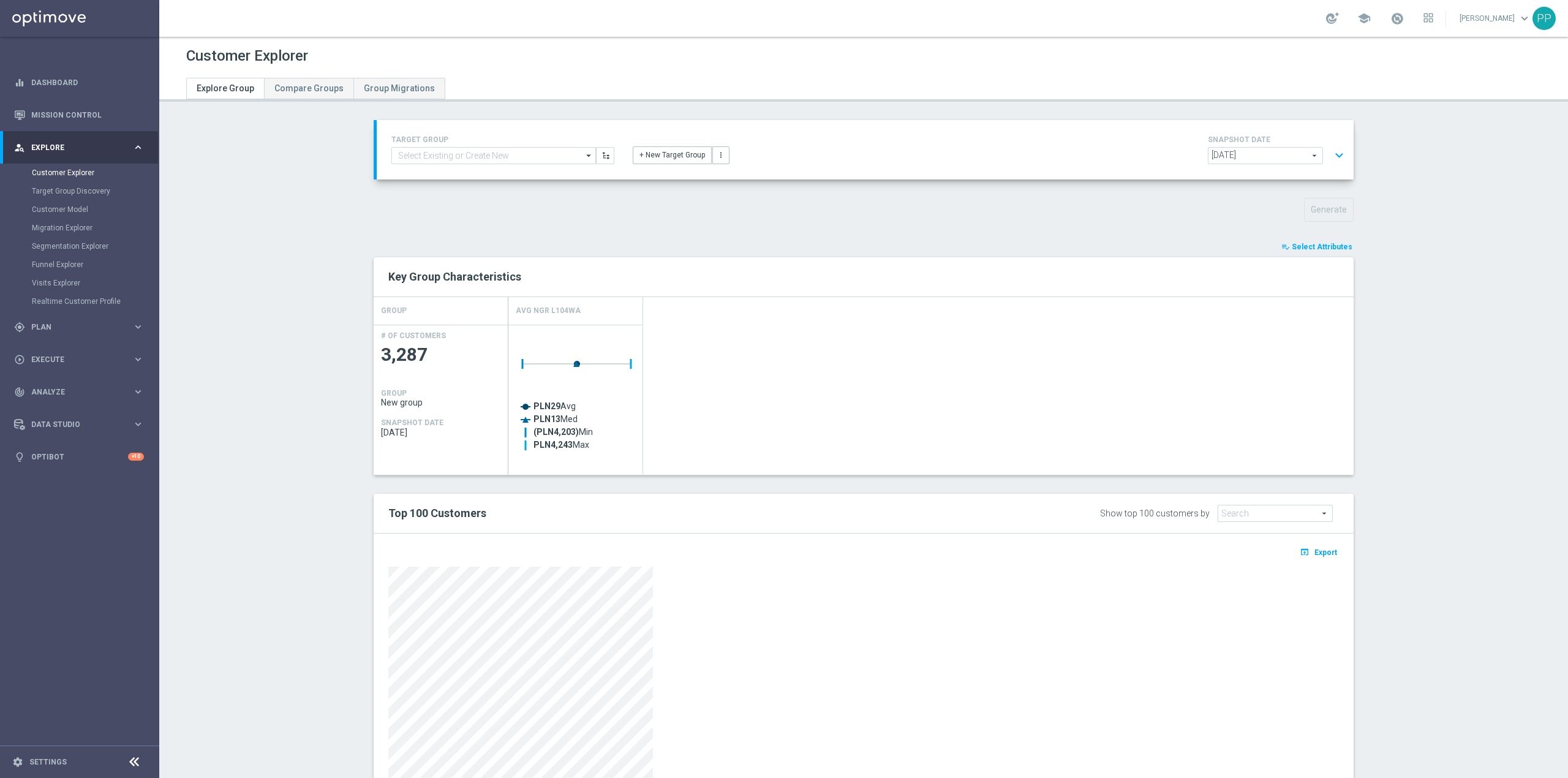
click at [1331, 152] on button "expand_more" at bounding box center [1339, 155] width 18 height 23
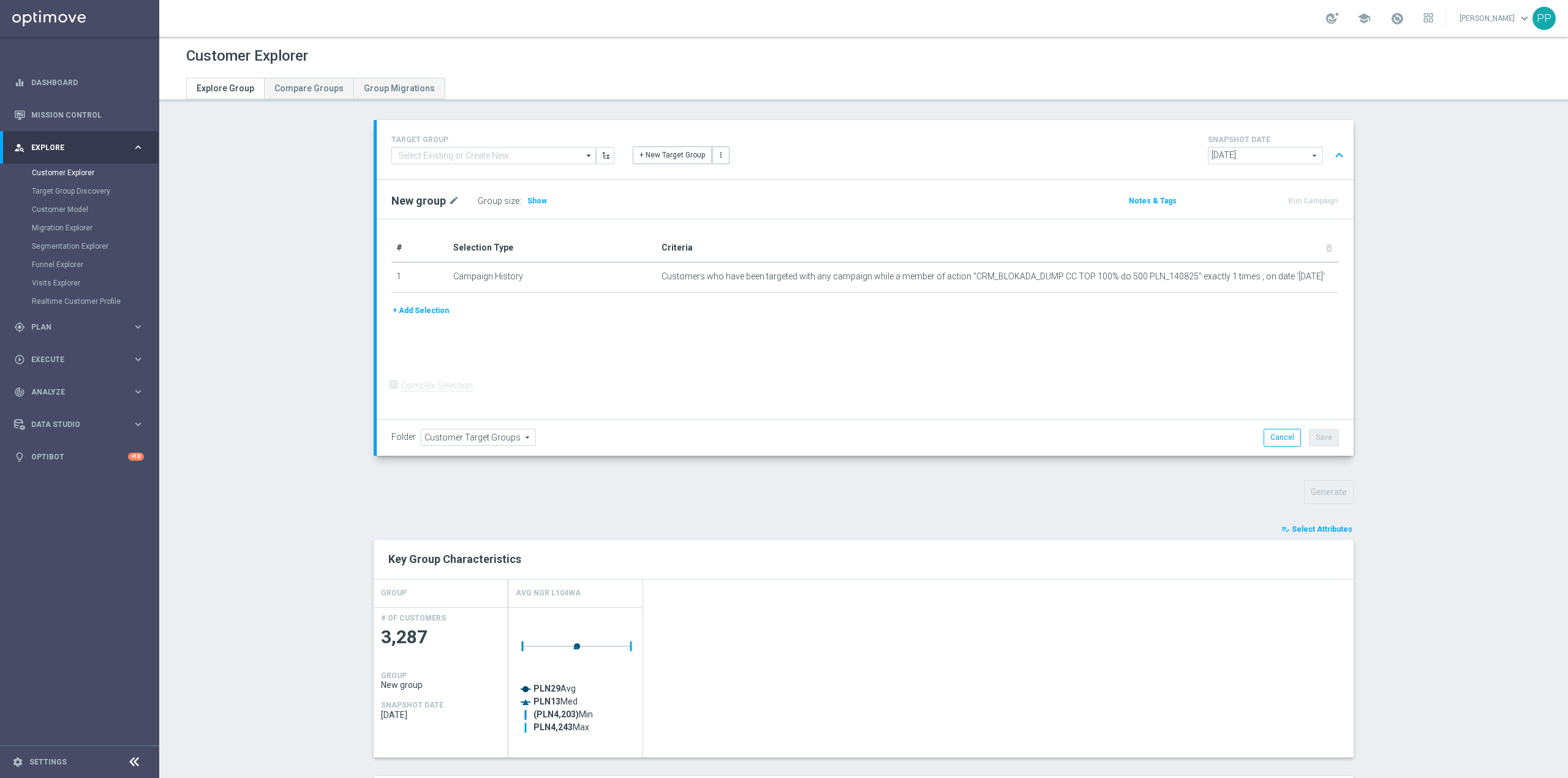
scroll to position [1, 0]
click at [1281, 278] on icon "mode_edit" at bounding box center [1285, 276] width 10 height 10
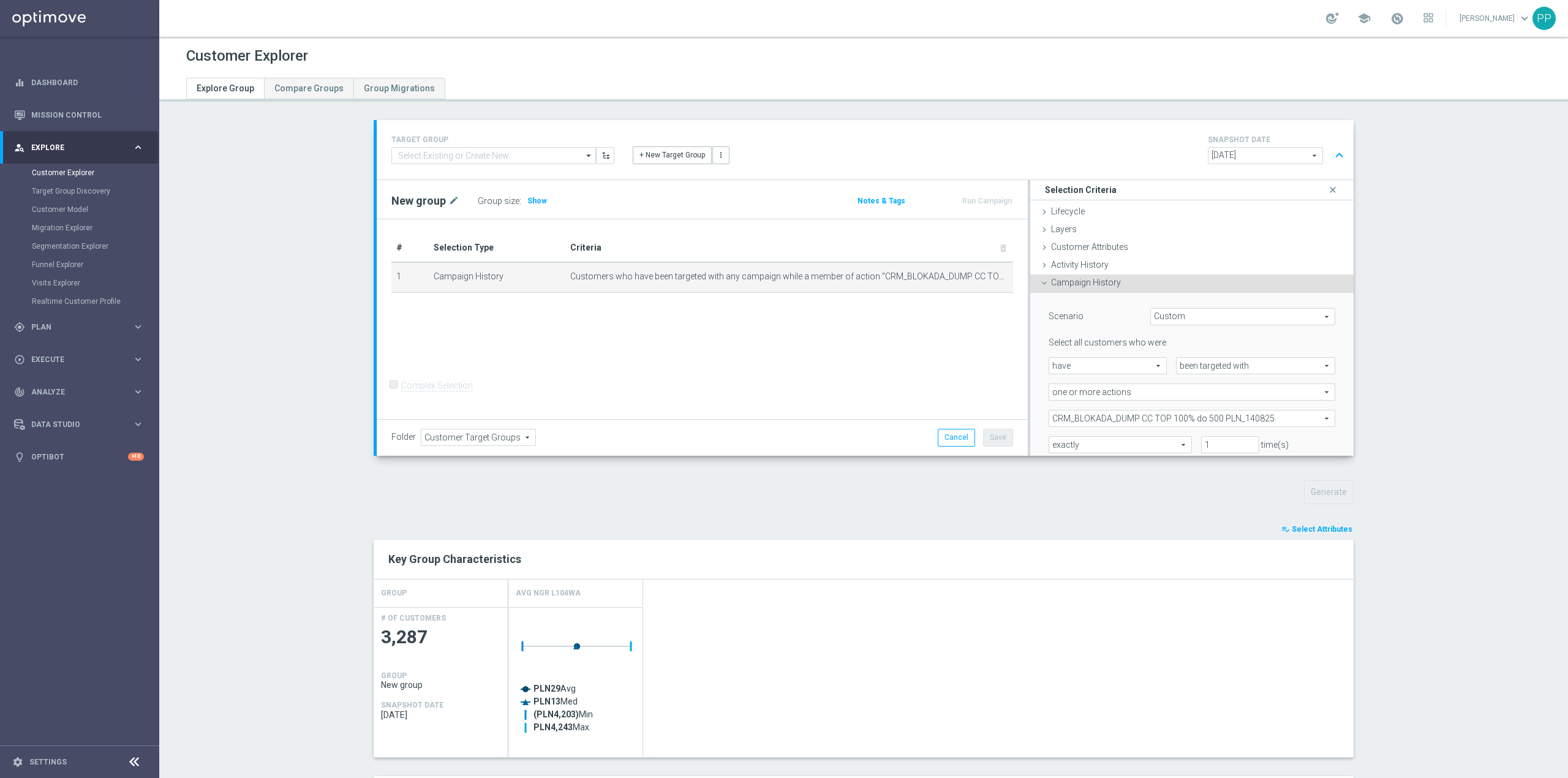
click at [1106, 419] on span "CRM_BLOKADA_DUMP CC TOP 100% do 500 PLN_140825" at bounding box center [1192, 419] width 286 height 16
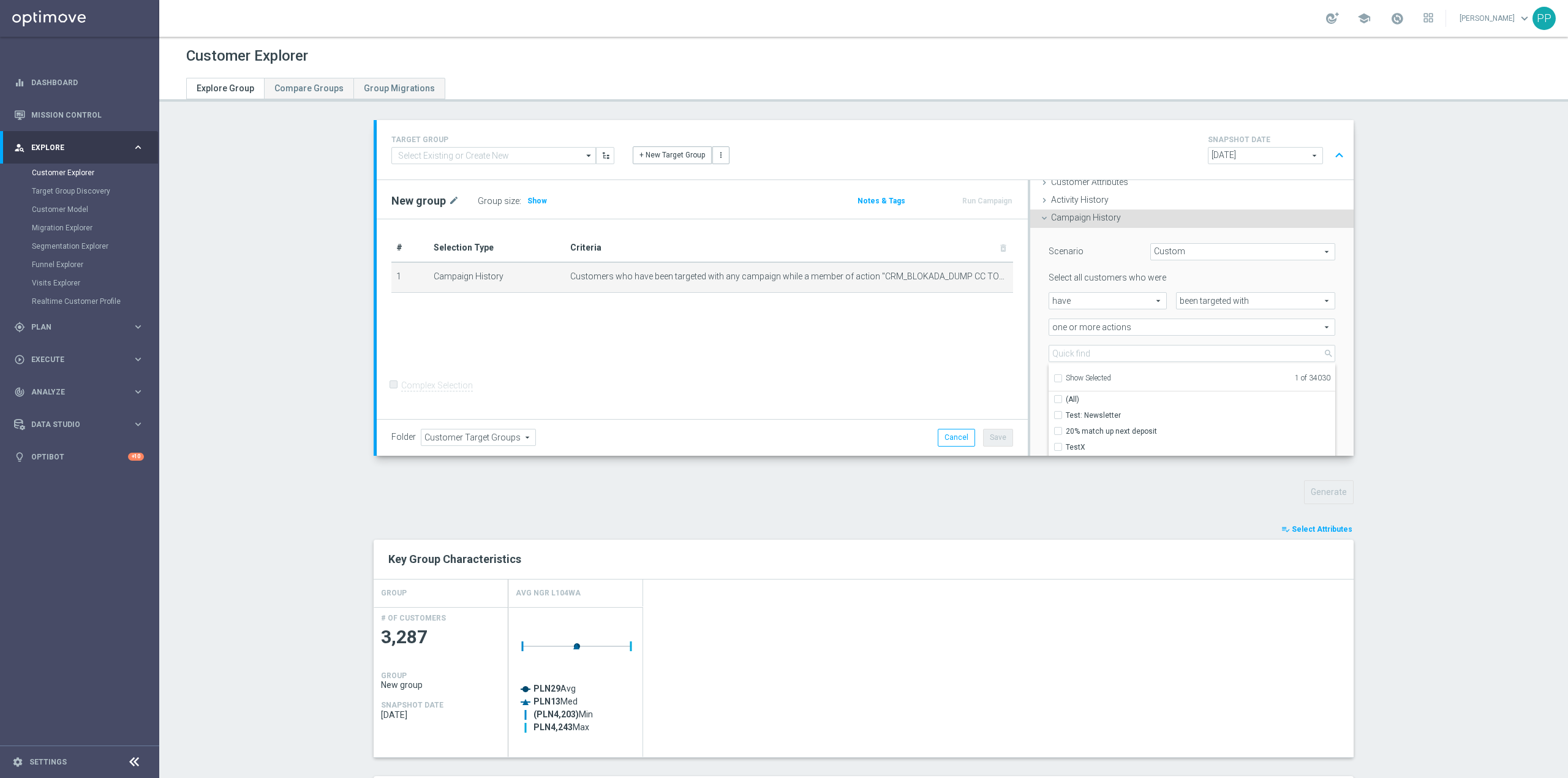
scroll to position [163, 0]
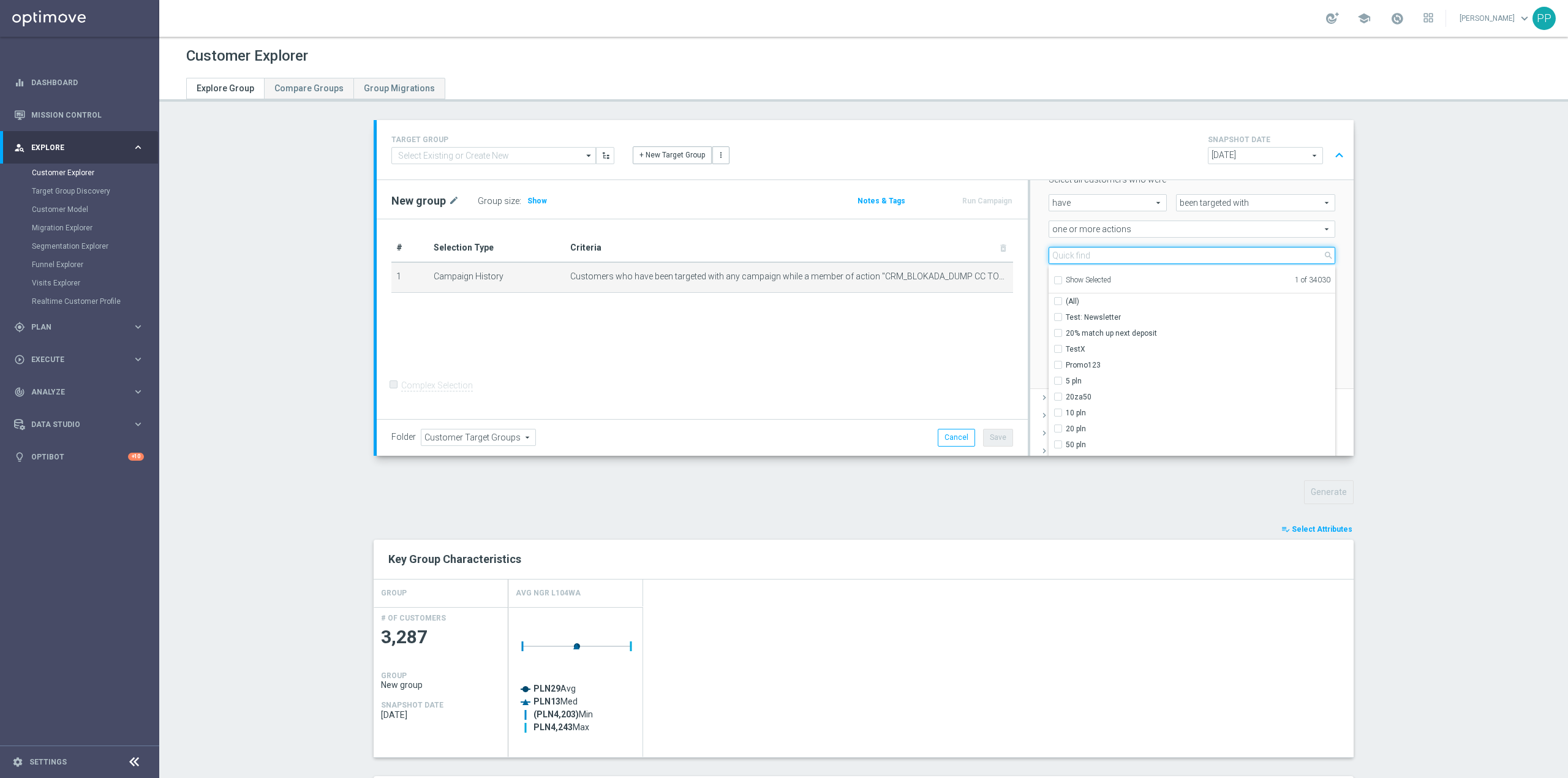
click at [1073, 255] on input "search" at bounding box center [1192, 256] width 287 height 17
paste input "D_ALL_TARGET_WAGER_CC TOPLIGI 100% do 500 PLN_140825"
type input "D_ALL_TARGET_WAGER_CC TOPLIGI 100% do 500 PLN_140825"
checkbox input "true"
type input "D_ALL_TARGET_WAGER_CC TOPLIGI 100% do 500 PLN_140825"
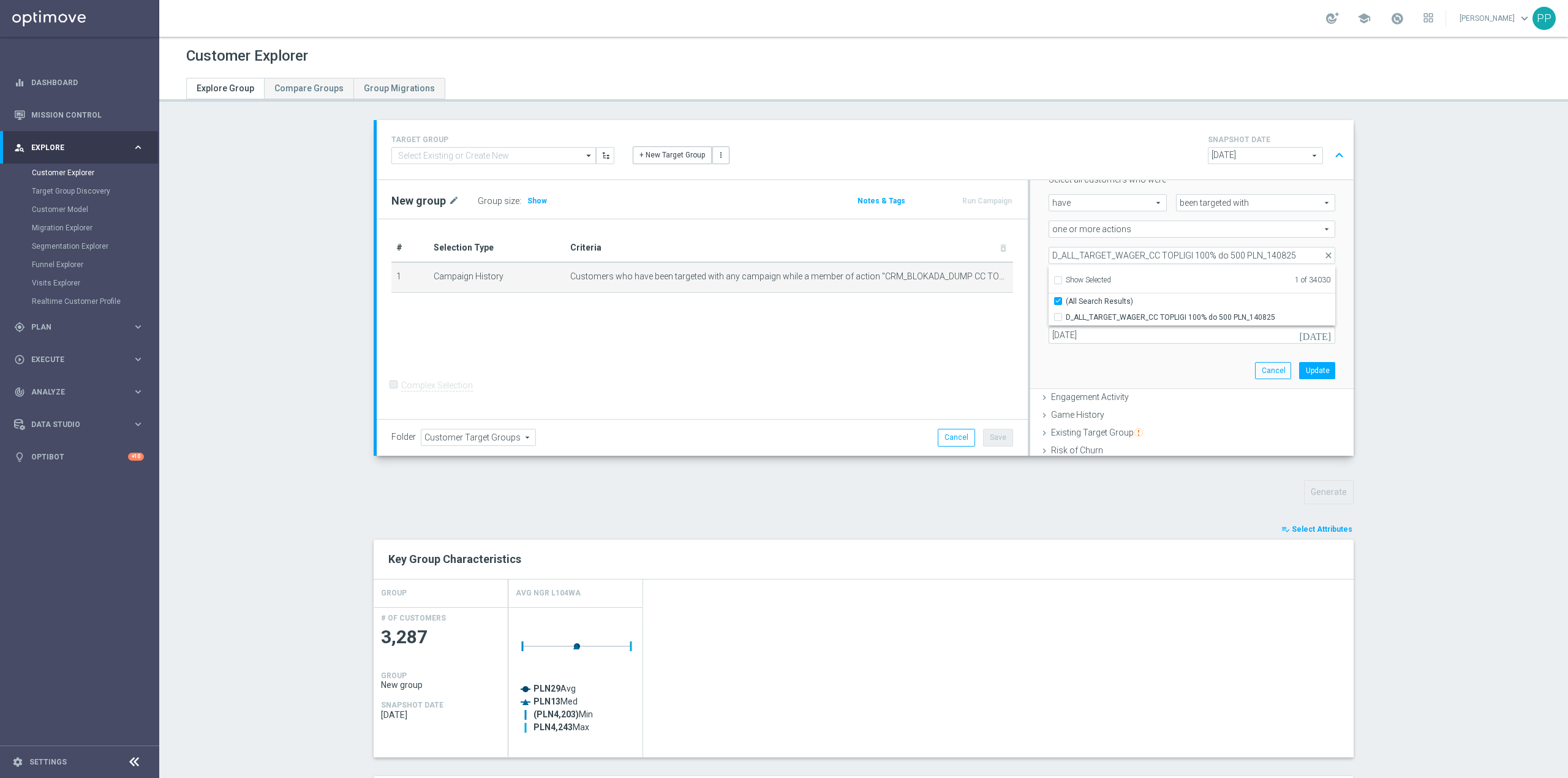
click at [860, 361] on div "# Selection Type Criteria delete_forever 1 Campaign History Customers who have …" at bounding box center [702, 319] width 651 height 200
click at [1055, 252] on span "CRM_BLOKADA_DUMP CC TOP 100% do 500 PLN_140825" at bounding box center [1192, 256] width 286 height 16
click at [1054, 281] on input "Show Selected" at bounding box center [1058, 282] width 8 height 8
checkbox input "true"
drag, startPoint x: 1054, startPoint y: 302, endPoint x: 1053, endPoint y: 289, distance: 13.0
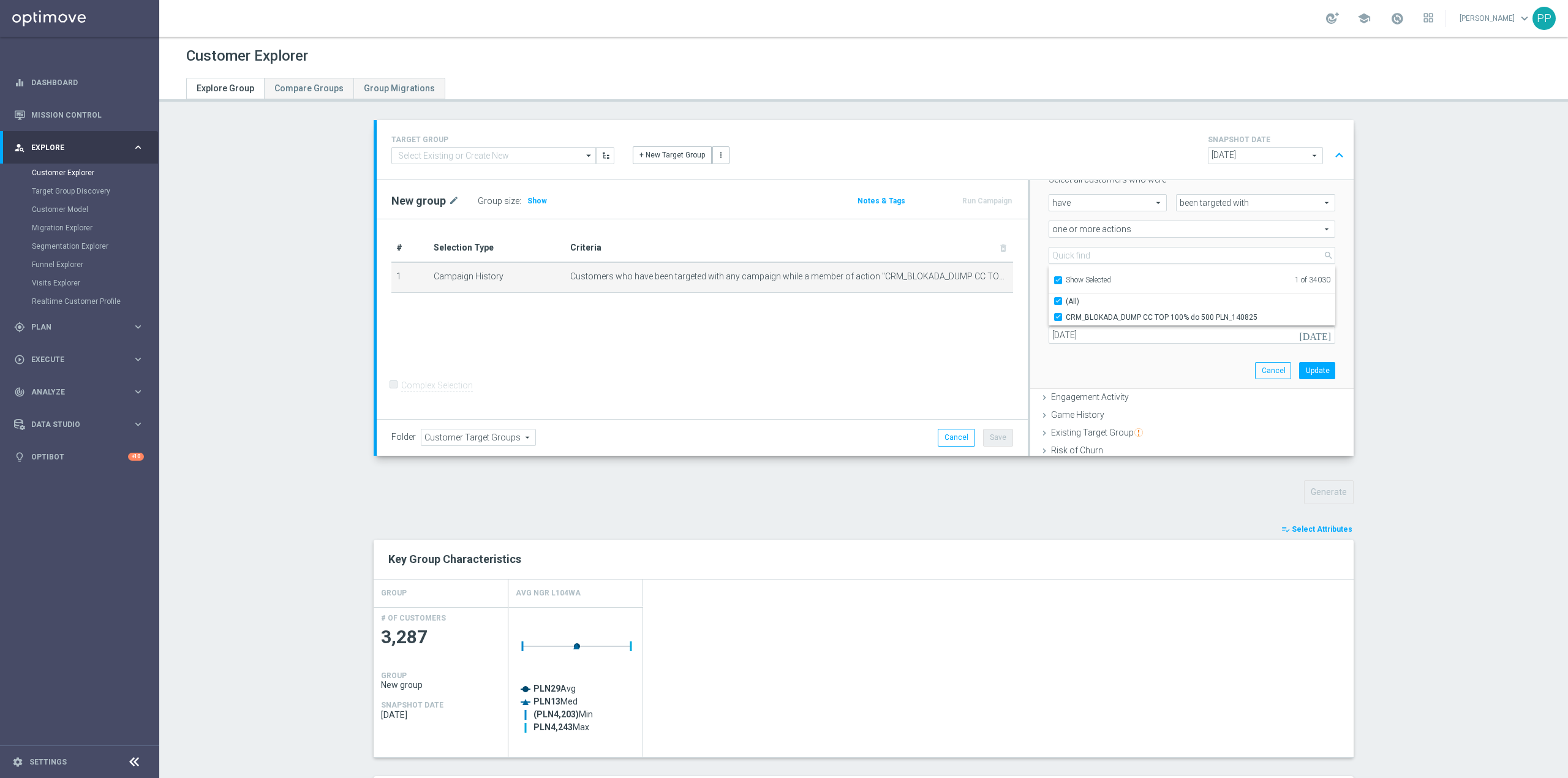
click at [1058, 300] on input "(All)" at bounding box center [1062, 301] width 8 height 8
checkbox input "false"
type input "Select Action"
checkbox input "false"
drag, startPoint x: 1052, startPoint y: 282, endPoint x: 1064, endPoint y: 256, distance: 28.6
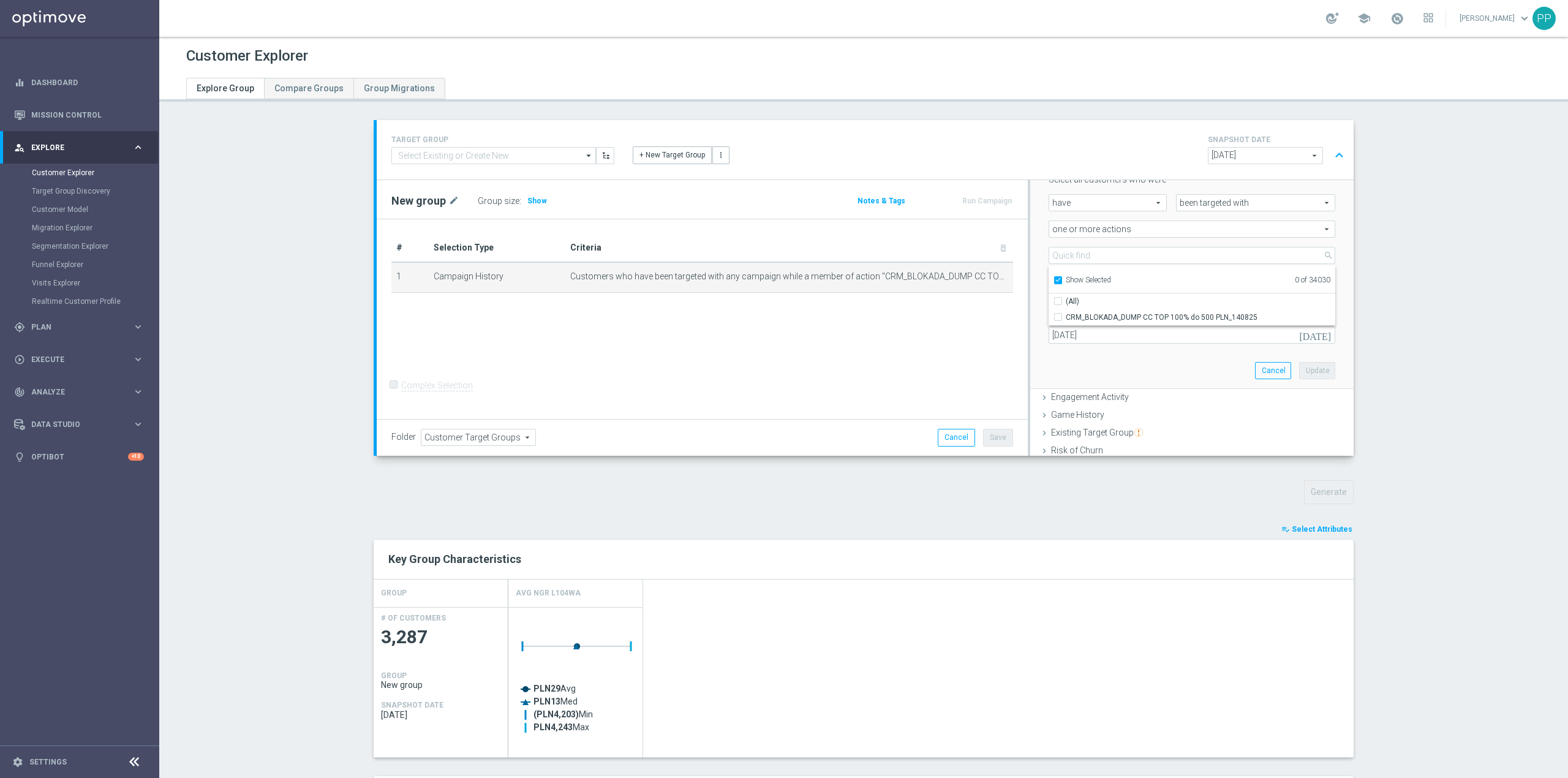
click at [1054, 280] on input "Show Selected" at bounding box center [1058, 282] width 8 height 8
checkbox input "false"
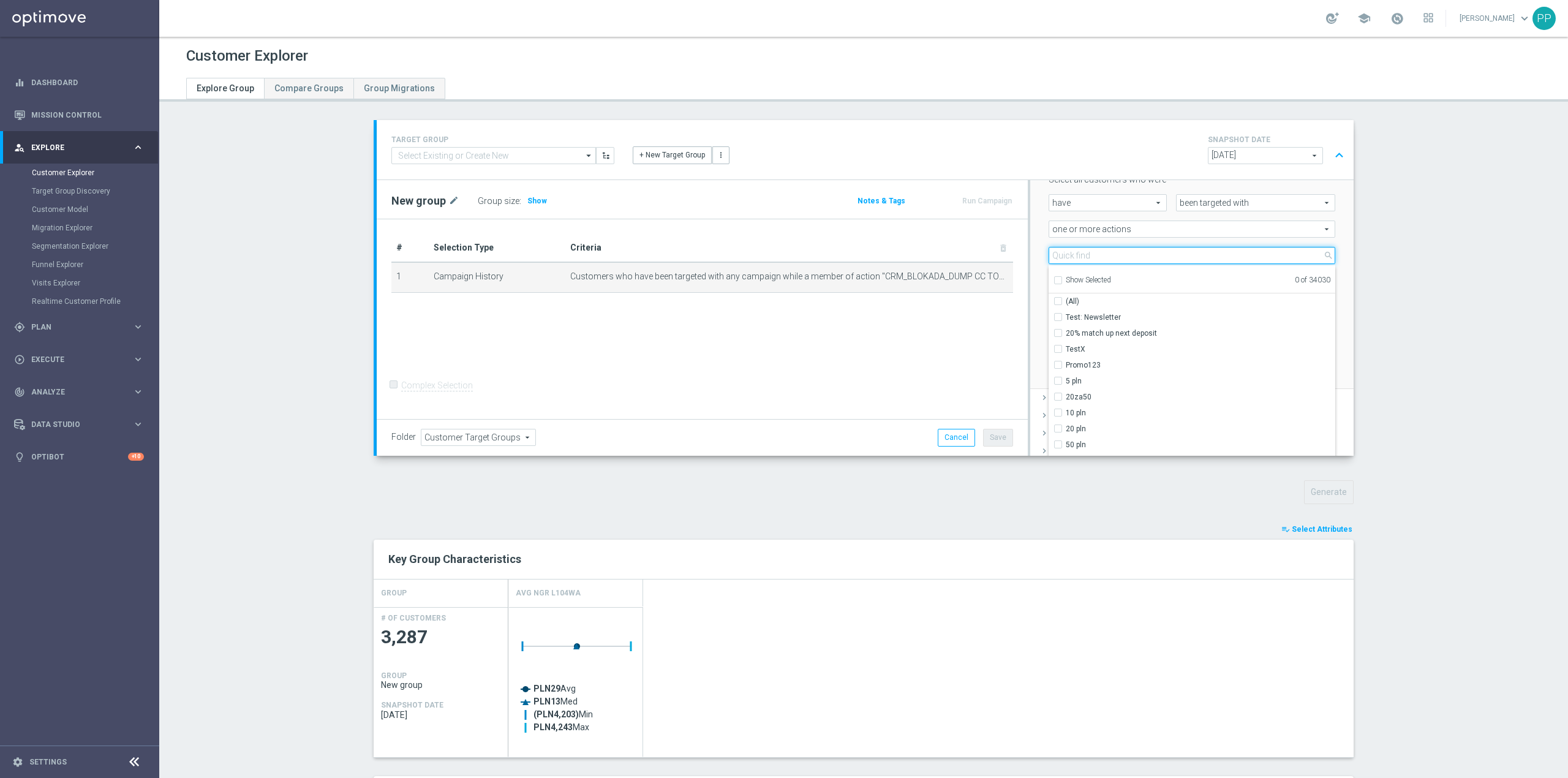
click at [1066, 252] on input "search" at bounding box center [1192, 256] width 287 height 17
paste input "D_ALL_TARGET_WAGER_CC TOPLIGI 100% do 500 PLN_140825"
type input "D_ALL_TARGET_WAGER_CC TOPLIGI 100% do 500 PLN_140825"
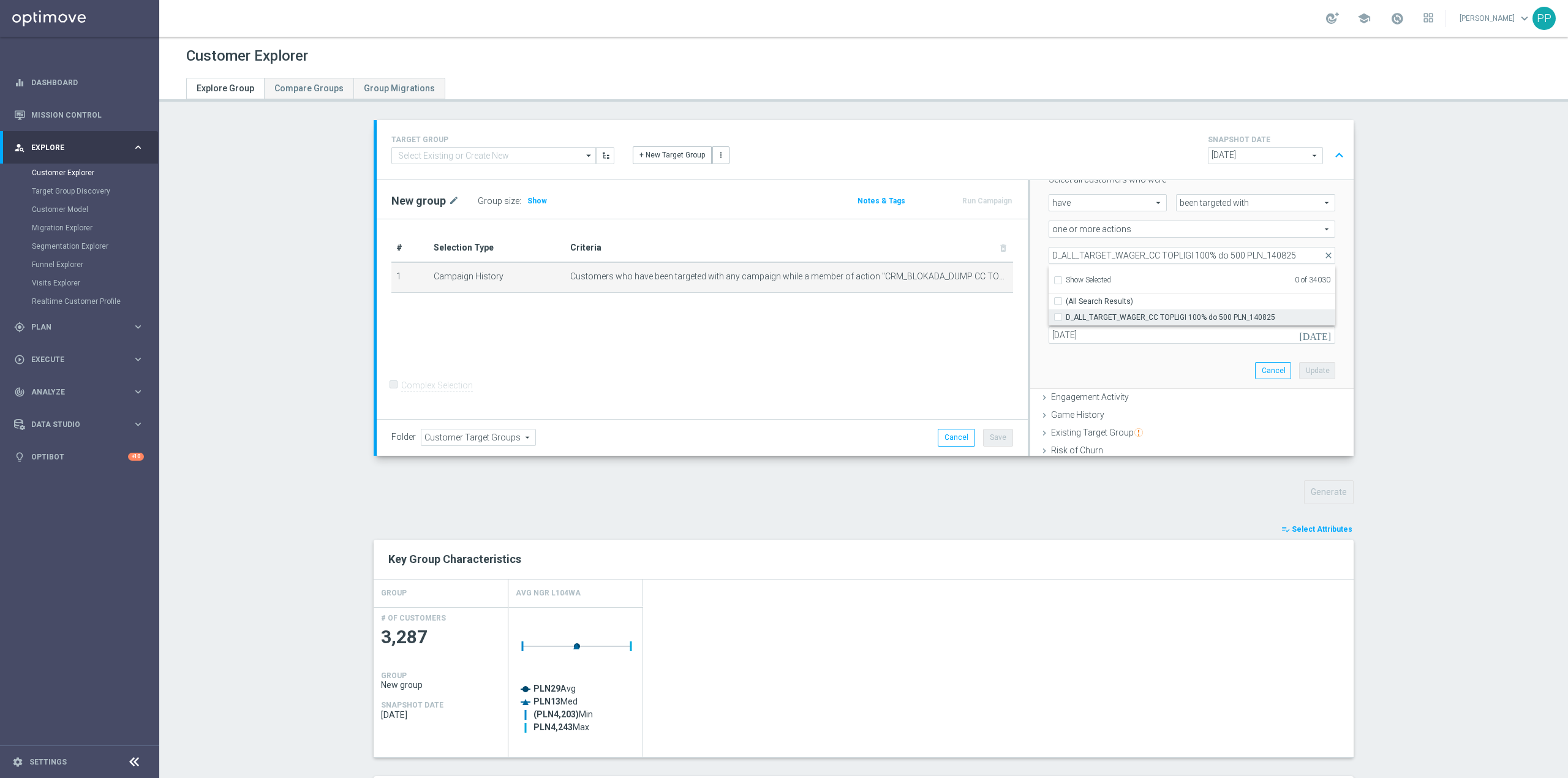
click at [1058, 316] on input "D_ALL_TARGET_WAGER_CC TOPLIGI 100% do 500 PLN_140825" at bounding box center [1062, 317] width 8 height 8
checkbox input "true"
type input "D_ALL_TARGET_WAGER_CC TOPLIGI 100% do 500 PLN_140825"
checkbox input "true"
click at [1060, 359] on div "Scenario Custom Custom arrow_drop_down search Select all customers who were hav…" at bounding box center [1192, 259] width 305 height 259
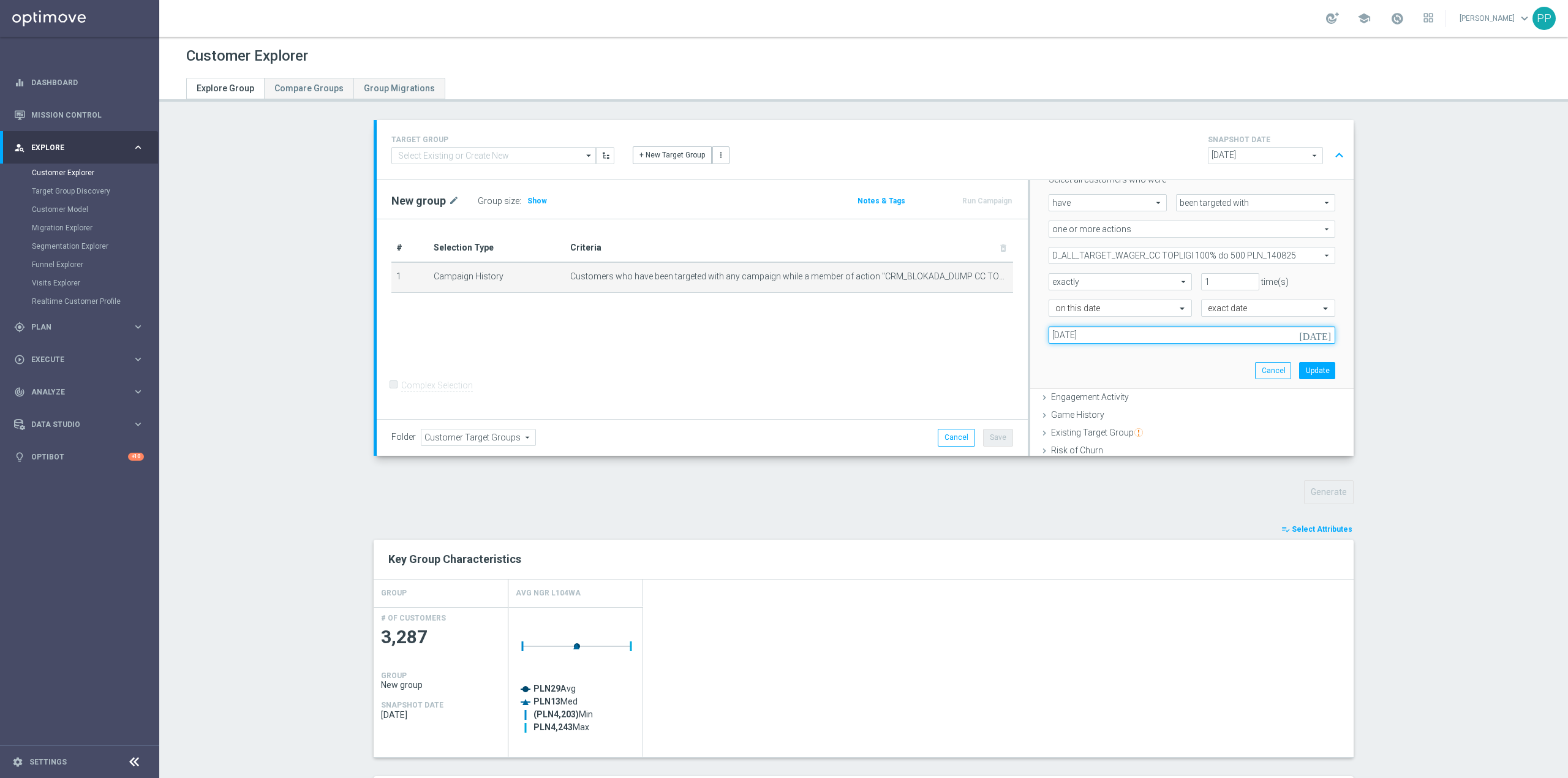
click at [1069, 336] on input "12 Aug 2025" at bounding box center [1192, 335] width 287 height 17
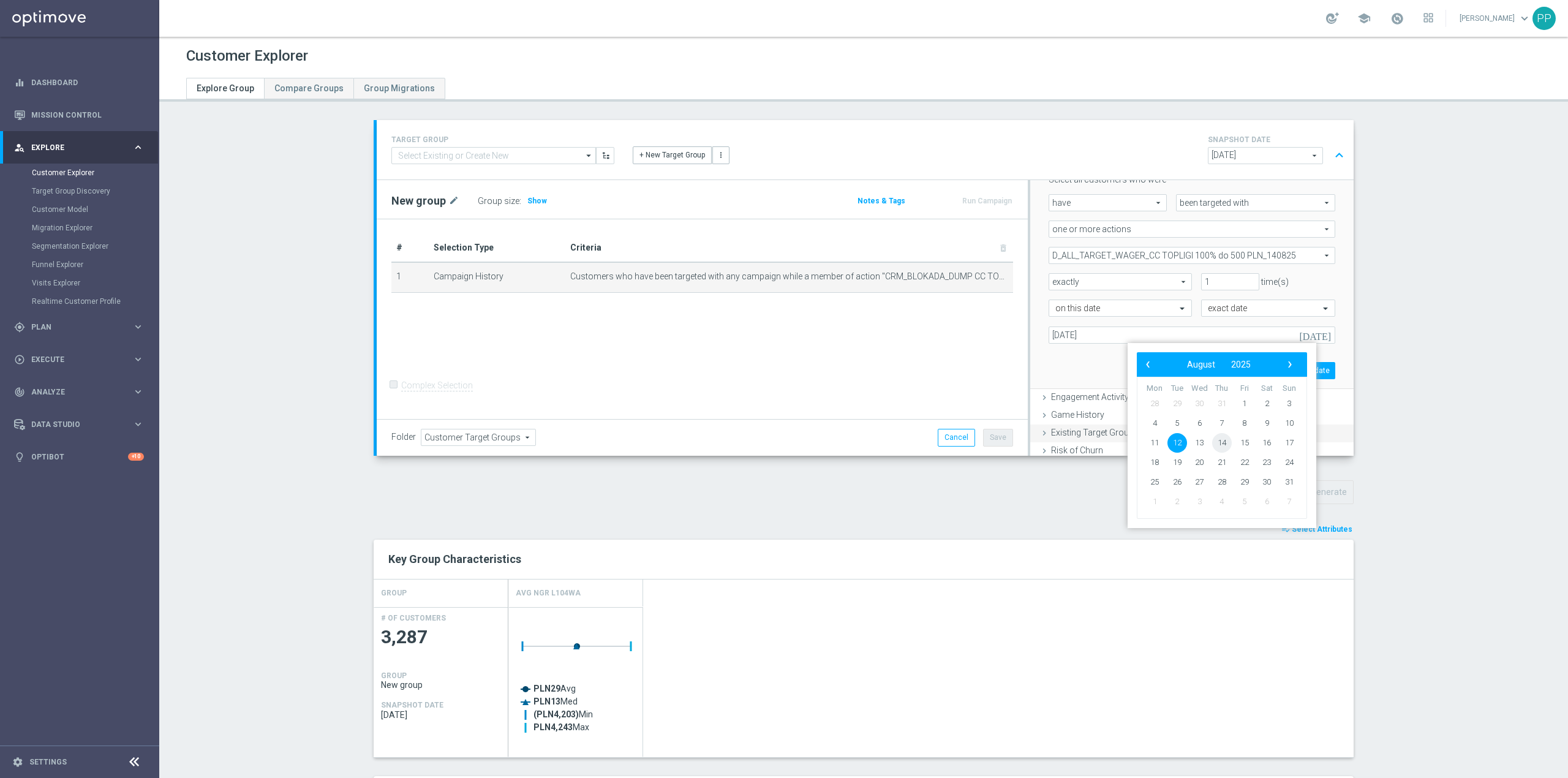
click at [1220, 441] on span "14" at bounding box center [1222, 443] width 20 height 20
type input "[DATE]"
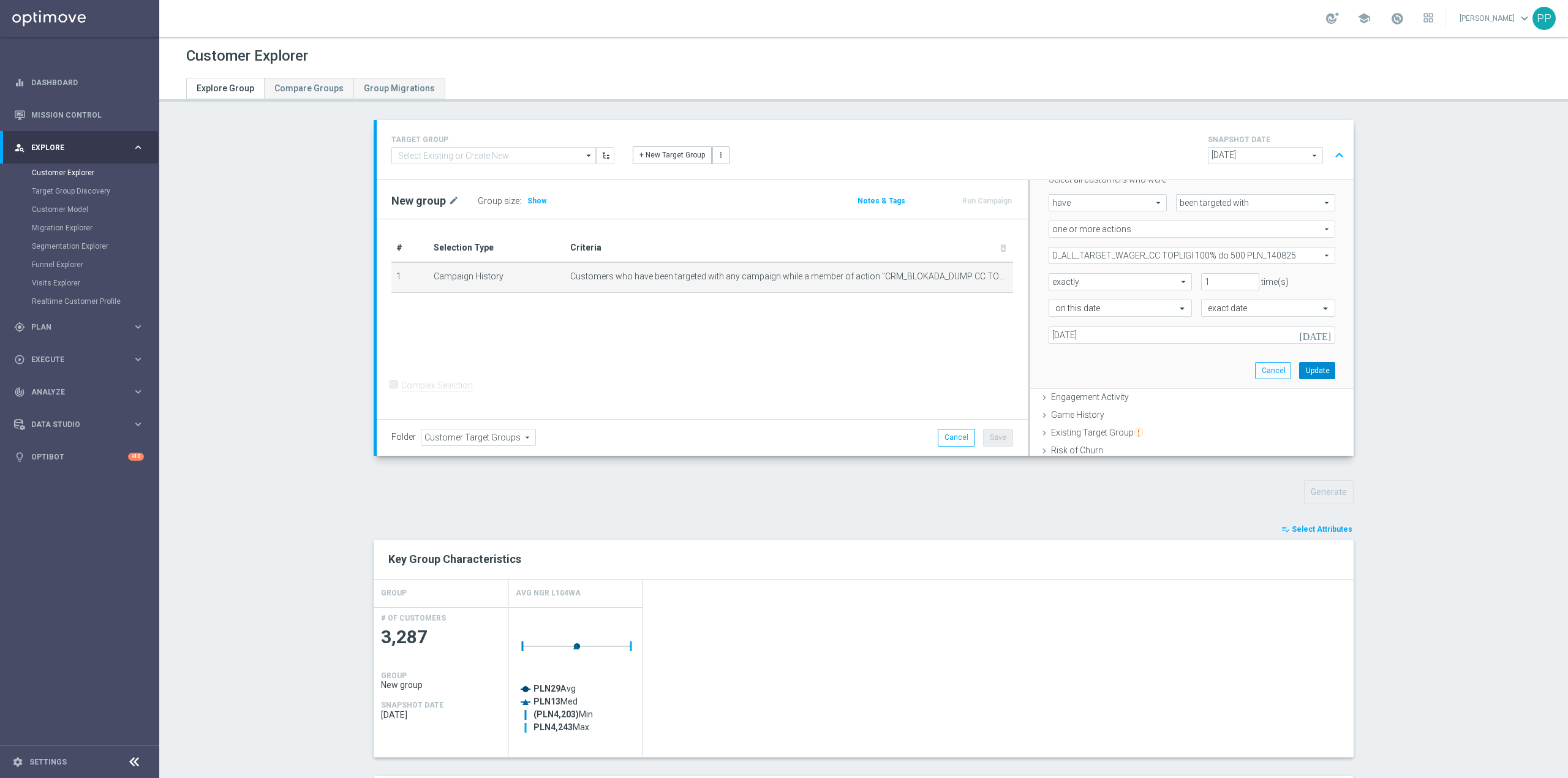
drag, startPoint x: 1304, startPoint y: 371, endPoint x: 1256, endPoint y: 361, distance: 49.0
click at [1304, 370] on button "Update" at bounding box center [1317, 371] width 36 height 17
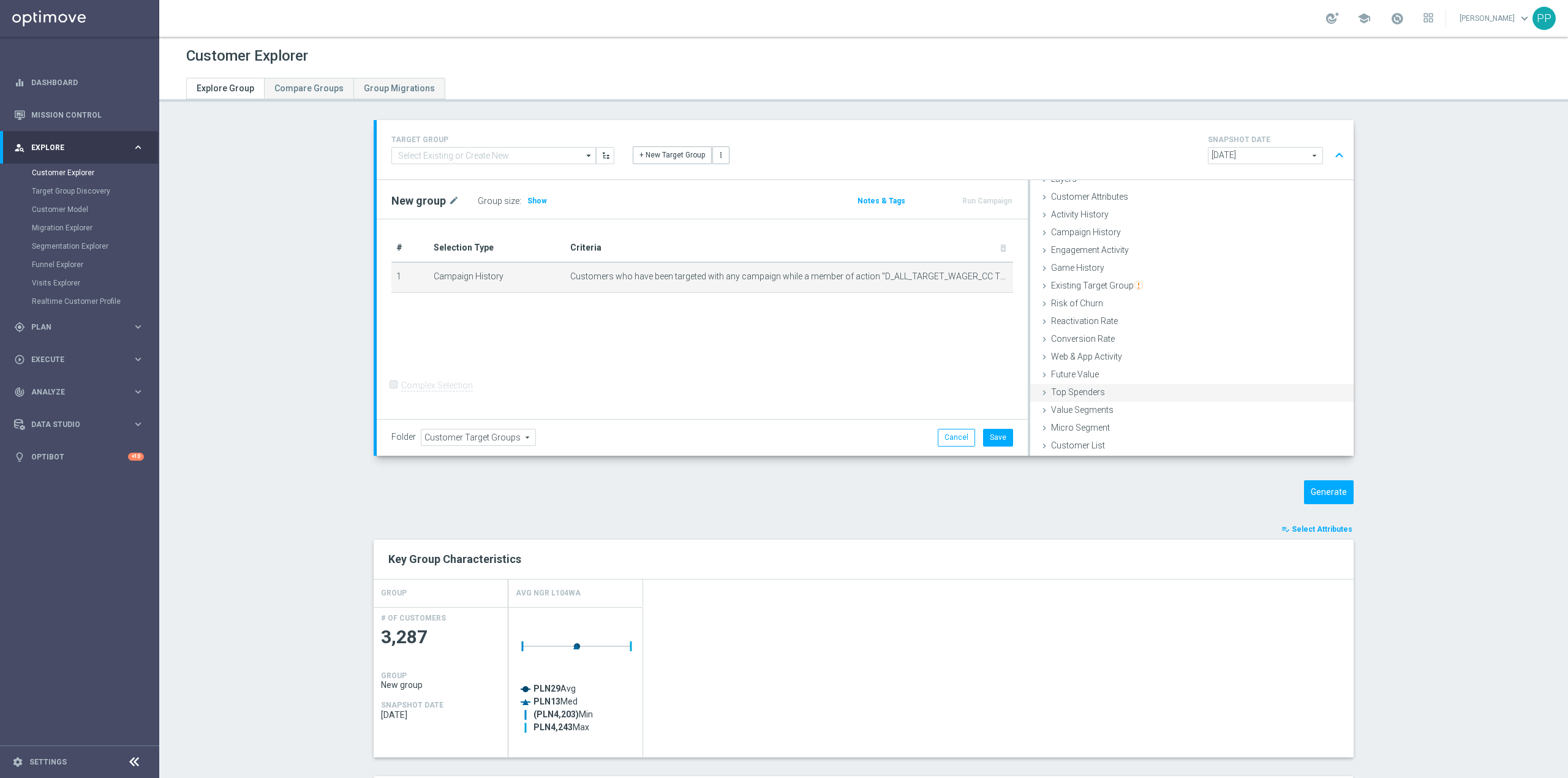
scroll to position [50, 0]
click at [1339, 499] on button "Generate" at bounding box center [1329, 492] width 50 height 24
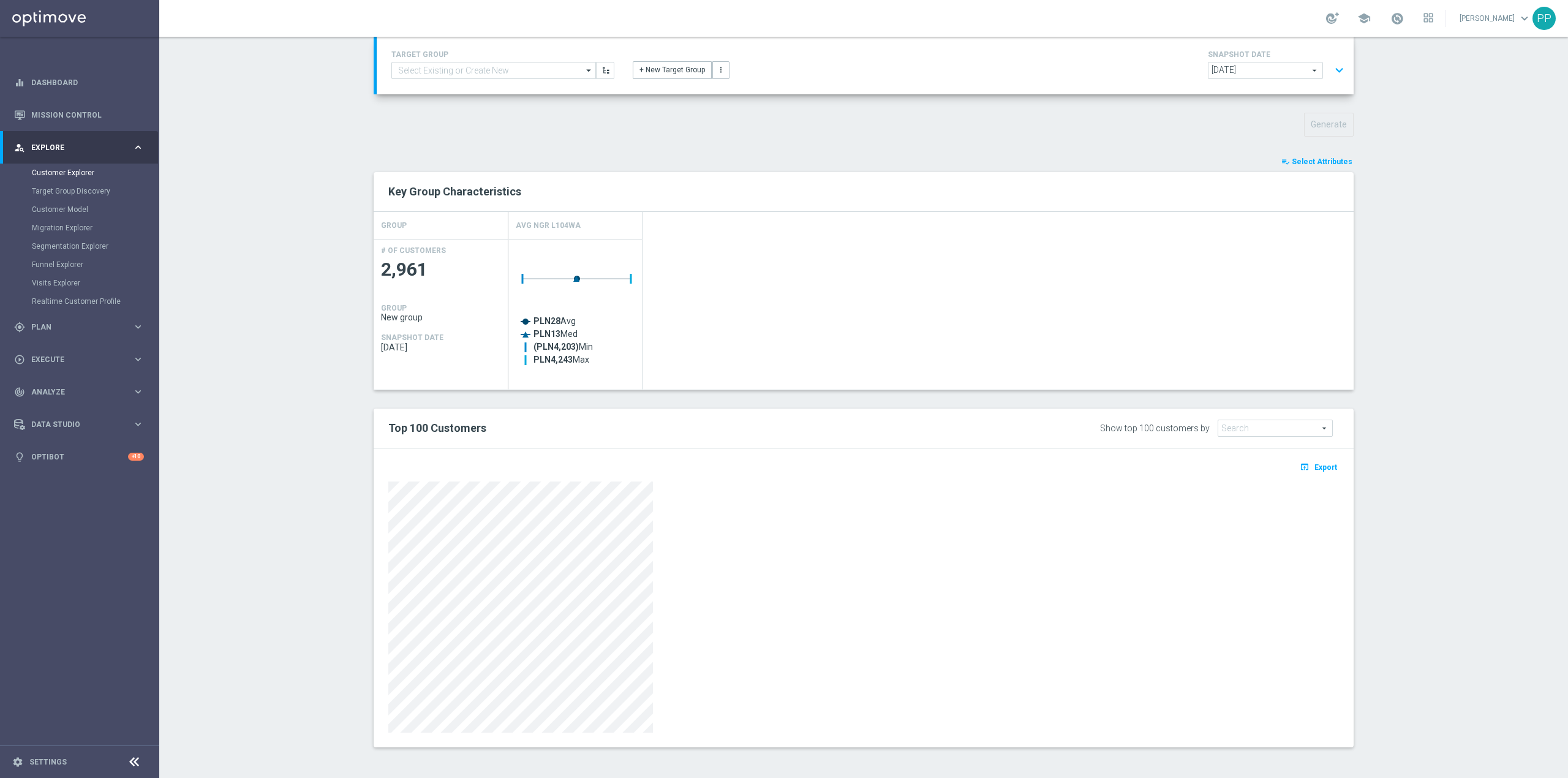
scroll to position [86, 0]
click at [1320, 469] on span "Export" at bounding box center [1326, 467] width 23 height 9
click at [1320, 162] on span "Select Attributes" at bounding box center [1322, 162] width 61 height 9
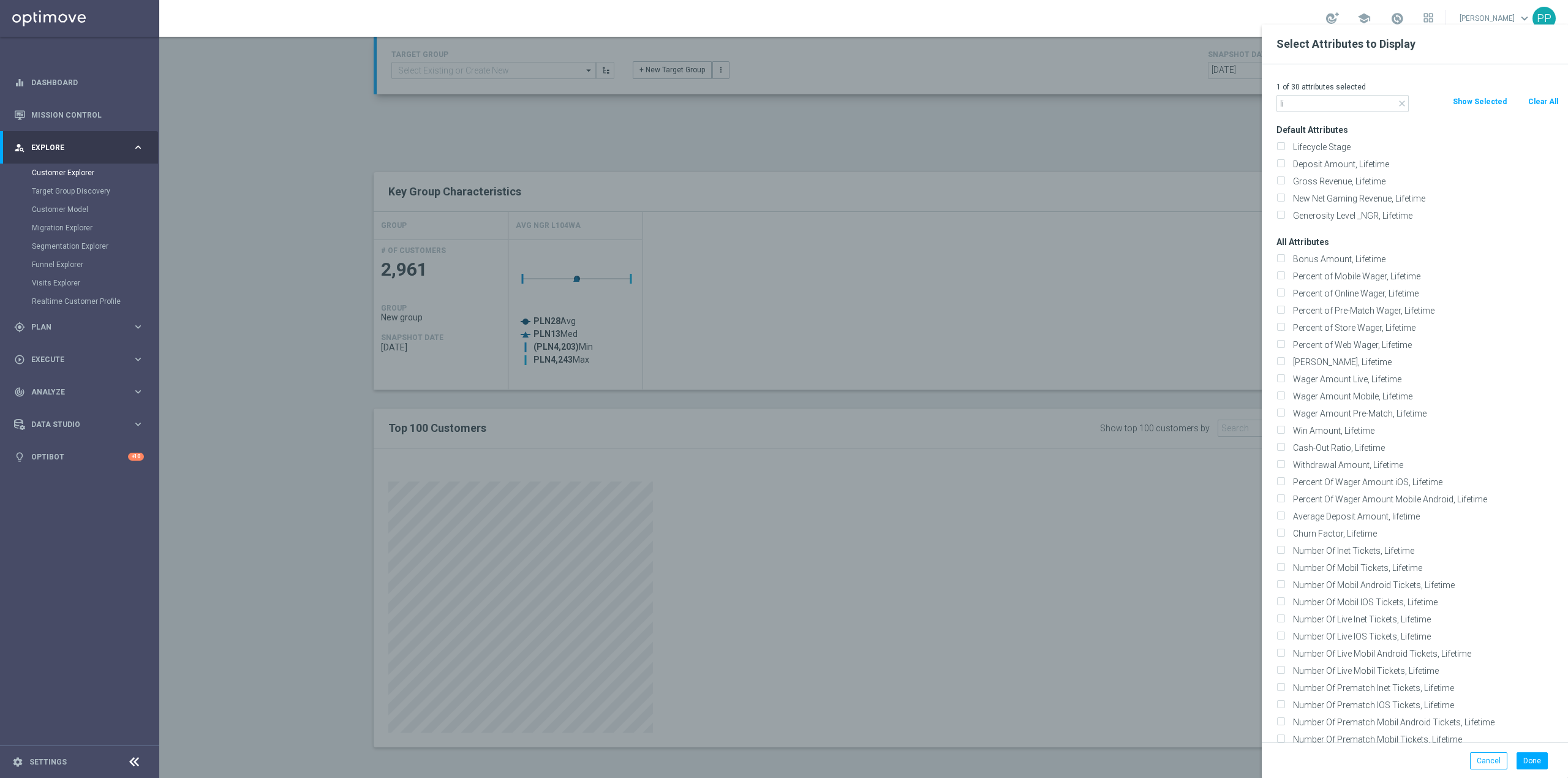
type input "l"
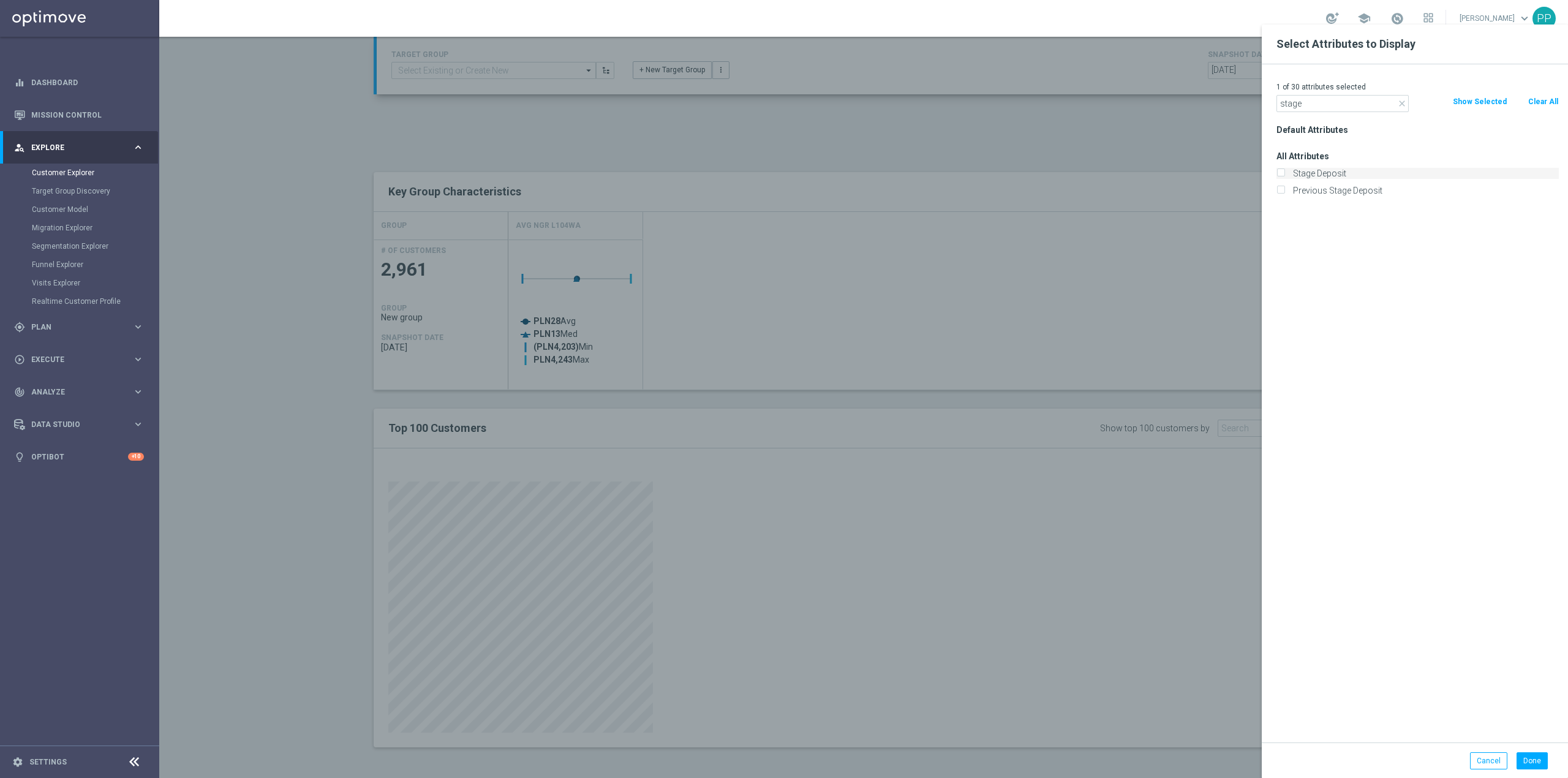
type input "stage"
click at [1314, 172] on label "Stage Deposit" at bounding box center [1424, 173] width 270 height 11
click at [1284, 172] on input "Stage Deposit" at bounding box center [1281, 175] width 8 height 8
checkbox input "true"
click at [1539, 763] on button "Done" at bounding box center [1532, 761] width 31 height 17
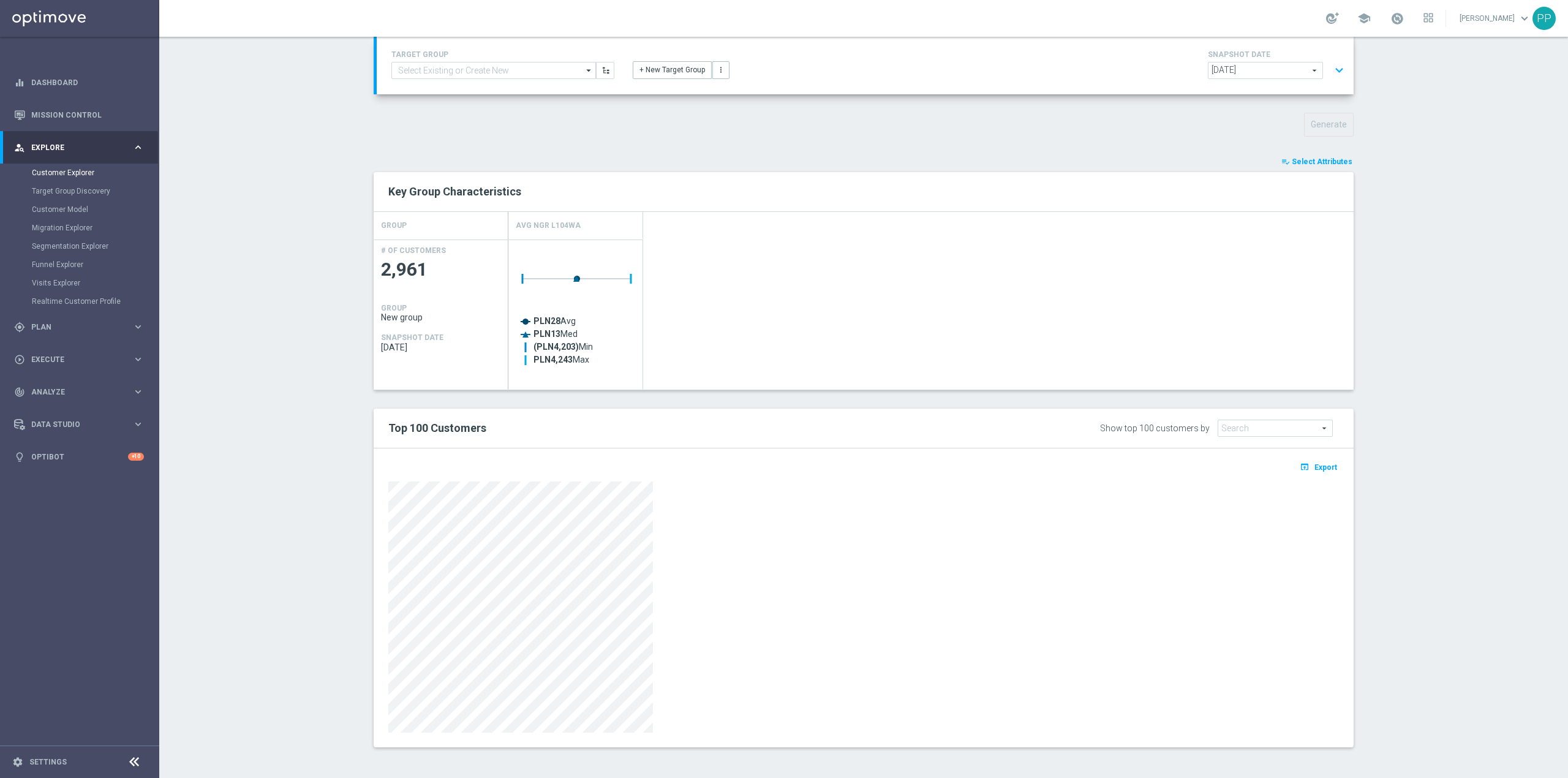
scroll to position [0, 0]
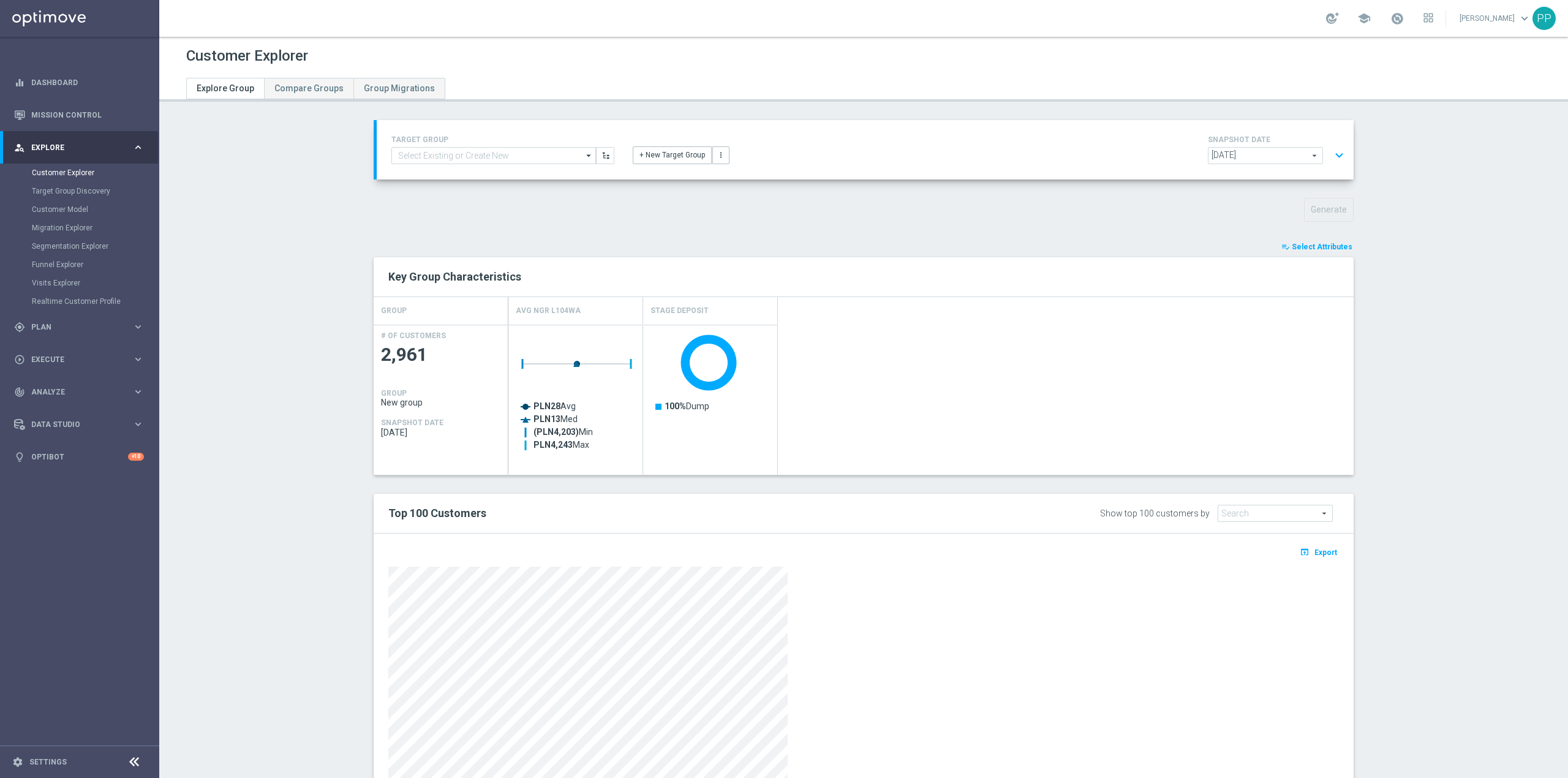
scroll to position [50, 0]
click at [1323, 250] on span "Select Attributes" at bounding box center [1322, 247] width 61 height 9
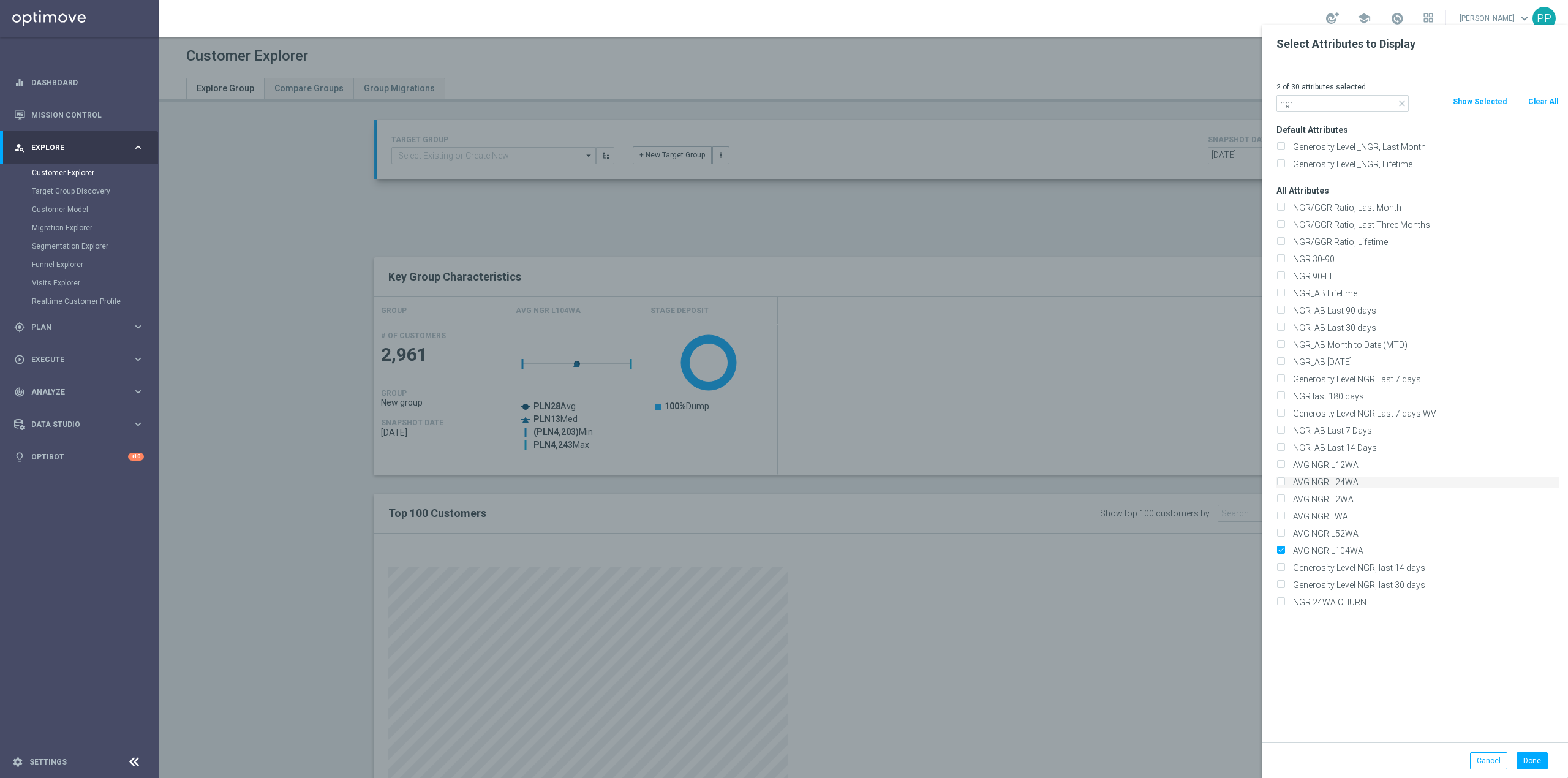
type input "ngr"
click at [1289, 484] on label "AVG NGR L24WA" at bounding box center [1424, 482] width 270 height 11
click at [1284, 484] on input "AVG NGR L24WA" at bounding box center [1281, 484] width 8 height 8
checkbox input "true"
click at [1526, 765] on button "Done" at bounding box center [1532, 761] width 31 height 17
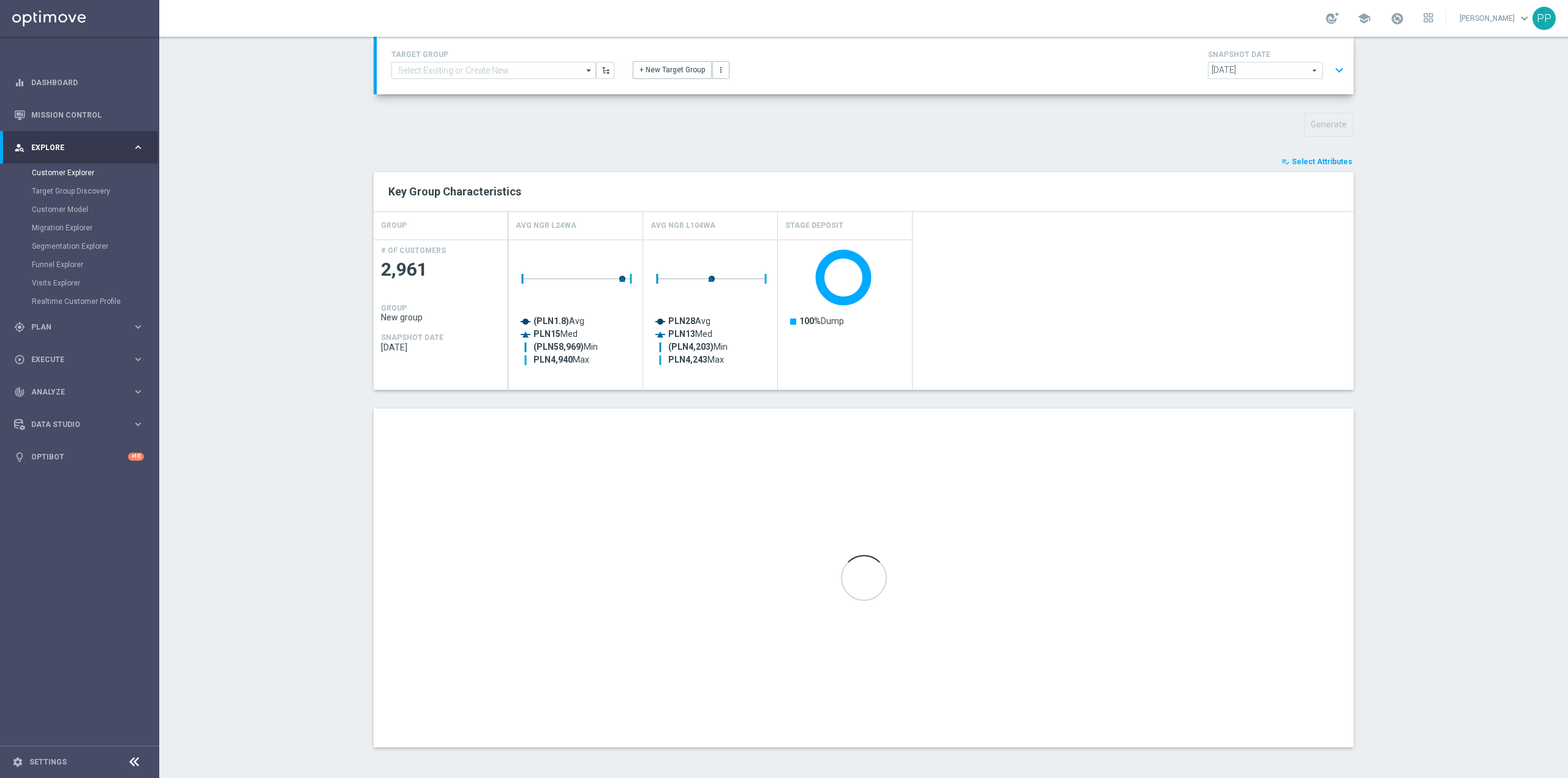
scroll to position [0, 0]
